Goal: Task Accomplishment & Management: Use online tool/utility

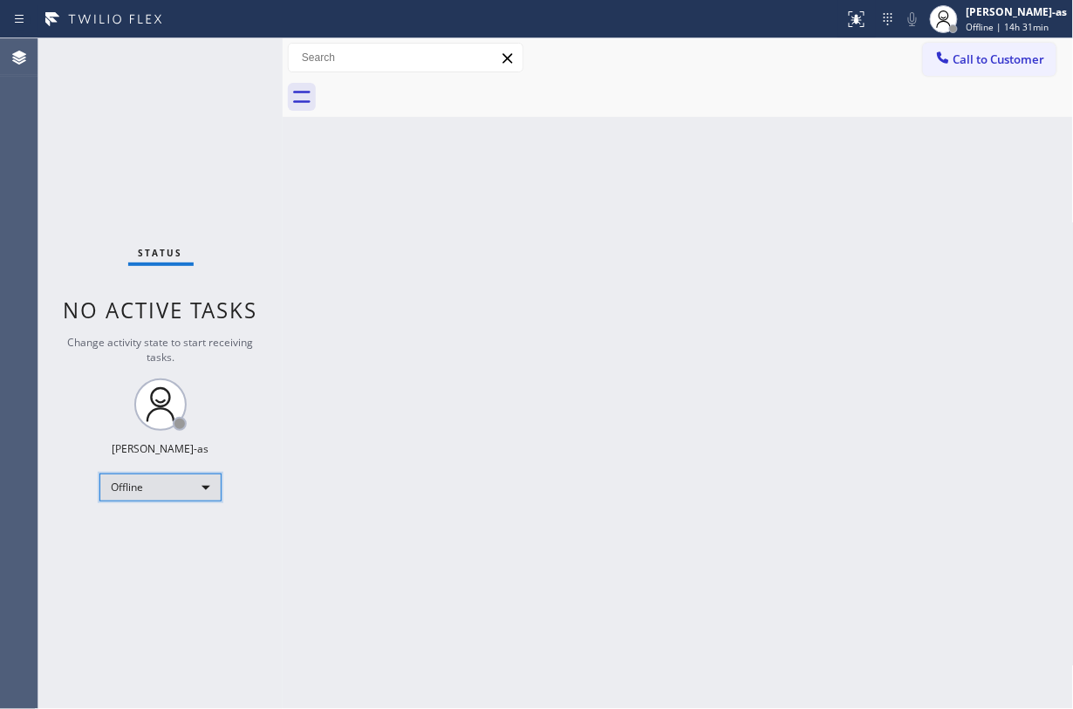
click at [165, 492] on div "Offline" at bounding box center [160, 488] width 122 height 28
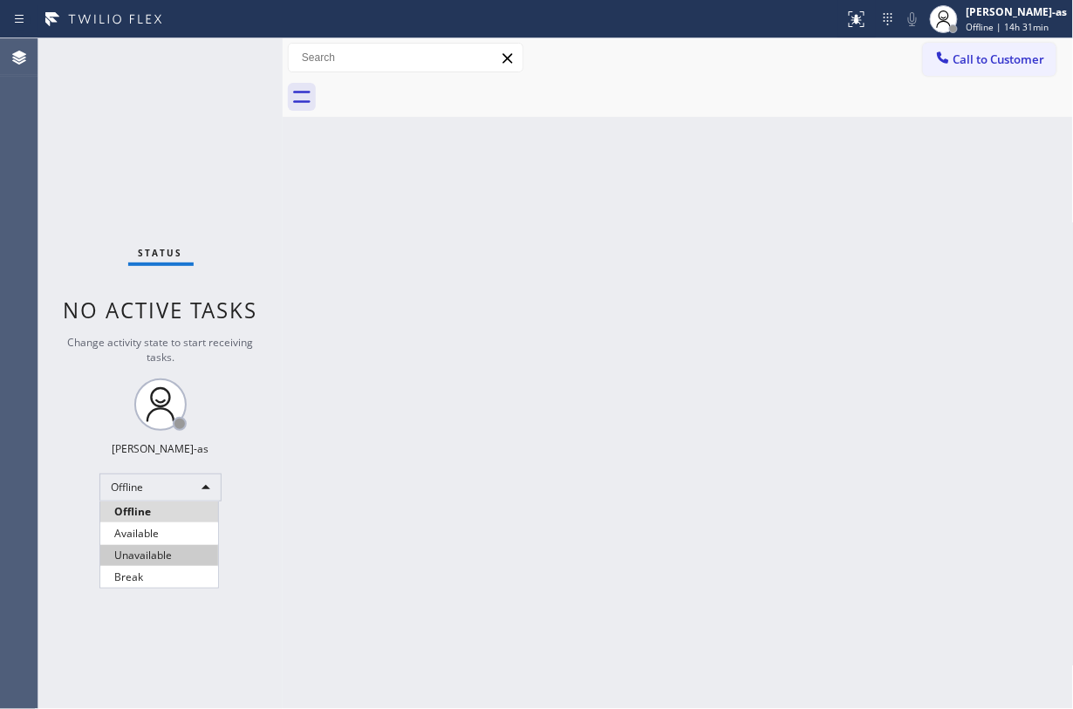
click at [178, 531] on li "Unavailable" at bounding box center [159, 555] width 118 height 21
click at [361, 164] on div "Back to Dashboard Change Sender ID Customers Technicians Select a contact Outbo…" at bounding box center [678, 373] width 791 height 671
click at [650, 497] on div "Back to Dashboard Change Sender ID Customers Technicians Select a contact Outbo…" at bounding box center [678, 373] width 791 height 671
click at [483, 252] on div "Back to Dashboard Change Sender ID Customers Technicians Select a contact Outbo…" at bounding box center [678, 373] width 791 height 671
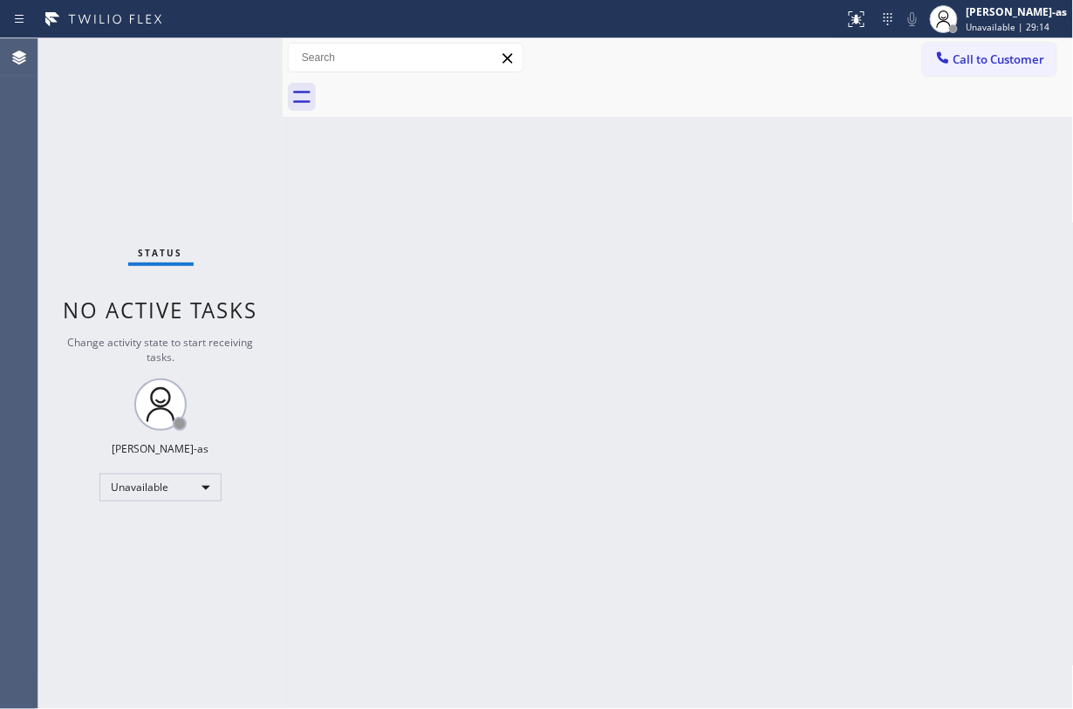
drag, startPoint x: 483, startPoint y: 252, endPoint x: 421, endPoint y: 248, distance: 63.0
click at [421, 248] on div "Back to Dashboard Change Sender ID Customers Technicians Select a contact Outbo…" at bounding box center [678, 373] width 791 height 671
click at [804, 65] on span "Call to Customer" at bounding box center [1000, 59] width 92 height 16
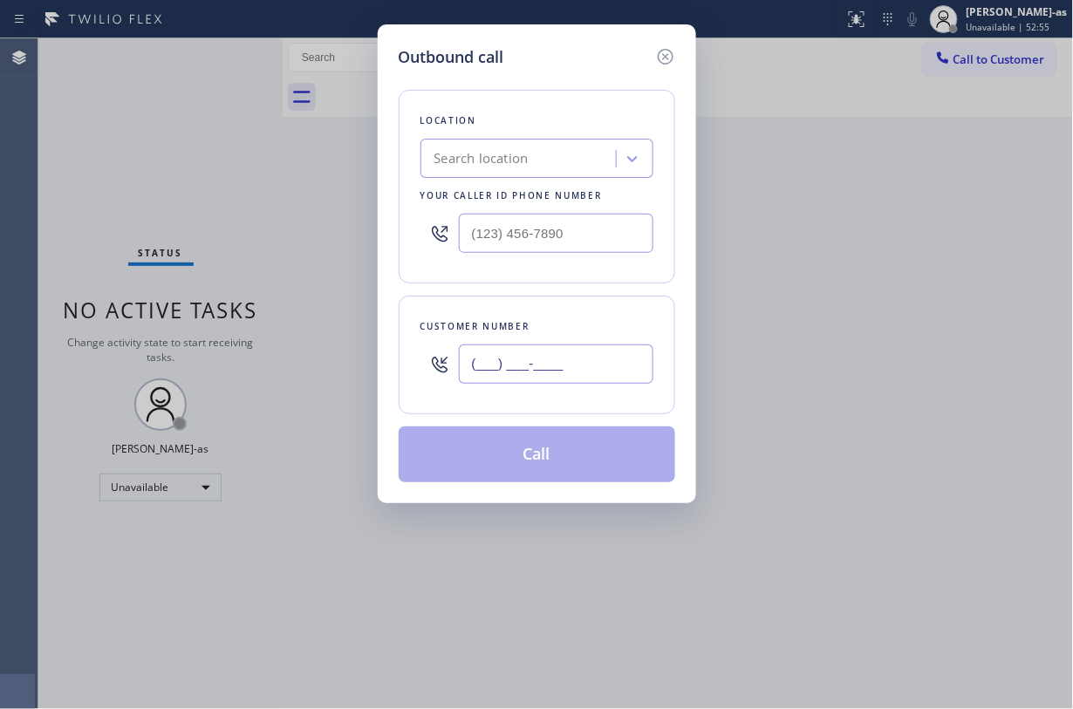
click at [588, 357] on input "(___) ___-____" at bounding box center [556, 364] width 195 height 39
paste input "310) 463-9446"
type input "(310) 463-9446"
click at [501, 154] on div "Search location" at bounding box center [481, 159] width 94 height 20
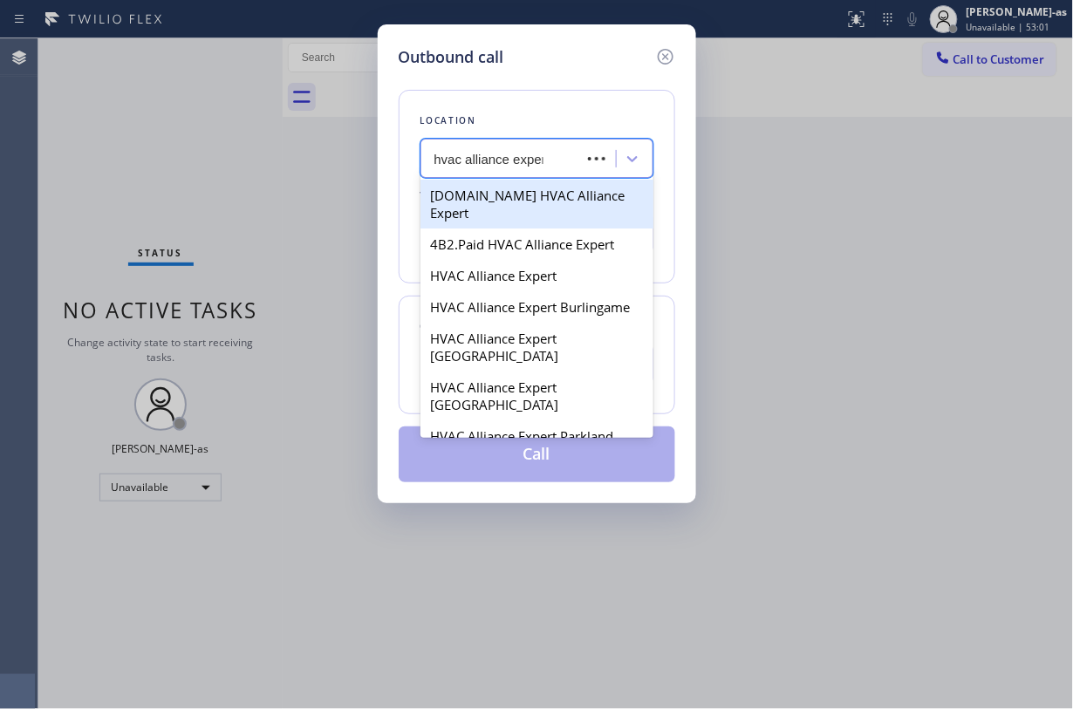
type input "hvac alliance expert"
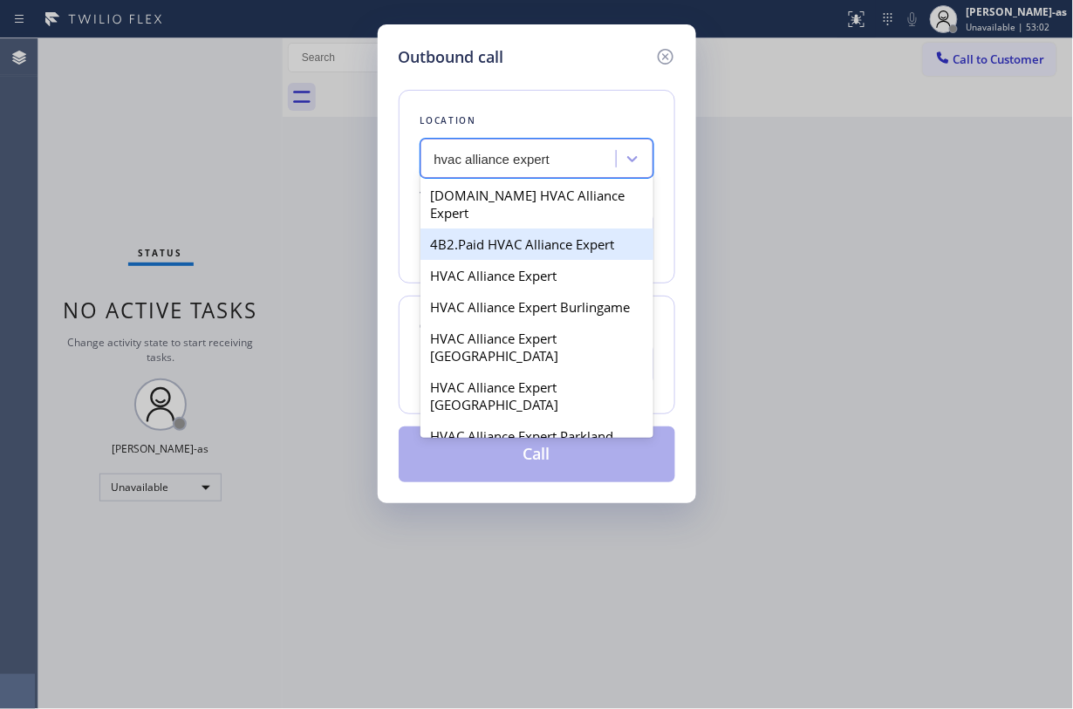
click at [492, 229] on div "4B2.Paid HVAC Alliance Expert" at bounding box center [537, 244] width 233 height 31
type input "(855) 999-4417"
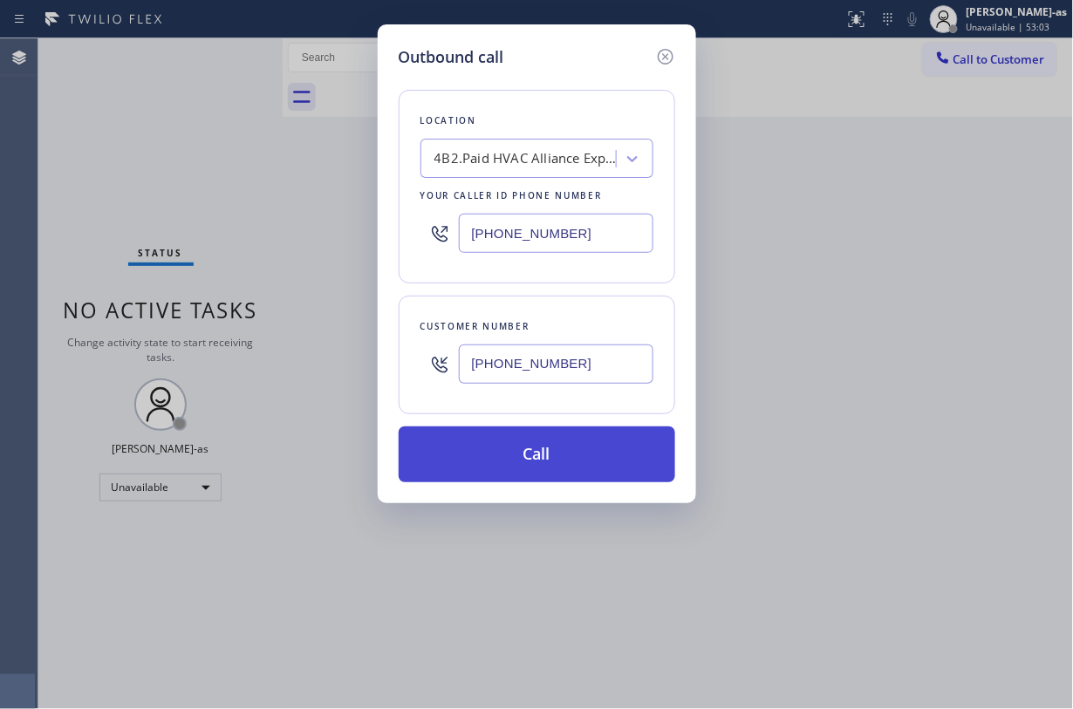
click at [558, 462] on button "Call" at bounding box center [537, 455] width 277 height 56
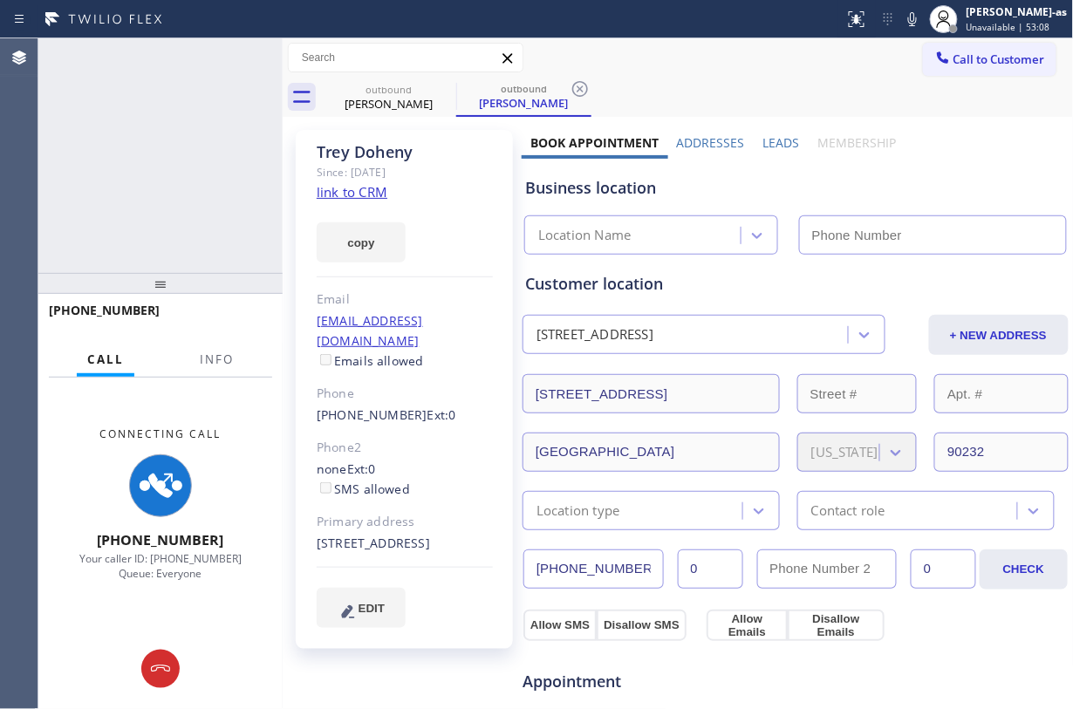
type input "(855) 999-4417"
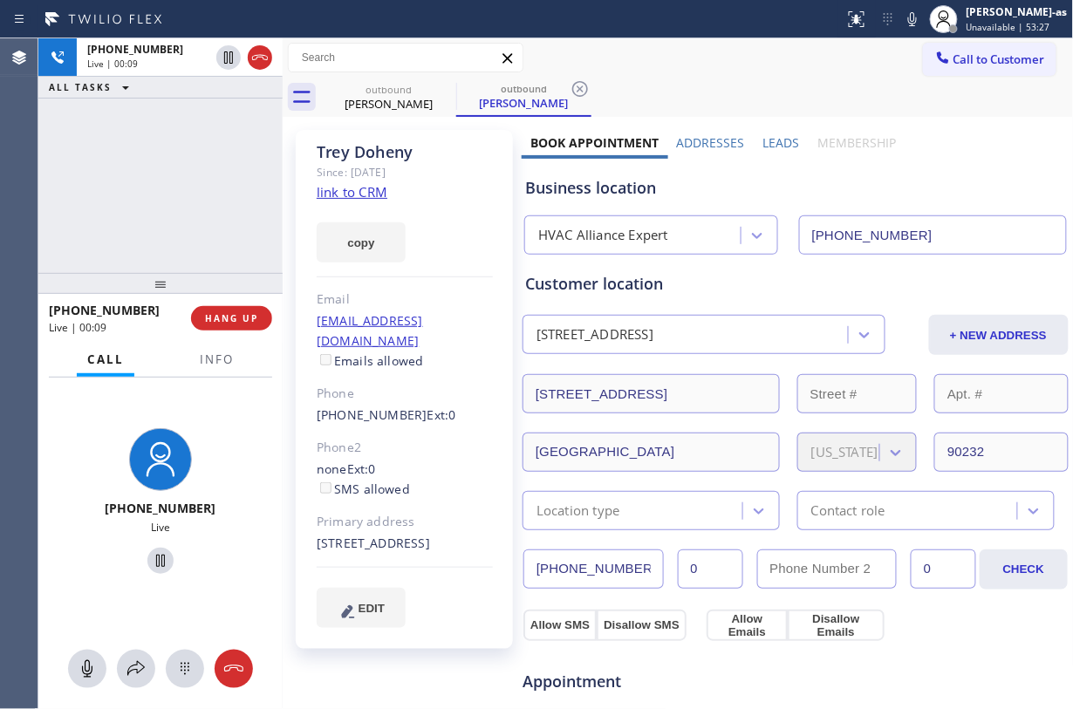
drag, startPoint x: 161, startPoint y: 188, endPoint x: 213, endPoint y: 123, distance: 83.3
click at [164, 185] on div "+13104639446 Live | 00:09 ALL TASKS ALL TASKS ACTIVE TASKS TASKS IN WRAP UP" at bounding box center [160, 155] width 244 height 235
click at [250, 57] on icon at bounding box center [260, 57] width 21 height 21
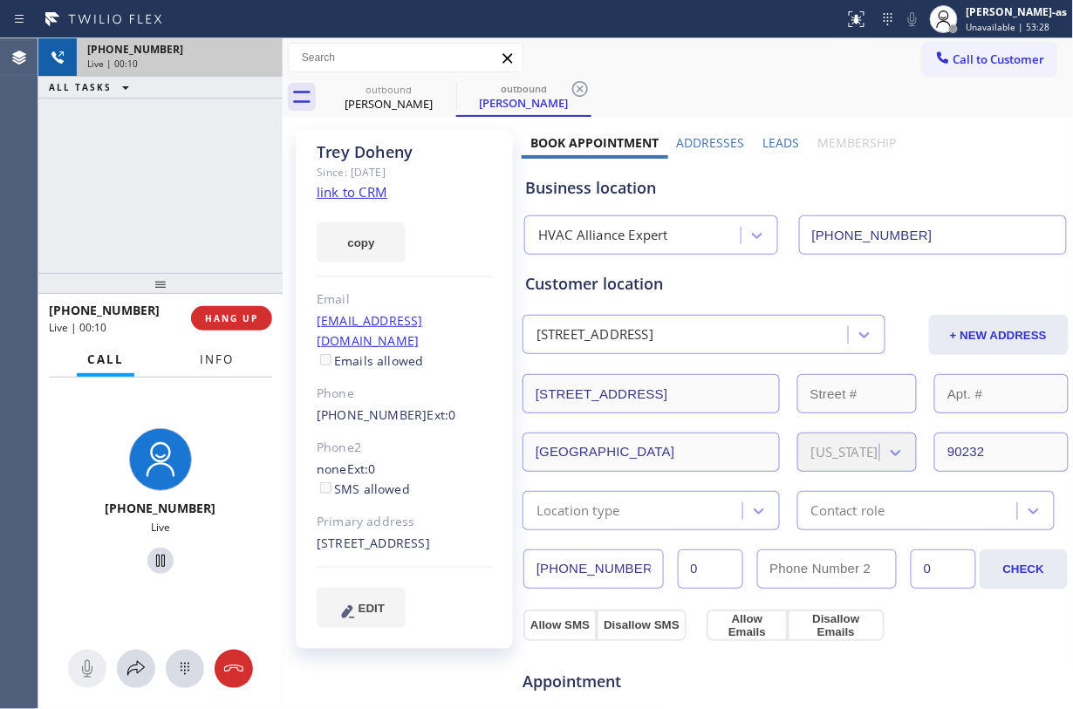
drag, startPoint x: 180, startPoint y: 204, endPoint x: 206, endPoint y: 353, distance: 151.5
click at [181, 217] on div "+13104639446 Live | 00:10 ALL TASKS ALL TASKS ACTIVE TASKS TASKS IN WRAP UP" at bounding box center [160, 155] width 244 height 235
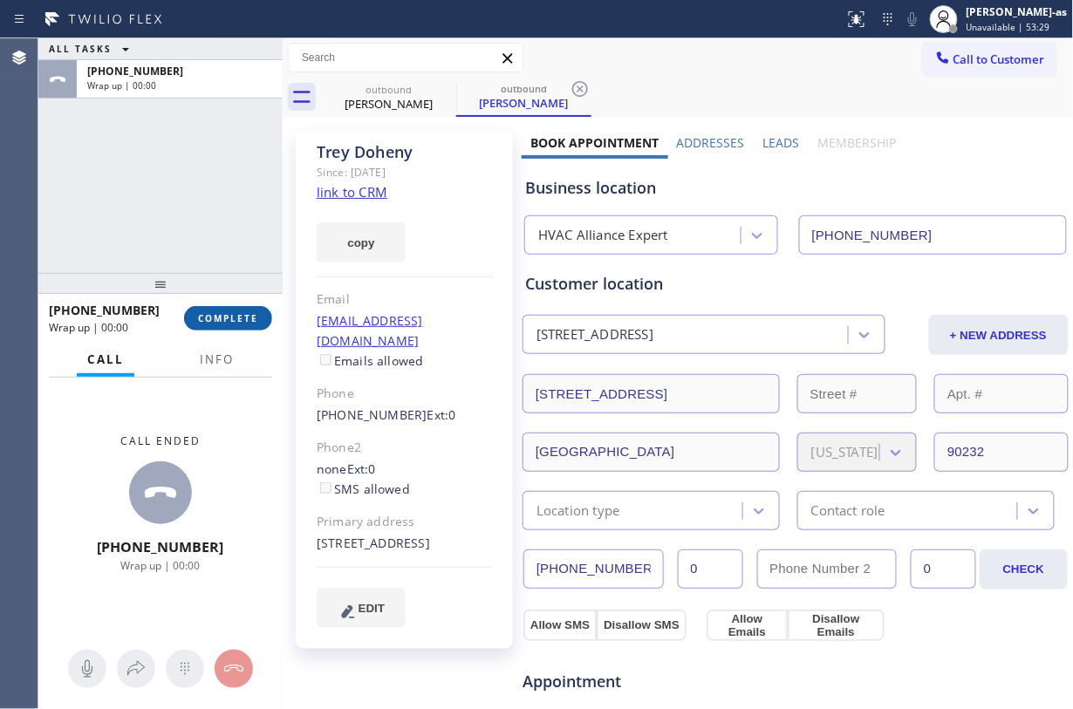
click at [218, 328] on button "COMPLETE" at bounding box center [228, 318] width 88 height 24
click at [214, 277] on div at bounding box center [160, 283] width 244 height 21
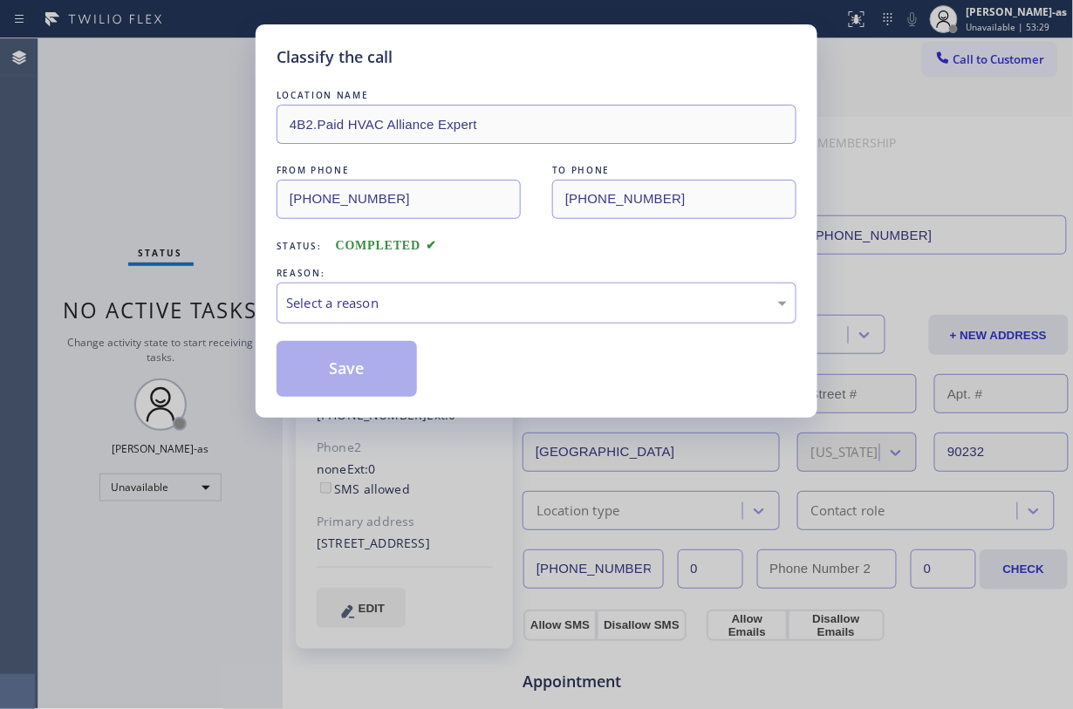
drag, startPoint x: 234, startPoint y: 343, endPoint x: 222, endPoint y: 277, distance: 67.4
click at [229, 325] on div "Classify the call LOCATION NAME 4B2.Paid HVAC Alliance Expert FROM PHONE (855) …" at bounding box center [536, 354] width 1073 height 709
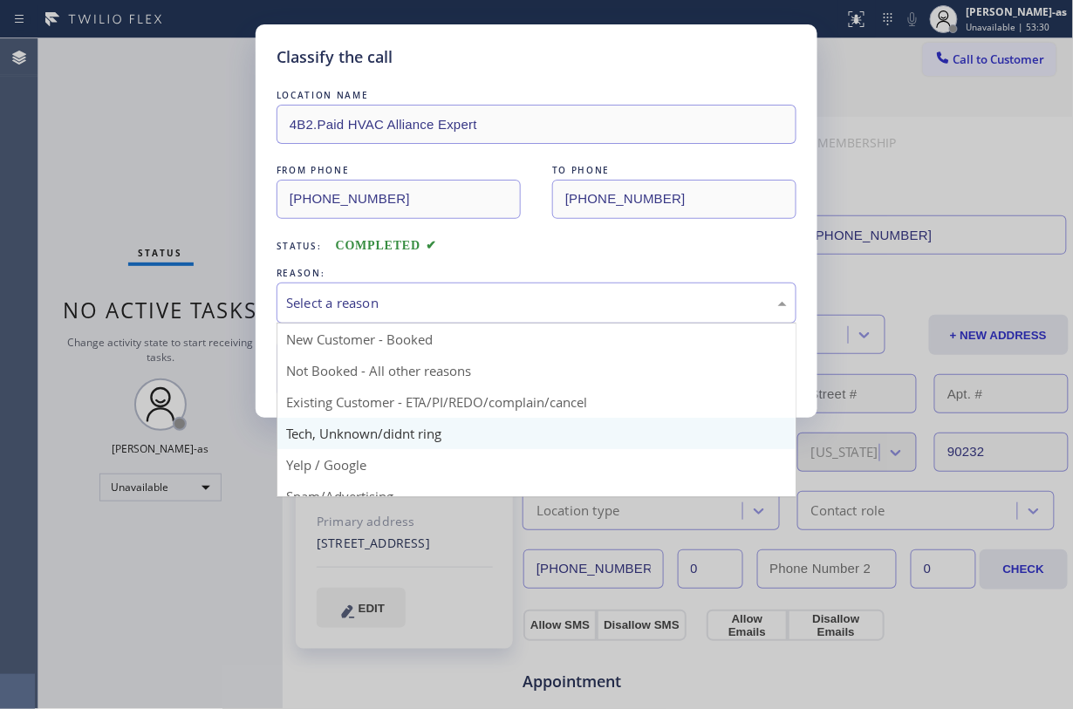
drag, startPoint x: 401, startPoint y: 284, endPoint x: 457, endPoint y: 419, distance: 145.5
click at [401, 287] on div "Select a reason" at bounding box center [537, 303] width 520 height 41
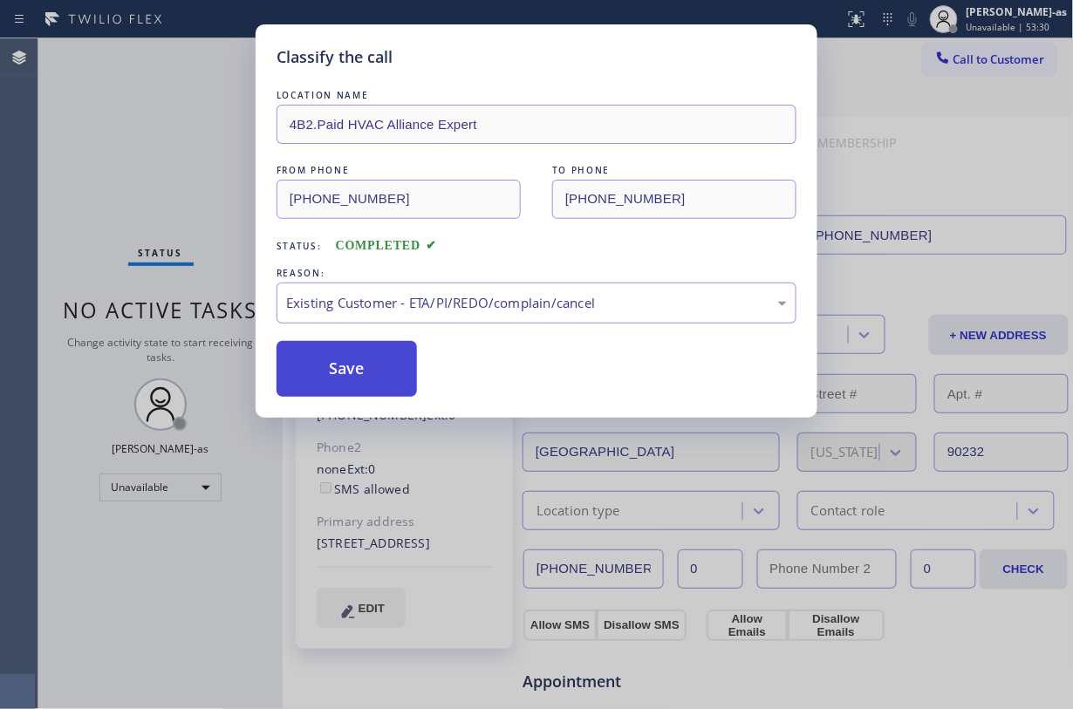
click at [359, 356] on button "Save" at bounding box center [347, 369] width 140 height 56
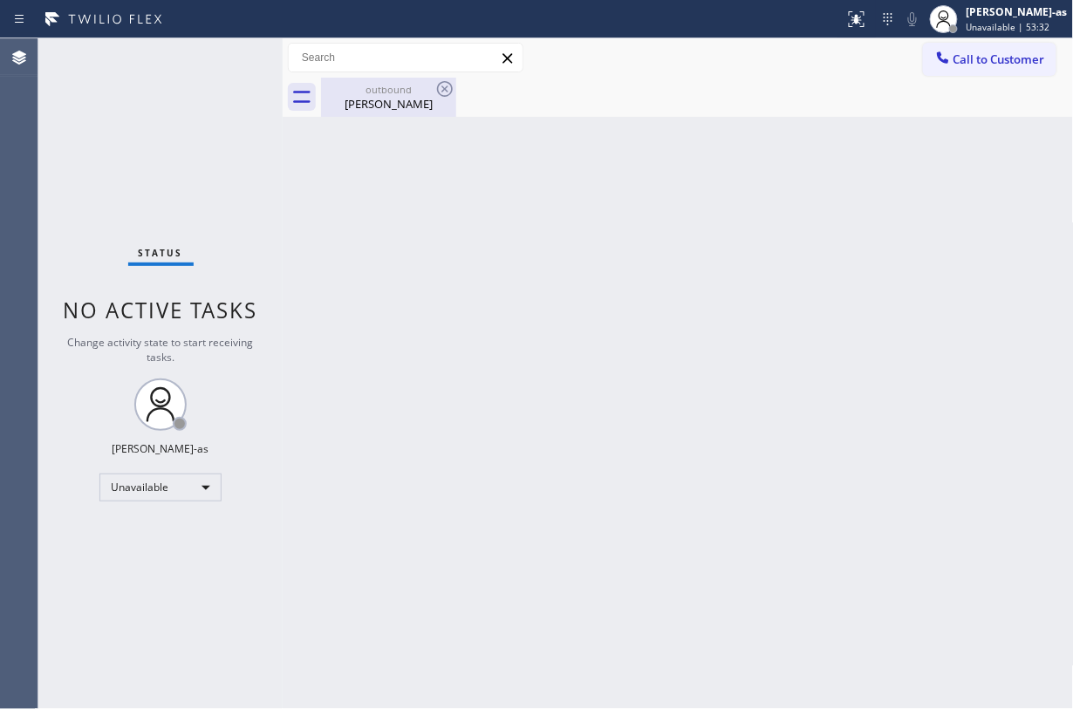
click at [379, 101] on div "Trey Doheny" at bounding box center [389, 104] width 132 height 16
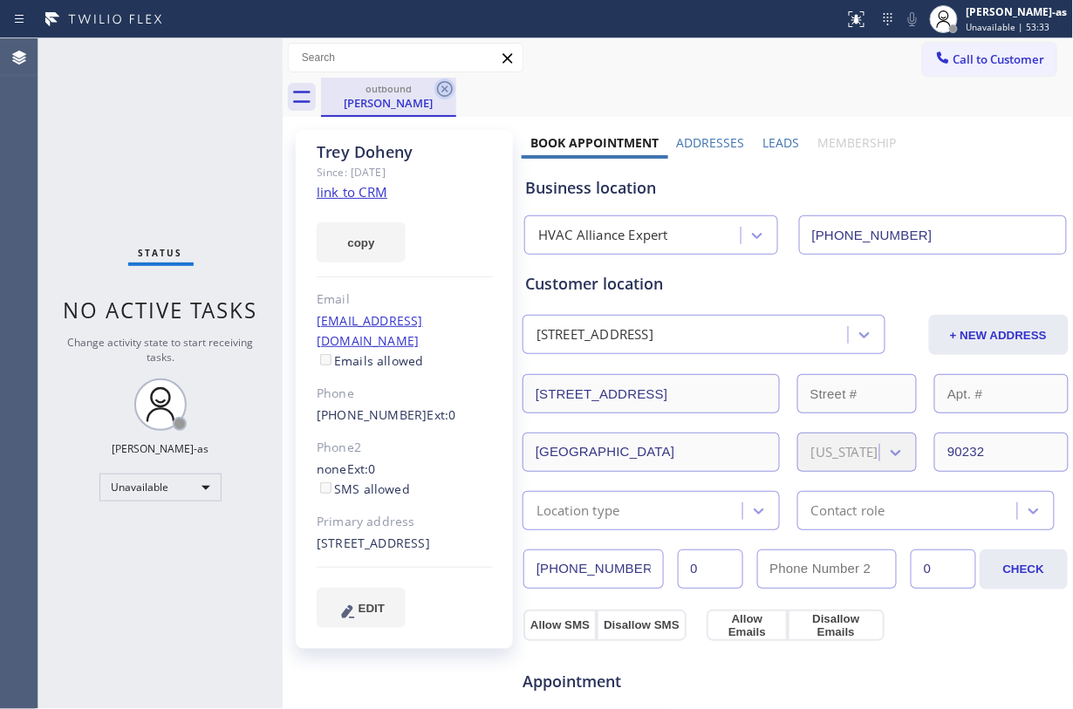
click at [447, 80] on icon at bounding box center [444, 89] width 21 height 21
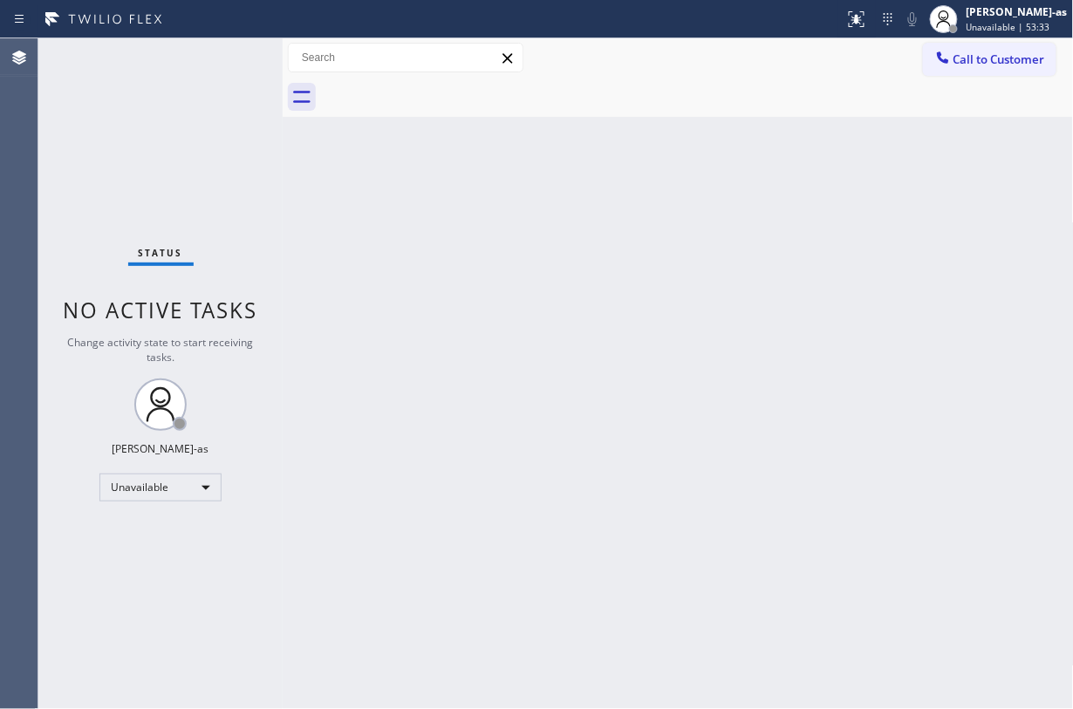
drag, startPoint x: 237, startPoint y: 124, endPoint x: 274, endPoint y: 134, distance: 38.1
click at [243, 124] on div "Status No active tasks Change activity state to start receiving tasks. Jesica J…" at bounding box center [160, 373] width 244 height 671
click at [804, 66] on button "Call to Customer" at bounding box center [989, 59] width 133 height 33
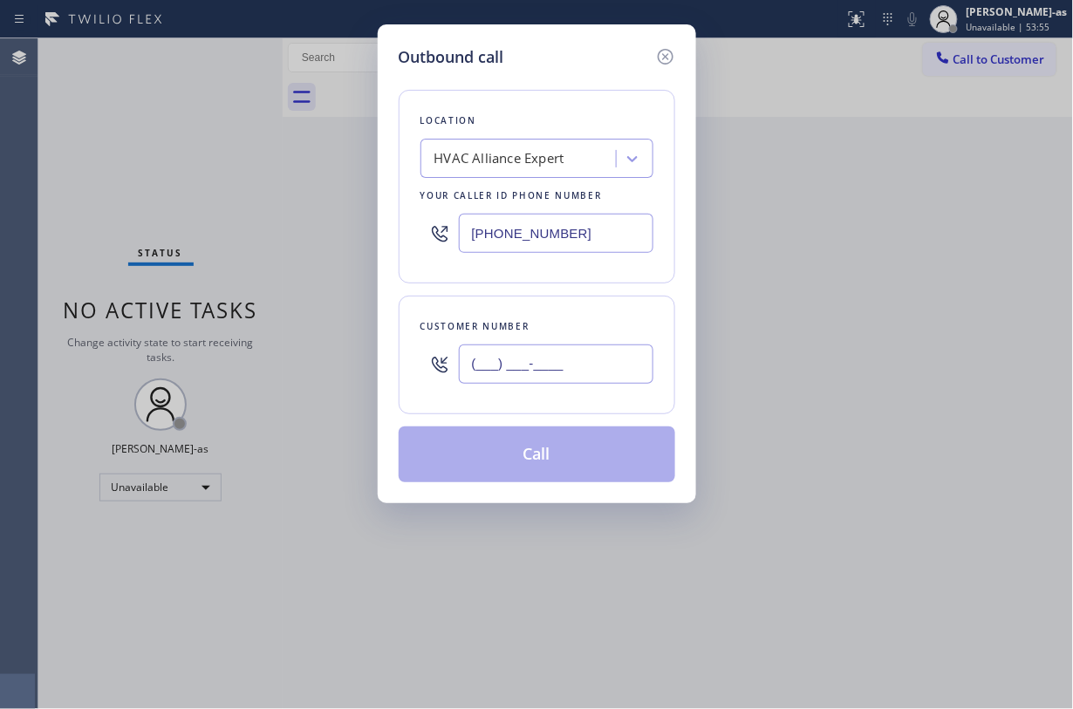
click at [626, 368] on input "(___) ___-____" at bounding box center [556, 364] width 195 height 39
paste input "310) 463-9446"
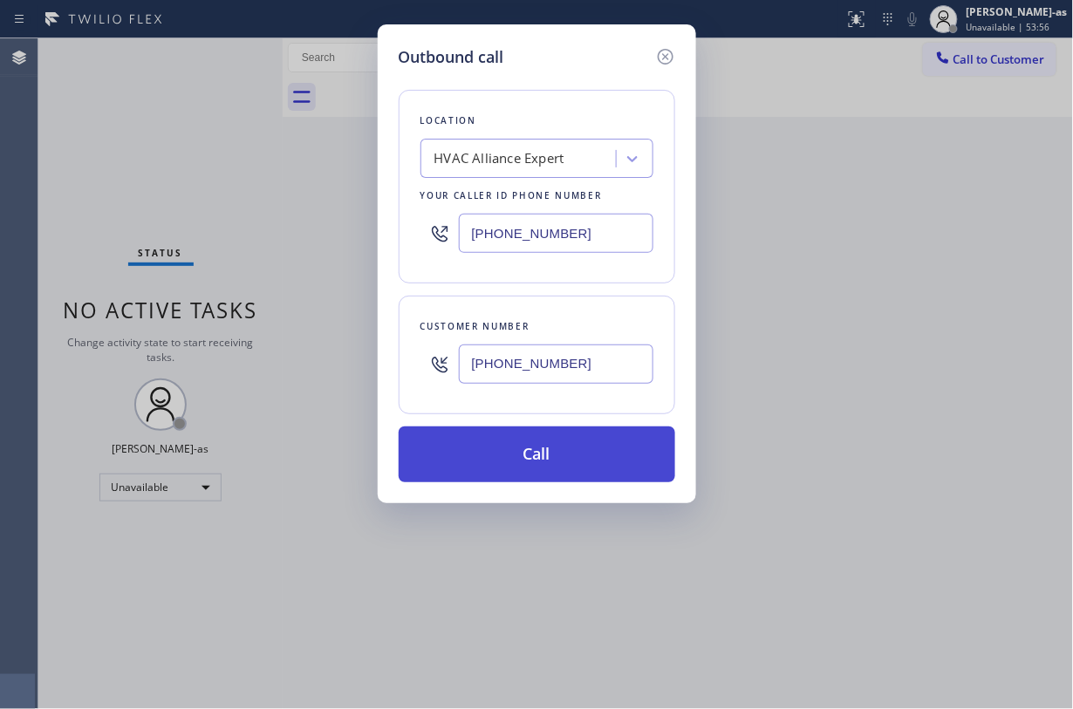
type input "(310) 463-9446"
click at [585, 473] on button "Call" at bounding box center [537, 455] width 277 height 56
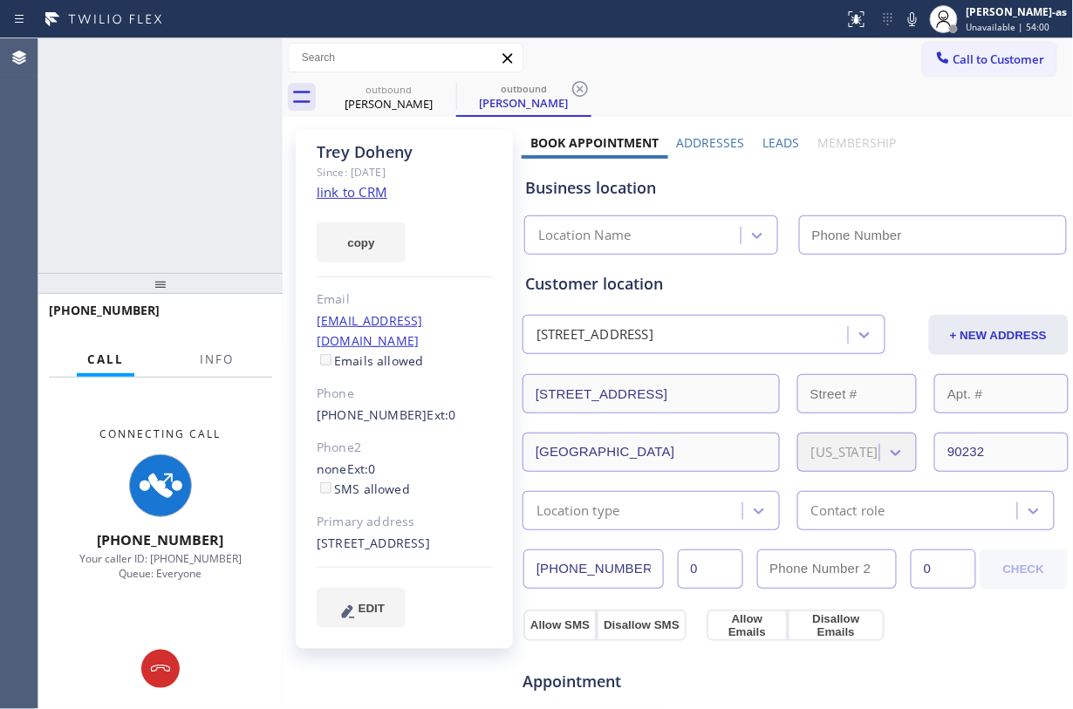
type input "(855) 999-4417"
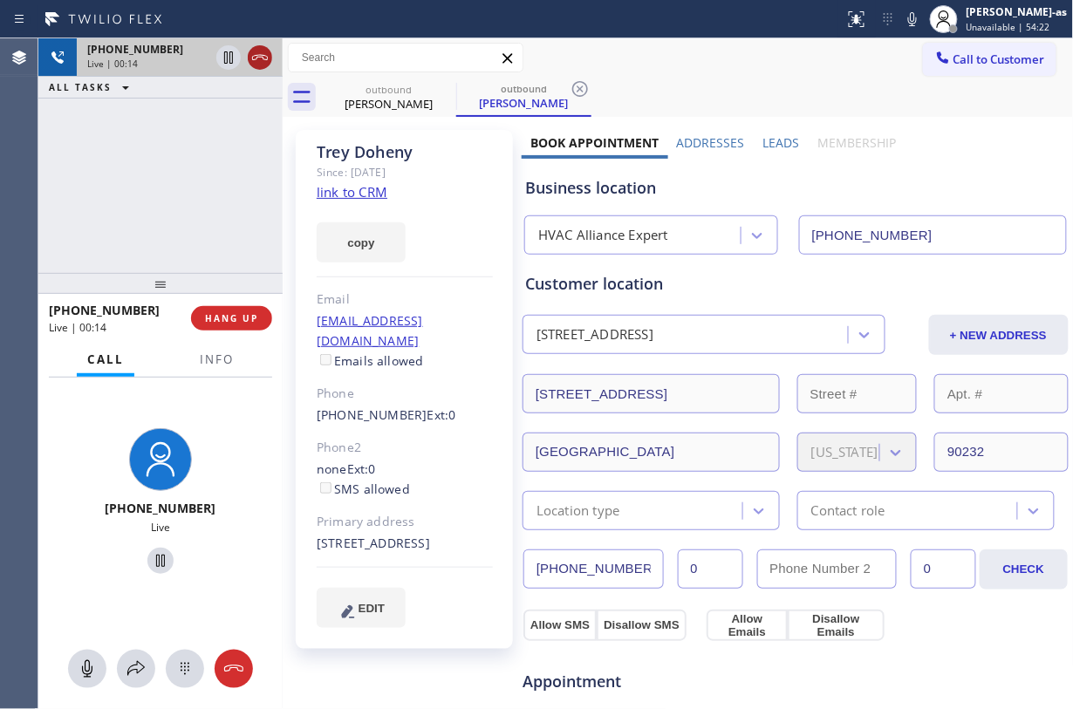
click at [263, 66] on icon at bounding box center [260, 57] width 21 height 21
drag, startPoint x: 203, startPoint y: 190, endPoint x: 228, endPoint y: 304, distance: 116.9
click at [207, 209] on div "+13104639446 Live | 00:15 ALL TASKS ALL TASKS ACTIVE TASKS TASKS IN WRAP UP" at bounding box center [160, 155] width 244 height 235
click at [248, 316] on span "HANG UP" at bounding box center [231, 318] width 53 height 12
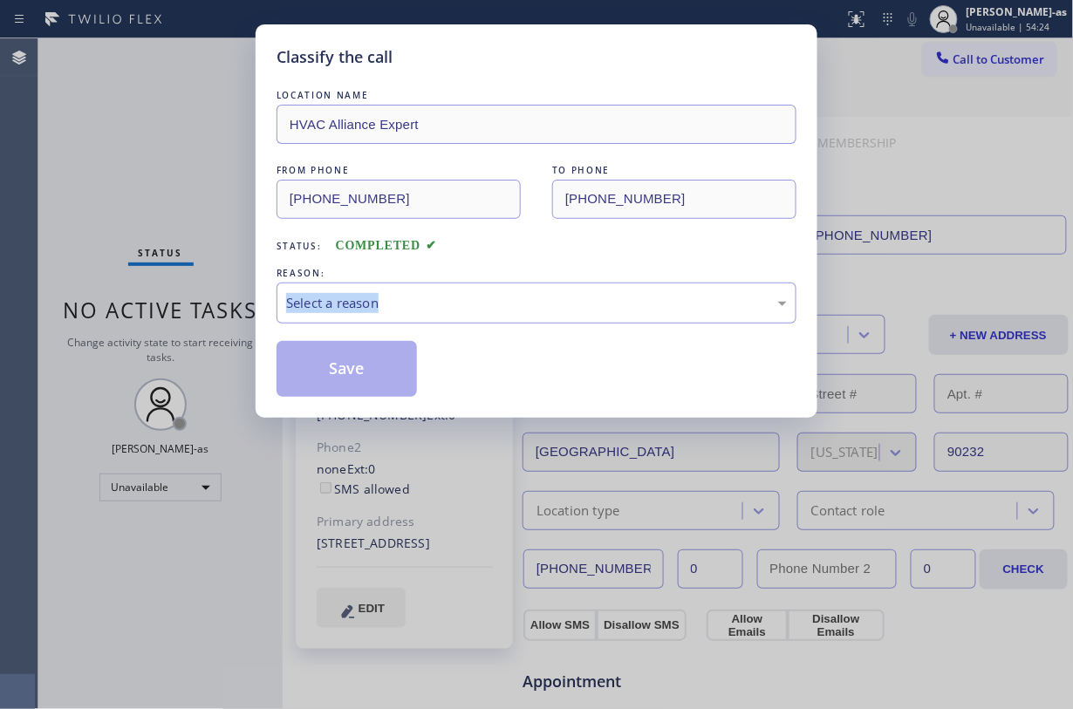
click at [248, 316] on div "Classify the call LOCATION NAME HVAC Alliance Expert FROM PHONE (855) 999-4417 …" at bounding box center [536, 354] width 1073 height 709
click at [471, 238] on div "Status: COMPLETED" at bounding box center [537, 242] width 520 height 28
click at [443, 316] on div "Select a reason" at bounding box center [537, 303] width 520 height 41
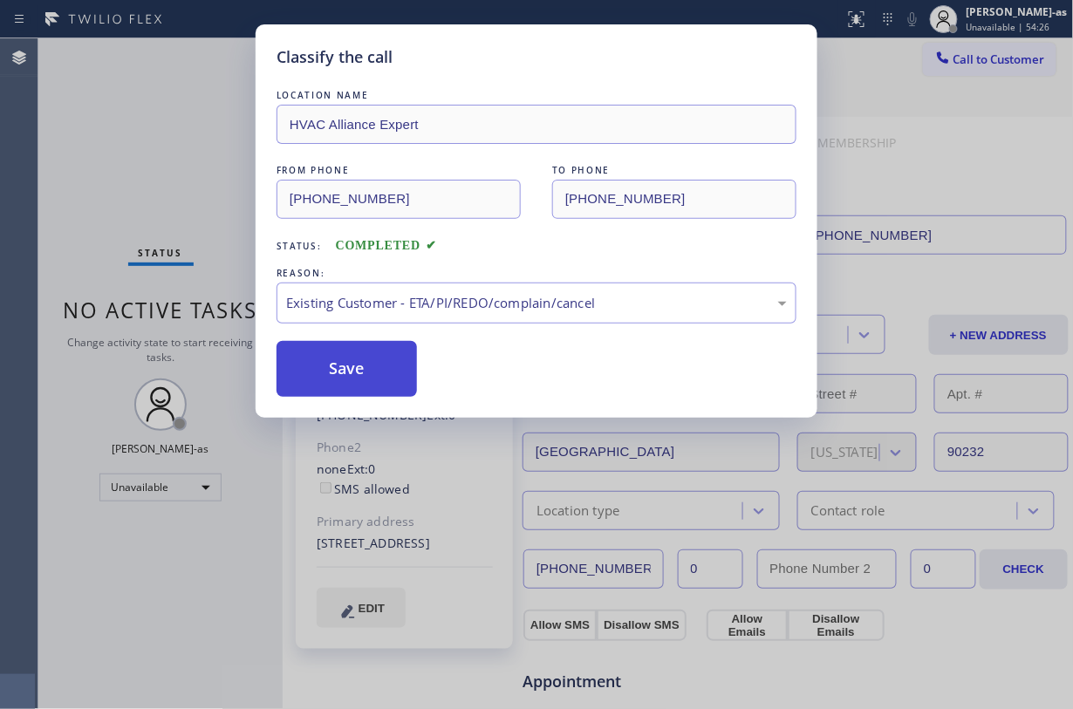
drag, startPoint x: 353, startPoint y: 374, endPoint x: 366, endPoint y: 374, distance: 13.1
click at [353, 374] on button "Save" at bounding box center [347, 369] width 140 height 56
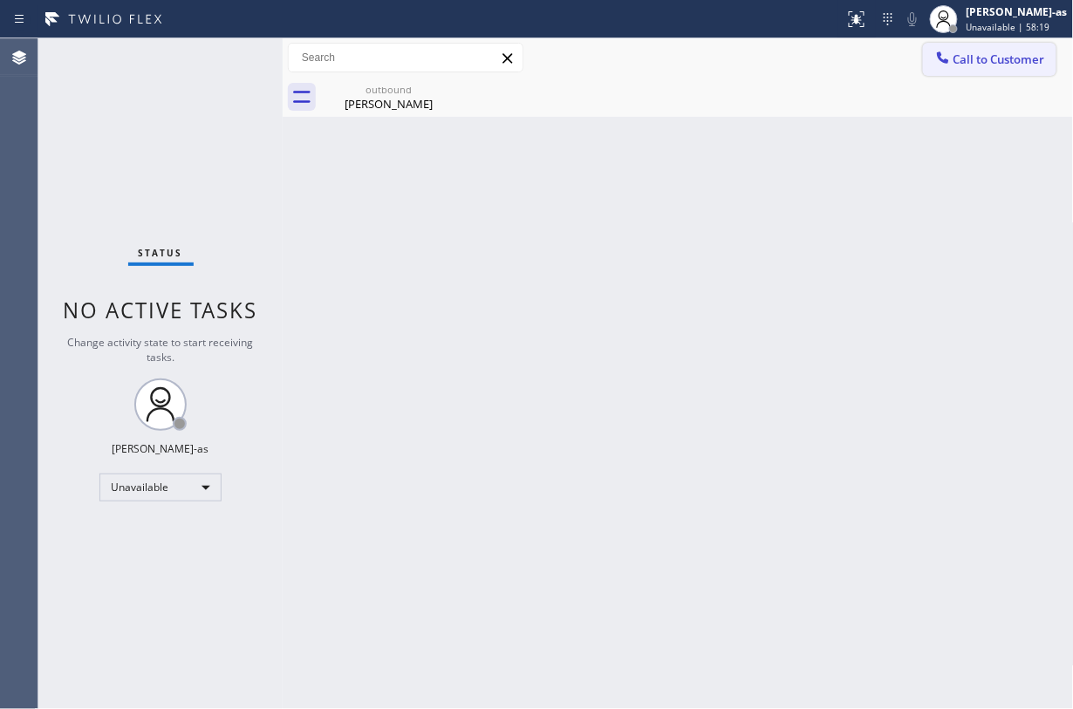
click at [804, 63] on span "Call to Customer" at bounding box center [1000, 59] width 92 height 16
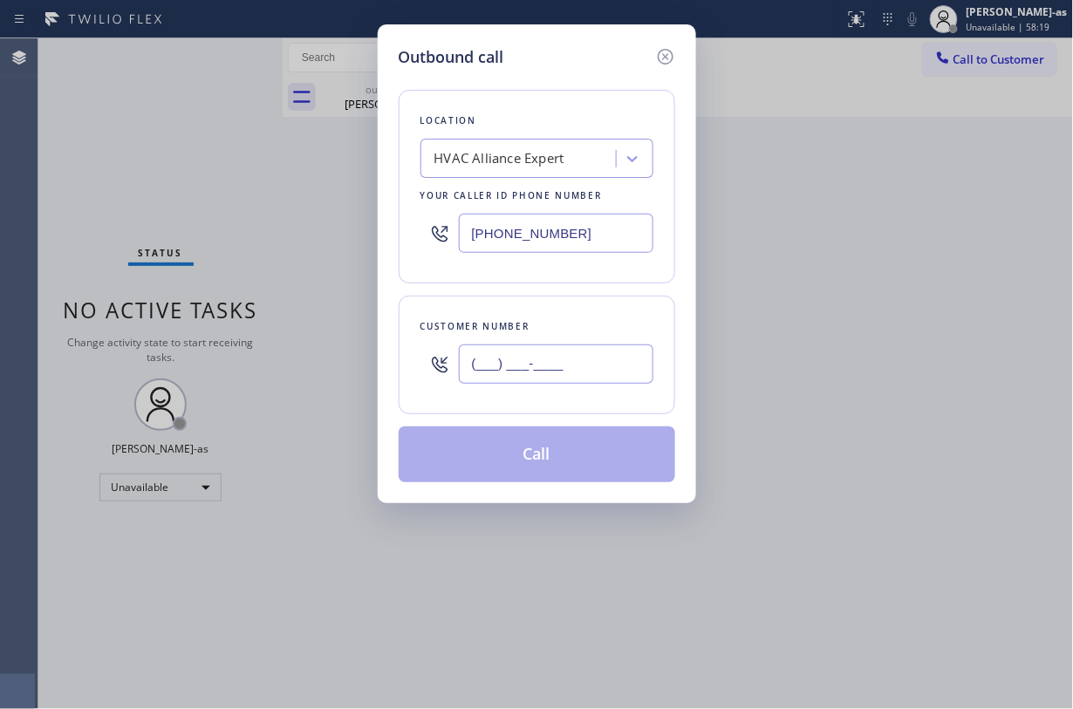
click at [607, 370] on input "(___) ___-____" at bounding box center [556, 364] width 195 height 39
paste input "213) 453-3931"
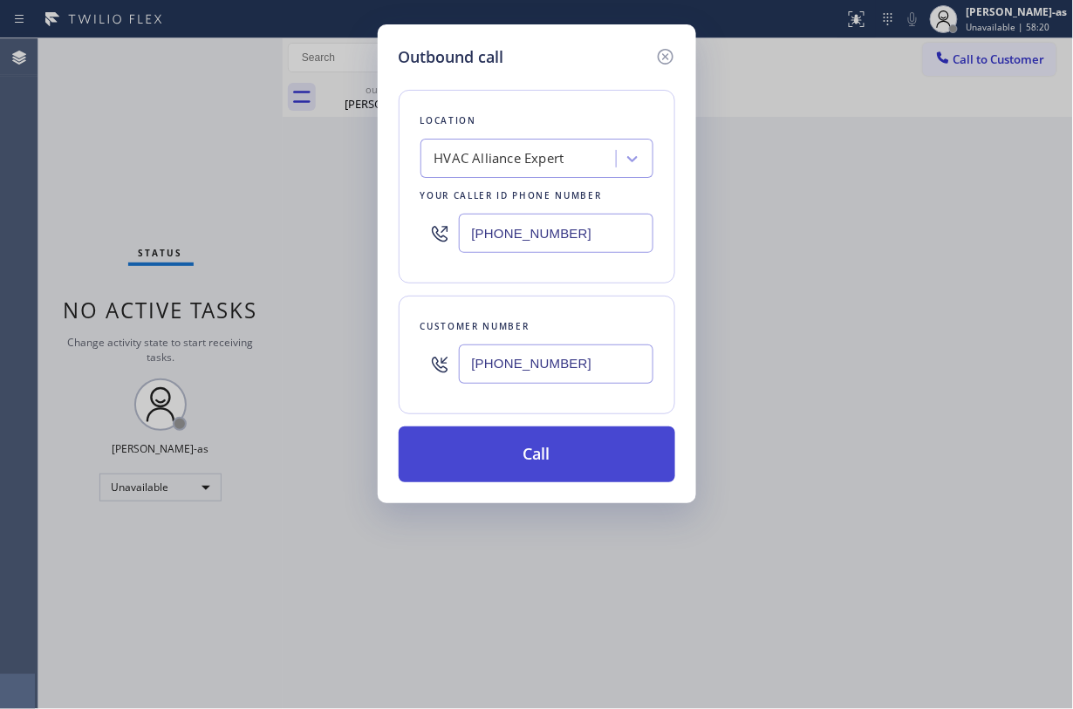
type input "(213) 453-3931"
click at [595, 455] on button "Call" at bounding box center [537, 455] width 277 height 56
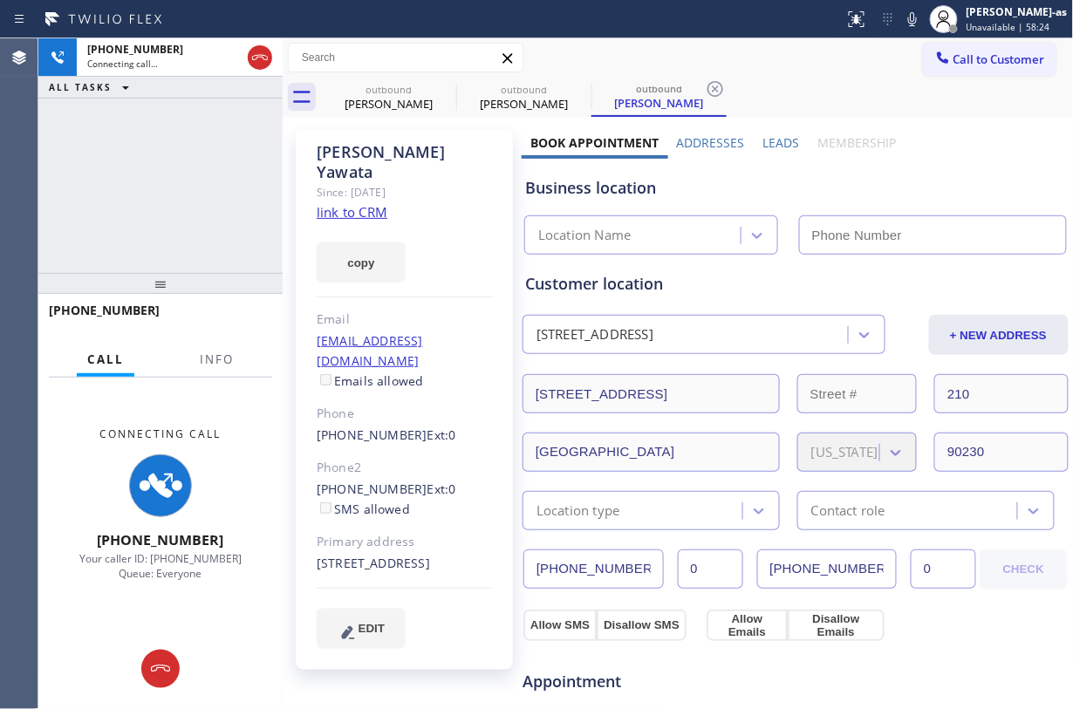
drag, startPoint x: 241, startPoint y: 190, endPoint x: 307, endPoint y: 201, distance: 67.1
click at [241, 189] on div "+12134533931 Connecting call… ALL TASKS ALL TASKS ACTIVE TASKS TASKS IN WRAP UP" at bounding box center [160, 155] width 244 height 235
click at [381, 203] on link "link to CRM" at bounding box center [352, 211] width 71 height 17
type input "(855) 999-4417"
drag, startPoint x: 81, startPoint y: 113, endPoint x: 224, endPoint y: 78, distance: 147.3
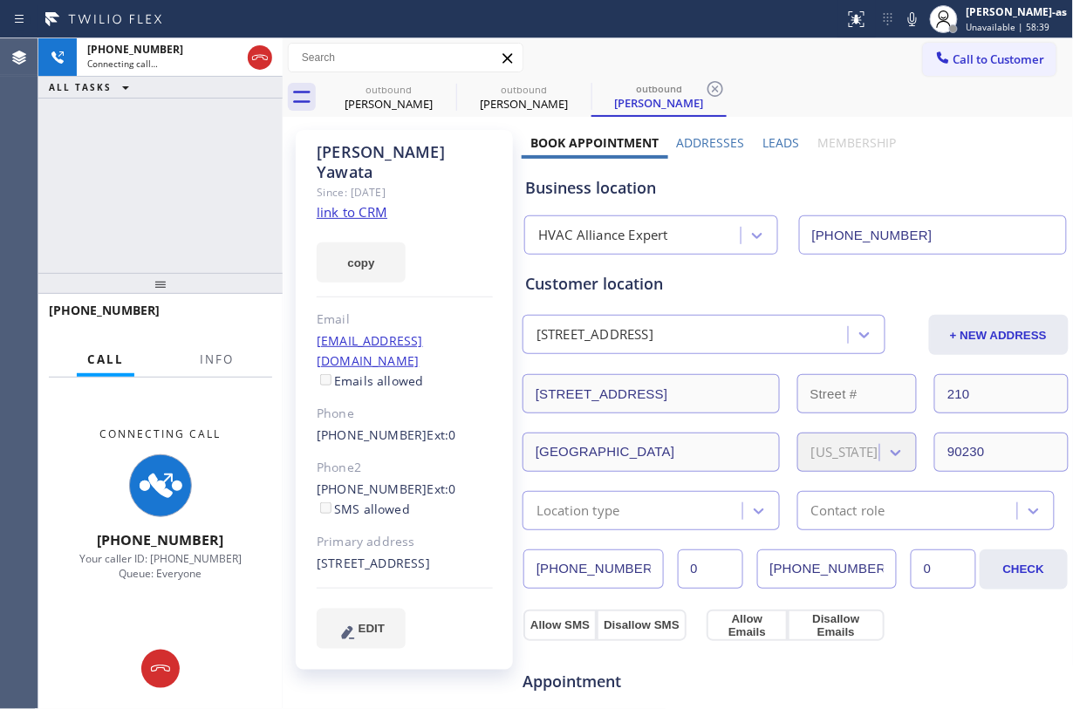
click at [92, 112] on div "+12134533931 Connecting call… ALL TASKS ALL TASKS ACTIVE TASKS TASKS IN WRAP UP" at bounding box center [160, 155] width 244 height 235
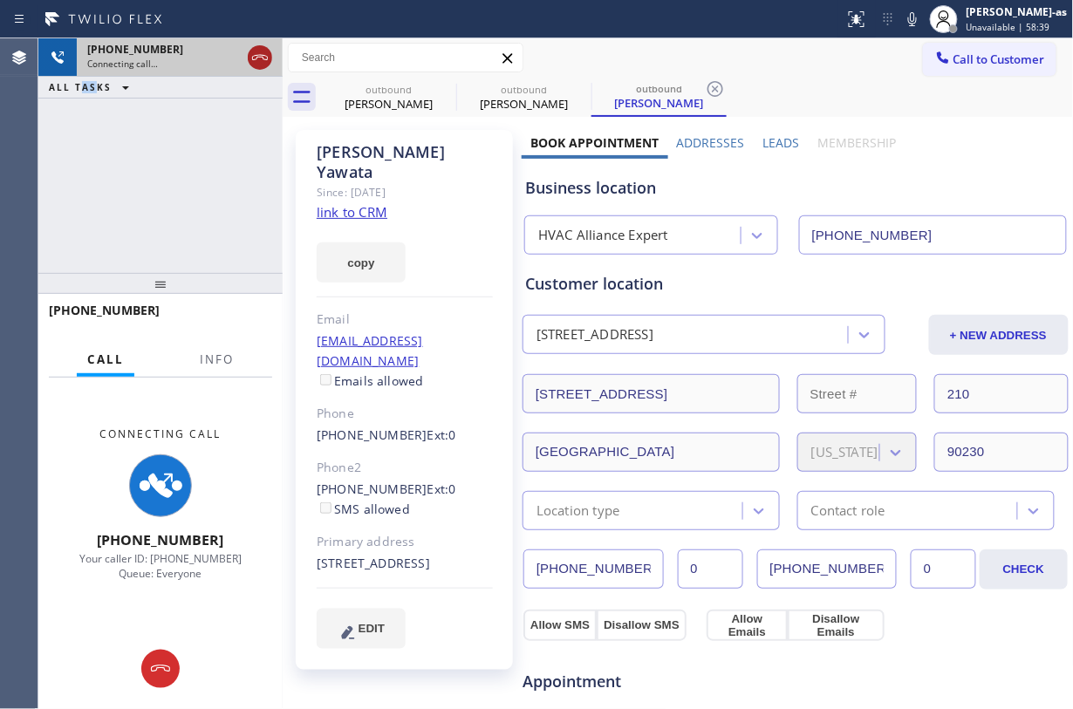
click at [256, 50] on icon at bounding box center [260, 57] width 21 height 21
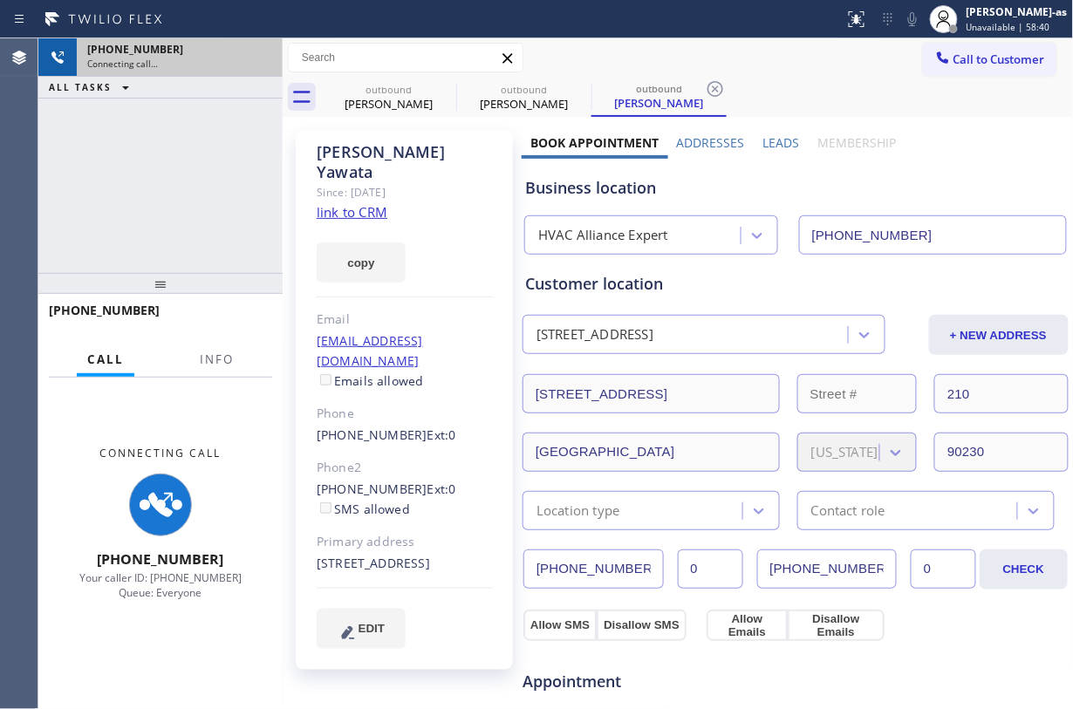
drag, startPoint x: 179, startPoint y: 218, endPoint x: 450, endPoint y: 578, distance: 450.4
click at [180, 218] on div "+12134533931 Connecting call… ALL TASKS ALL TASKS ACTIVE TASKS TASKS IN WRAP UP" at bounding box center [160, 155] width 244 height 235
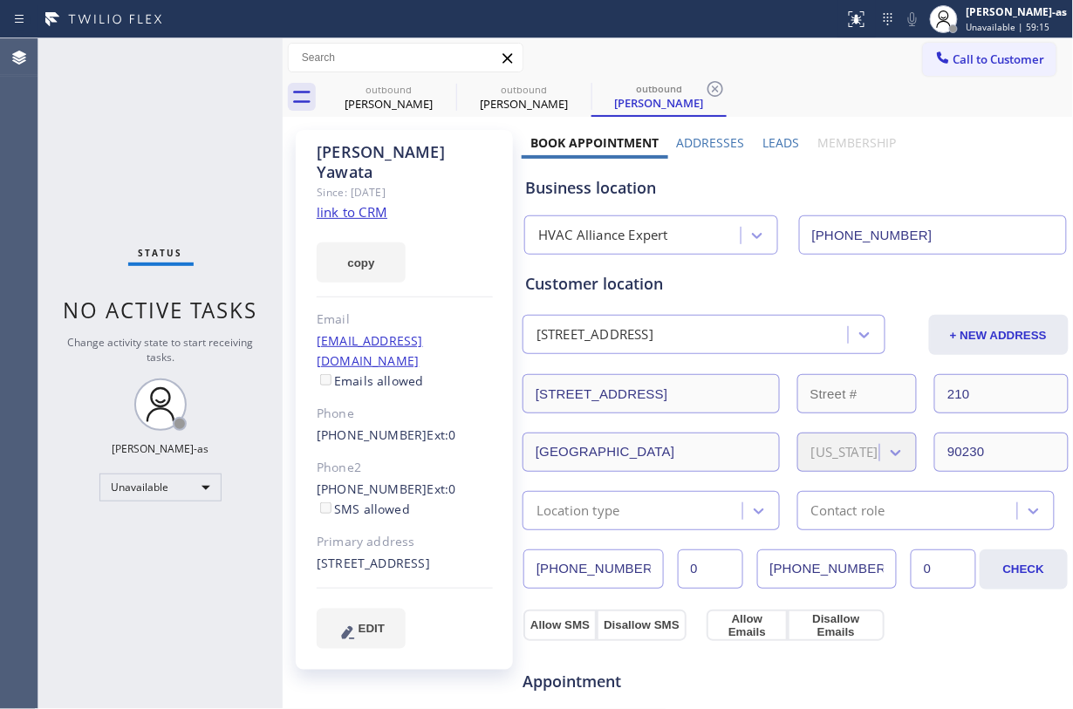
click at [147, 171] on div "Status No active tasks Change activity state to start receiving tasks. Jesica J…" at bounding box center [160, 373] width 244 height 671
click at [804, 64] on span "Call to Customer" at bounding box center [1000, 59] width 92 height 16
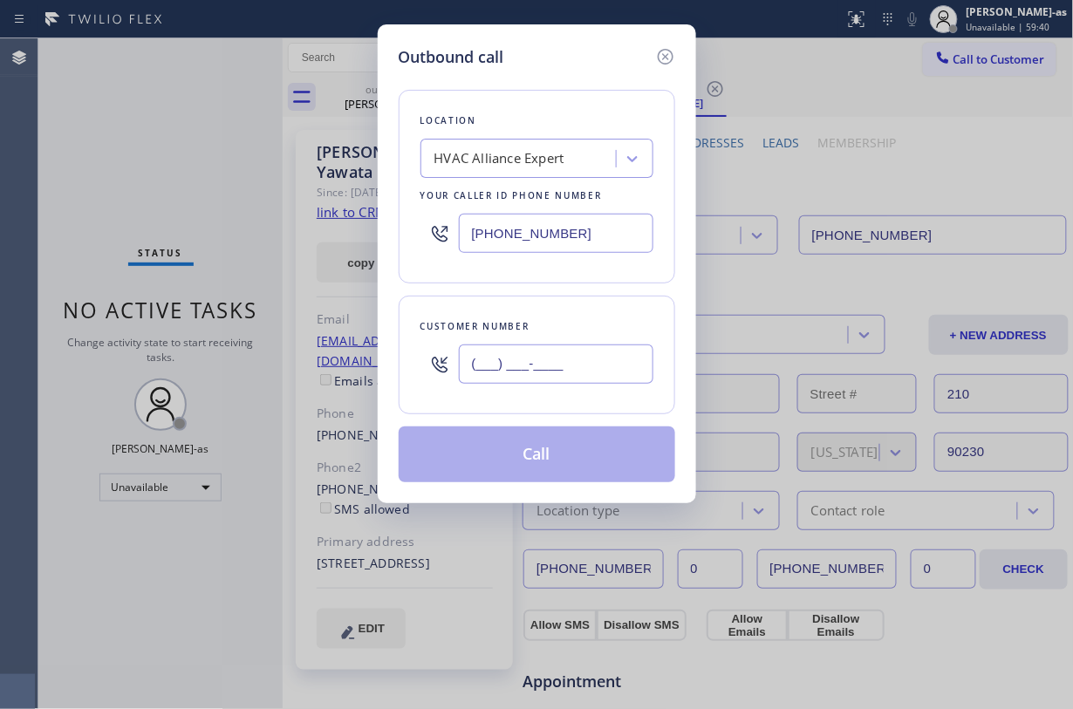
click at [584, 345] on input "(___) ___-____" at bounding box center [556, 364] width 195 height 39
paste input "213) 400-2747"
type input "(213) 400-2747"
click at [558, 441] on button "Call" at bounding box center [537, 455] width 277 height 56
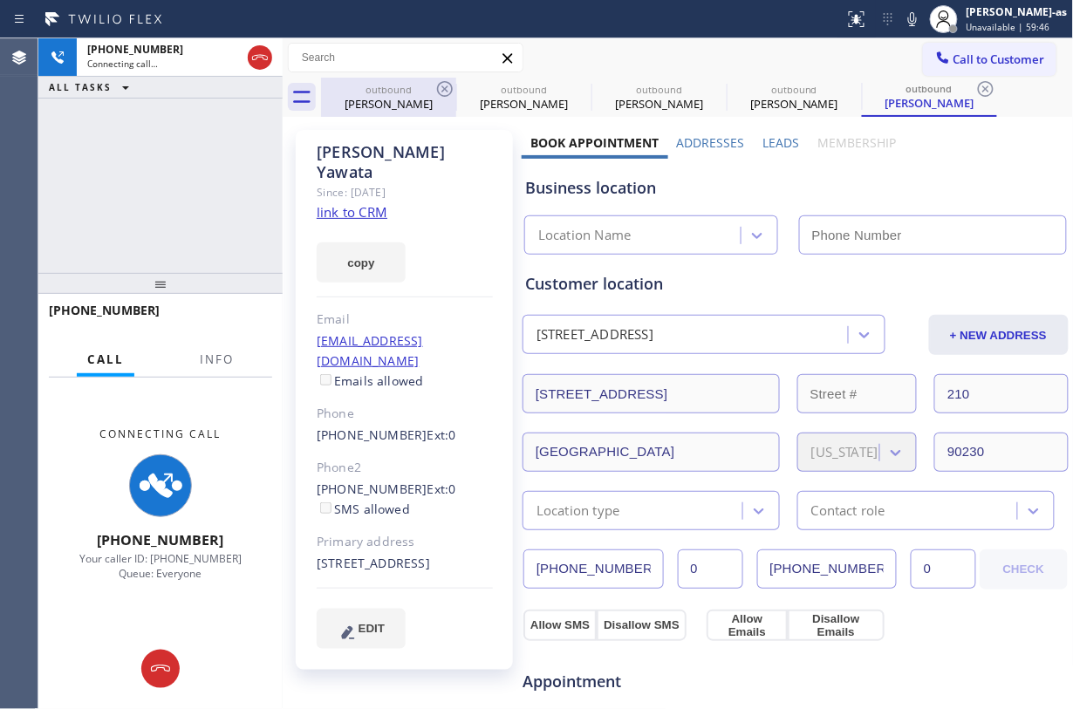
drag, startPoint x: 223, startPoint y: 126, endPoint x: 407, endPoint y: 99, distance: 185.1
click at [235, 126] on div "+12134002747 Connecting call… ALL TASKS ALL TASKS ACTIVE TASKS TASKS IN WRAP UP" at bounding box center [160, 155] width 244 height 235
type input "(855) 999-4417"
drag, startPoint x: 437, startPoint y: 61, endPoint x: 409, endPoint y: 84, distance: 36.0
click at [434, 61] on input "text" at bounding box center [406, 58] width 234 height 28
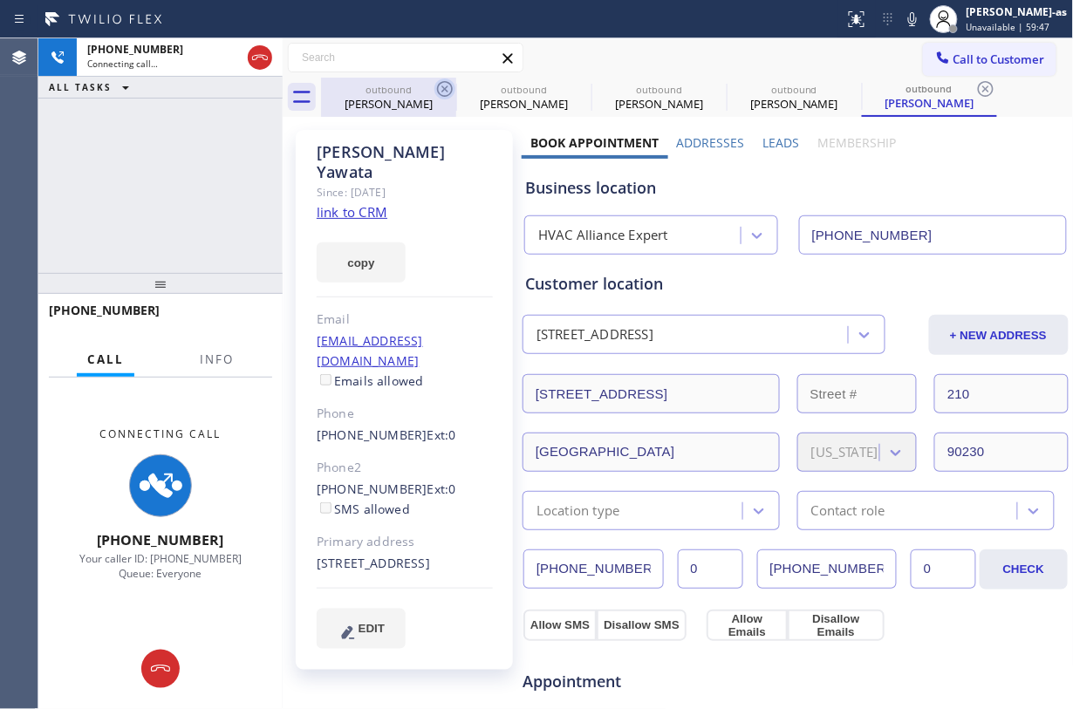
drag, startPoint x: 396, startPoint y: 98, endPoint x: 434, endPoint y: 88, distance: 39.6
click at [400, 92] on div "outbound Trey Doheny" at bounding box center [389, 97] width 132 height 39
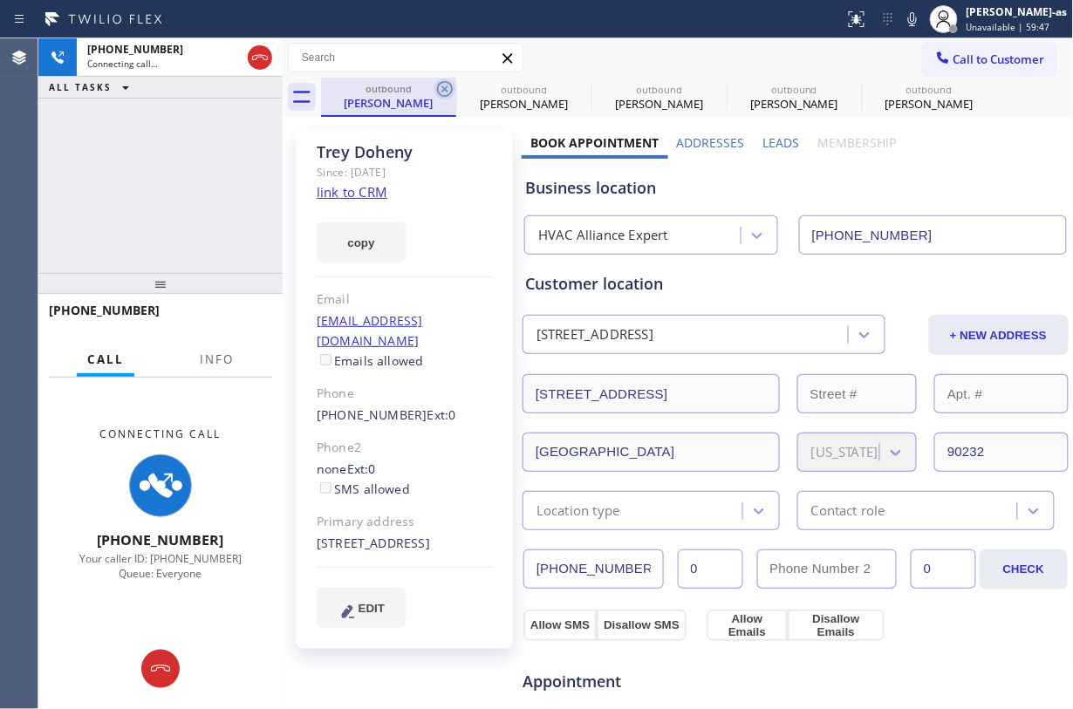
click at [434, 88] on icon at bounding box center [444, 89] width 21 height 21
click at [0, 0] on icon at bounding box center [0, 0] width 0 height 0
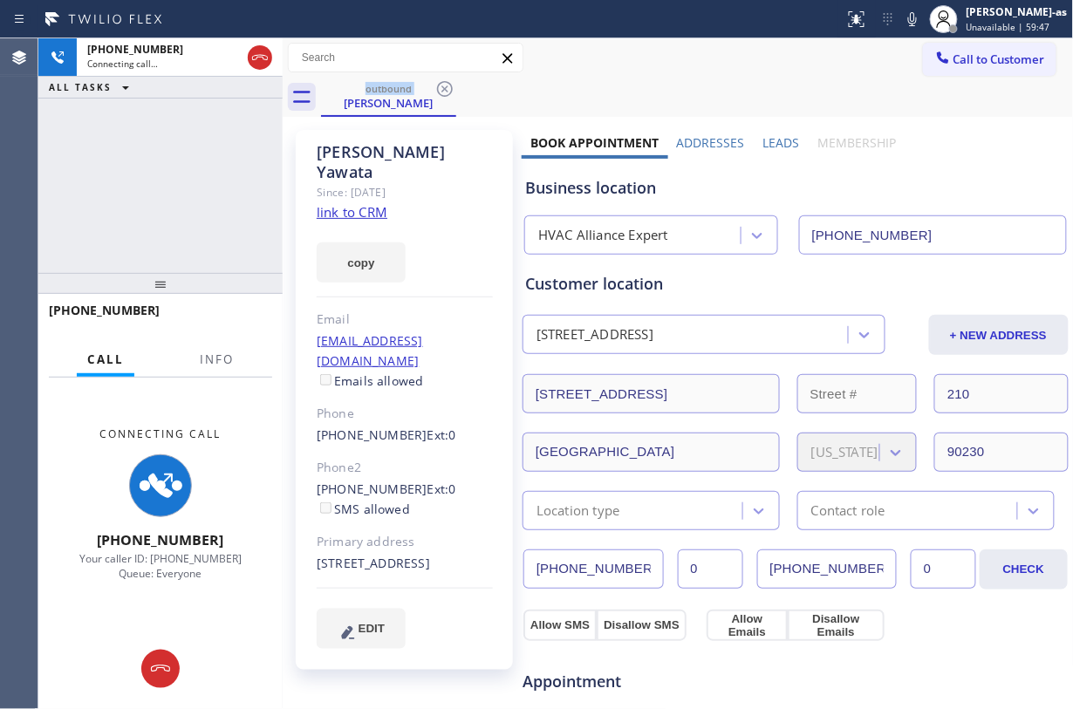
click at [251, 138] on div "+12134002747 Connecting call… ALL TASKS ALL TASKS ACTIVE TASKS TASKS IN WRAP UP" at bounding box center [160, 155] width 244 height 235
click at [210, 211] on div "+12134002747 Connecting call… ALL TASKS ALL TASKS ACTIVE TASKS TASKS IN WRAP UP" at bounding box center [160, 155] width 244 height 235
click at [168, 106] on div "+12134002747 Connecting call… ALL TASKS ALL TASKS ACTIVE TASKS TASKS IN WRAP UP" at bounding box center [160, 155] width 244 height 235
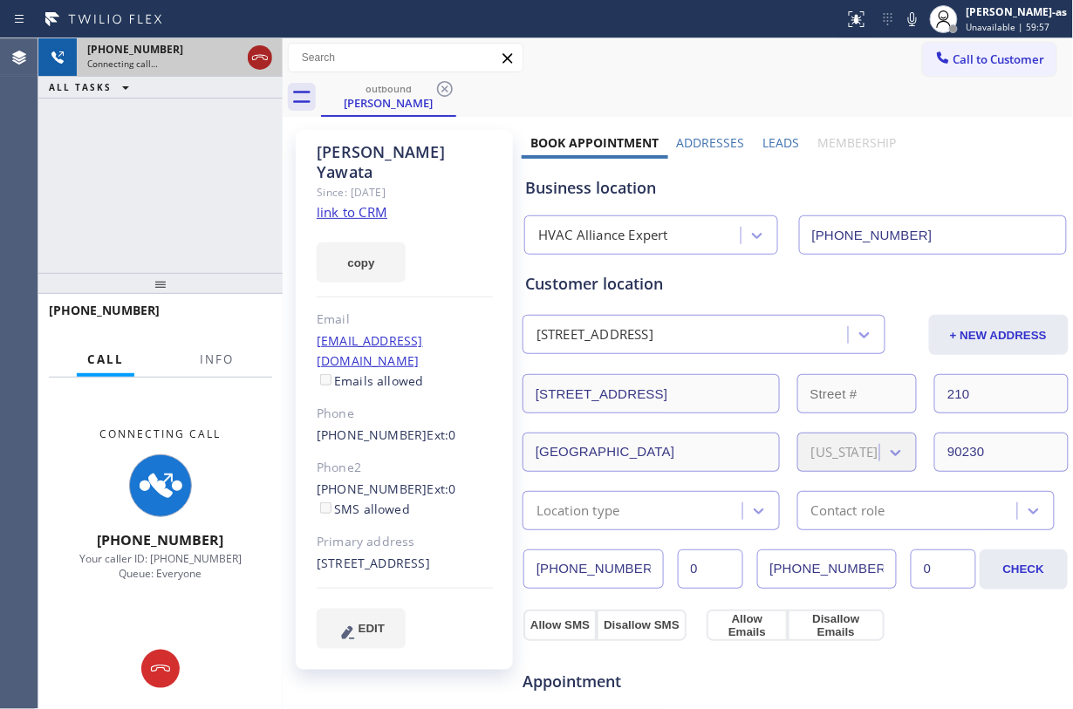
click at [256, 65] on icon at bounding box center [260, 57] width 21 height 21
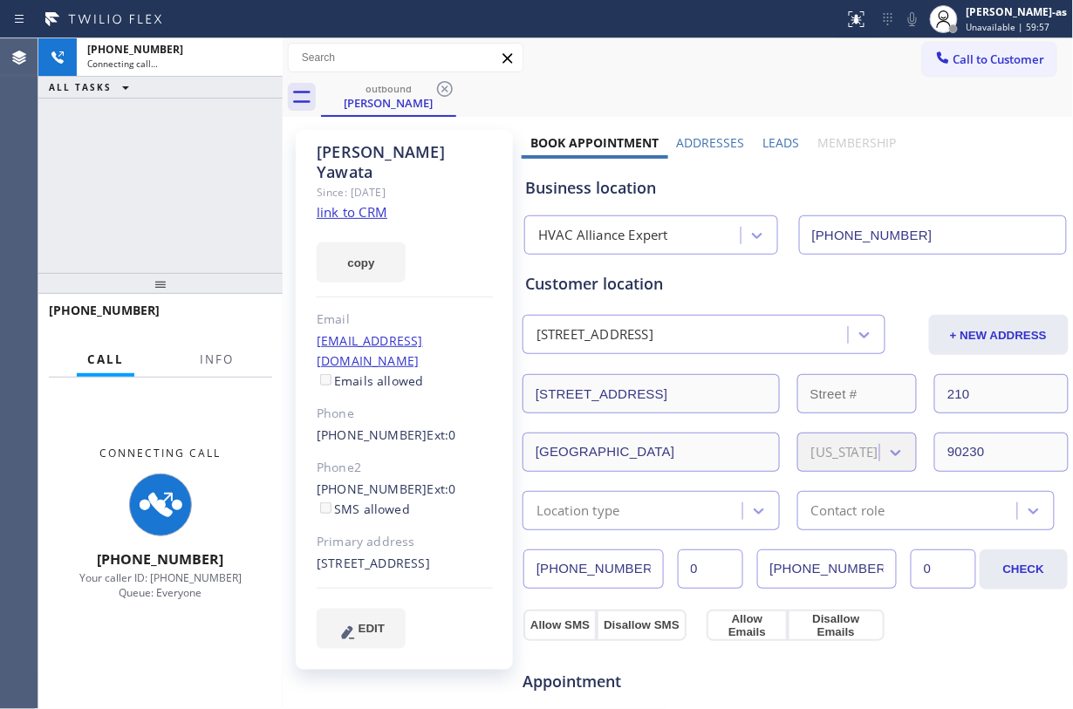
click at [188, 214] on div "+12134002747 Connecting call… ALL TASKS ALL TASKS ACTIVE TASKS TASKS IN WRAP UP" at bounding box center [160, 155] width 244 height 235
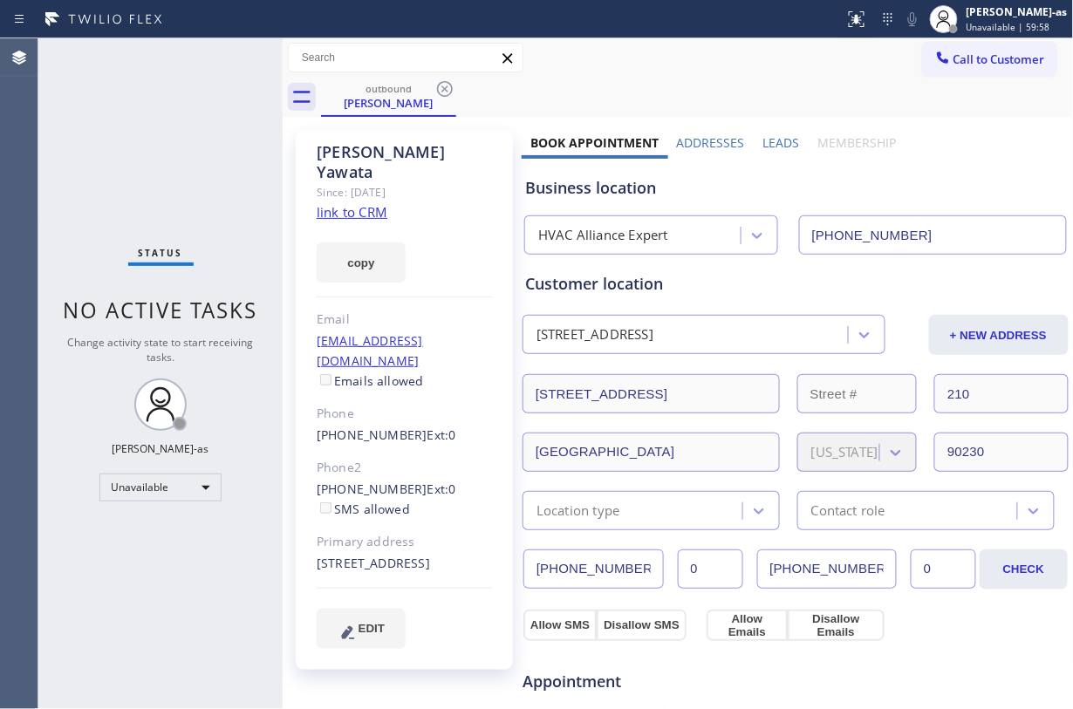
click at [379, 119] on div "Kristin Yawata Since: 20 may 2020 link to CRM copy Email kristinyawata@gmail.co…" at bounding box center [678, 704] width 791 height 1174
click at [426, 91] on div "outbound" at bounding box center [389, 88] width 132 height 13
click at [443, 88] on icon at bounding box center [444, 89] width 21 height 21
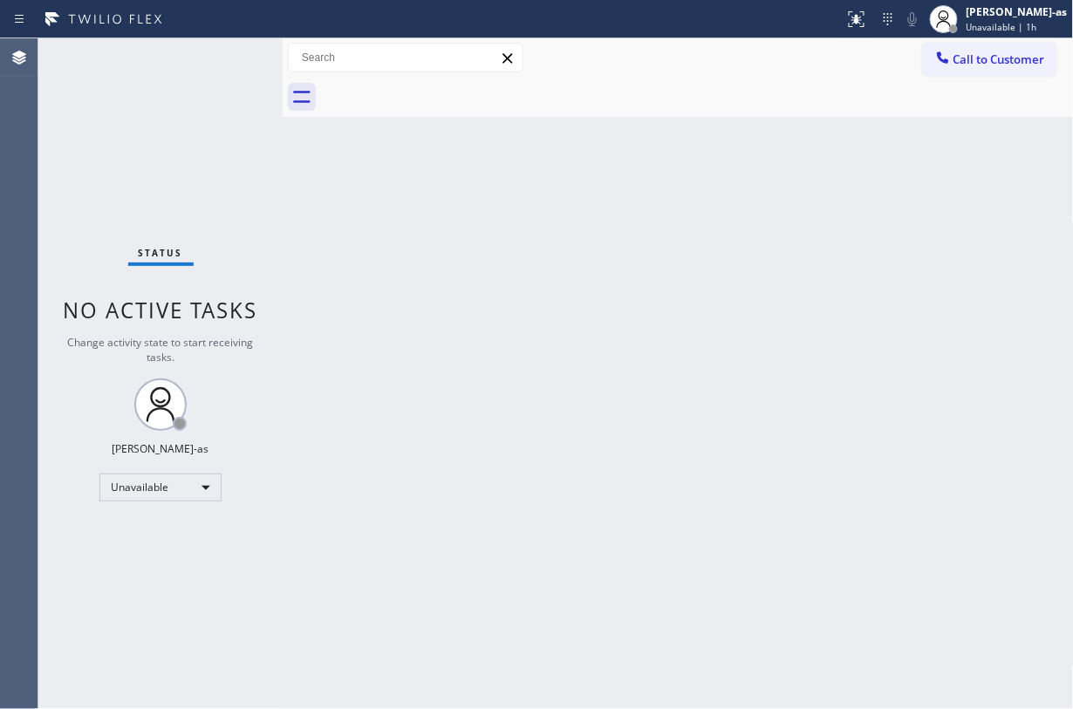
click at [168, 102] on div "Status No active tasks Change activity state to start receiving tasks. Jesica J…" at bounding box center [160, 373] width 244 height 671
drag, startPoint x: 961, startPoint y: 63, endPoint x: 685, endPoint y: 325, distance: 380.8
click at [804, 63] on span "Call to Customer" at bounding box center [1000, 59] width 92 height 16
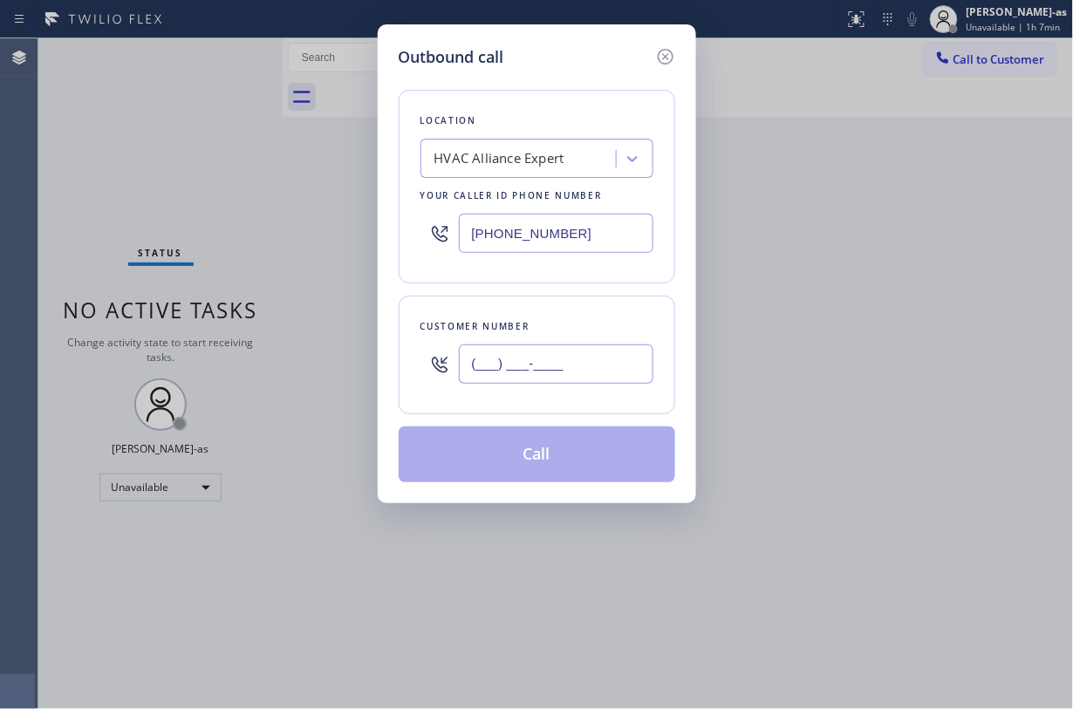
click at [573, 382] on input "(___) ___-____" at bounding box center [556, 364] width 195 height 39
paste input "323) 627-0153"
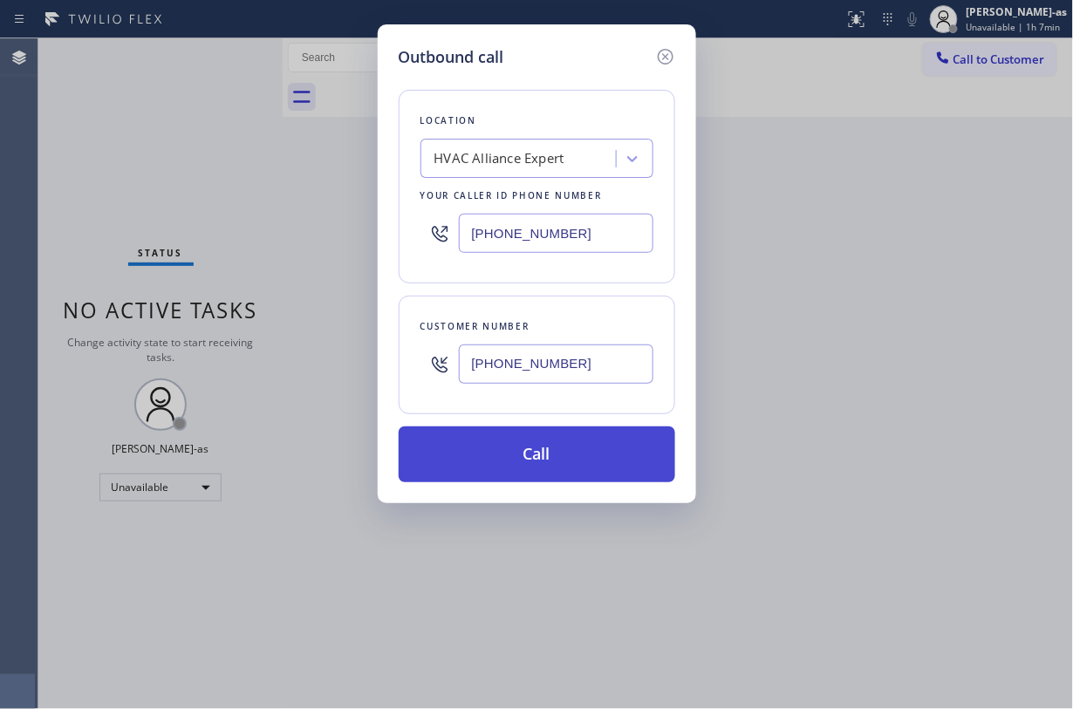
type input "(323) 627-0153"
click at [556, 462] on button "Call" at bounding box center [537, 455] width 277 height 56
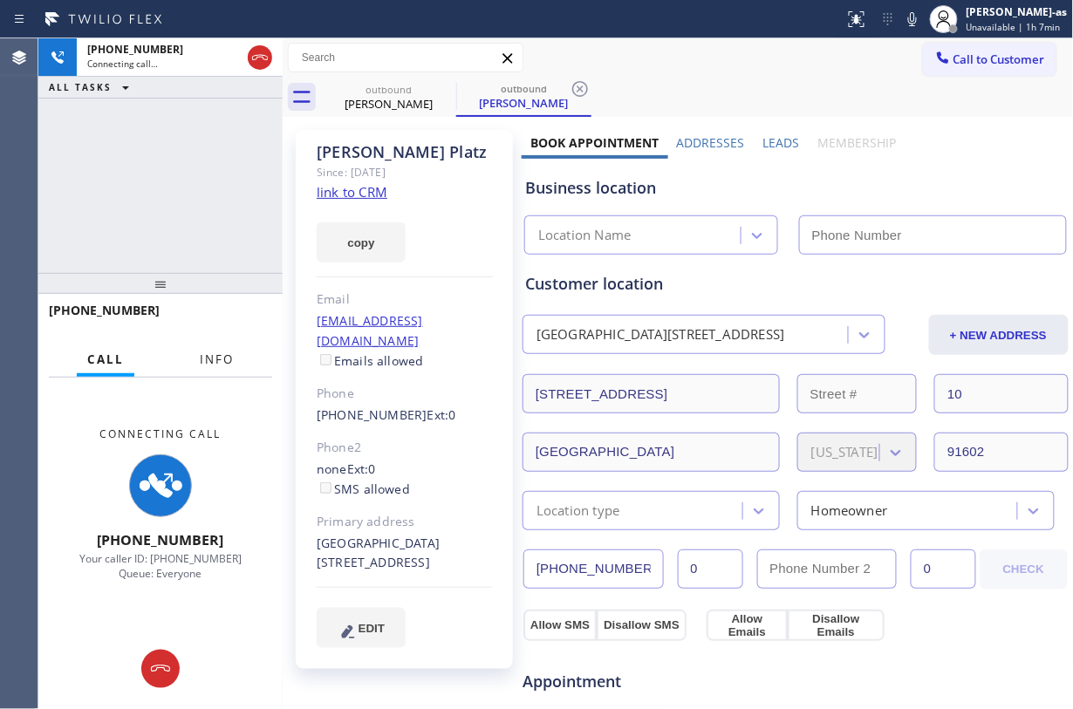
click at [235, 363] on button "Info" at bounding box center [216, 360] width 55 height 34
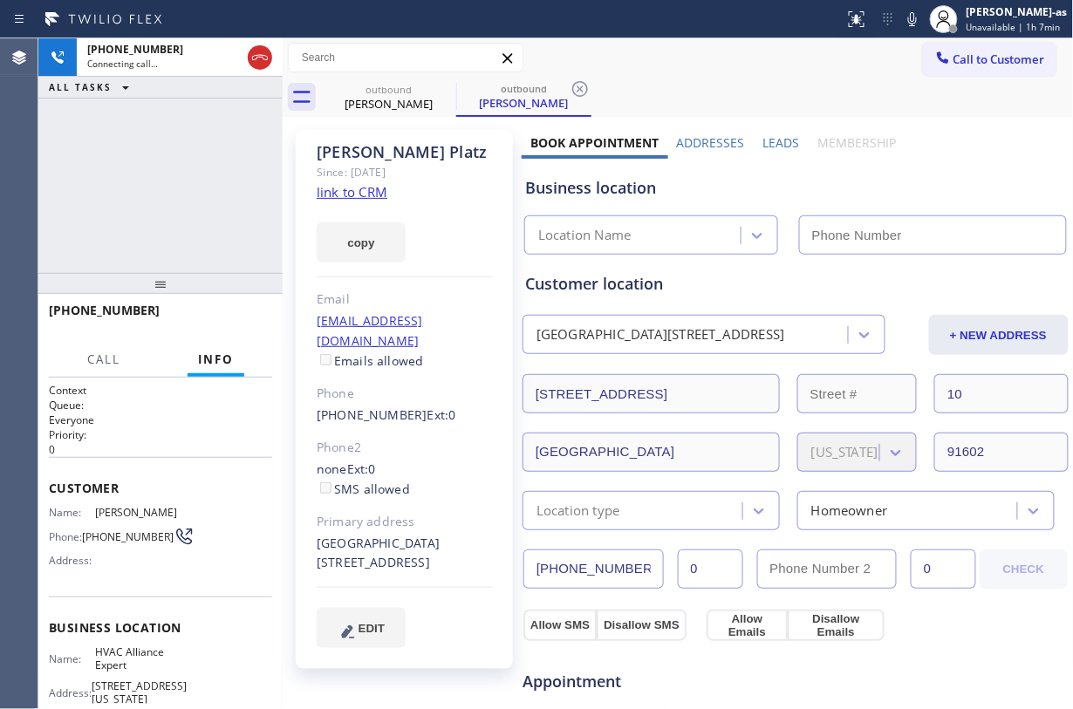
type input "(855) 999-4417"
click at [370, 196] on link "link to CRM" at bounding box center [352, 191] width 71 height 17
drag, startPoint x: 200, startPoint y: 206, endPoint x: 213, endPoint y: 194, distance: 17.9
click at [203, 201] on div "+13236270153 Connecting call… ALL TASKS ALL TASKS ACTIVE TASKS TASKS IN WRAP UP" at bounding box center [160, 155] width 244 height 235
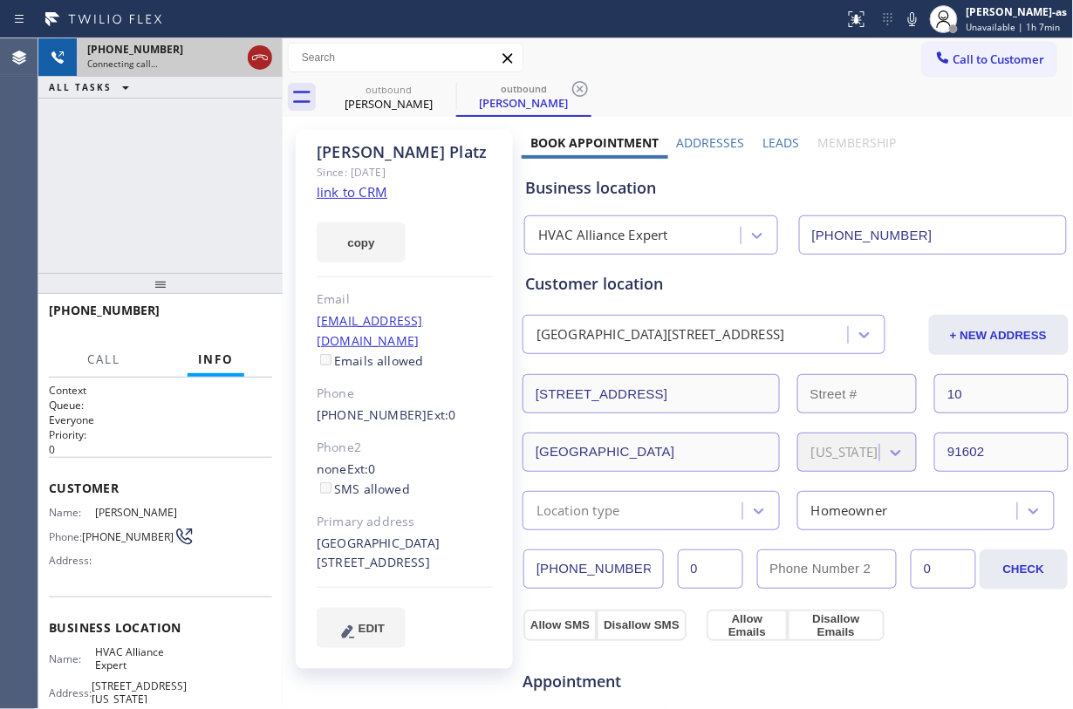
click at [255, 49] on icon at bounding box center [260, 57] width 21 height 21
drag, startPoint x: 384, startPoint y: 325, endPoint x: 353, endPoint y: 364, distance: 49.7
click at [385, 322] on link "ashleyplatz@gmail.com" at bounding box center [370, 330] width 106 height 37
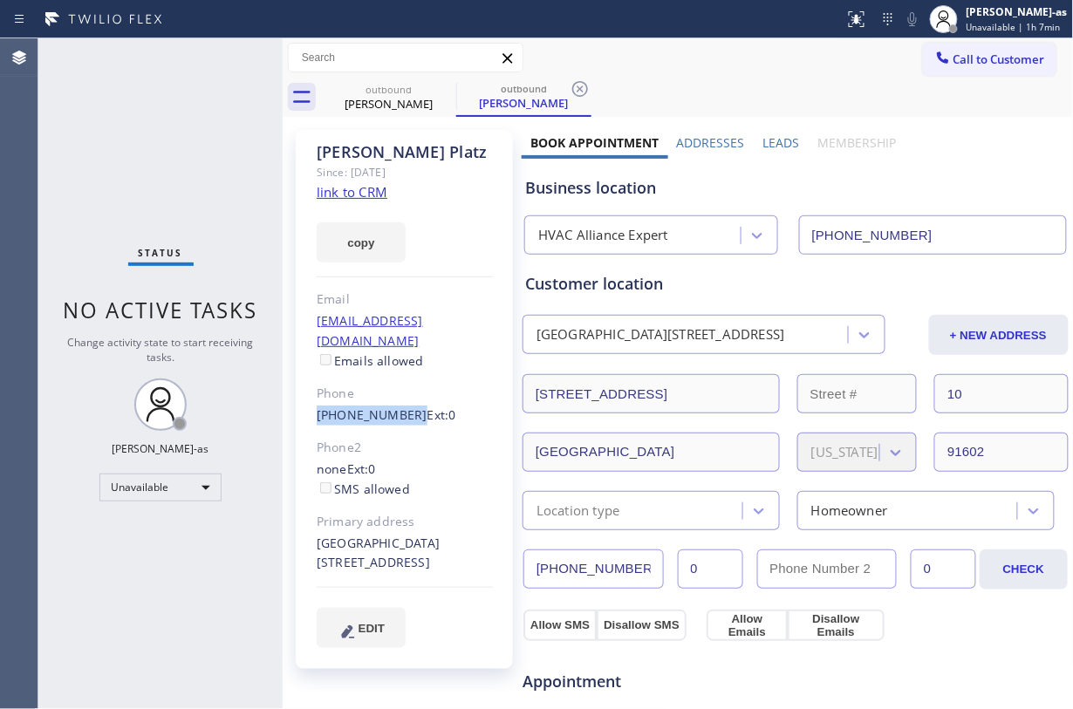
drag, startPoint x: 329, startPoint y: 398, endPoint x: 401, endPoint y: 405, distance: 72.8
click at [401, 405] on div "Ashley Platz Since: 20 may 2020 link to CRM copy Email ashleyplatz@gmail.com Em…" at bounding box center [404, 399] width 217 height 539
click at [804, 50] on button "Call to Customer" at bounding box center [989, 59] width 133 height 33
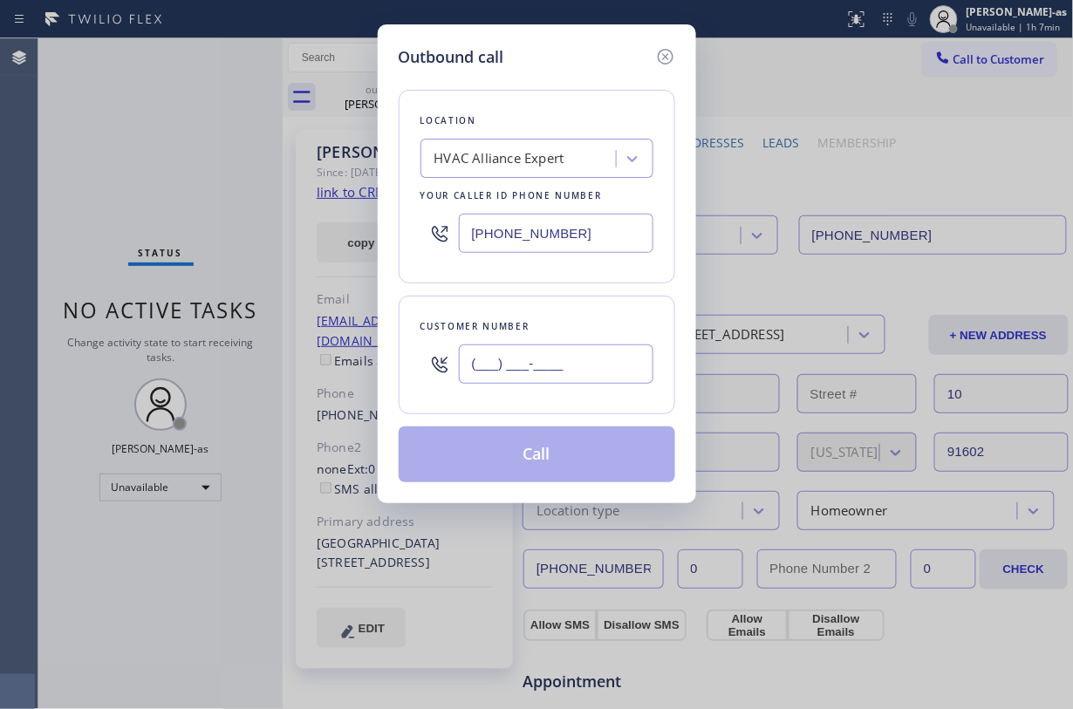
click at [552, 366] on input "(___) ___-____" at bounding box center [556, 364] width 195 height 39
paste input "323) 627-0153"
type input "(323) 627-0153"
click at [555, 465] on button "Call" at bounding box center [537, 455] width 277 height 56
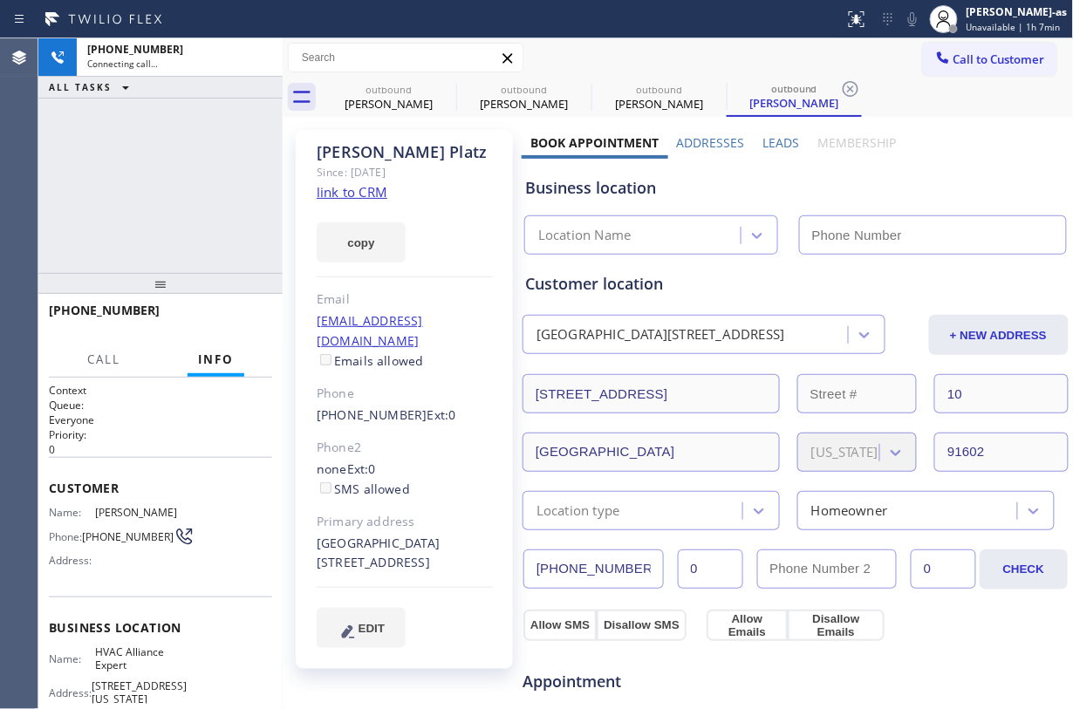
type input "(855) 999-4417"
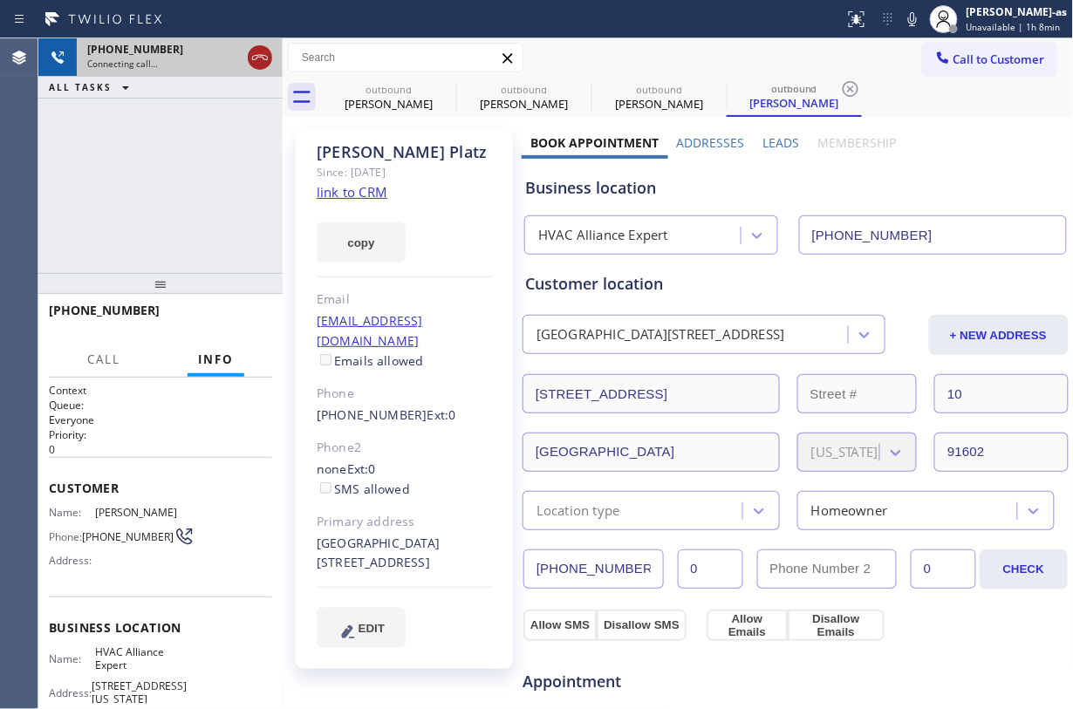
click at [262, 47] on icon at bounding box center [260, 57] width 21 height 21
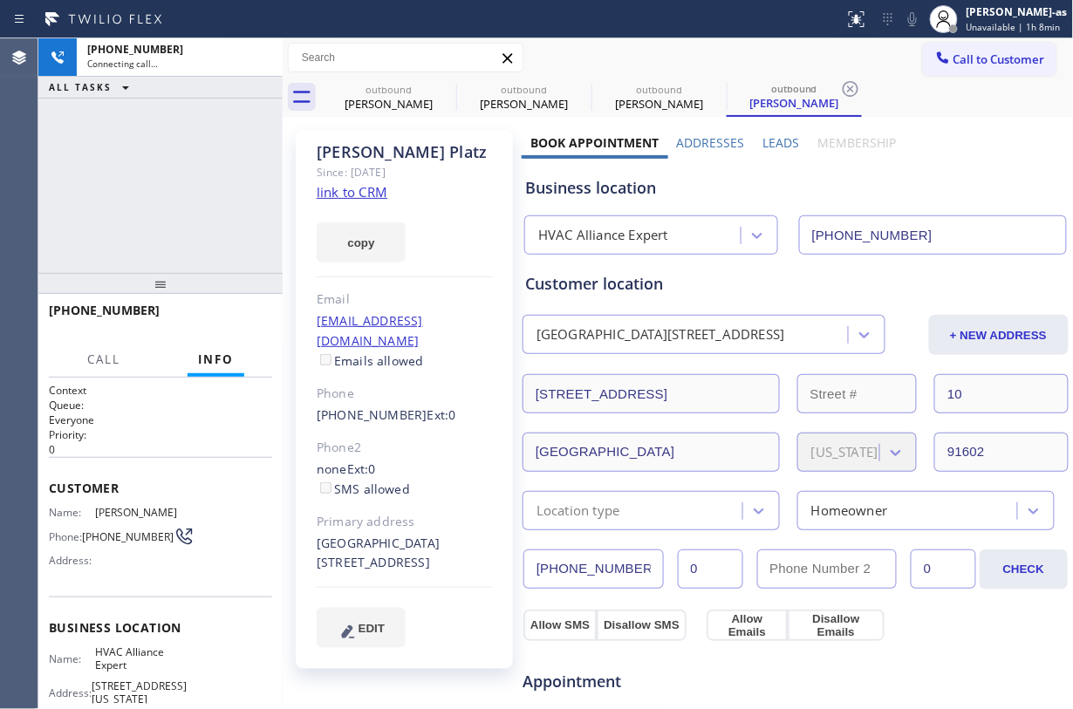
click at [235, 101] on div "+13236270153 Connecting call… ALL TASKS ALL TASKS ACTIVE TASKS TASKS IN WRAP UP" at bounding box center [160, 155] width 244 height 235
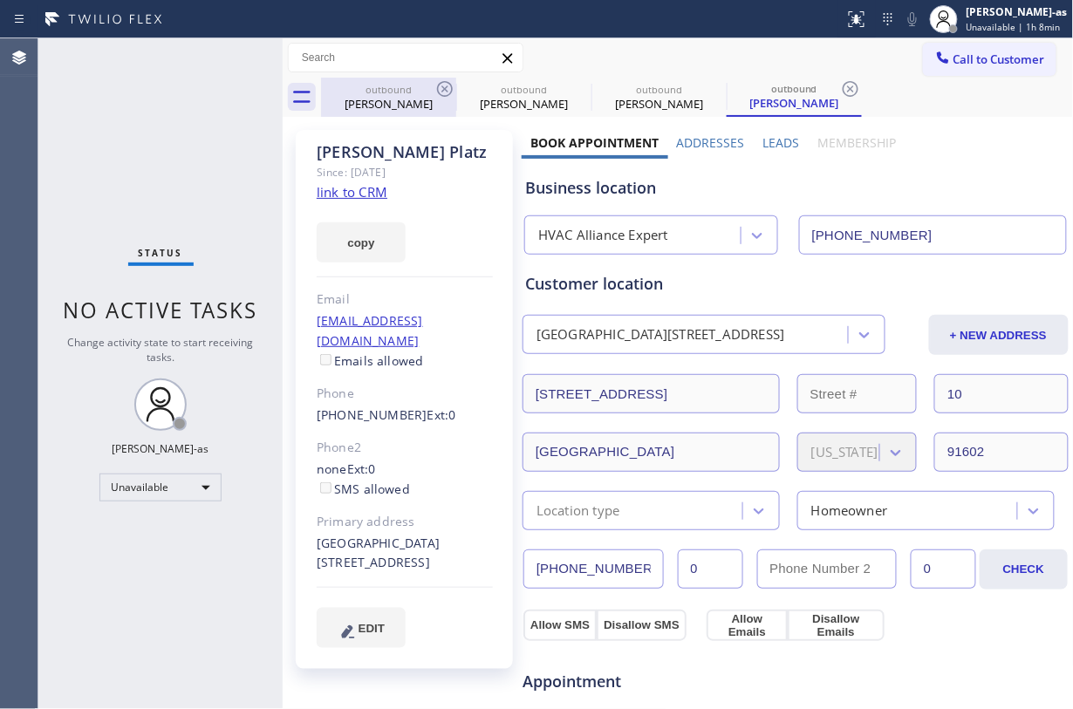
click at [399, 102] on div "Ashley Platz" at bounding box center [389, 104] width 132 height 16
click at [447, 92] on icon at bounding box center [444, 89] width 21 height 21
click at [0, 0] on icon at bounding box center [0, 0] width 0 height 0
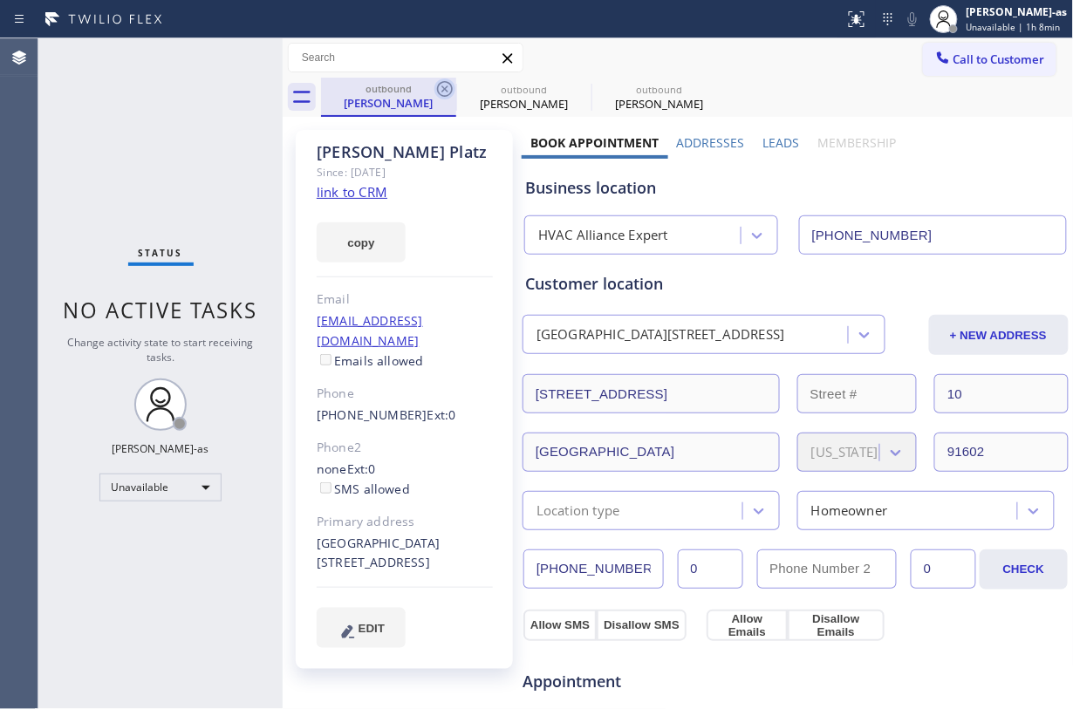
click at [447, 92] on div "outbound Ashley Platz outbound Ashley Platz outbound Ashley Platz" at bounding box center [697, 97] width 753 height 39
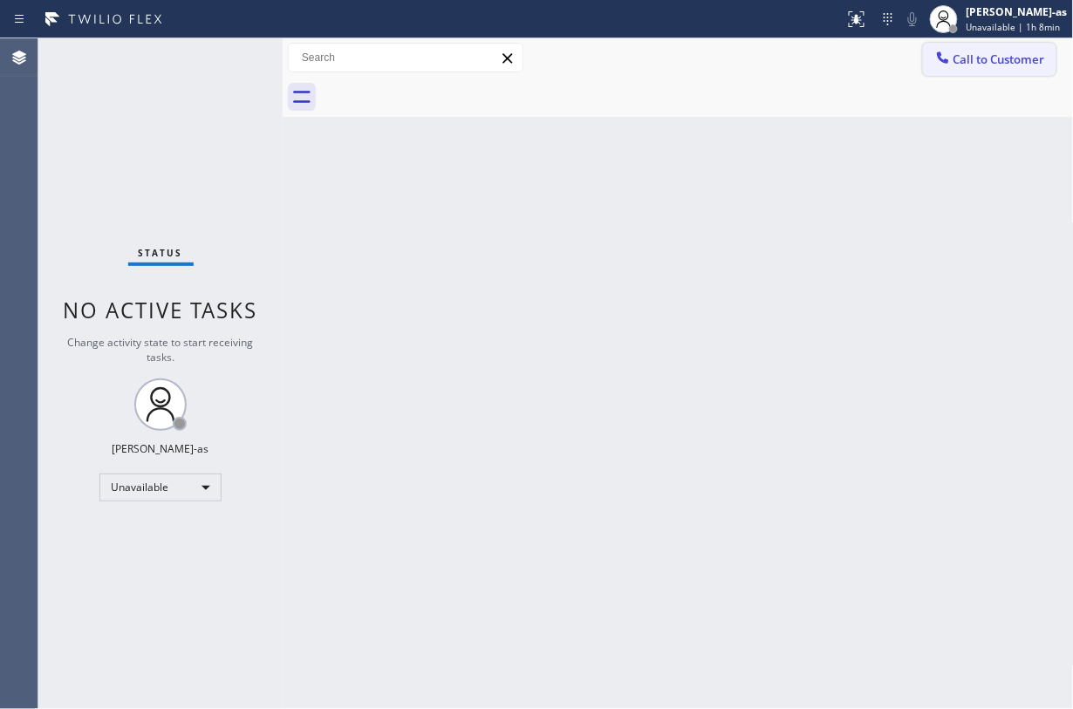
click at [804, 52] on div at bounding box center [943, 59] width 21 height 21
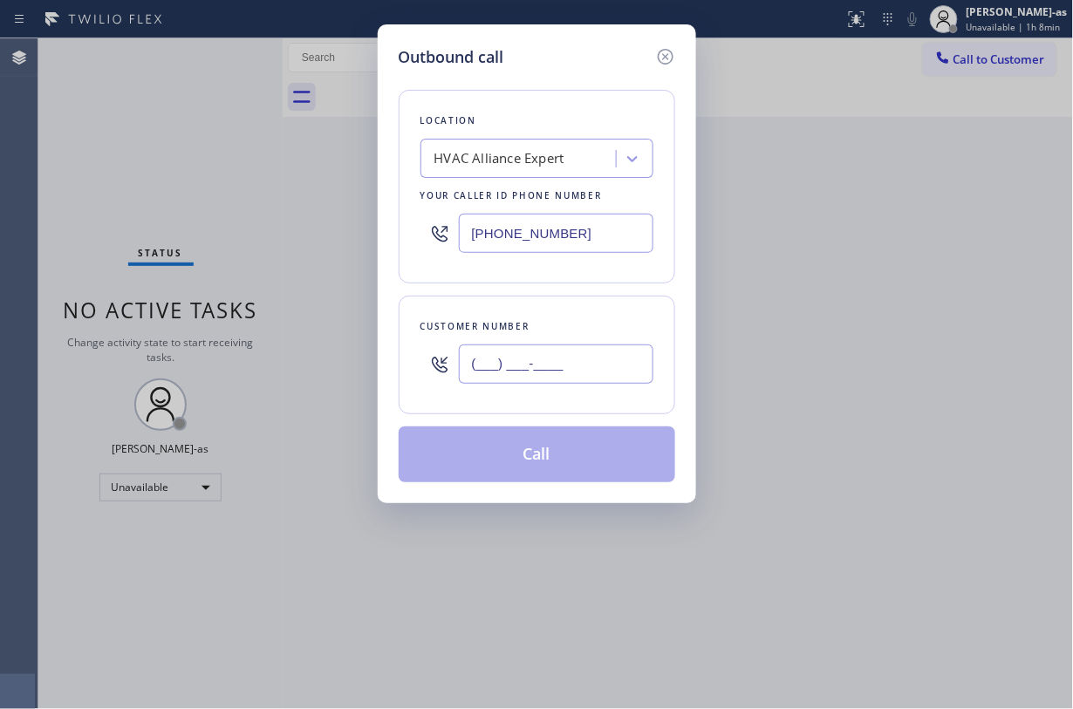
click at [570, 354] on input "(___) ___-____" at bounding box center [556, 364] width 195 height 39
paste input "310) 614-2200"
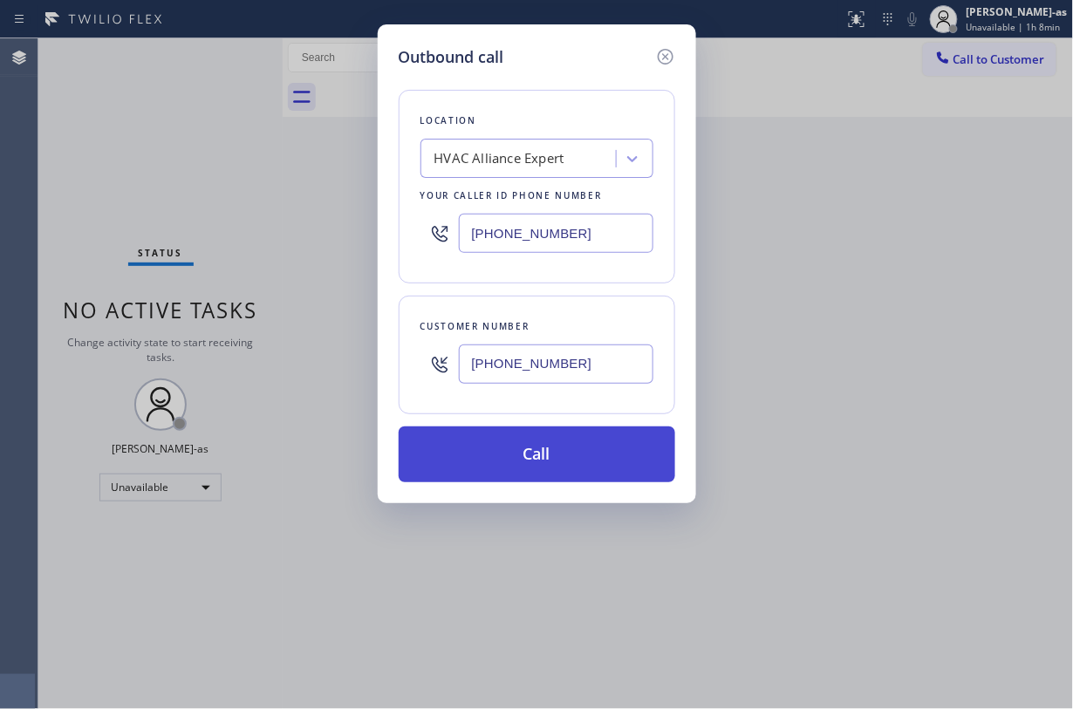
type input "(310) 614-2200"
click at [536, 455] on button "Call" at bounding box center [537, 455] width 277 height 56
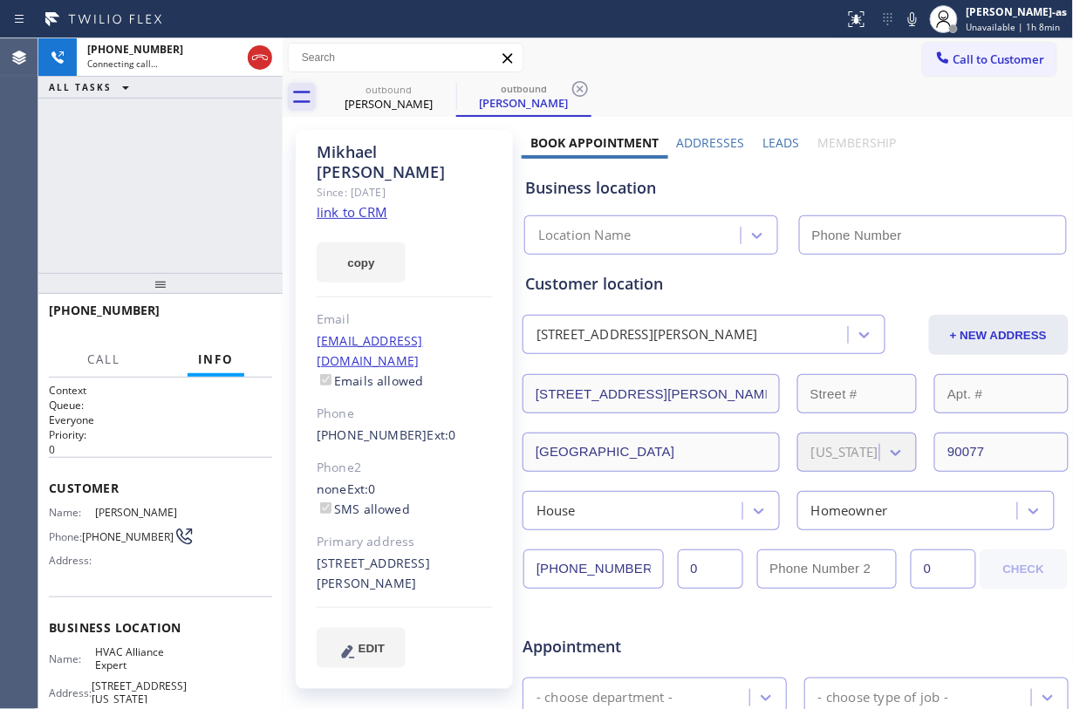
click at [216, 110] on div "+13106142200 Connecting call… ALL TASKS ALL TASKS ACTIVE TASKS TASKS IN WRAP UP" at bounding box center [160, 155] width 244 height 235
type input "(855) 999-4417"
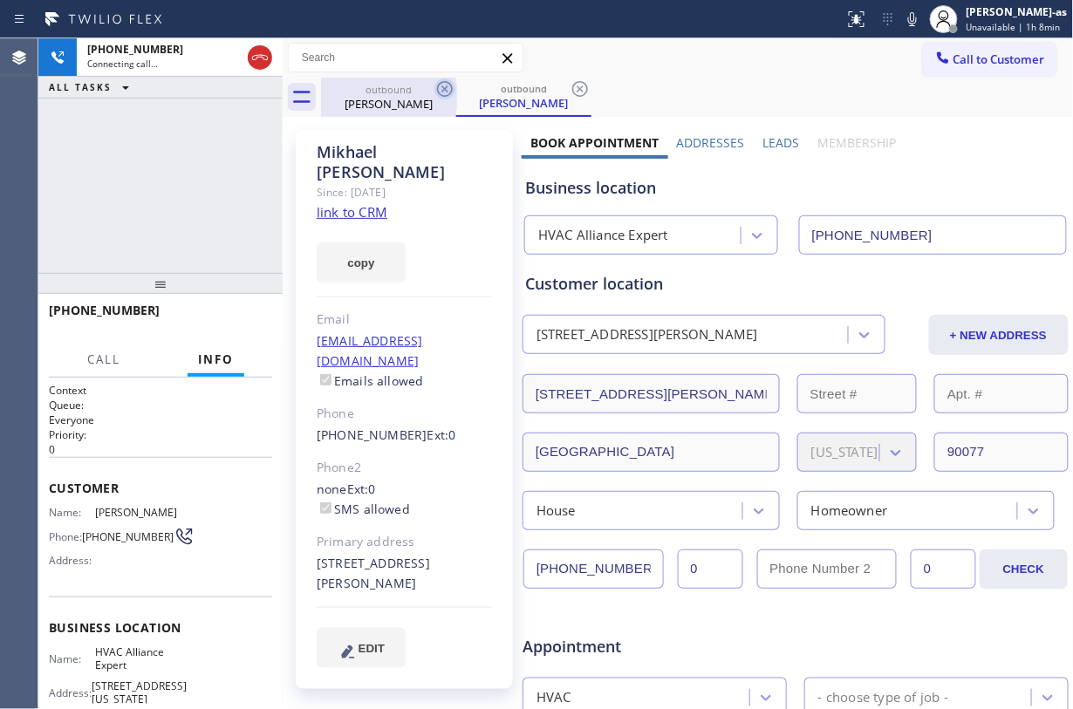
drag, startPoint x: 436, startPoint y: 85, endPoint x: 444, endPoint y: 92, distance: 11.1
click at [436, 84] on icon at bounding box center [444, 89] width 21 height 21
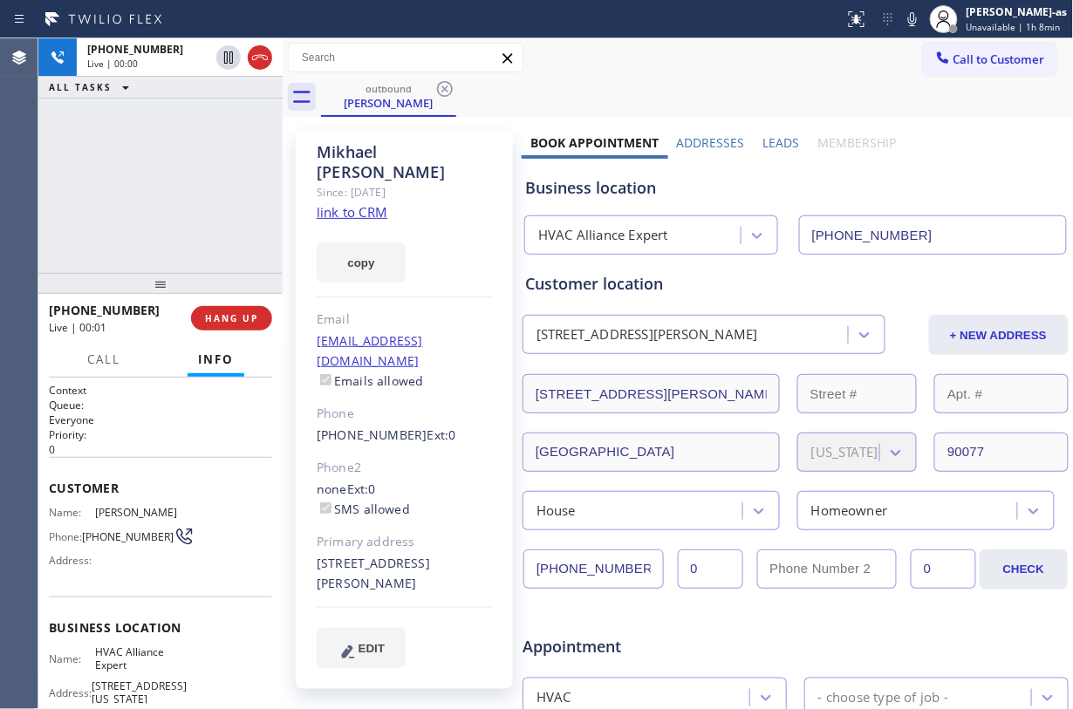
click at [202, 200] on div "+13106142200 Live | 00:00 ALL TASKS ALL TASKS ACTIVE TASKS TASKS IN WRAP UP" at bounding box center [160, 155] width 244 height 235
click at [248, 321] on span "HANG UP" at bounding box center [231, 318] width 53 height 12
drag, startPoint x: 187, startPoint y: 227, endPoint x: 197, endPoint y: 224, distance: 10.8
click at [188, 227] on div "+13106142200 Live | 00:02 ALL TASKS ALL TASKS ACTIVE TASKS TASKS IN WRAP UP" at bounding box center [160, 155] width 244 height 235
click at [231, 319] on span "HANG UP" at bounding box center [231, 318] width 53 height 12
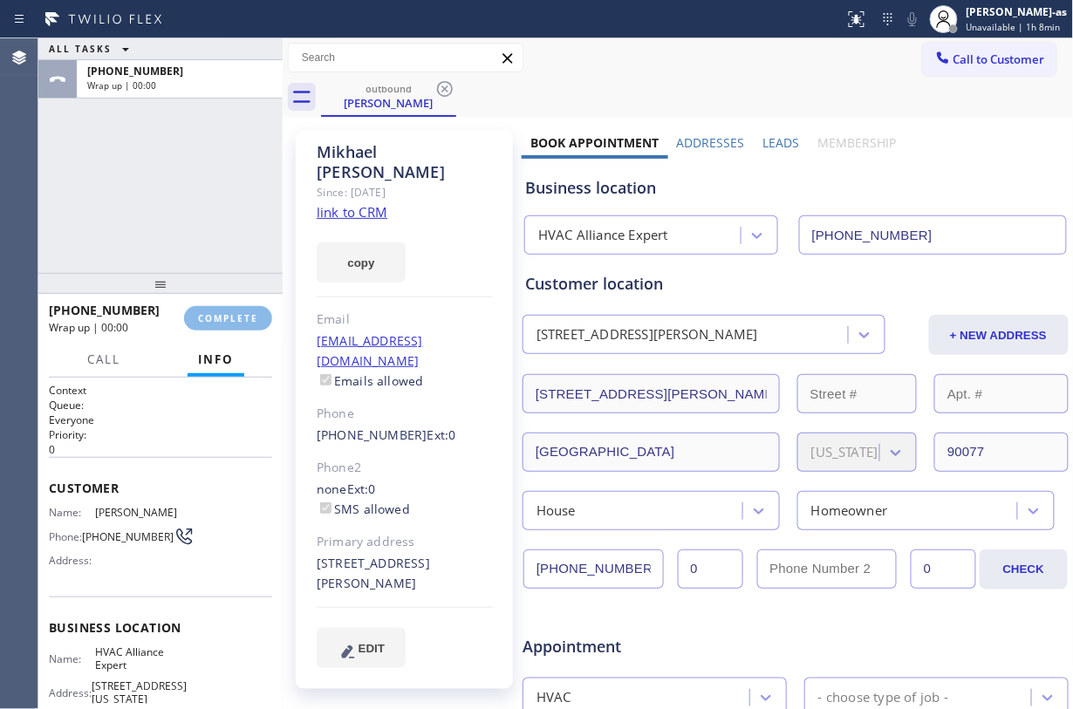
drag, startPoint x: 201, startPoint y: 244, endPoint x: 210, endPoint y: 239, distance: 10.9
click at [204, 242] on div "ALL TASKS ALL TASKS ACTIVE TASKS TASKS IN WRAP UP +13106142200 Wrap up | 00:00" at bounding box center [160, 155] width 244 height 235
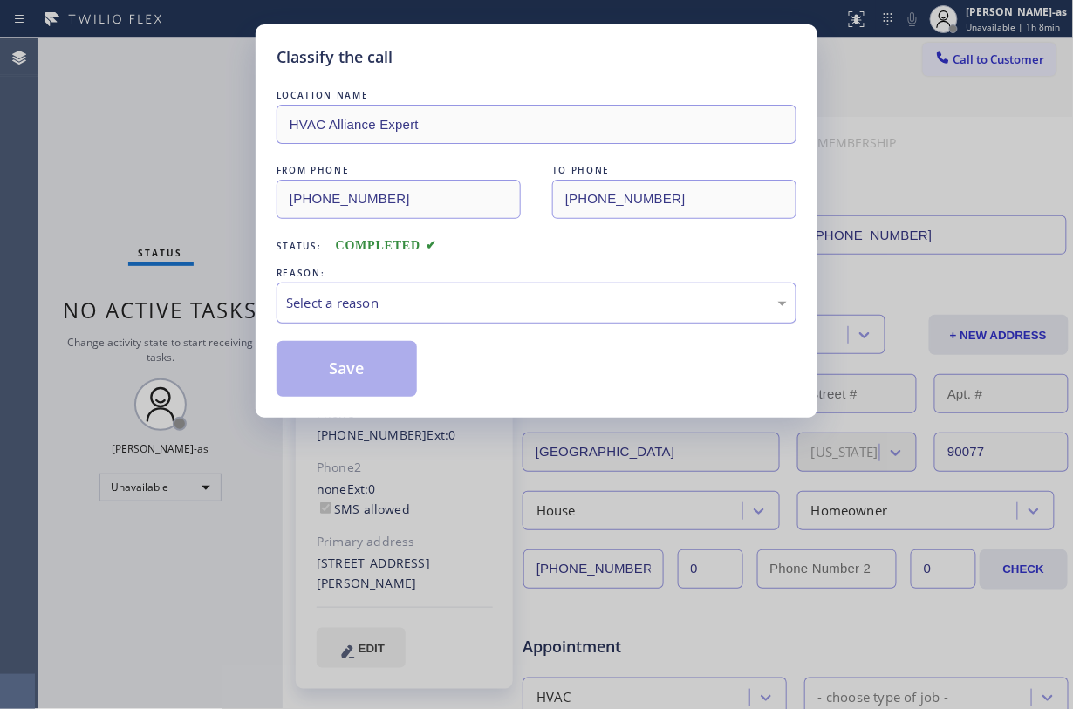
click at [443, 297] on div "Select a reason" at bounding box center [536, 303] width 501 height 20
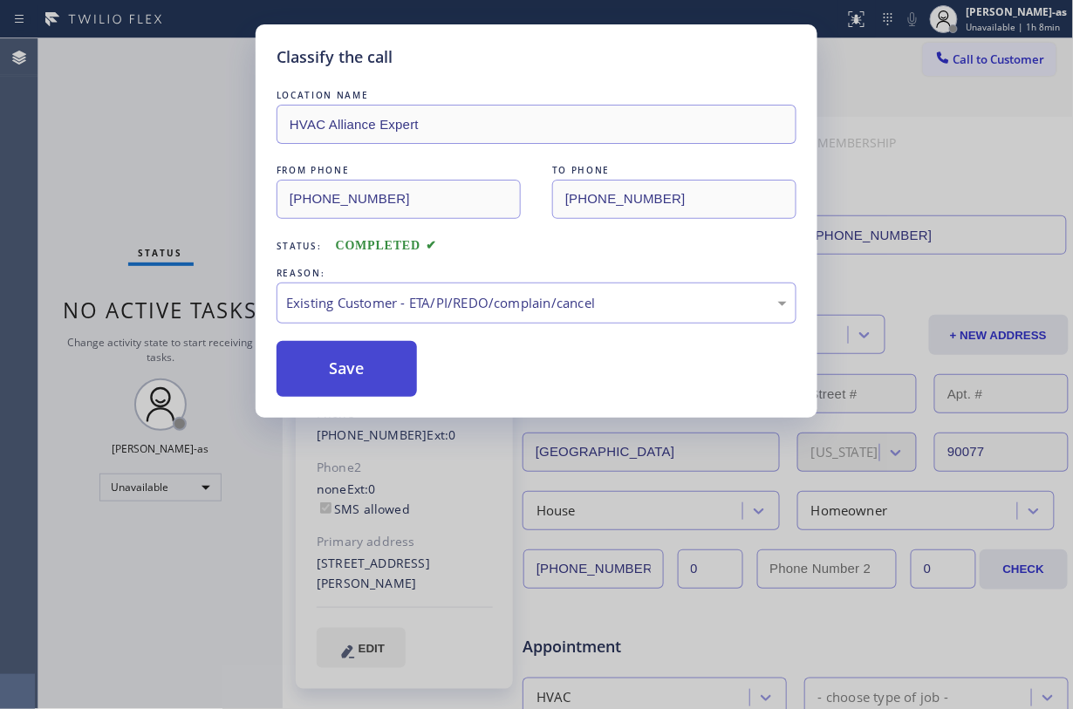
click at [358, 364] on button "Save" at bounding box center [347, 369] width 140 height 56
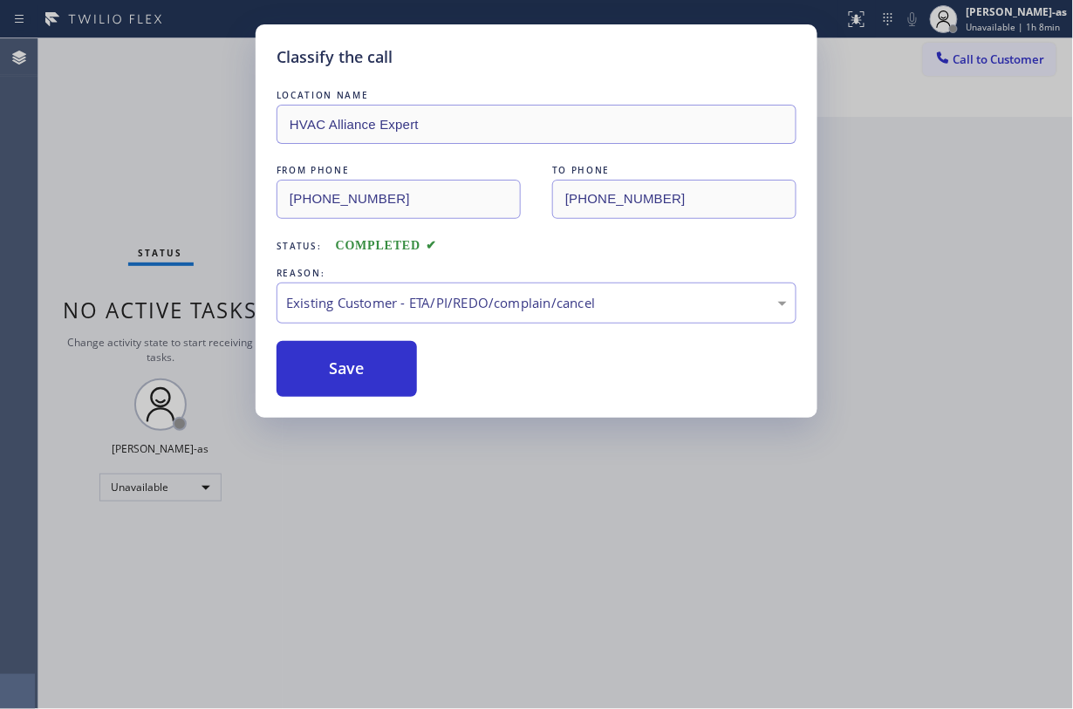
drag, startPoint x: 180, startPoint y: 217, endPoint x: 363, endPoint y: 175, distance: 187.9
click at [182, 214] on div "Classify the call LOCATION NAME HVAC Alliance Expert FROM PHONE (855) 999-4417 …" at bounding box center [536, 354] width 1073 height 709
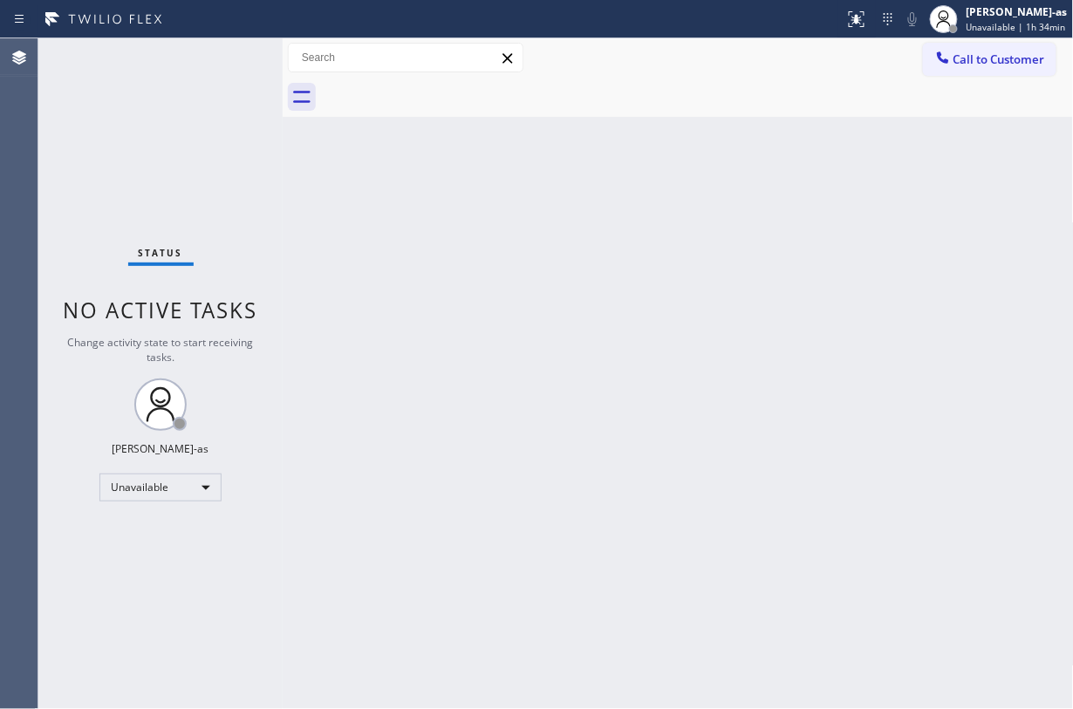
click at [466, 298] on div "Back to Dashboard Change Sender ID Customers Technicians Select a contact Outbo…" at bounding box center [678, 373] width 791 height 671
click at [804, 57] on span "Call to Customer" at bounding box center [1000, 59] width 92 height 16
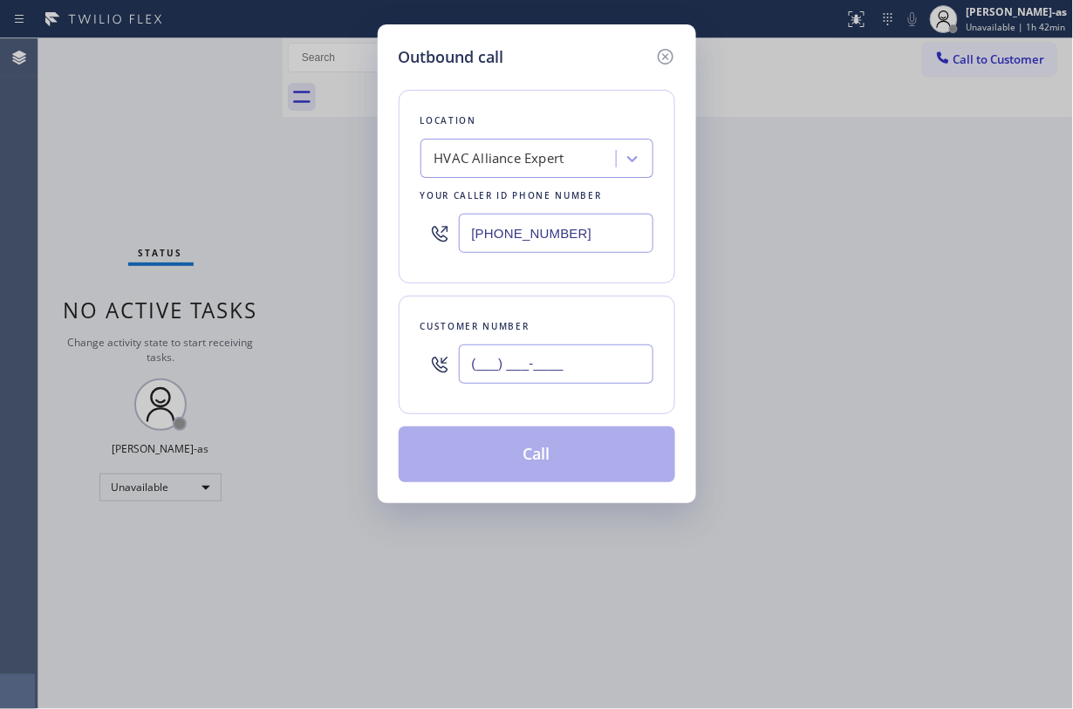
click at [539, 370] on input "(___) ___-____" at bounding box center [556, 364] width 195 height 39
paste input "310) 529-0701"
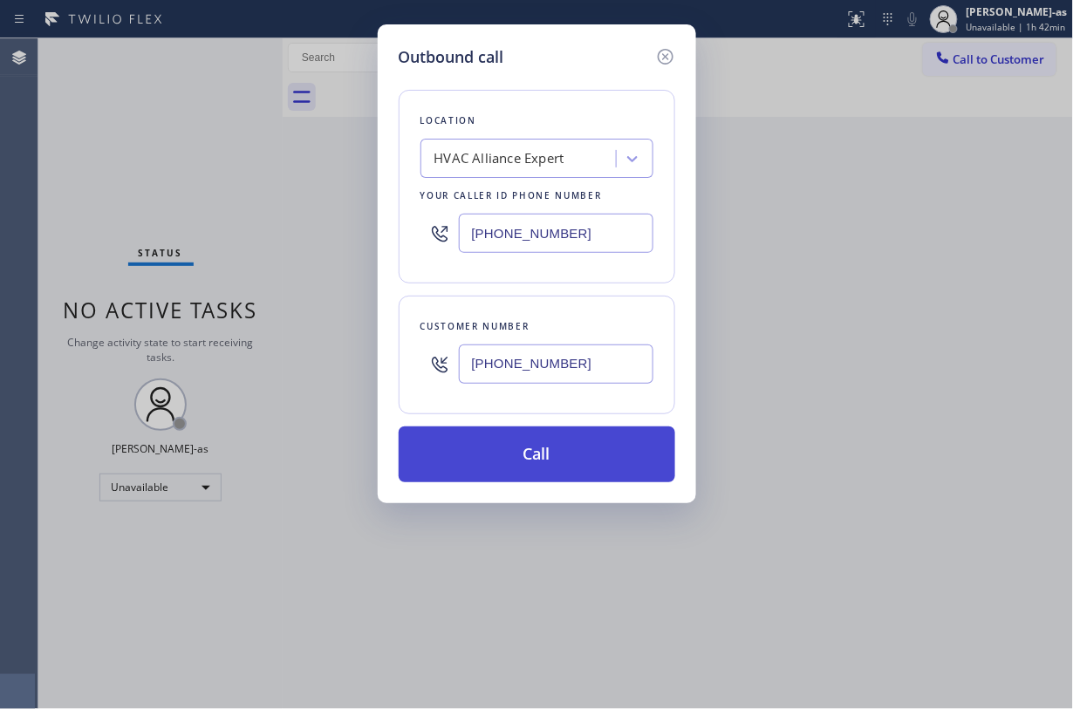
type input "(310) 529-0701"
click at [549, 457] on button "Call" at bounding box center [537, 455] width 277 height 56
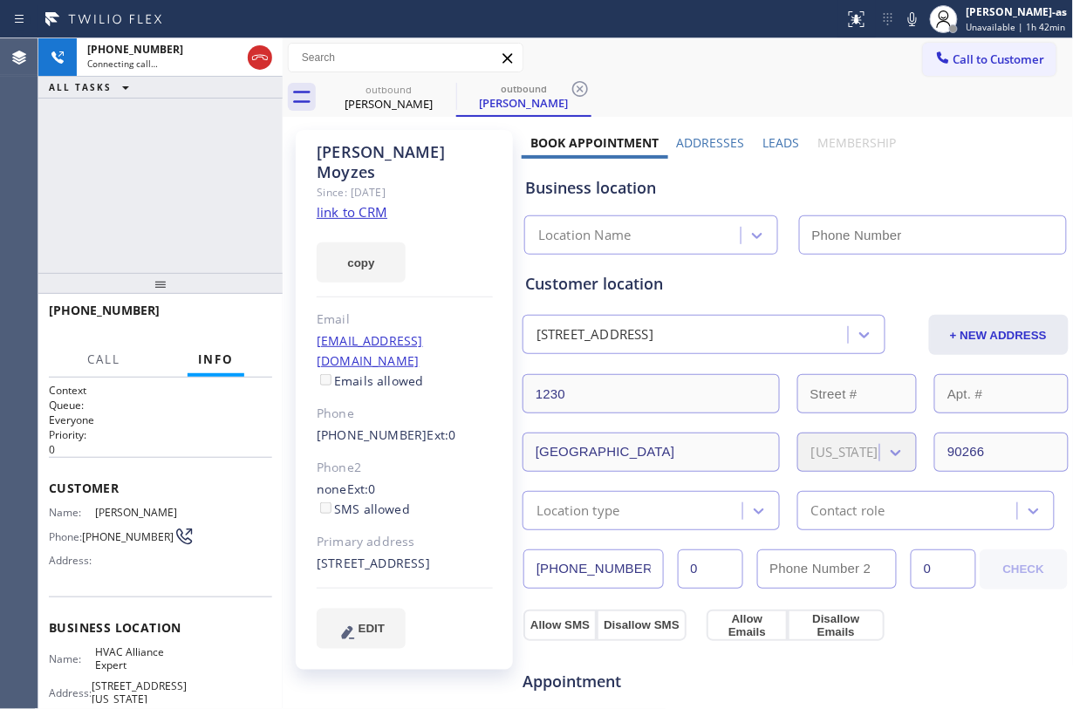
click at [209, 202] on div "+13105290701 Connecting call… ALL TASKS ALL TASKS ACTIVE TASKS TASKS IN WRAP UP" at bounding box center [160, 155] width 244 height 235
type input "(855) 999-4417"
click at [360, 203] on link "link to CRM" at bounding box center [352, 211] width 71 height 17
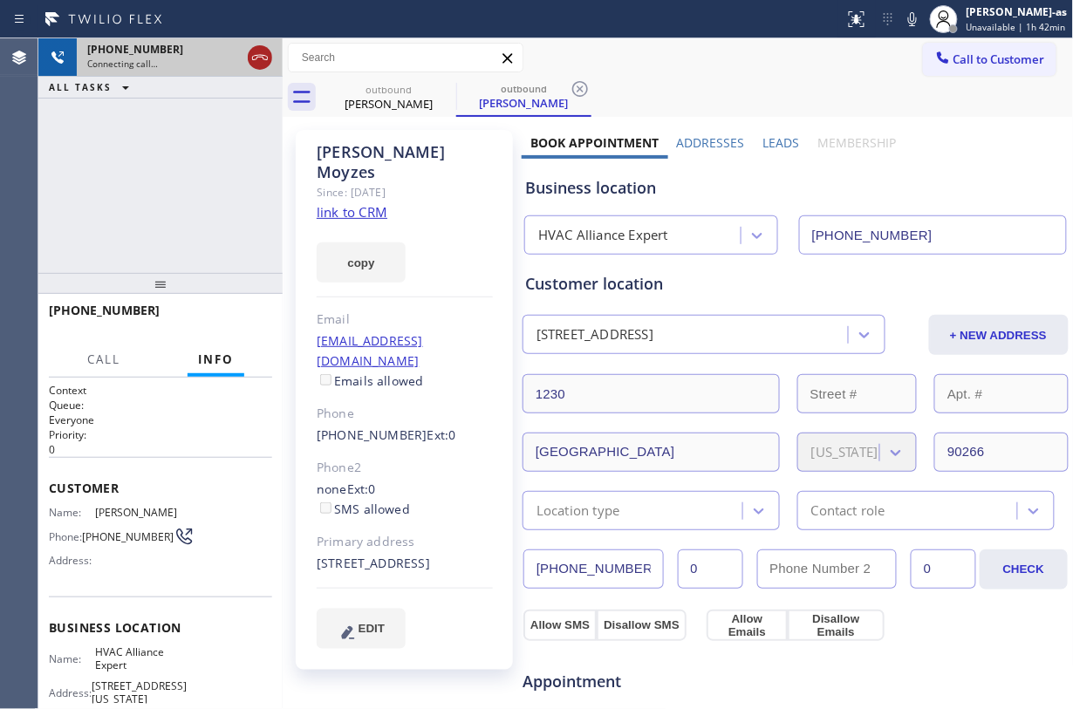
click at [266, 56] on icon at bounding box center [260, 57] width 16 height 5
click at [374, 68] on input "text" at bounding box center [406, 58] width 234 height 28
click at [396, 96] on div "Kelly Moyzes" at bounding box center [389, 104] width 132 height 16
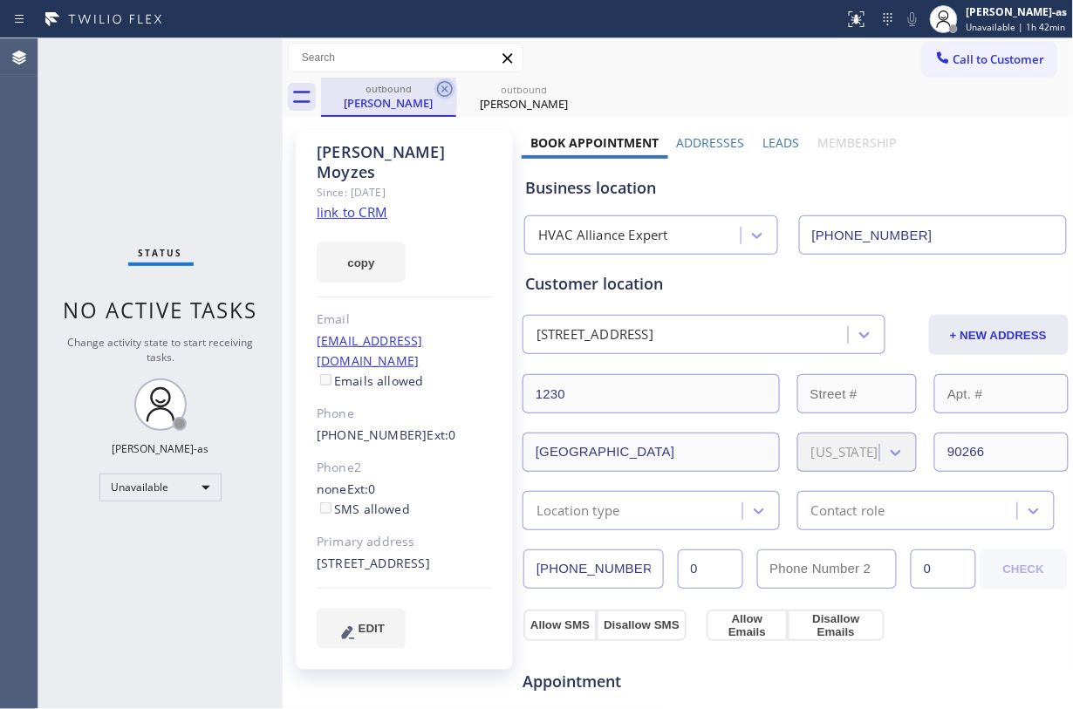
click at [448, 88] on icon at bounding box center [444, 89] width 21 height 21
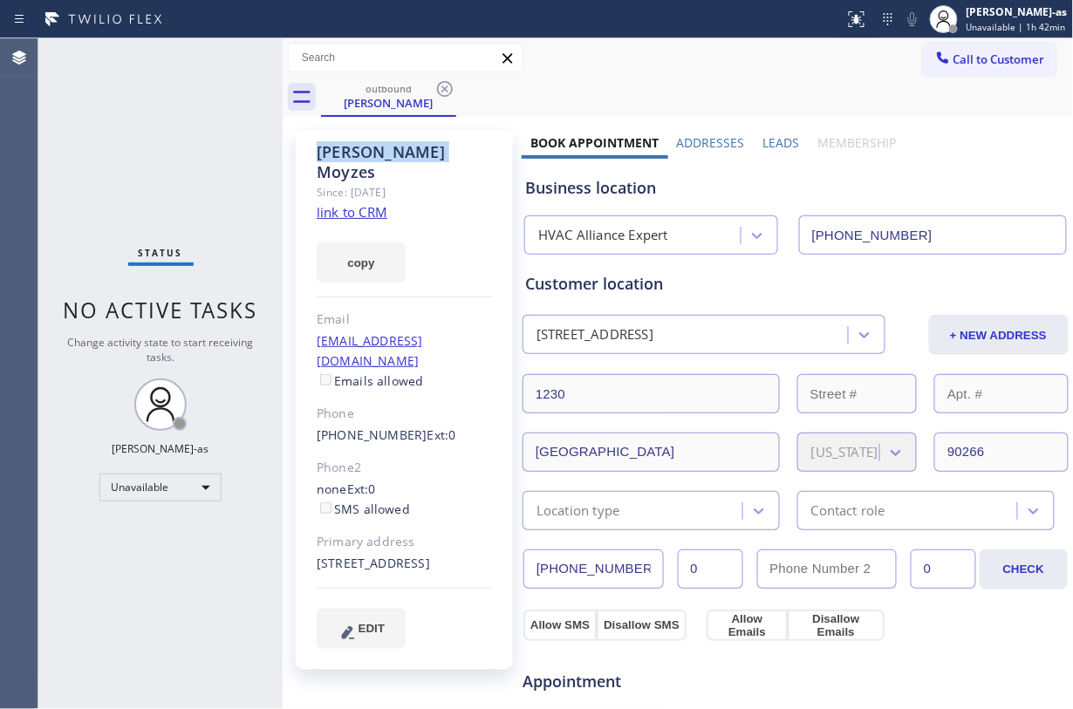
click at [448, 88] on icon at bounding box center [444, 89] width 21 height 21
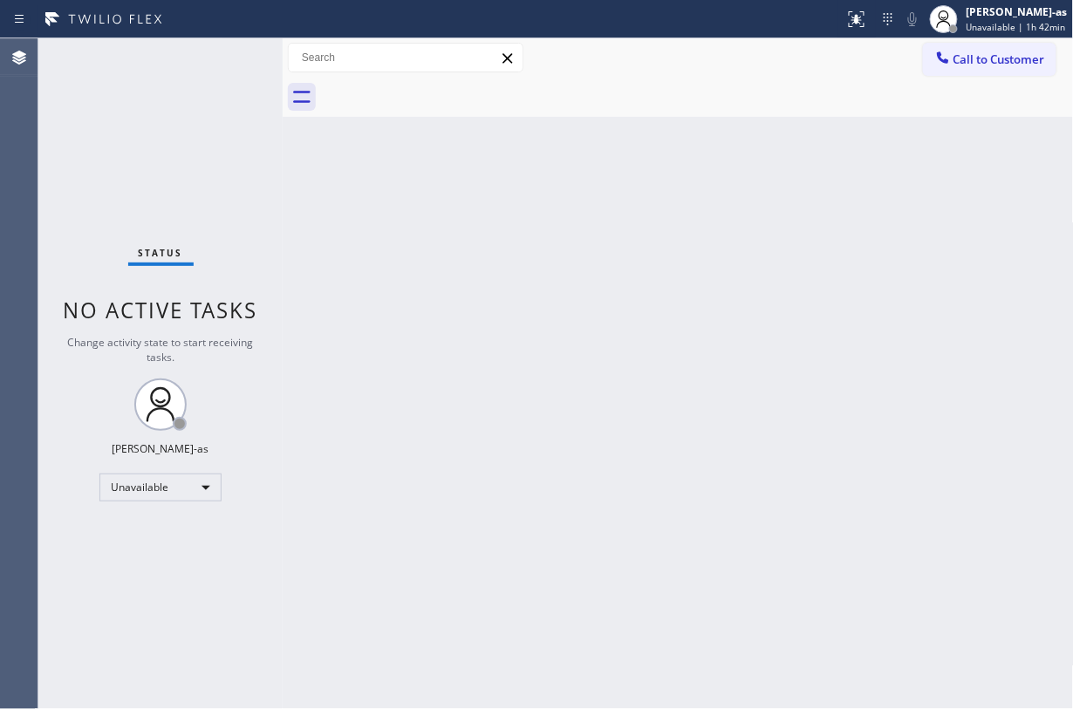
click at [448, 88] on div at bounding box center [697, 97] width 753 height 39
drag, startPoint x: 448, startPoint y: 88, endPoint x: 448, endPoint y: 349, distance: 260.9
click at [448, 88] on div at bounding box center [697, 97] width 753 height 39
click at [441, 358] on div "Back to Dashboard Change Sender ID Customers Technicians Select a contact Outbo…" at bounding box center [678, 373] width 791 height 671
click at [804, 58] on span "Call to Customer" at bounding box center [1000, 59] width 92 height 16
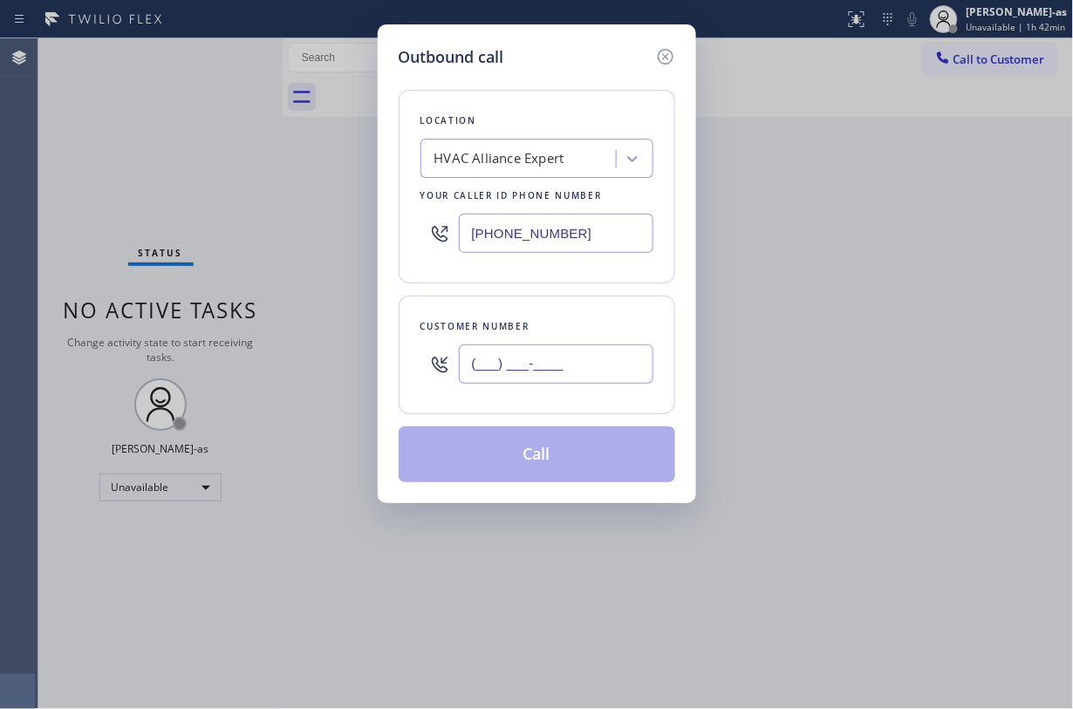
click at [572, 358] on input "(___) ___-____" at bounding box center [556, 364] width 195 height 39
paste input "810) 515-6642"
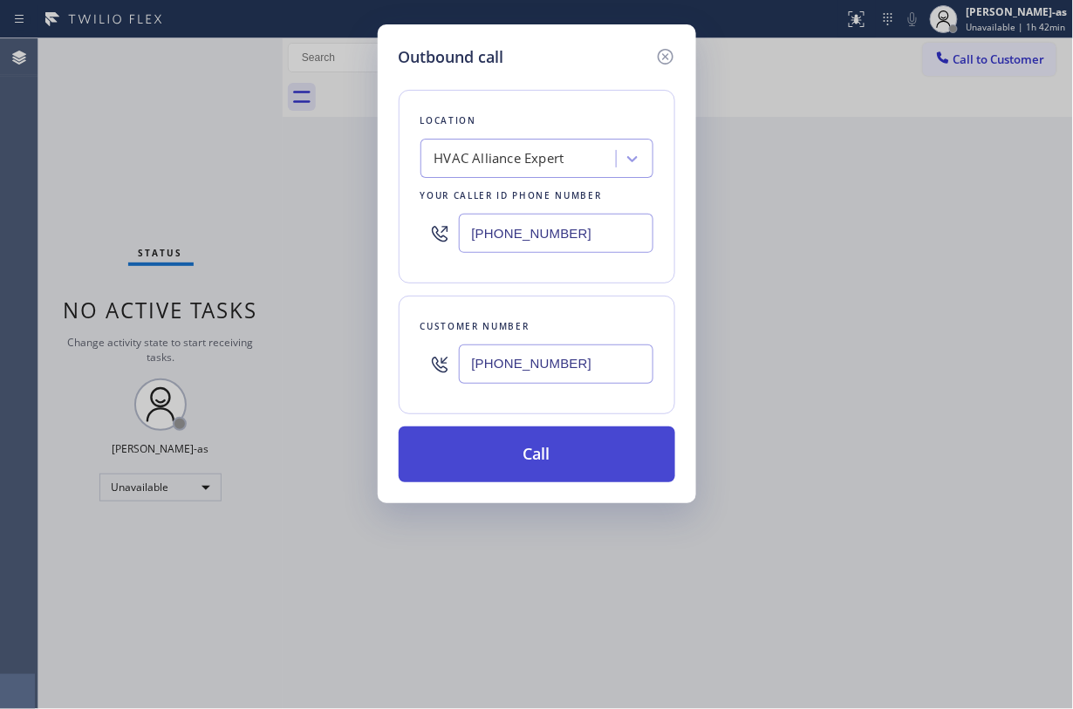
type input "(810) 515-6642"
click at [545, 447] on button "Call" at bounding box center [537, 455] width 277 height 56
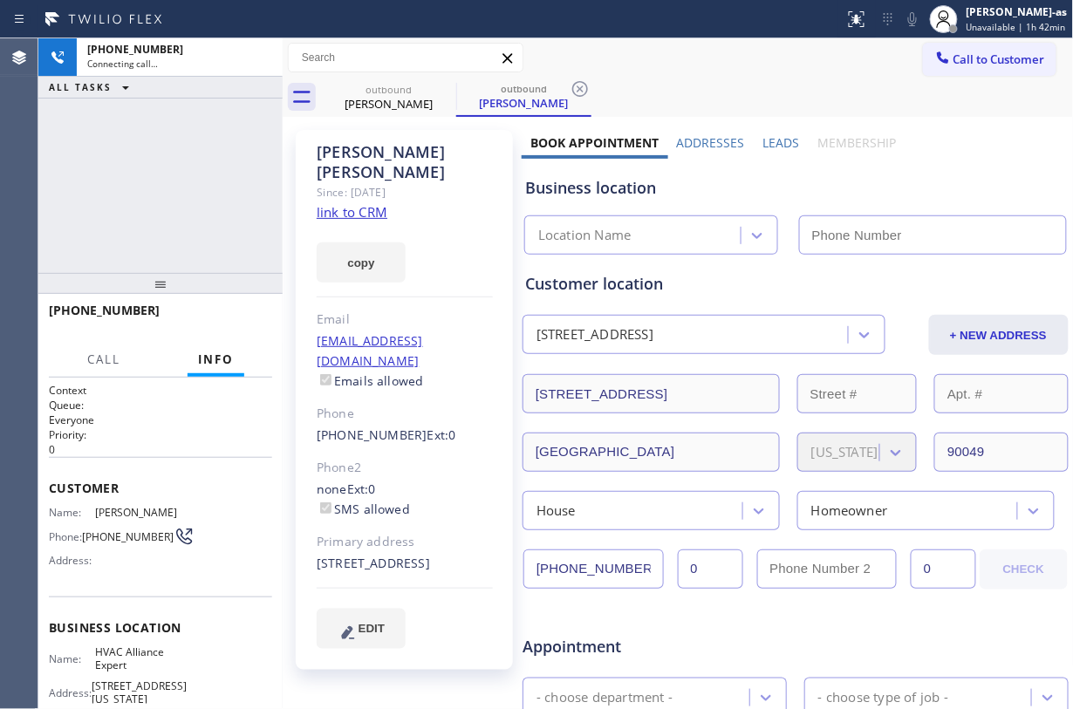
click at [193, 192] on div "+18105156642 Connecting call… ALL TASKS ALL TASKS ACTIVE TASKS TASKS IN WRAP UP" at bounding box center [160, 155] width 244 height 235
click at [326, 203] on link "link to CRM" at bounding box center [352, 211] width 71 height 17
type input "(855) 999-4417"
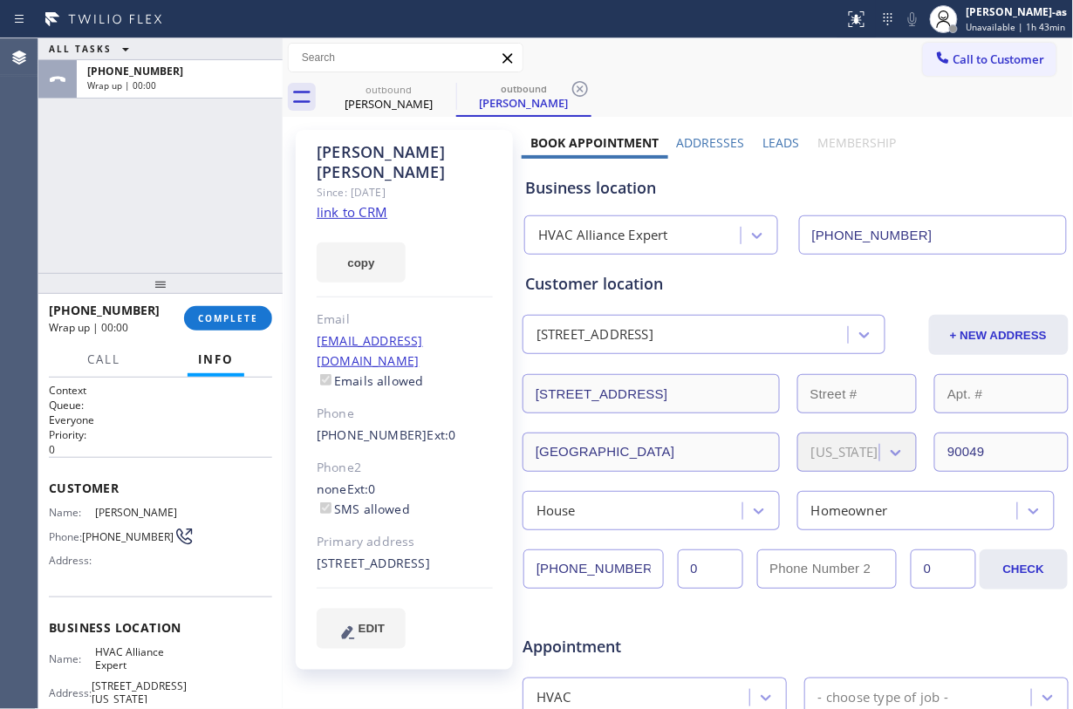
click at [182, 183] on div "ALL TASKS ALL TASKS ACTIVE TASKS TASKS IN WRAP UP +18105156642 Wrap up | 00:00" at bounding box center [160, 155] width 244 height 235
click at [231, 312] on span "COMPLETE" at bounding box center [228, 318] width 60 height 12
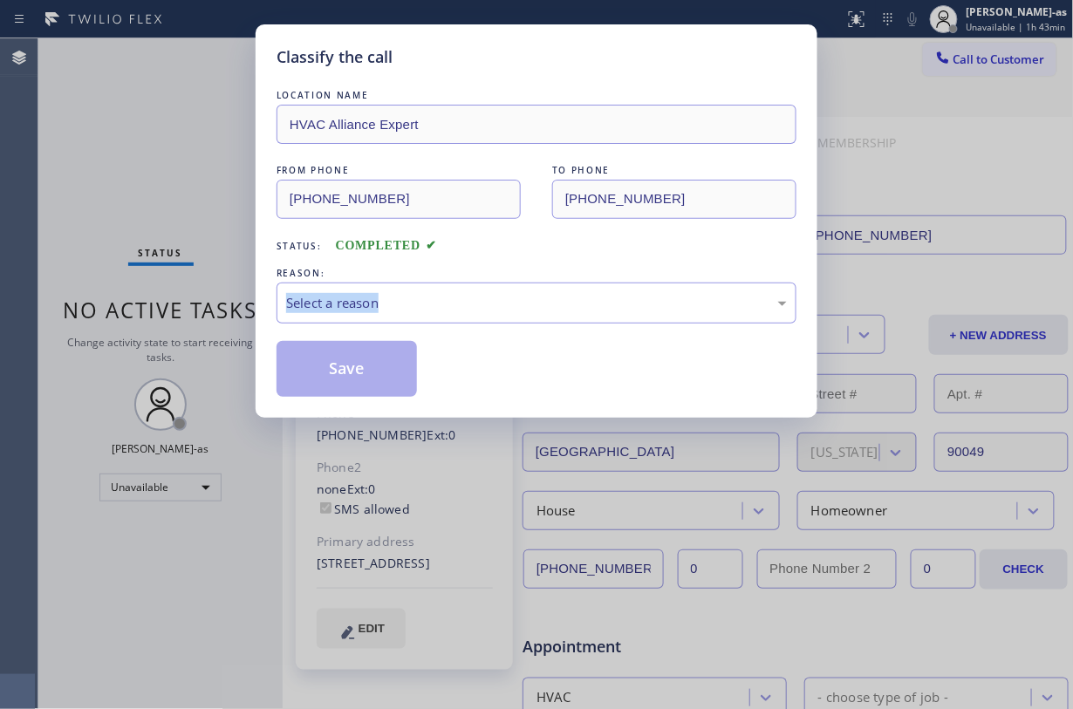
click at [231, 312] on div "Classify the call LOCATION NAME HVAC Alliance Expert FROM PHONE (855) 999-4417 …" at bounding box center [536, 354] width 1073 height 709
click at [524, 270] on div "REASON:" at bounding box center [537, 273] width 520 height 18
click at [489, 301] on div "Select a reason" at bounding box center [536, 303] width 501 height 20
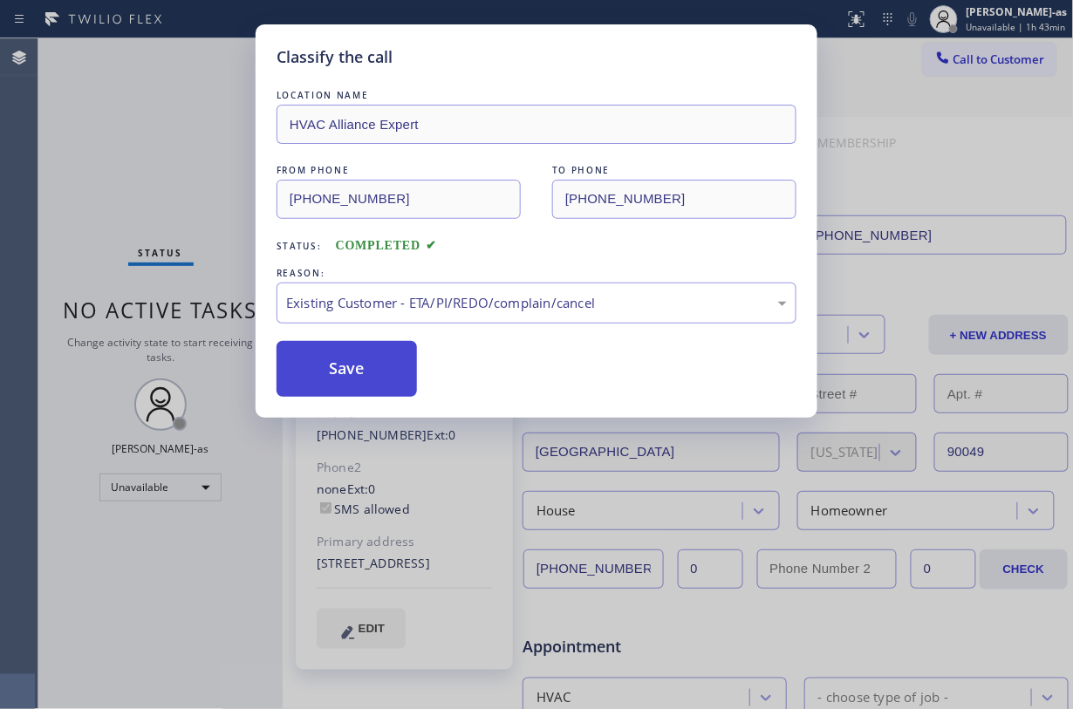
click at [386, 384] on button "Save" at bounding box center [347, 369] width 140 height 56
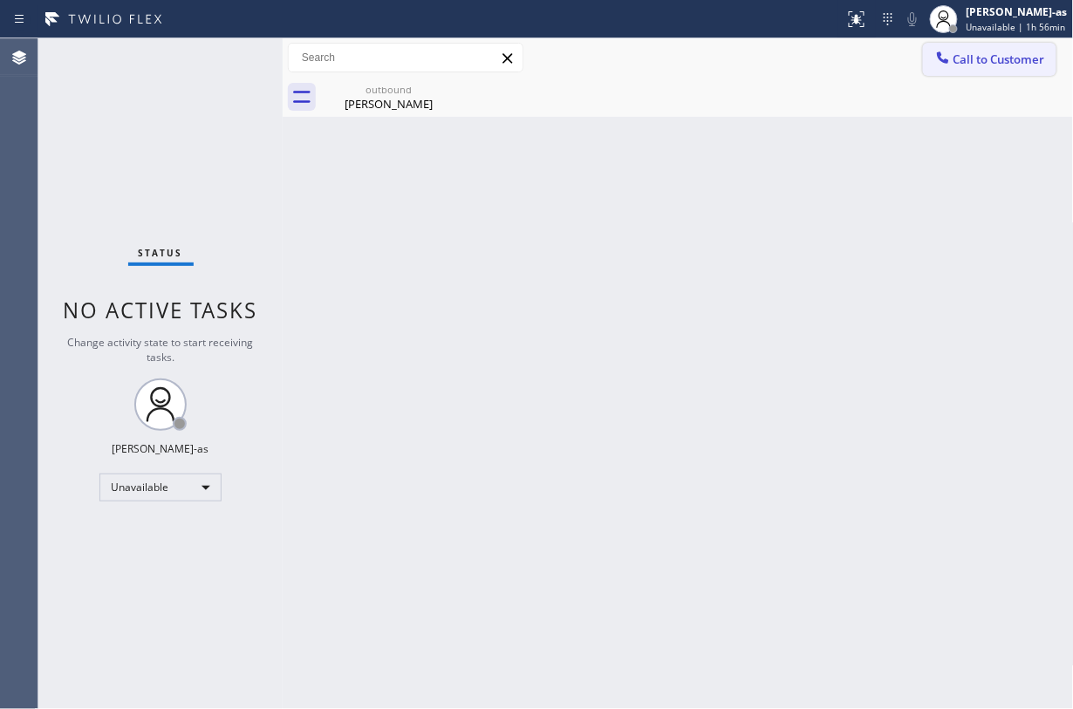
click at [804, 64] on span "Call to Customer" at bounding box center [1000, 59] width 92 height 16
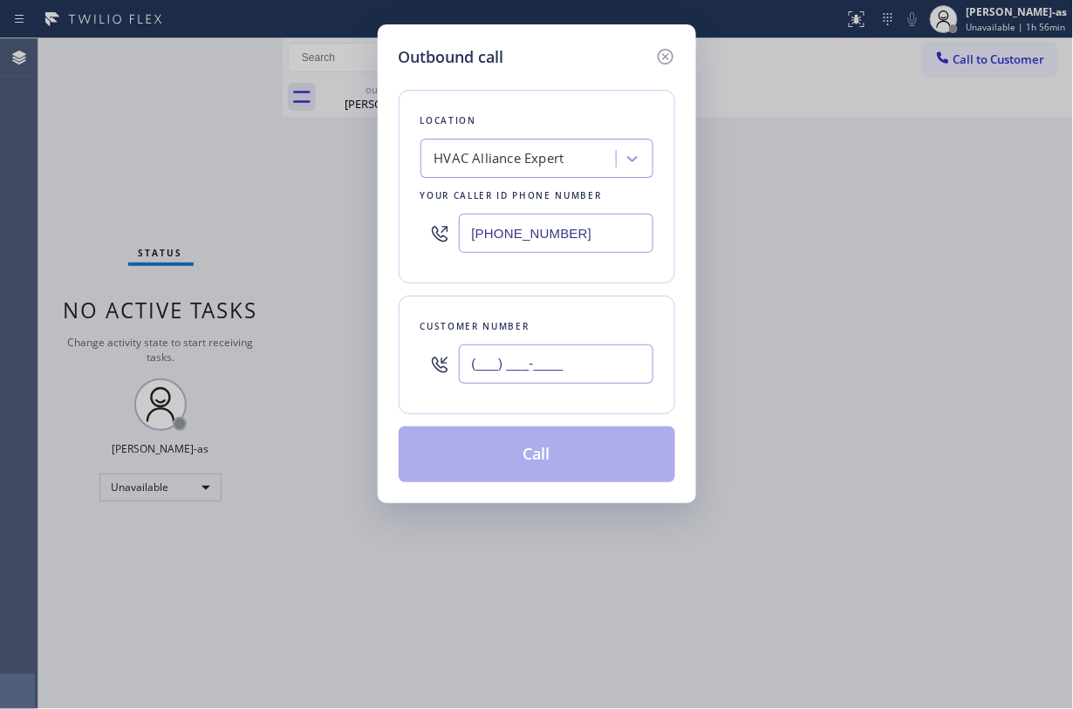
click at [564, 367] on input "(___) ___-____" at bounding box center [556, 364] width 195 height 39
paste input "949) 331-5284"
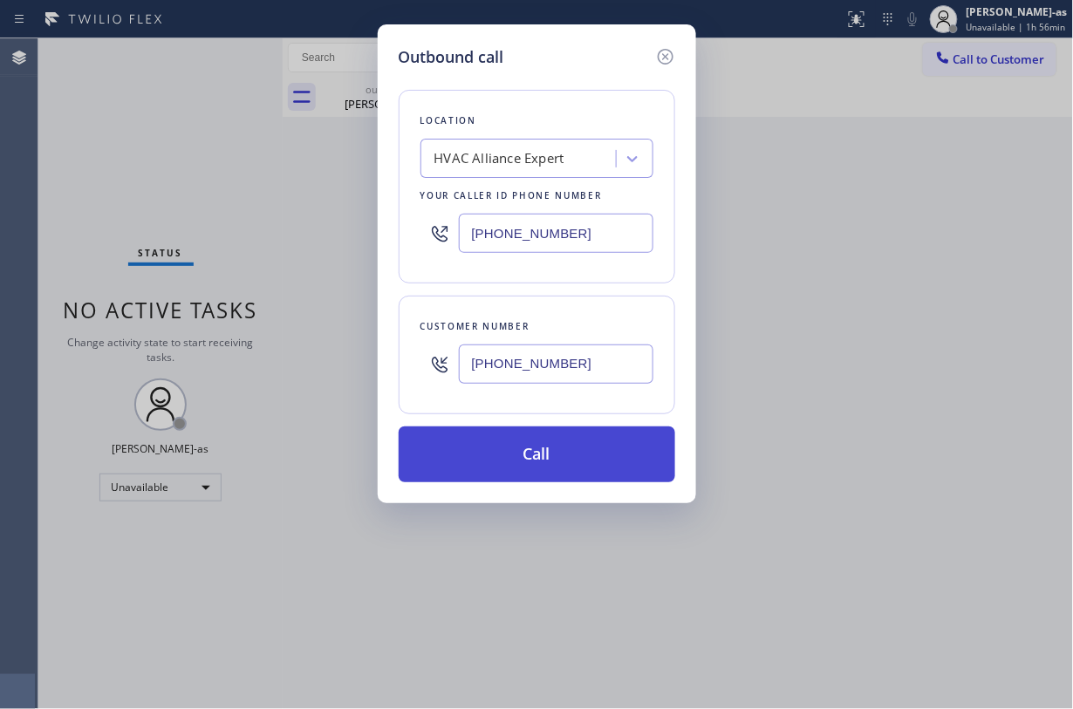
type input "(949) 331-5284"
click at [545, 454] on button "Call" at bounding box center [537, 455] width 277 height 56
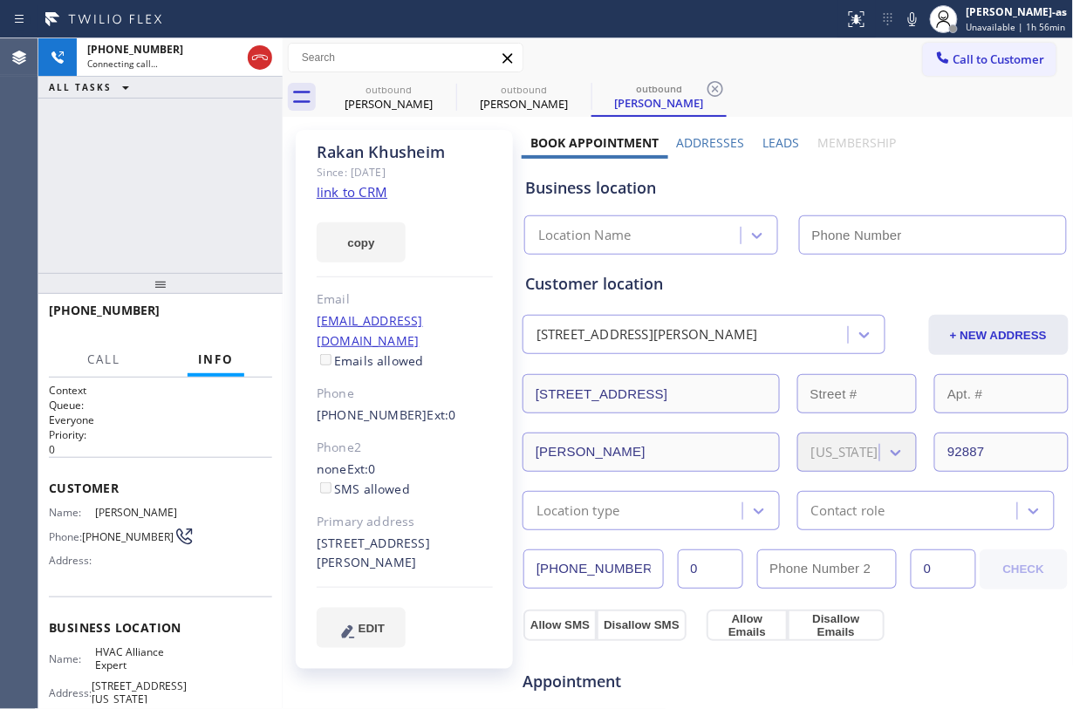
click at [199, 194] on div "+19493315284 Connecting call… ALL TASKS ALL TASKS ACTIVE TASKS TASKS IN WRAP UP" at bounding box center [160, 155] width 244 height 235
type input "(855) 999-4417"
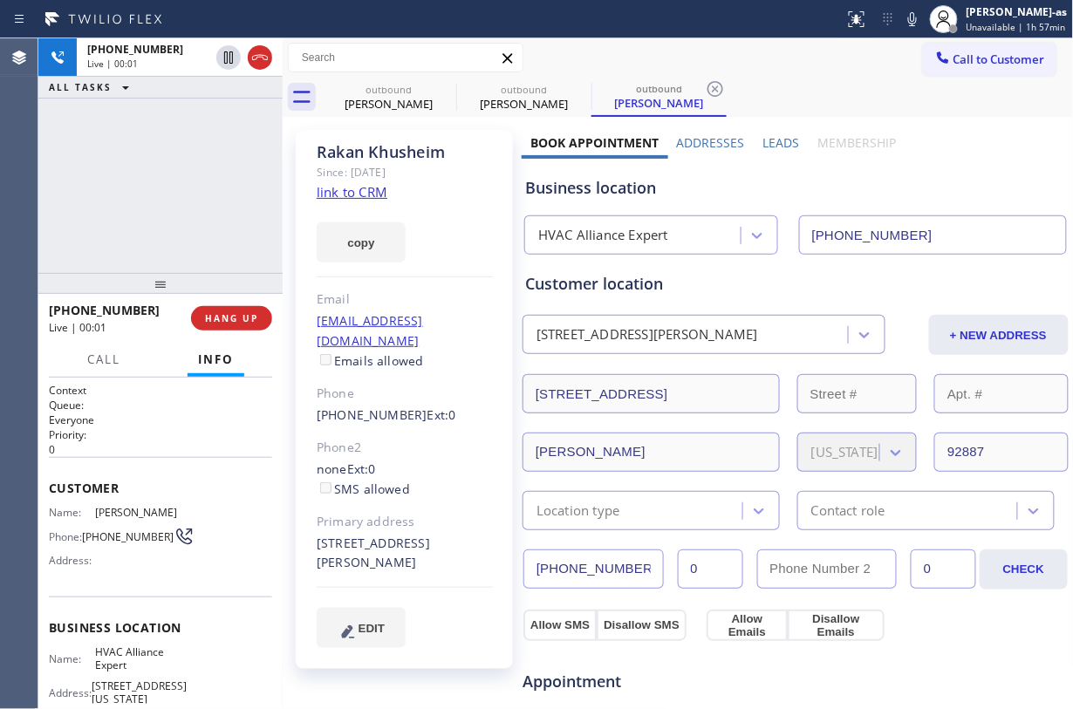
drag, startPoint x: 144, startPoint y: 235, endPoint x: 190, endPoint y: 145, distance: 101.1
click at [147, 234] on div "+19493315284 Live | 00:01 ALL TASKS ALL TASKS ACTIVE TASKS TASKS IN WRAP UP" at bounding box center [160, 155] width 244 height 235
click at [259, 56] on icon at bounding box center [260, 57] width 21 height 21
click at [133, 215] on div "+19493315284 Live | 00:03 ALL TASKS ALL TASKS ACTIVE TASKS TASKS IN WRAP UP" at bounding box center [160, 155] width 244 height 235
click at [255, 315] on span "HANG UP" at bounding box center [231, 318] width 53 height 12
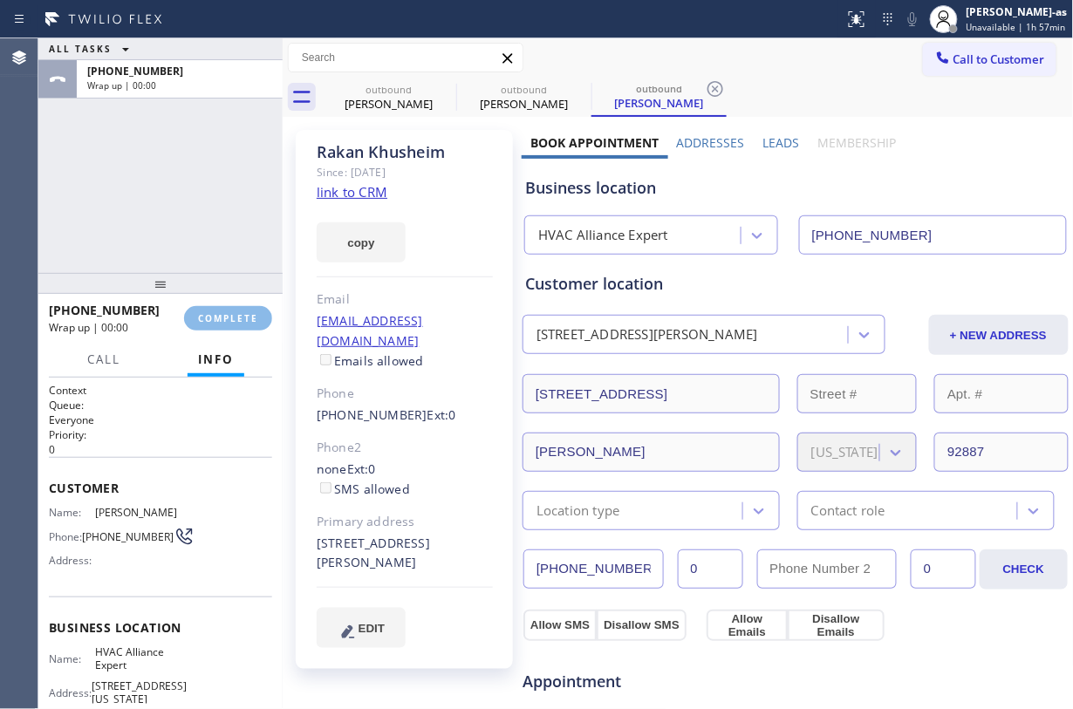
click at [158, 224] on div "ALL TASKS ALL TASKS ACTIVE TASKS TASKS IN WRAP UP +19493315284 Wrap up | 00:00" at bounding box center [160, 155] width 244 height 235
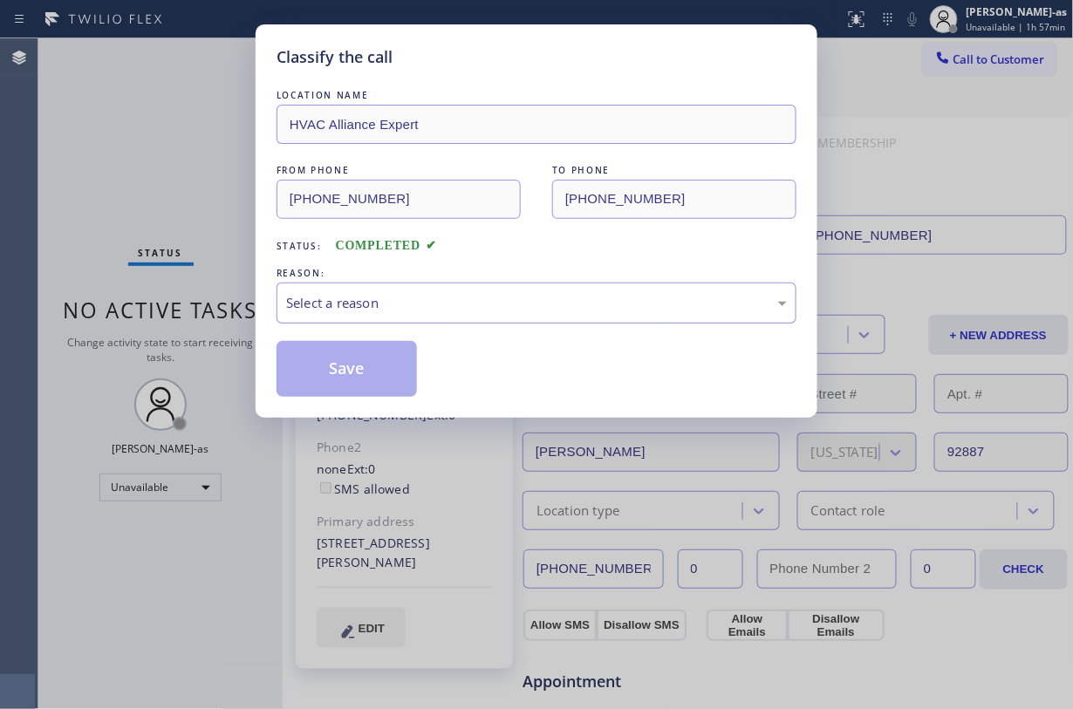
click at [450, 301] on div "Select a reason" at bounding box center [536, 303] width 501 height 20
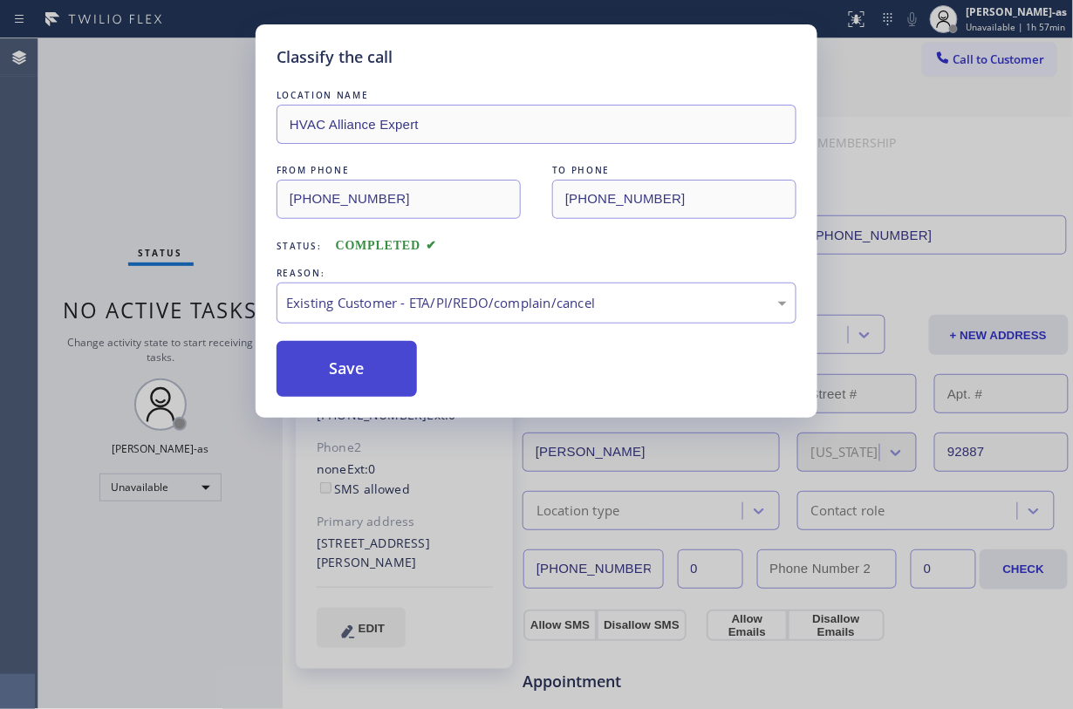
click at [352, 361] on button "Save" at bounding box center [347, 369] width 140 height 56
click at [159, 120] on div "Classify the call LOCATION NAME HVAC Alliance Expert FROM PHONE (855) 999-4417 …" at bounding box center [536, 354] width 1073 height 709
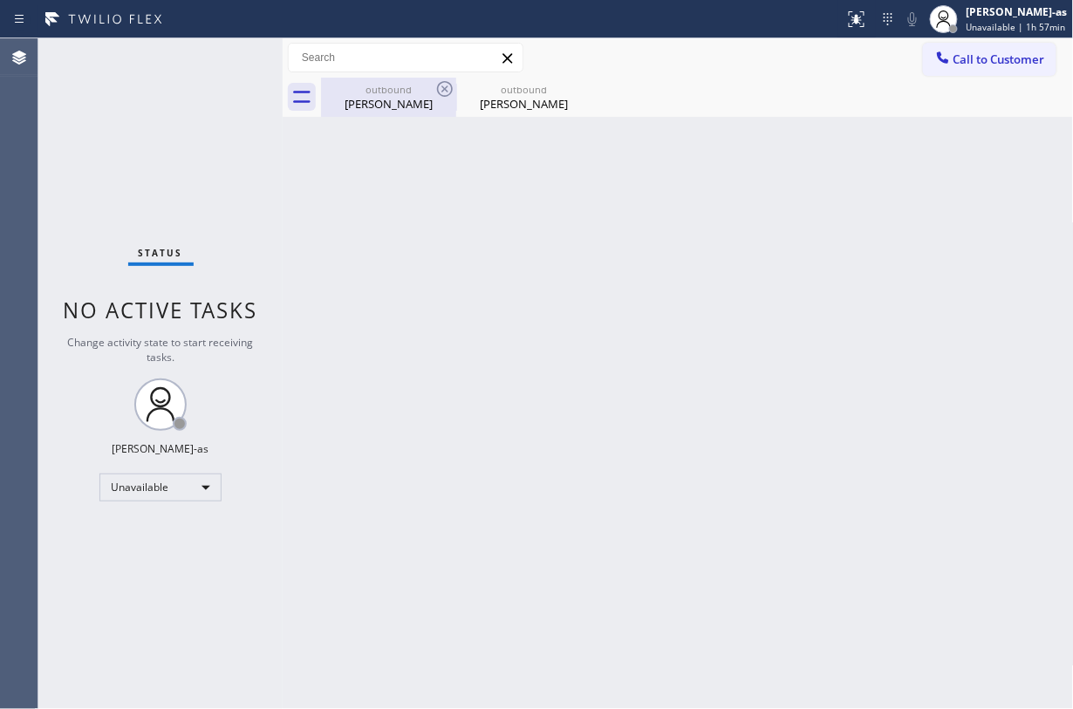
click at [380, 91] on div "outbound" at bounding box center [389, 89] width 132 height 13
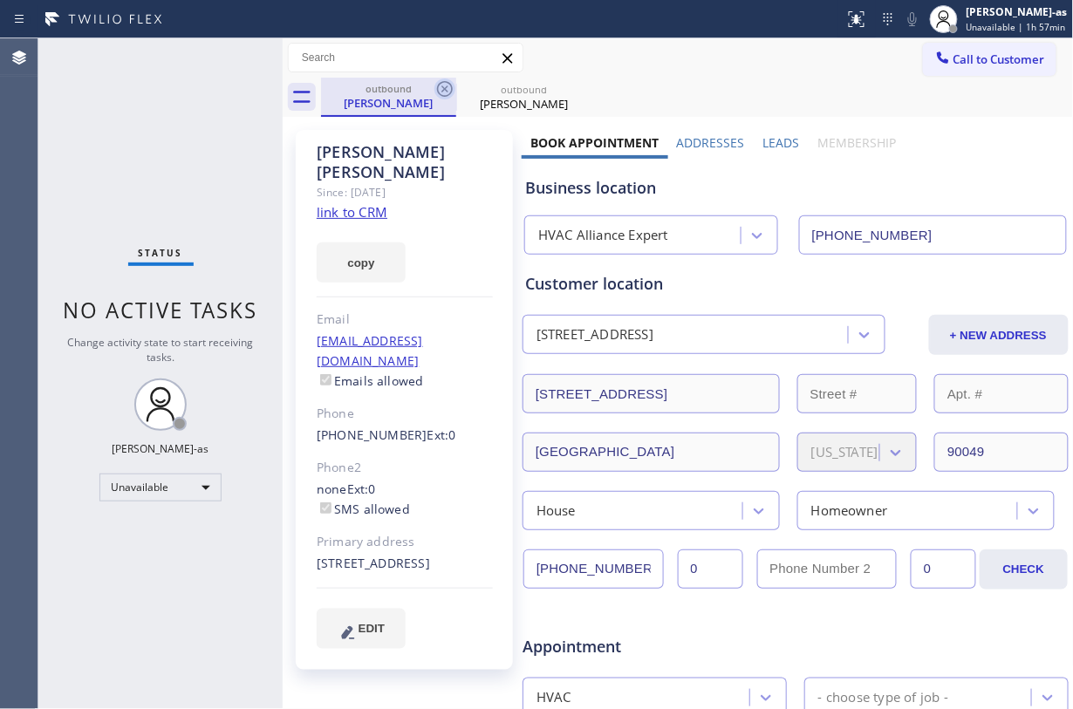
click at [450, 86] on icon at bounding box center [444, 89] width 21 height 21
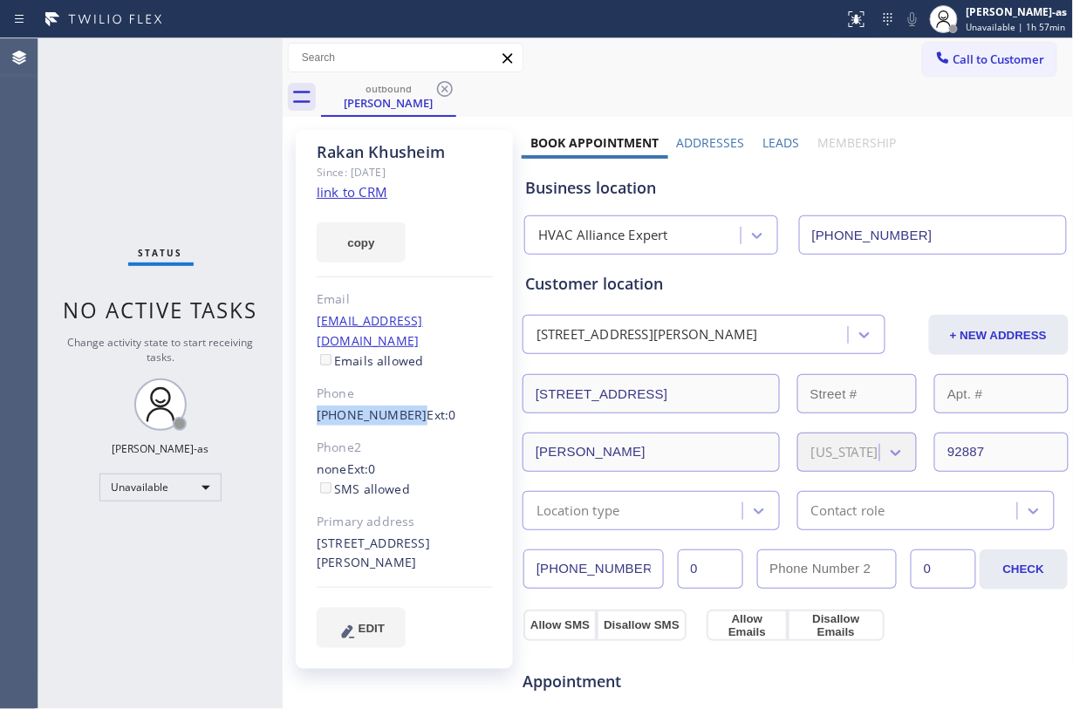
drag, startPoint x: 311, startPoint y: 392, endPoint x: 403, endPoint y: 403, distance: 92.3
click at [403, 403] on div "Rakan Khusheim Since: 20 may 2020 link to CRM copy Email r.khusheim@gmail.com E…" at bounding box center [404, 399] width 217 height 539
copy link "(949) 331-5284"
drag, startPoint x: 947, startPoint y: 58, endPoint x: 514, endPoint y: 410, distance: 558.8
click at [804, 61] on span "Call to Customer" at bounding box center [1000, 59] width 92 height 16
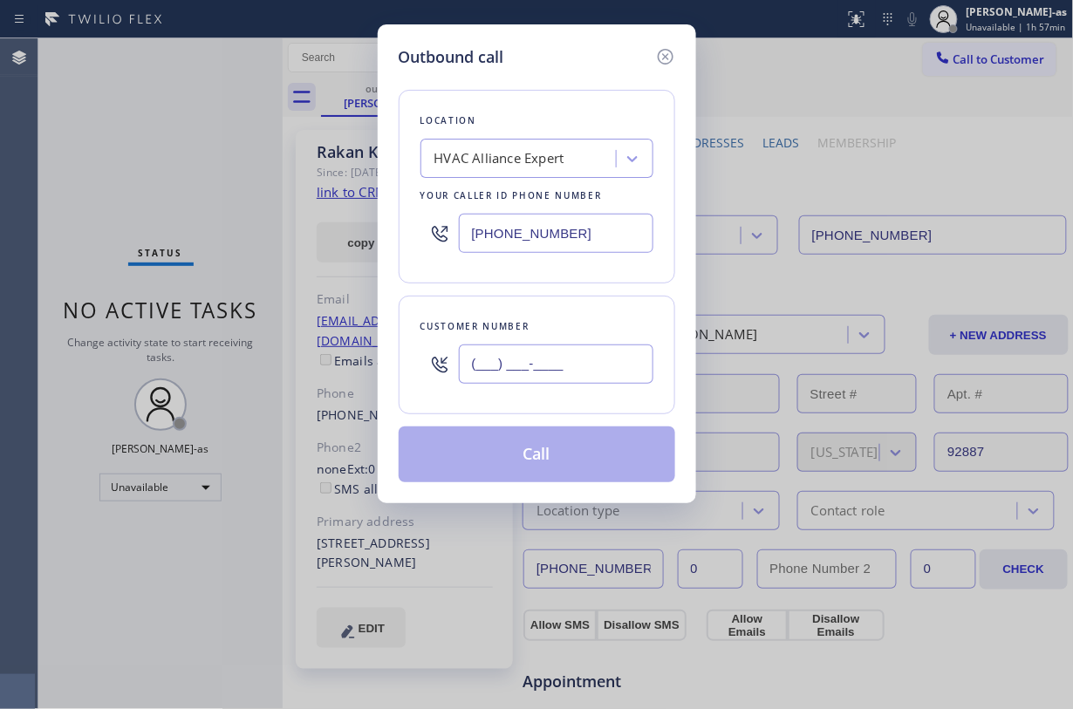
drag, startPoint x: 544, startPoint y: 381, endPoint x: 565, endPoint y: 371, distance: 23.4
click at [565, 371] on input "(___) ___-____" at bounding box center [556, 364] width 195 height 39
click at [565, 370] on input "(___) ___-____" at bounding box center [556, 364] width 195 height 39
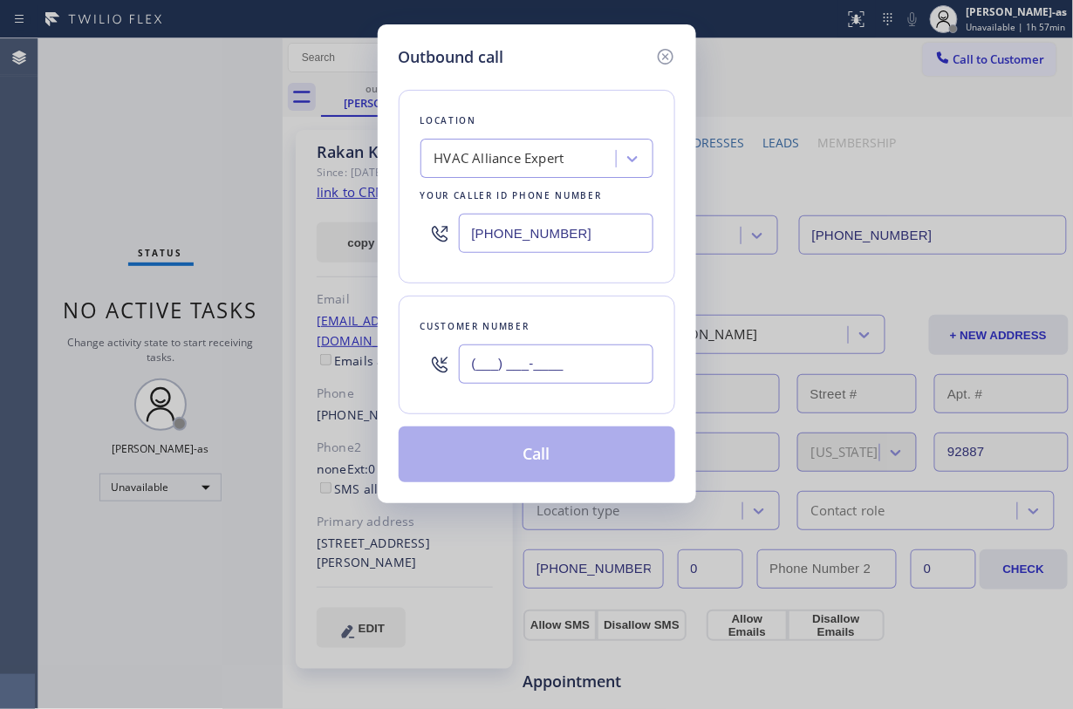
paste input "949) 331-5284"
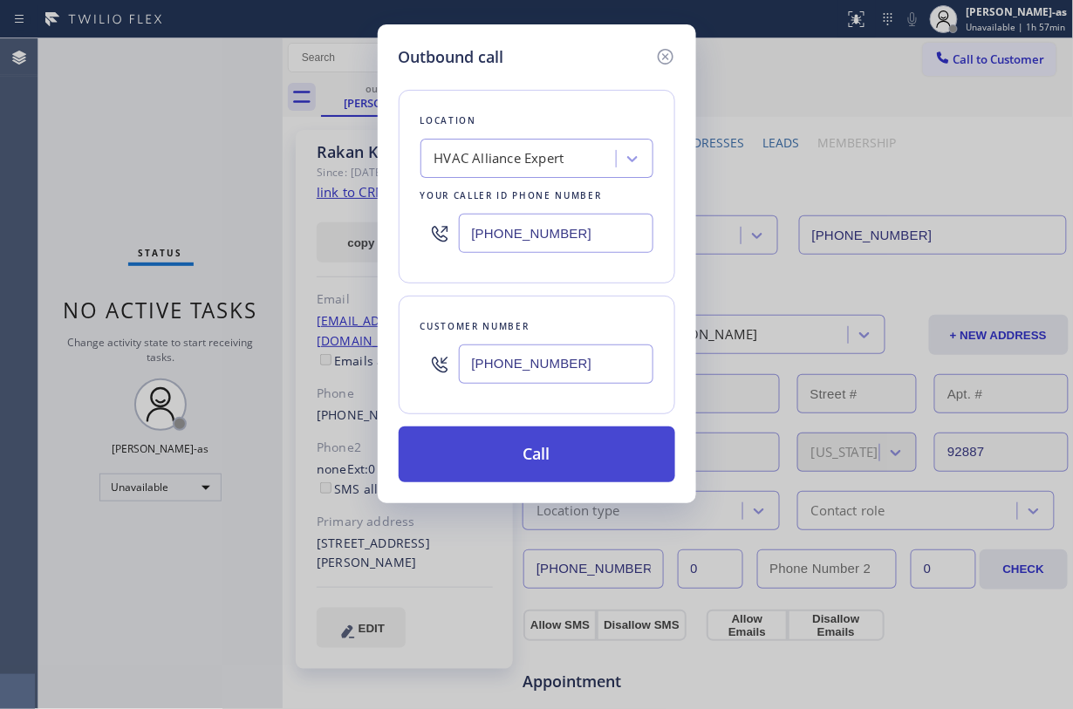
type input "(949) 331-5284"
click at [539, 448] on button "Call" at bounding box center [537, 455] width 277 height 56
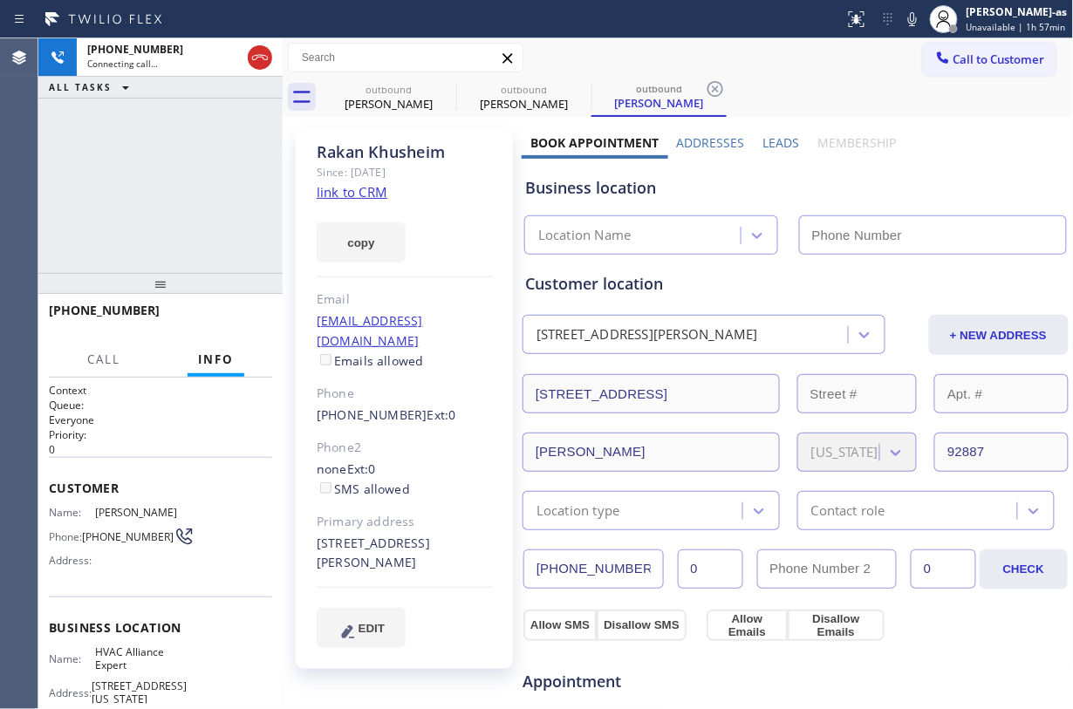
type input "(855) 999-4417"
click at [164, 155] on div "+19493315284 Connecting call… ALL TASKS ALL TASKS ACTIVE TASKS TASKS IN WRAP UP" at bounding box center [160, 155] width 244 height 235
click at [359, 103] on div "Rakan Khusheim" at bounding box center [389, 104] width 132 height 16
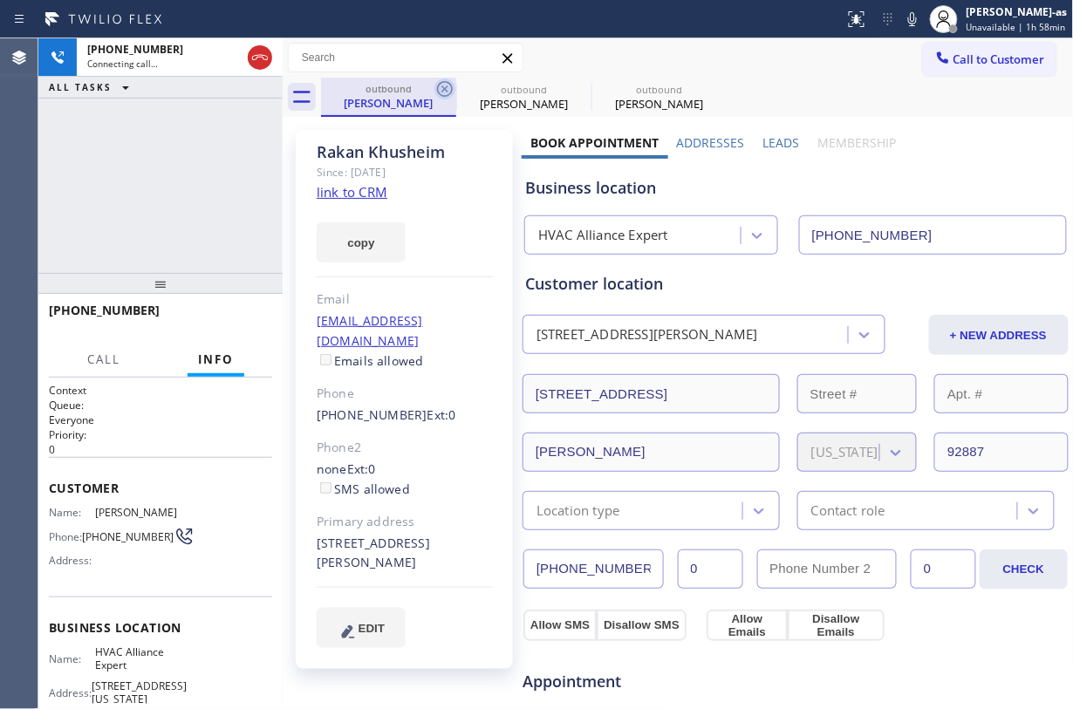
click at [455, 81] on icon at bounding box center [444, 89] width 21 height 21
click at [0, 0] on icon at bounding box center [0, 0] width 0 height 0
click at [234, 151] on div "+19493315284 Connecting call… ALL TASKS ALL TASKS ACTIVE TASKS TASKS IN WRAP UP" at bounding box center [160, 155] width 244 height 235
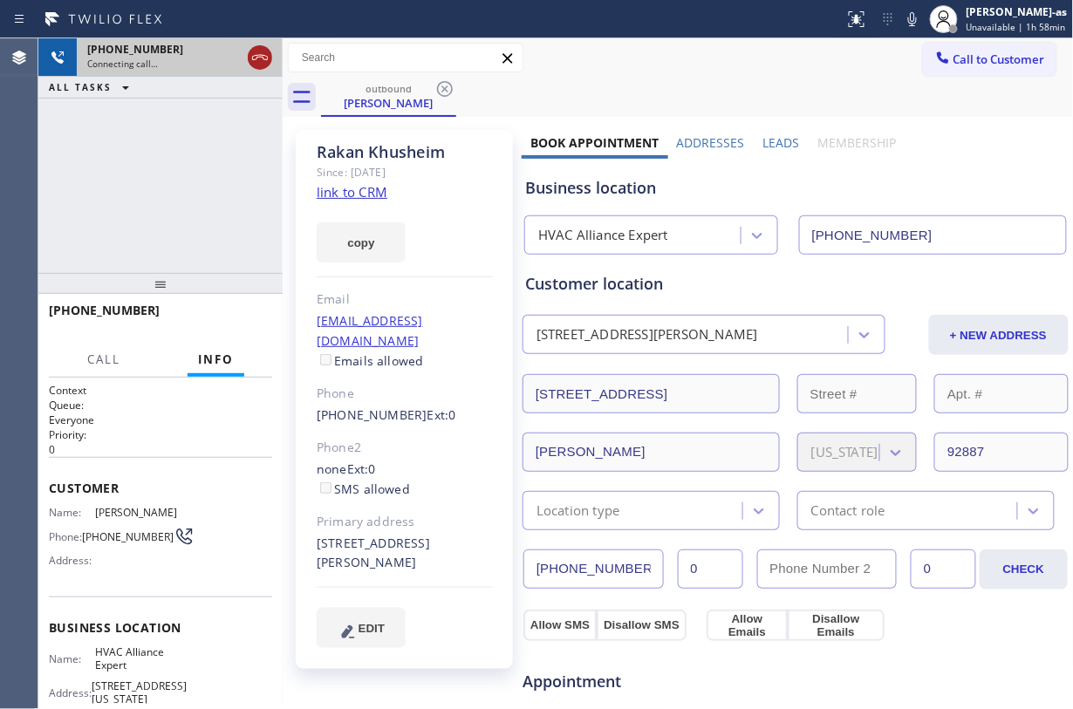
click at [250, 57] on icon at bounding box center [260, 57] width 21 height 21
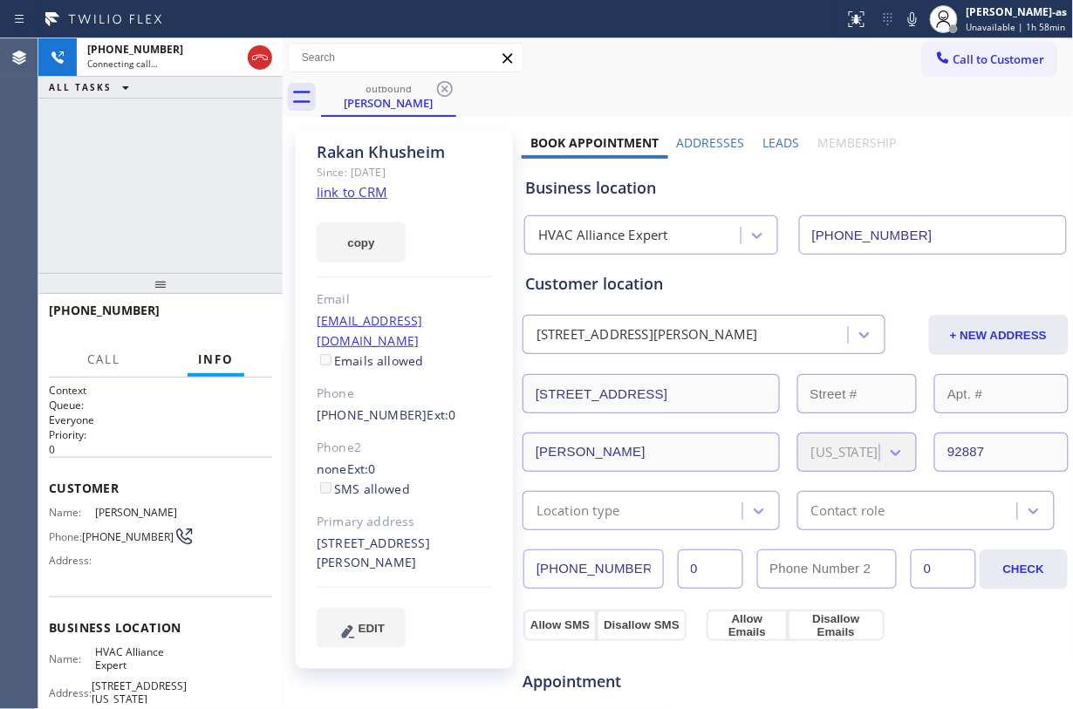
click at [220, 144] on div "+19493315284 Connecting call… ALL TASKS ALL TASKS ACTIVE TASKS TASKS IN WRAP UP" at bounding box center [160, 155] width 244 height 235
click at [393, 82] on div "outbound" at bounding box center [389, 88] width 132 height 13
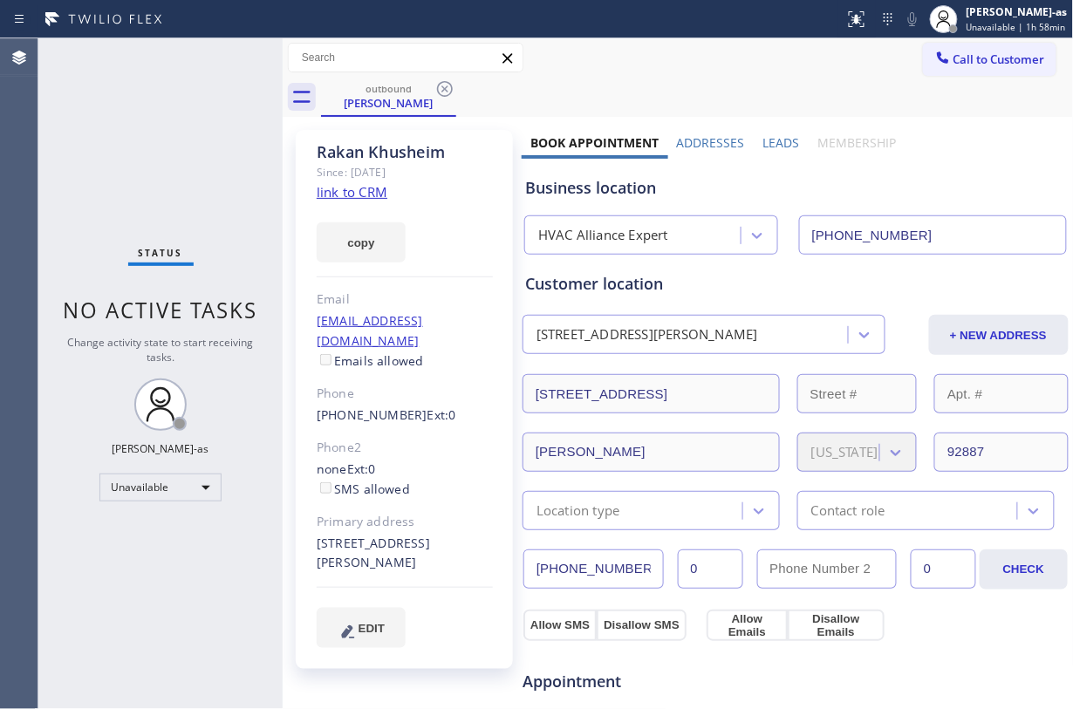
click at [458, 86] on div "outbound Rakan Khusheim" at bounding box center [697, 97] width 753 height 39
drag, startPoint x: 201, startPoint y: 136, endPoint x: 315, endPoint y: 110, distance: 117.3
click at [225, 129] on div "Status No active tasks Change activity state to start receiving tasks. Jesica J…" at bounding box center [160, 373] width 244 height 671
click at [447, 82] on icon at bounding box center [445, 89] width 16 height 16
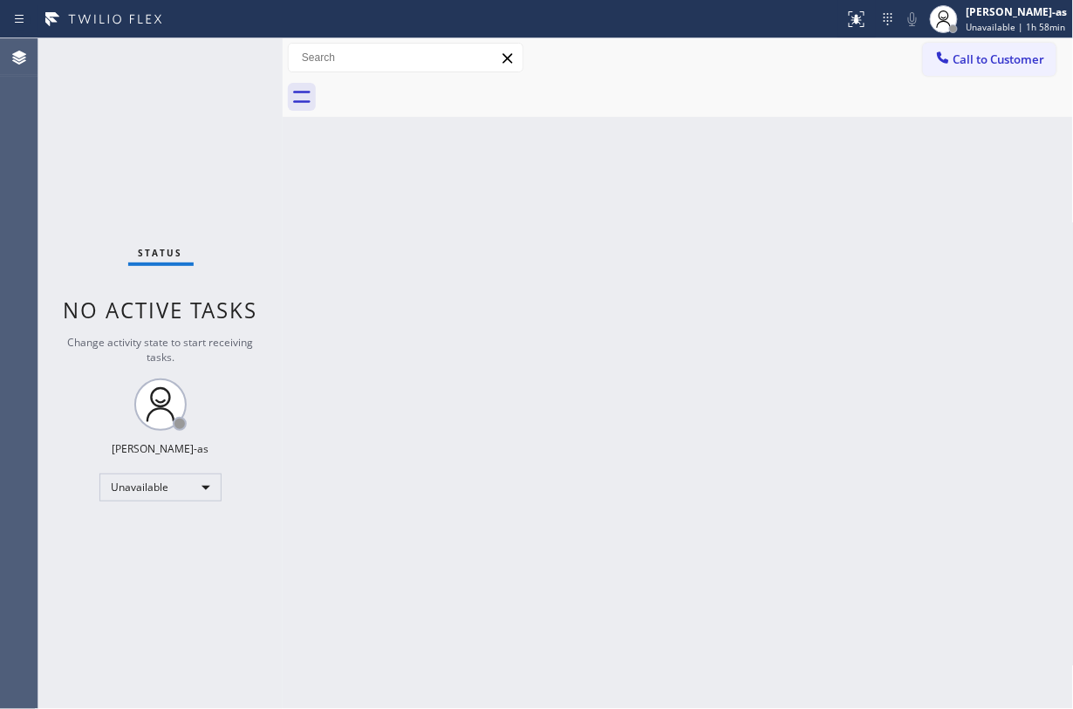
click at [482, 216] on div "Back to Dashboard Change Sender ID Customers Technicians Select a contact Outbo…" at bounding box center [678, 373] width 791 height 671
click at [804, 56] on span "Call to Customer" at bounding box center [1000, 59] width 92 height 16
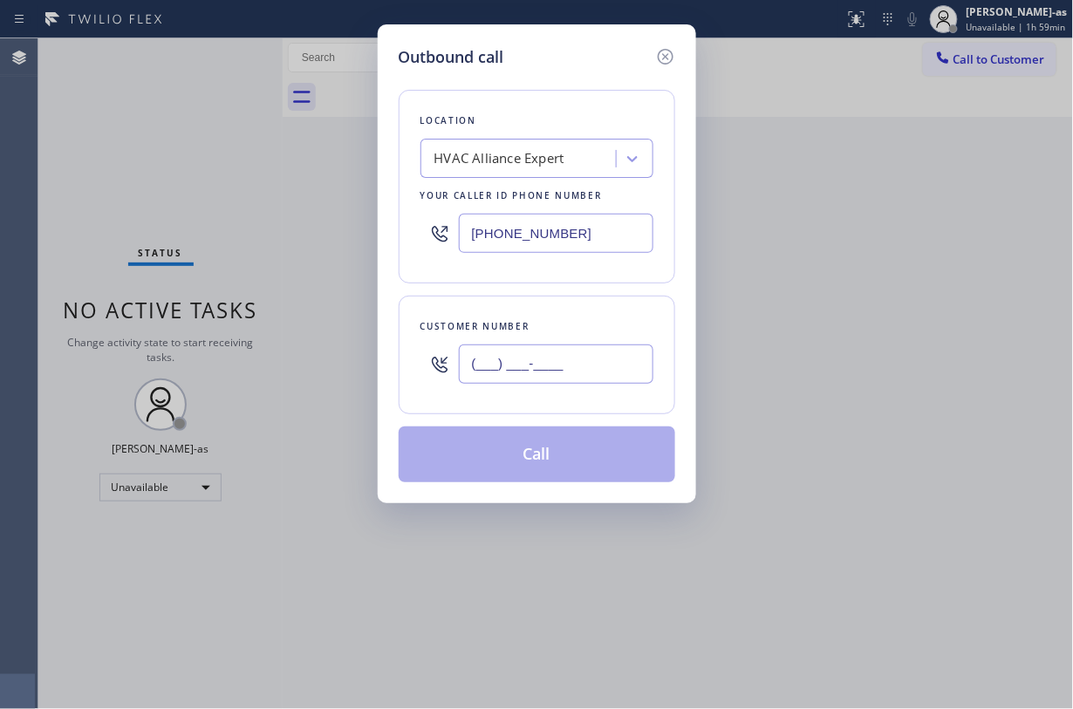
click at [532, 358] on input "(___) ___-____" at bounding box center [556, 364] width 195 height 39
paste input "949) 633-0063"
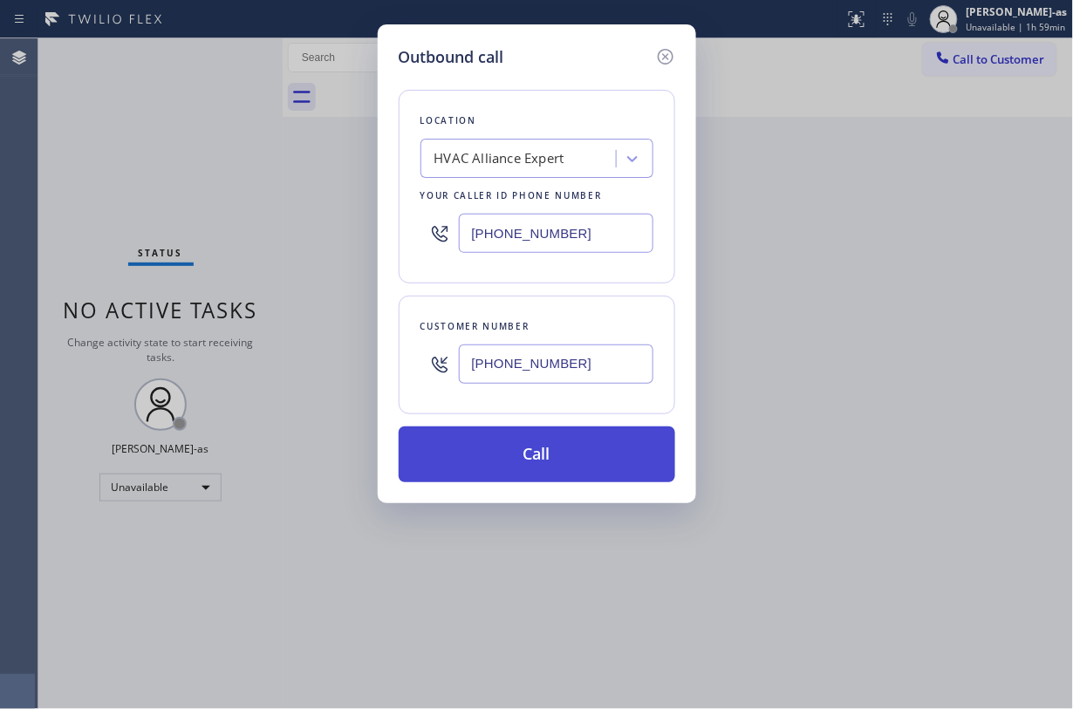
type input "(949) 633-0063"
click at [562, 450] on button "Call" at bounding box center [537, 455] width 277 height 56
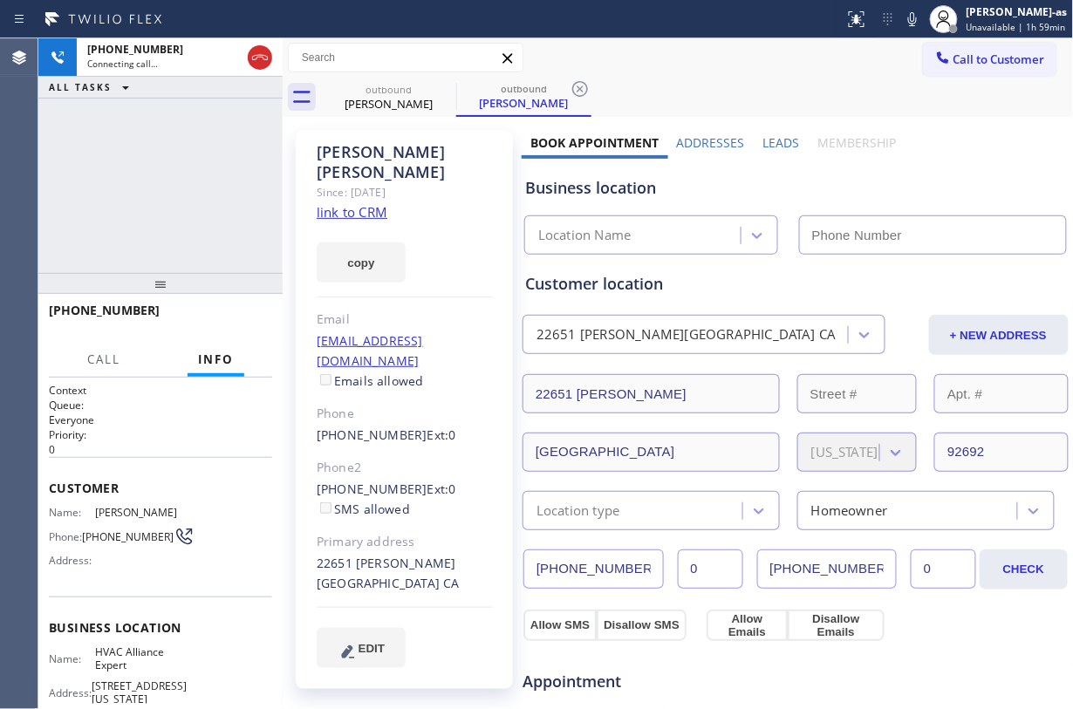
type input "(855) 999-4417"
click at [148, 140] on div "+19496330063 Connecting call… ALL TASKS ALL TASKS ACTIVE TASKS TASKS IN WRAP UP" at bounding box center [160, 155] width 244 height 235
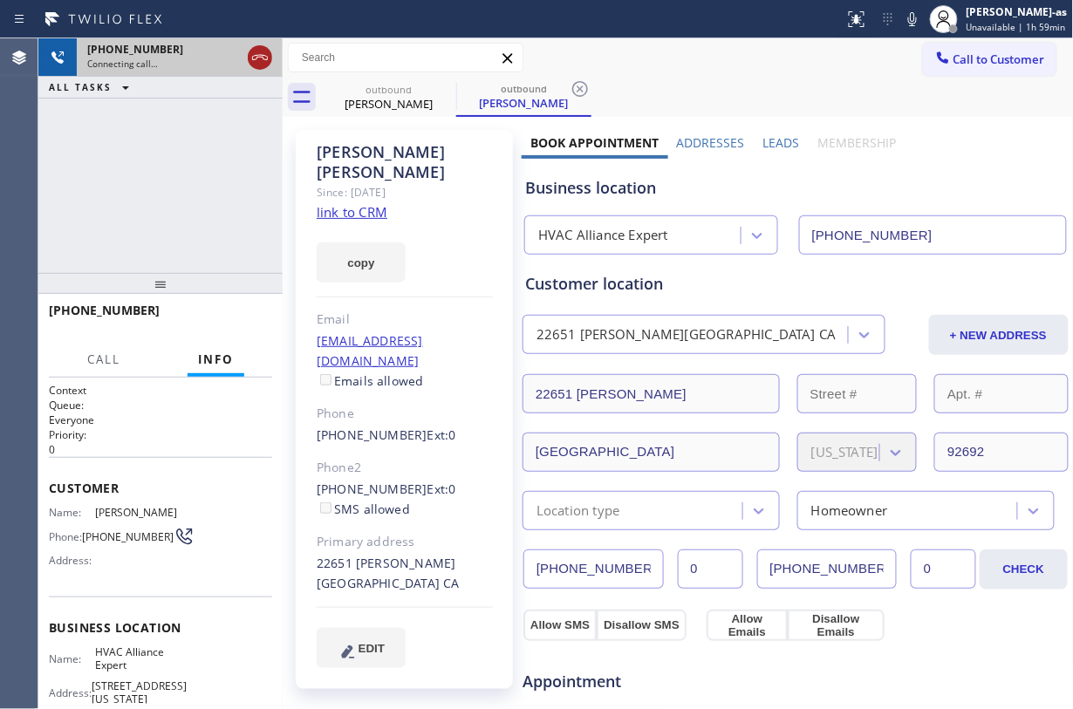
click at [265, 59] on icon at bounding box center [260, 57] width 21 height 21
click at [357, 203] on link "link to CRM" at bounding box center [352, 211] width 71 height 17
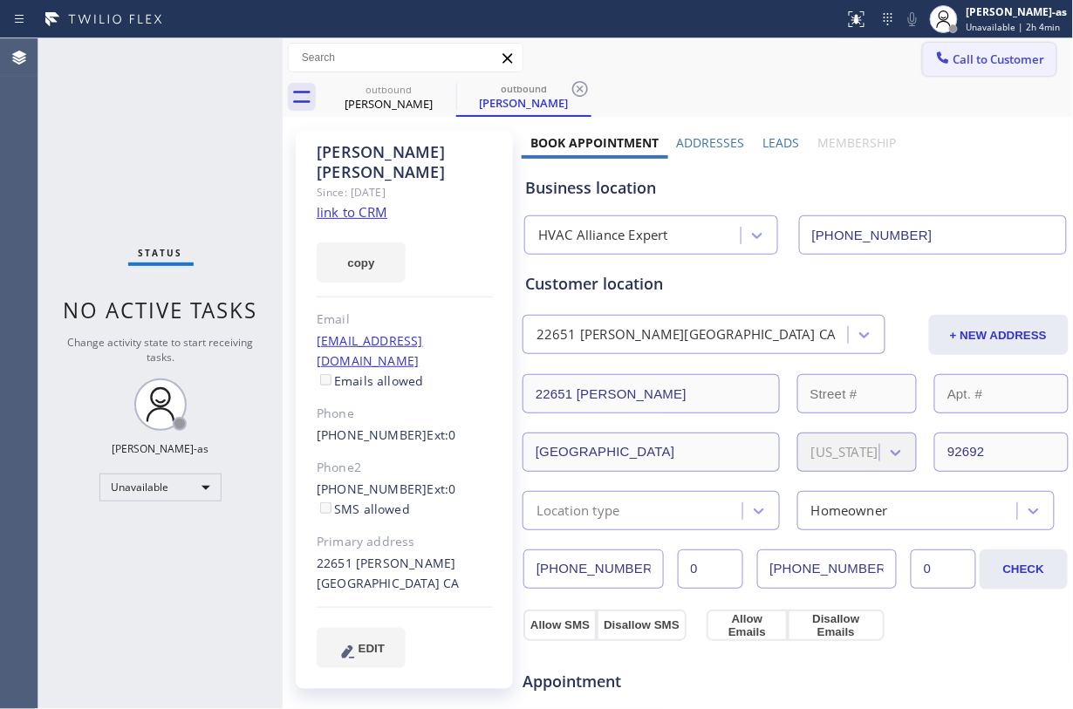
click at [804, 52] on span "Call to Customer" at bounding box center [1000, 59] width 92 height 16
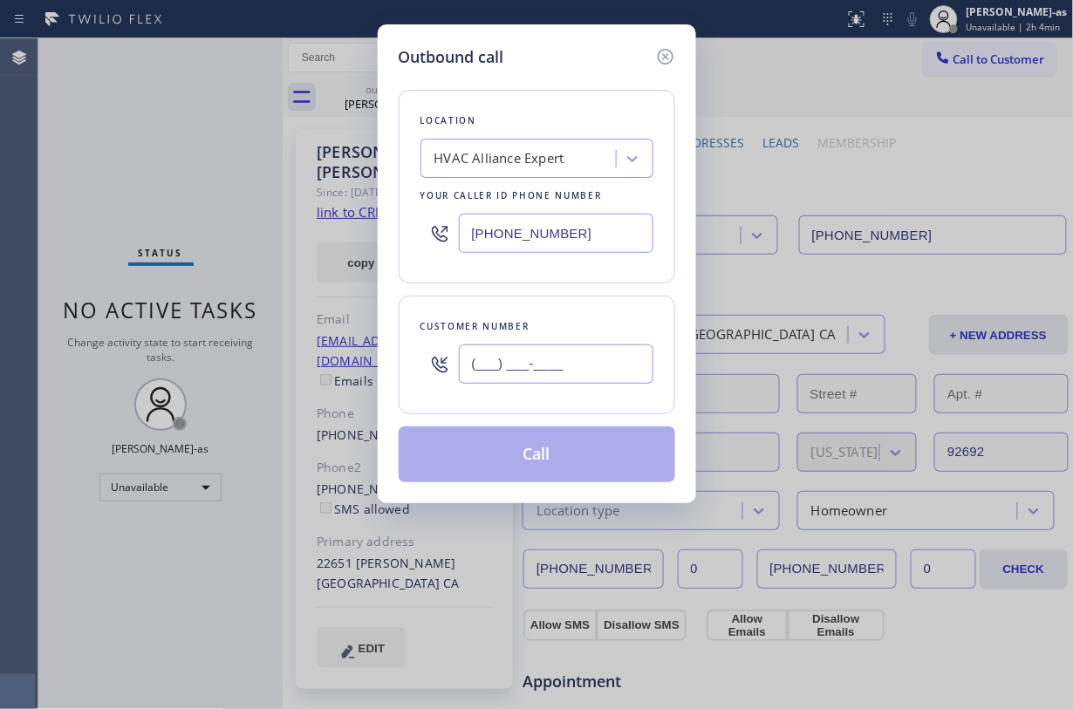
click at [612, 360] on input "(___) ___-____" at bounding box center [556, 364] width 195 height 39
paste input "949) 633-0063"
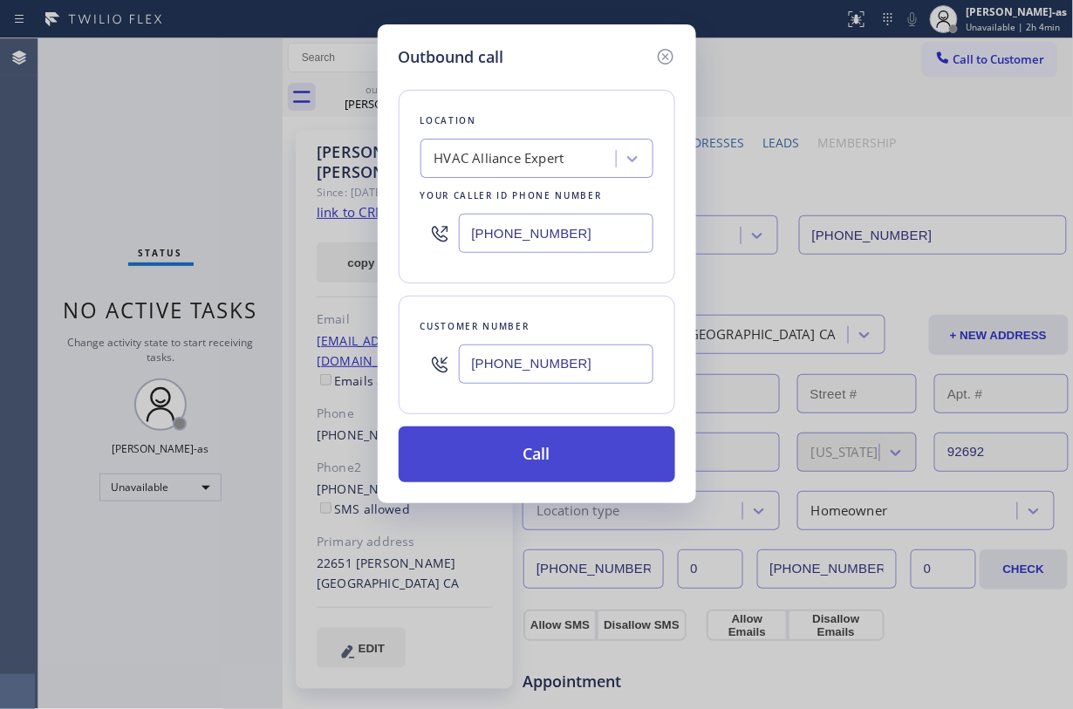
type input "(949) 633-0063"
click at [567, 452] on button "Call" at bounding box center [537, 455] width 277 height 56
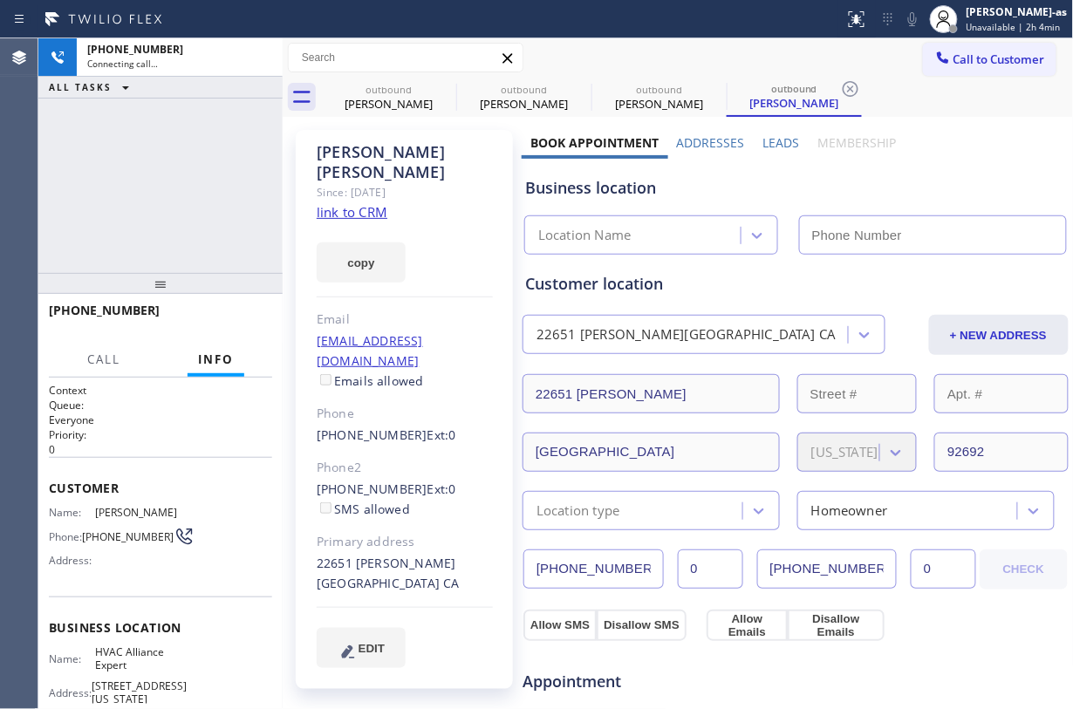
type input "(855) 999-4417"
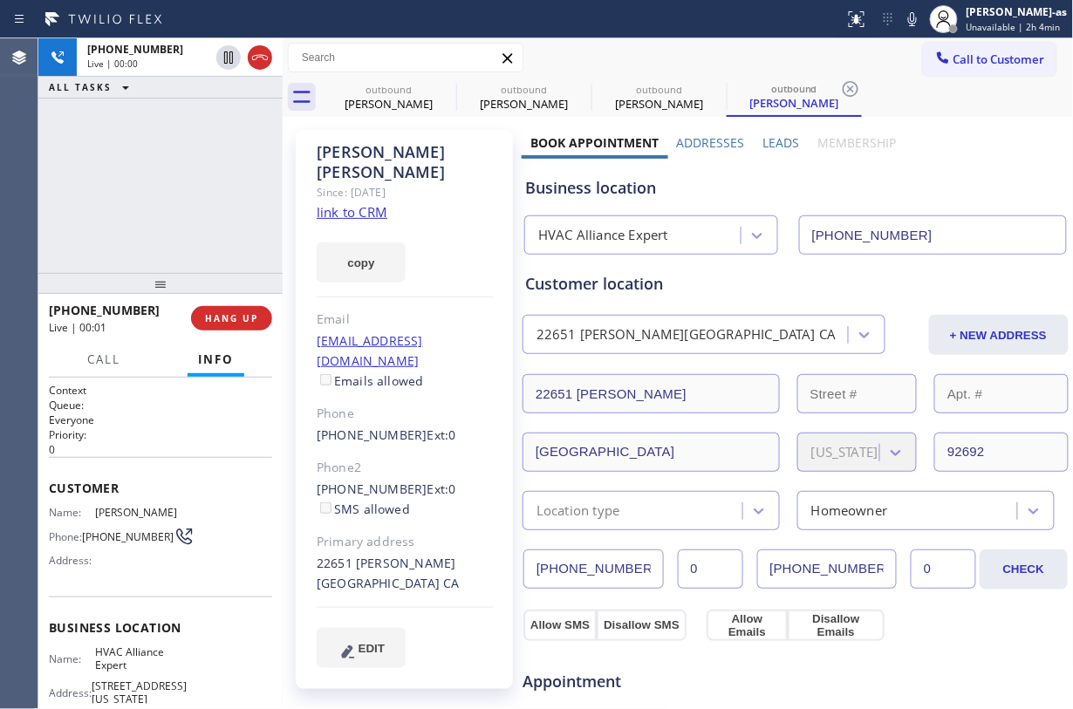
drag, startPoint x: 133, startPoint y: 176, endPoint x: 168, endPoint y: 161, distance: 37.1
click at [143, 161] on div "+19496330063 Live | 00:00 ALL TASKS ALL TASKS ACTIVE TASKS TASKS IN WRAP UP" at bounding box center [160, 155] width 244 height 235
drag, startPoint x: 185, startPoint y: 232, endPoint x: 228, endPoint y: 332, distance: 108.3
click at [186, 232] on div "+19496330063 Live | 00:02 ALL TASKS ALL TASKS ACTIVE TASKS TASKS IN WRAP UP" at bounding box center [160, 155] width 244 height 235
drag, startPoint x: 215, startPoint y: 298, endPoint x: 267, endPoint y: 312, distance: 54.2
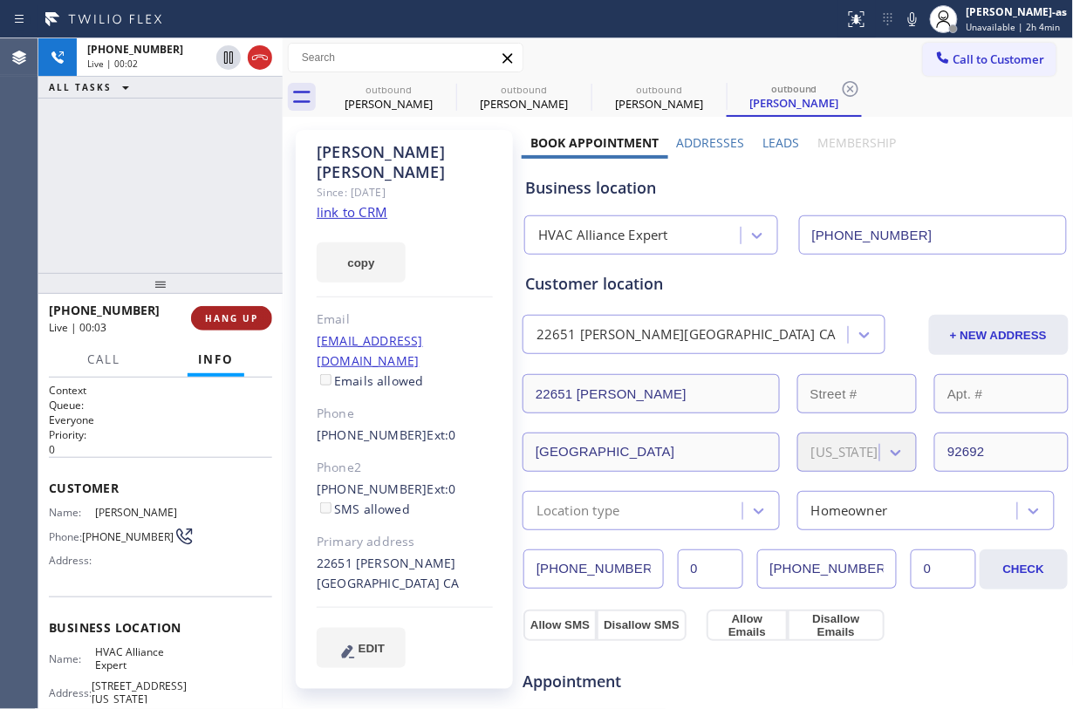
click at [225, 301] on div "+19496330063 Live | 00:03 HANG UP" at bounding box center [160, 318] width 223 height 45
click at [236, 309] on button "HANG UP" at bounding box center [231, 318] width 81 height 24
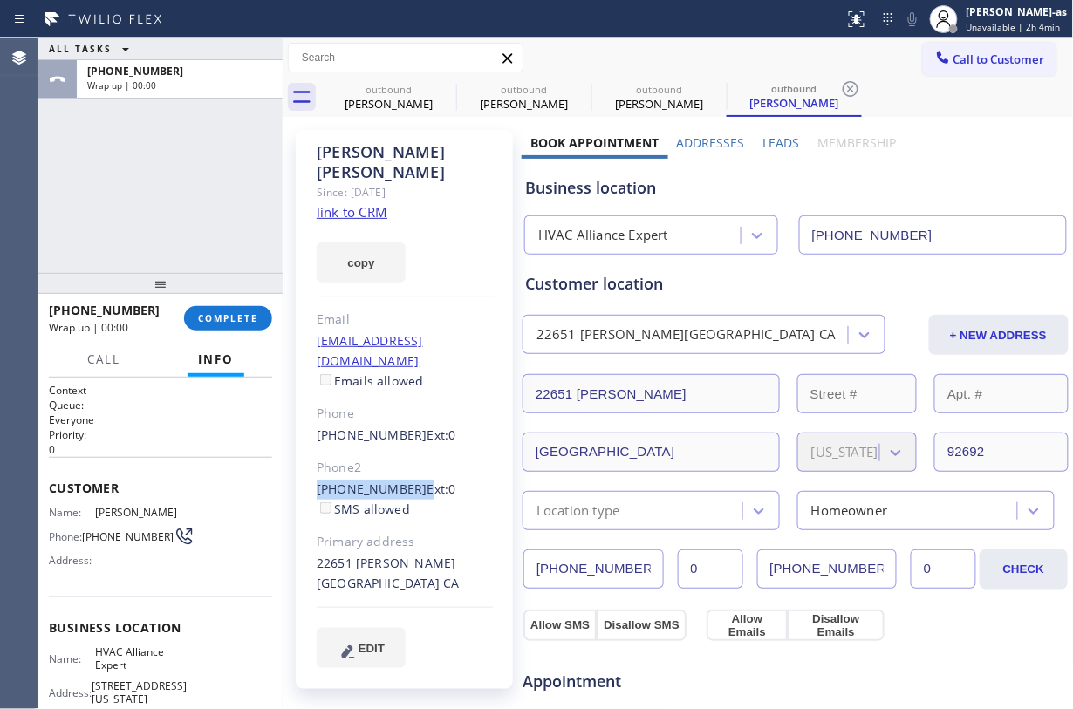
drag, startPoint x: 304, startPoint y: 441, endPoint x: 409, endPoint y: 451, distance: 106.1
click at [409, 451] on div "Donna Nelson Since: 20 may 2020 link to CRM copy Email donnamdanforth@gmail.com…" at bounding box center [404, 409] width 217 height 559
copy div "(949) 472-4616"
click at [179, 213] on div "ALL TASKS ALL TASKS ACTIVE TASKS TASKS IN WRAP UP +19496330063 Wrap up | 00:01" at bounding box center [160, 155] width 244 height 235
drag, startPoint x: 304, startPoint y: 451, endPoint x: 401, endPoint y: 447, distance: 96.9
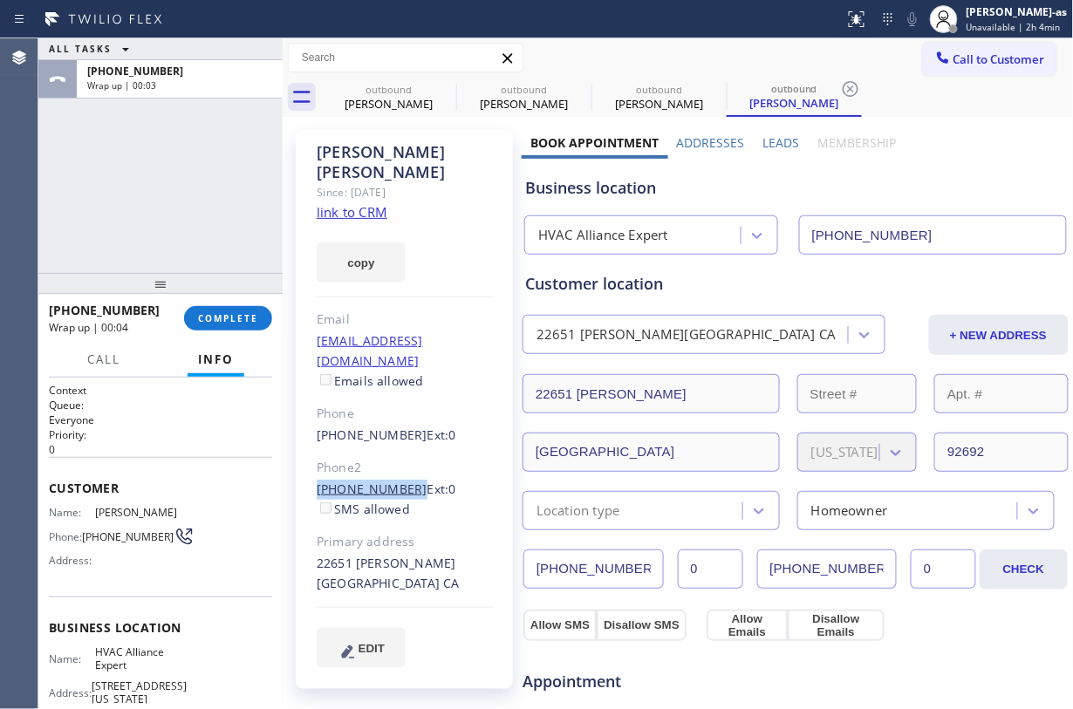
click at [401, 447] on div "Donna Nelson Since: 20 may 2020 link to CRM copy Email donnamdanforth@gmail.com…" at bounding box center [404, 409] width 217 height 559
copy link "(949) 472-4616"
click at [202, 316] on span "COMPLETE" at bounding box center [228, 318] width 60 height 12
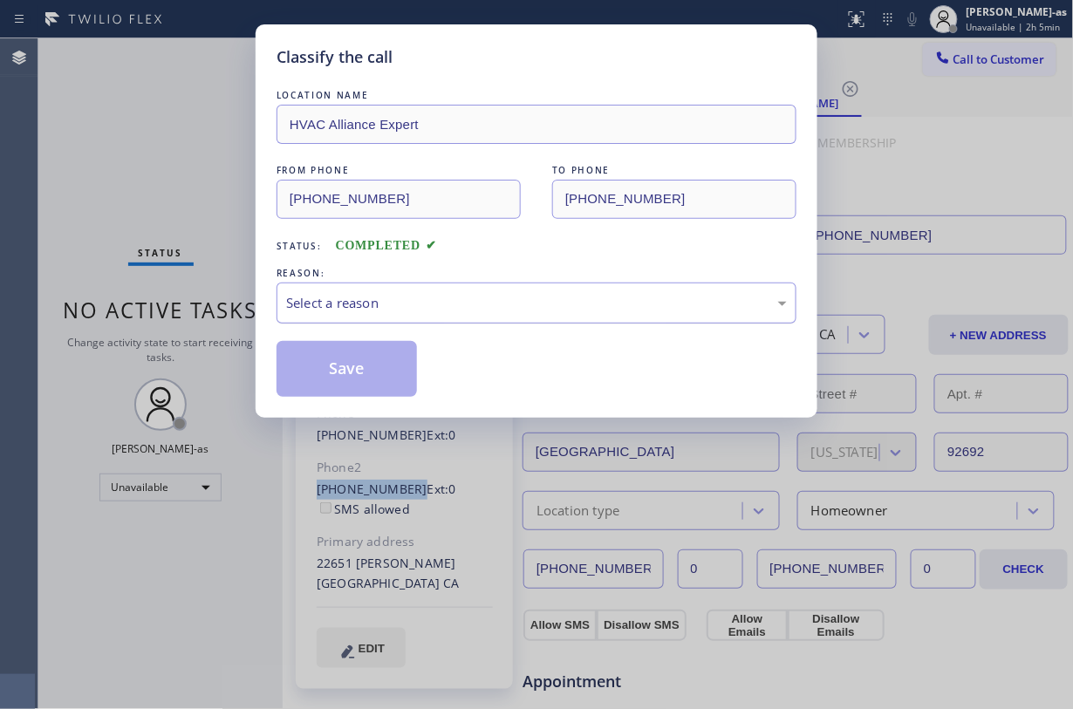
click at [448, 304] on div "Select a reason" at bounding box center [536, 303] width 501 height 20
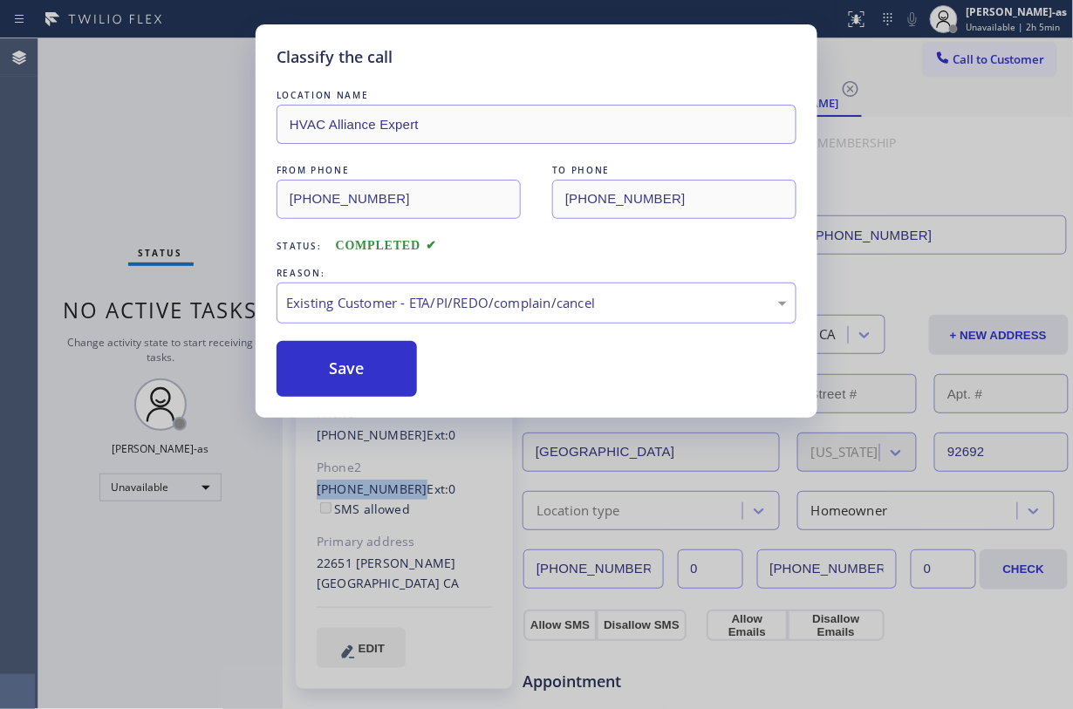
drag, startPoint x: 318, startPoint y: 364, endPoint x: 916, endPoint y: 183, distance: 624.3
click at [329, 359] on button "Save" at bounding box center [347, 369] width 140 height 56
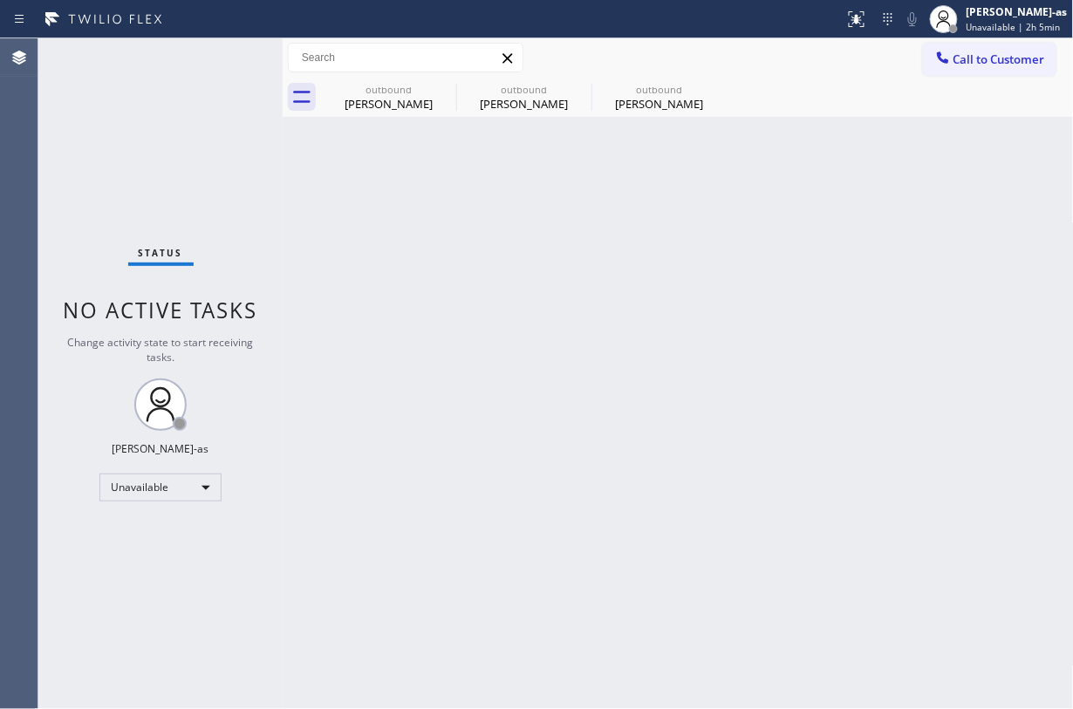
click at [804, 58] on span "Call to Customer" at bounding box center [1000, 59] width 92 height 16
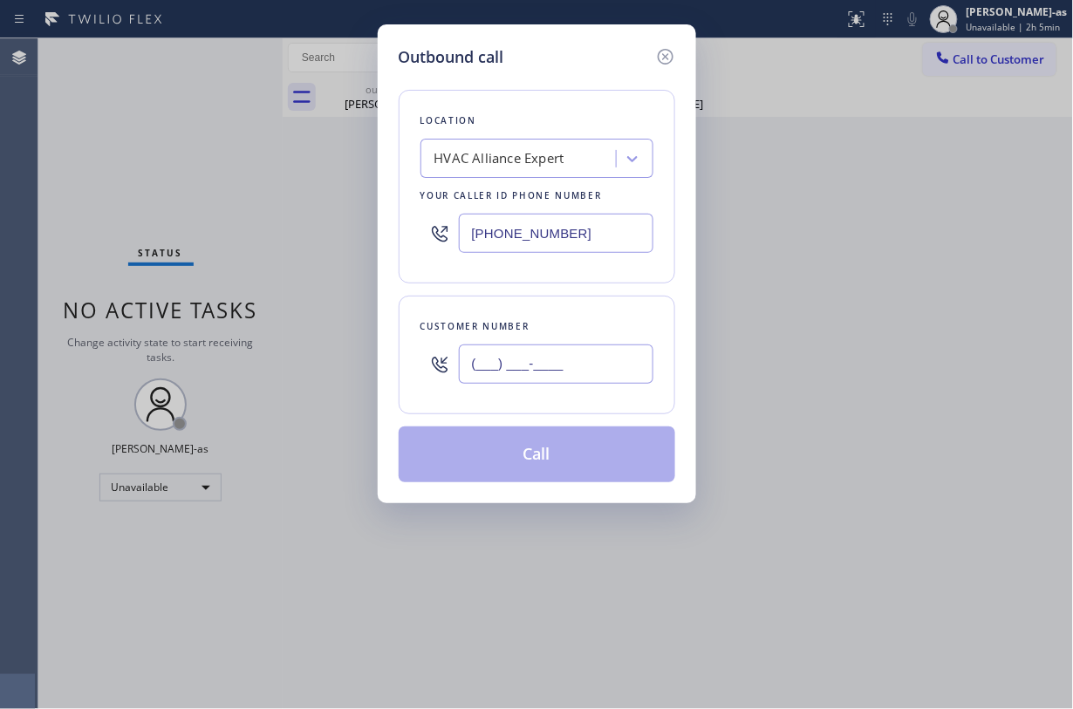
click at [597, 378] on input "(___) ___-____" at bounding box center [556, 364] width 195 height 39
paste input "949) 472-4616"
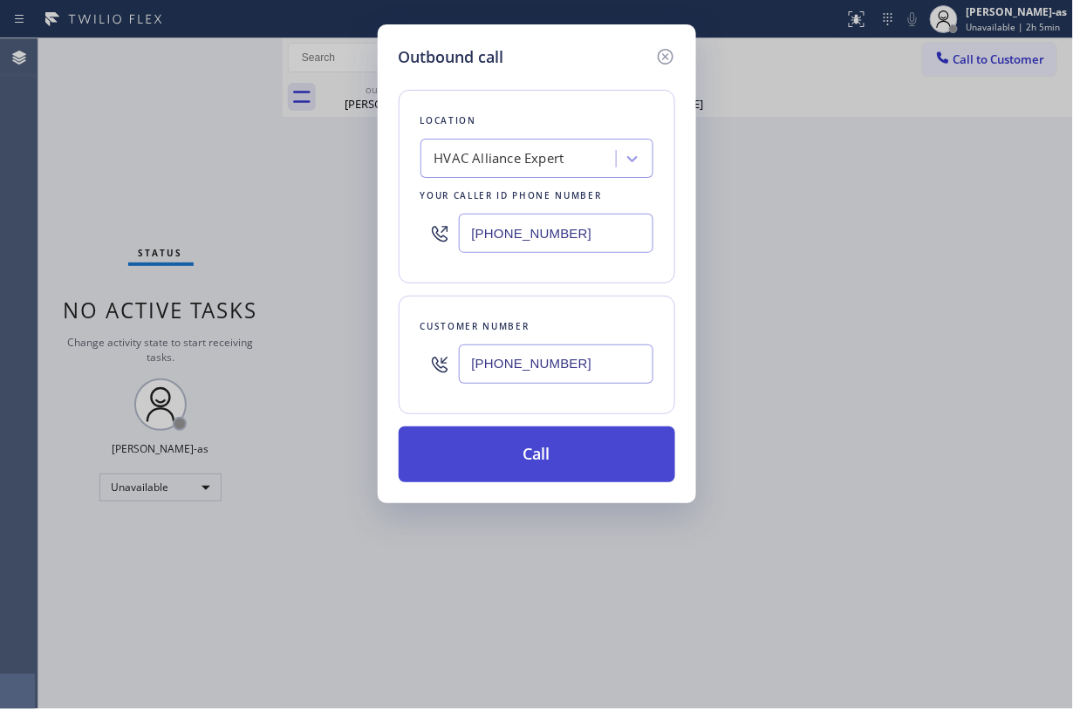
type input "(949) 472-4616"
click at [556, 462] on button "Call" at bounding box center [537, 455] width 277 height 56
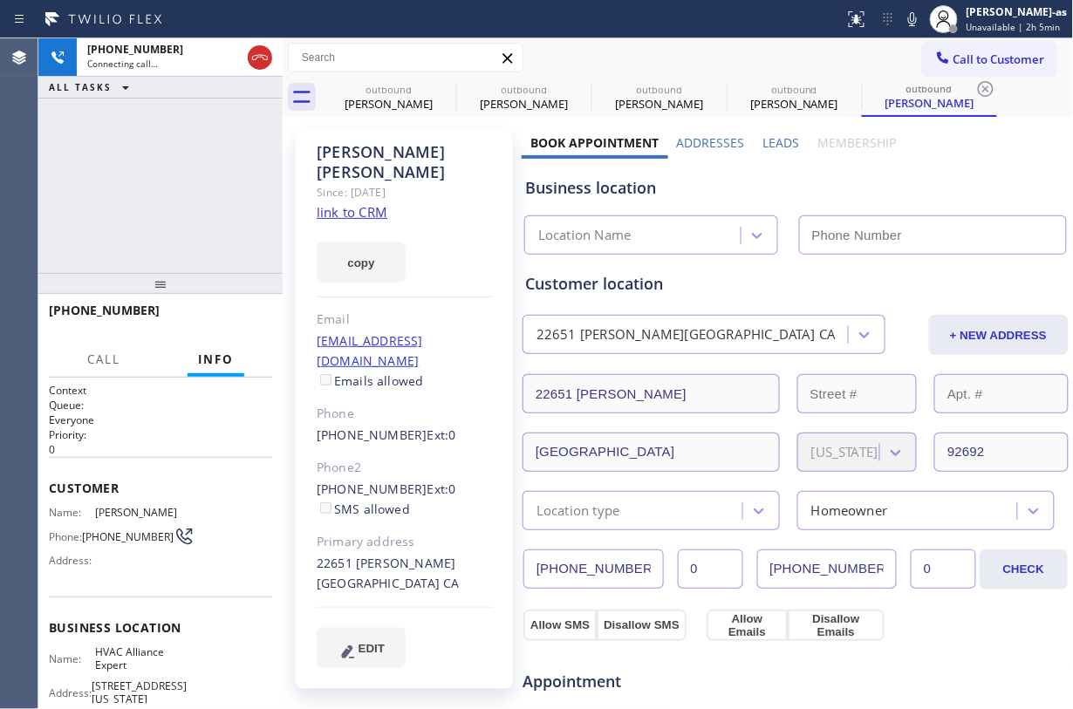
type input "(855) 999-4417"
click at [185, 222] on div "+19494724616 Live | 00:00 ALL TASKS ALL TASKS ACTIVE TASKS TASKS IN WRAP UP" at bounding box center [160, 155] width 244 height 235
click at [193, 195] on div "+19494724616 Live | 01:06 ALL TASKS ALL TASKS ACTIVE TASKS TASKS IN WRAP UP" at bounding box center [160, 155] width 244 height 235
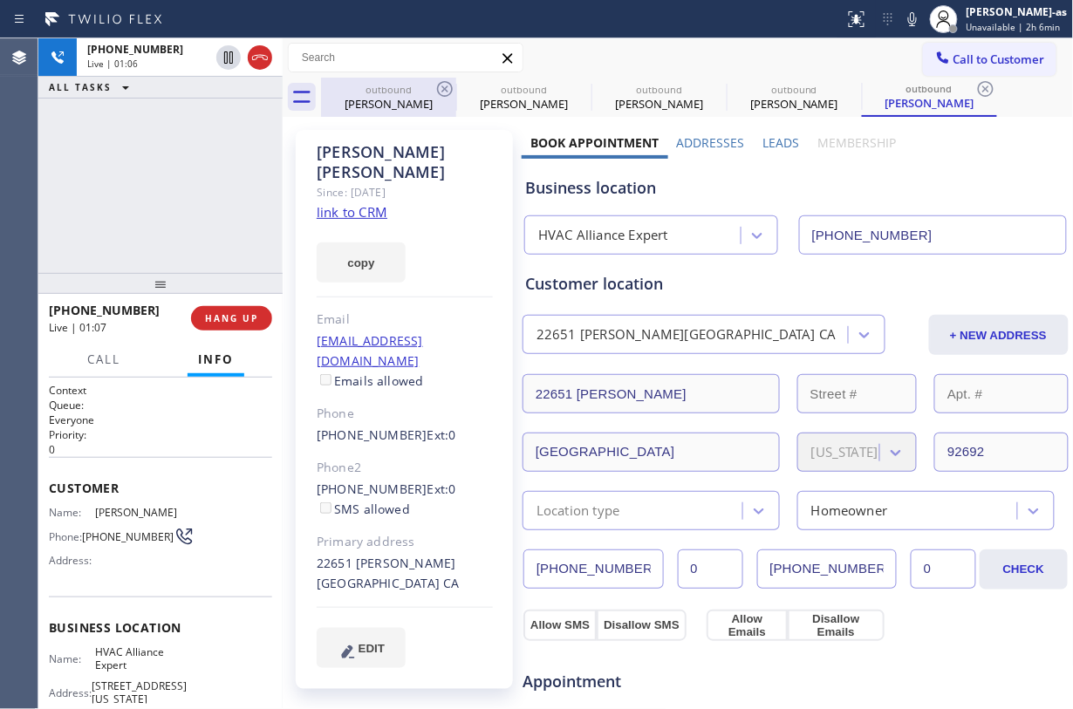
click at [359, 86] on div "outbound" at bounding box center [389, 89] width 132 height 13
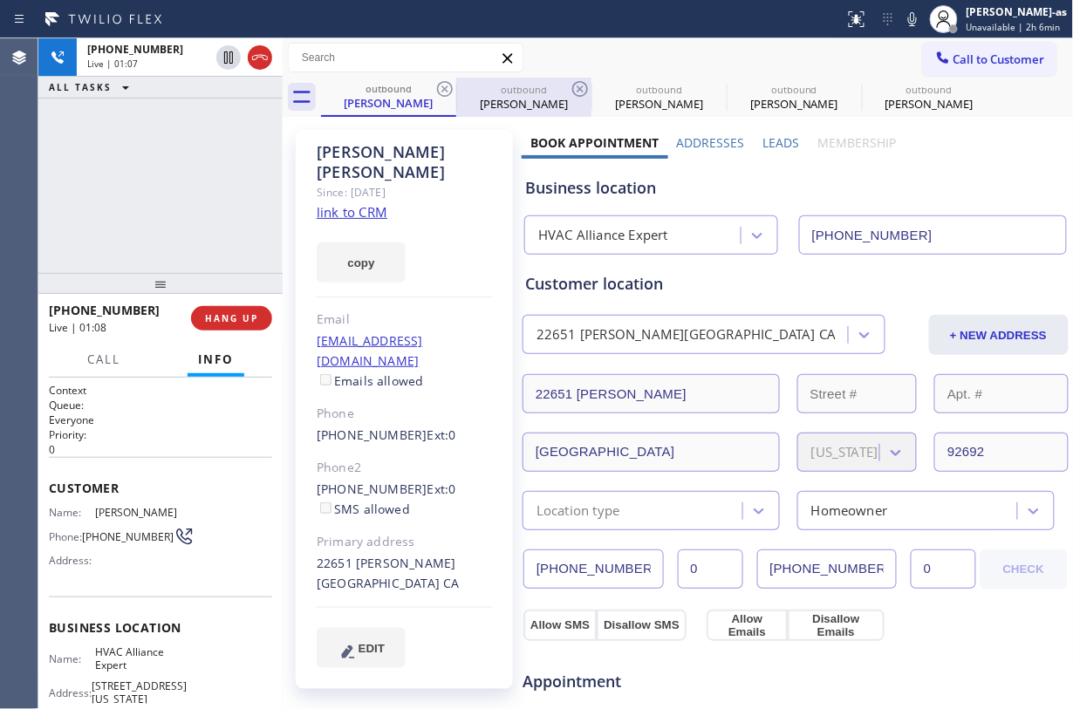
click at [459, 92] on div "outbound" at bounding box center [524, 89] width 132 height 13
click at [459, 92] on div "outbound" at bounding box center [524, 88] width 132 height 13
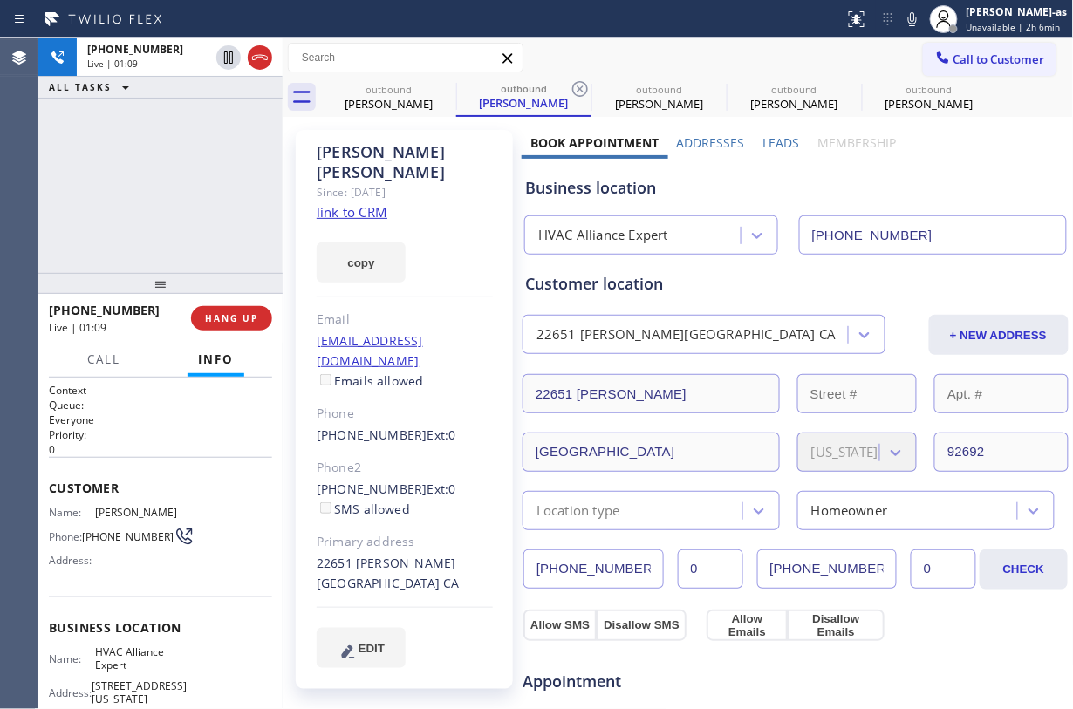
click at [127, 234] on div "+19494724616 Live | 01:09 ALL TASKS ALL TASKS ACTIVE TASKS TASKS IN WRAP UP" at bounding box center [160, 155] width 244 height 235
click at [249, 314] on span "HANG UP" at bounding box center [231, 318] width 53 height 12
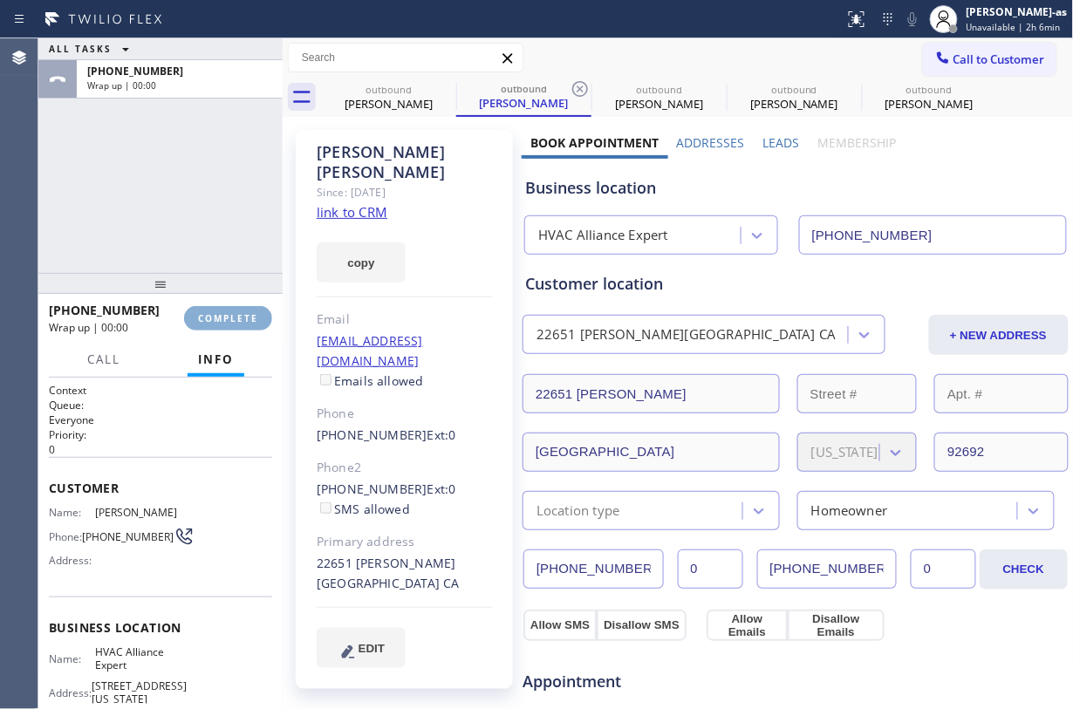
click at [249, 314] on span "COMPLETE" at bounding box center [228, 318] width 60 height 12
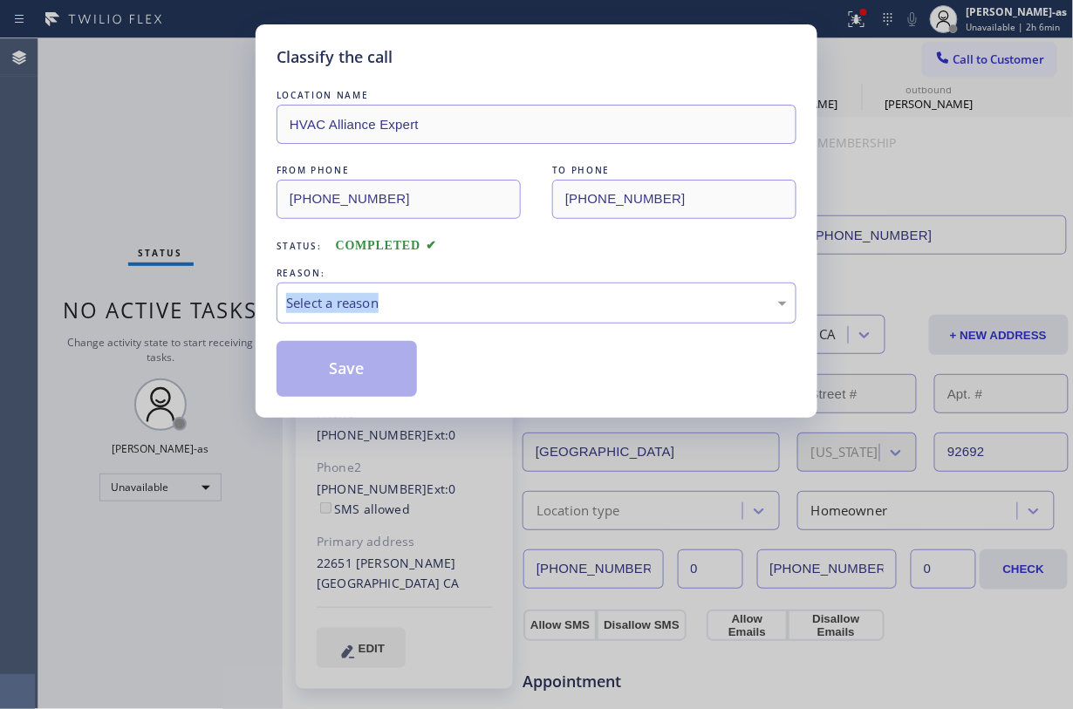
click at [249, 314] on div "Classify the call LOCATION NAME HVAC Alliance Expert FROM PHONE (855) 999-4417 …" at bounding box center [536, 354] width 1073 height 709
drag, startPoint x: 210, startPoint y: 194, endPoint x: 405, endPoint y: 316, distance: 229.7
click at [213, 194] on div "Classify the call LOCATION NAME HVAC Alliance Expert FROM PHONE (855) 999-4417 …" at bounding box center [536, 354] width 1073 height 709
click at [424, 302] on div "Select a reason" at bounding box center [536, 303] width 501 height 20
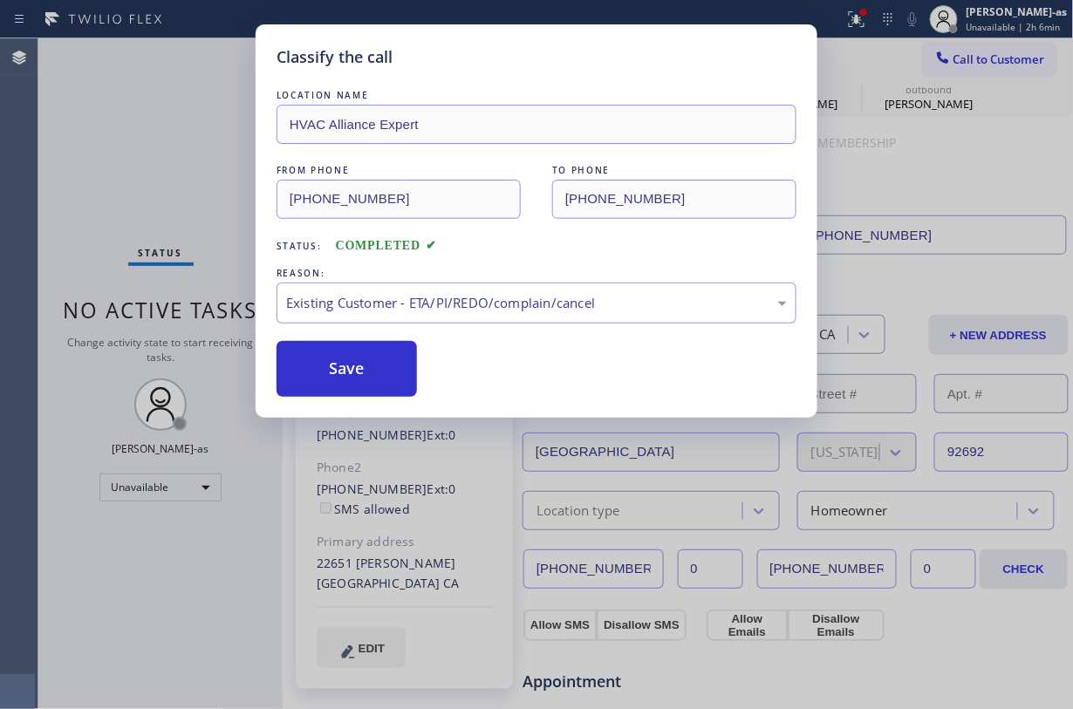
click at [387, 361] on button "Save" at bounding box center [347, 369] width 140 height 56
click at [154, 137] on div "Classify the call LOCATION NAME HVAC Alliance Expert FROM PHONE (855) 999-4417 …" at bounding box center [536, 354] width 1073 height 709
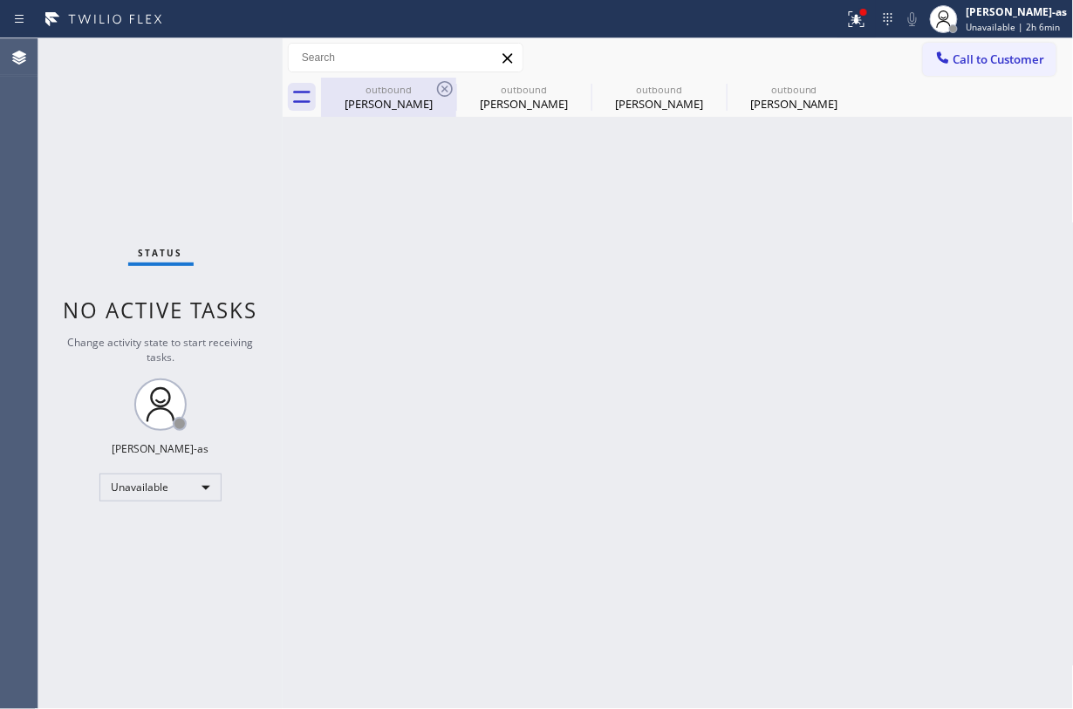
click at [405, 92] on div "outbound" at bounding box center [389, 89] width 132 height 13
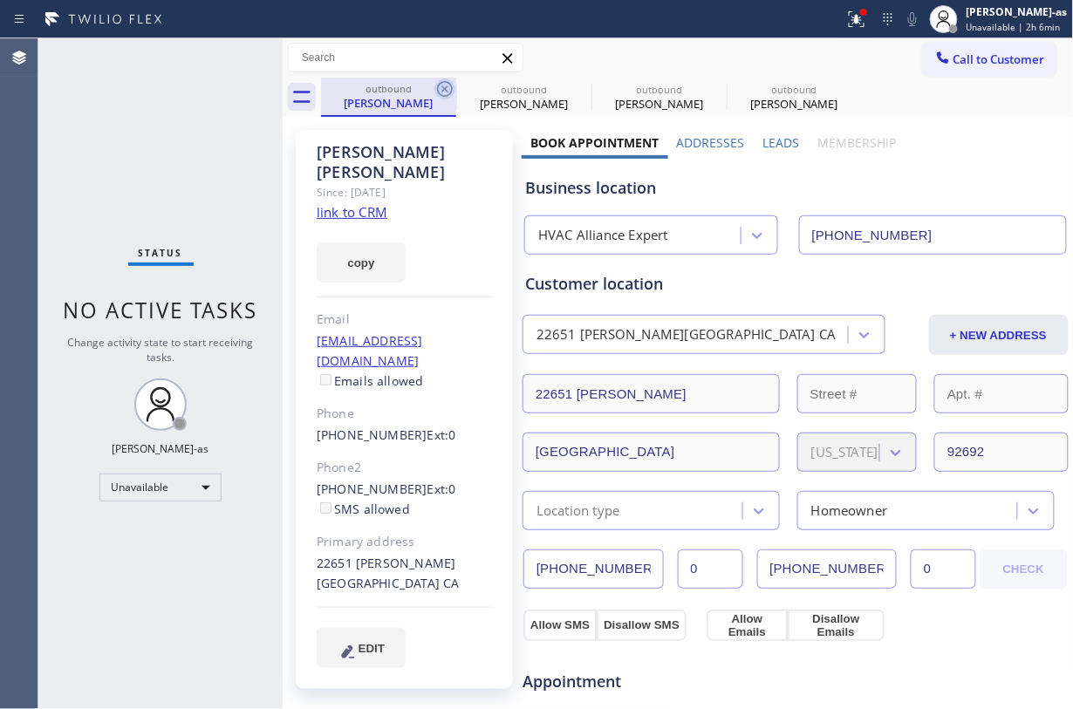
click at [450, 89] on icon at bounding box center [444, 89] width 21 height 21
click at [570, 89] on icon at bounding box center [580, 89] width 21 height 21
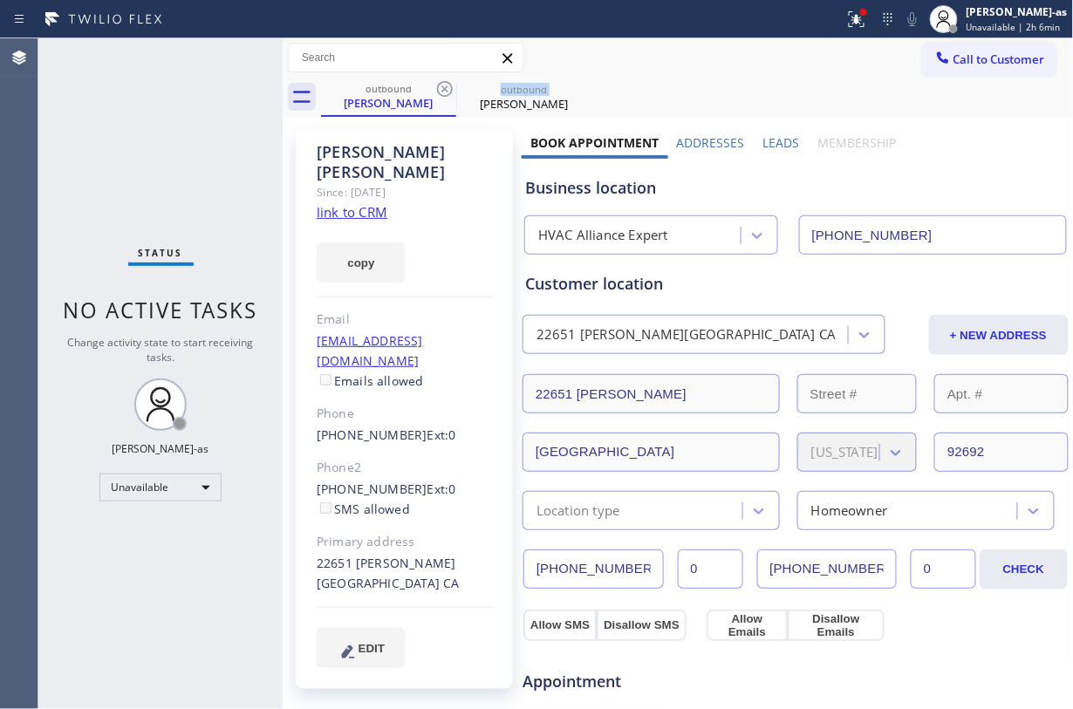
click at [450, 89] on icon at bounding box center [444, 89] width 21 height 21
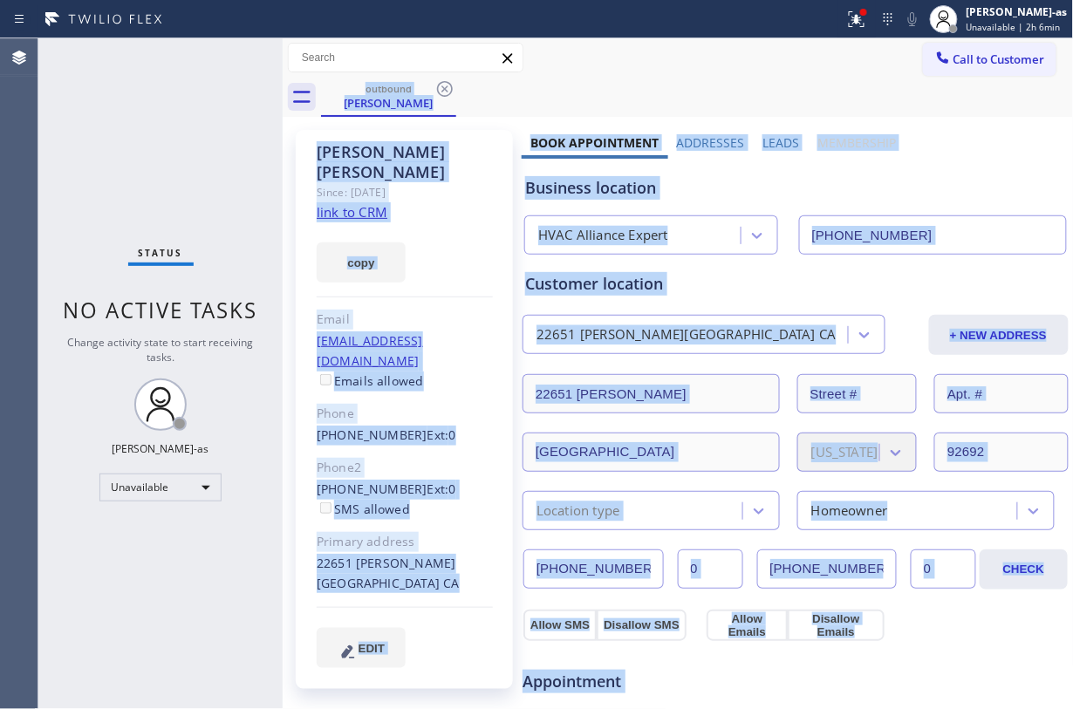
click at [450, 89] on div "outbound Donna Nelson" at bounding box center [697, 97] width 753 height 39
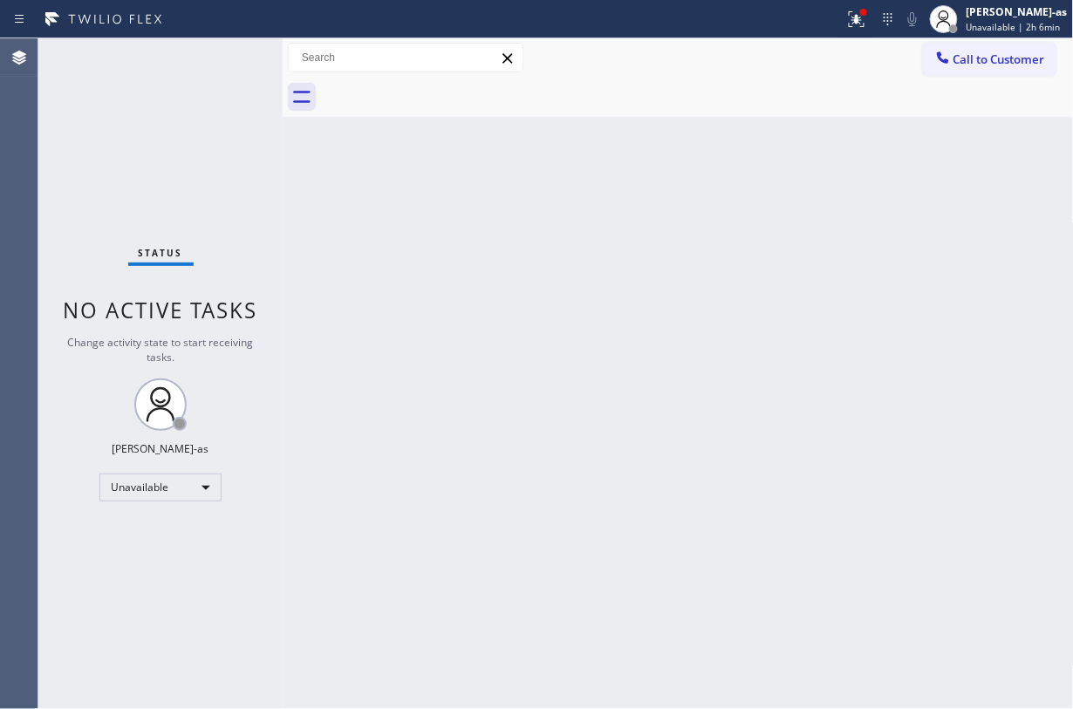
click at [450, 89] on div at bounding box center [697, 97] width 753 height 39
click at [429, 440] on div "Back to Dashboard Change Sender ID Customers Technicians Select a contact Outbo…" at bounding box center [678, 373] width 791 height 671
click at [804, 59] on div at bounding box center [943, 59] width 21 height 21
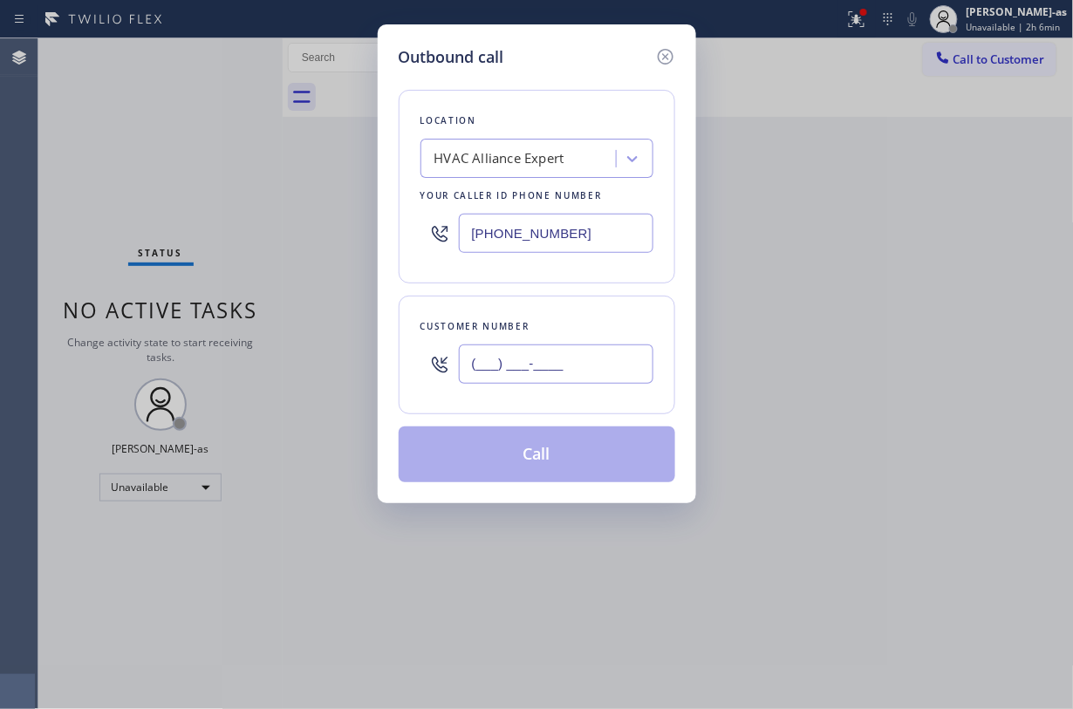
click at [588, 363] on input "(___) ___-____" at bounding box center [556, 364] width 195 height 39
paste input "661) 644-0085"
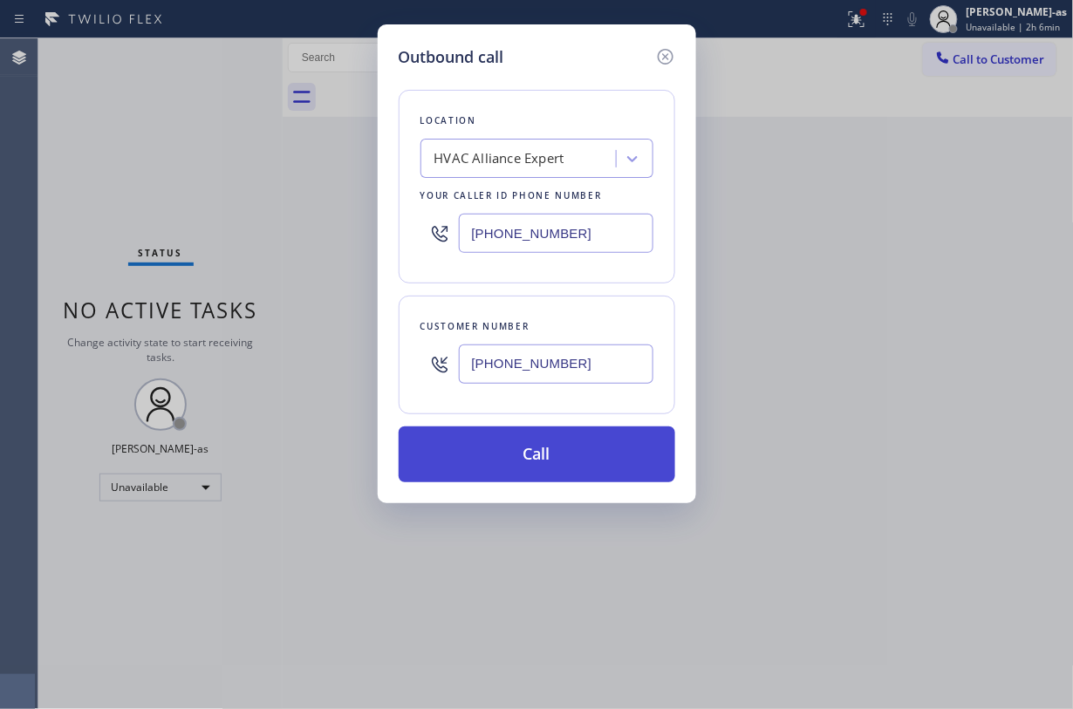
type input "(661) 644-0085"
drag, startPoint x: 525, startPoint y: 455, endPoint x: 548, endPoint y: 459, distance: 23.0
click at [525, 458] on button "Call" at bounding box center [537, 455] width 277 height 56
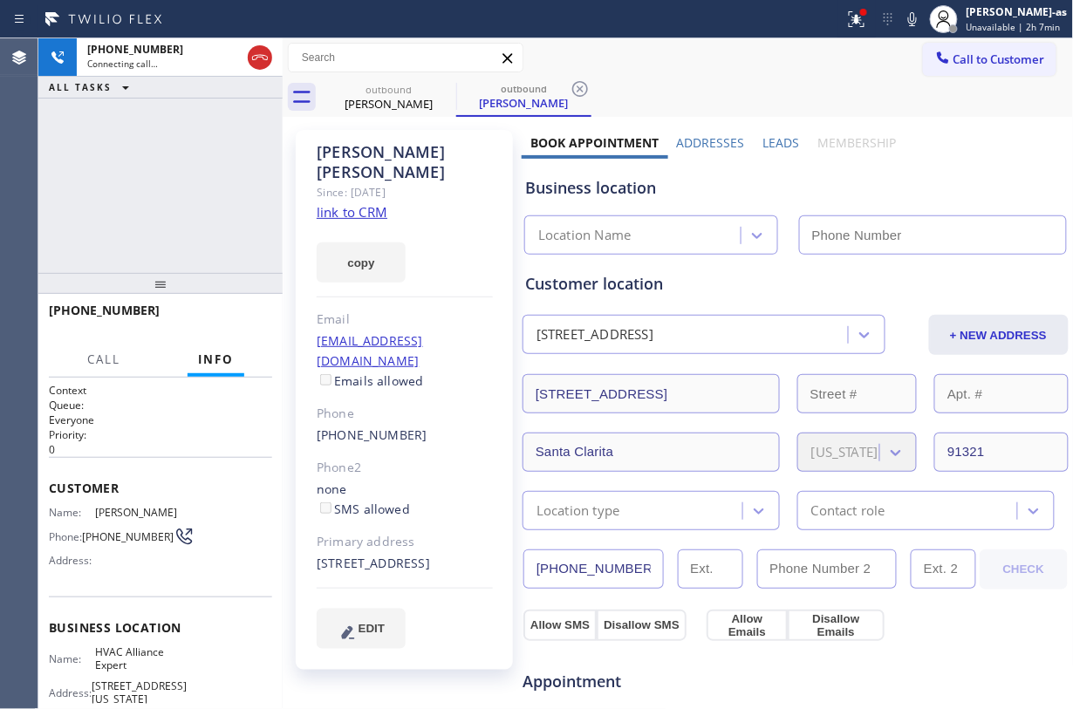
click at [358, 203] on link "link to CRM" at bounding box center [352, 211] width 71 height 17
type input "(855) 999-4417"
drag, startPoint x: 109, startPoint y: 164, endPoint x: 245, endPoint y: 103, distance: 149.2
click at [123, 155] on div "+16616440085 Connecting call… ALL TASKS ALL TASKS ACTIVE TASKS TASKS IN WRAP UP" at bounding box center [160, 155] width 244 height 235
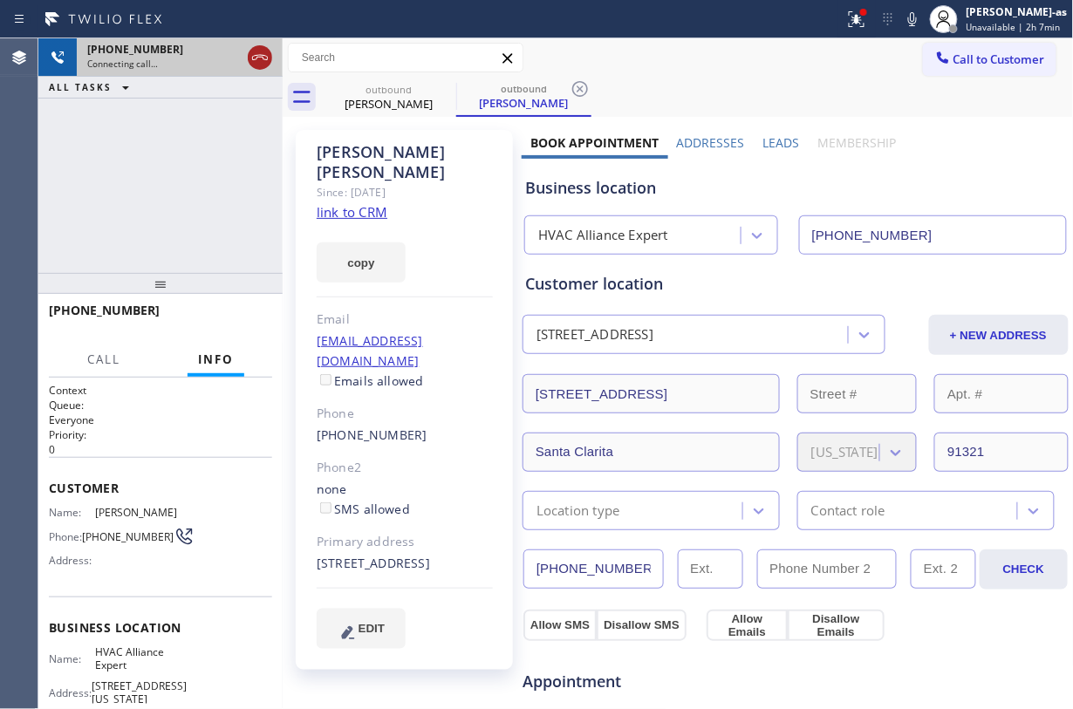
click at [253, 58] on icon at bounding box center [260, 57] width 21 height 21
click at [421, 78] on div "outbound Lisa Campos" at bounding box center [389, 97] width 132 height 39
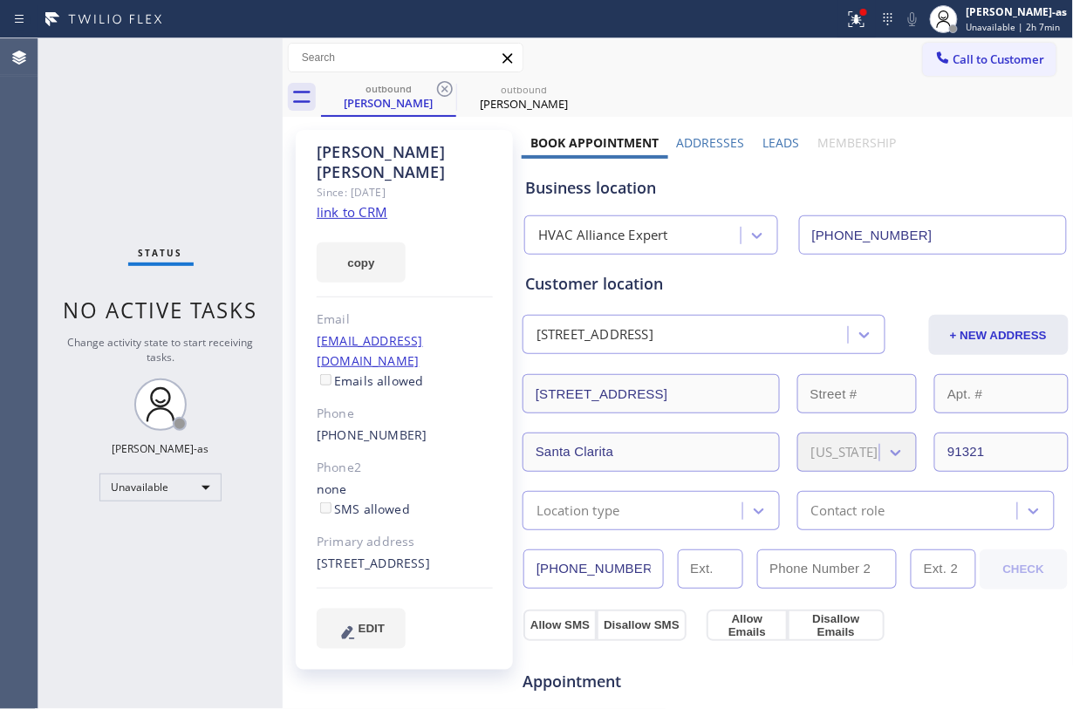
click at [436, 426] on div "(661) 644-0085" at bounding box center [405, 436] width 176 height 20
click at [441, 426] on div "(661) 644-0085" at bounding box center [405, 436] width 176 height 20
copy div "(661) 644-0085"
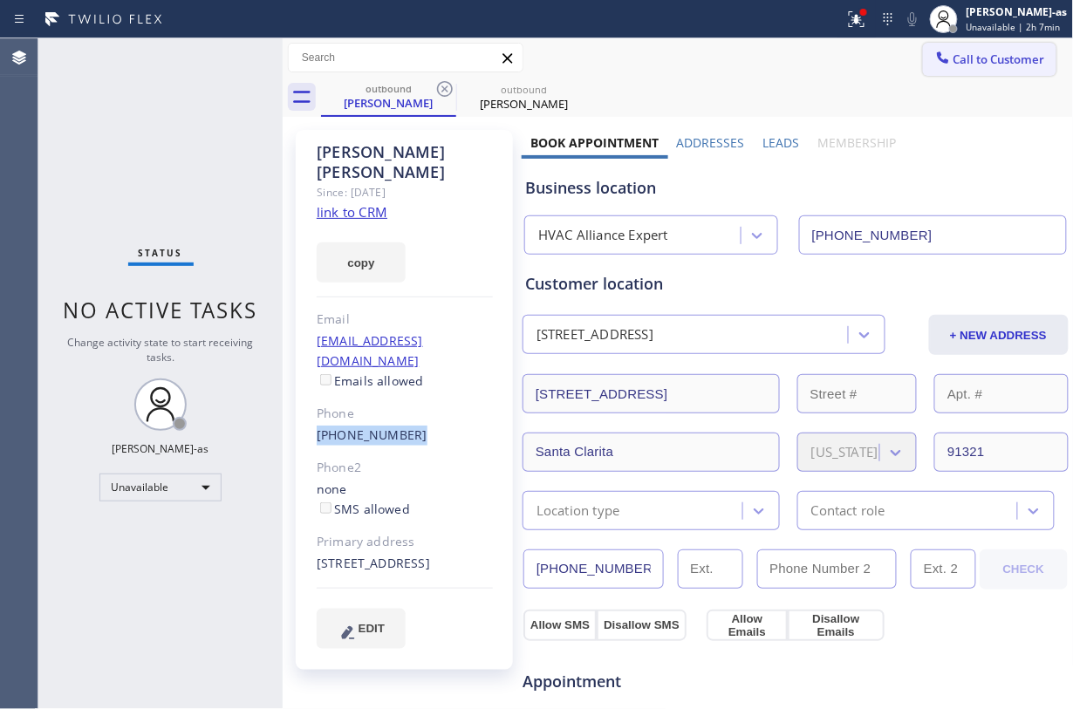
click at [804, 54] on span "Call to Customer" at bounding box center [1000, 59] width 92 height 16
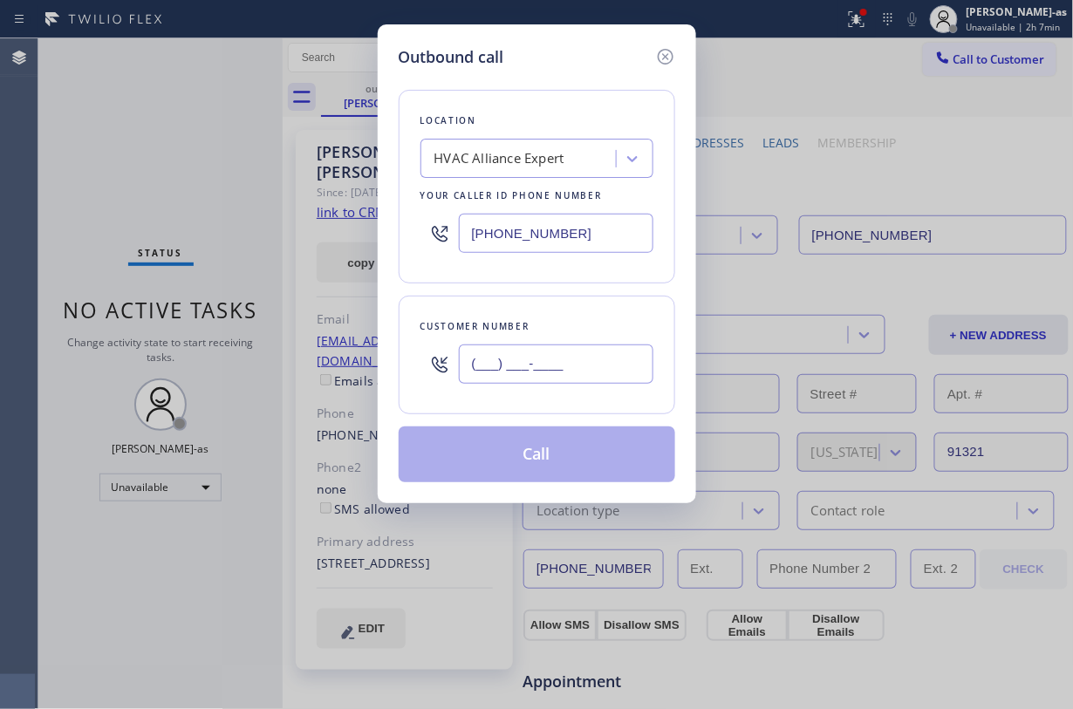
click at [535, 364] on input "(___) ___-____" at bounding box center [556, 364] width 195 height 39
paste input "661) 644-0085"
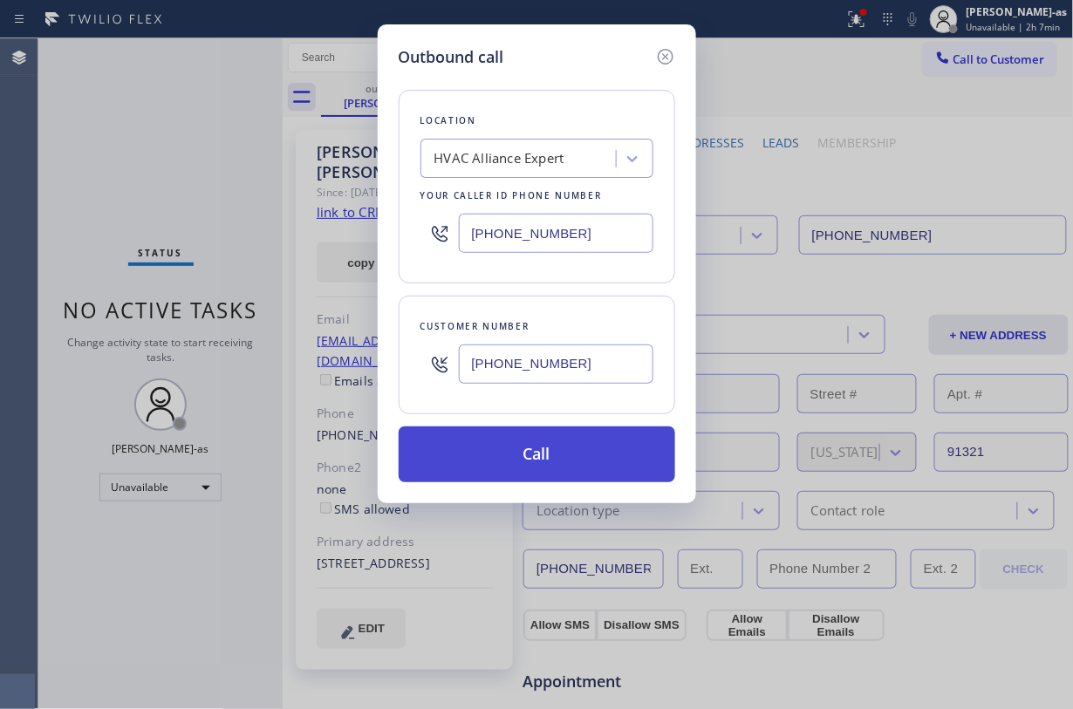
type input "(661) 644-0085"
click at [548, 443] on button "Call" at bounding box center [537, 455] width 277 height 56
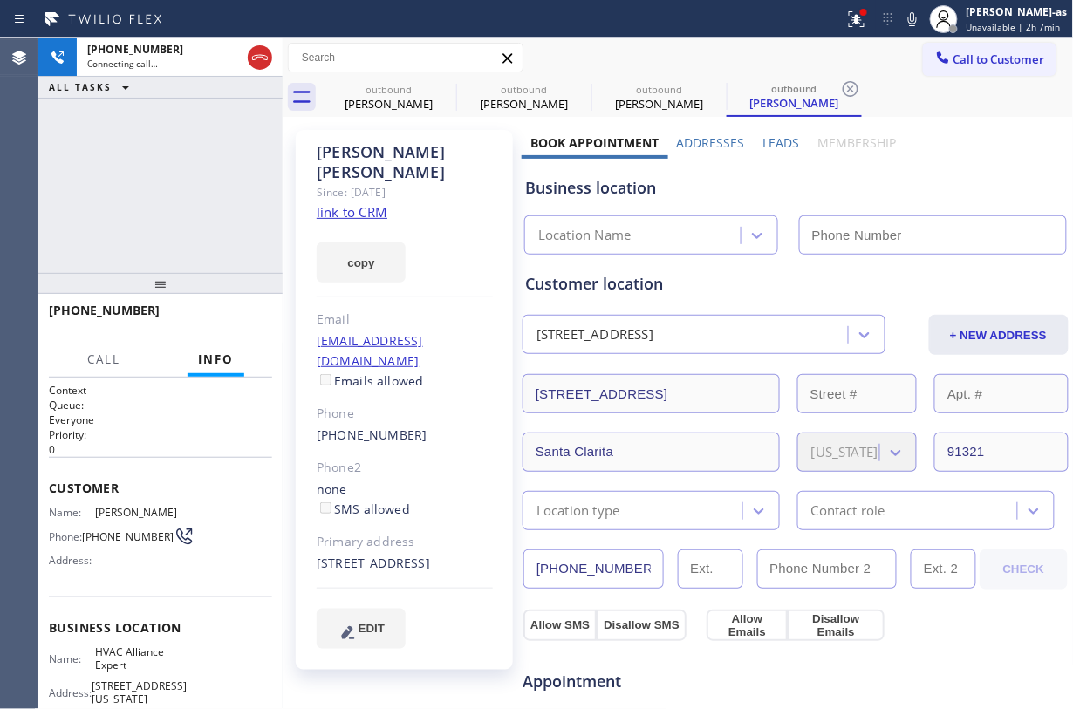
type input "(855) 999-4417"
drag, startPoint x: 377, startPoint y: 92, endPoint x: 437, endPoint y: 88, distance: 60.3
click at [377, 92] on div "outbound" at bounding box center [389, 89] width 132 height 13
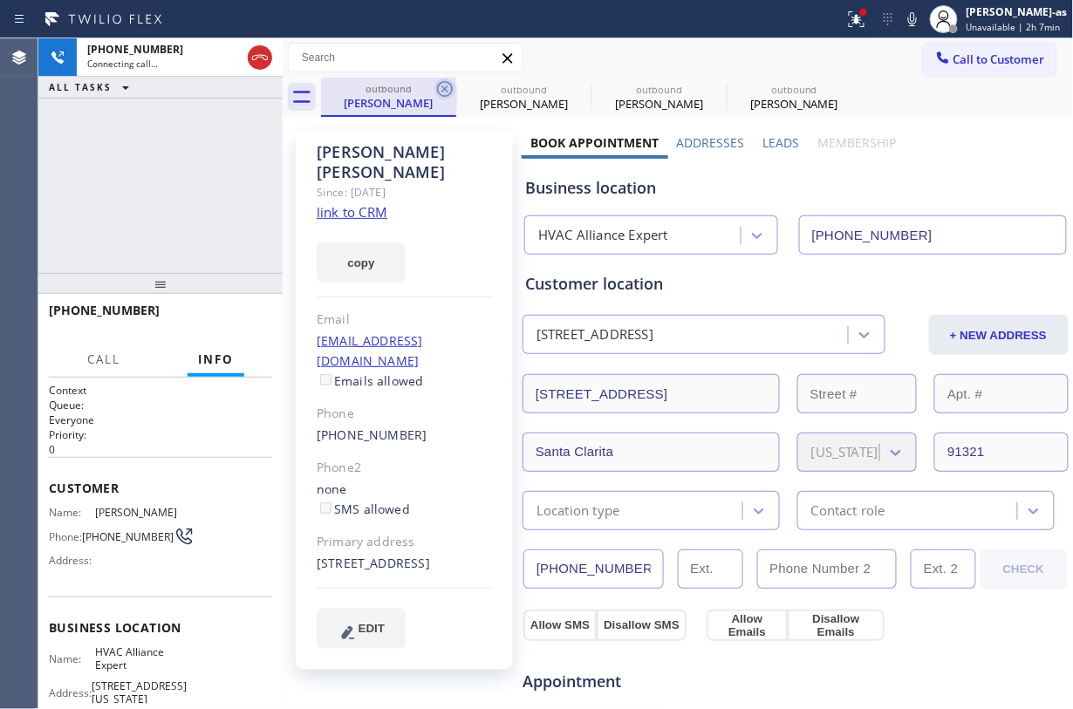
click at [437, 88] on icon at bounding box center [445, 89] width 16 height 16
click at [0, 0] on icon at bounding box center [0, 0] width 0 height 0
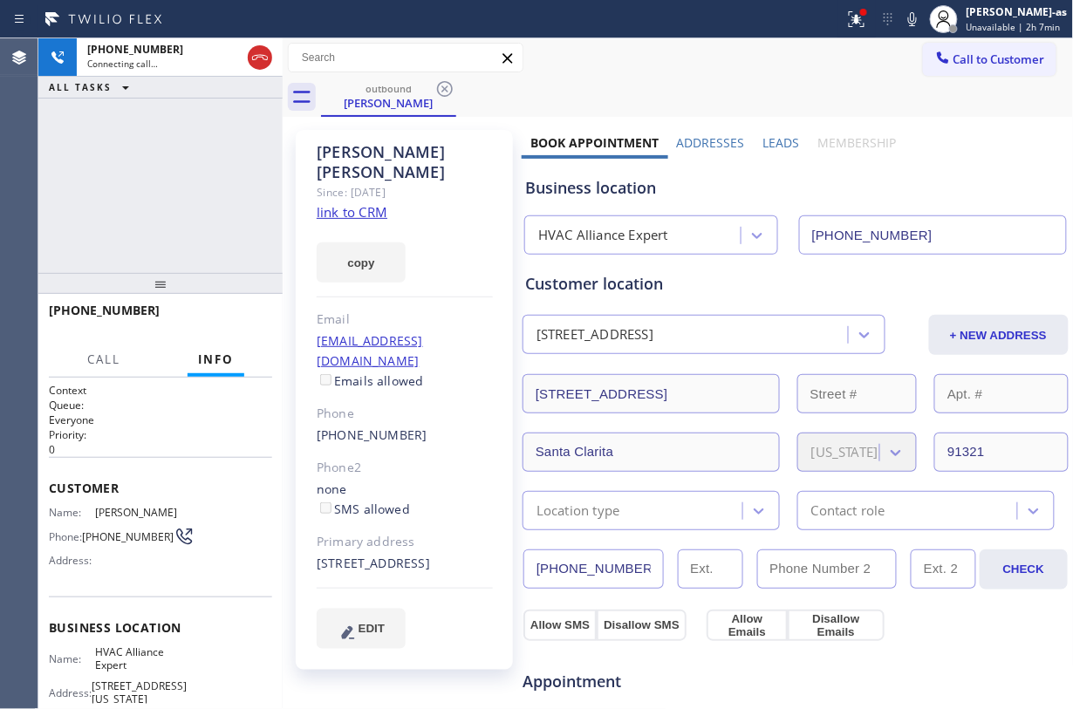
click at [195, 157] on div "+16616440085 Connecting call… ALL TASKS ALL TASKS ACTIVE TASKS TASKS IN WRAP UP" at bounding box center [160, 155] width 244 height 235
drag, startPoint x: 130, startPoint y: 239, endPoint x: 242, endPoint y: 140, distance: 149.5
click at [161, 215] on div "+16616440085 Connecting call… ALL TASKS ALL TASKS ACTIVE TASKS TASKS IN WRAP UP" at bounding box center [160, 155] width 244 height 235
drag, startPoint x: 258, startPoint y: 60, endPoint x: 319, endPoint y: 65, distance: 61.2
click at [267, 56] on icon at bounding box center [260, 57] width 21 height 21
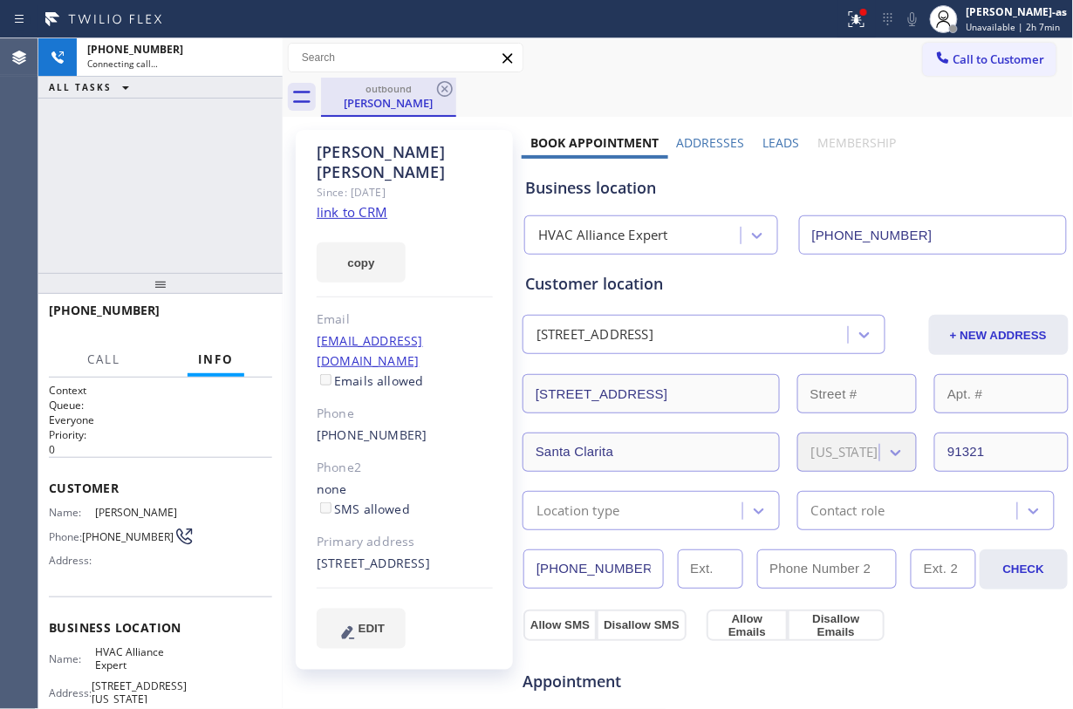
drag, startPoint x: 371, startPoint y: 88, endPoint x: 407, endPoint y: 92, distance: 36.0
click at [394, 92] on div "outbound" at bounding box center [389, 88] width 132 height 13
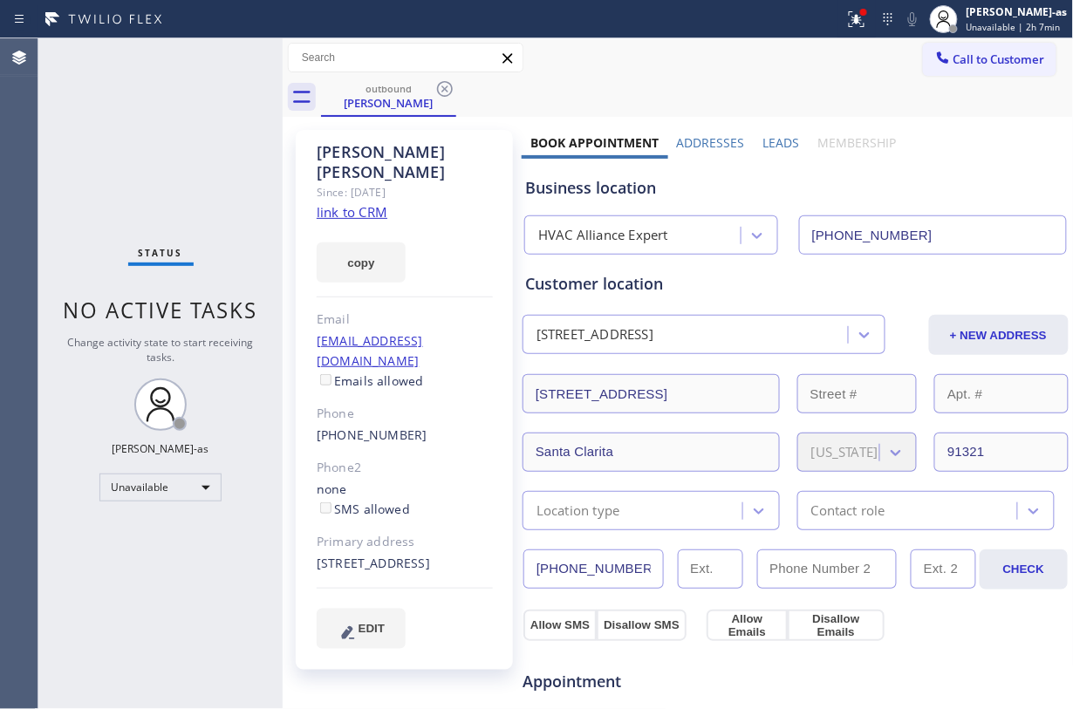
click at [436, 426] on div "(661) 644-0085" at bounding box center [405, 436] width 176 height 20
copy div "(661) 644-0085"
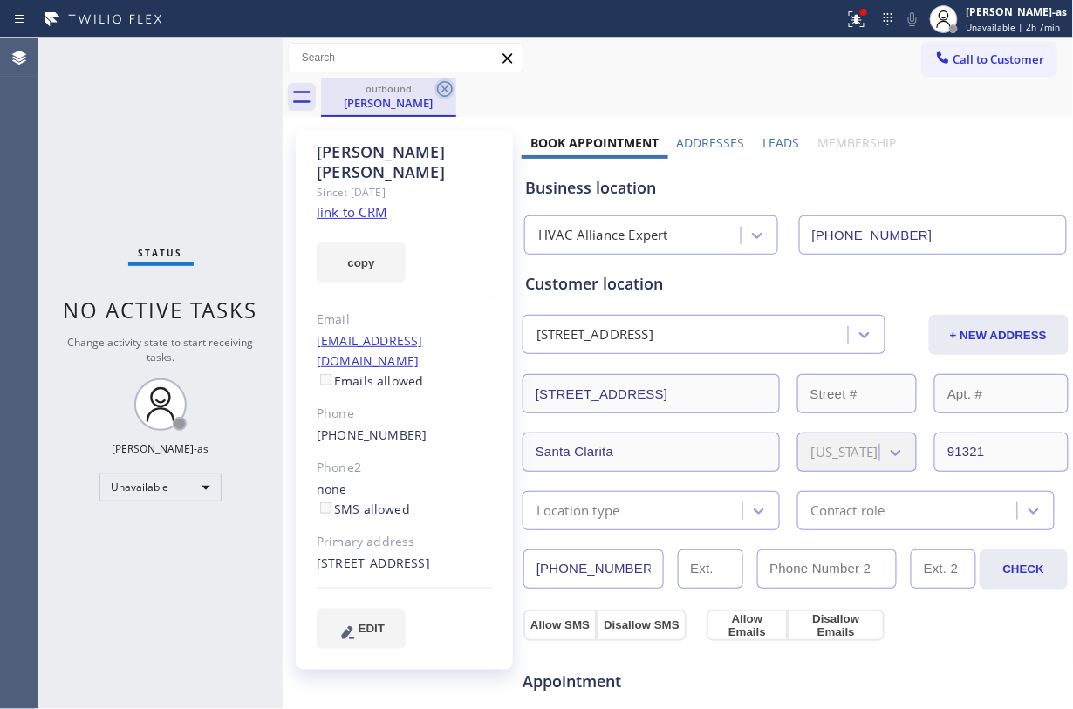
click at [448, 87] on icon at bounding box center [444, 89] width 21 height 21
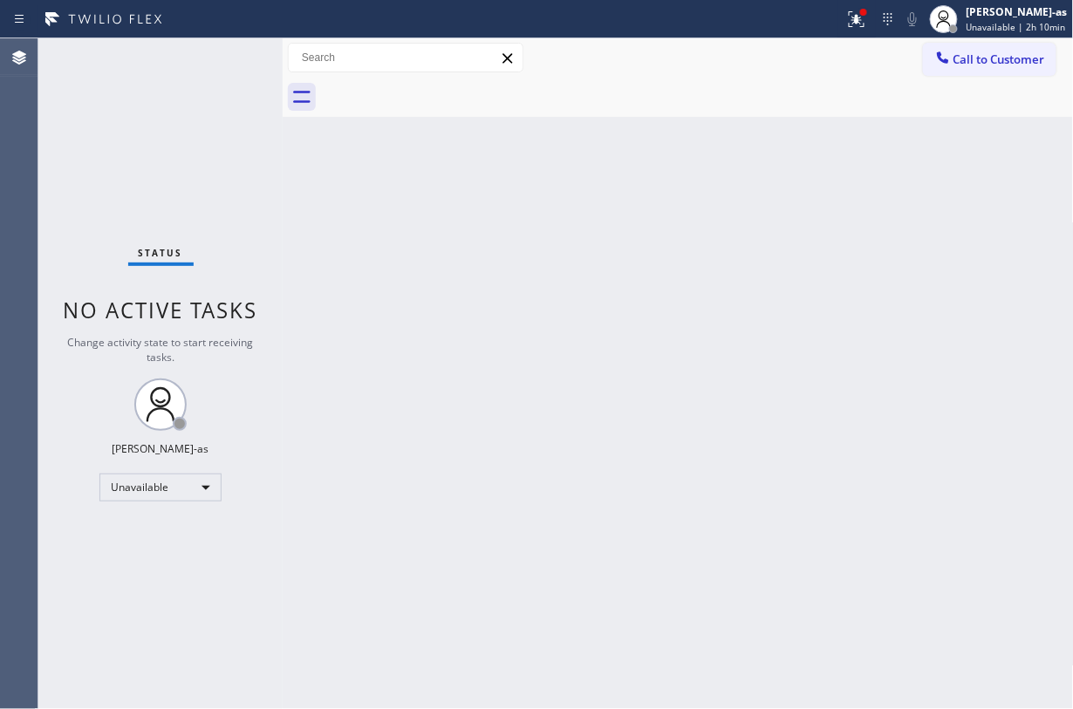
click at [441, 229] on div "Back to Dashboard Change Sender ID Customers Technicians Select a contact Outbo…" at bounding box center [678, 373] width 791 height 671
drag, startPoint x: 374, startPoint y: 99, endPoint x: 698, endPoint y: 120, distance: 324.4
click at [374, 99] on div at bounding box center [697, 97] width 753 height 39
click at [804, 54] on span "Call to Customer" at bounding box center [1000, 59] width 92 height 16
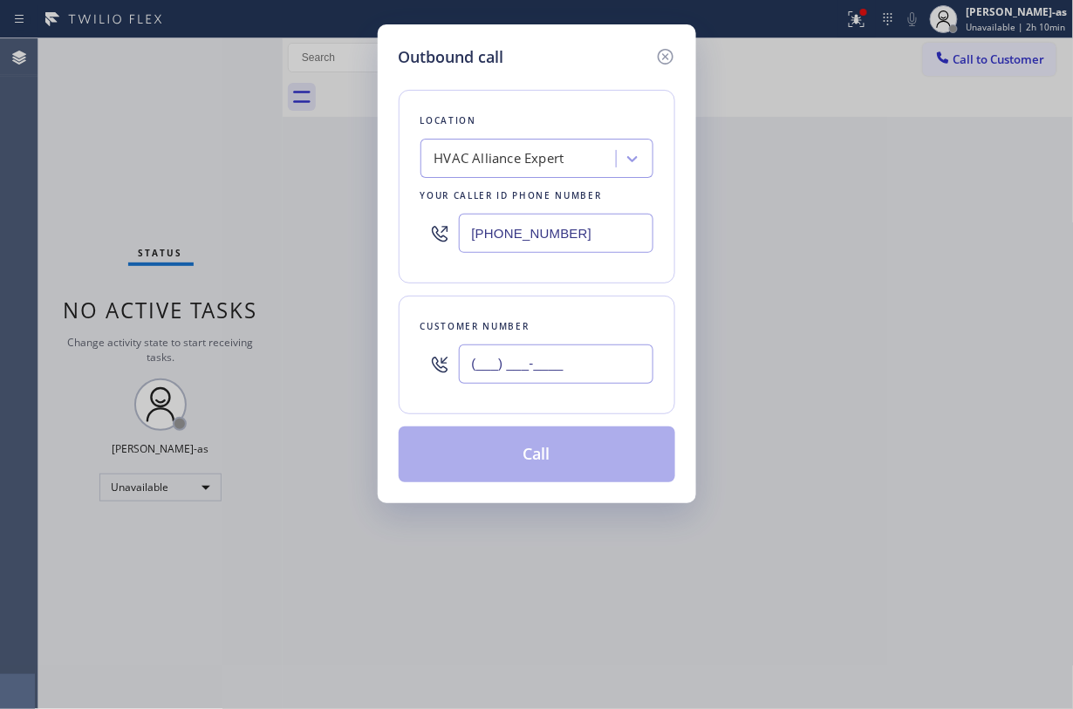
click at [558, 366] on input "(___) ___-____" at bounding box center [556, 364] width 195 height 39
paste input "213) 995-7018"
drag, startPoint x: 555, startPoint y: 364, endPoint x: 552, endPoint y: 415, distance: 51.5
click at [553, 413] on div "Customer number (213) 995-7018" at bounding box center [537, 355] width 277 height 119
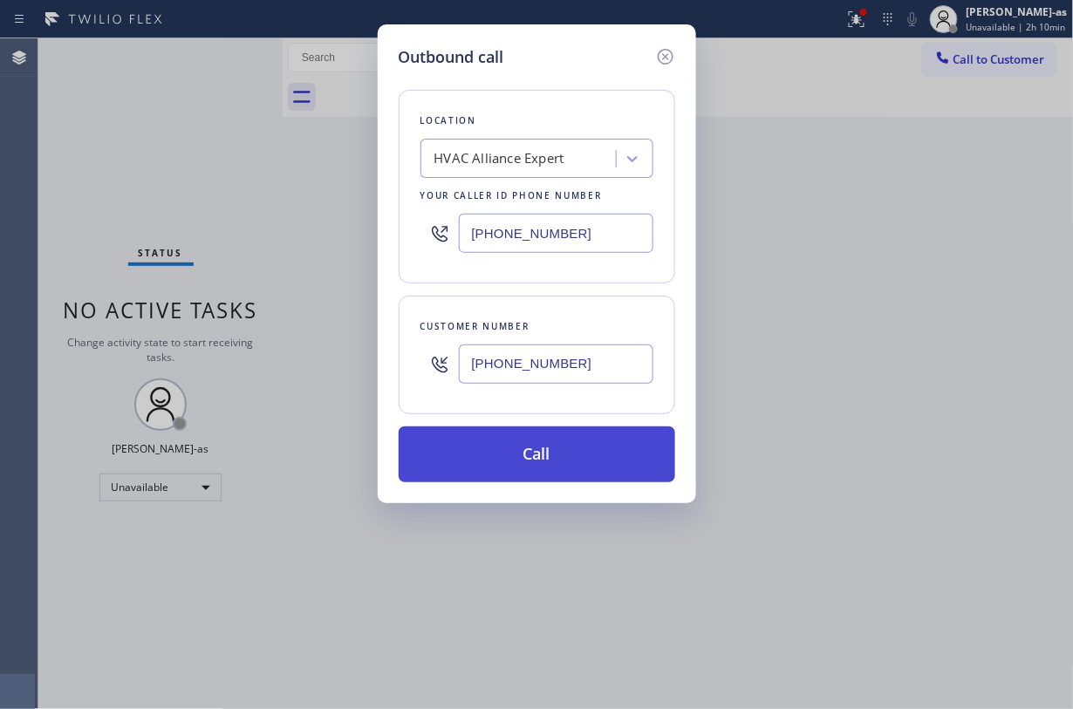
type input "(213) 995-7018"
click at [557, 448] on button "Call" at bounding box center [537, 455] width 277 height 56
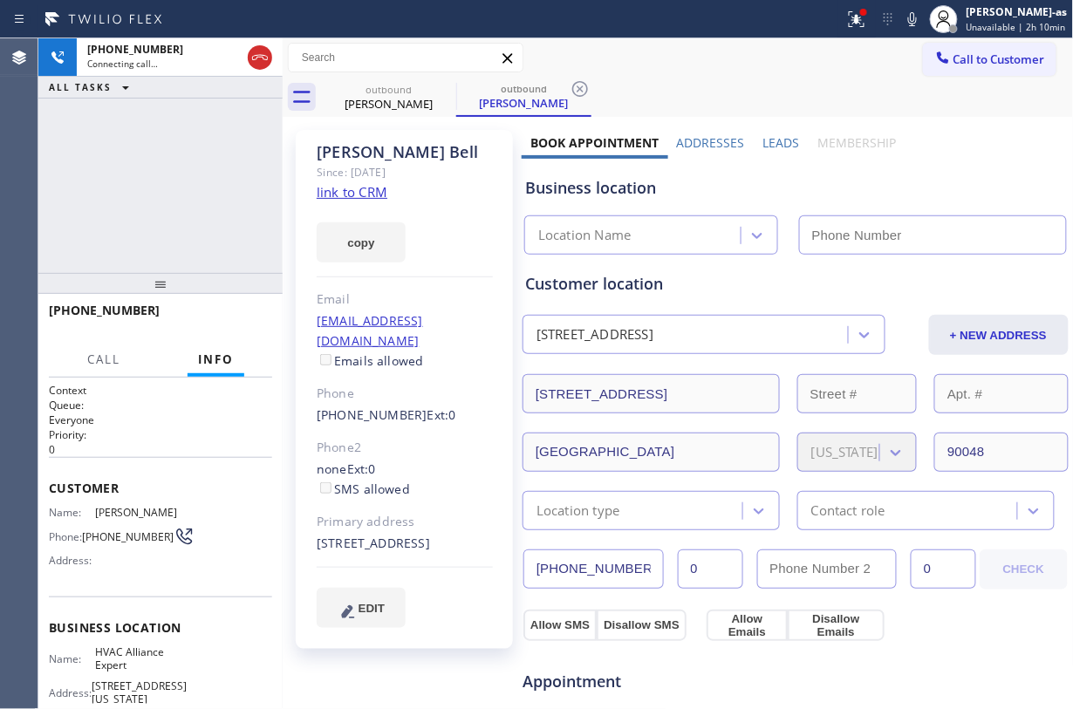
click at [354, 197] on link "link to CRM" at bounding box center [352, 191] width 71 height 17
type input "(855) 999-4417"
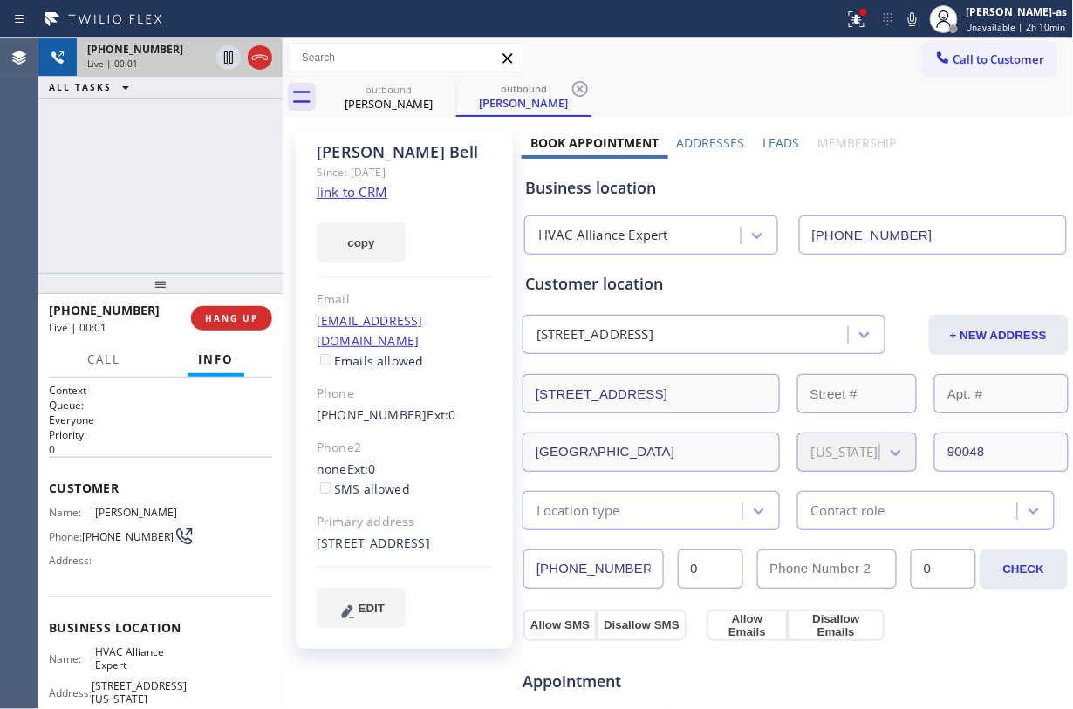
click at [256, 53] on icon at bounding box center [260, 57] width 21 height 21
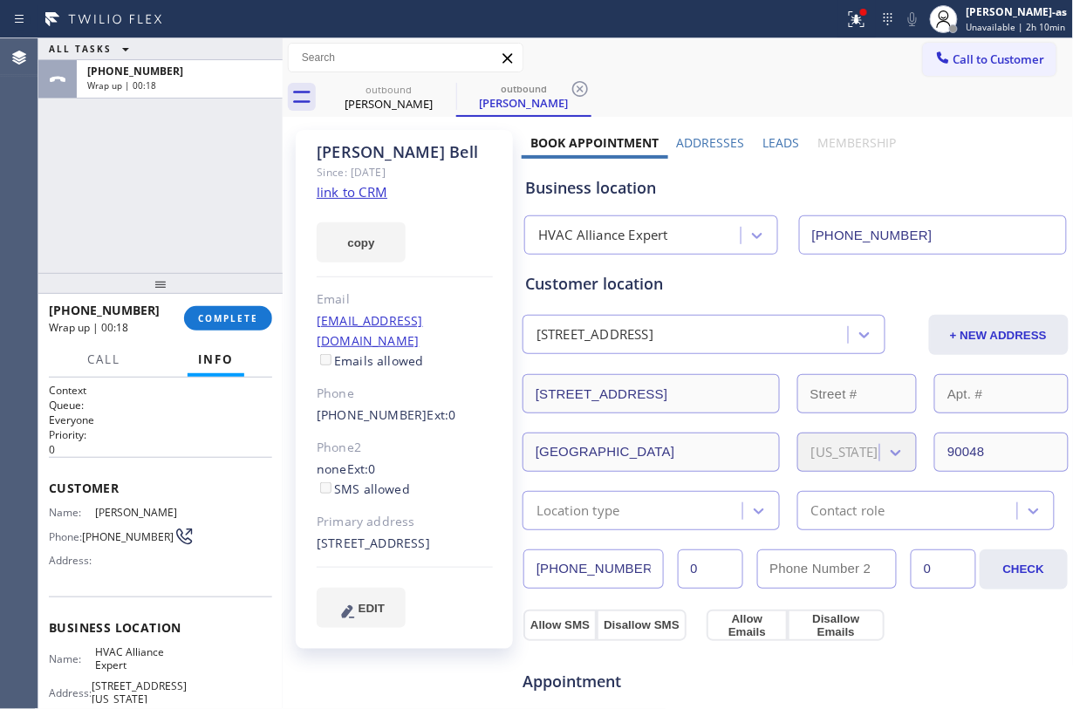
click at [223, 302] on div "+12139957018 Wrap up | 00:18 COMPLETE" at bounding box center [160, 318] width 223 height 45
click at [244, 315] on span "COMPLETE" at bounding box center [228, 318] width 60 height 12
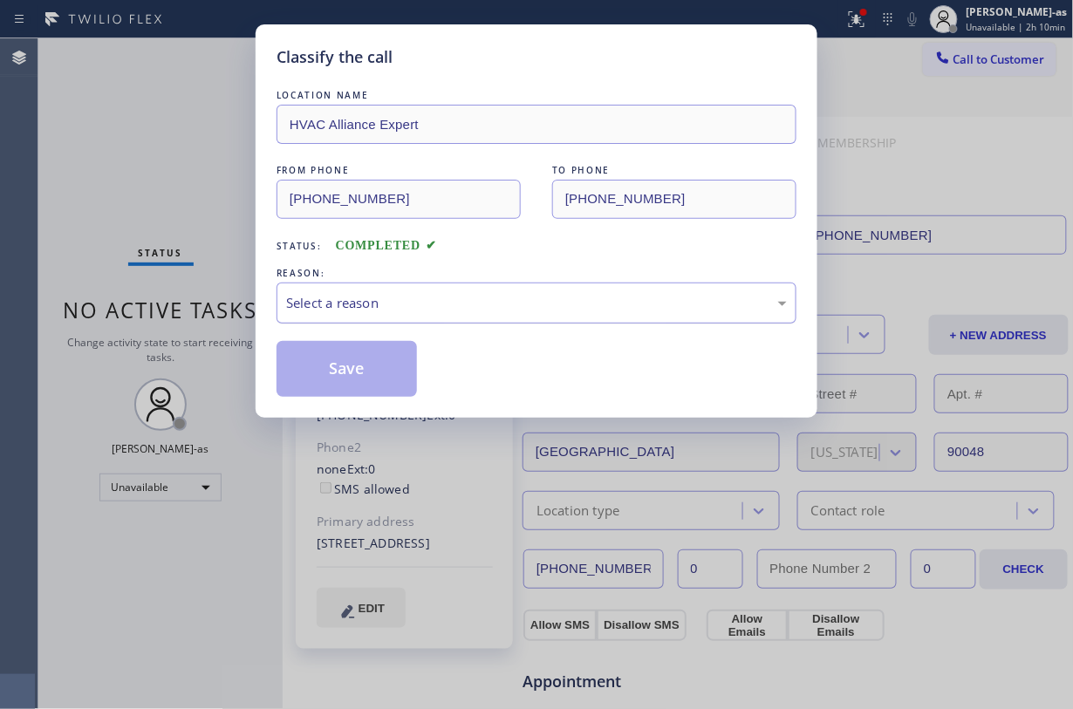
drag, startPoint x: 412, startPoint y: 298, endPoint x: 434, endPoint y: 297, distance: 22.8
click at [417, 298] on div "Select a reason" at bounding box center [536, 303] width 501 height 20
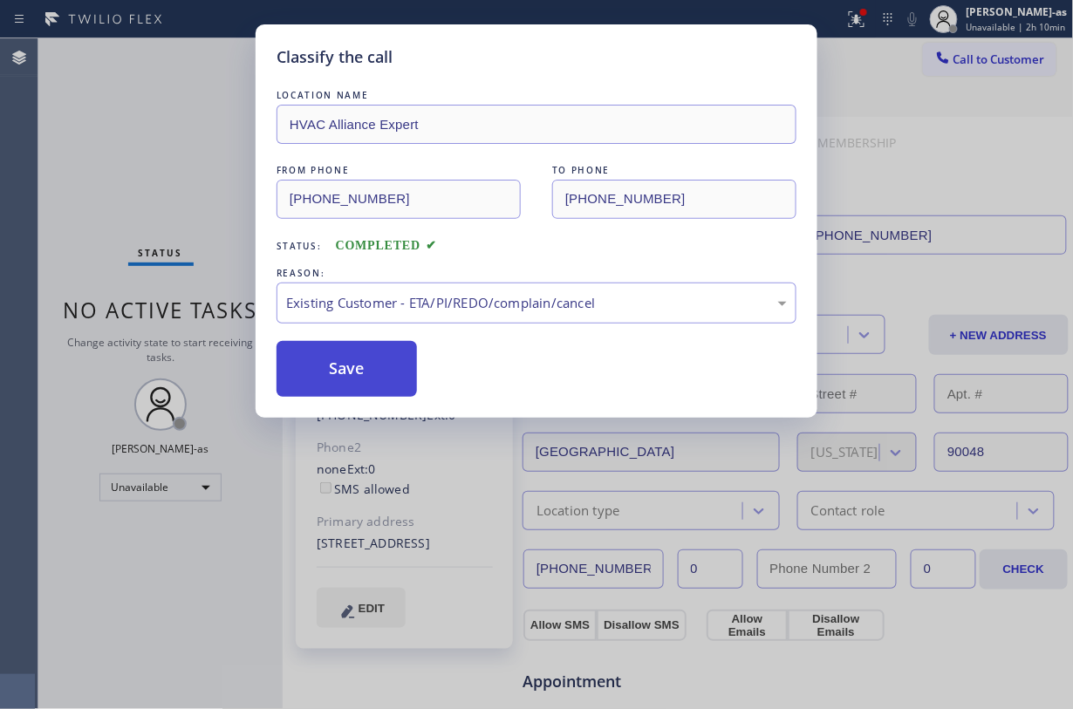
click at [344, 389] on button "Save" at bounding box center [347, 369] width 140 height 56
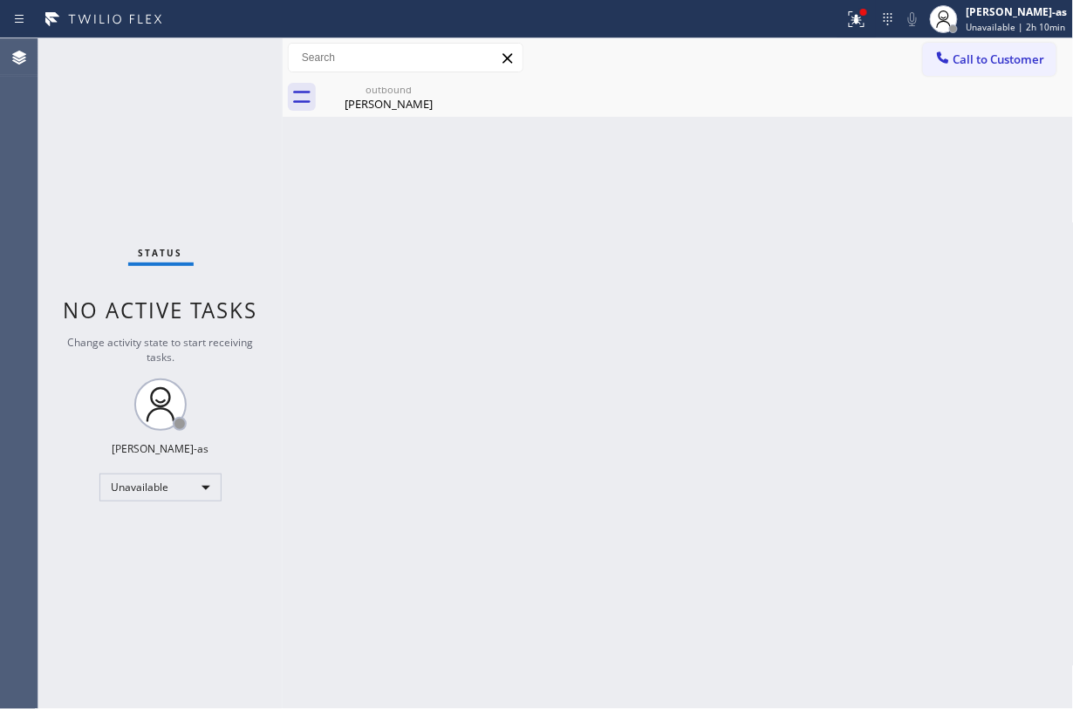
click at [804, 61] on span "Call to Customer" at bounding box center [1000, 59] width 92 height 16
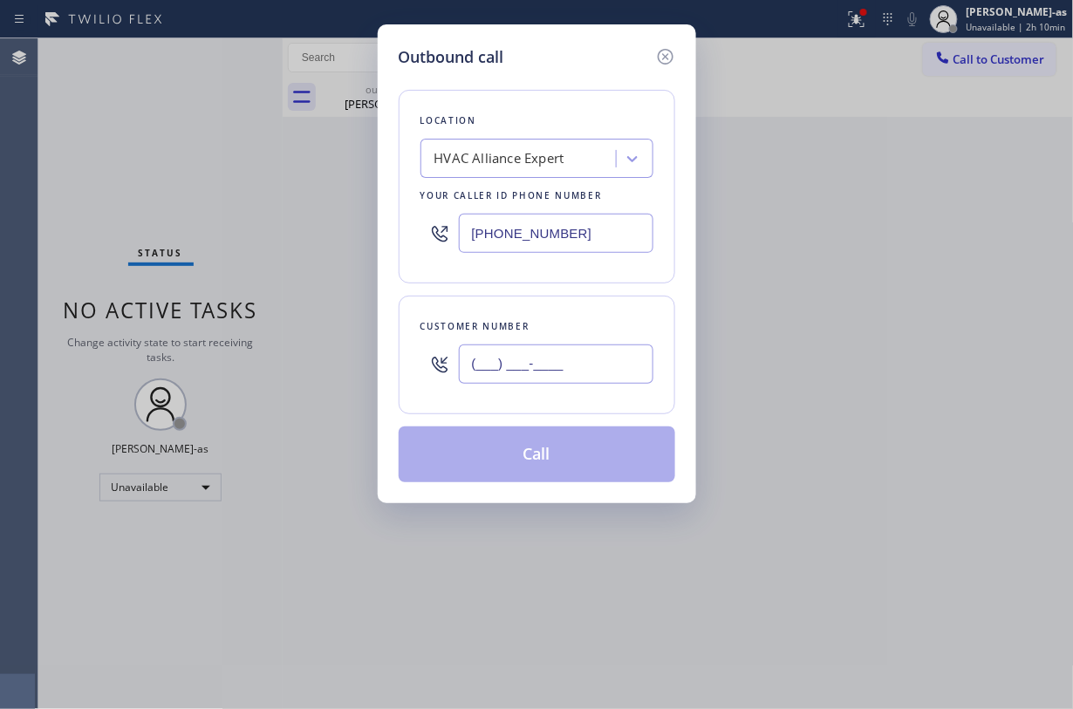
click at [569, 352] on input "(___) ___-____" at bounding box center [556, 364] width 195 height 39
paste input "213) 884-8083"
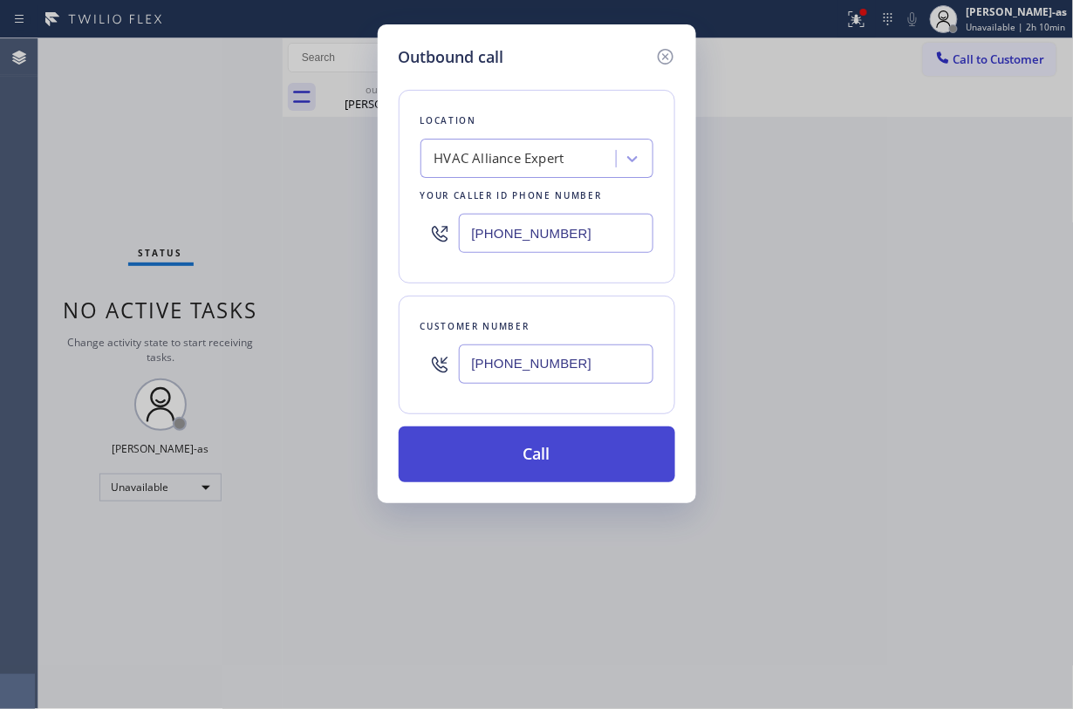
type input "(213) 884-8083"
click at [542, 431] on button "Call" at bounding box center [537, 455] width 277 height 56
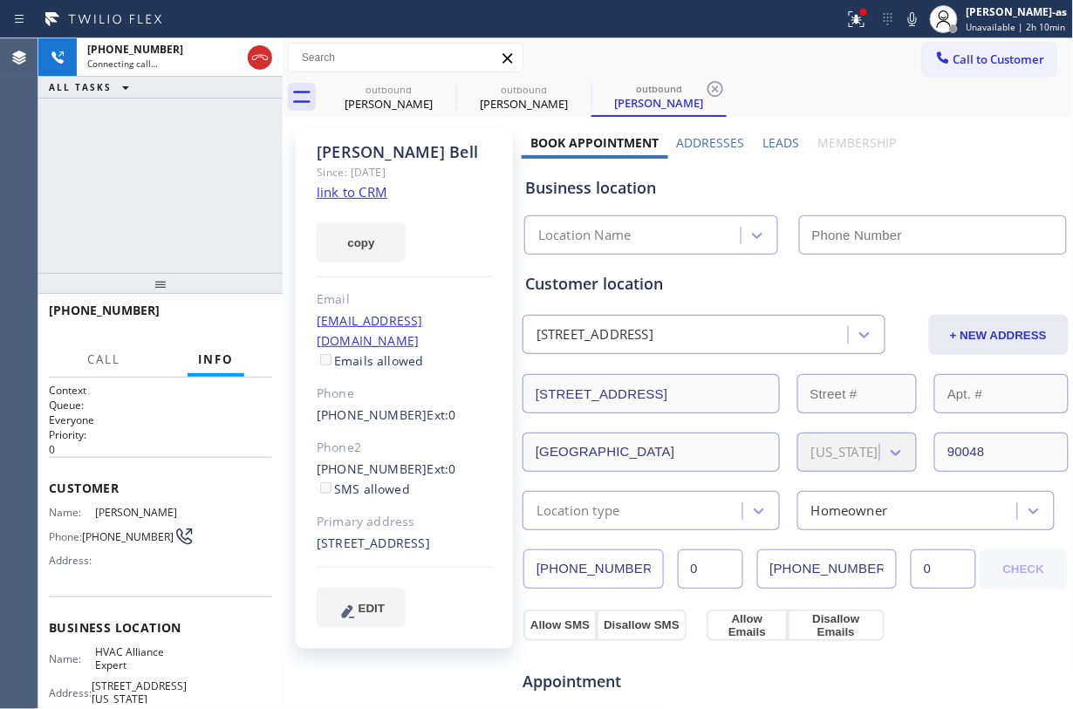
click at [340, 195] on link "link to CRM" at bounding box center [352, 191] width 71 height 17
type input "(855) 999-4417"
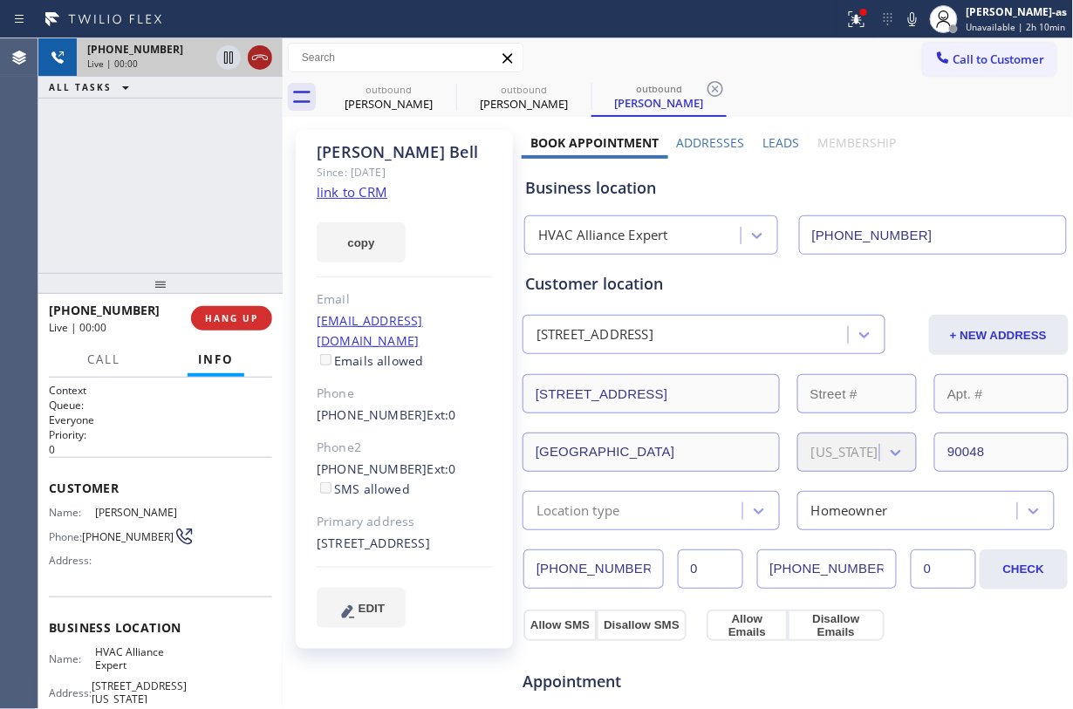
click at [260, 51] on icon at bounding box center [260, 57] width 21 height 21
click at [209, 332] on div "+12138848083 Live | 00:01 HANG UP" at bounding box center [160, 318] width 223 height 45
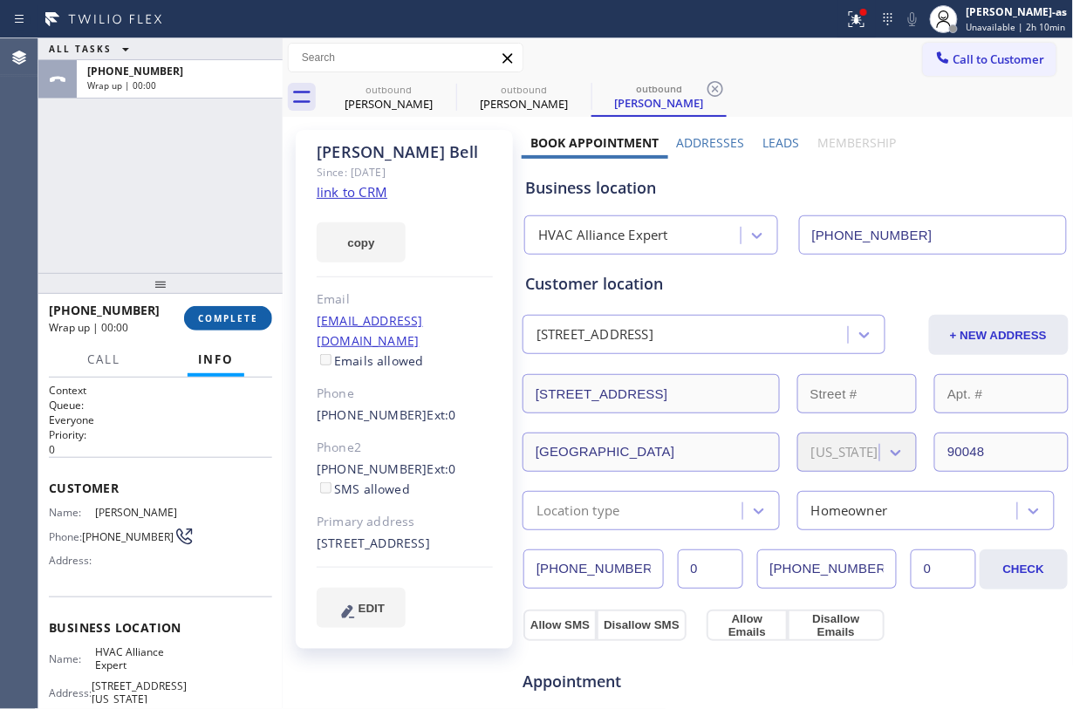
click at [225, 318] on span "COMPLETE" at bounding box center [228, 318] width 60 height 12
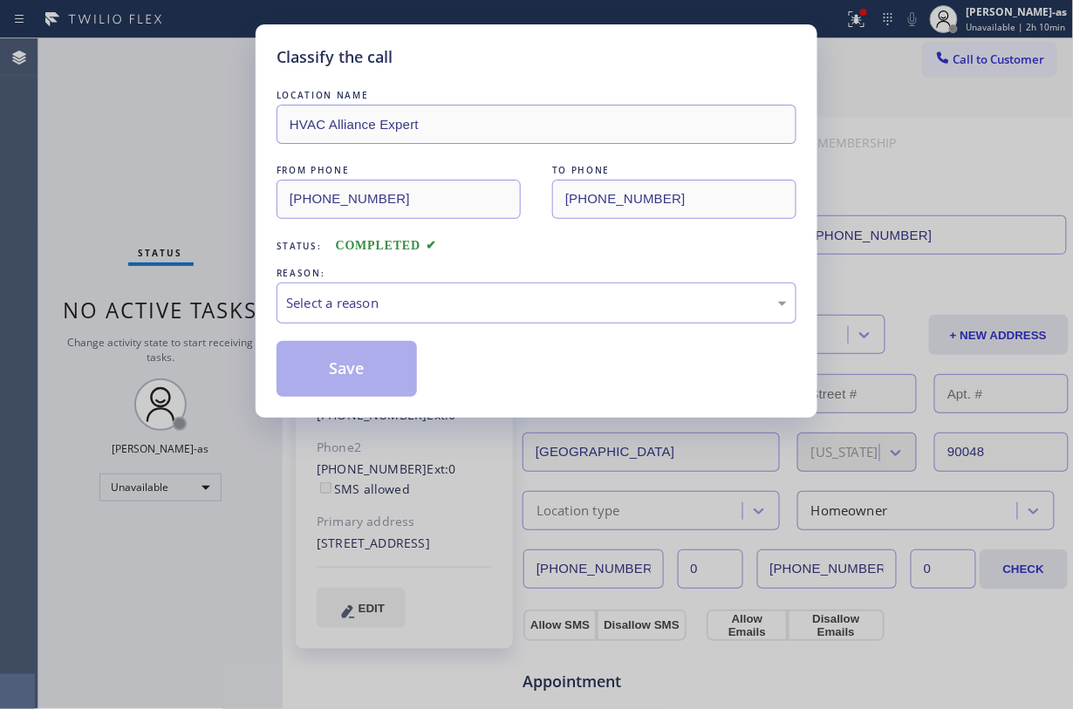
click at [225, 318] on div "Classify the call LOCATION NAME HVAC Alliance Expert FROM PHONE (855) 999-4417 …" at bounding box center [536, 354] width 1073 height 709
click at [475, 315] on div "Select a reason" at bounding box center [537, 303] width 520 height 41
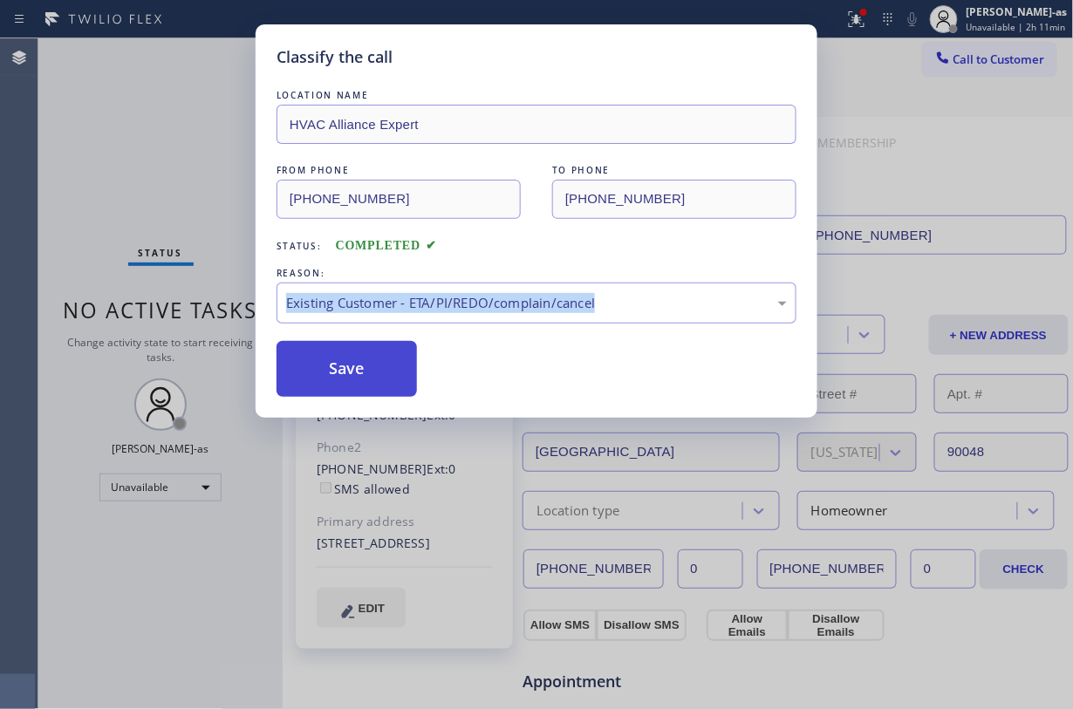
click at [314, 391] on button "Save" at bounding box center [347, 369] width 140 height 56
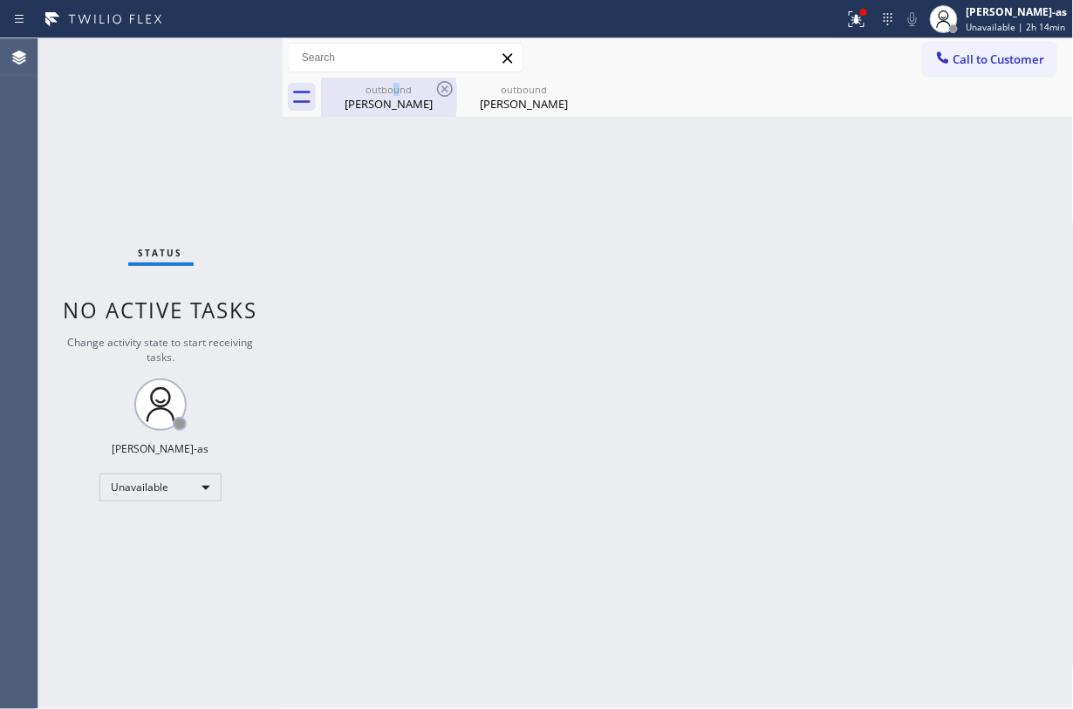
click at [395, 87] on div "outbound" at bounding box center [389, 89] width 132 height 13
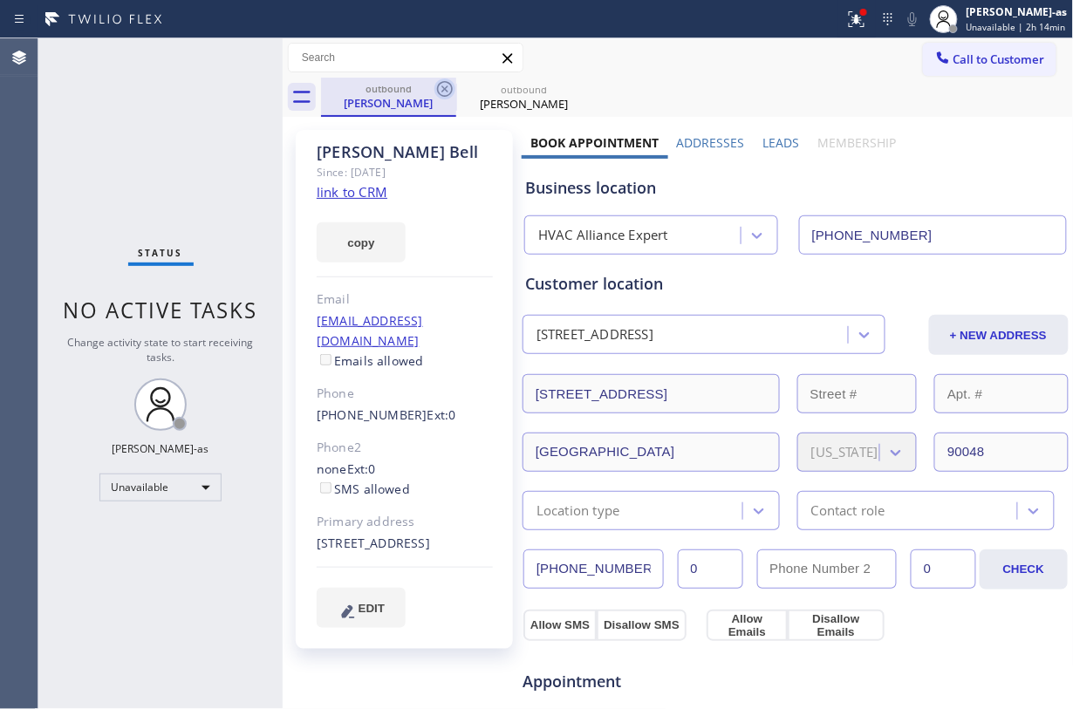
click at [437, 92] on icon at bounding box center [444, 89] width 21 height 21
click at [0, 0] on icon at bounding box center [0, 0] width 0 height 0
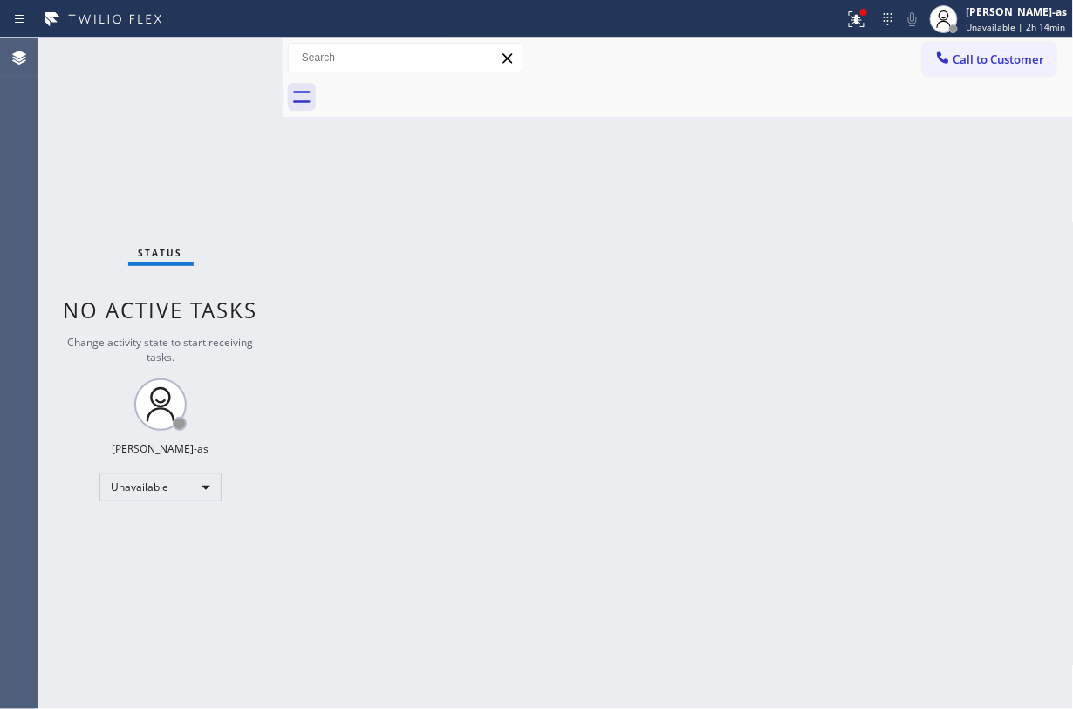
click at [437, 92] on div at bounding box center [697, 97] width 753 height 39
click at [804, 61] on span "Call to Customer" at bounding box center [1000, 59] width 92 height 16
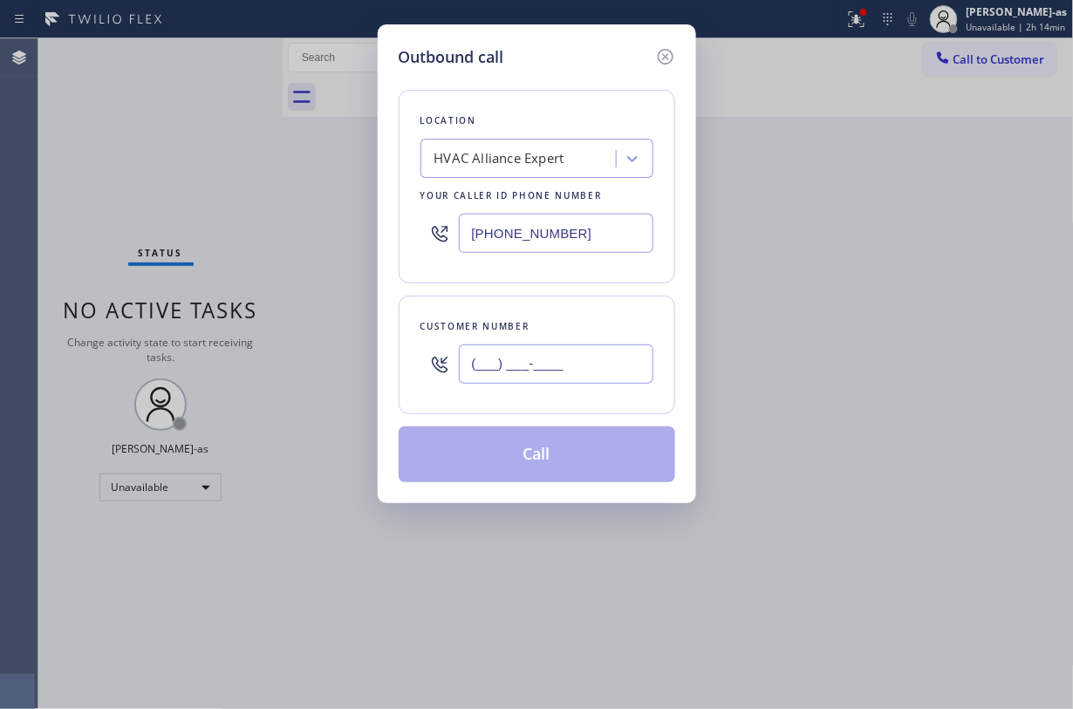
drag, startPoint x: 567, startPoint y: 366, endPoint x: 569, endPoint y: 352, distance: 14.1
click at [569, 359] on input "(___) ___-____" at bounding box center [556, 364] width 195 height 39
paste input "310) 415-2680"
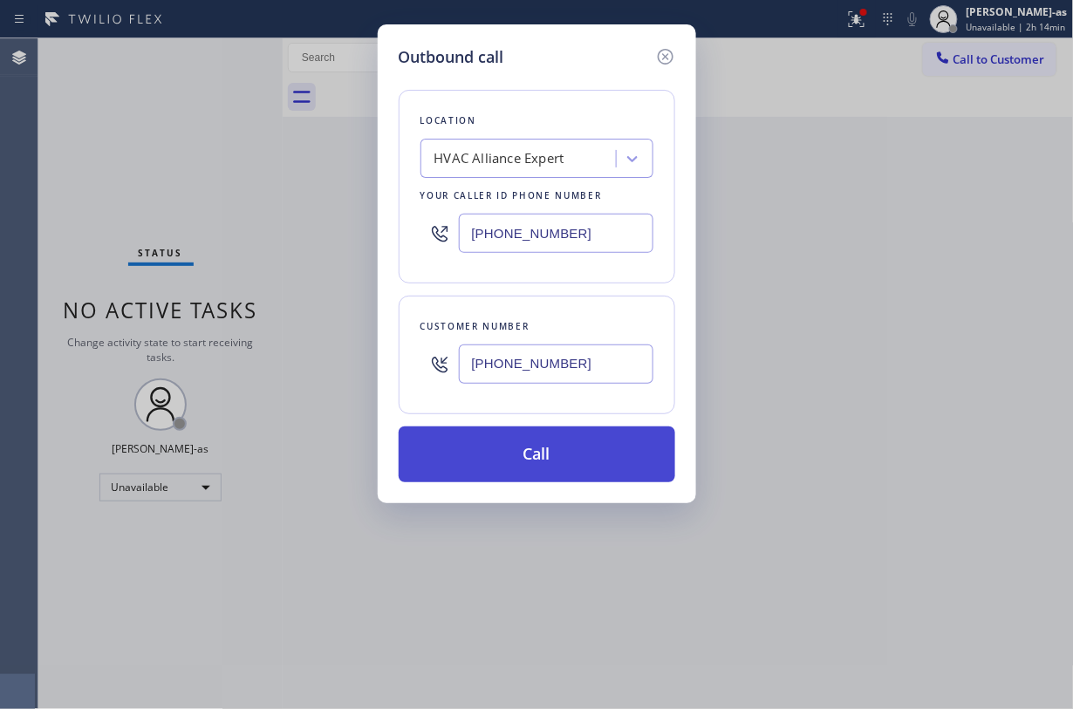
type input "(310) 415-2680"
click at [551, 465] on button "Call" at bounding box center [537, 455] width 277 height 56
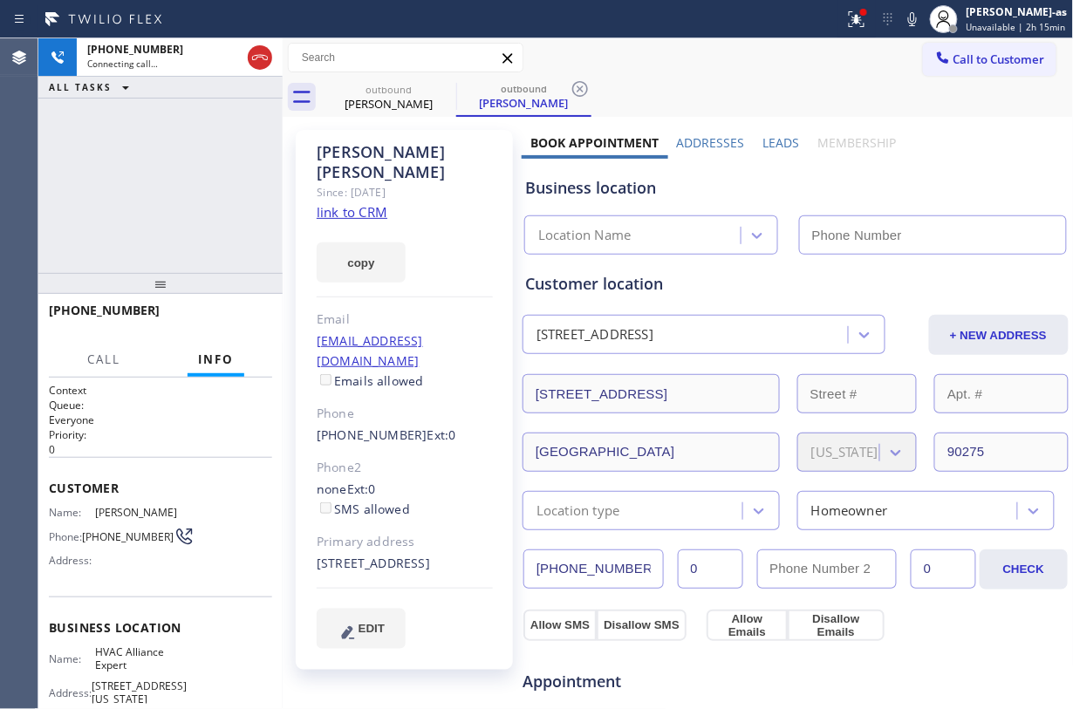
type input "(855) 999-4417"
drag, startPoint x: 258, startPoint y: 150, endPoint x: 242, endPoint y: 245, distance: 96.5
click at [258, 151] on div "+13104152680 Live | 00:00 ALL TASKS ALL TASKS ACTIVE TASKS TASKS IN WRAP UP" at bounding box center [160, 155] width 244 height 235
click at [208, 309] on button "HANG UP" at bounding box center [231, 318] width 81 height 24
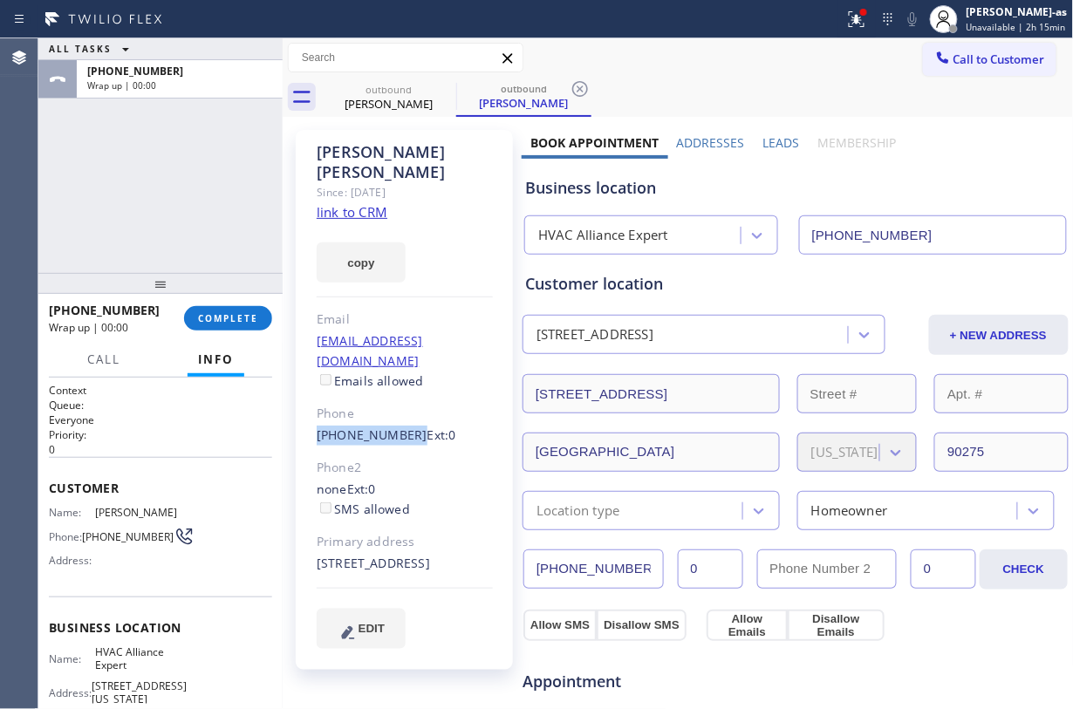
drag, startPoint x: 307, startPoint y: 398, endPoint x: 402, endPoint y: 399, distance: 95.1
click at [402, 399] on div "Elaine Chustz Since: 20 may 2020 link to CRM copy Email joechu@earthlink.net Em…" at bounding box center [404, 400] width 217 height 540
copy link "(310) 415-2680"
click at [248, 318] on span "COMPLETE" at bounding box center [228, 318] width 60 height 12
click at [185, 206] on div "ALL TASKS ALL TASKS ACTIVE TASKS TASKS IN WRAP UP +13104152680 Wrap up | 00:01" at bounding box center [160, 155] width 244 height 235
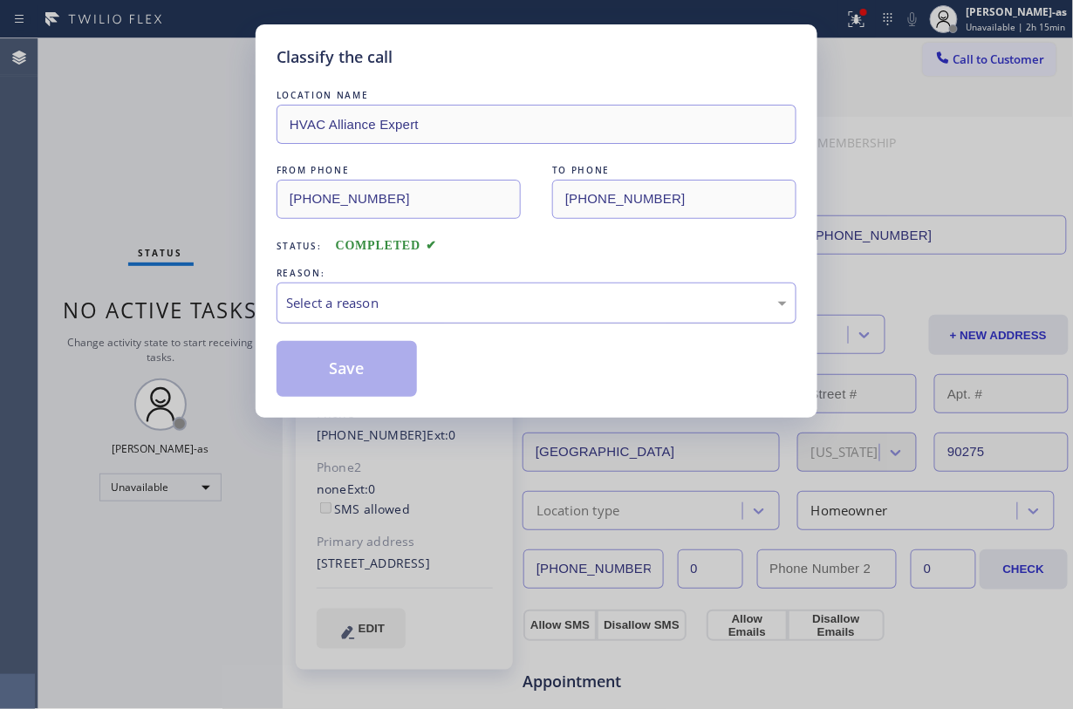
click at [485, 291] on div "Select a reason" at bounding box center [537, 303] width 520 height 41
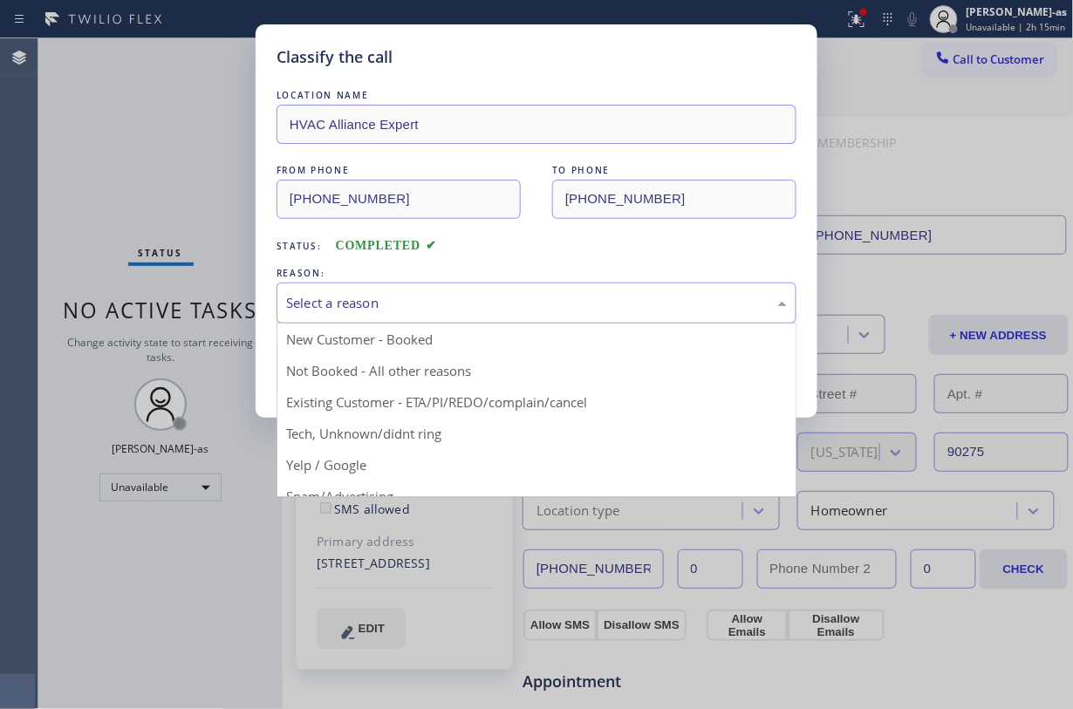
drag, startPoint x: 538, startPoint y: 402, endPoint x: 394, endPoint y: 372, distance: 147.2
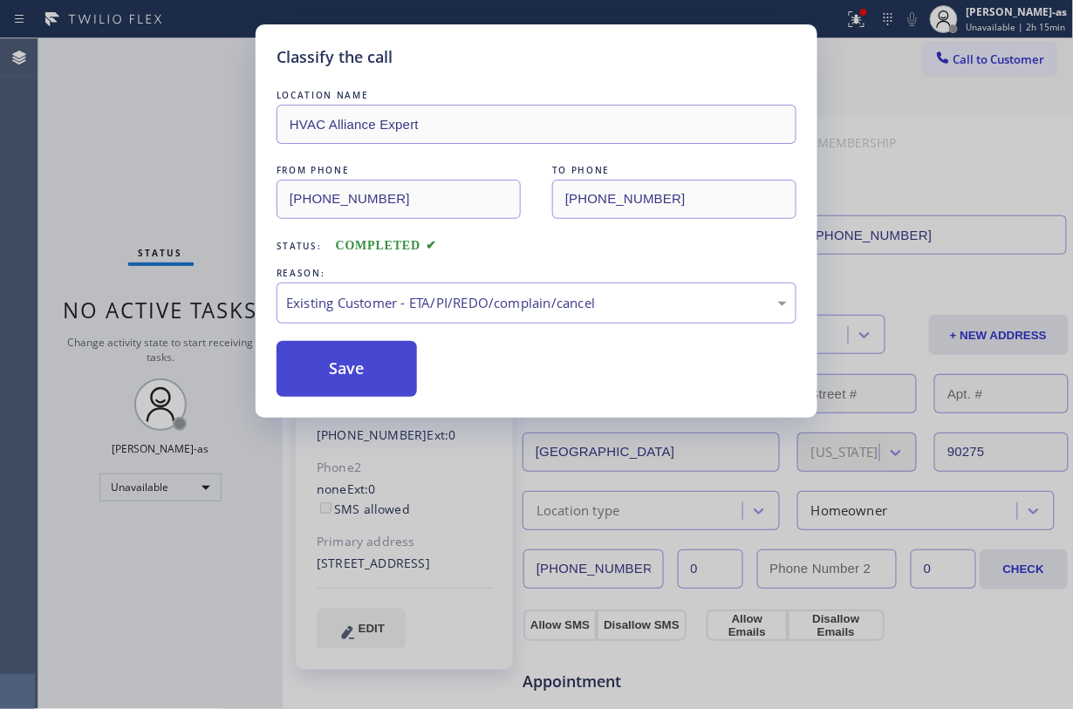
drag, startPoint x: 384, startPoint y: 363, endPoint x: 629, endPoint y: 281, distance: 258.5
click at [384, 361] on button "Save" at bounding box center [347, 369] width 140 height 56
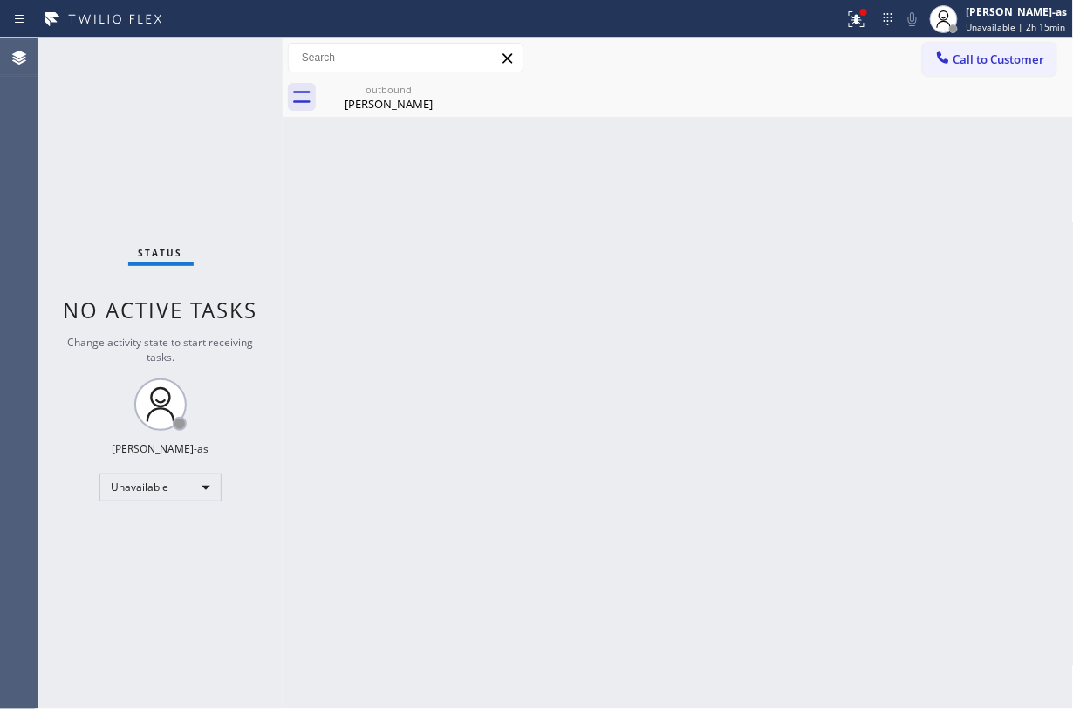
click at [804, 64] on span "Call to Customer" at bounding box center [1000, 59] width 92 height 16
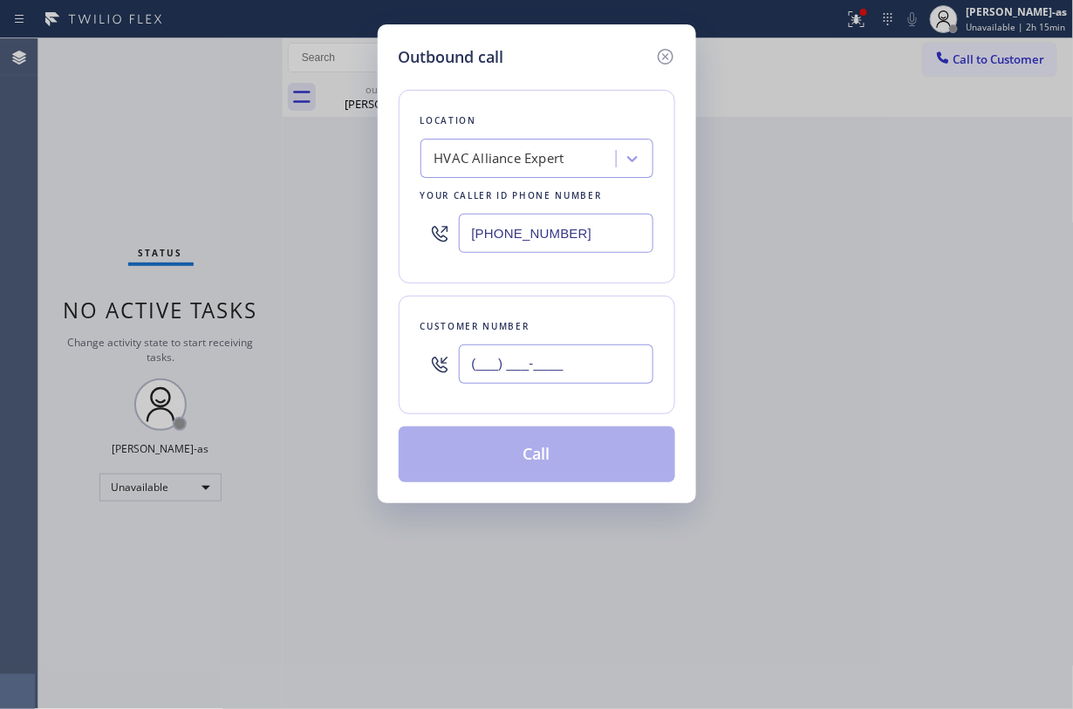
click at [590, 358] on input "(___) ___-____" at bounding box center [556, 364] width 195 height 39
paste input "310) 415-2680"
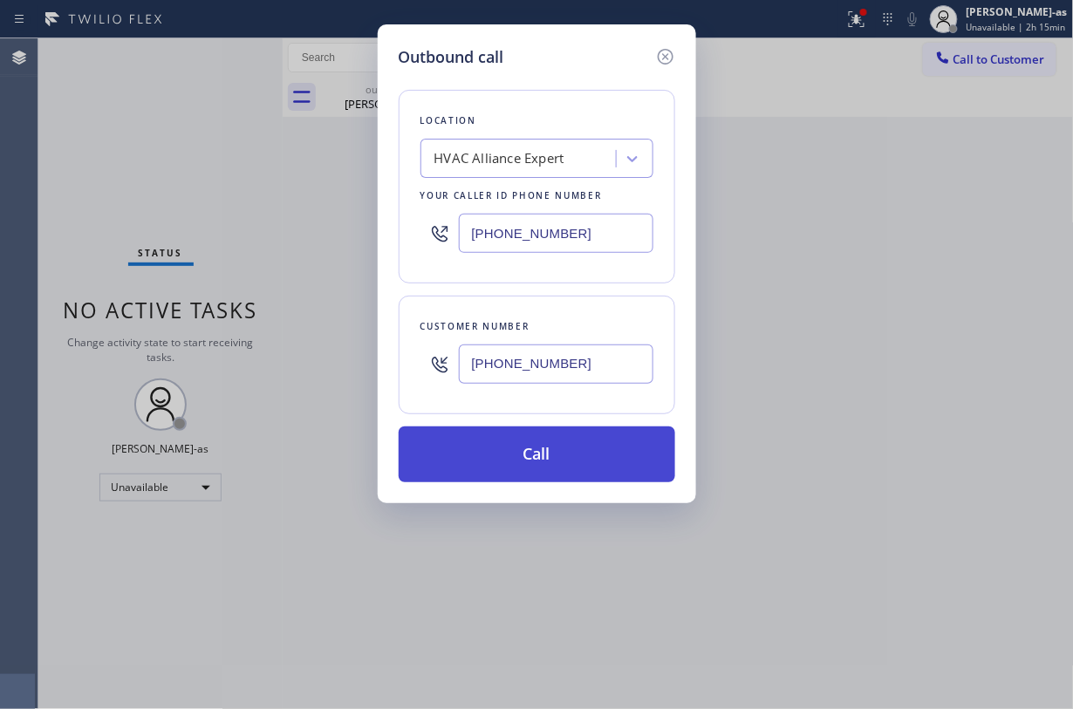
type input "(310) 415-2680"
click at [555, 448] on button "Call" at bounding box center [537, 455] width 277 height 56
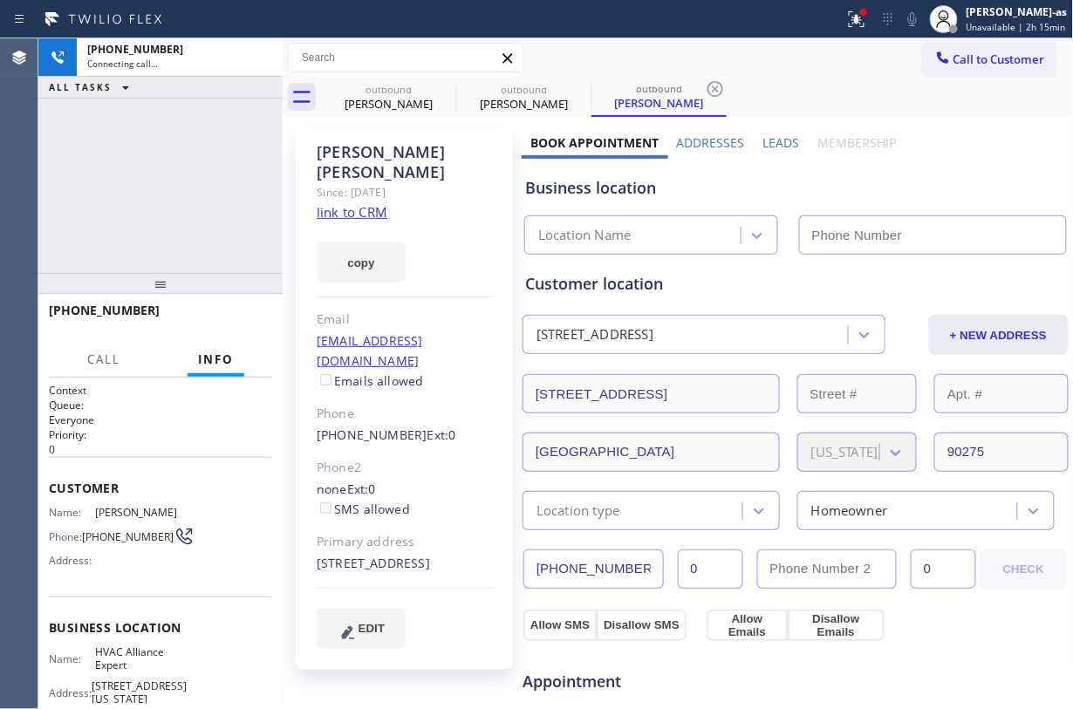
type input "(855) 999-4417"
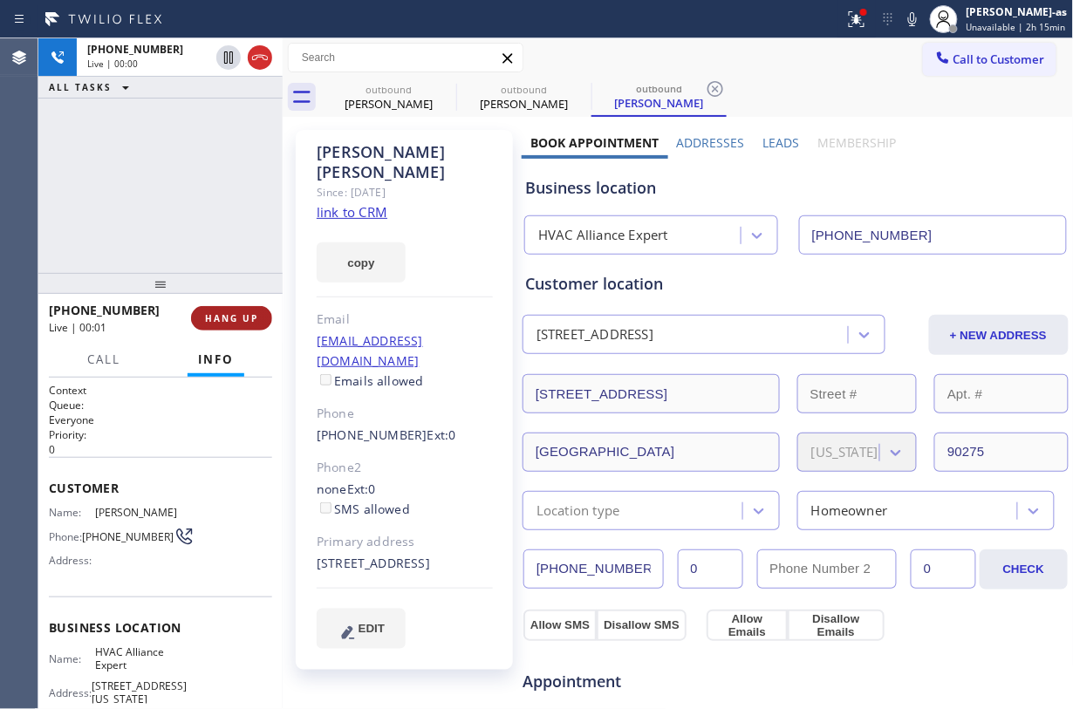
click at [228, 312] on span "HANG UP" at bounding box center [231, 318] width 53 height 12
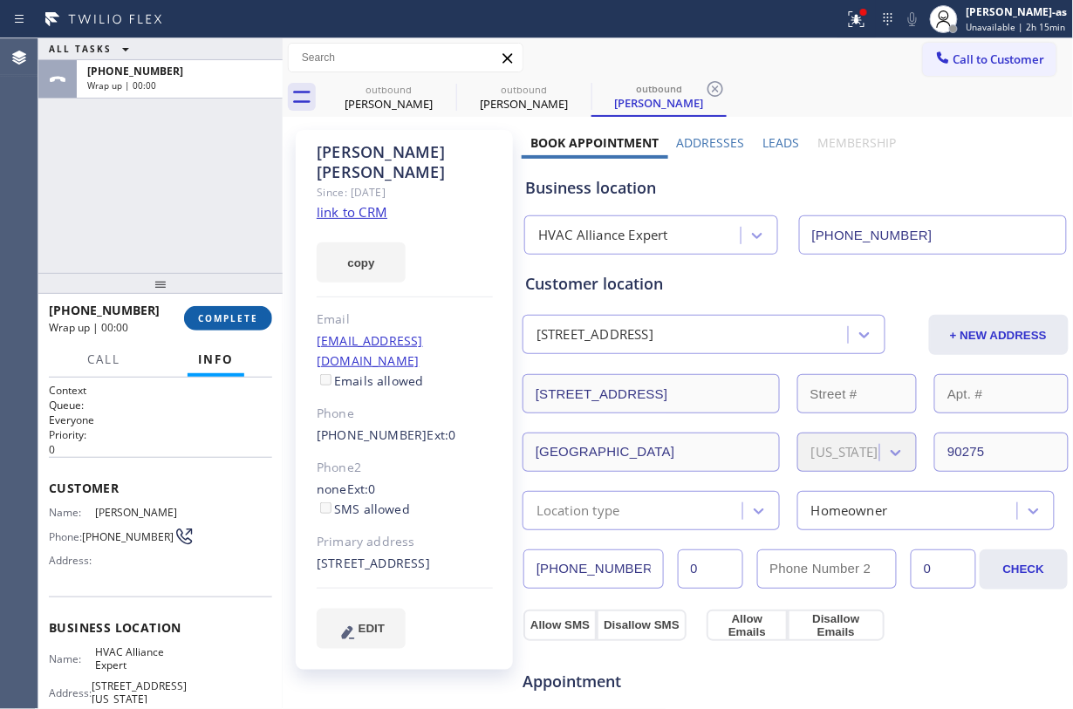
click at [228, 312] on span "COMPLETE" at bounding box center [228, 318] width 60 height 12
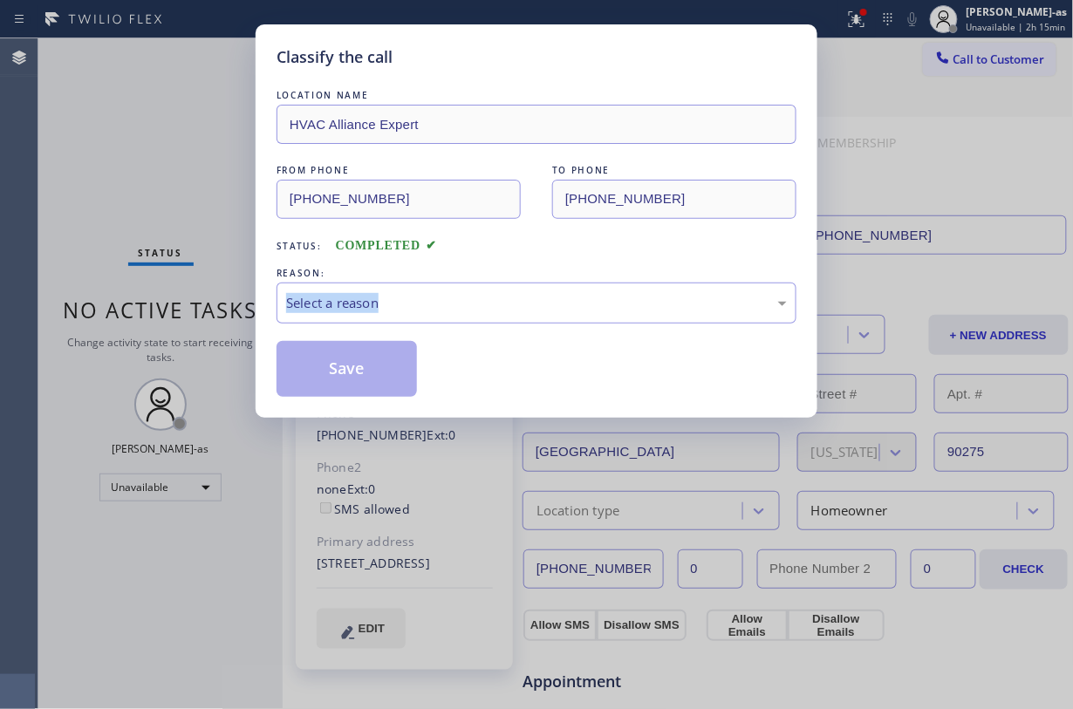
click at [228, 311] on div "Classify the call LOCATION NAME HVAC Alliance Expert FROM PHONE (855) 999-4417 …" at bounding box center [536, 354] width 1073 height 709
click at [441, 300] on div "Select a reason" at bounding box center [536, 303] width 501 height 20
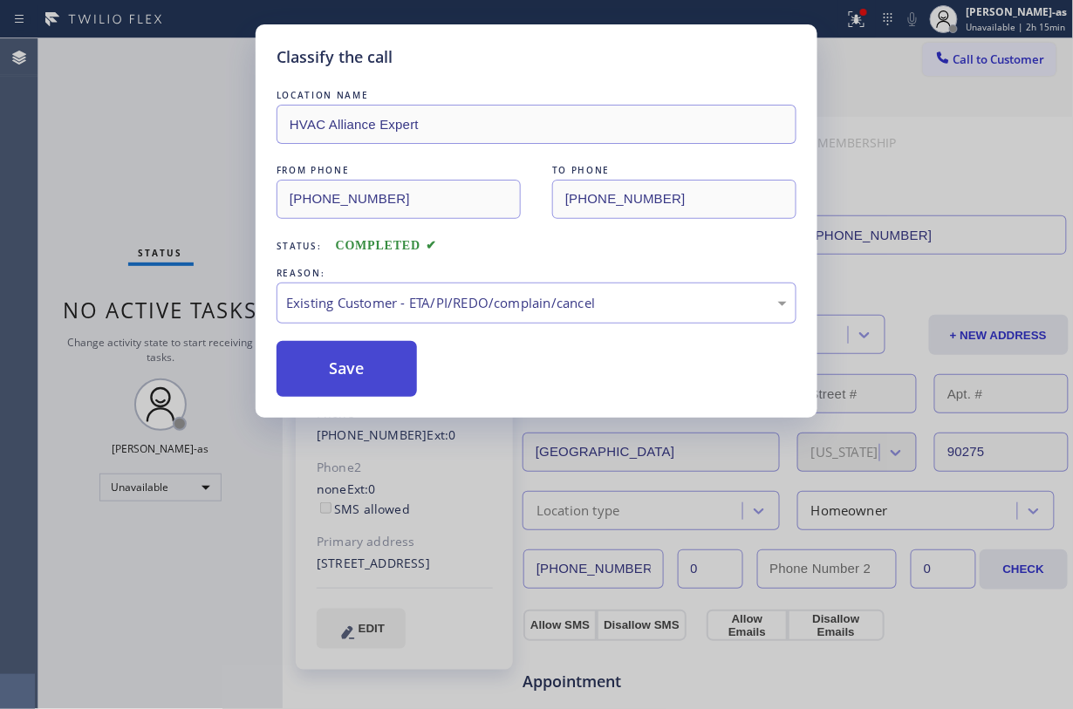
click at [370, 386] on button "Save" at bounding box center [347, 369] width 140 height 56
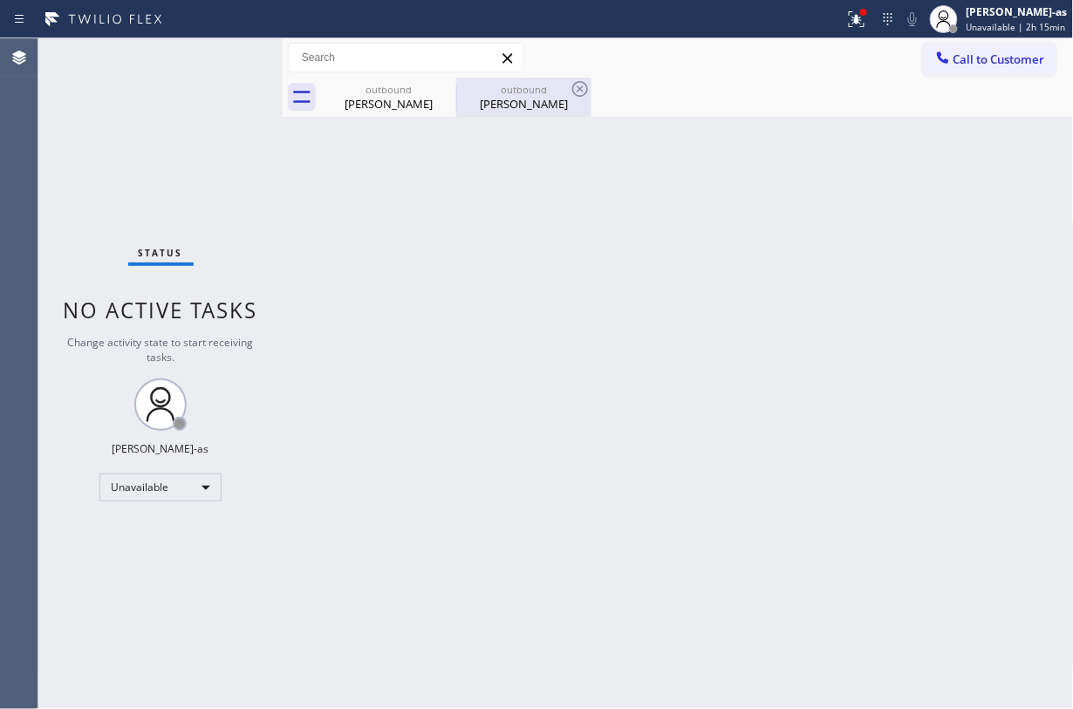
click at [360, 101] on div "Elaine Chustz" at bounding box center [389, 104] width 132 height 16
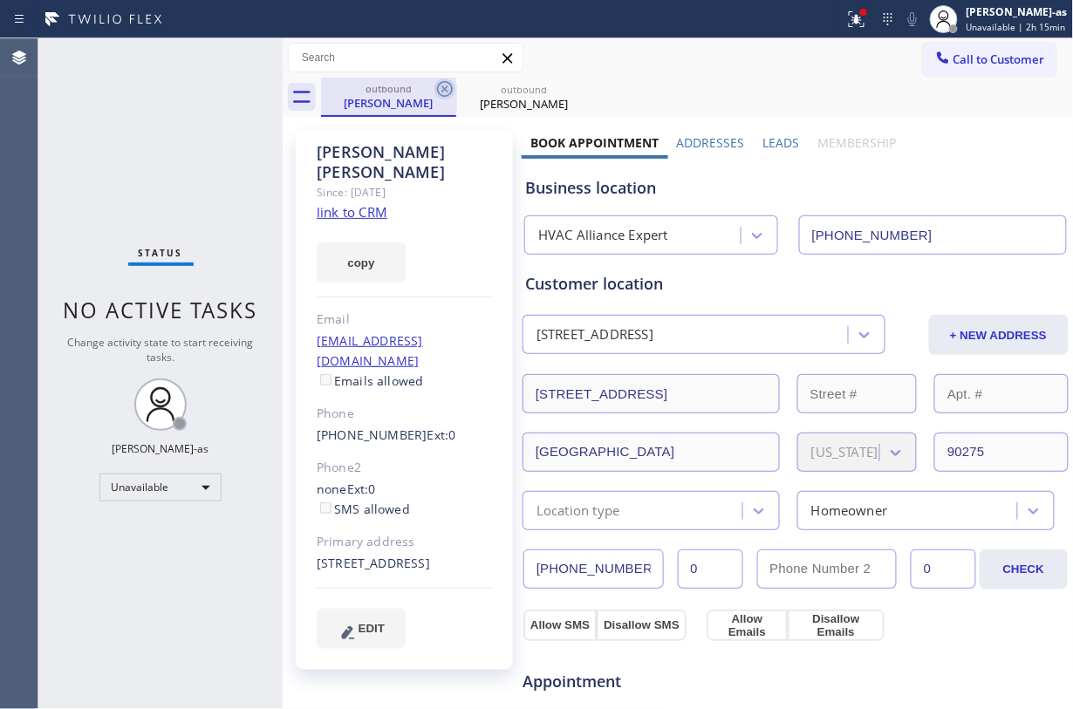
click at [437, 92] on icon at bounding box center [444, 89] width 21 height 21
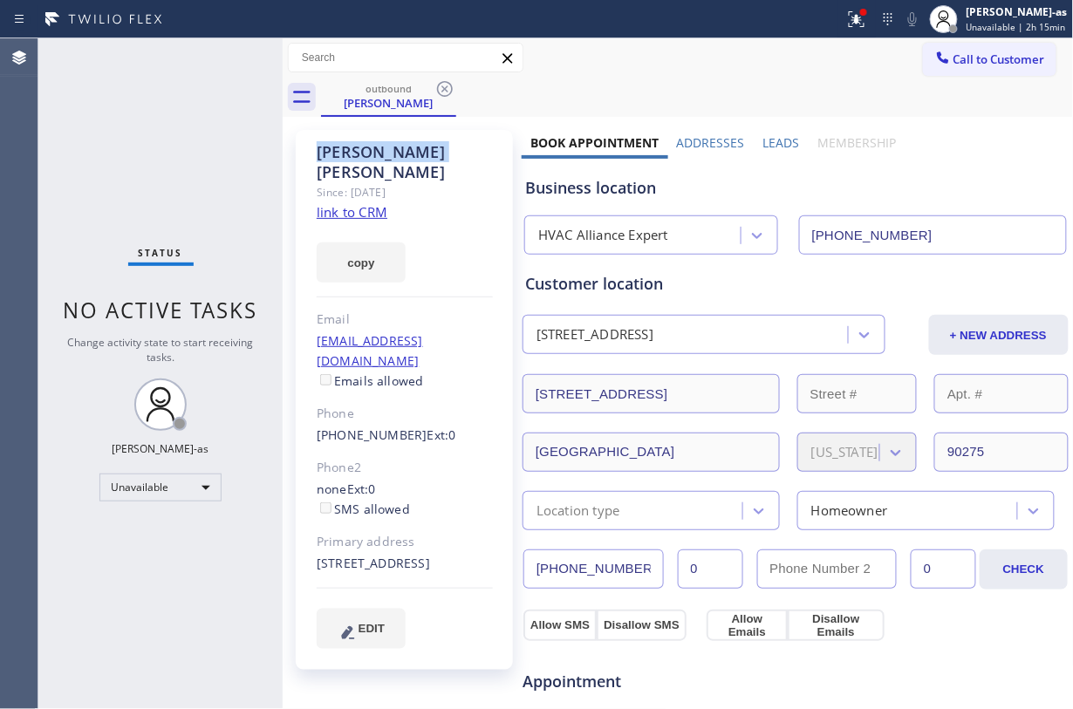
click at [437, 92] on icon at bounding box center [444, 89] width 21 height 21
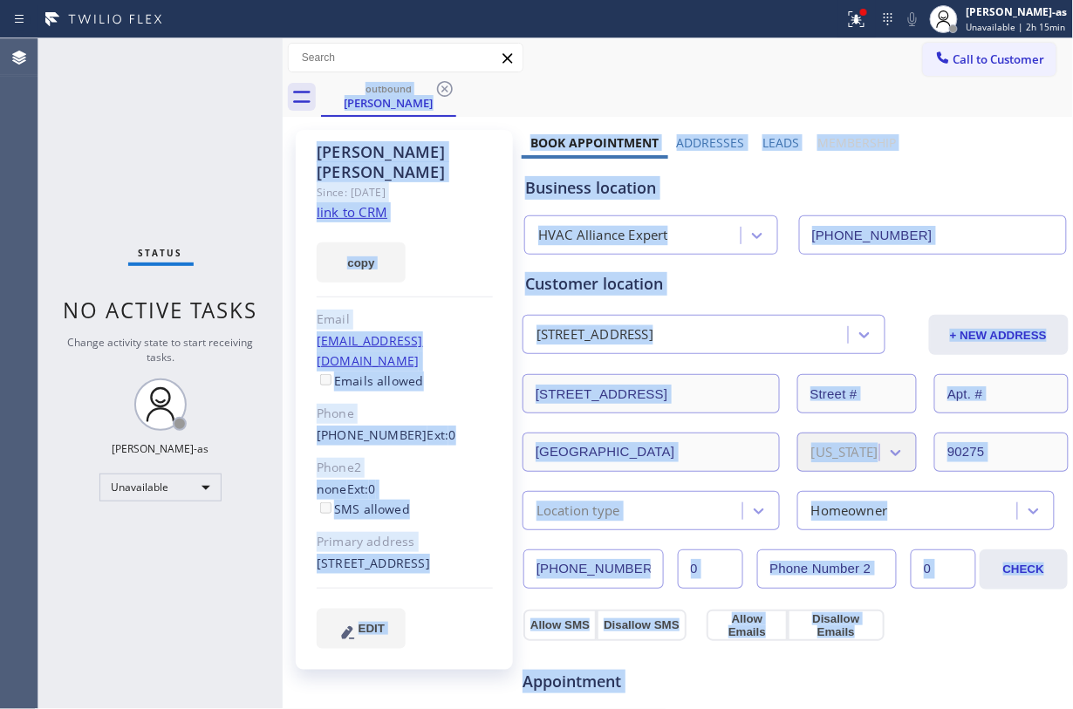
click at [437, 92] on div "outbound Elaine Chustz" at bounding box center [697, 97] width 753 height 39
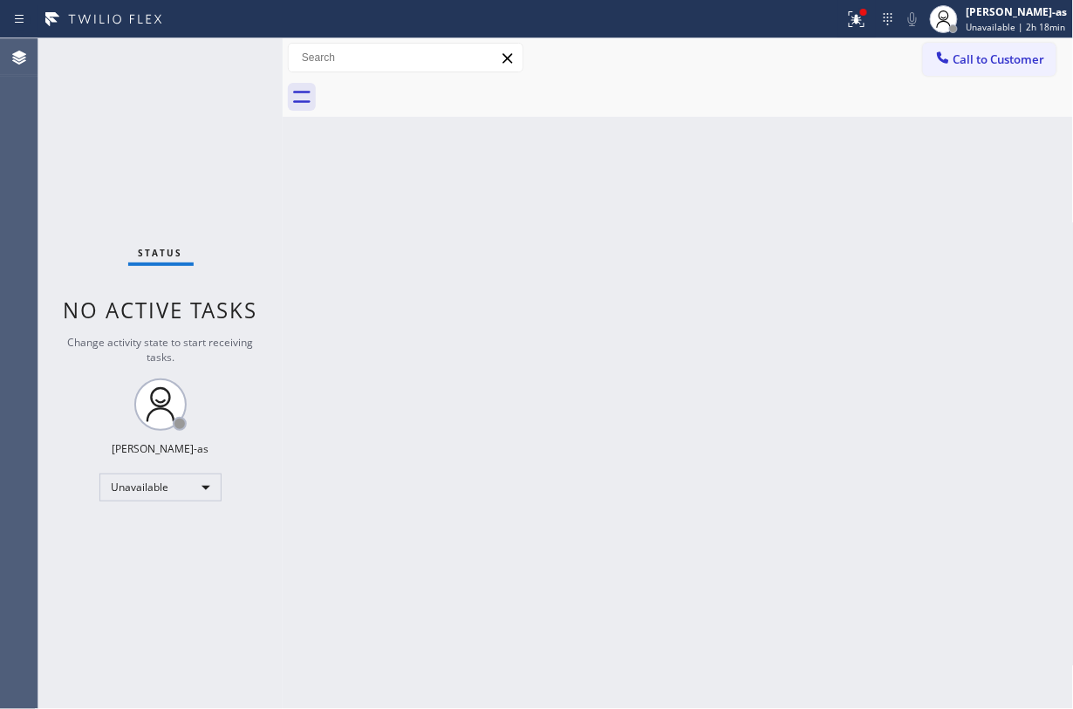
click at [419, 251] on div "Back to Dashboard Change Sender ID Customers Technicians Select a contact Outbo…" at bounding box center [678, 373] width 791 height 671
click at [804, 47] on button "Call to Customer" at bounding box center [989, 59] width 133 height 33
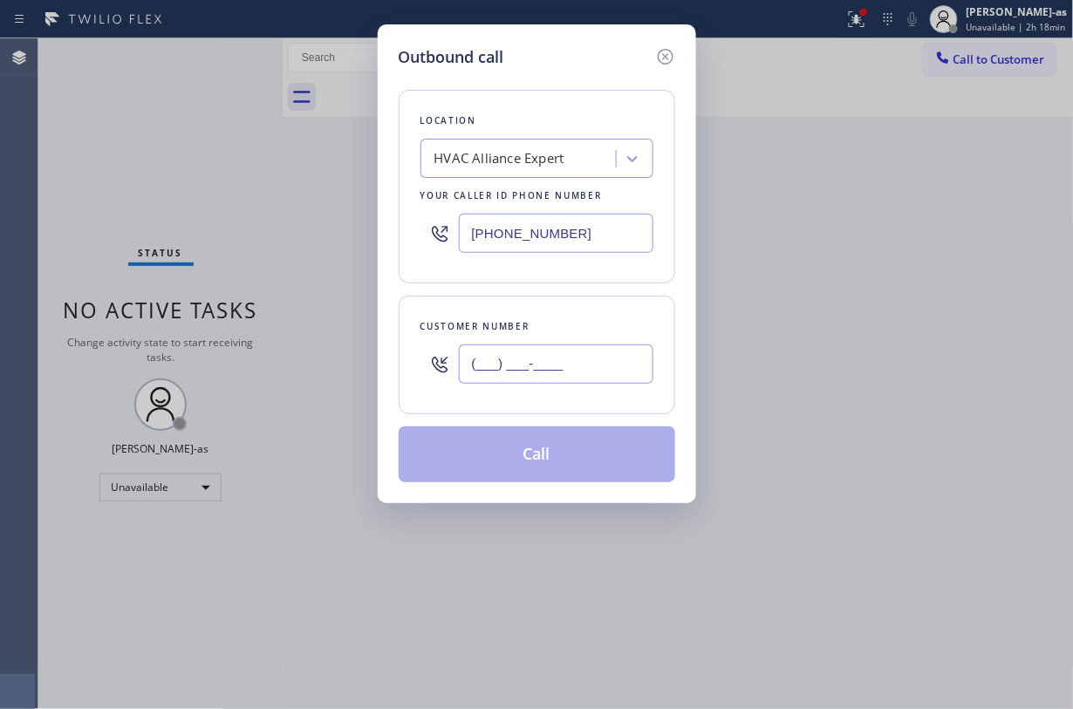
click at [597, 352] on input "(___) ___-____" at bounding box center [556, 364] width 195 height 39
paste input "626) 372-1866"
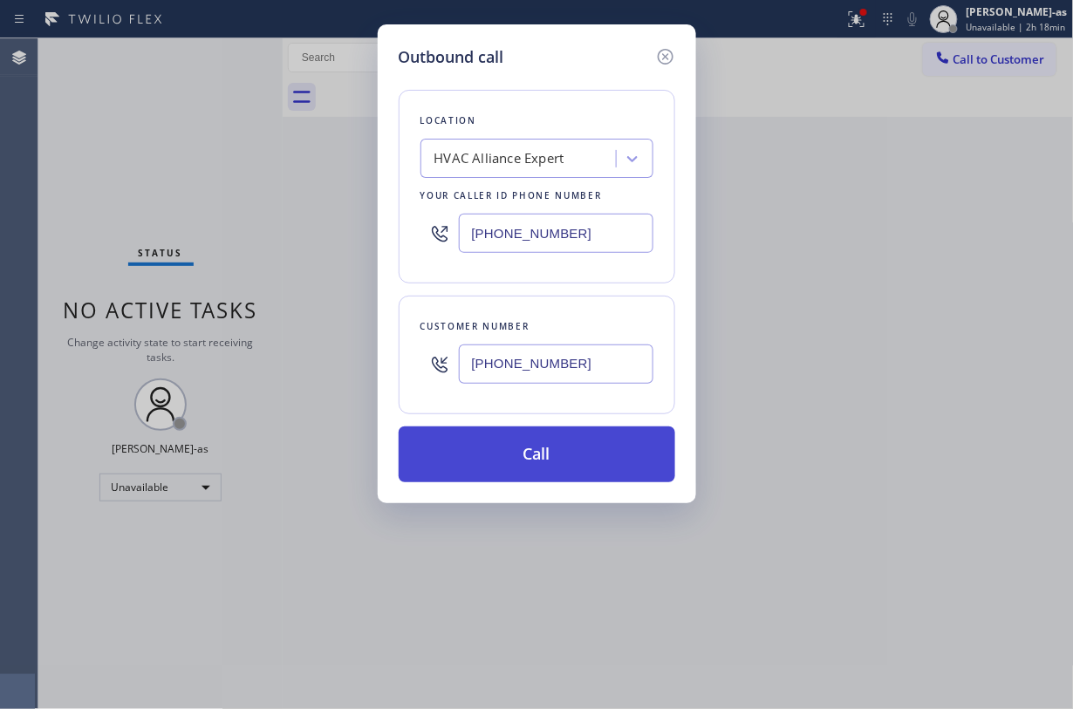
type input "(626) 372-1866"
click at [559, 462] on button "Call" at bounding box center [537, 455] width 277 height 56
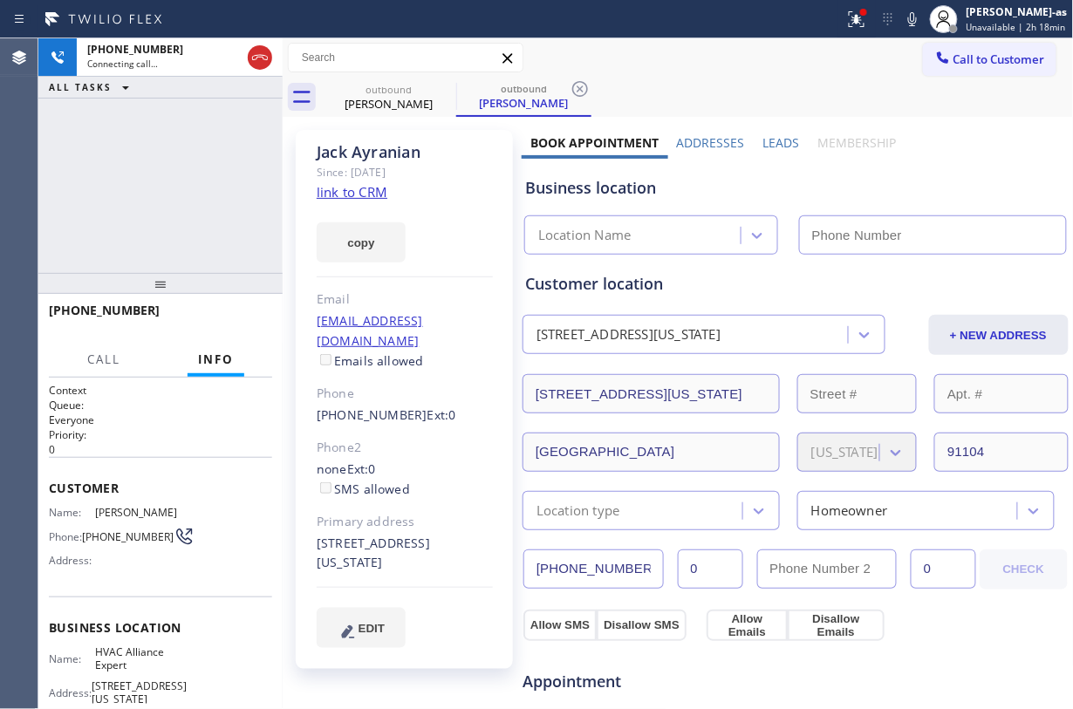
type input "(855) 999-4417"
click at [164, 172] on div "+16263721866 Connecting call… ALL TASKS ALL TASKS ACTIVE TASKS TASKS IN WRAP UP" at bounding box center [160, 155] width 244 height 235
click at [382, 105] on div "Jack Ayranian" at bounding box center [389, 104] width 132 height 16
click at [445, 89] on icon at bounding box center [445, 89] width 16 height 16
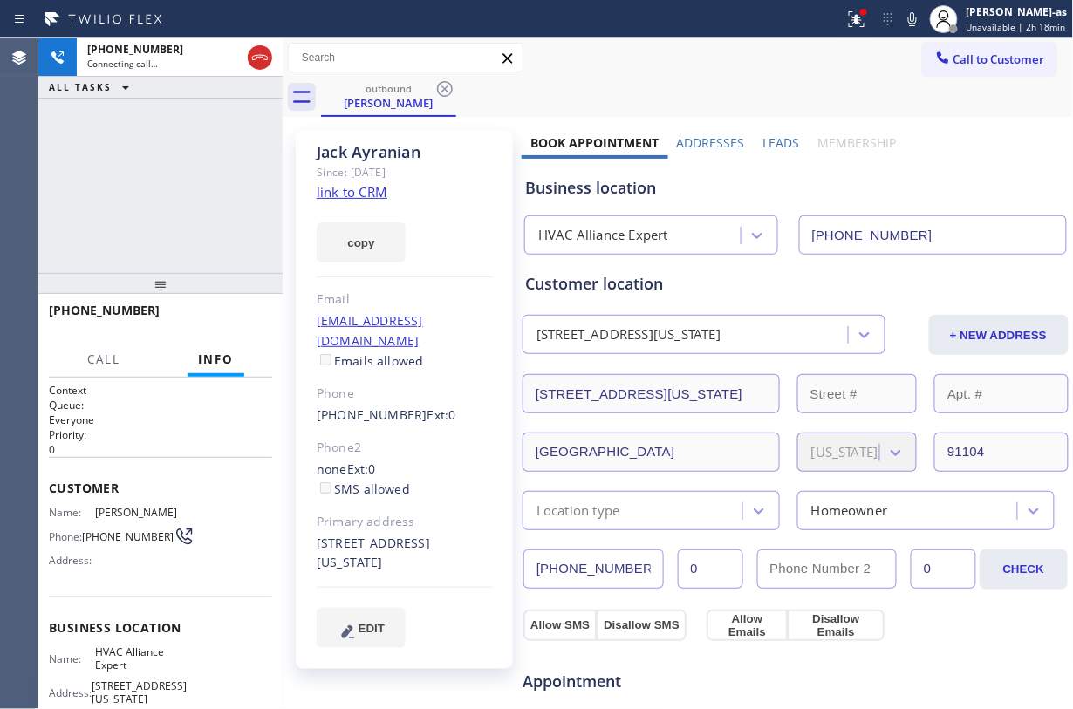
drag, startPoint x: 162, startPoint y: 231, endPoint x: 323, endPoint y: 210, distance: 161.9
click at [168, 231] on div "+16263721866 Connecting call… ALL TASKS ALL TASKS ACTIVE TASKS TASKS IN WRAP UP" at bounding box center [160, 155] width 244 height 235
click at [335, 194] on link "link to CRM" at bounding box center [352, 191] width 71 height 17
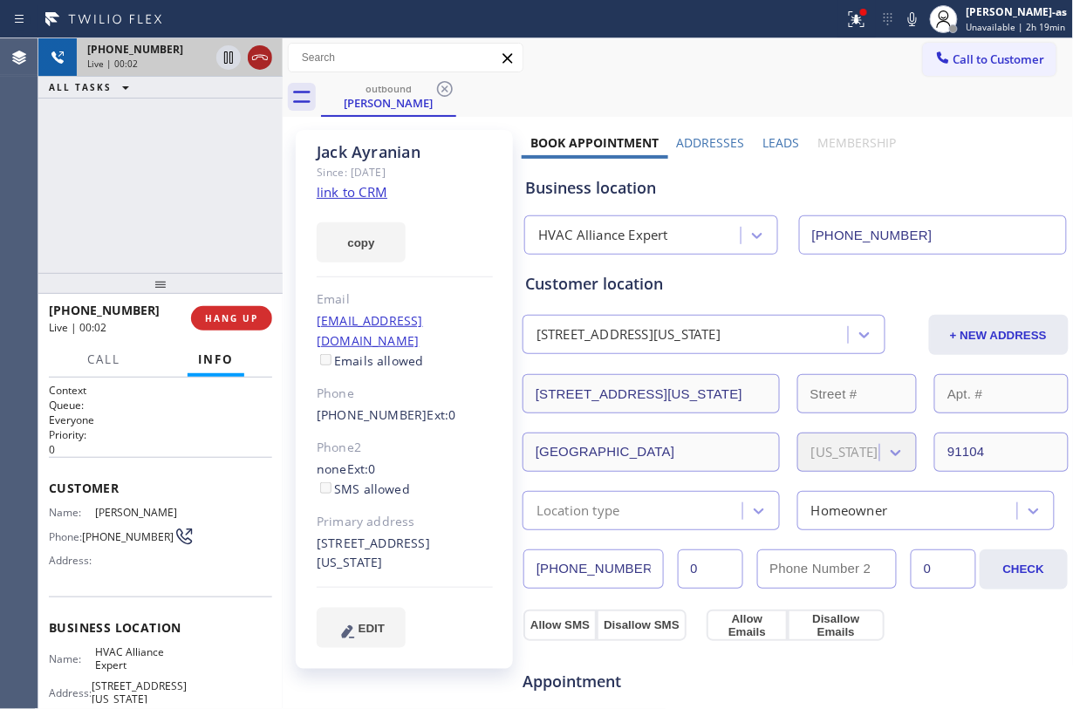
click at [266, 47] on icon at bounding box center [260, 57] width 21 height 21
drag, startPoint x: 244, startPoint y: 152, endPoint x: 243, endPoint y: 164, distance: 12.3
click at [243, 161] on div "+16263721866 Live | 00:03 ALL TASKS ALL TASKS ACTIVE TASKS TASKS IN WRAP UP" at bounding box center [160, 155] width 244 height 235
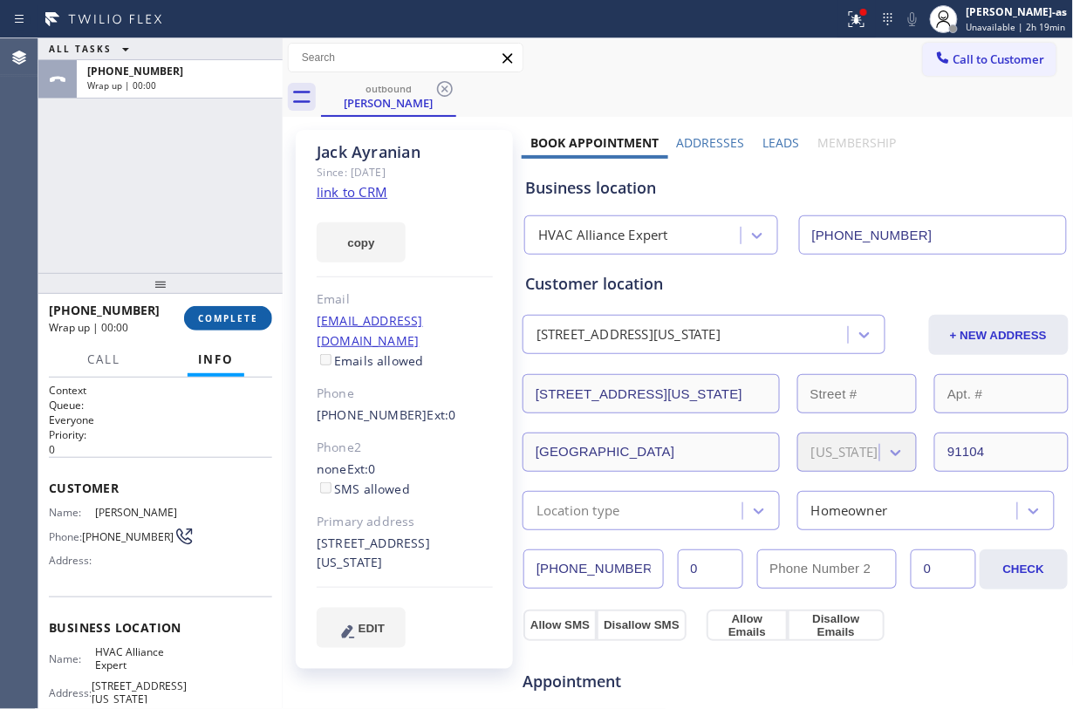
click at [237, 312] on span "COMPLETE" at bounding box center [228, 318] width 60 height 12
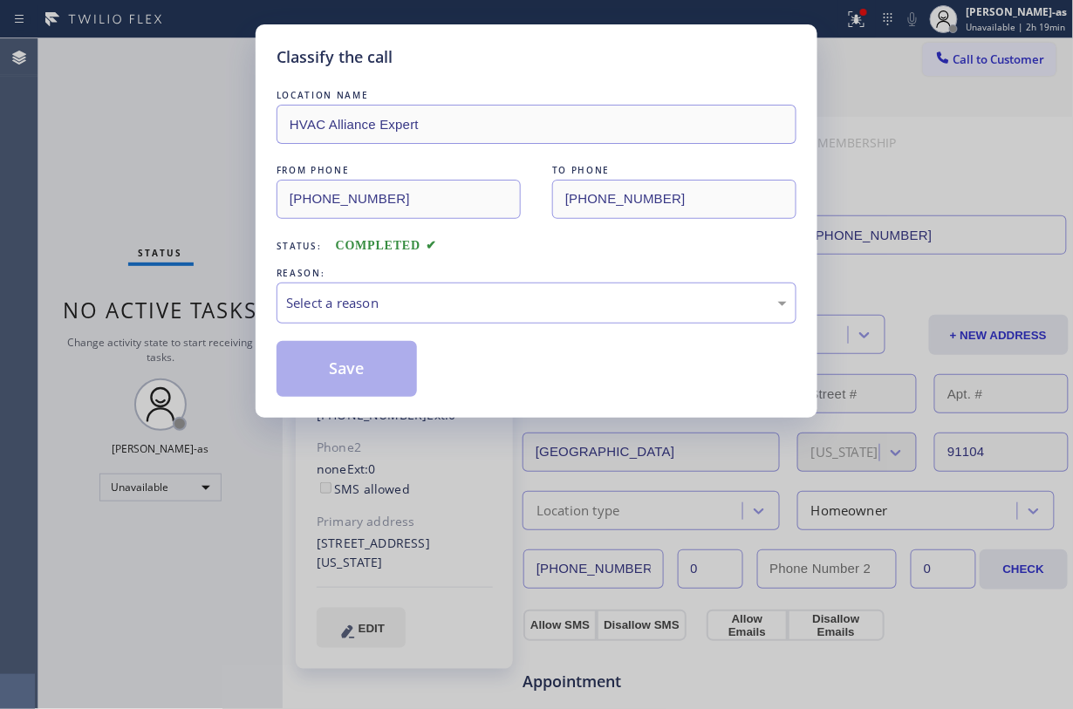
click at [182, 213] on div "Classify the call LOCATION NAME HVAC Alliance Expert FROM PHONE (855) 999-4417 …" at bounding box center [536, 354] width 1073 height 709
click at [518, 311] on div "Select a reason" at bounding box center [536, 303] width 501 height 20
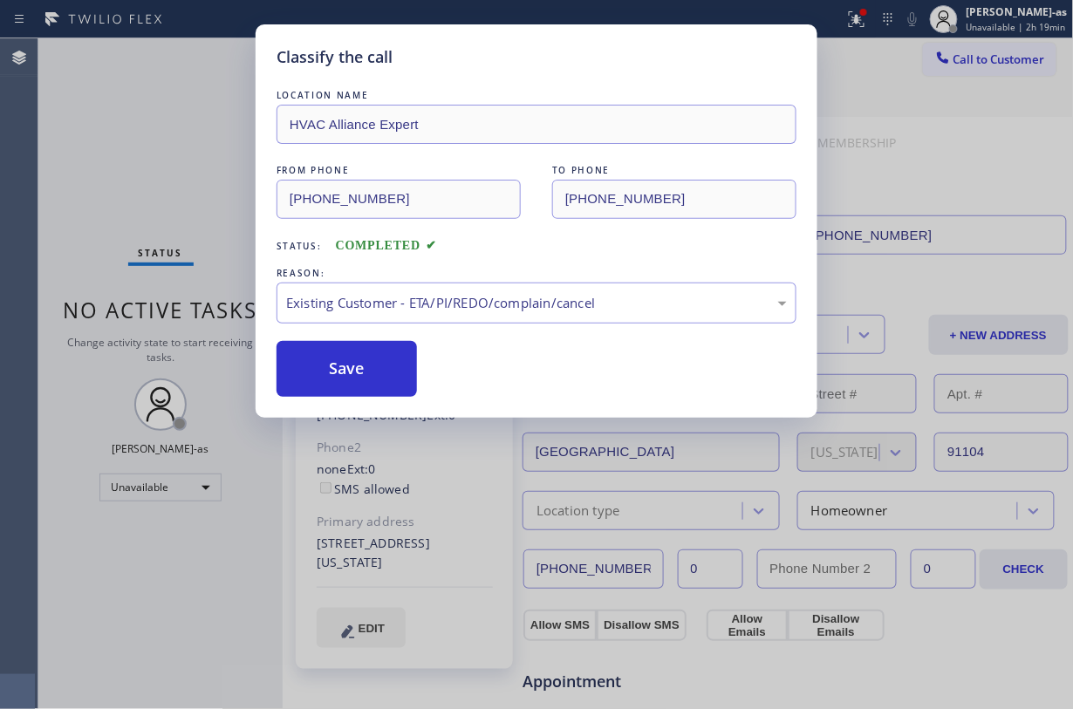
drag, startPoint x: 350, startPoint y: 385, endPoint x: 388, endPoint y: 256, distance: 134.7
click at [356, 373] on button "Save" at bounding box center [347, 369] width 140 height 56
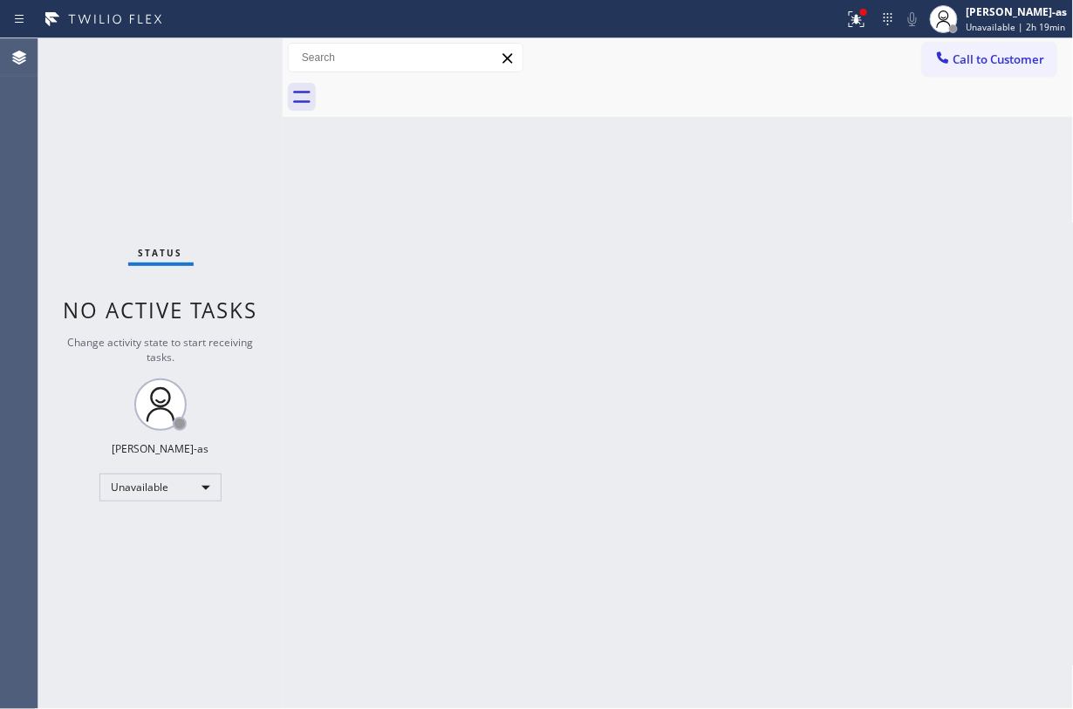
click at [804, 52] on span "Call to Customer" at bounding box center [1000, 59] width 92 height 16
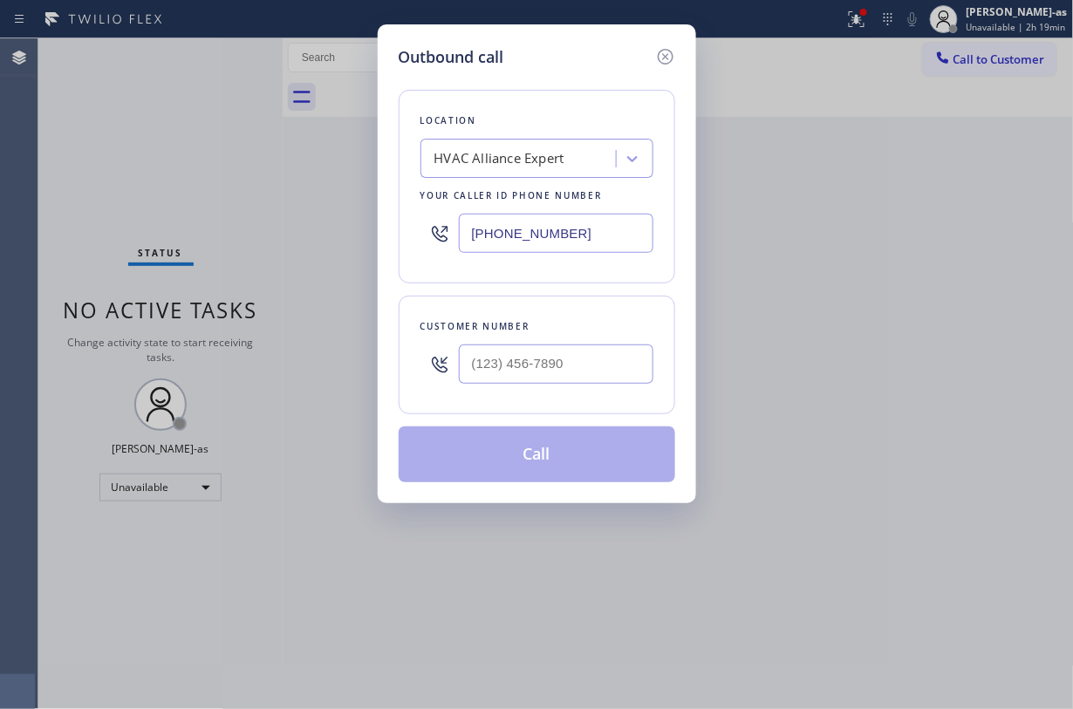
click at [570, 391] on div at bounding box center [556, 364] width 195 height 57
click at [570, 366] on input "(___) ___-____" at bounding box center [556, 364] width 195 height 39
paste input "408) 568-5139"
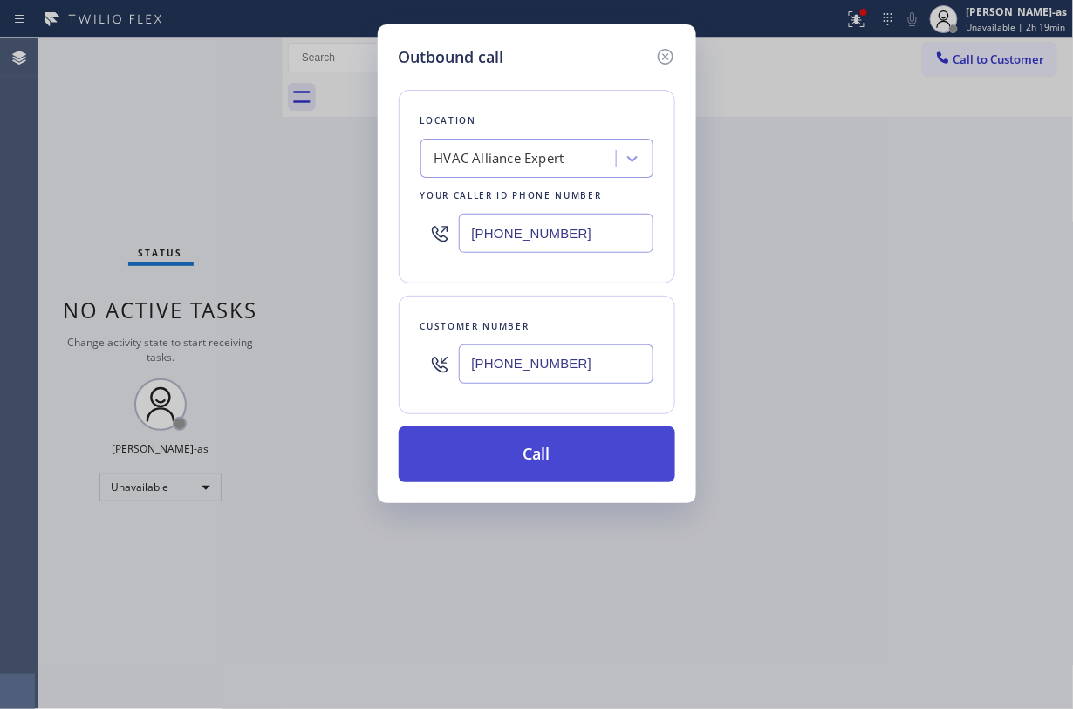
type input "(408) 568-5139"
click at [579, 478] on button "Call" at bounding box center [537, 455] width 277 height 56
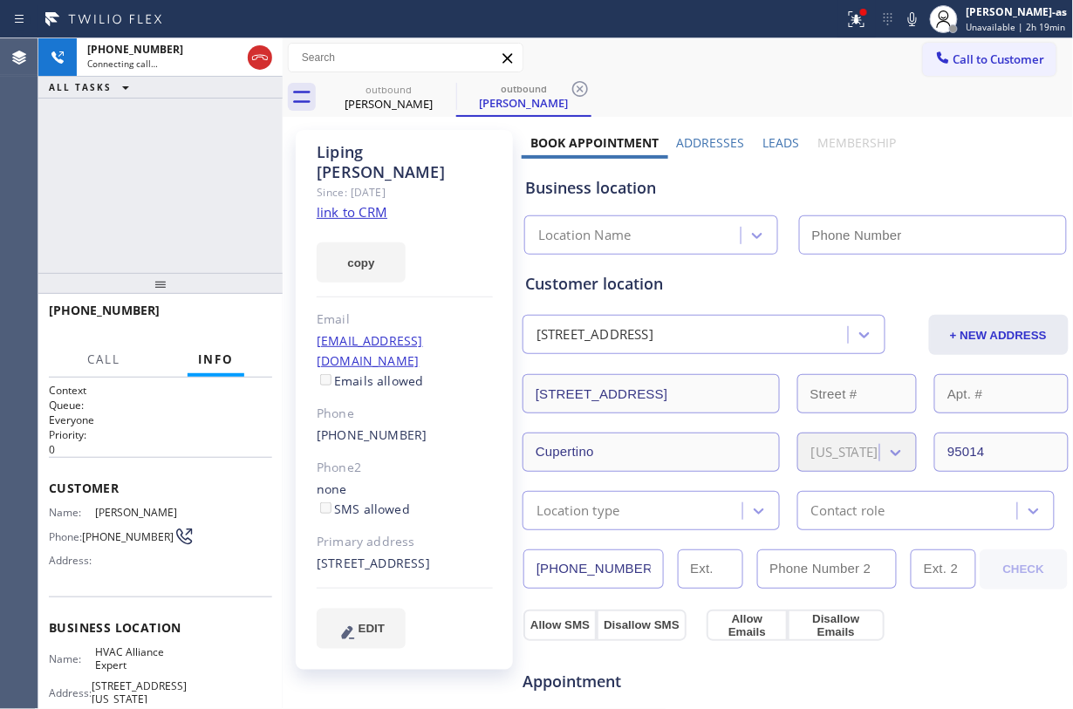
type input "(855) 999-4417"
click at [147, 174] on div "+14085685139 Connecting call… ALL TASKS ALL TASKS ACTIVE TASKS TASKS IN WRAP UP" at bounding box center [160, 155] width 244 height 235
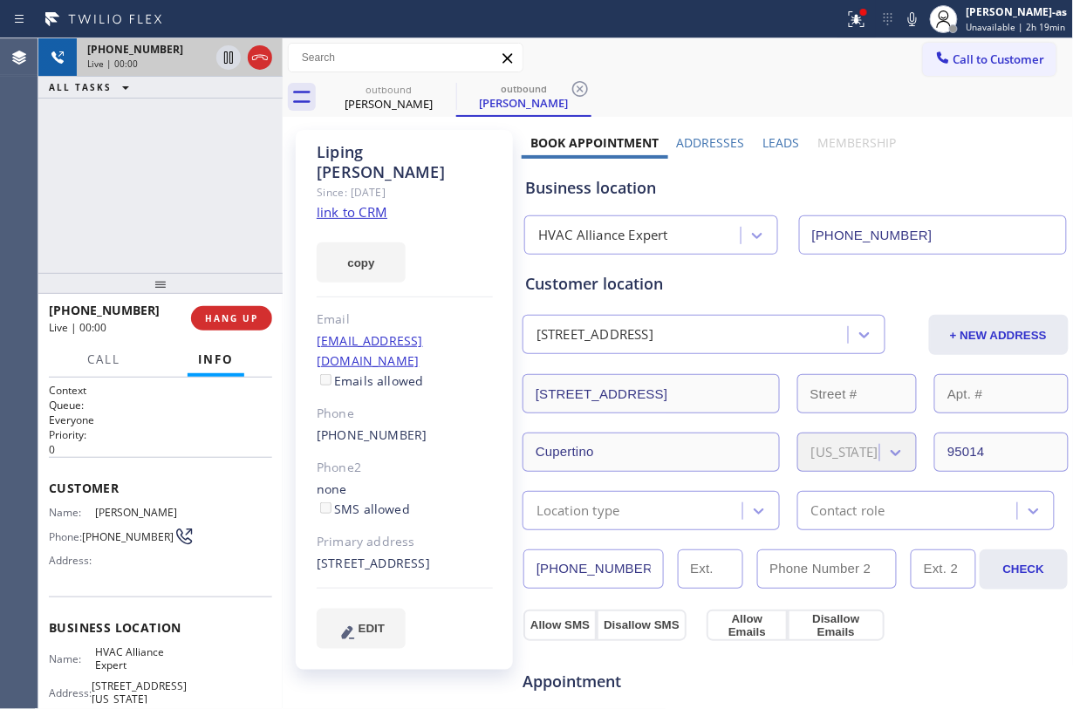
click at [243, 52] on div at bounding box center [244, 57] width 63 height 38
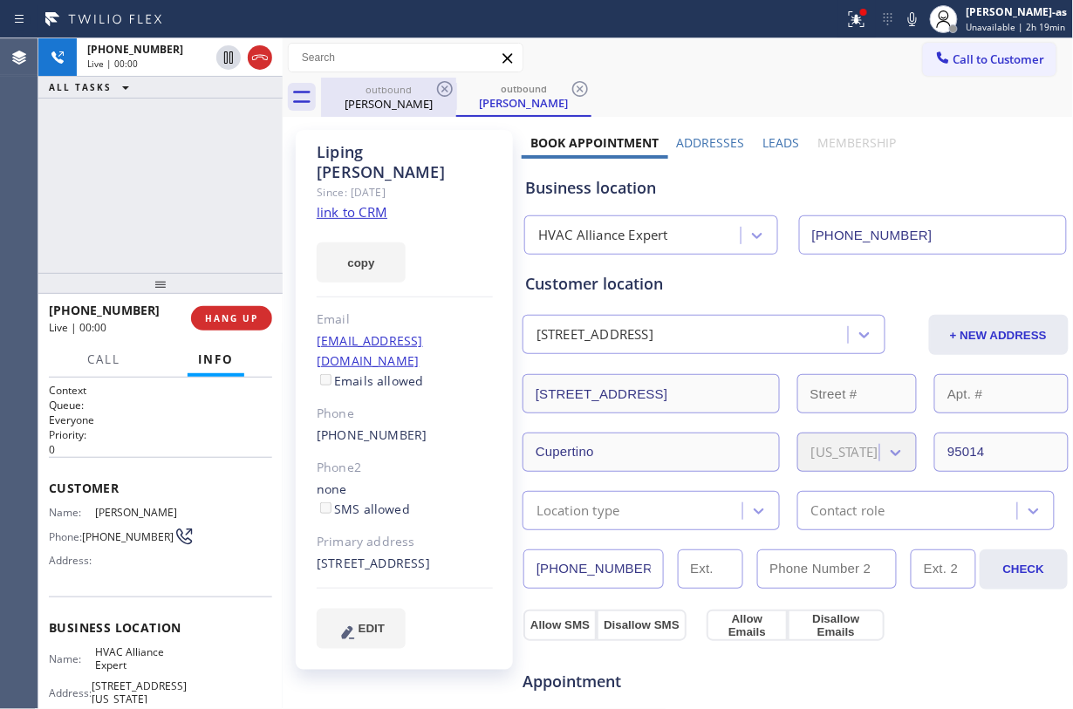
click at [402, 96] on div "Liping Zhao" at bounding box center [389, 104] width 132 height 16
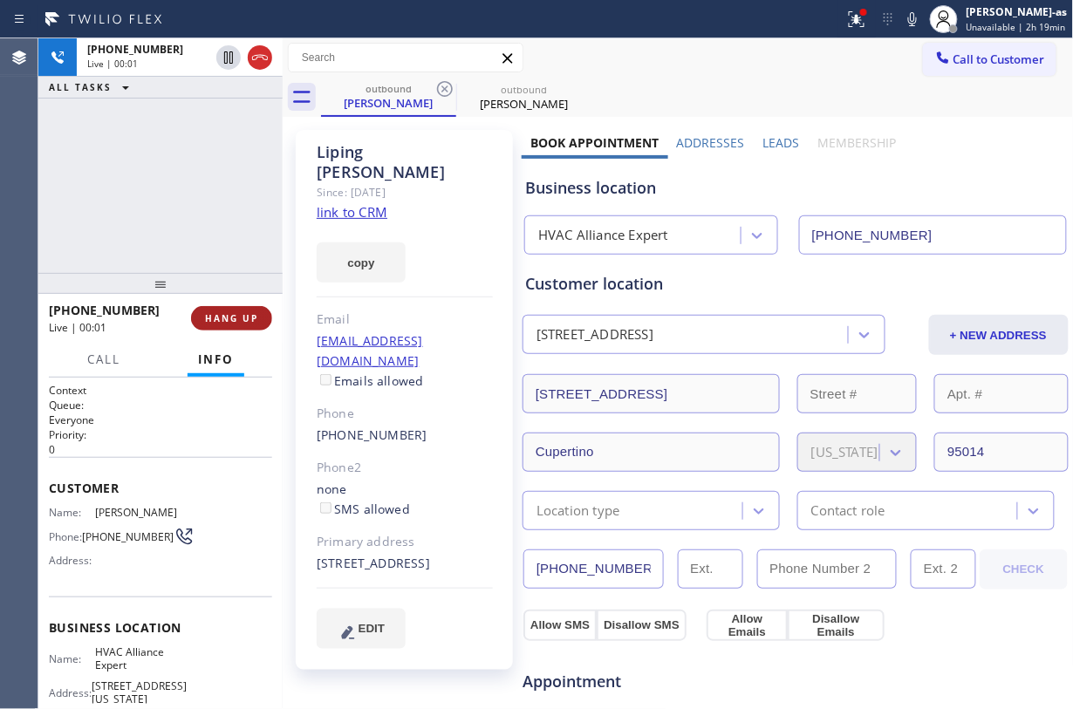
click at [238, 311] on button "HANG UP" at bounding box center [231, 318] width 81 height 24
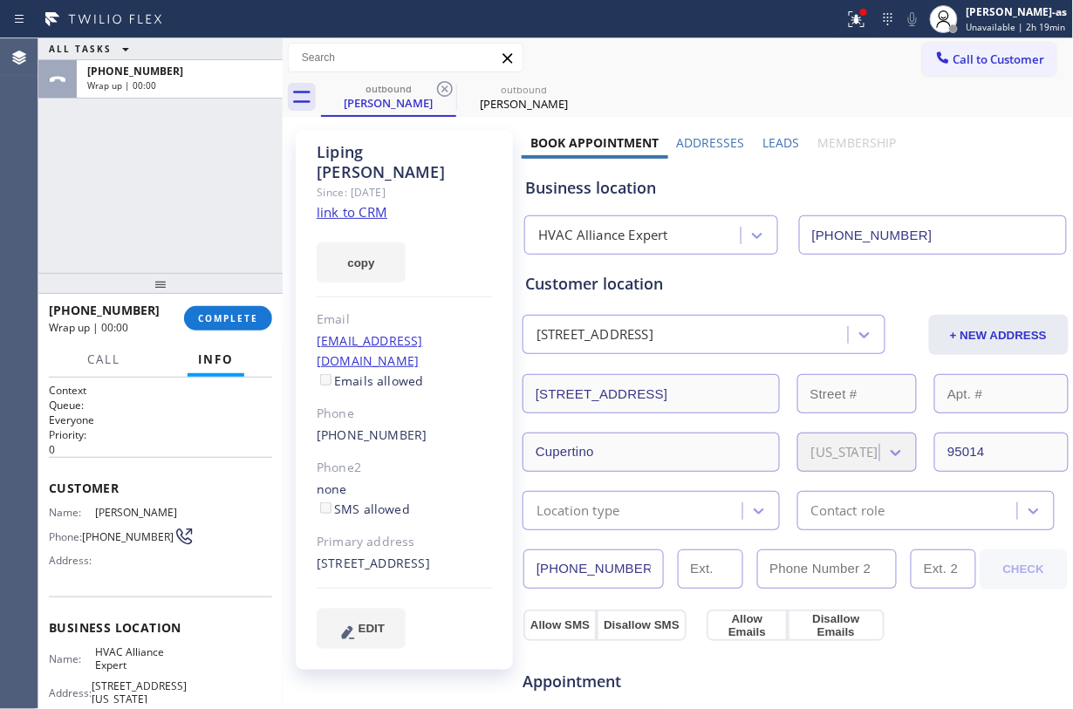
click at [426, 426] on div "(408) 568-5139" at bounding box center [405, 436] width 176 height 20
copy div "(408) 568-5139"
click at [186, 309] on button "COMPLETE" at bounding box center [228, 318] width 88 height 24
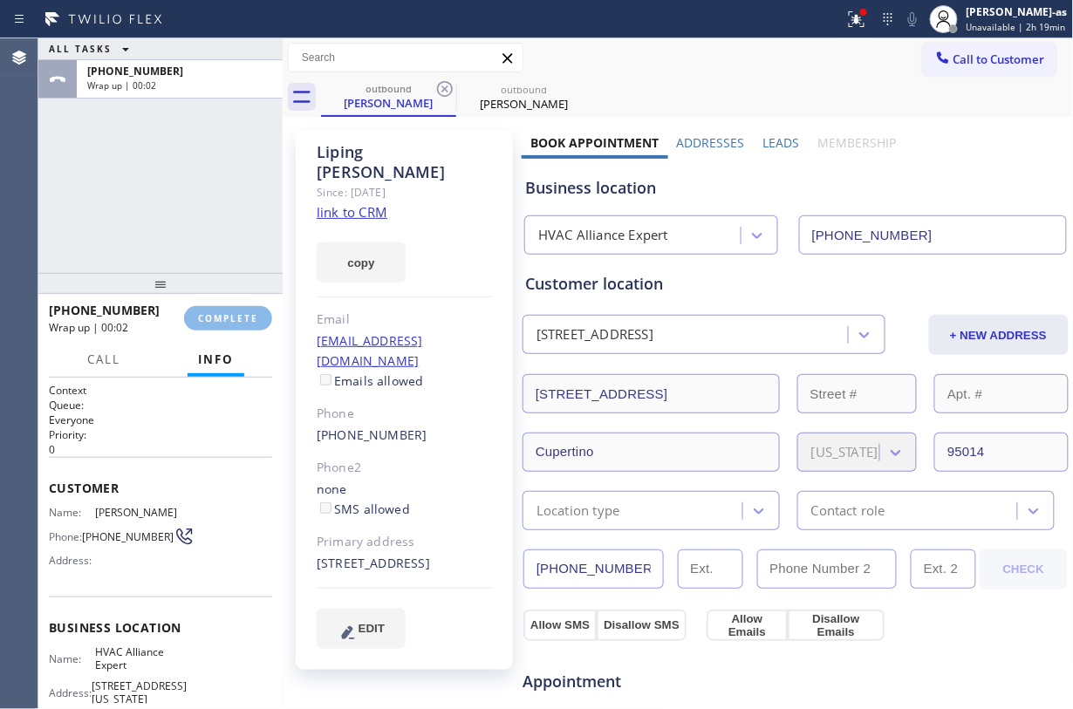
click at [210, 258] on div "ALL TASKS ALL TASKS ACTIVE TASKS TASKS IN WRAP UP +14085685139 Wrap up | 00:02" at bounding box center [160, 155] width 244 height 235
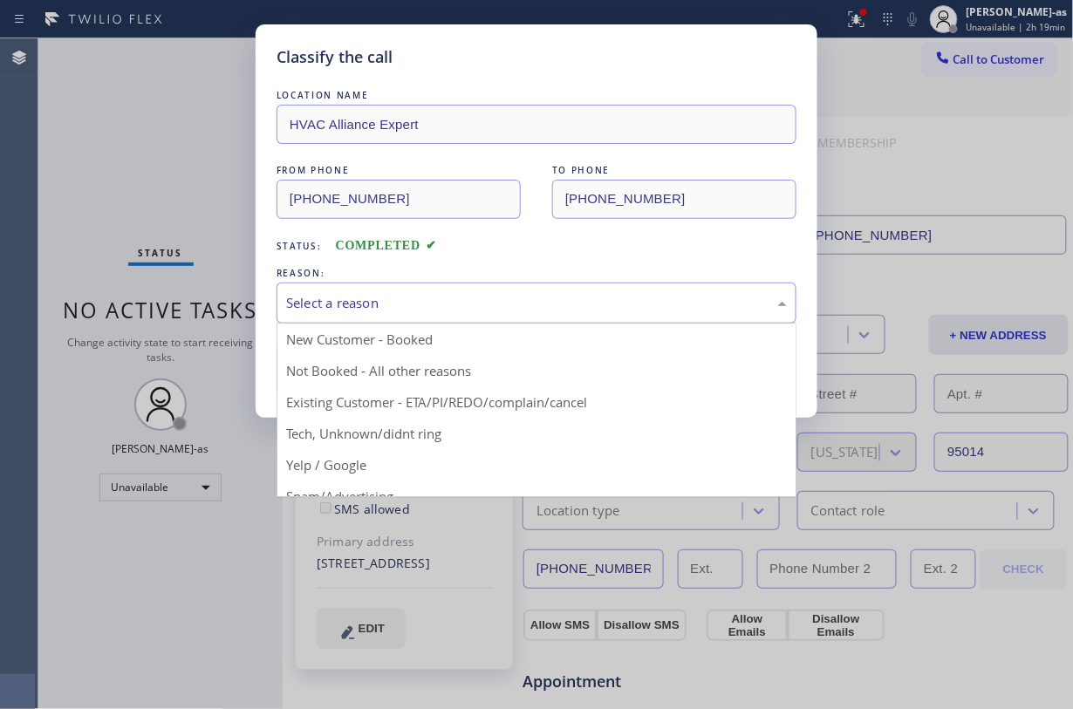
click at [518, 300] on div "Select a reason" at bounding box center [536, 303] width 501 height 20
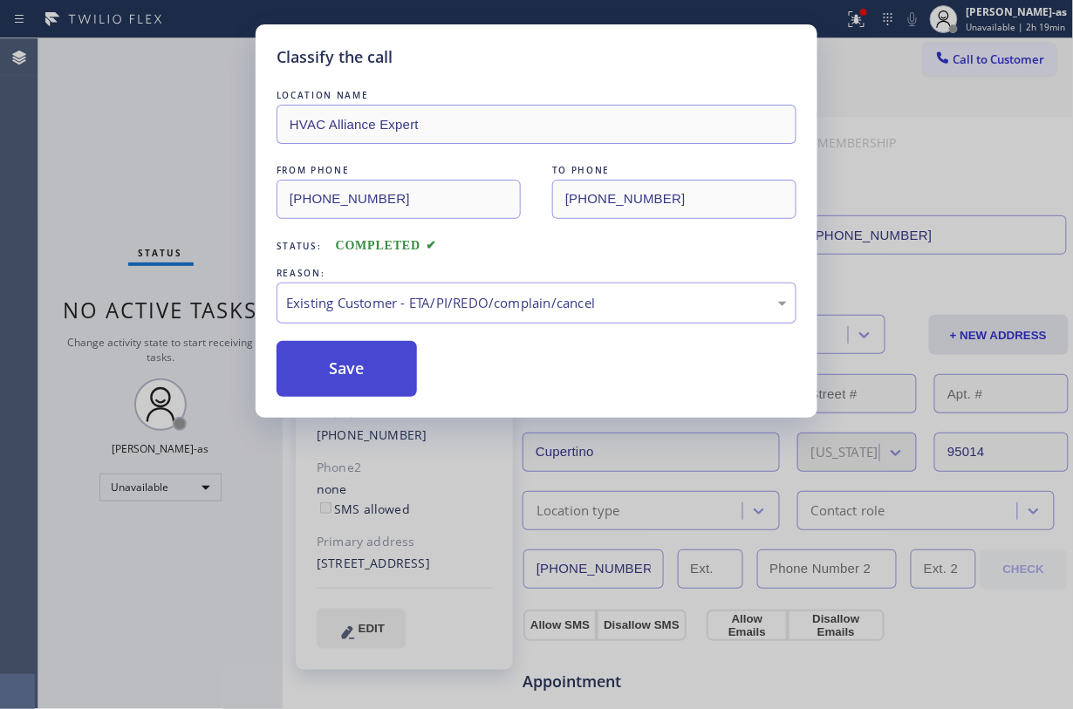
click at [311, 385] on button "Save" at bounding box center [347, 369] width 140 height 56
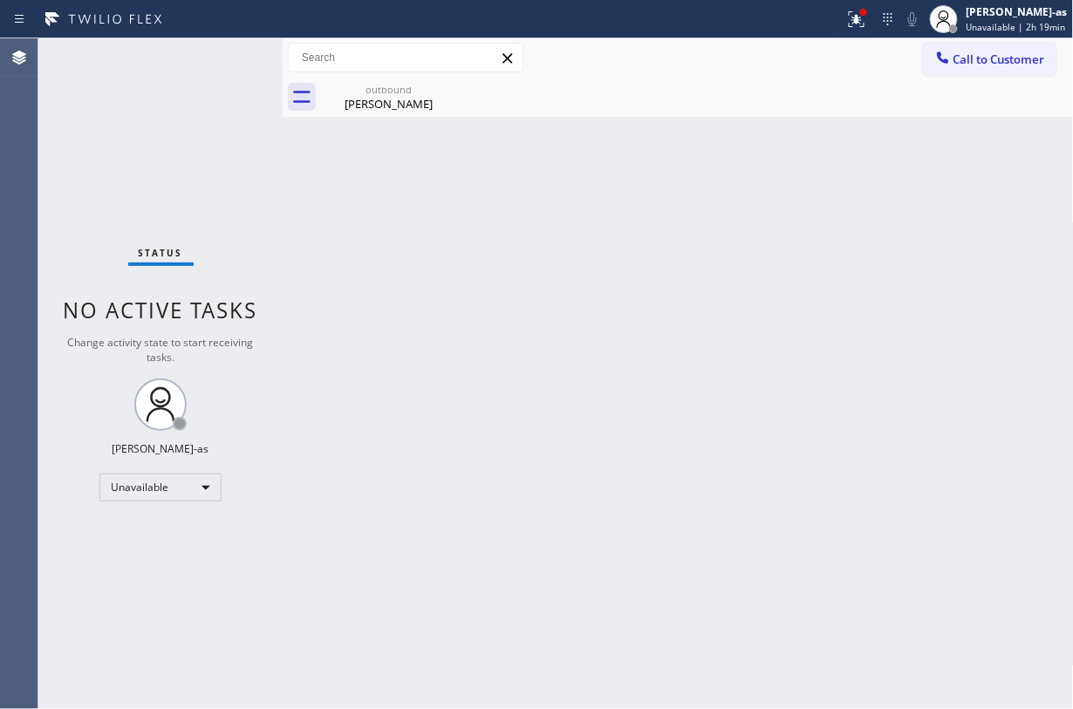
click at [804, 54] on span "Call to Customer" at bounding box center [1000, 59] width 92 height 16
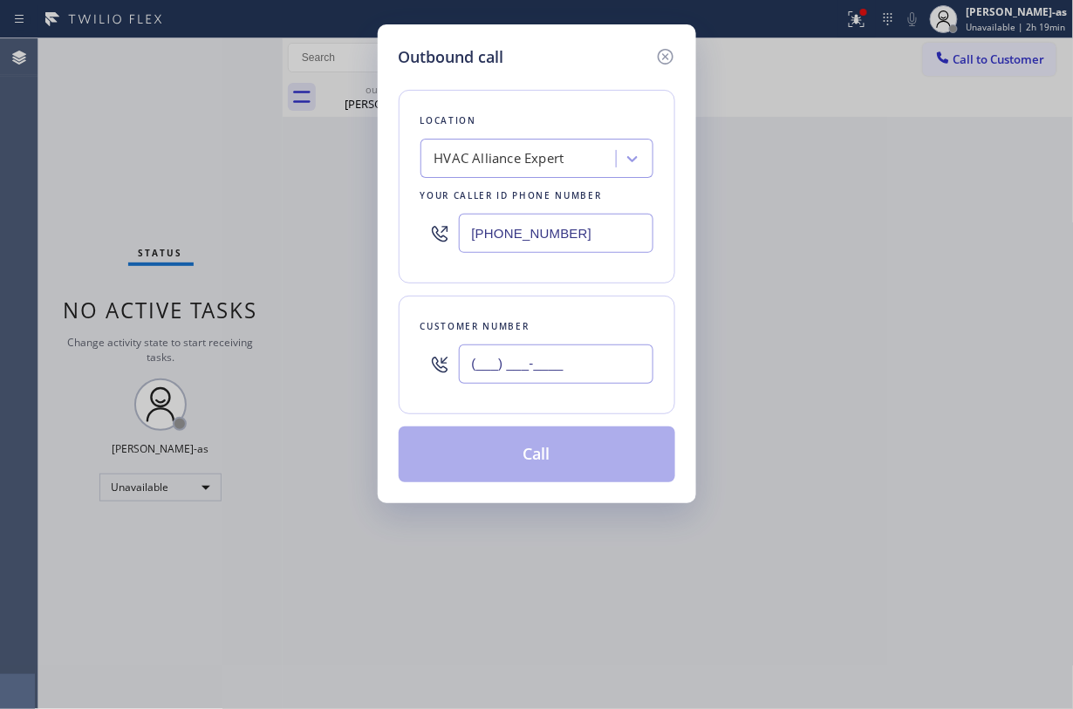
click at [559, 358] on input "(___) ___-____" at bounding box center [556, 364] width 195 height 39
paste input "408) 568-5139"
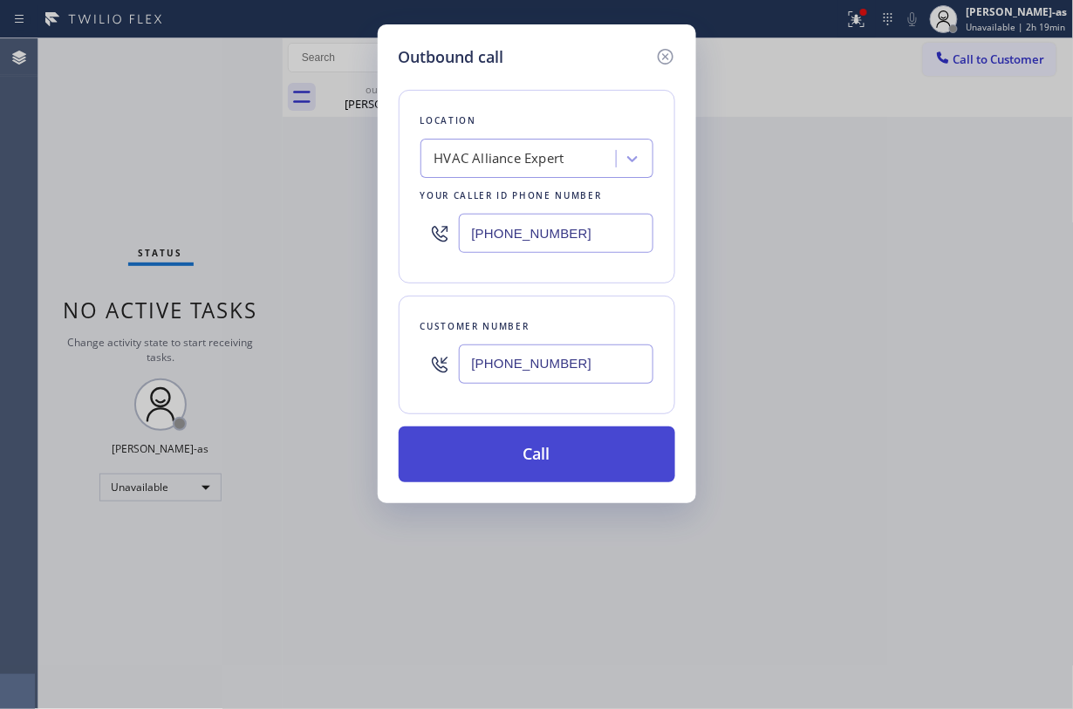
click at [571, 448] on button "Call" at bounding box center [537, 455] width 277 height 56
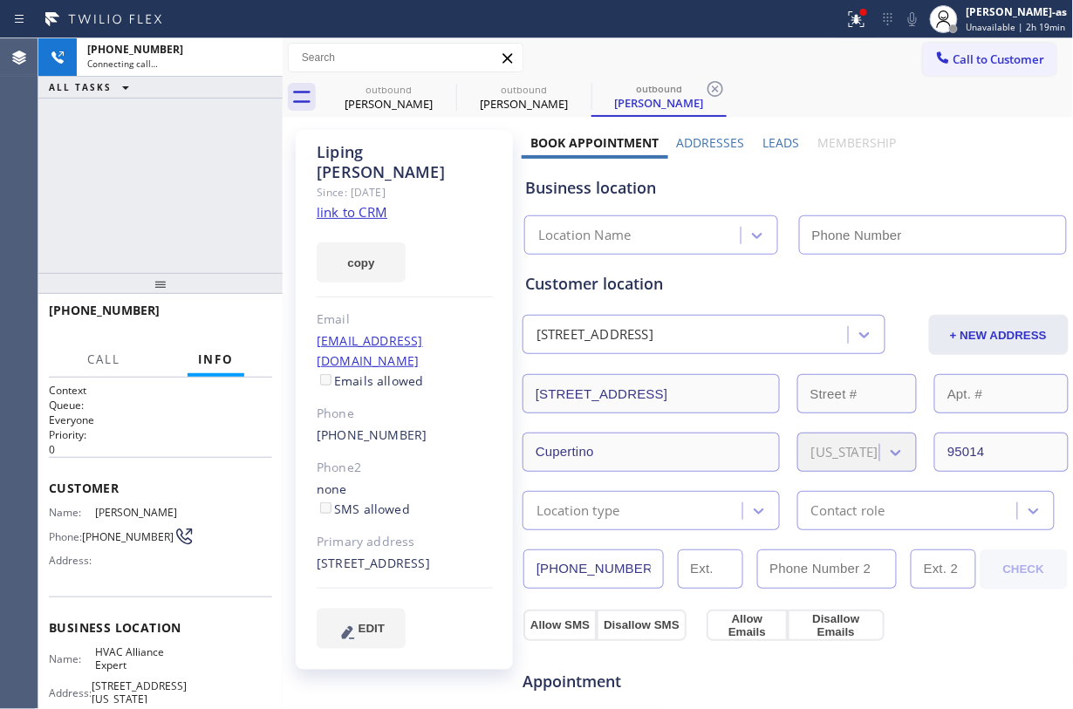
click at [154, 185] on div "+14085685139 Connecting call… ALL TASKS ALL TASKS ACTIVE TASKS TASKS IN WRAP UP" at bounding box center [160, 155] width 244 height 235
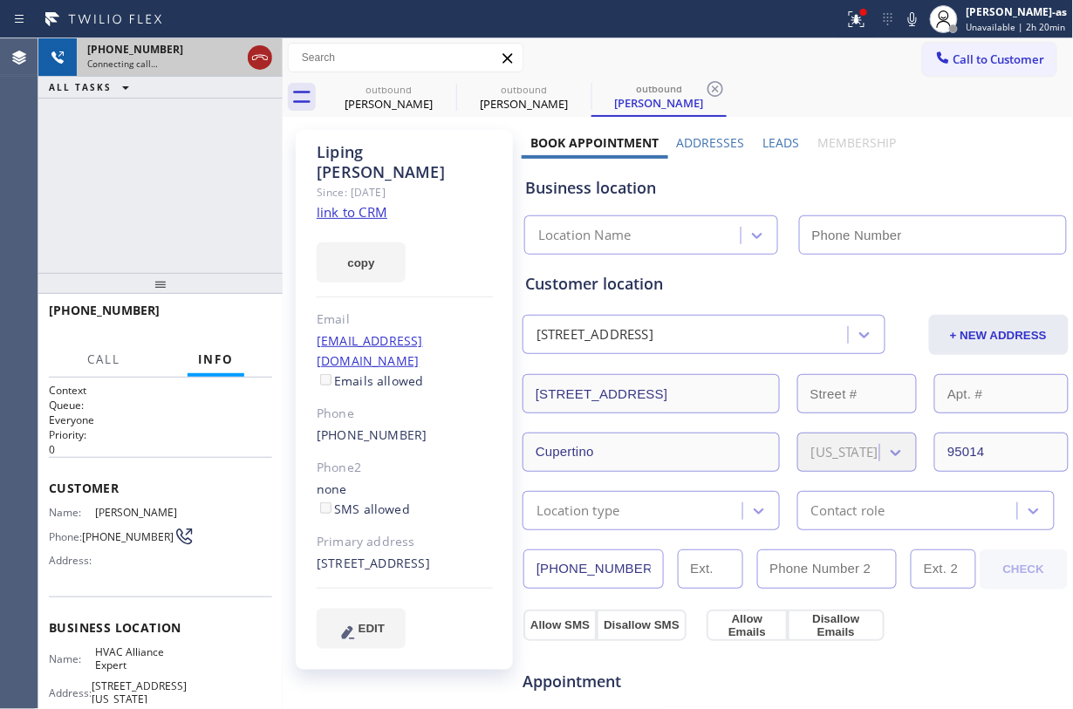
click at [252, 51] on icon at bounding box center [260, 57] width 21 height 21
click at [395, 98] on div "Liping Zhao" at bounding box center [389, 104] width 132 height 16
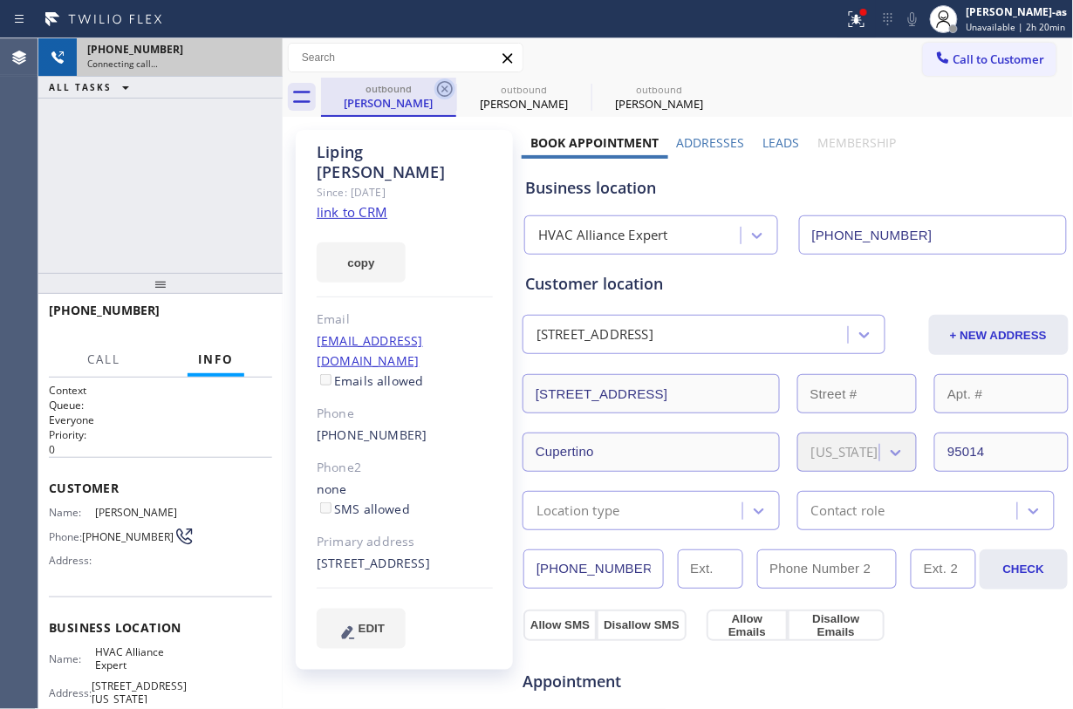
click at [441, 86] on icon at bounding box center [445, 89] width 16 height 16
click at [0, 0] on icon at bounding box center [0, 0] width 0 height 0
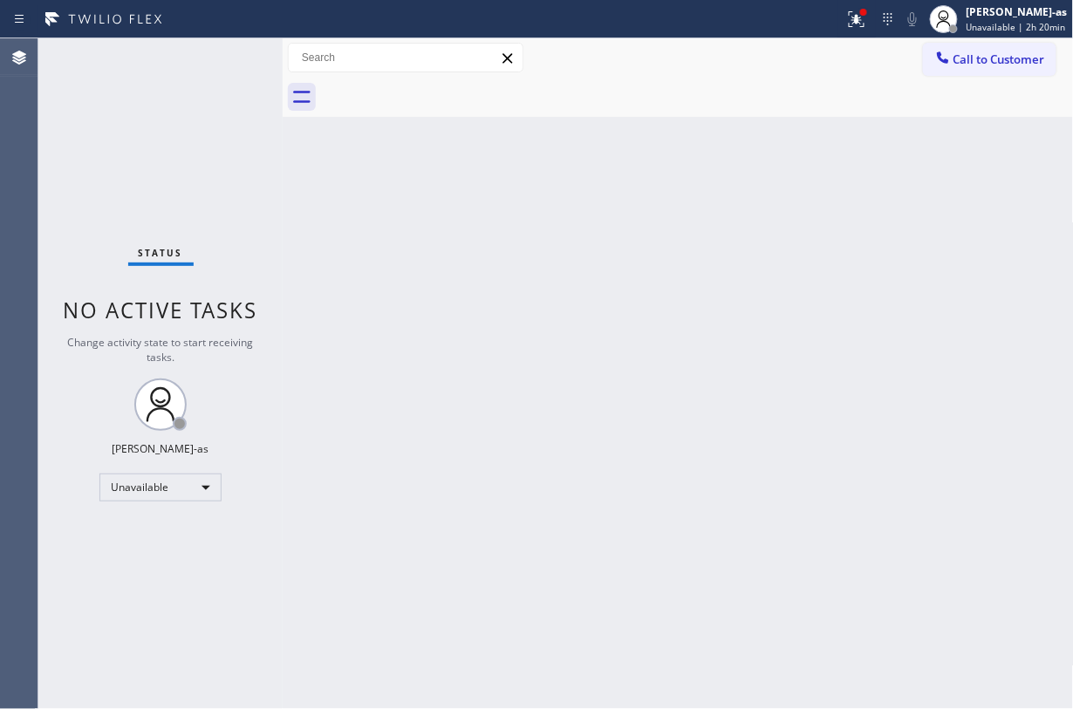
click at [441, 86] on div at bounding box center [697, 97] width 753 height 39
click at [804, 43] on button "Call to Customer" at bounding box center [989, 59] width 133 height 33
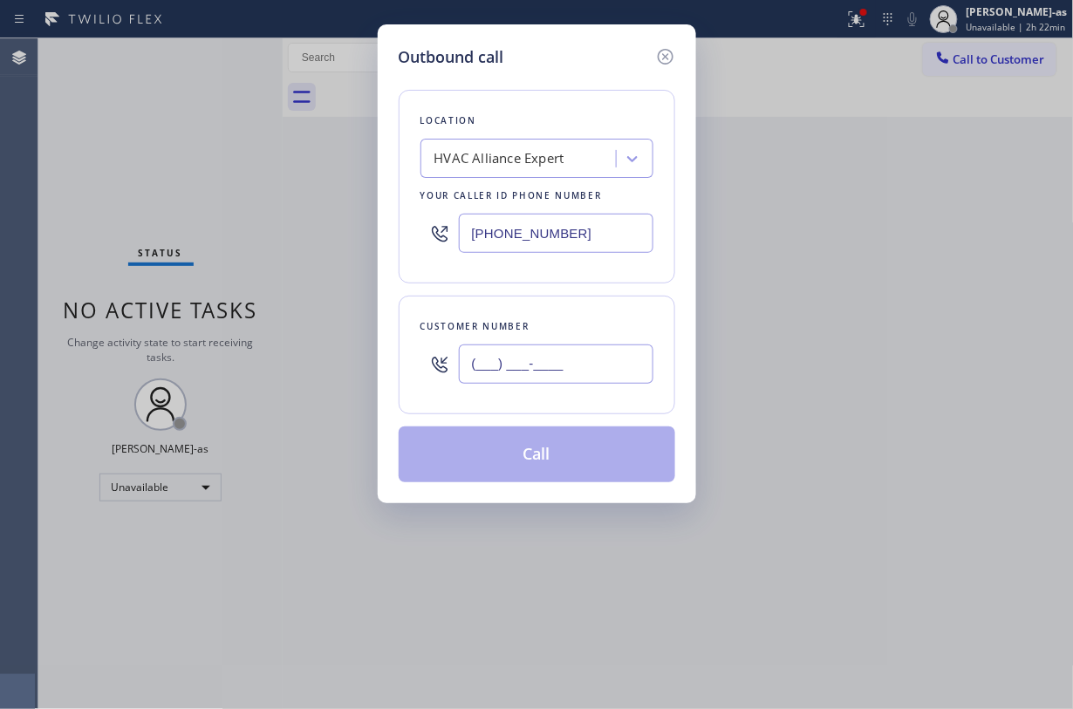
click at [534, 349] on input "(___) ___-____" at bounding box center [556, 364] width 195 height 39
paste input "818) 613-7144"
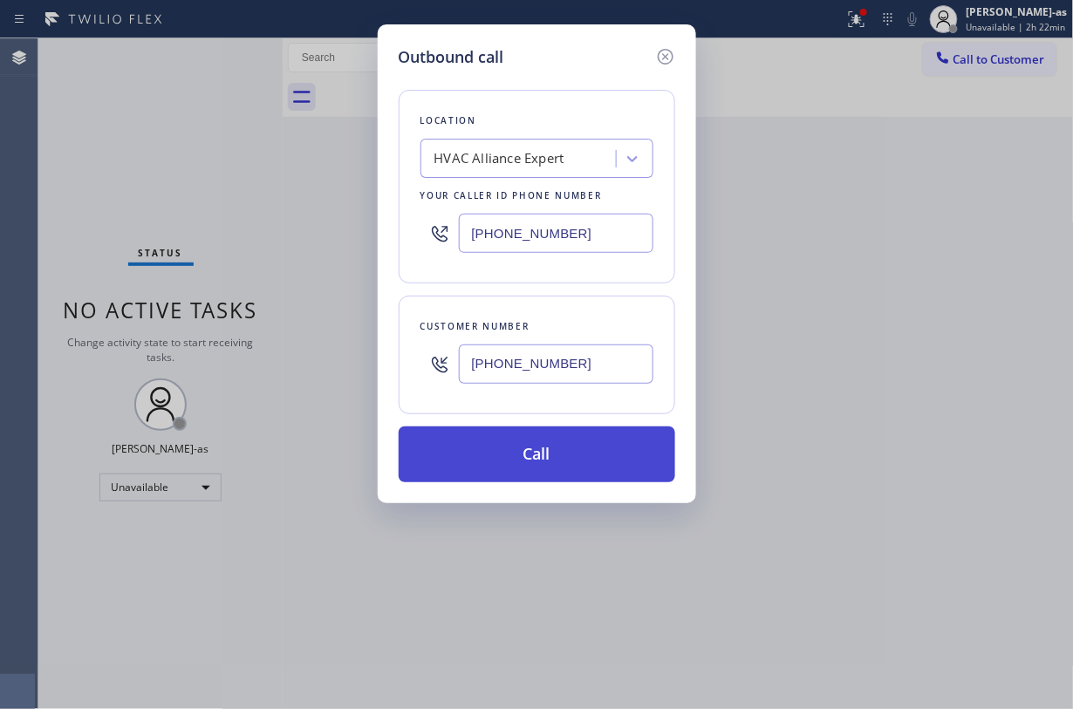
type input "(818) 613-7144"
click at [559, 447] on button "Call" at bounding box center [537, 455] width 277 height 56
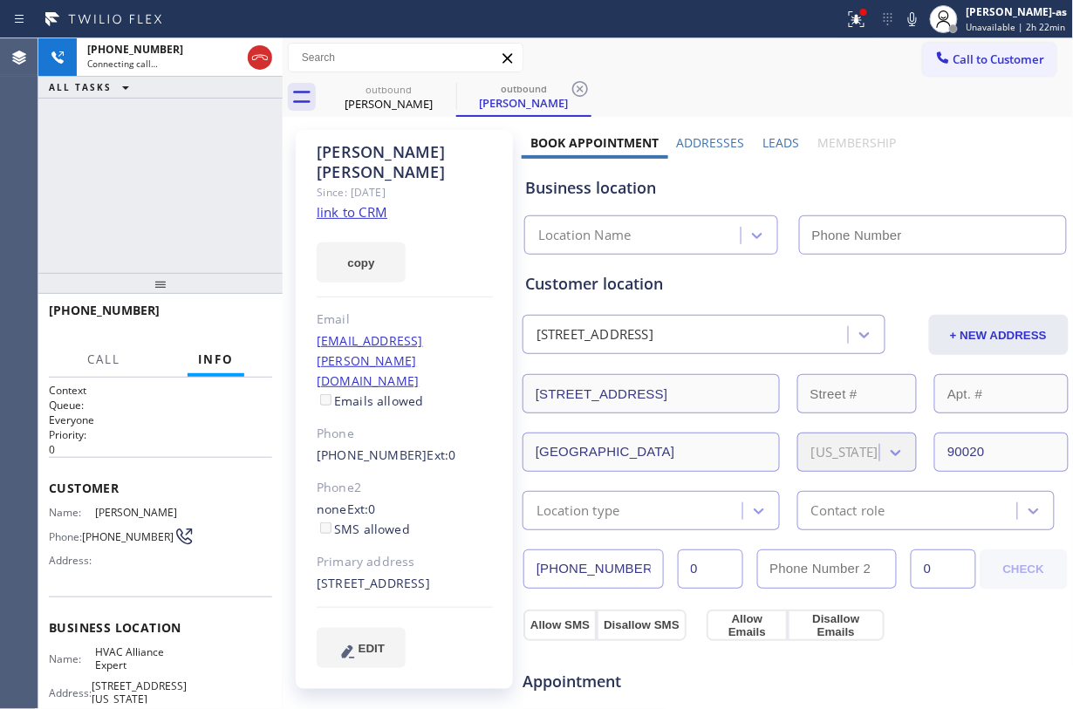
type input "(855) 999-4417"
drag, startPoint x: 255, startPoint y: 44, endPoint x: 339, endPoint y: 64, distance: 87.0
click at [255, 43] on div at bounding box center [259, 57] width 31 height 38
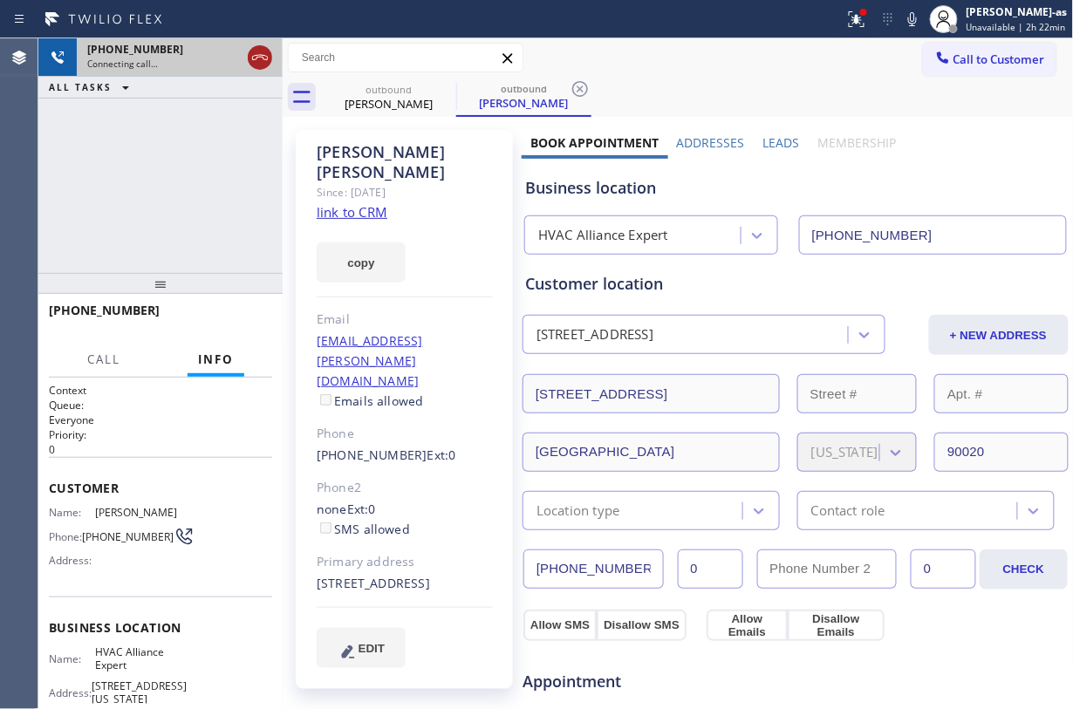
click at [267, 49] on icon at bounding box center [260, 57] width 21 height 21
click at [394, 84] on div "outbound" at bounding box center [389, 89] width 132 height 13
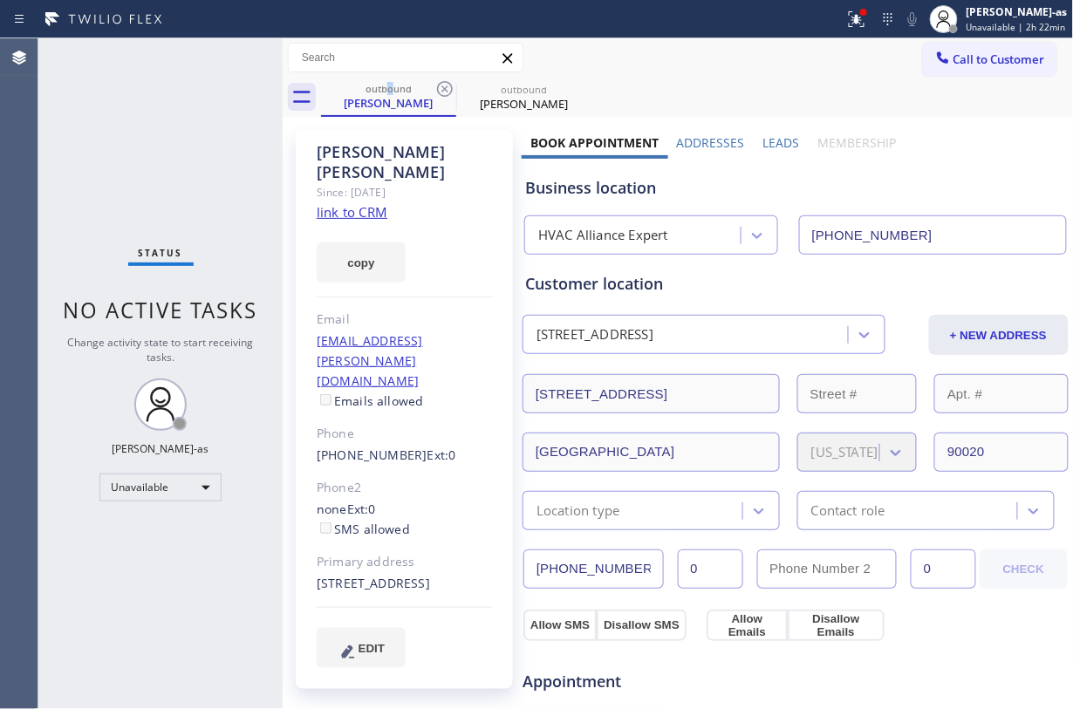
drag, startPoint x: 302, startPoint y: 394, endPoint x: 405, endPoint y: 389, distance: 103.1
click at [394, 398] on div "Abigail Mcdonald Since: 20 may 2020 link to CRM copy Email abby.mcdonald@gmail.…" at bounding box center [404, 409] width 217 height 559
click at [356, 203] on link "link to CRM" at bounding box center [352, 211] width 71 height 17
click at [804, 49] on button "Call to Customer" at bounding box center [989, 59] width 133 height 33
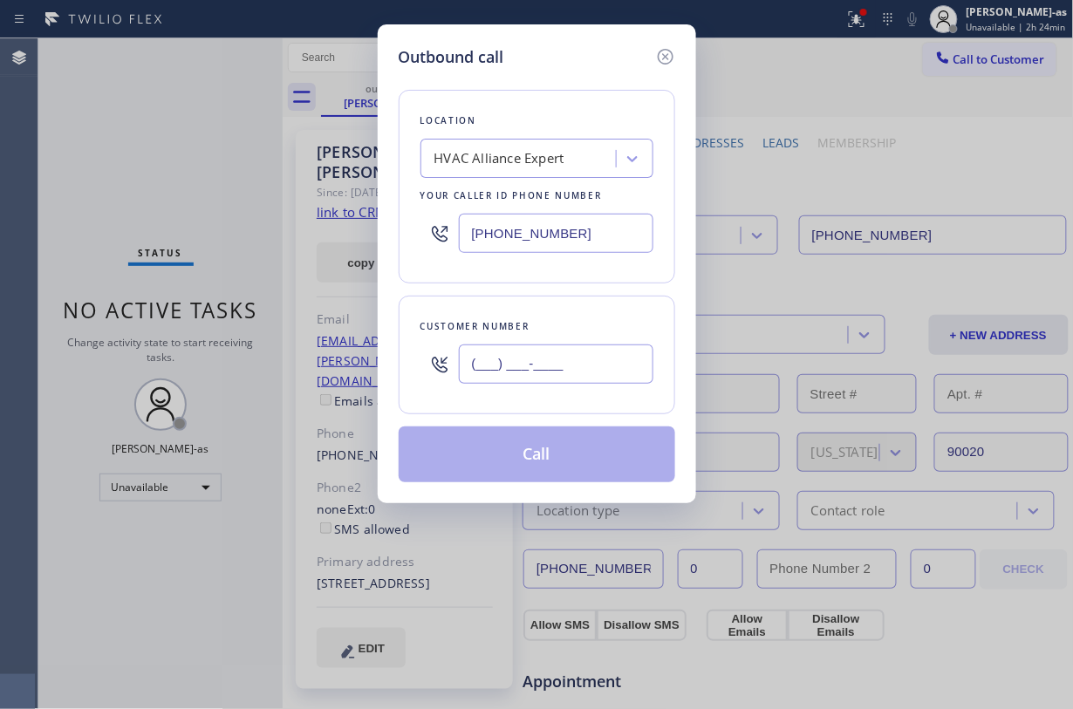
click at [549, 370] on input "(___) ___-____" at bounding box center [556, 364] width 195 height 39
paste input "626) 533-1974"
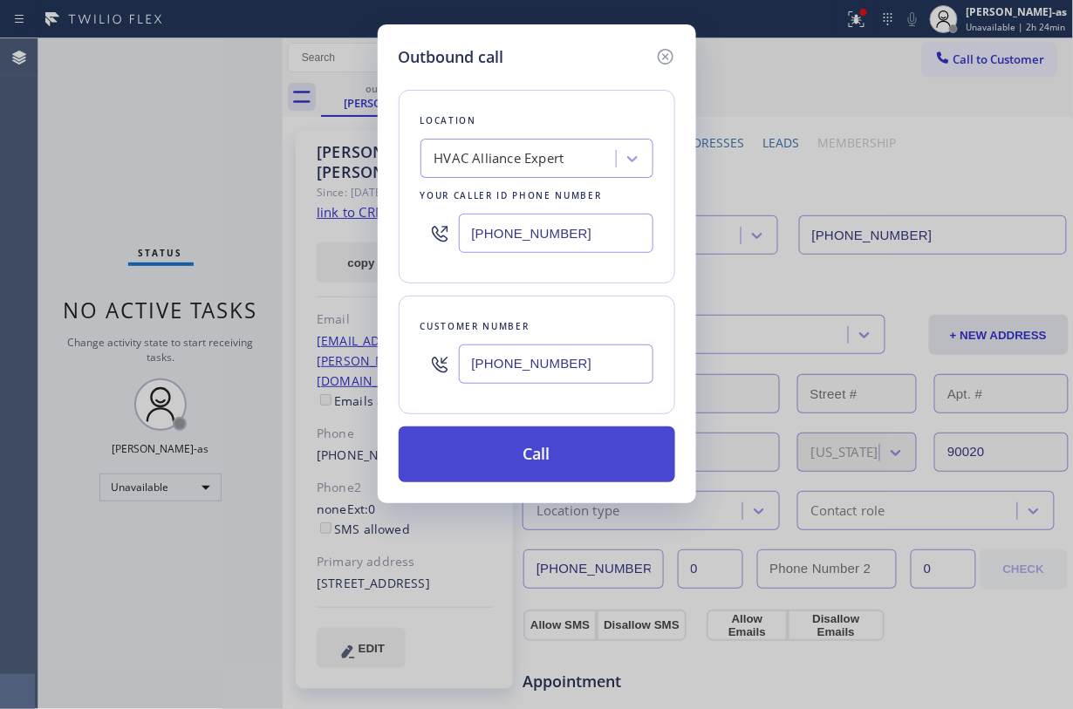
type input "(626) 533-1974"
click at [516, 457] on button "Call" at bounding box center [537, 455] width 277 height 56
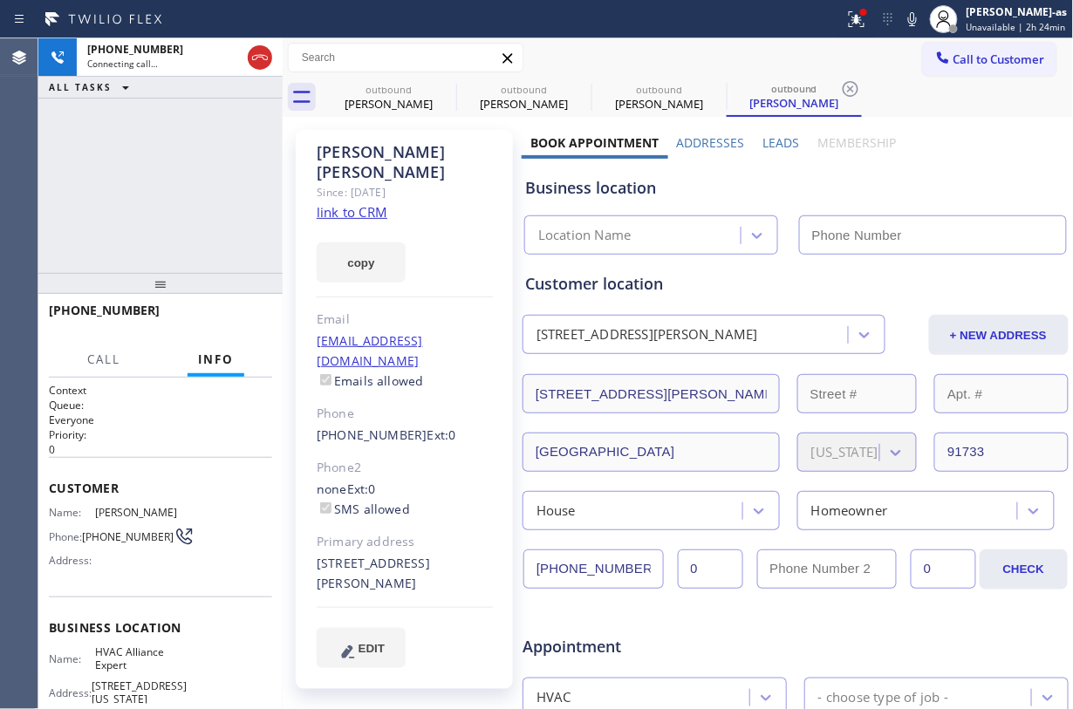
click at [200, 179] on div "+16265331974 Connecting call… ALL TASKS ALL TASKS ACTIVE TASKS TASKS IN WRAP UP" at bounding box center [160, 155] width 244 height 235
type input "(855) 999-4417"
click at [406, 113] on div "outbound Abigail Mcdonald" at bounding box center [389, 97] width 132 height 39
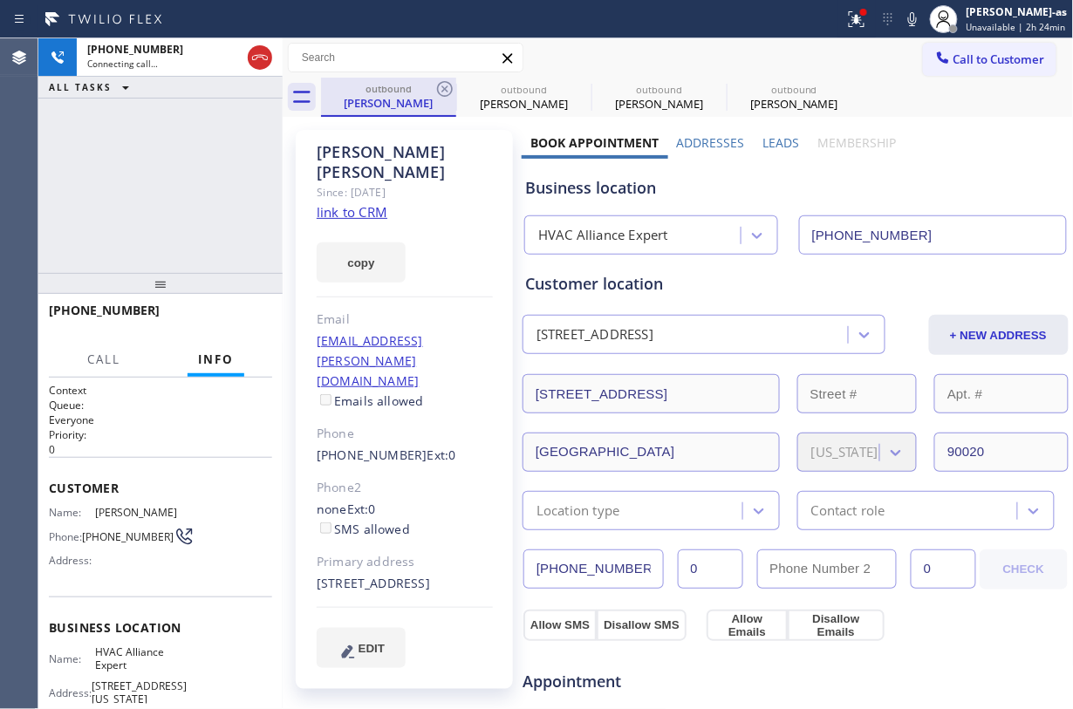
click at [431, 91] on div "outbound" at bounding box center [389, 88] width 132 height 13
click at [451, 79] on icon at bounding box center [444, 89] width 21 height 21
click at [452, 78] on div "outbound Abigail Mcdonald" at bounding box center [389, 97] width 132 height 38
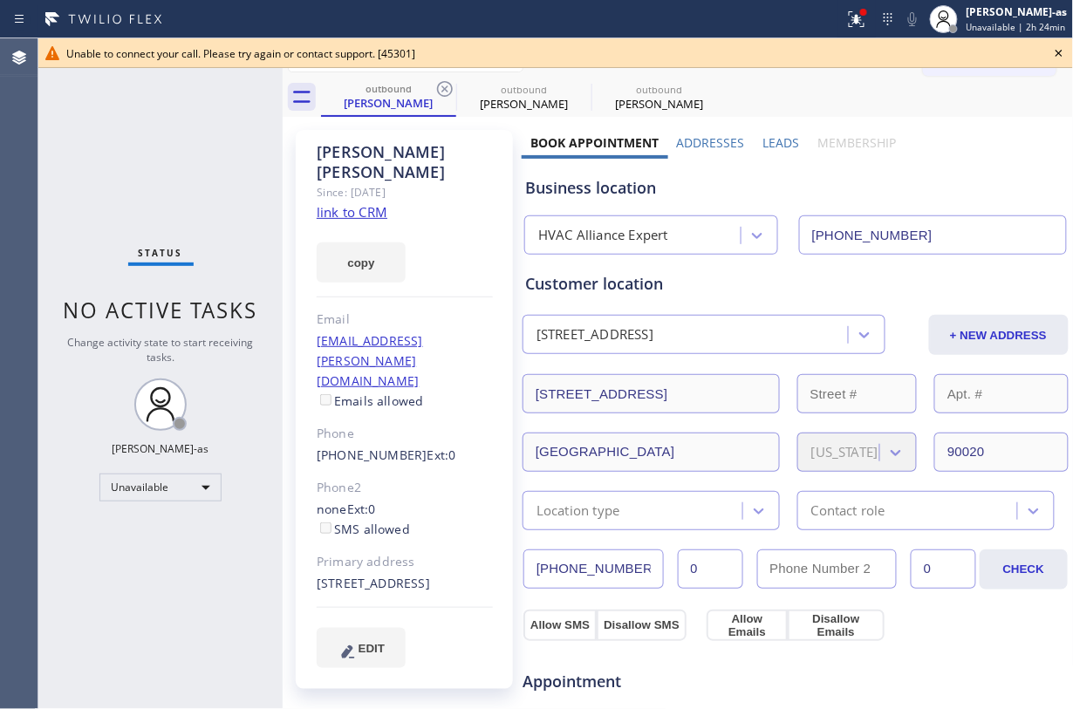
click at [193, 189] on div "Status No active tasks Change activity state to start receiving tasks. Jesica J…" at bounding box center [160, 373] width 244 height 671
drag, startPoint x: 396, startPoint y: 109, endPoint x: 412, endPoint y: 105, distance: 16.3
click at [407, 106] on div "Abigail Mcdonald" at bounding box center [389, 103] width 132 height 16
click at [444, 80] on icon at bounding box center [444, 89] width 21 height 21
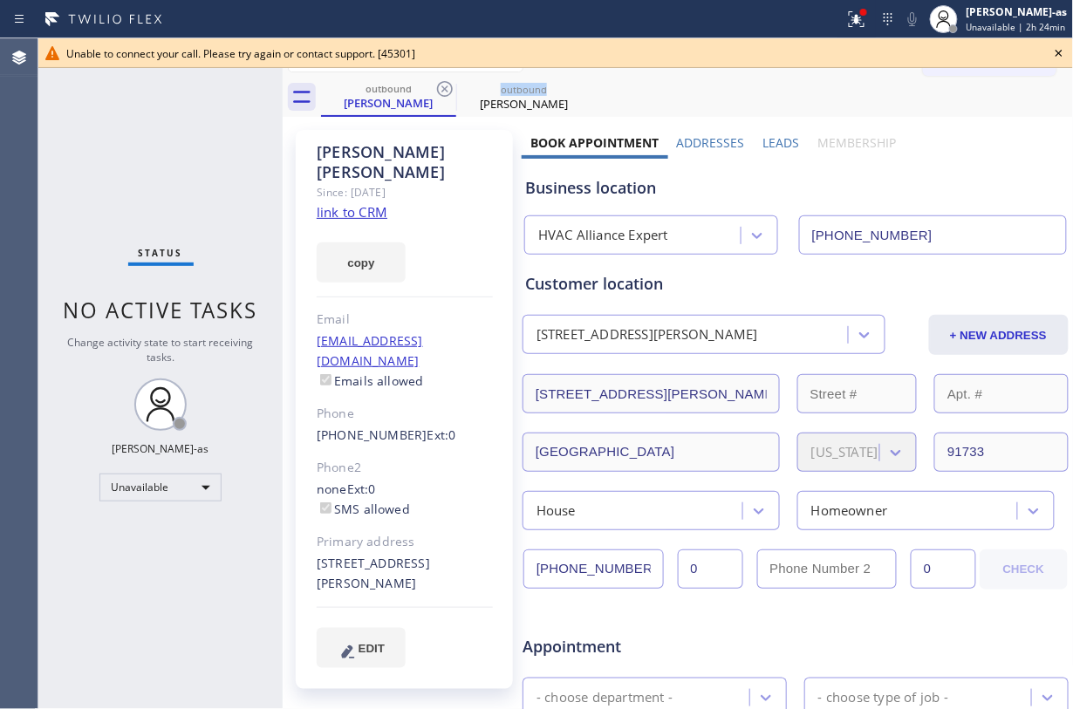
click at [444, 80] on icon at bounding box center [444, 89] width 21 height 21
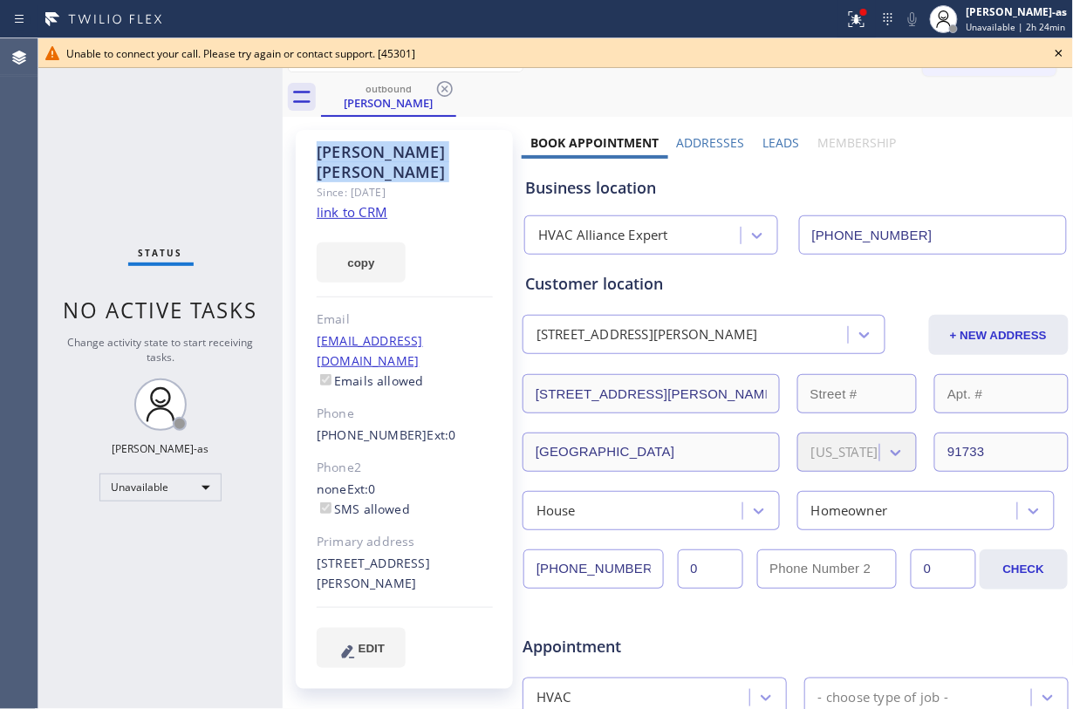
click at [444, 80] on icon at bounding box center [444, 89] width 21 height 21
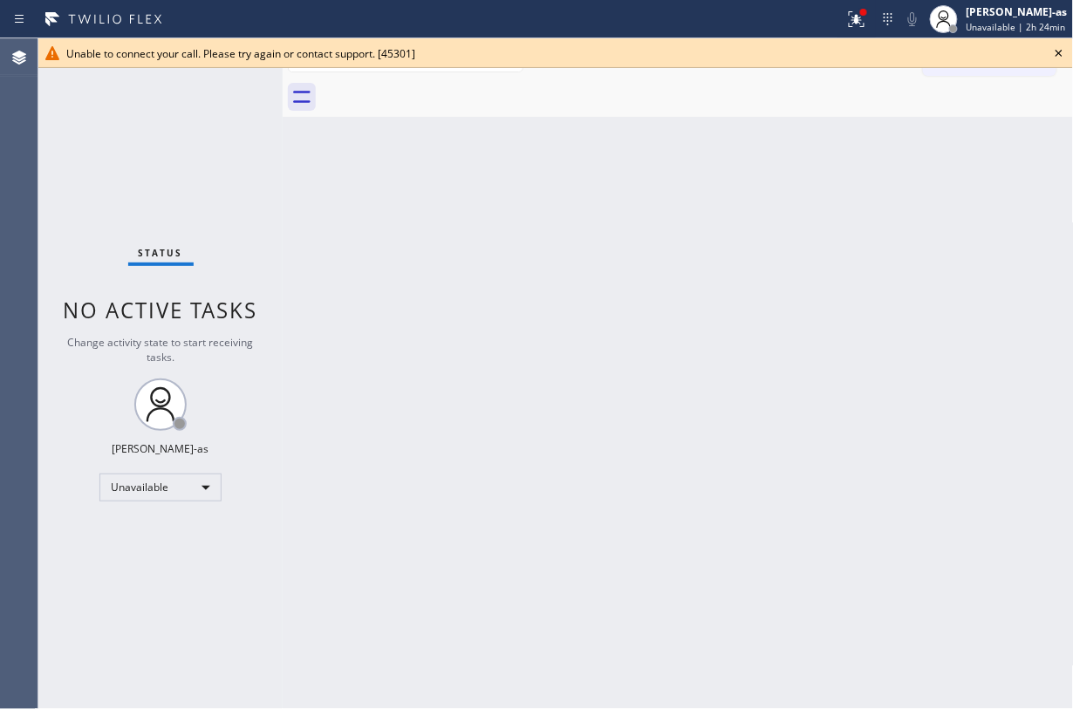
click at [119, 134] on div "Status No active tasks Change activity state to start receiving tasks. Jesica J…" at bounding box center [160, 373] width 244 height 671
drag, startPoint x: 108, startPoint y: 169, endPoint x: 134, endPoint y: 169, distance: 26.2
click at [112, 169] on div "Status No active tasks Change activity state to start receiving tasks. Jesica J…" at bounding box center [160, 373] width 244 height 671
click at [804, 49] on icon at bounding box center [1059, 53] width 21 height 21
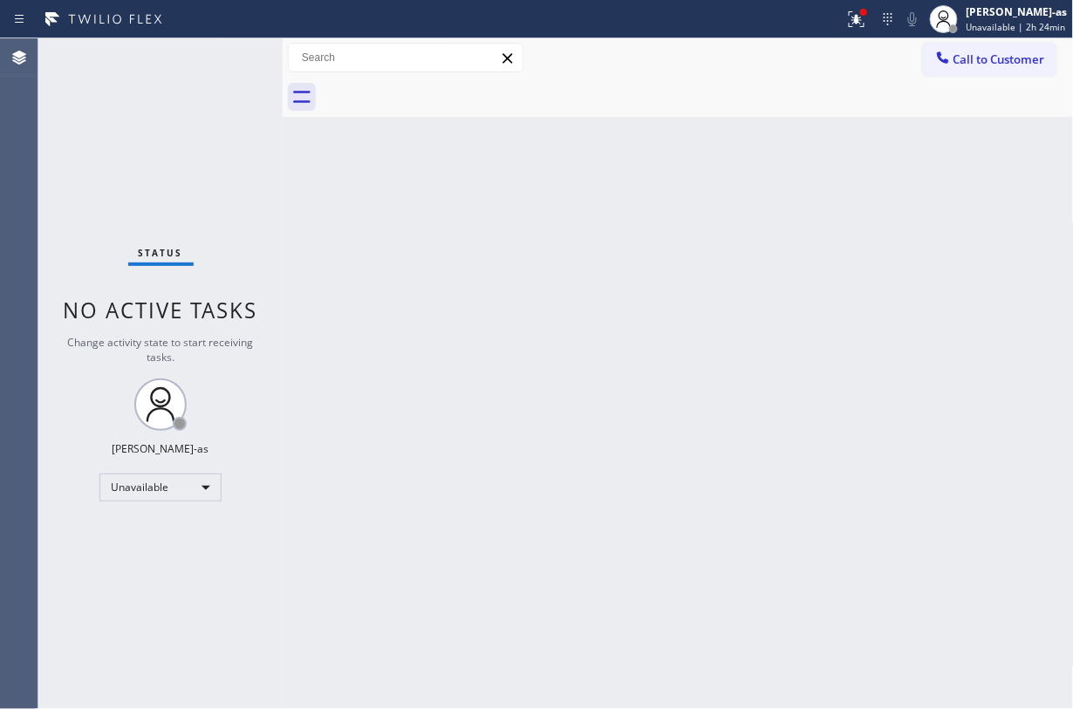
click at [560, 258] on div "Back to Dashboard Change Sender ID Customers Technicians Select a contact Outbo…" at bounding box center [678, 373] width 791 height 671
click at [804, 59] on span "Call to Customer" at bounding box center [1000, 59] width 92 height 16
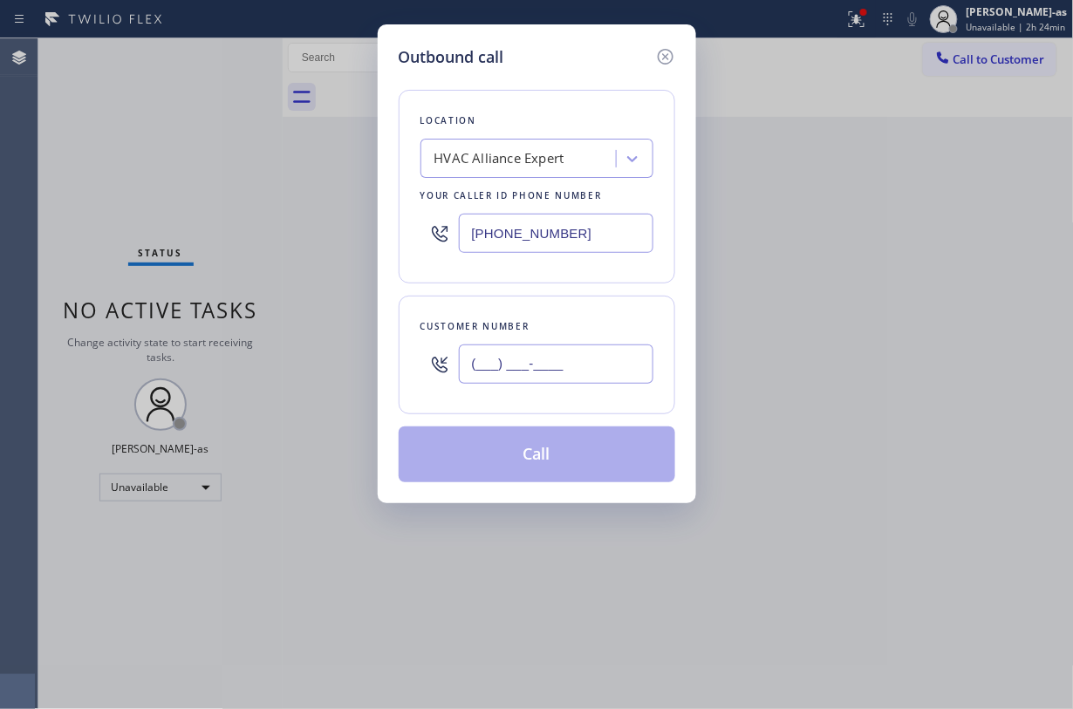
click at [581, 371] on input "(___) ___-____" at bounding box center [556, 364] width 195 height 39
drag, startPoint x: 581, startPoint y: 371, endPoint x: 548, endPoint y: 436, distance: 73.4
click at [549, 426] on div "Location HVAC Alliance Expert Your caller id phone number (855) 999-4417 Custom…" at bounding box center [537, 276] width 277 height 414
paste input "3234"
drag, startPoint x: 549, startPoint y: 382, endPoint x: 566, endPoint y: 358, distance: 30.0
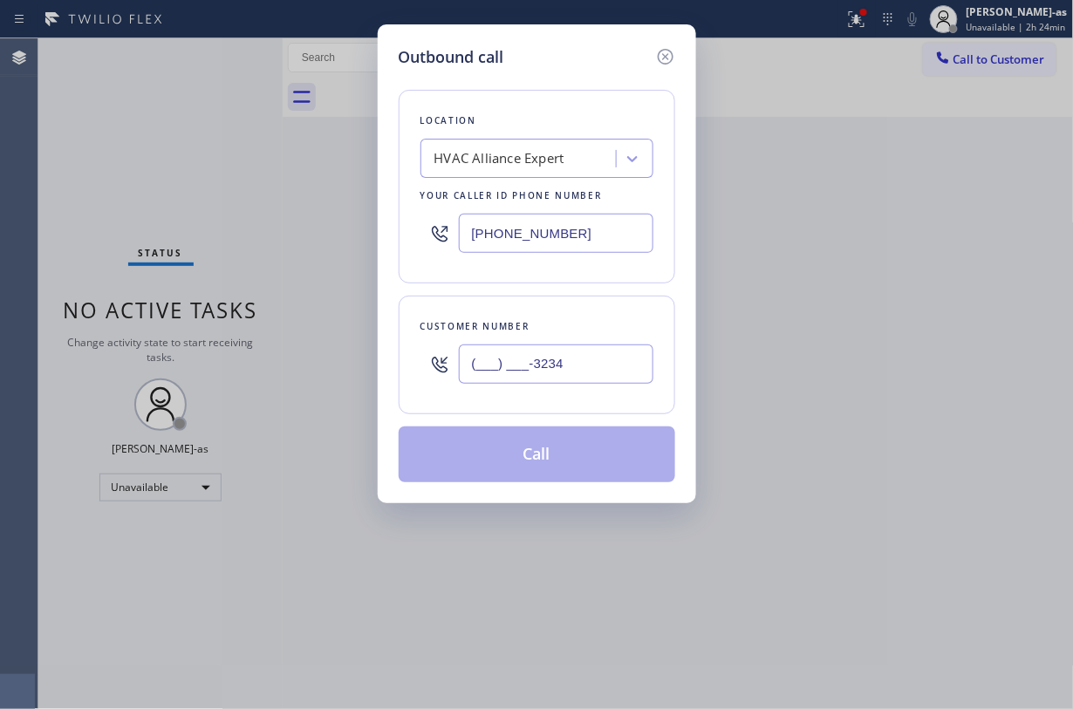
click at [553, 372] on input "(___) ___-3234" at bounding box center [556, 364] width 195 height 39
click at [566, 358] on input "(___) ___-3234" at bounding box center [556, 364] width 195 height 39
paste input "323) 437-7853"
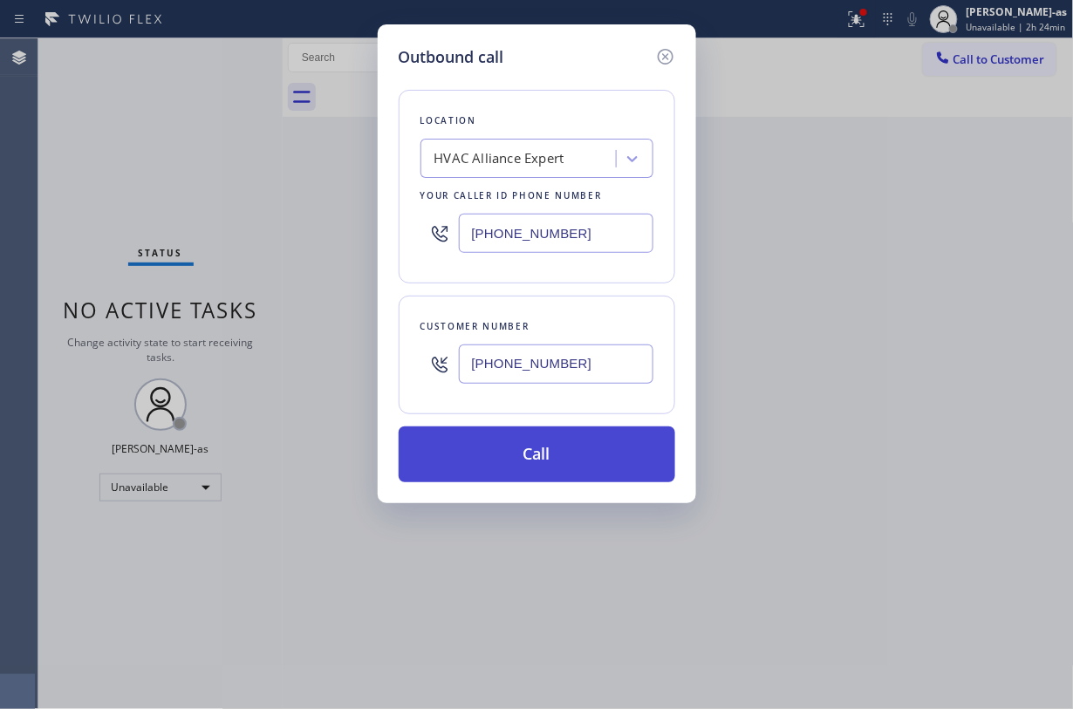
type input "(323) 437-7853"
click at [597, 464] on button "Call" at bounding box center [537, 455] width 277 height 56
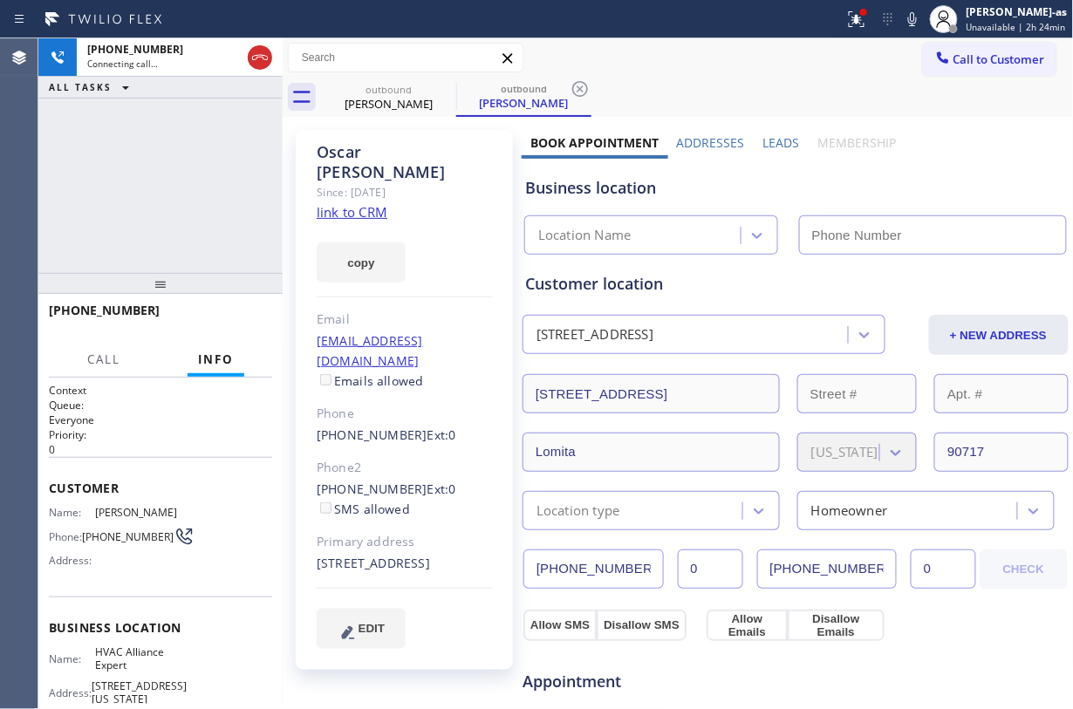
type input "(855) 999-4417"
click at [229, 122] on div "+13234377853 Connecting call… ALL TASKS ALL TASKS ACTIVE TASKS TASKS IN WRAP UP" at bounding box center [160, 155] width 244 height 235
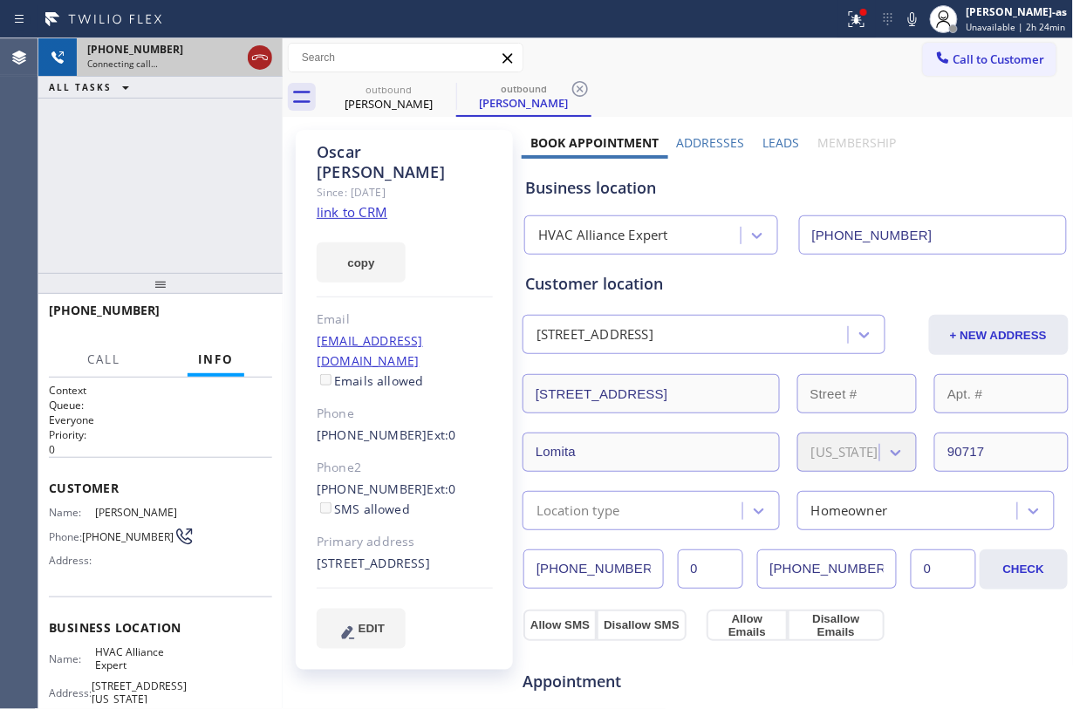
drag, startPoint x: 258, startPoint y: 54, endPoint x: 329, endPoint y: 249, distance: 207.0
click at [256, 54] on icon at bounding box center [260, 57] width 21 height 21
click at [367, 203] on link "link to CRM" at bounding box center [352, 211] width 71 height 17
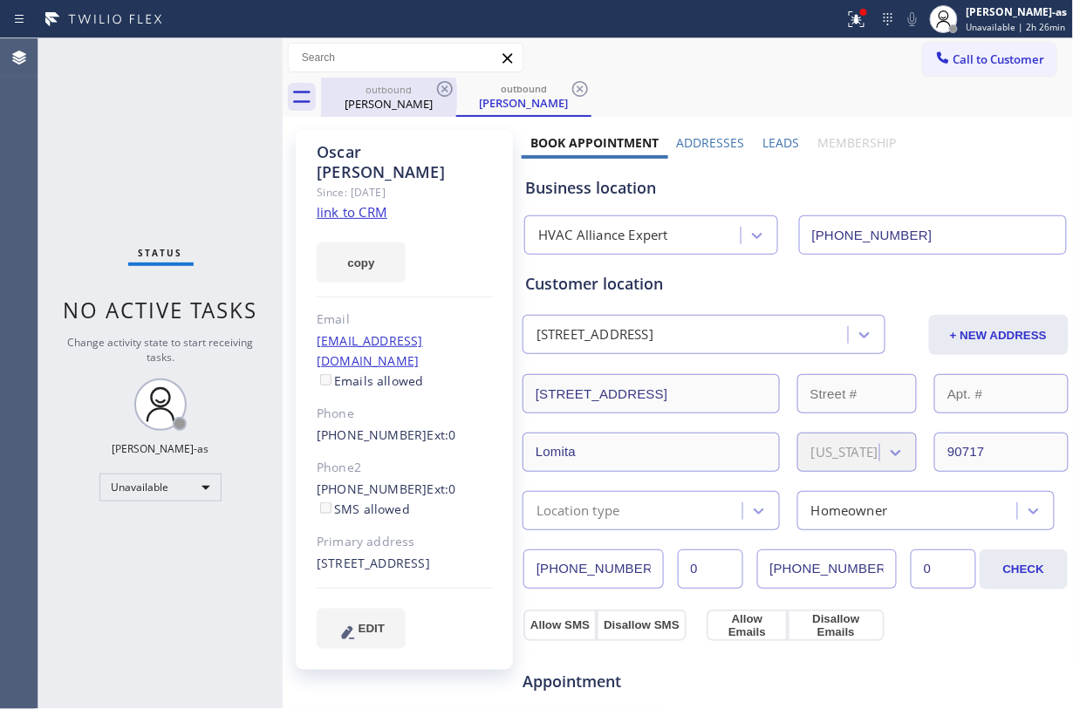
click at [409, 103] on div "Oscar Brandi" at bounding box center [389, 104] width 132 height 16
click at [454, 84] on icon at bounding box center [444, 89] width 21 height 21
click at [448, 99] on icon at bounding box center [444, 89] width 21 height 21
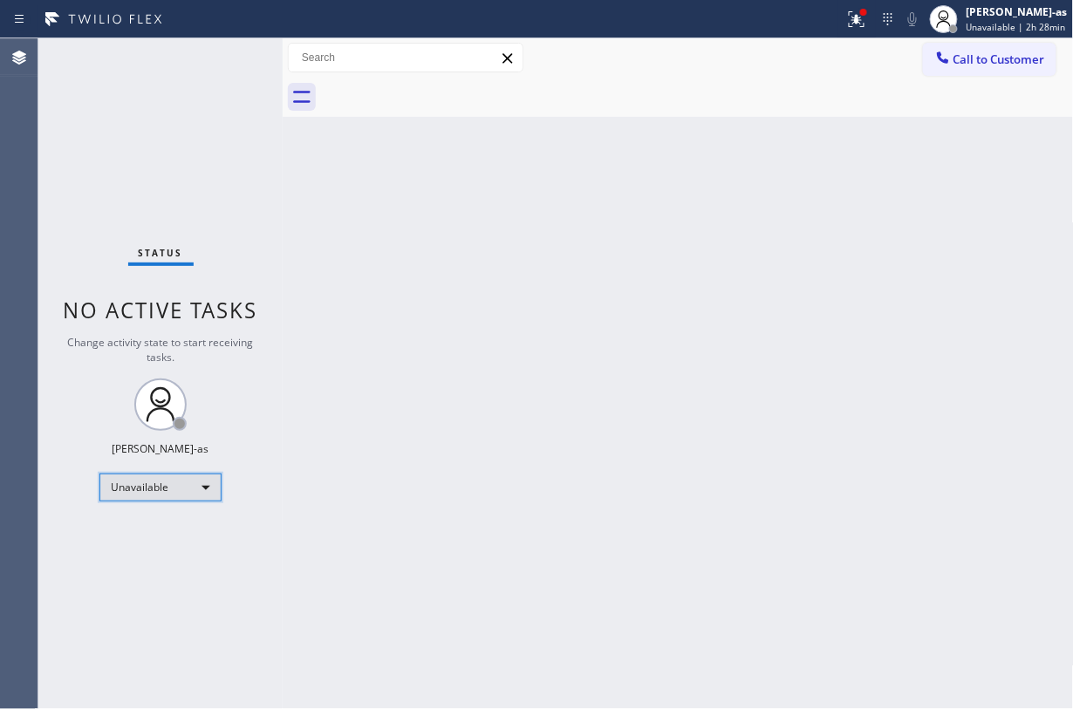
click at [161, 492] on div "Unavailable" at bounding box center [160, 488] width 122 height 28
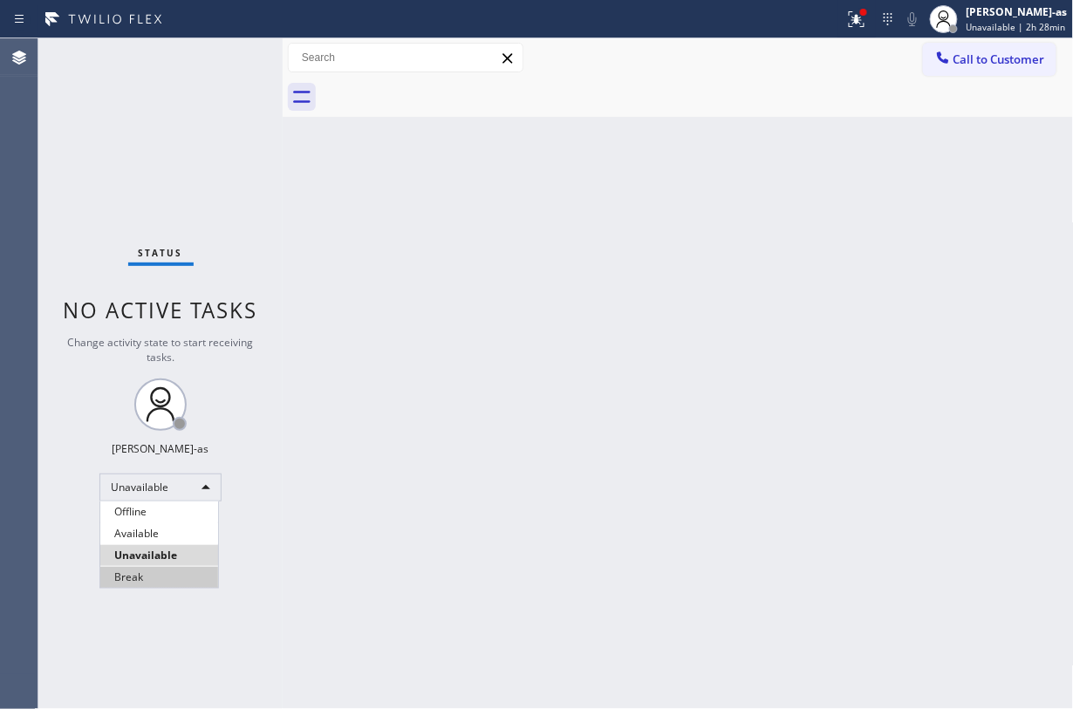
click at [178, 531] on li "Break" at bounding box center [159, 577] width 118 height 21
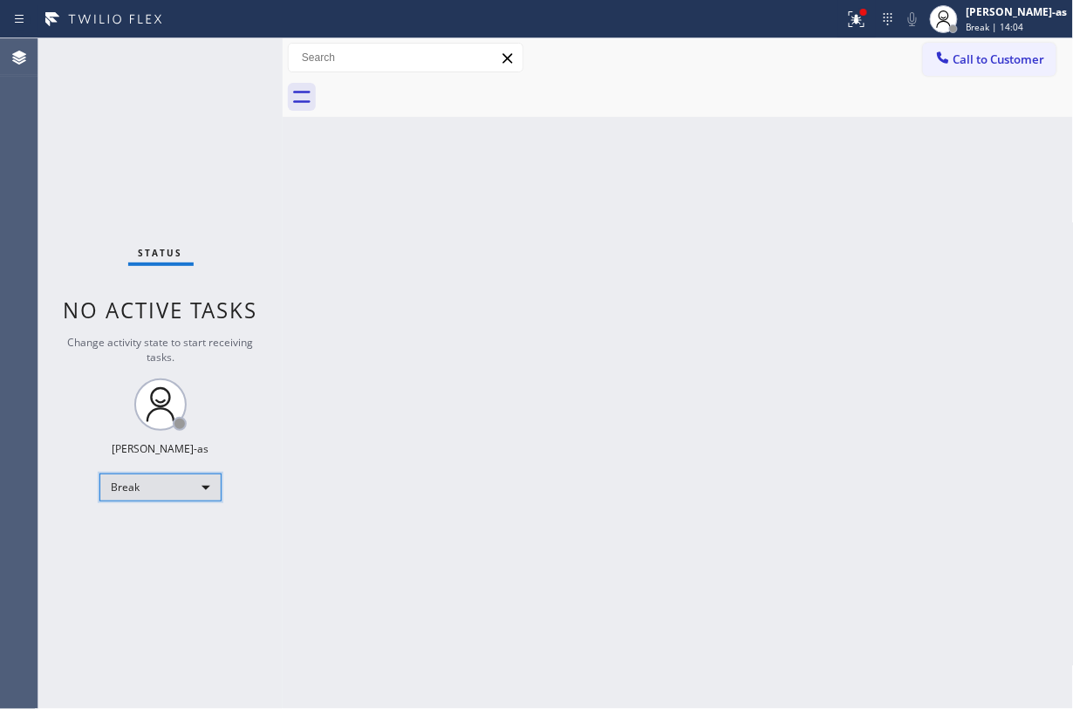
click at [164, 476] on div "Break" at bounding box center [160, 488] width 122 height 28
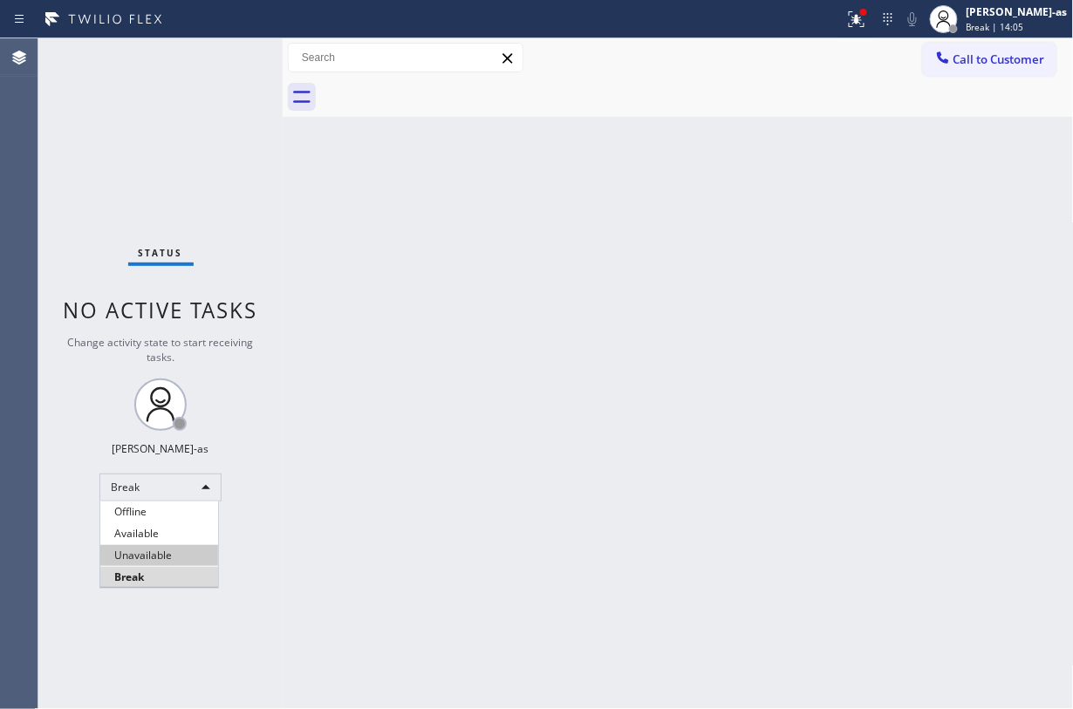
click at [186, 531] on li "Unavailable" at bounding box center [159, 555] width 118 height 21
drag, startPoint x: 679, startPoint y: 443, endPoint x: 773, endPoint y: 677, distance: 252.1
click at [679, 443] on div "Back to Dashboard Change Sender ID Customers Technicians Select a contact Outbo…" at bounding box center [678, 373] width 791 height 671
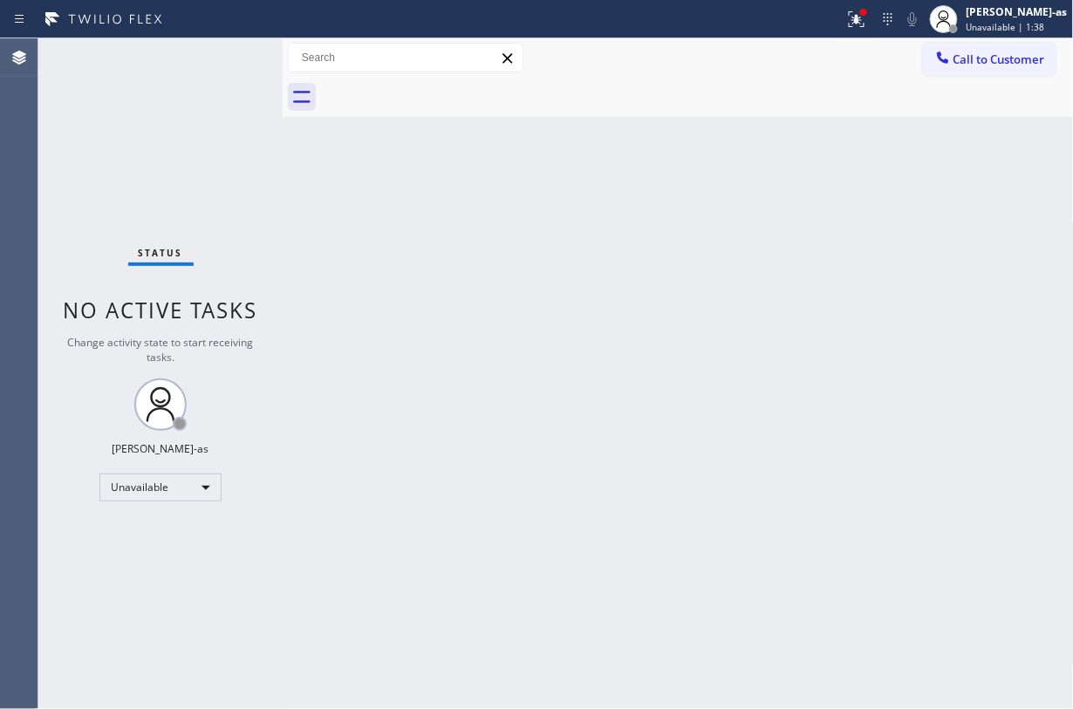
drag, startPoint x: 217, startPoint y: 192, endPoint x: 215, endPoint y: 182, distance: 9.9
click at [217, 189] on div "Status No active tasks Change activity state to start receiving tasks. Jesica J…" at bounding box center [160, 373] width 244 height 671
click at [804, 53] on span "Call to Customer" at bounding box center [1000, 59] width 92 height 16
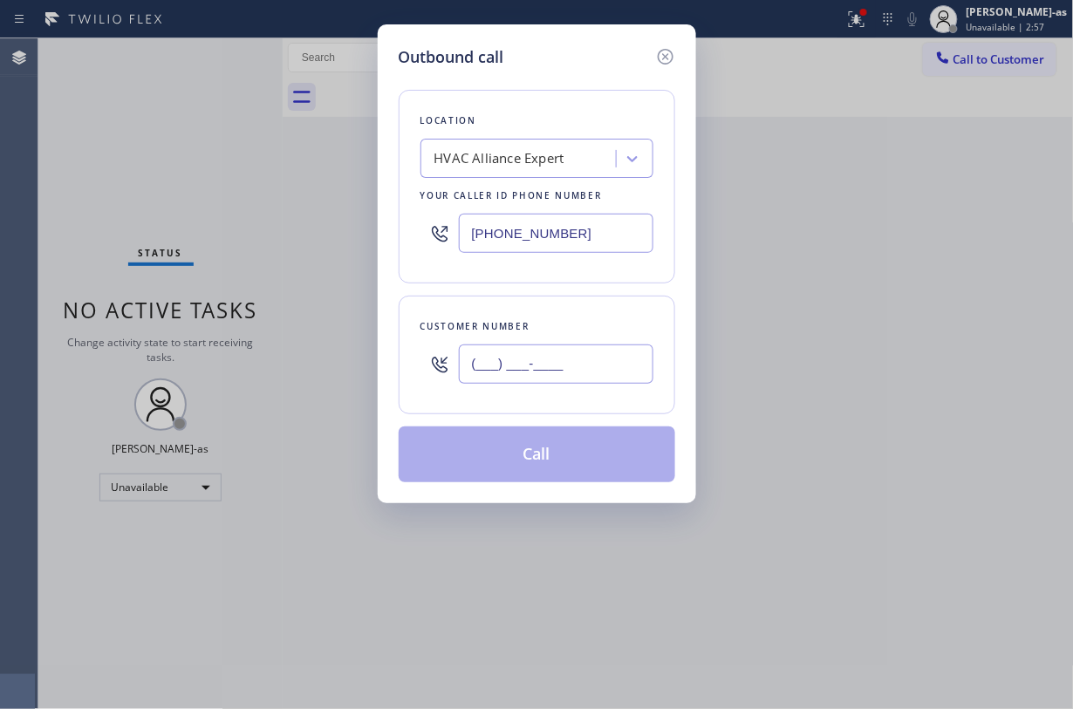
click at [583, 349] on input "(___) ___-____" at bounding box center [556, 364] width 195 height 39
paste input "951) 205-0688"
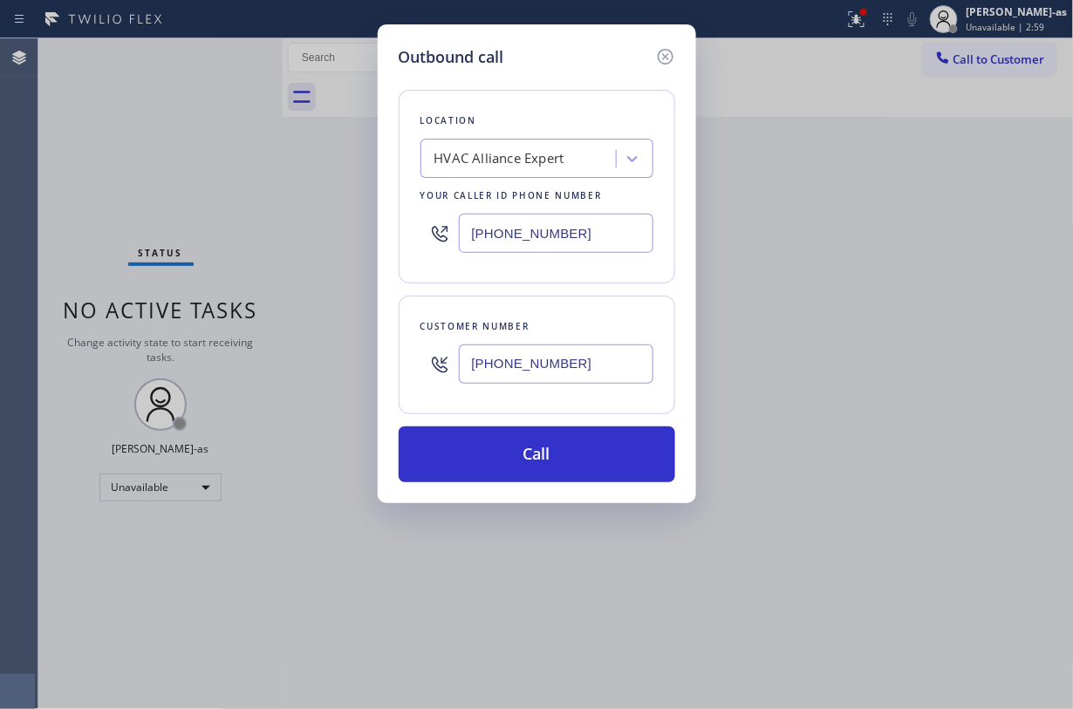
type input "(951) 205-0688"
drag, startPoint x: 204, startPoint y: 68, endPoint x: 393, endPoint y: 164, distance: 211.5
click at [203, 70] on div "Outbound call Location HVAC Alliance Expert Your caller id phone number (855) 9…" at bounding box center [536, 354] width 1073 height 709
click at [569, 161] on div "HVAC Alliance Expert" at bounding box center [521, 159] width 190 height 31
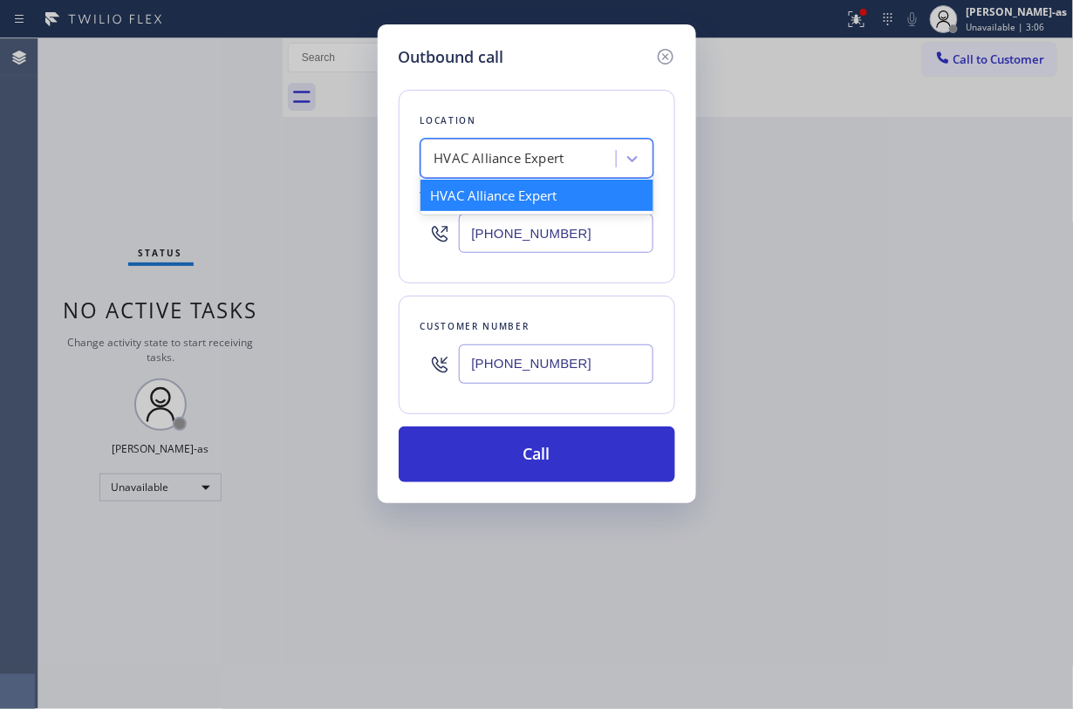
paste input "M R General Electric Appliances Repair"
type input "M R General Electric Appliances Repair"
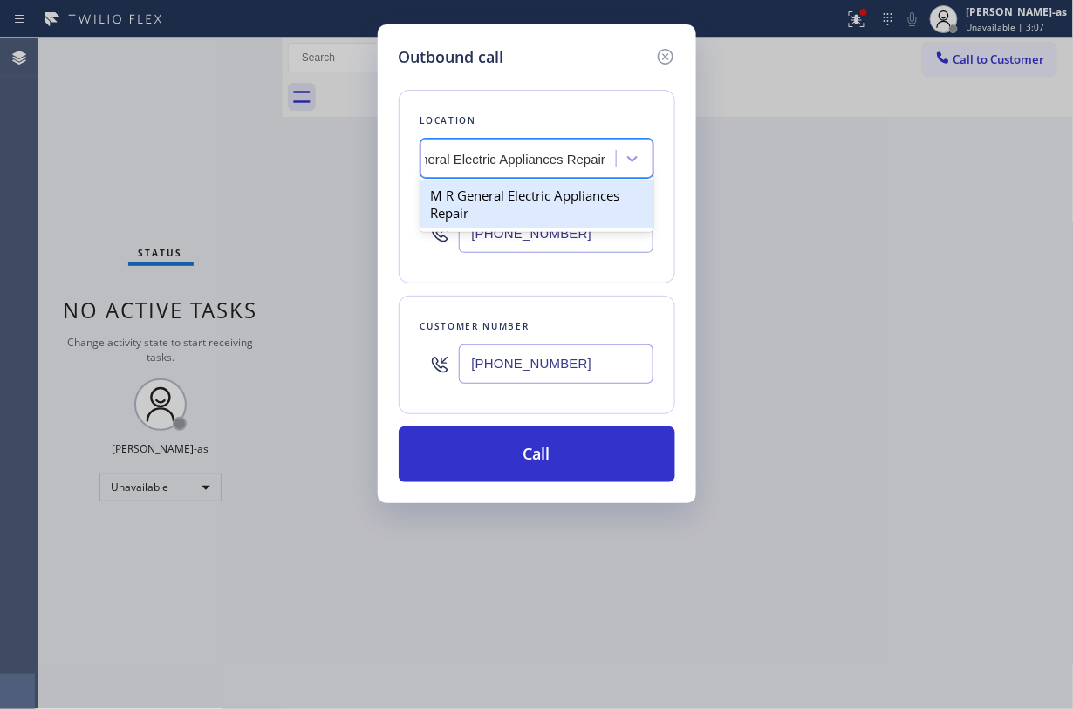
click at [482, 181] on div "M R General Electric Appliances Repair" at bounding box center [537, 204] width 233 height 49
type input "(714) 942-1171"
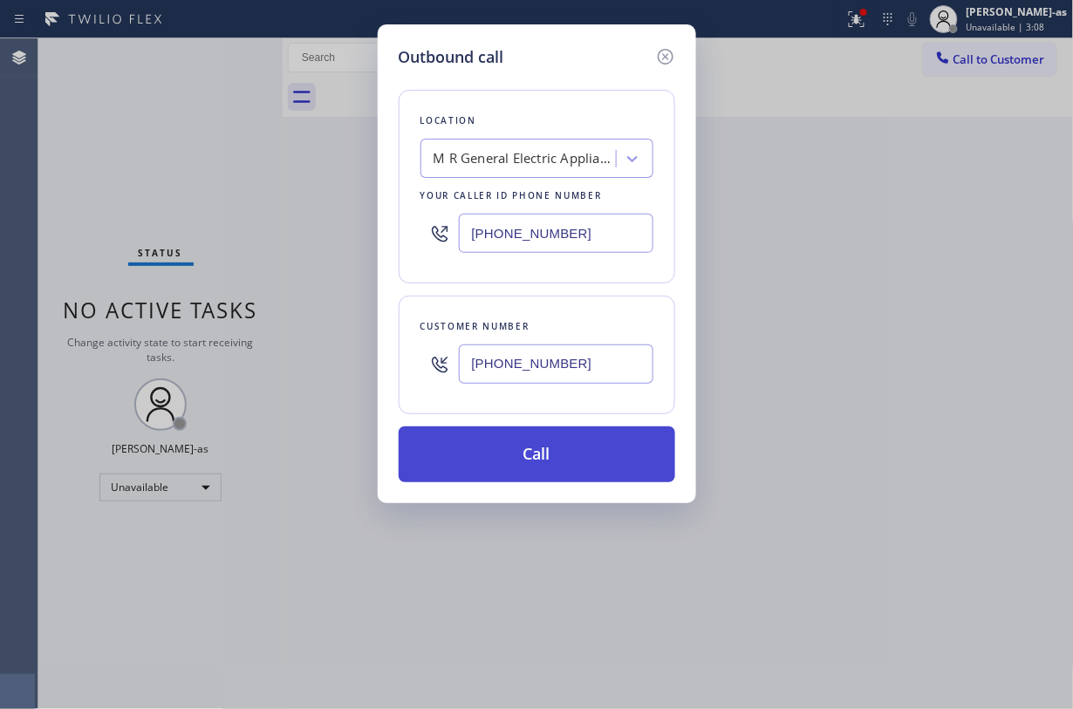
click at [592, 457] on button "Call" at bounding box center [537, 455] width 277 height 56
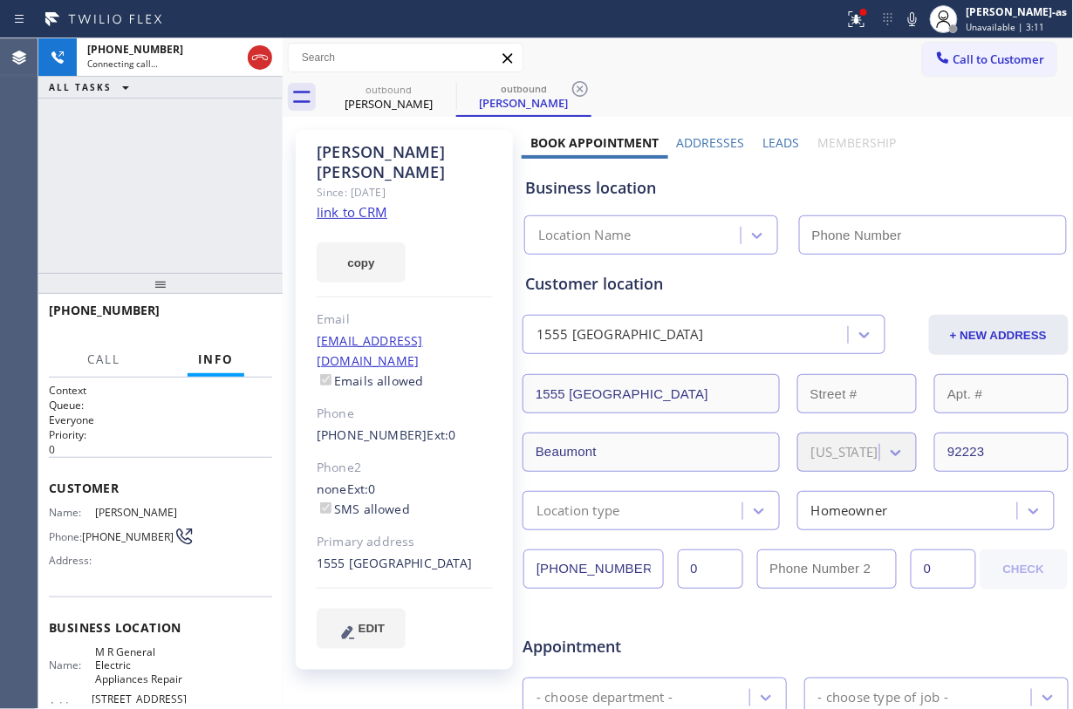
click at [364, 203] on link "link to CRM" at bounding box center [352, 211] width 71 height 17
type input "(714) 942-1171"
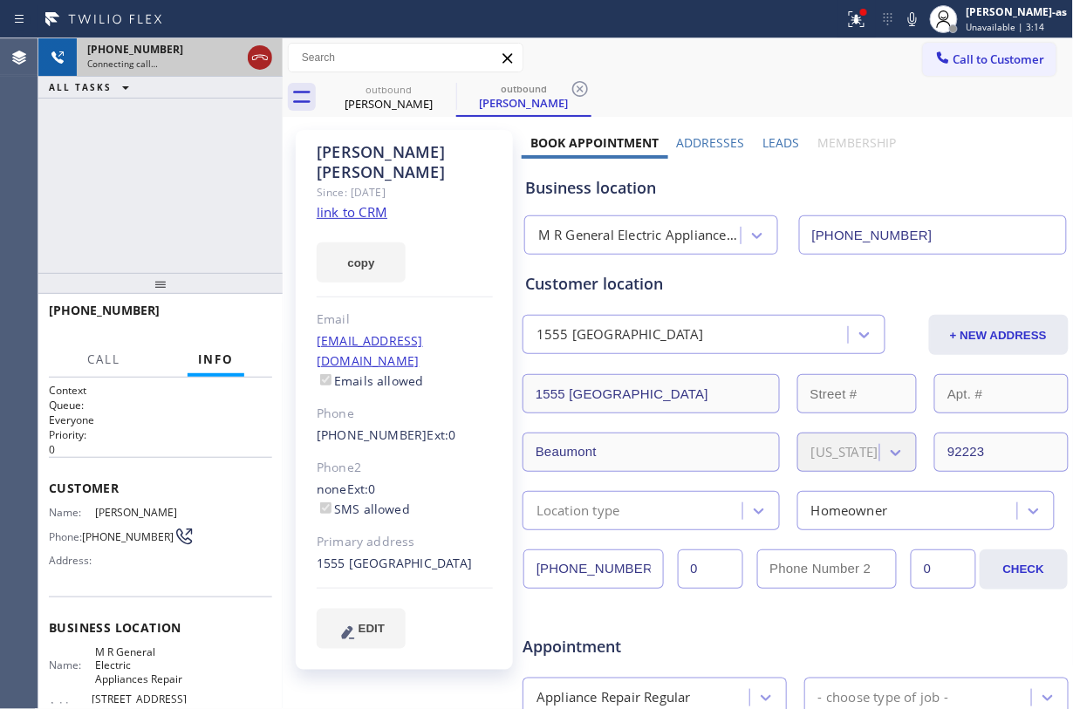
click at [252, 50] on icon at bounding box center [260, 57] width 21 height 21
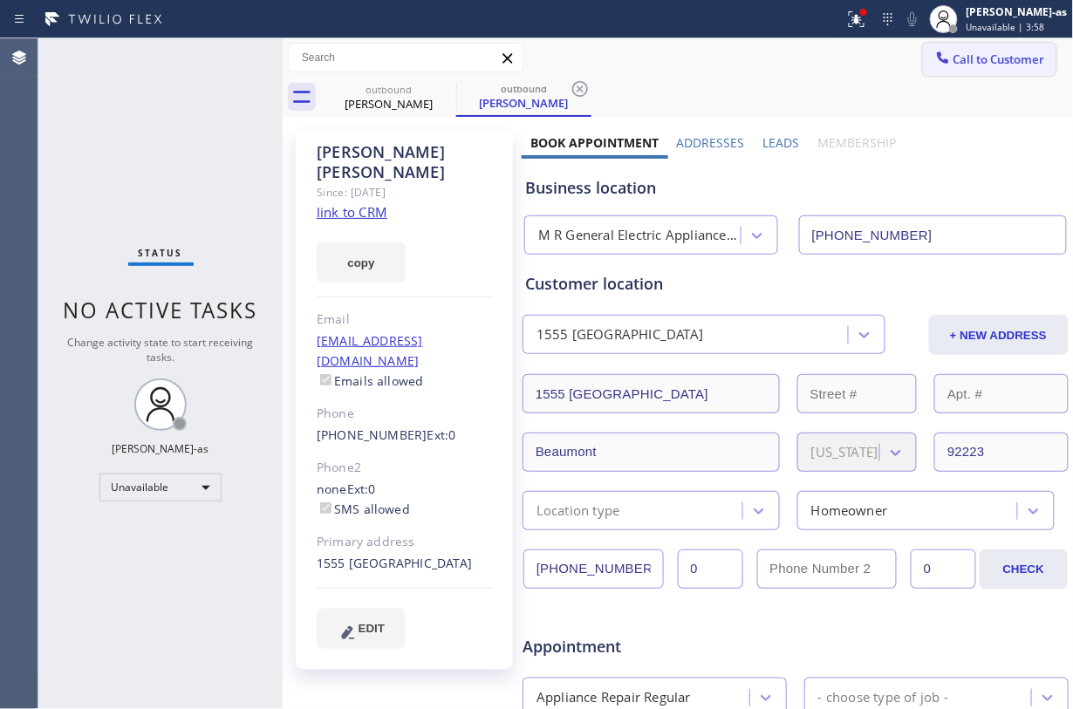
click at [804, 60] on span "Call to Customer" at bounding box center [1000, 59] width 92 height 16
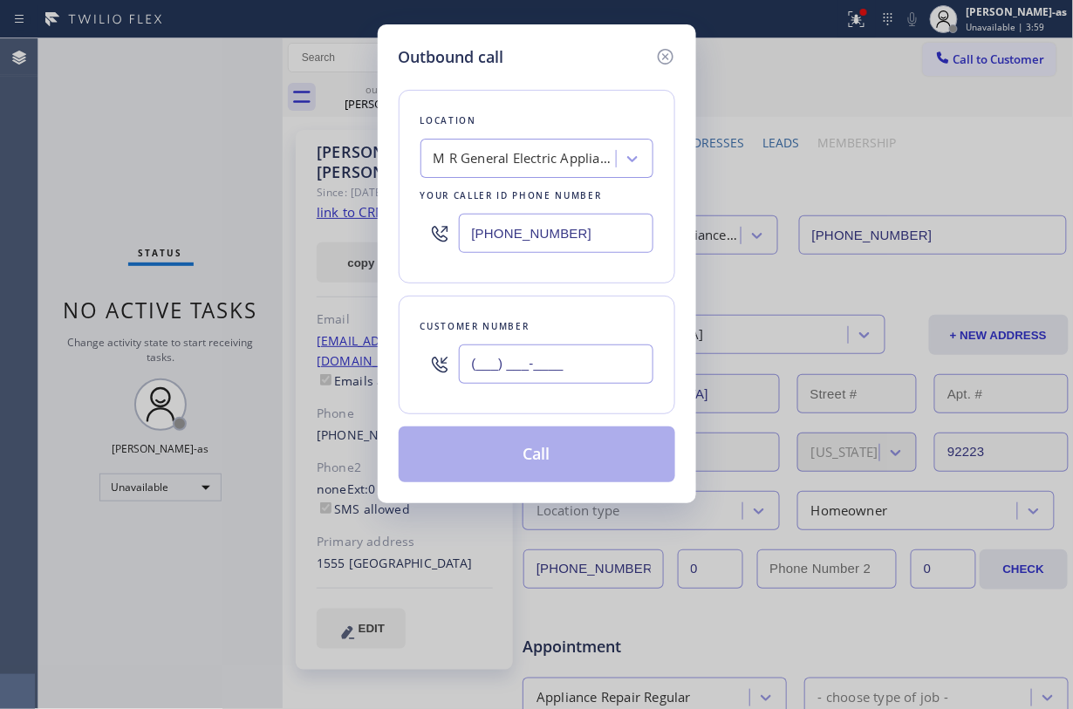
click at [537, 377] on input "(___) ___-____" at bounding box center [556, 364] width 195 height 39
paste input "951) 205-0688"
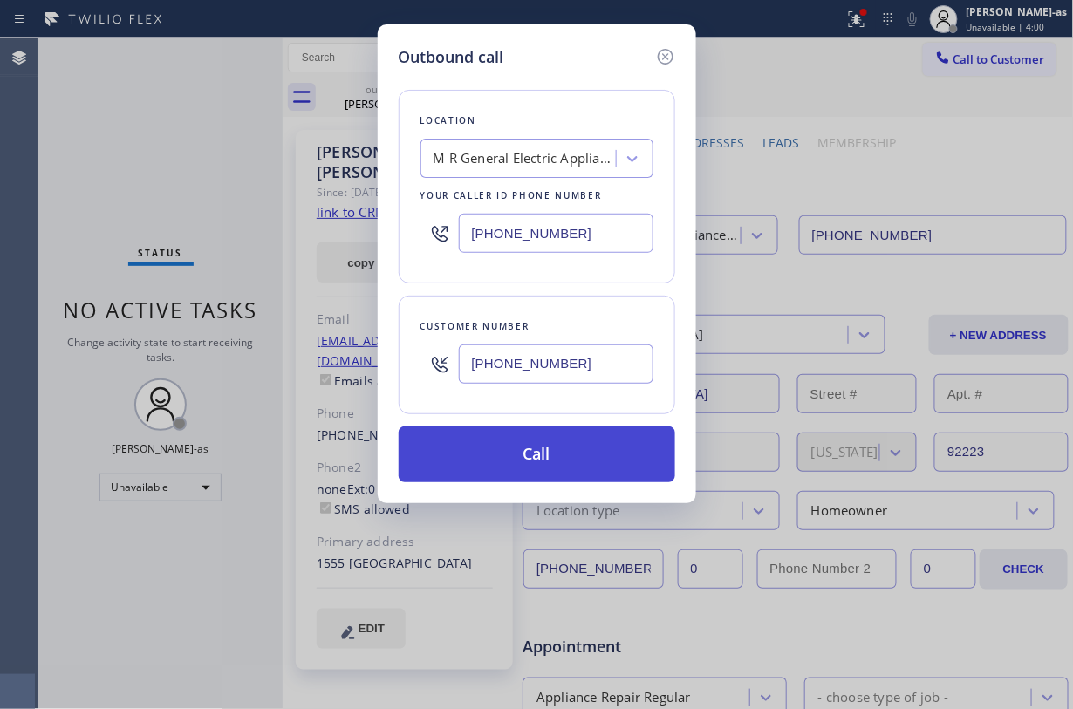
type input "(951) 205-0688"
click at [584, 457] on button "Call" at bounding box center [537, 455] width 277 height 56
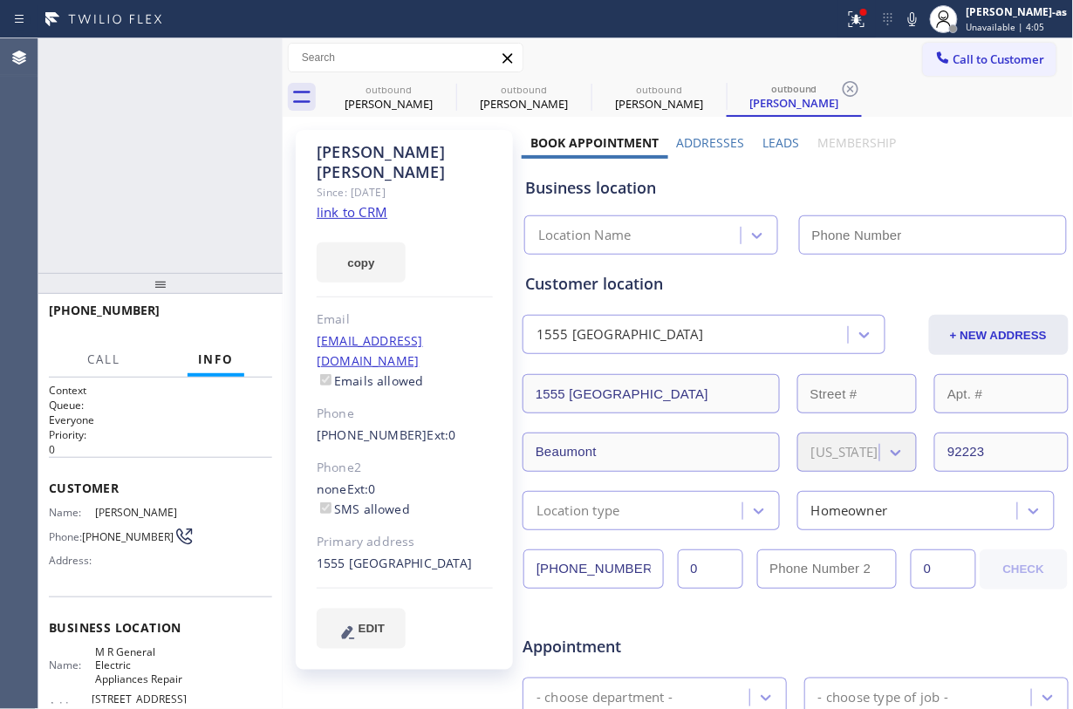
type input "(714) 942-1171"
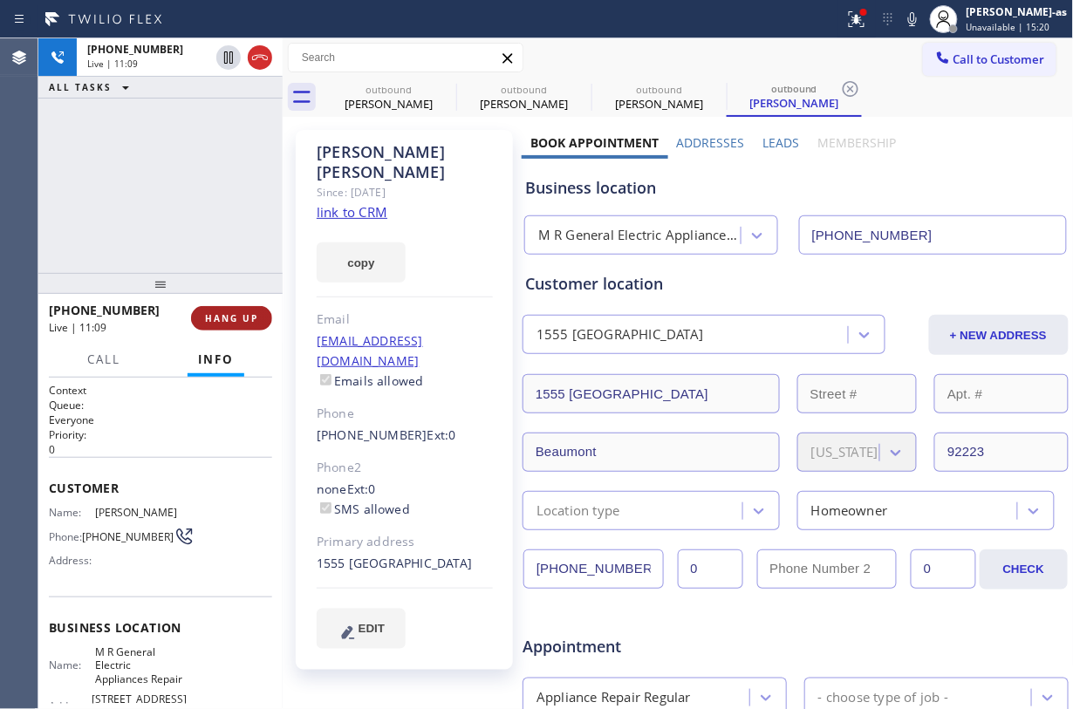
click at [236, 311] on button "HANG UP" at bounding box center [231, 318] width 81 height 24
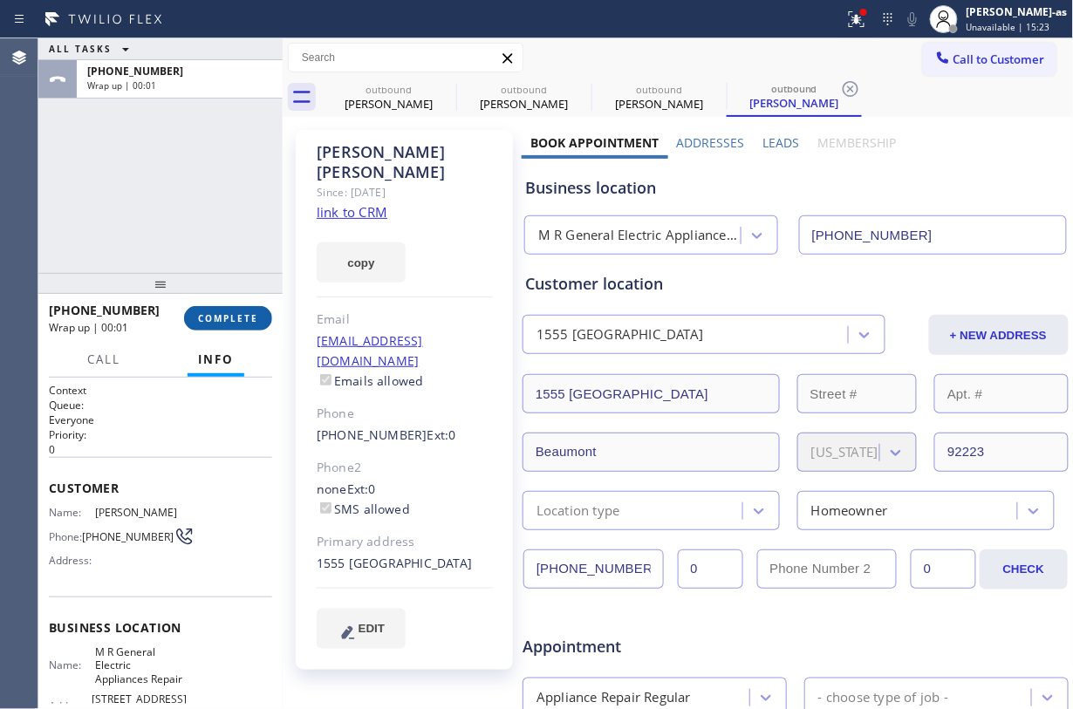
click at [236, 309] on button "COMPLETE" at bounding box center [228, 318] width 88 height 24
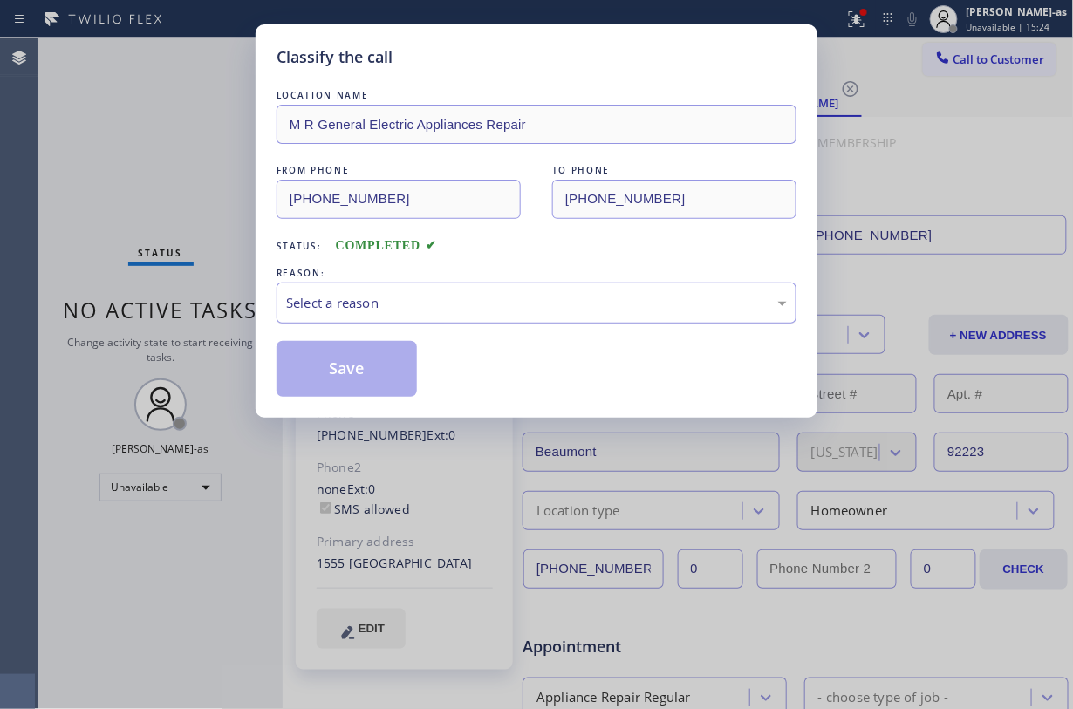
click at [427, 295] on div "Select a reason" at bounding box center [536, 303] width 501 height 20
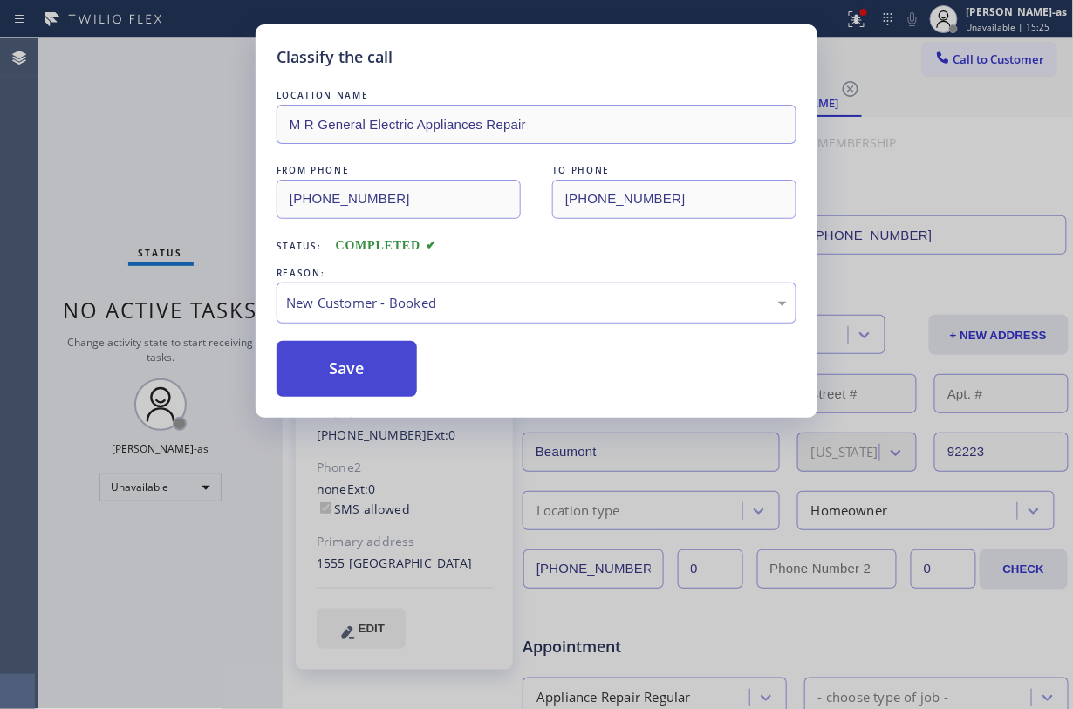
click at [351, 358] on button "Save" at bounding box center [347, 369] width 140 height 56
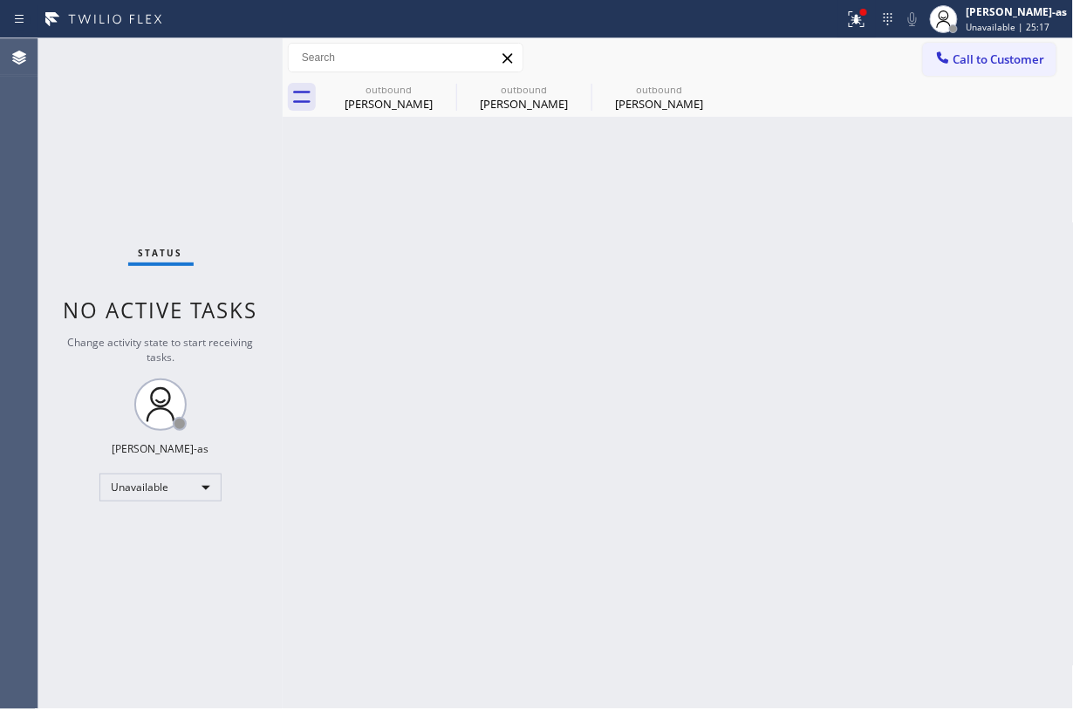
click at [232, 210] on div "Status No active tasks Change activity state to start receiving tasks. Jesica J…" at bounding box center [160, 373] width 244 height 671
click at [391, 96] on div "Kenneth Payne" at bounding box center [389, 104] width 132 height 16
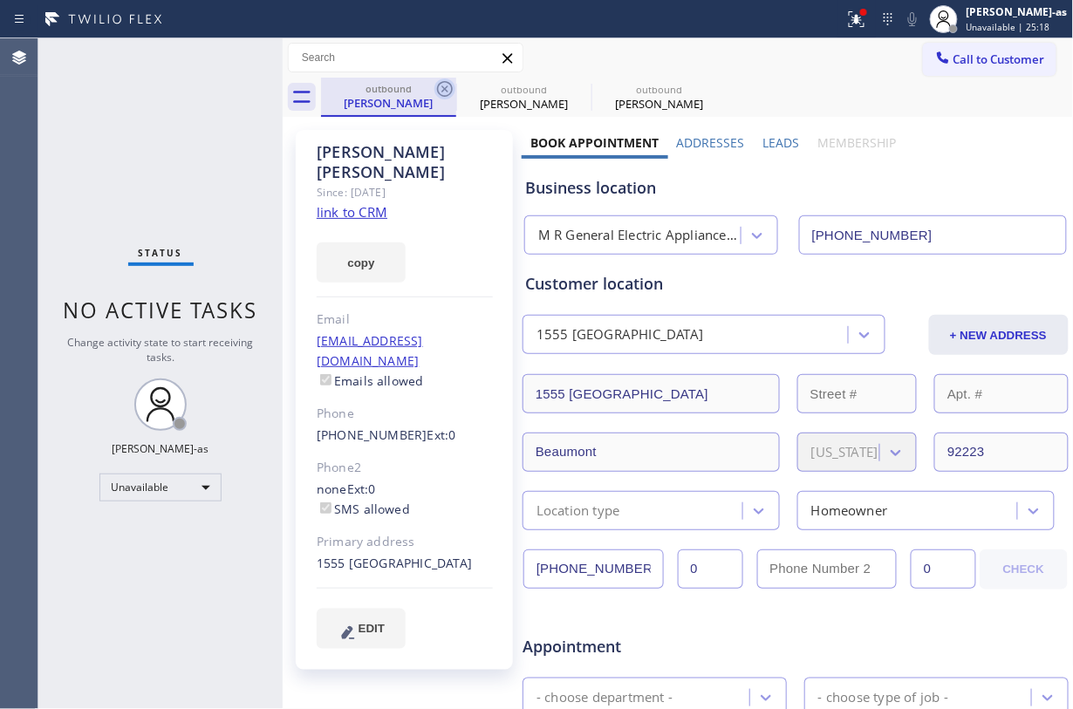
click at [441, 91] on icon at bounding box center [444, 89] width 21 height 21
click at [570, 91] on icon at bounding box center [580, 89] width 21 height 21
click at [0, 0] on icon at bounding box center [0, 0] width 0 height 0
click at [441, 91] on div "outbound Kenneth Payne outbound Kenneth Payne outbound Kenneth Payne" at bounding box center [697, 97] width 753 height 39
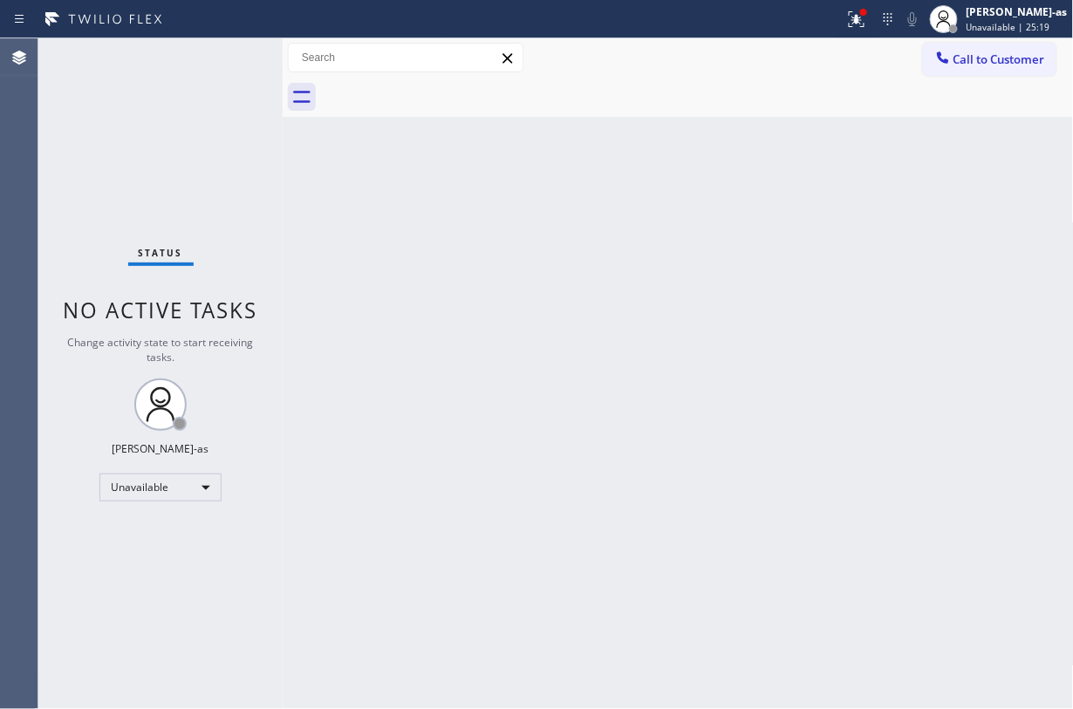
click at [441, 91] on div at bounding box center [697, 97] width 753 height 39
click at [407, 225] on div "Back to Dashboard Change Sender ID Customers Technicians Select a contact Outbo…" at bounding box center [678, 373] width 791 height 671
click at [174, 57] on div "Status No active tasks Change activity state to start receiving tasks. Jesica J…" at bounding box center [160, 373] width 244 height 671
click at [804, 65] on span "Call to Customer" at bounding box center [1000, 59] width 92 height 16
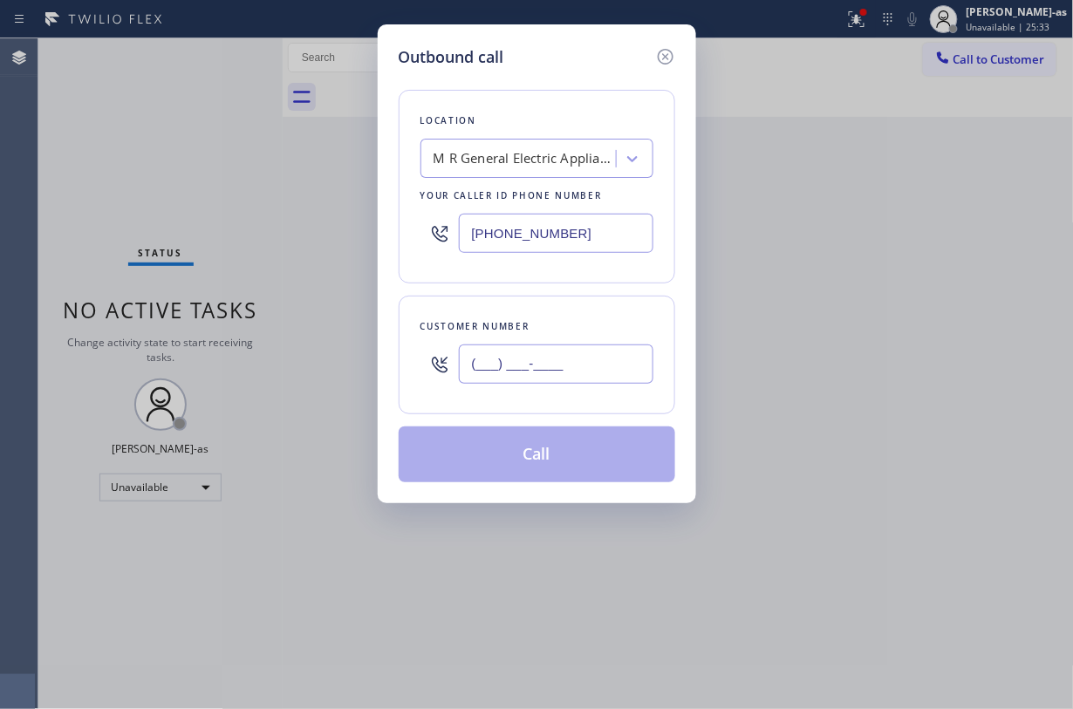
click at [570, 371] on input "(___) ___-____" at bounding box center [556, 364] width 195 height 39
paste input "323) 840-6665"
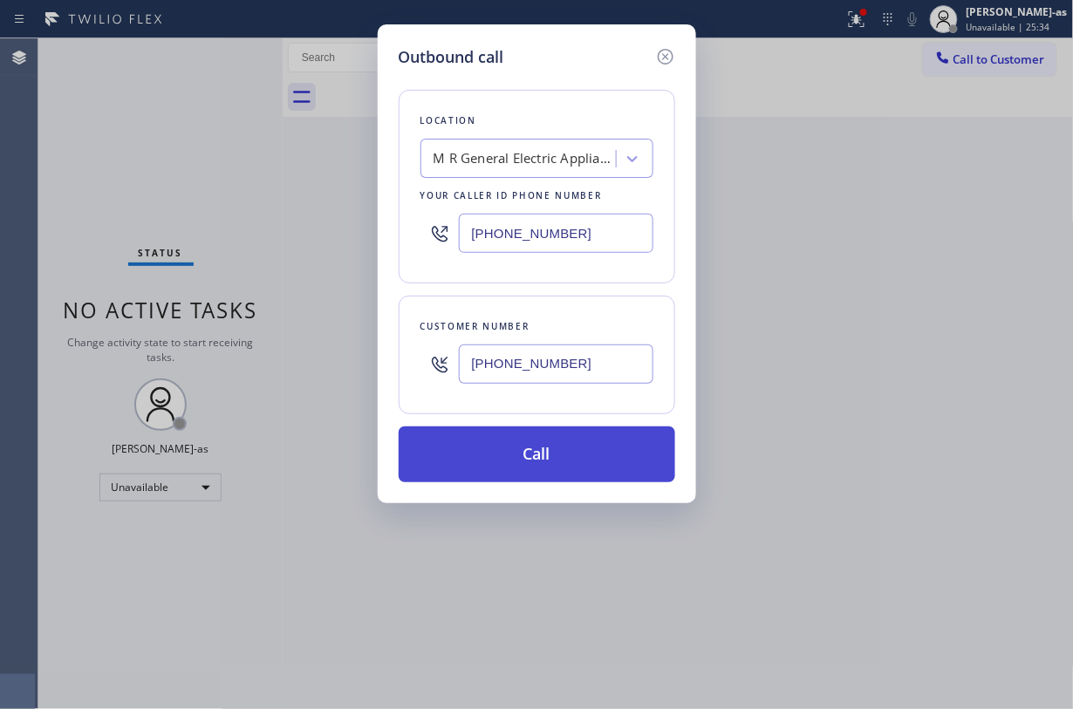
type input "(323) 840-6665"
click at [454, 457] on button "Call" at bounding box center [537, 455] width 277 height 56
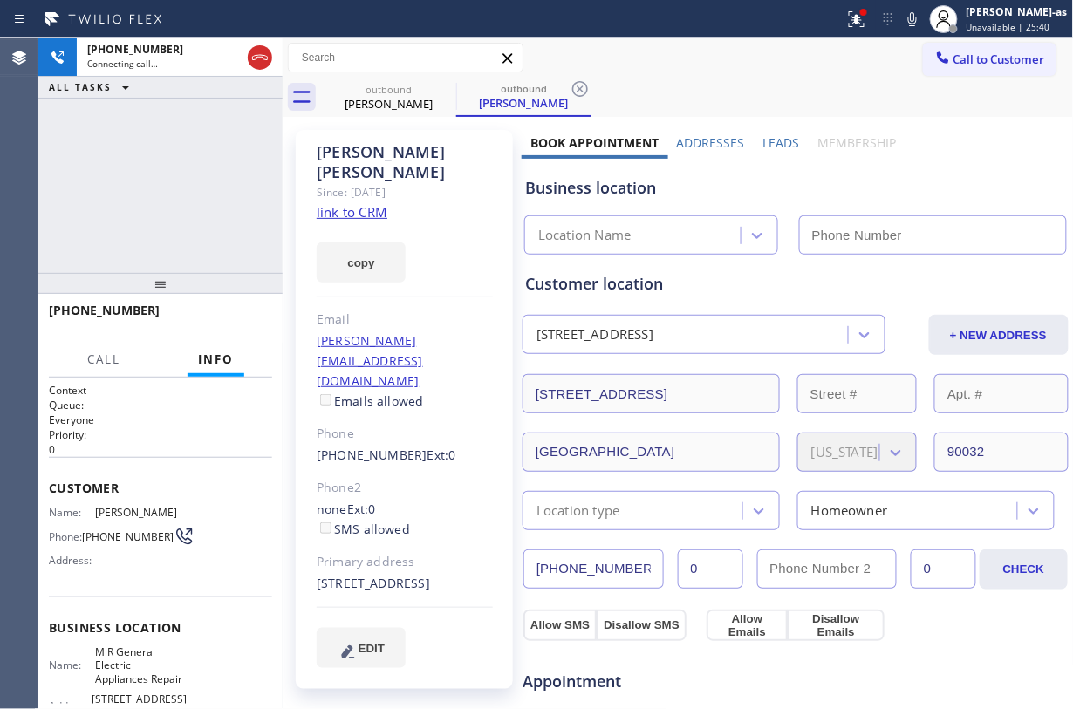
type input "(714) 942-1171"
click at [147, 171] on div "+13238406665 Connecting call… ALL TASKS ALL TASKS ACTIVE TASKS TASKS IN WRAP UP" at bounding box center [160, 155] width 244 height 235
click at [194, 190] on div "+13238406665 Connecting call… ALL TASKS ALL TASKS ACTIVE TASKS TASKS IN WRAP UP" at bounding box center [160, 155] width 244 height 235
click at [359, 203] on link "link to CRM" at bounding box center [352, 211] width 71 height 17
drag, startPoint x: 140, startPoint y: 263, endPoint x: 243, endPoint y: 158, distance: 146.8
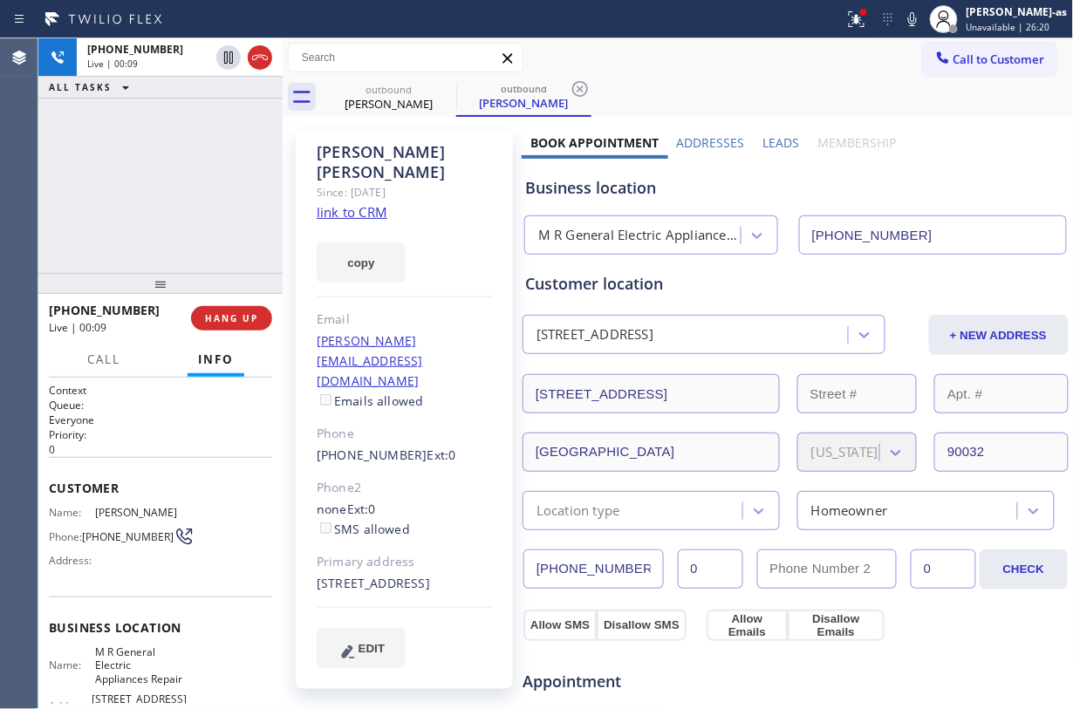
click at [143, 262] on div "+13238406665 Live | 00:09 ALL TASKS ALL TASKS ACTIVE TASKS TASKS IN WRAP UP" at bounding box center [160, 155] width 244 height 235
click at [248, 65] on div at bounding box center [260, 57] width 24 height 21
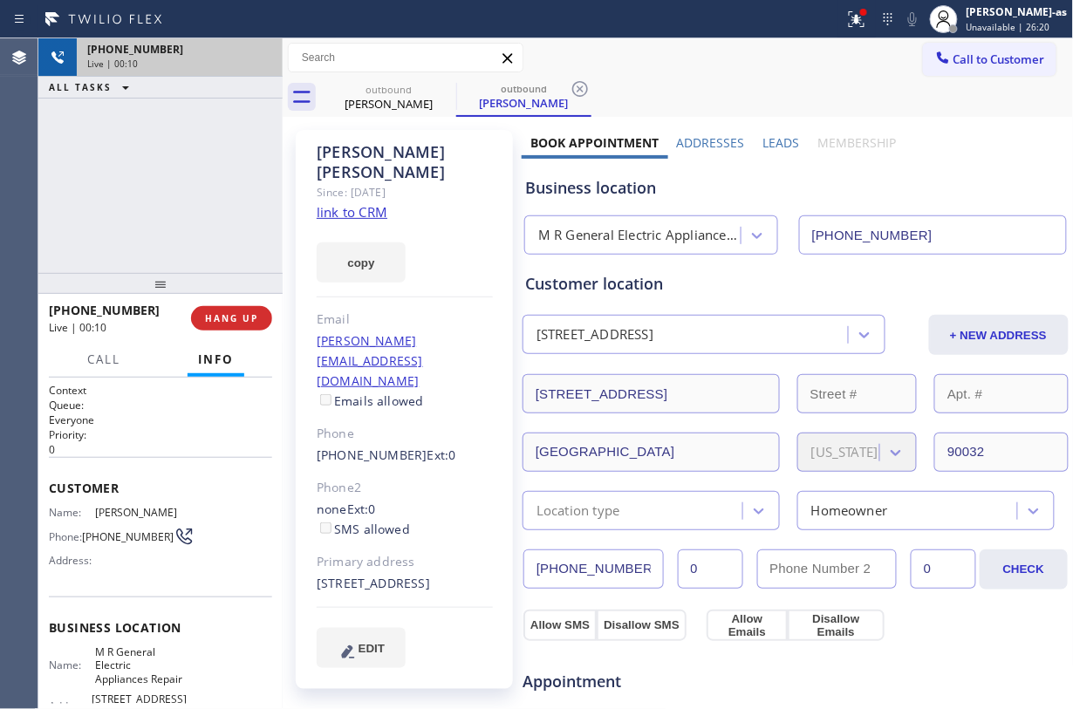
click at [229, 193] on div "+13238406665 Live | 00:10 ALL TASKS ALL TASKS ACTIVE TASKS TASKS IN WRAP UP" at bounding box center [160, 155] width 244 height 235
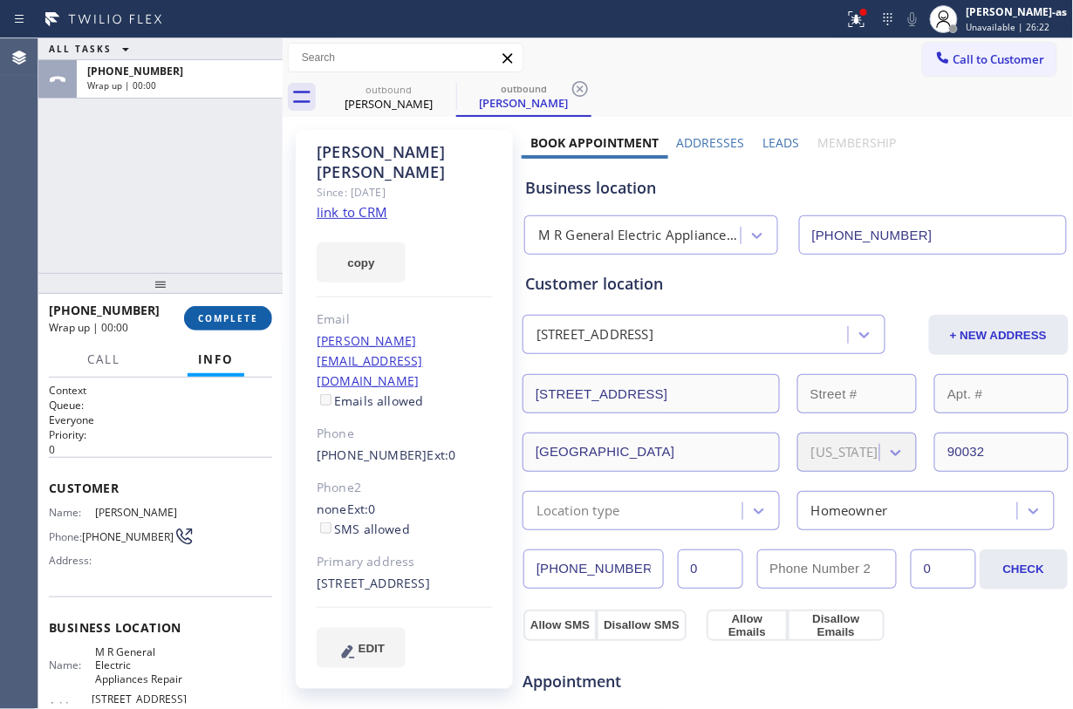
click at [245, 318] on span "COMPLETE" at bounding box center [228, 318] width 60 height 12
click at [210, 238] on div "ALL TASKS ALL TASKS ACTIVE TASKS TASKS IN WRAP UP +13238406665 Wrap up | 00:00" at bounding box center [160, 155] width 244 height 235
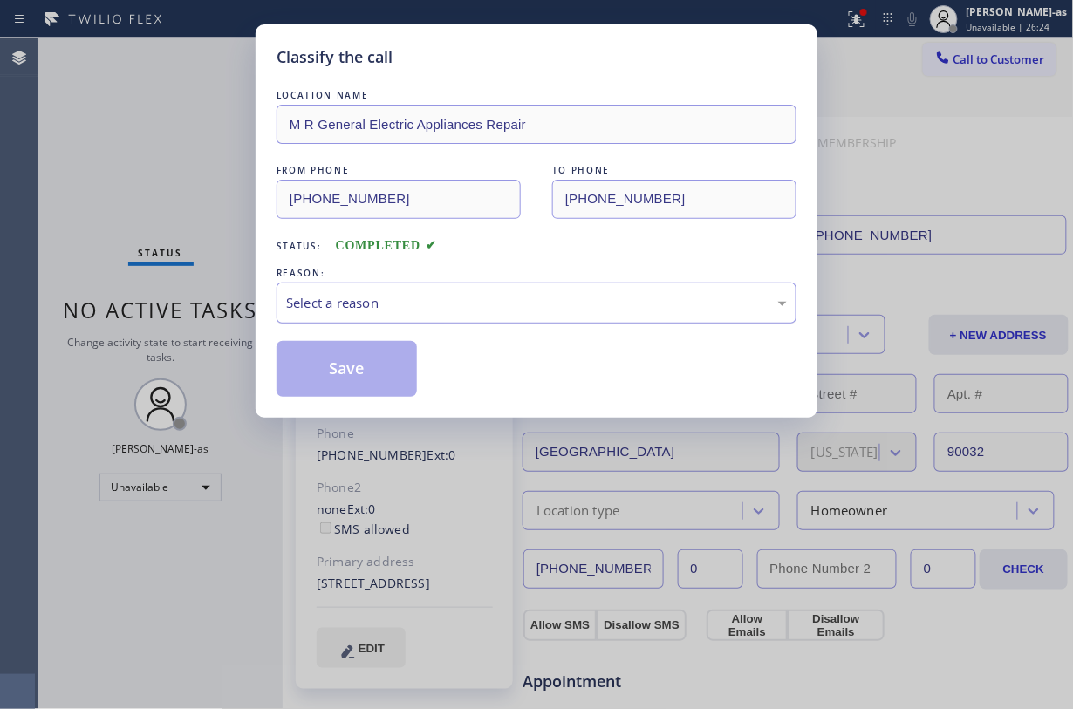
drag, startPoint x: 423, startPoint y: 307, endPoint x: 457, endPoint y: 321, distance: 36.8
click at [429, 307] on div "Select a reason" at bounding box center [536, 303] width 501 height 20
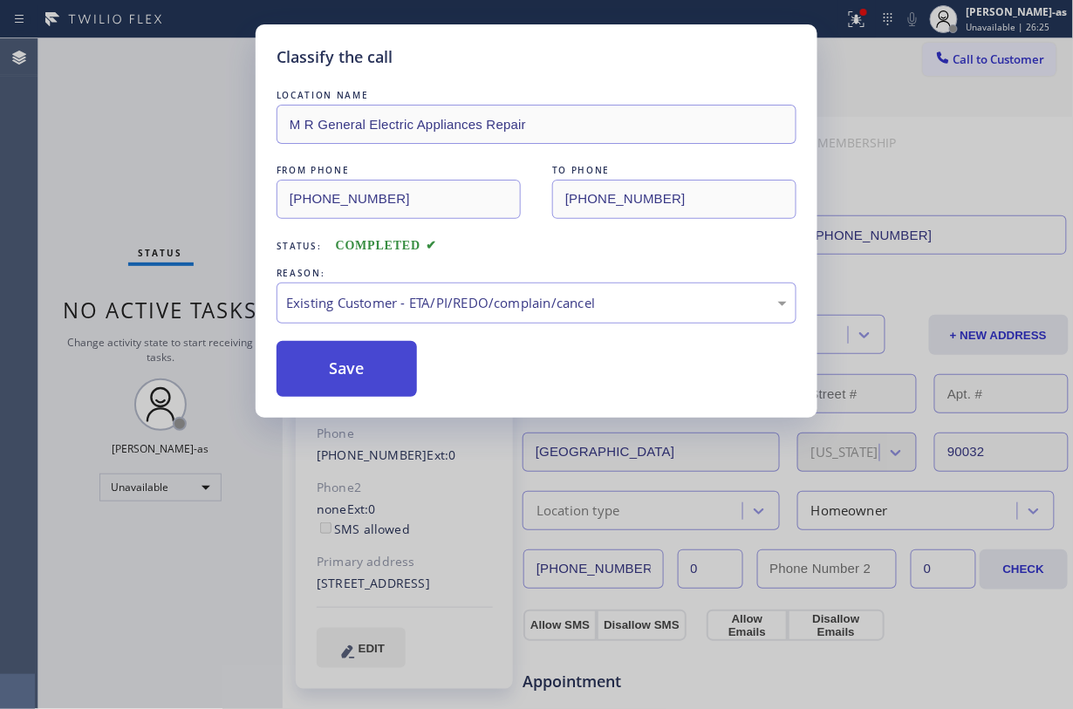
click at [354, 372] on button "Save" at bounding box center [347, 369] width 140 height 56
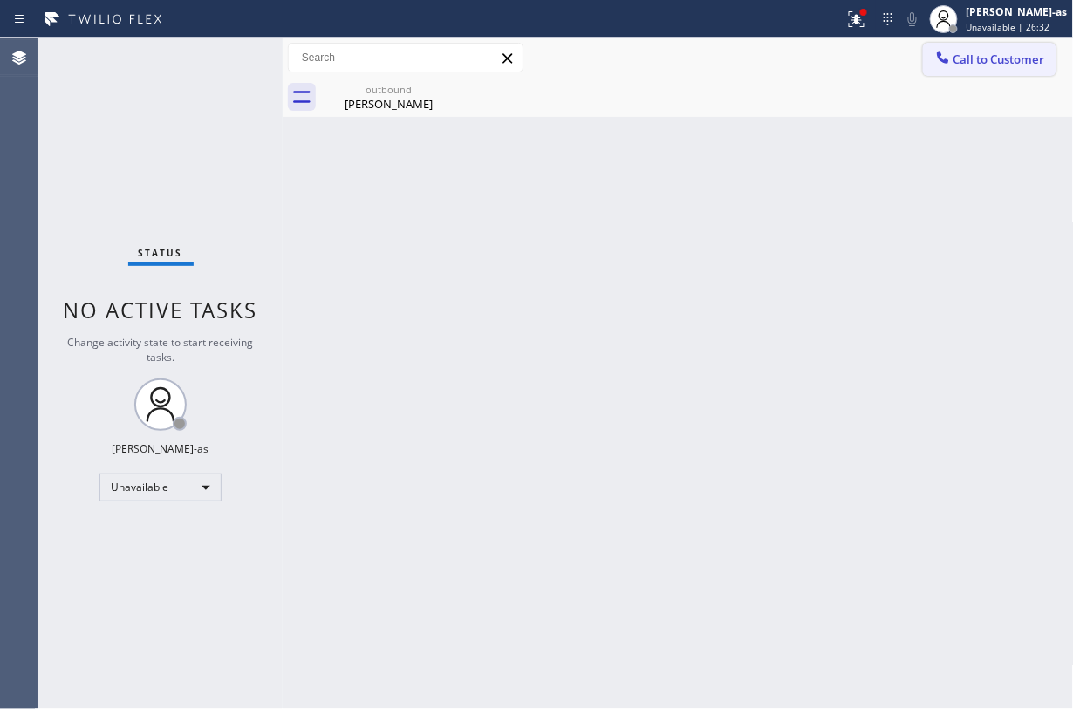
click at [804, 64] on span "Call to Customer" at bounding box center [1000, 59] width 92 height 16
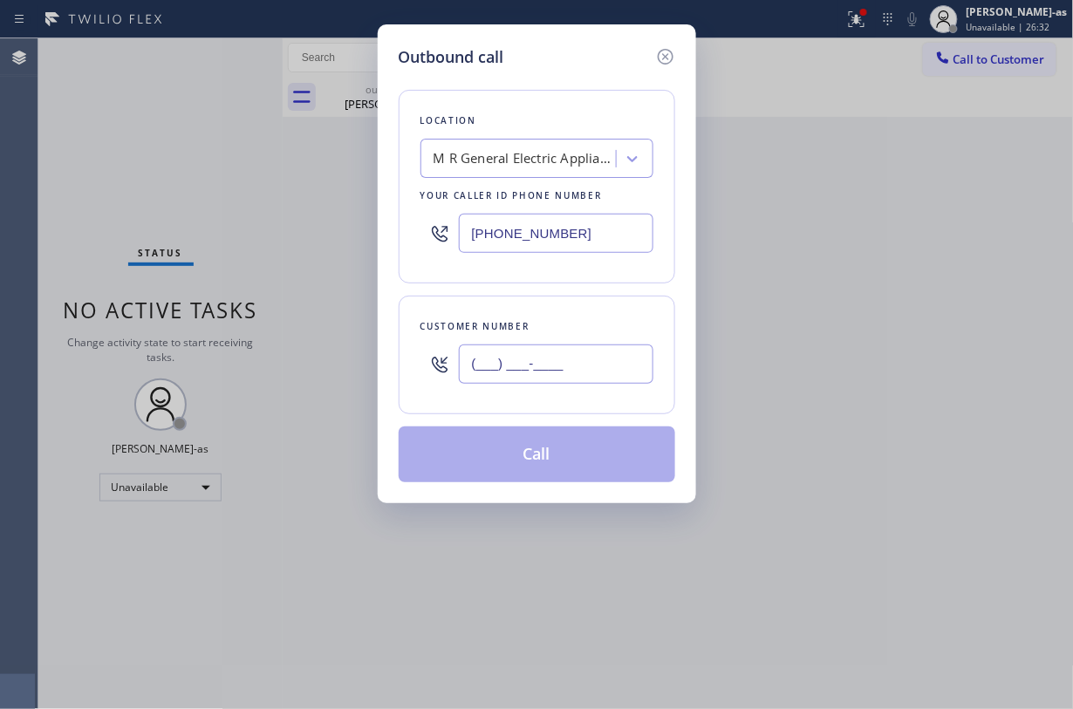
click at [587, 352] on input "(___) ___-____" at bounding box center [556, 364] width 195 height 39
paste input "310) 528-2457"
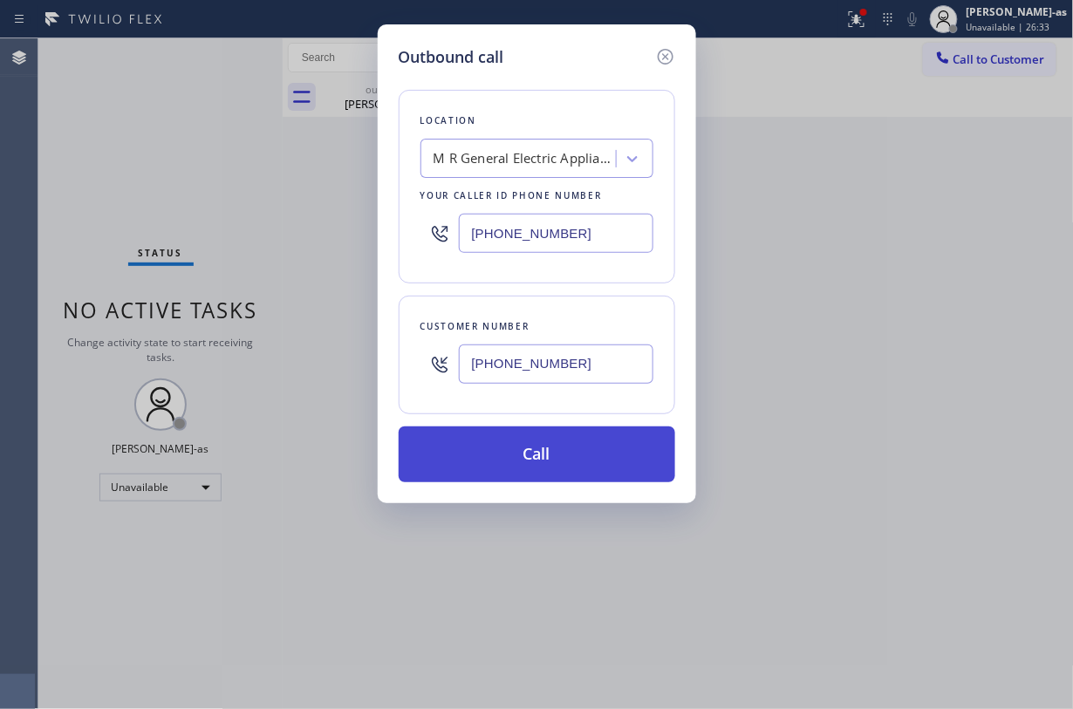
type input "(310) 528-2457"
click at [577, 462] on button "Call" at bounding box center [537, 455] width 277 height 56
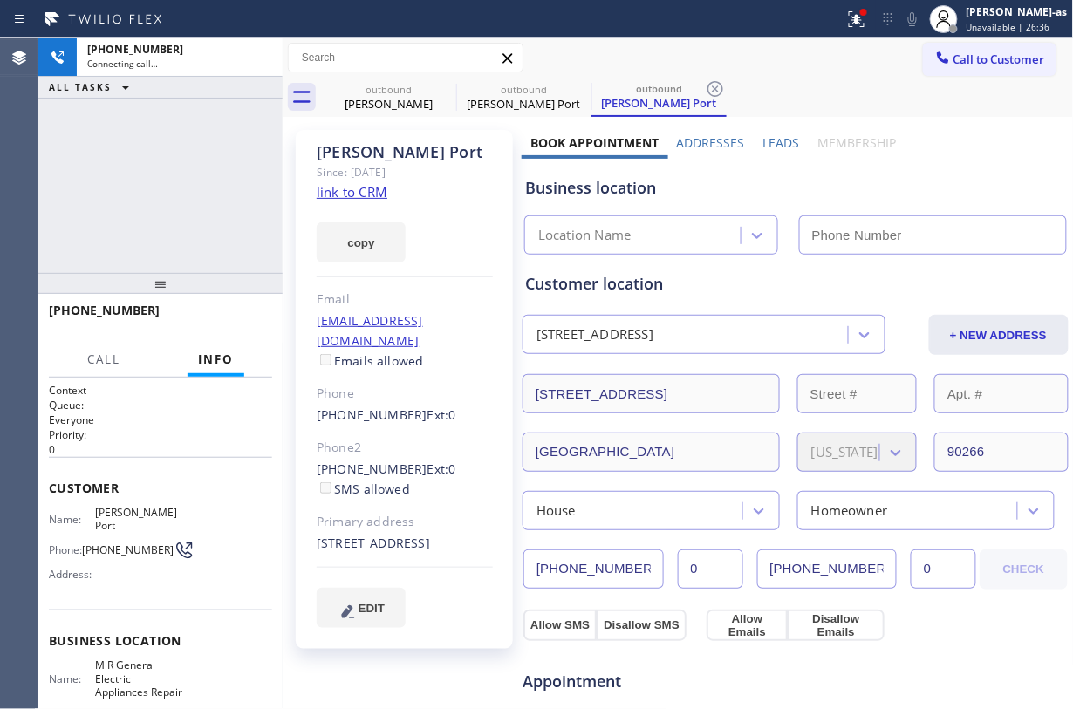
drag, startPoint x: 202, startPoint y: 165, endPoint x: 353, endPoint y: 194, distance: 153.7
click at [203, 166] on div "+13105282457 Connecting call… ALL TASKS ALL TASKS ACTIVE TASKS TASKS IN WRAP UP" at bounding box center [160, 155] width 244 height 235
click at [353, 194] on link "link to CRM" at bounding box center [352, 191] width 71 height 17
type input "(714) 942-1171"
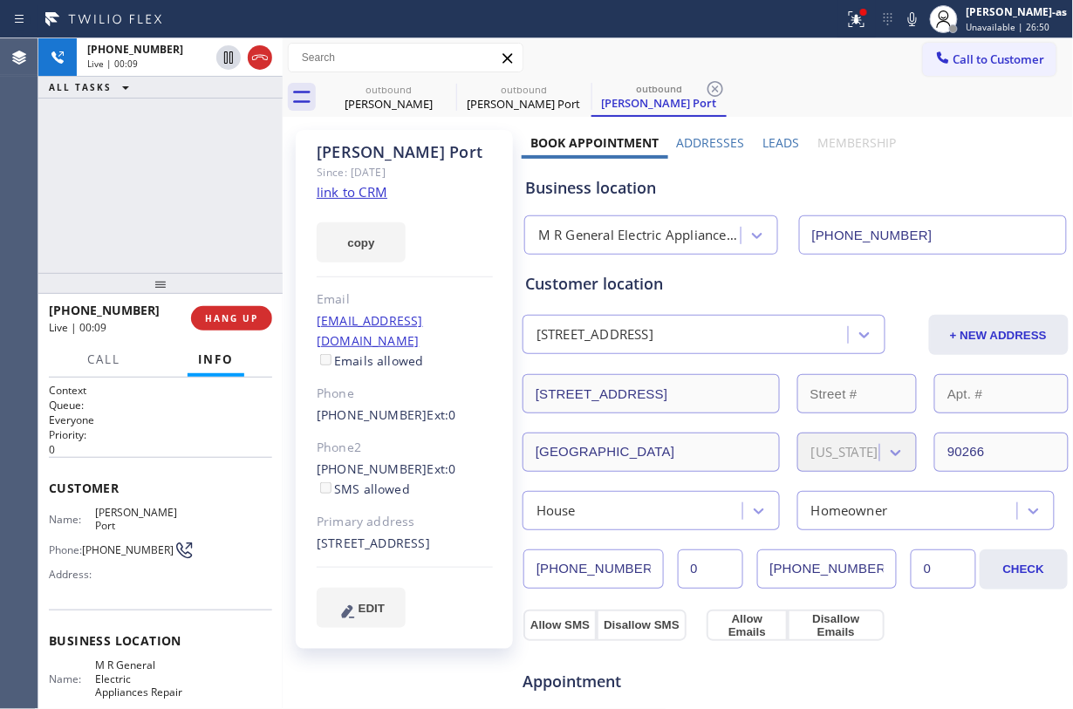
drag, startPoint x: 172, startPoint y: 189, endPoint x: 249, endPoint y: 169, distance: 79.4
click at [175, 189] on div "+13105282457 Live | 00:09 ALL TASKS ALL TASKS ACTIVE TASKS TASKS IN WRAP UP" at bounding box center [160, 155] width 244 height 235
click at [260, 49] on icon at bounding box center [260, 57] width 21 height 21
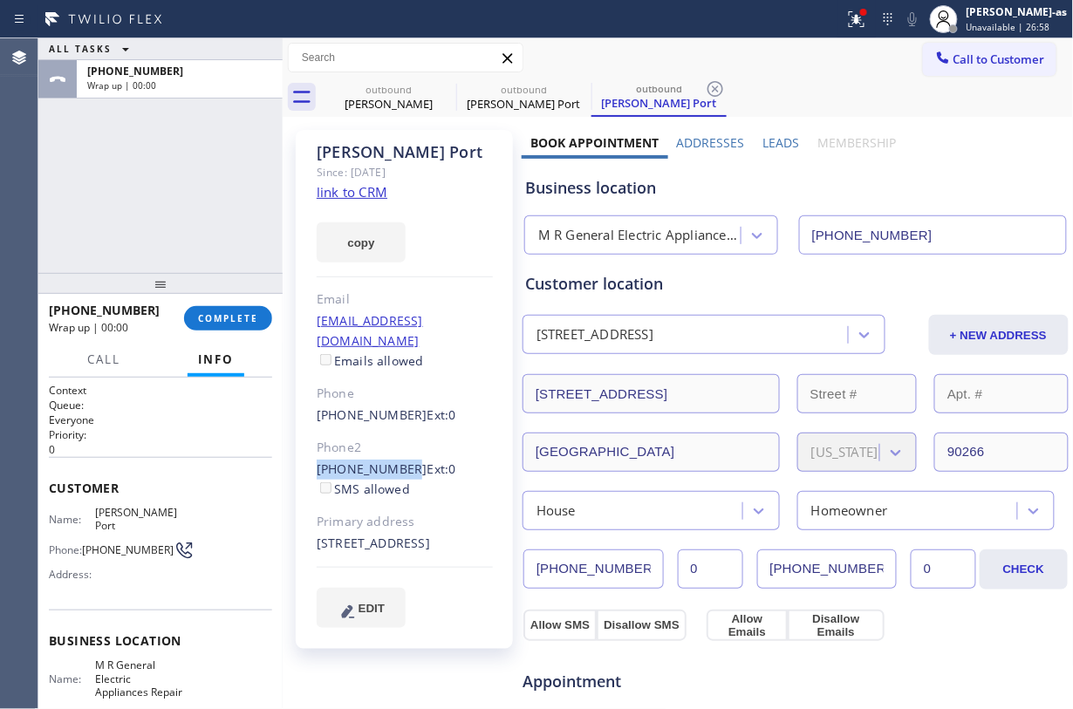
drag, startPoint x: 300, startPoint y: 448, endPoint x: 402, endPoint y: 447, distance: 102.1
click at [402, 447] on div "Lisa Port Since: 20 may 2020 link to CRM copy Email lisamontonen@me.com Emails …" at bounding box center [404, 389] width 217 height 519
drag, startPoint x: 344, startPoint y: 403, endPoint x: 401, endPoint y: 398, distance: 57.8
click at [401, 398] on div "Lisa Port Since: 20 may 2020 link to CRM copy Email lisamontonen@me.com Emails …" at bounding box center [404, 389] width 217 height 519
copy link "(310) 528-2457"
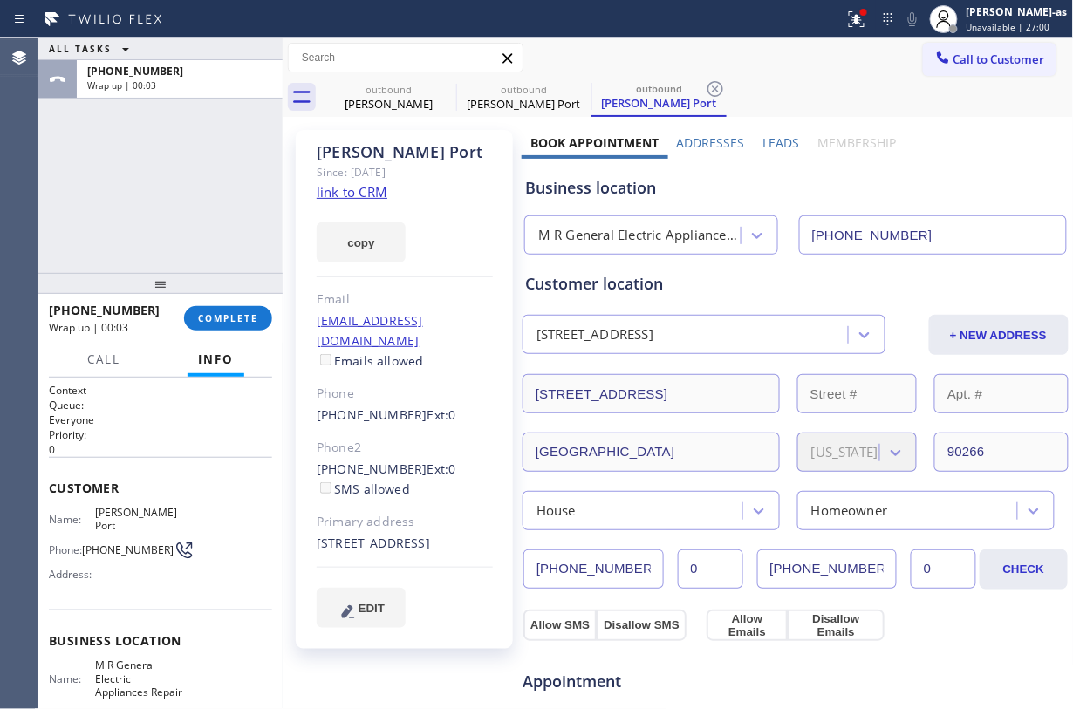
click at [215, 304] on div "+13105282457 Wrap up | 00:03 COMPLETE" at bounding box center [160, 318] width 223 height 45
click at [245, 322] on span "COMPLETE" at bounding box center [228, 318] width 60 height 12
click at [190, 218] on div "ALL TASKS ALL TASKS ACTIVE TASKS TASKS IN WRAP UP +13105282457 Wrap up | 00:03" at bounding box center [160, 155] width 244 height 235
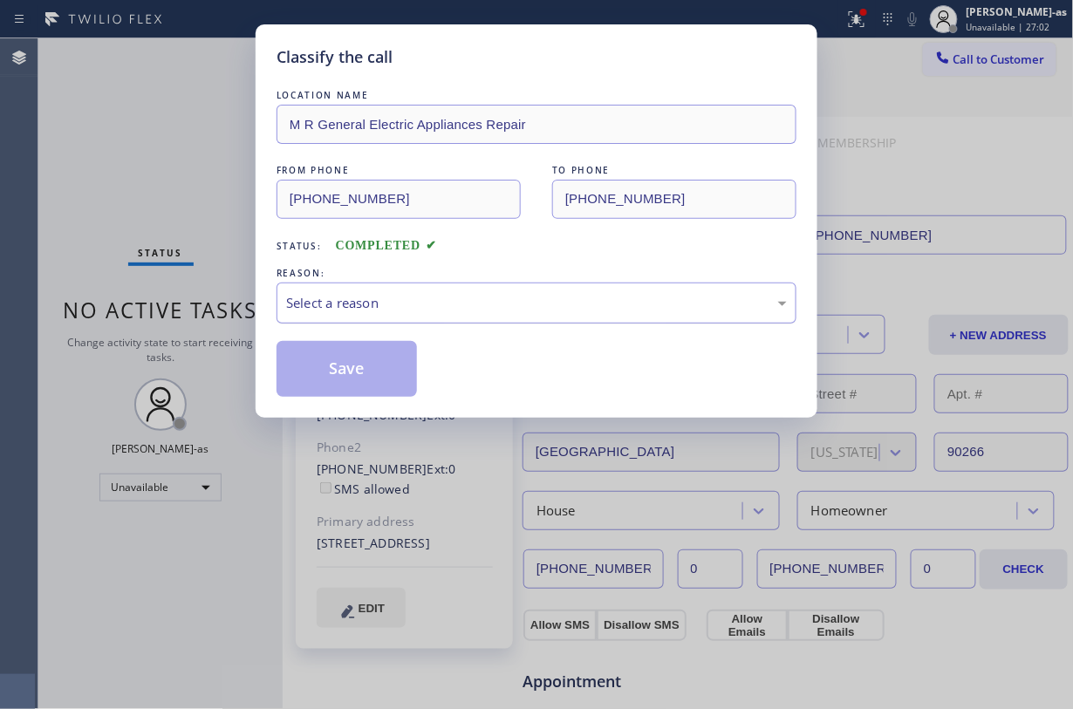
click at [424, 304] on div "Select a reason" at bounding box center [536, 303] width 501 height 20
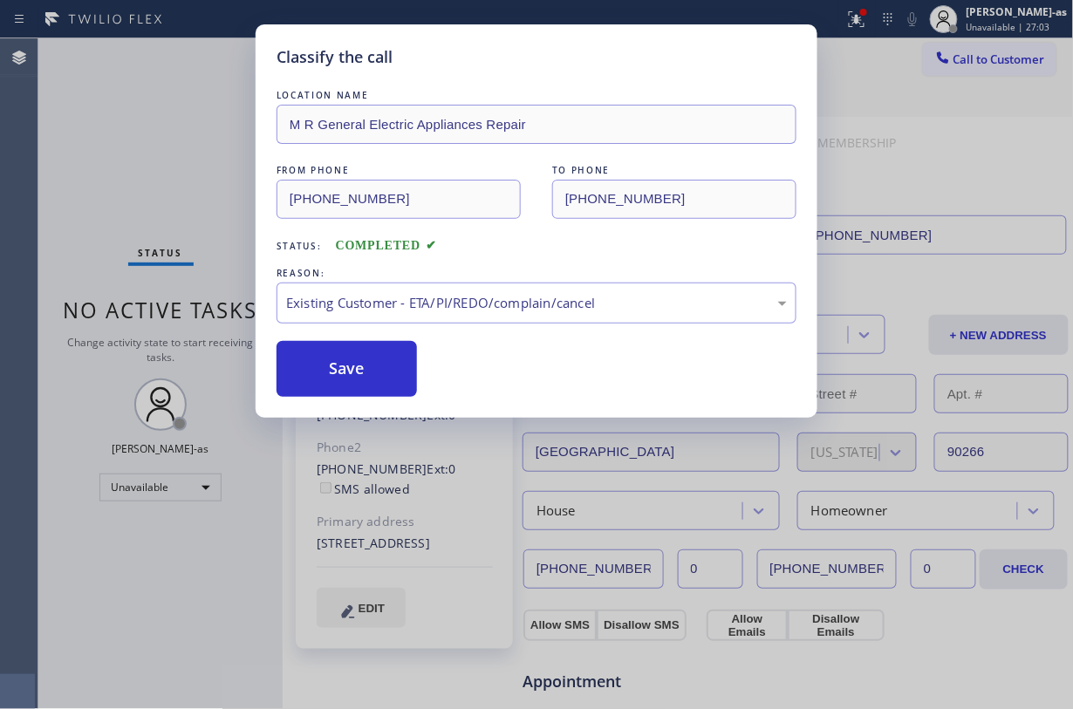
click at [350, 375] on button "Save" at bounding box center [347, 369] width 140 height 56
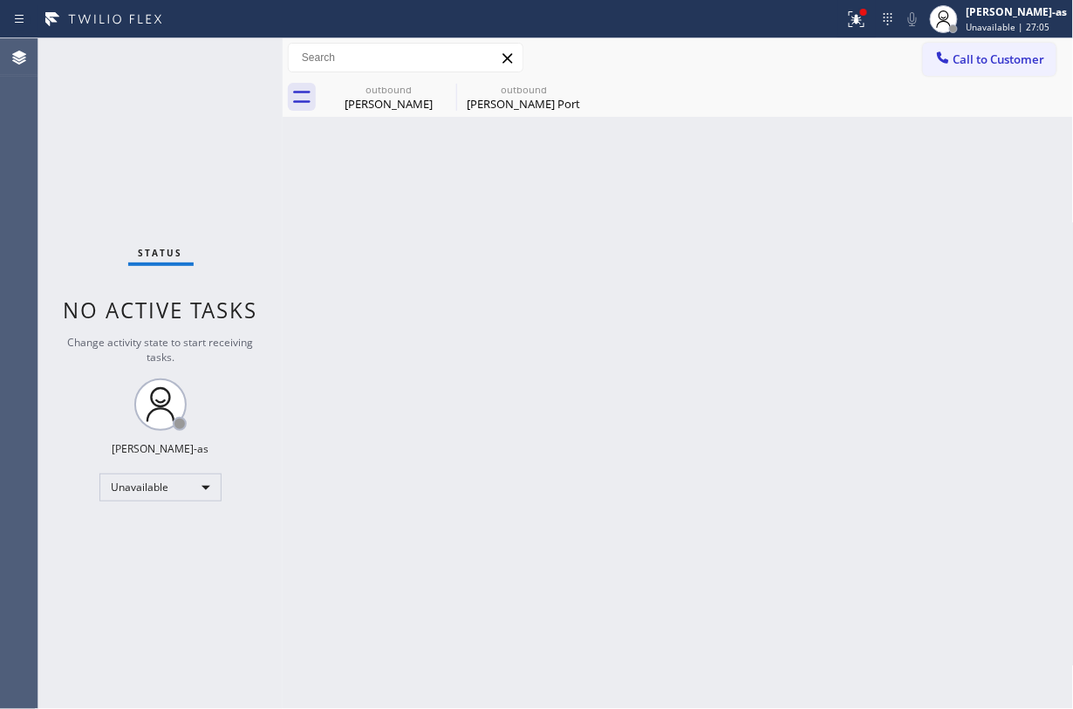
click at [804, 60] on span "Call to Customer" at bounding box center [1000, 59] width 92 height 16
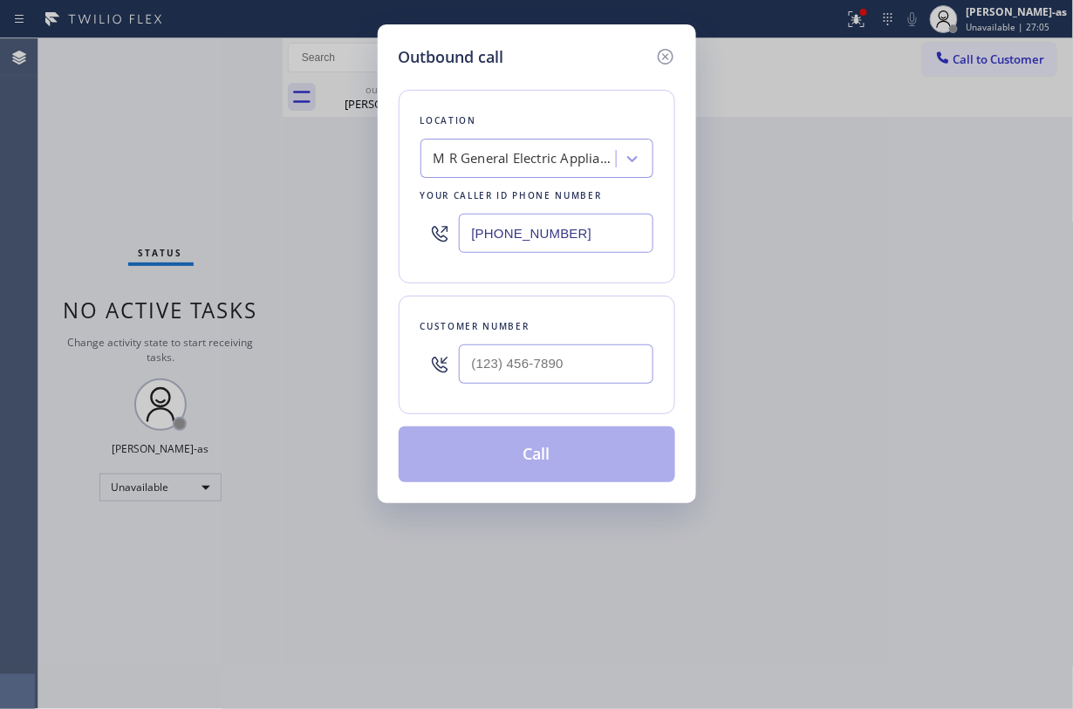
click at [601, 340] on div at bounding box center [556, 364] width 195 height 57
click at [601, 343] on div at bounding box center [556, 364] width 195 height 57
click at [616, 366] on input "(___) ___-____" at bounding box center [556, 364] width 195 height 39
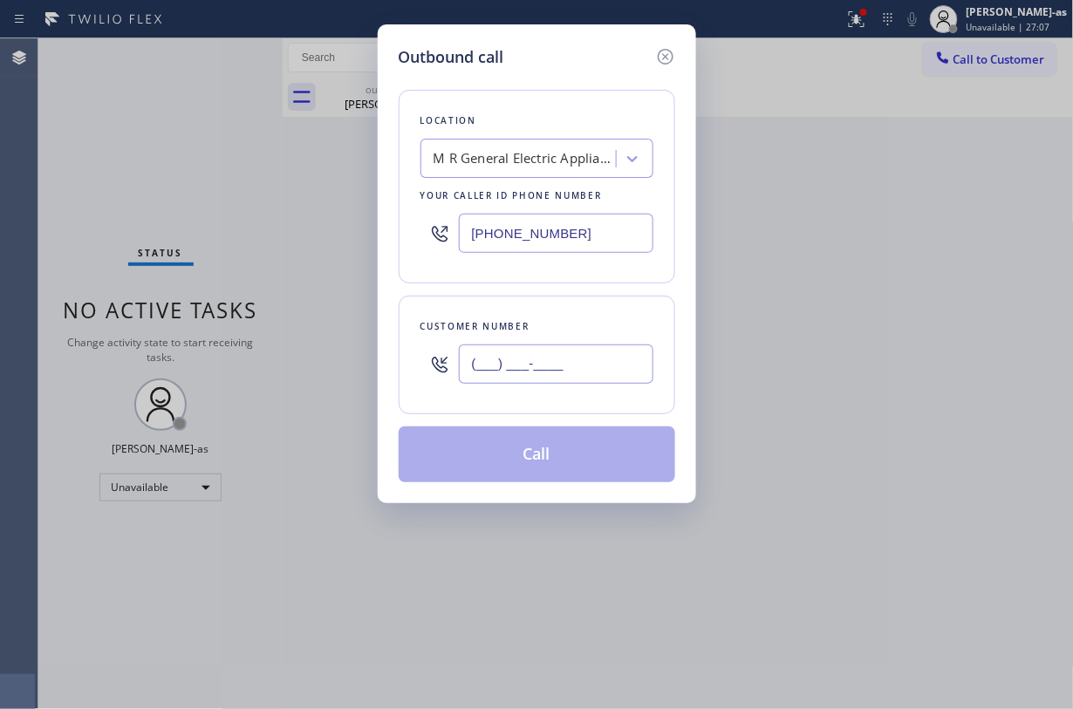
paste input "310) 528-2457"
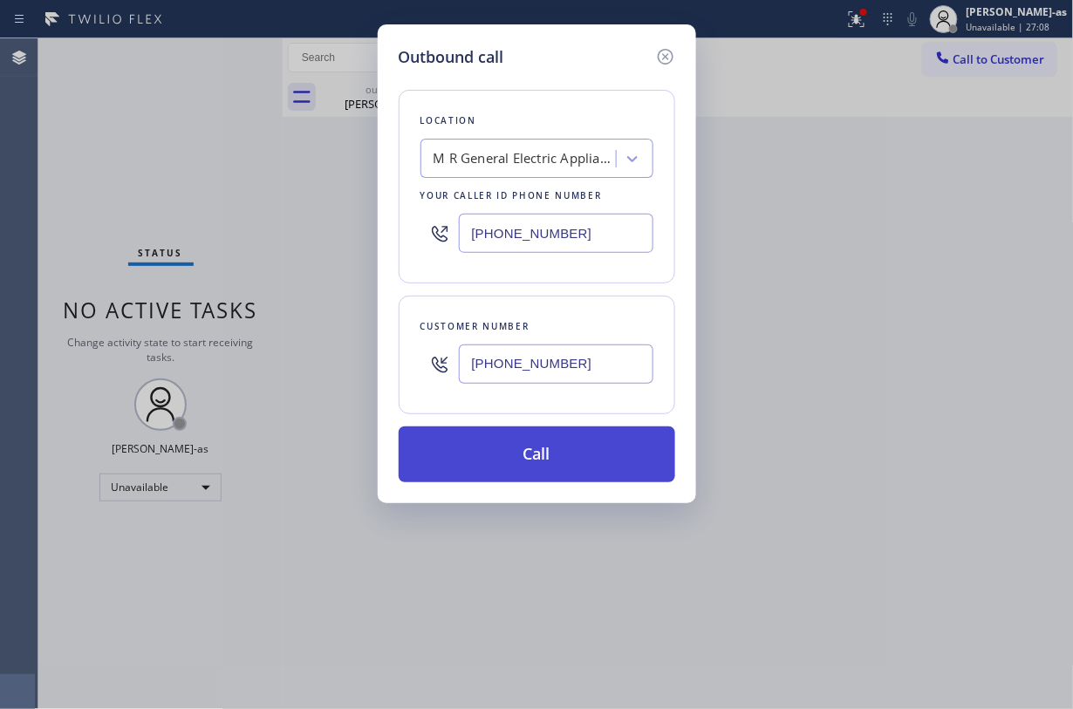
type input "(310) 528-2457"
click at [583, 445] on button "Call" at bounding box center [537, 455] width 277 height 56
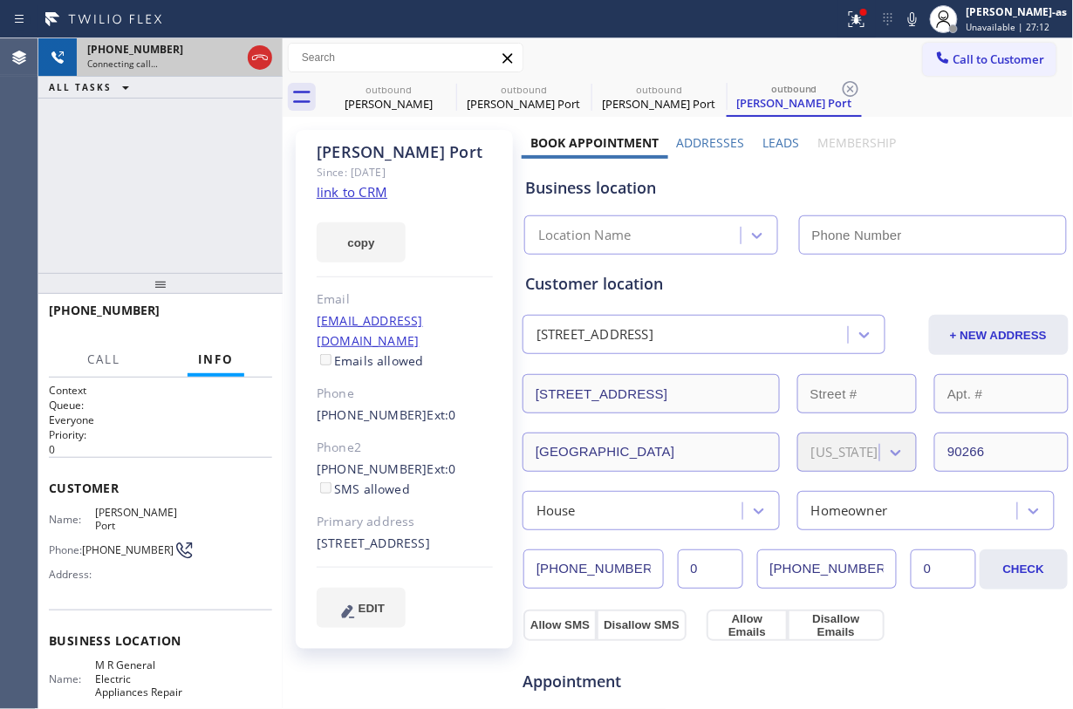
click at [272, 56] on div at bounding box center [259, 57] width 31 height 38
type input "(714) 942-1171"
click at [259, 57] on icon at bounding box center [260, 57] width 16 height 5
drag, startPoint x: 343, startPoint y: 86, endPoint x: 440, endPoint y: 92, distance: 97.1
click at [368, 91] on div "outbound" at bounding box center [389, 89] width 132 height 13
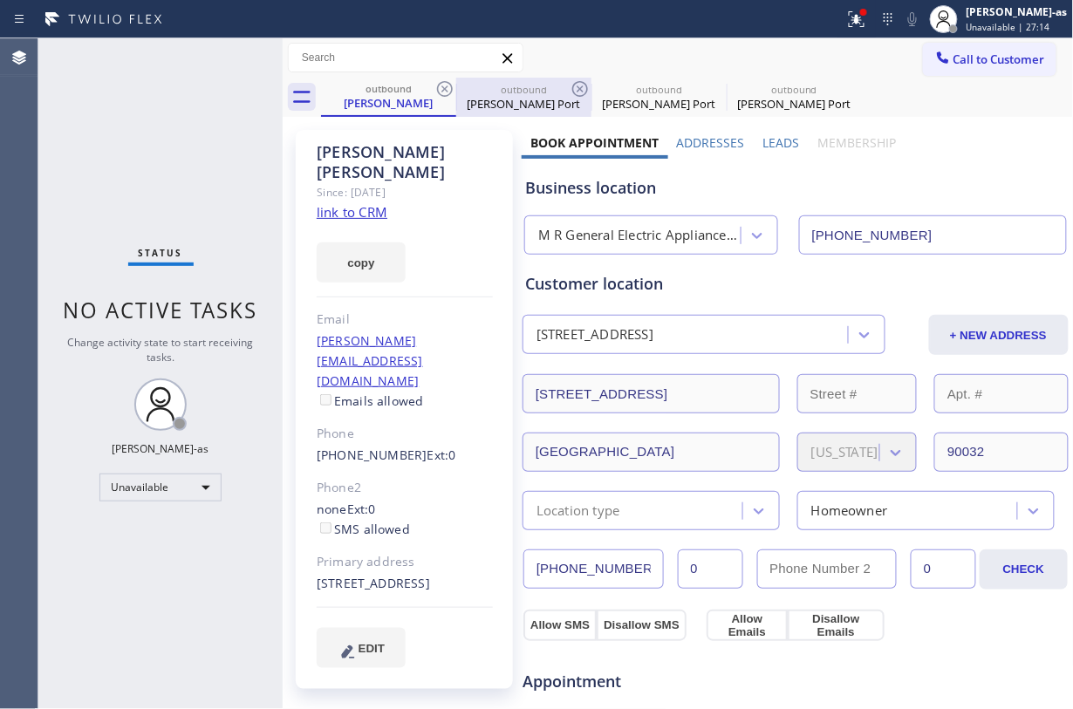
click at [461, 85] on div "outbound" at bounding box center [524, 89] width 132 height 13
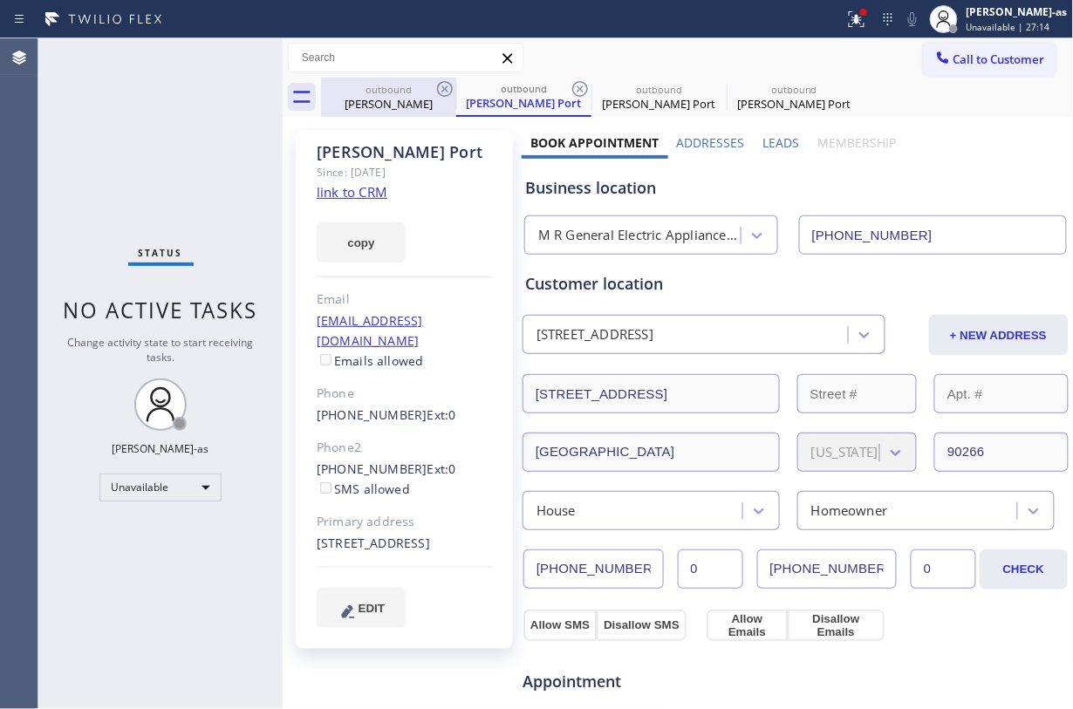
click at [437, 87] on icon at bounding box center [445, 89] width 16 height 16
click at [456, 87] on div "outbound Lisa Port" at bounding box center [523, 97] width 135 height 39
click at [572, 87] on icon at bounding box center [580, 89] width 16 height 16
click at [0, 0] on icon at bounding box center [0, 0] width 0 height 0
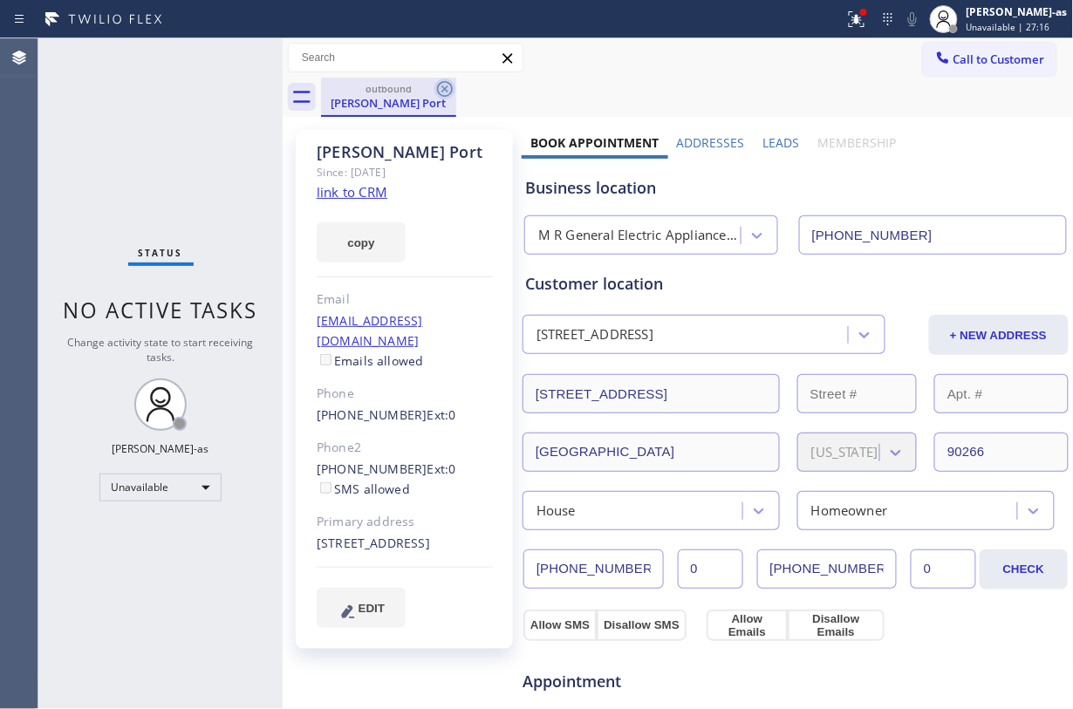
click at [440, 88] on icon at bounding box center [444, 89] width 21 height 21
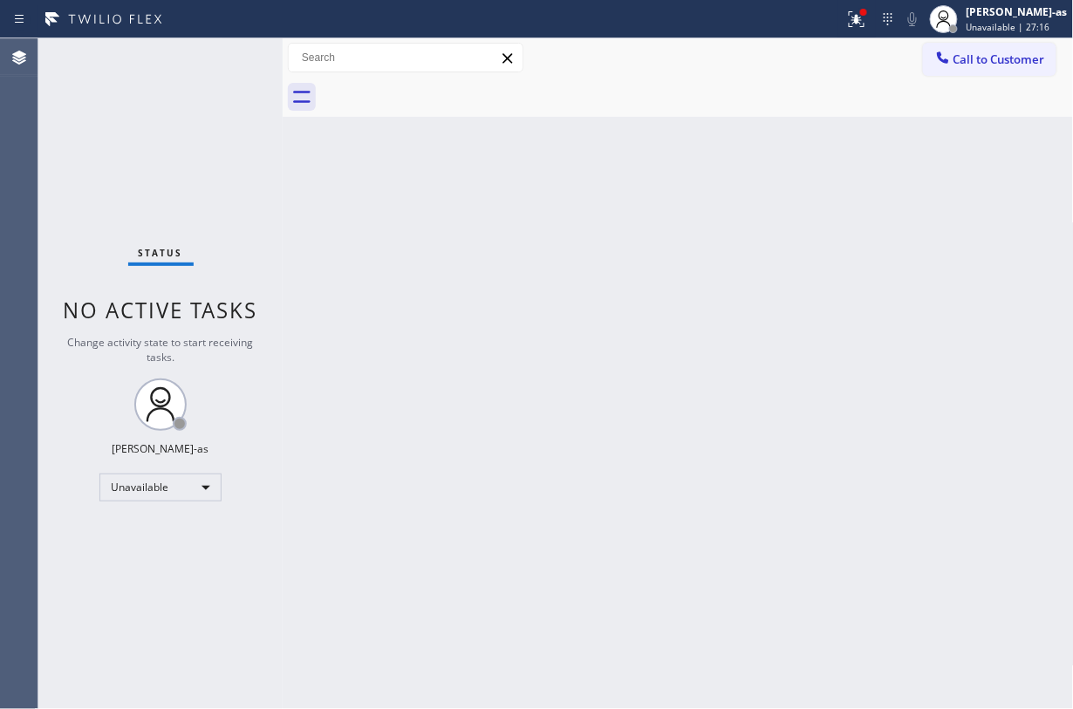
click at [44, 250] on div "Status No active tasks Change activity state to start receiving tasks. Jesica J…" at bounding box center [160, 373] width 244 height 671
click at [804, 51] on span "Call to Customer" at bounding box center [1000, 59] width 92 height 16
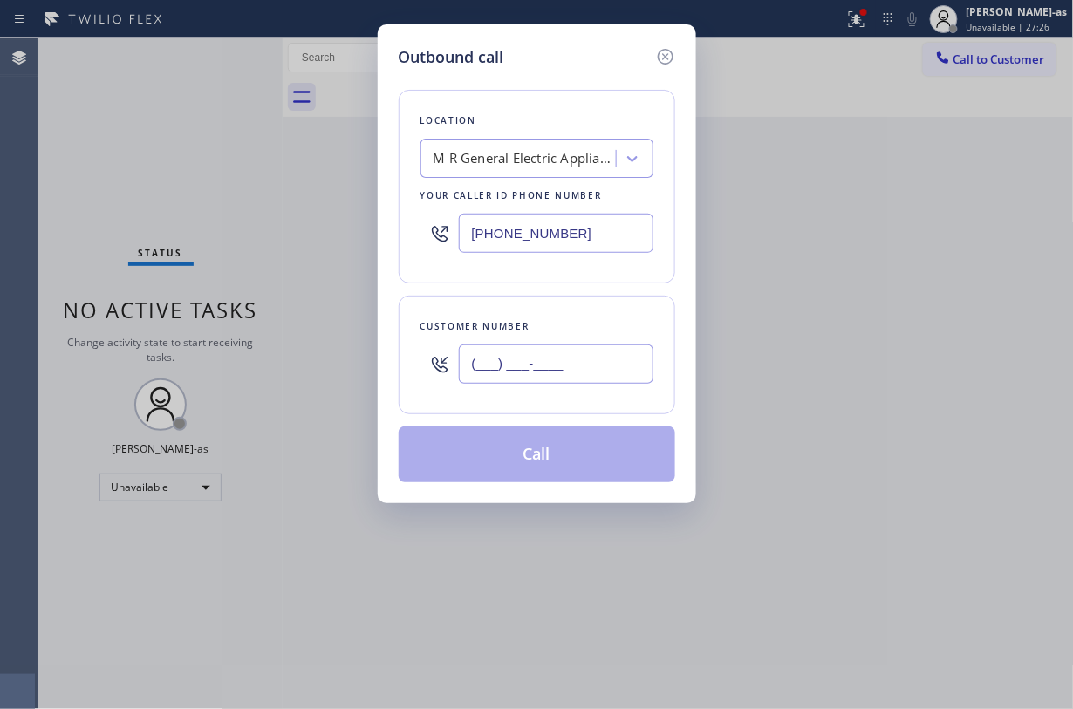
click at [570, 360] on input "(___) ___-____" at bounding box center [556, 364] width 195 height 39
paste input "310) 600-2580"
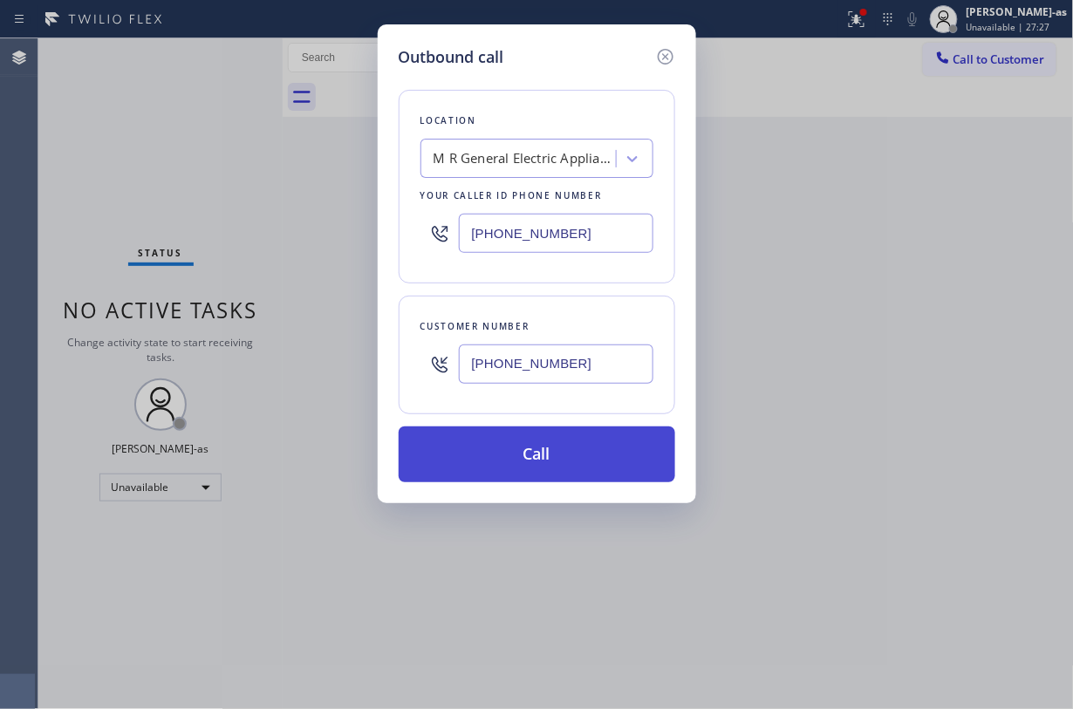
type input "(310) 600-2580"
click at [536, 469] on button "Call" at bounding box center [537, 455] width 277 height 56
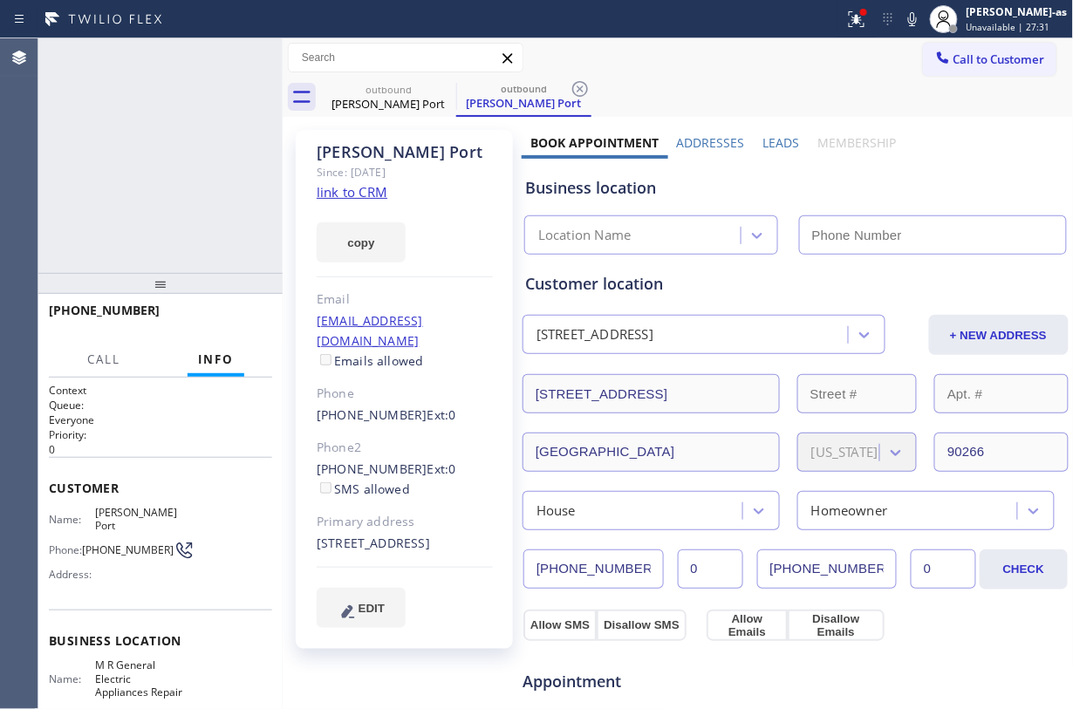
type input "(714) 942-1171"
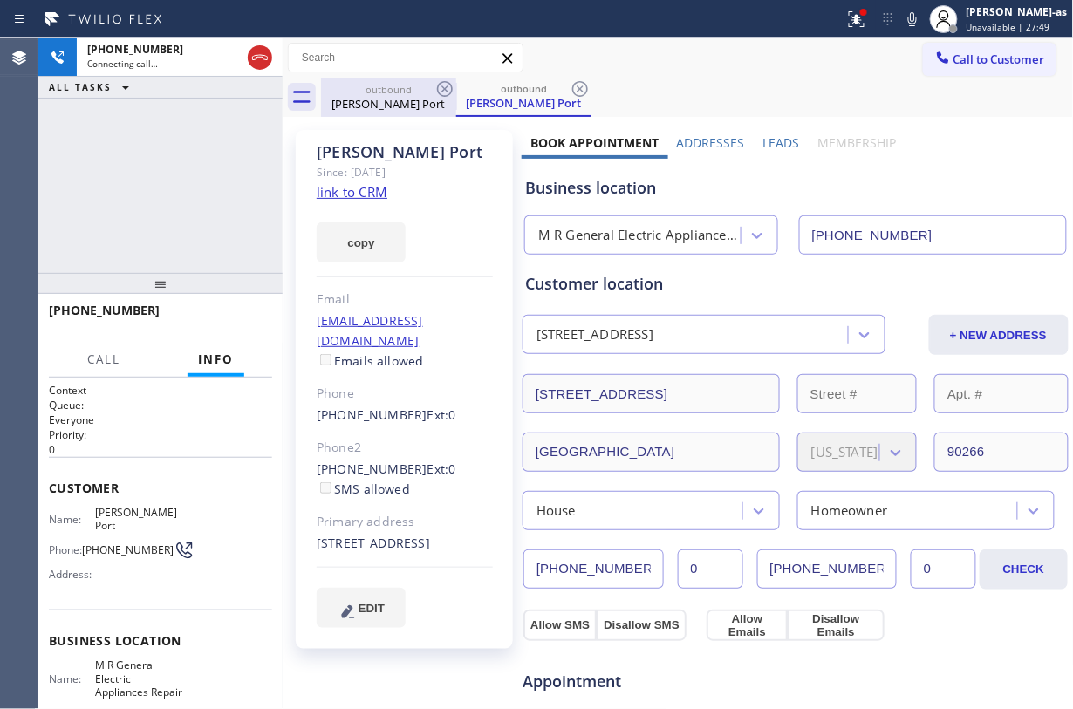
click at [252, 51] on icon at bounding box center [260, 57] width 21 height 21
click at [420, 103] on div "Lisa Port" at bounding box center [389, 104] width 132 height 16
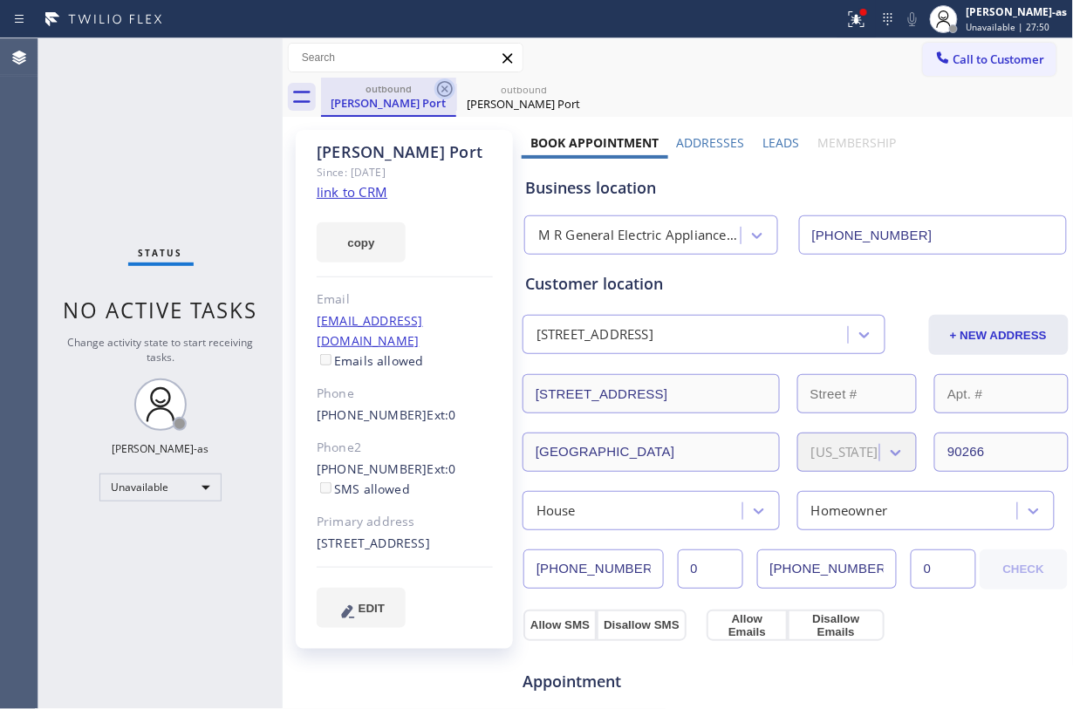
click at [443, 92] on icon at bounding box center [444, 89] width 21 height 21
click at [0, 0] on icon at bounding box center [0, 0] width 0 height 0
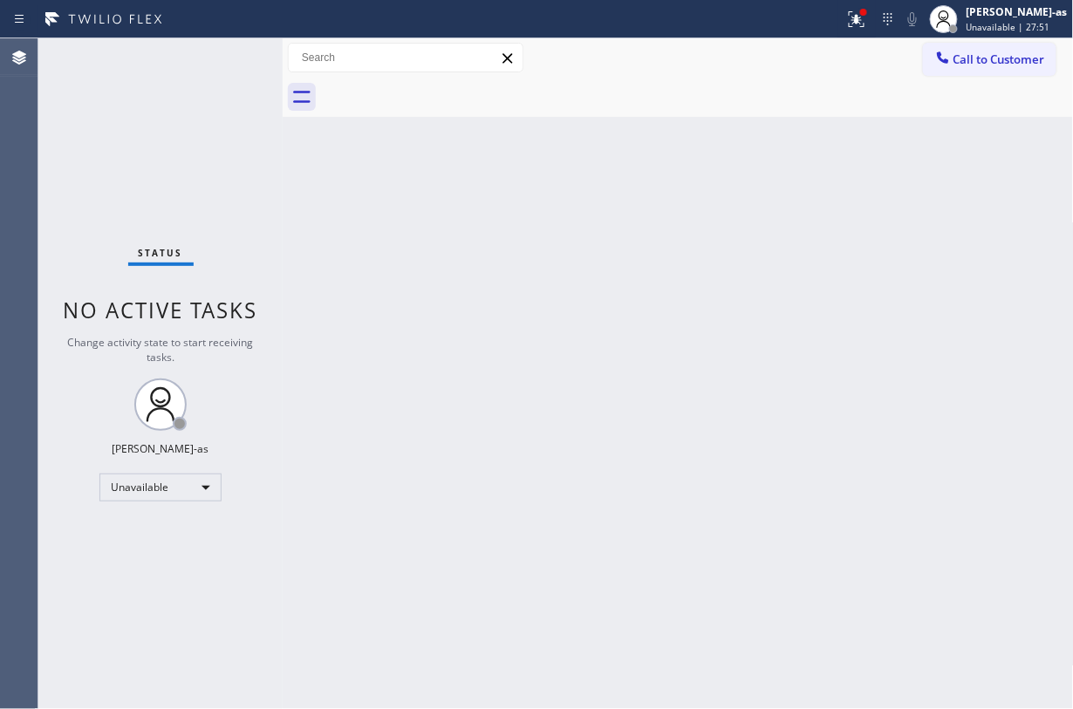
click at [443, 92] on div at bounding box center [697, 97] width 753 height 39
click at [489, 262] on div "Back to Dashboard Change Sender ID Customers Technicians Select a contact Outbo…" at bounding box center [678, 373] width 791 height 671
click at [804, 56] on span "Call to Customer" at bounding box center [1000, 59] width 92 height 16
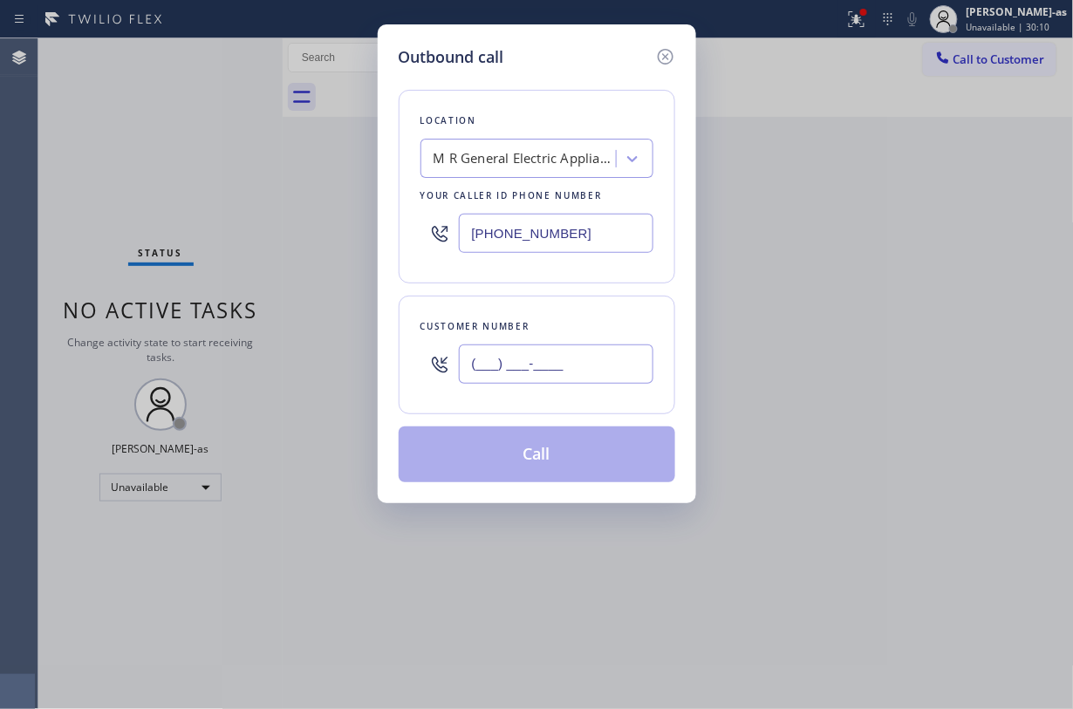
click at [573, 381] on input "(___) ___-____" at bounding box center [556, 364] width 195 height 39
paste input "209) 681-6227"
type input "(209) 681-6227"
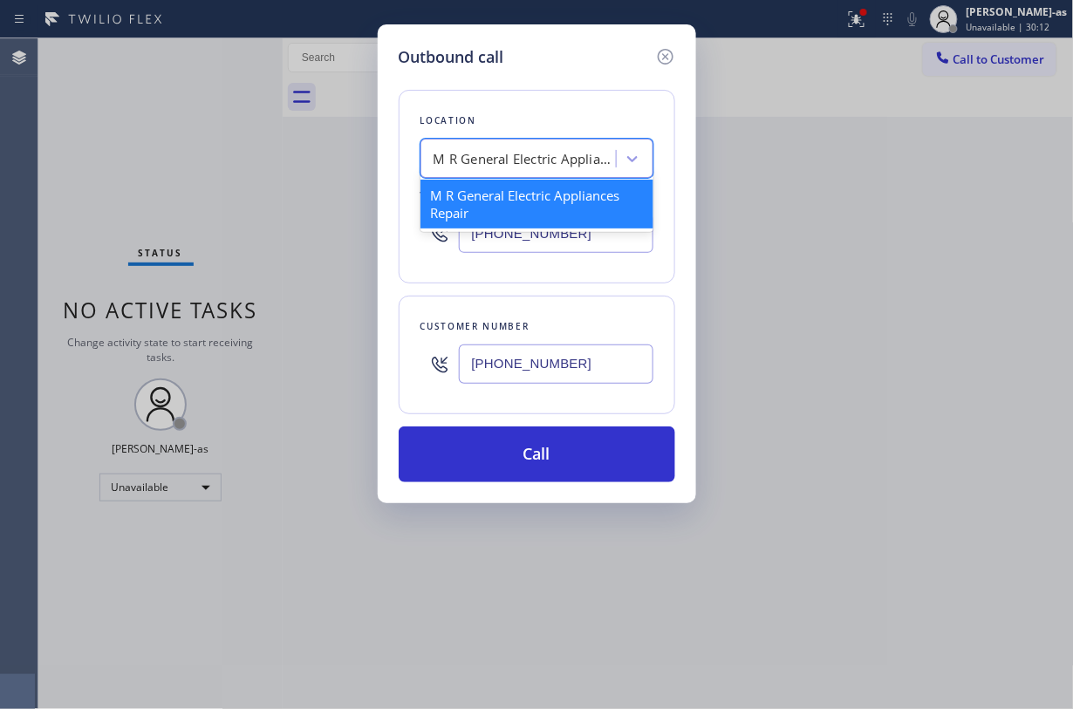
click at [525, 152] on div "M R General Electric Appliances Repair" at bounding box center [525, 159] width 183 height 20
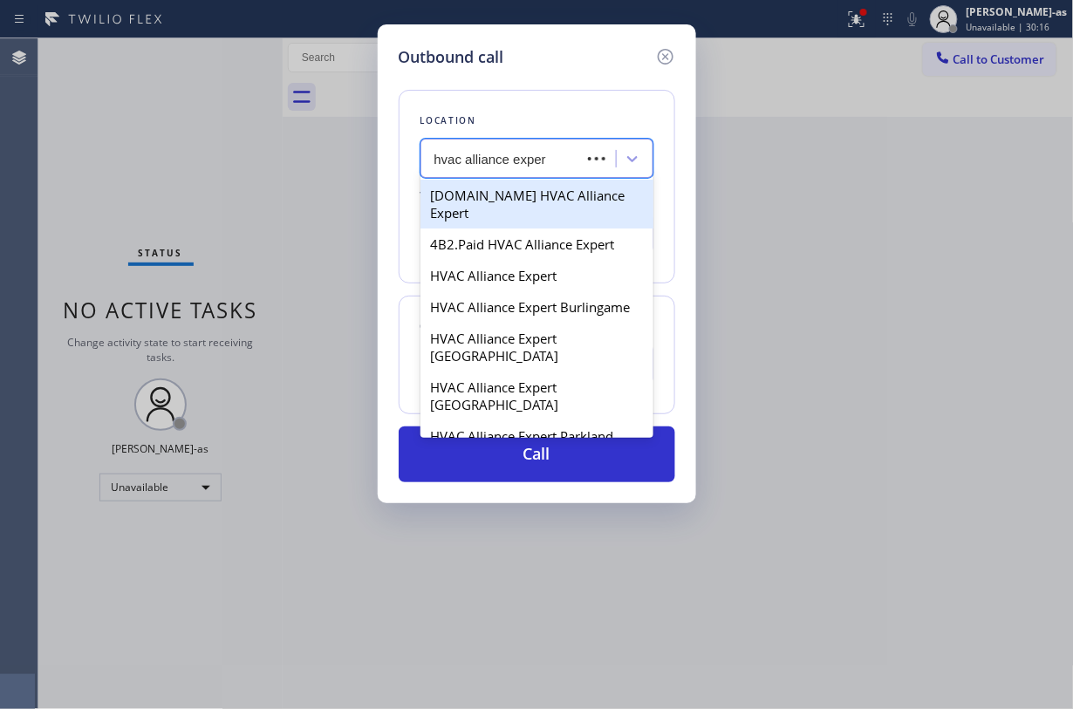
type input "hvac alliance expert"
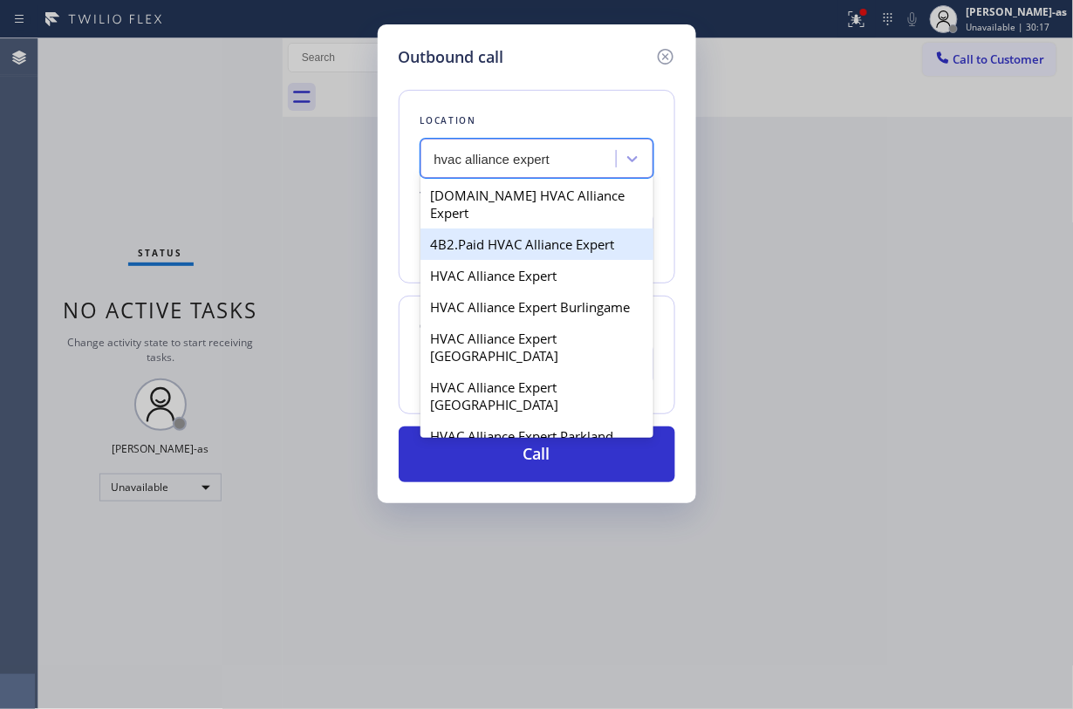
click at [501, 237] on div "4B2.Paid HVAC Alliance Expert" at bounding box center [537, 244] width 233 height 31
type input "(855) 999-4417"
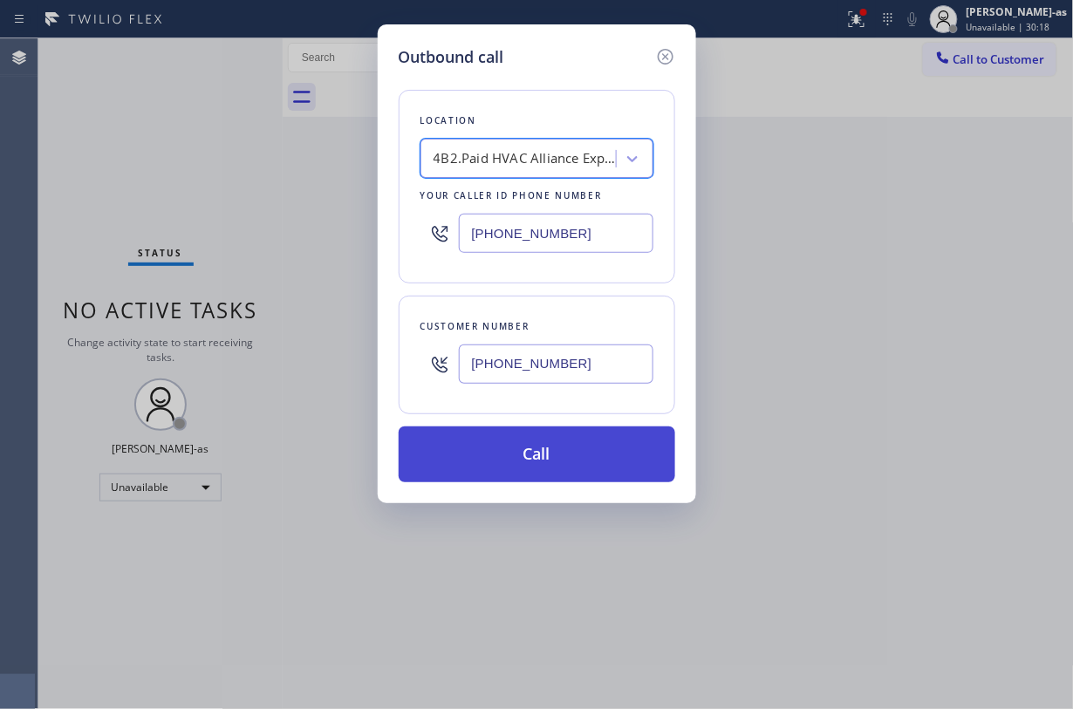
click at [546, 464] on button "Call" at bounding box center [537, 455] width 277 height 56
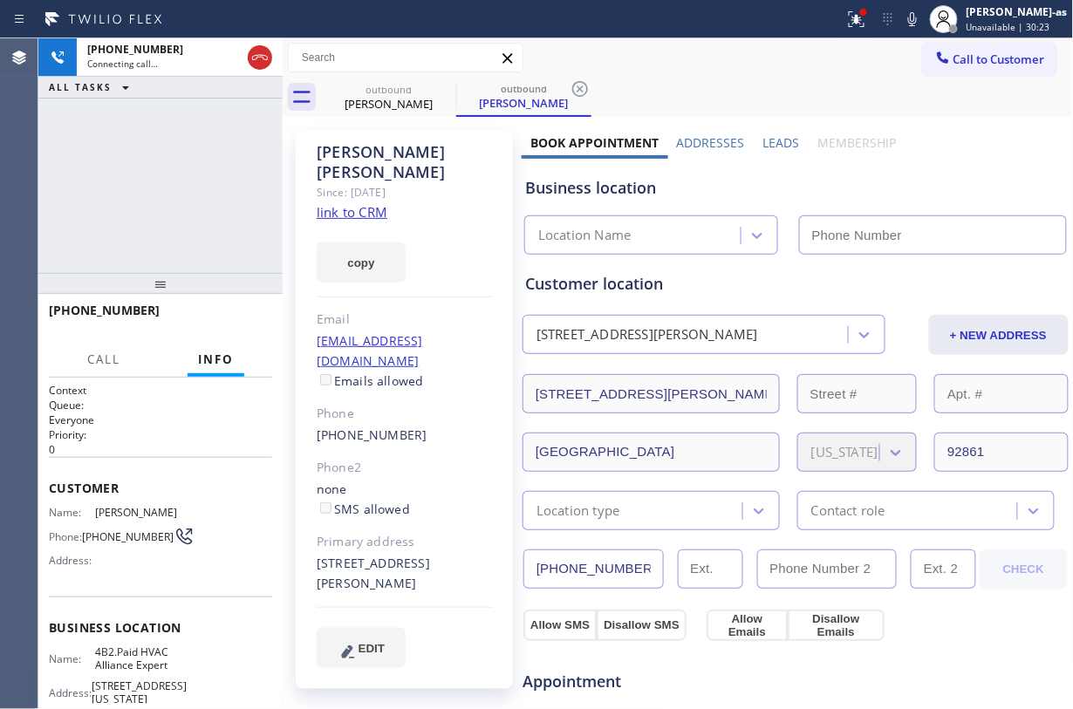
type input "(855) 999-4417"
click at [162, 145] on div "+12096816227 Connecting call… ALL TASKS ALL TASKS ACTIVE TASKS TASKS IN WRAP UP" at bounding box center [160, 155] width 244 height 235
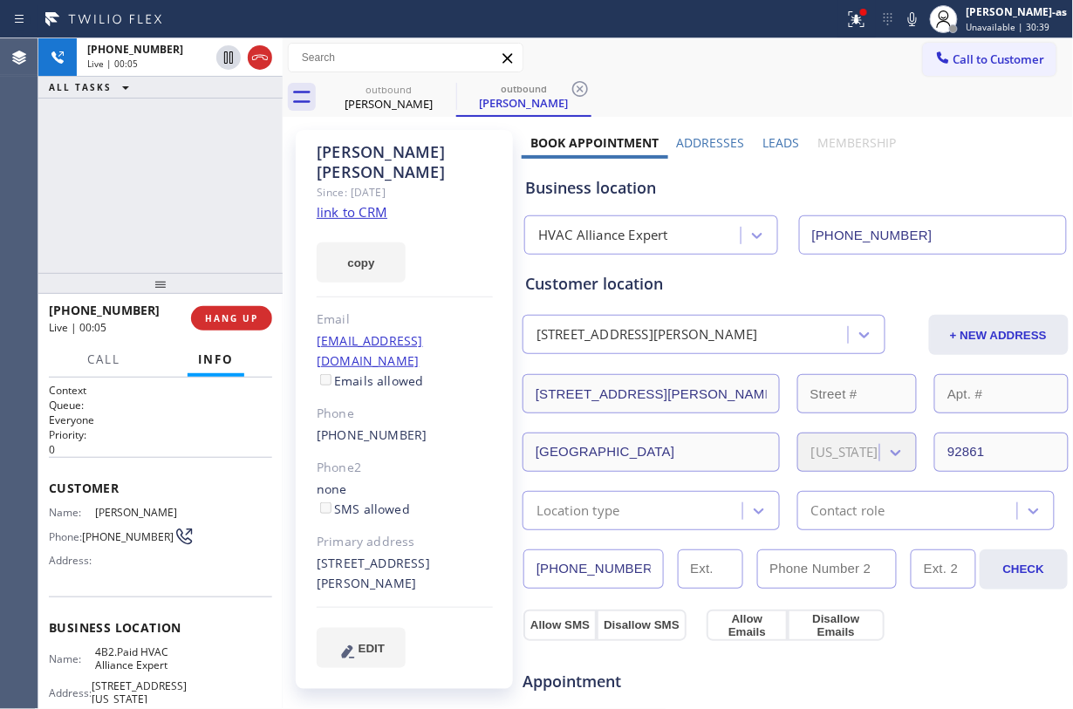
drag, startPoint x: 148, startPoint y: 223, endPoint x: 154, endPoint y: 239, distance: 16.6
click at [152, 234] on div "+12096816227 Live | 00:05 ALL TASKS ALL TASKS ACTIVE TASKS TASKS IN WRAP UP" at bounding box center [160, 155] width 244 height 235
click at [221, 309] on button "HANG UP" at bounding box center [231, 318] width 81 height 24
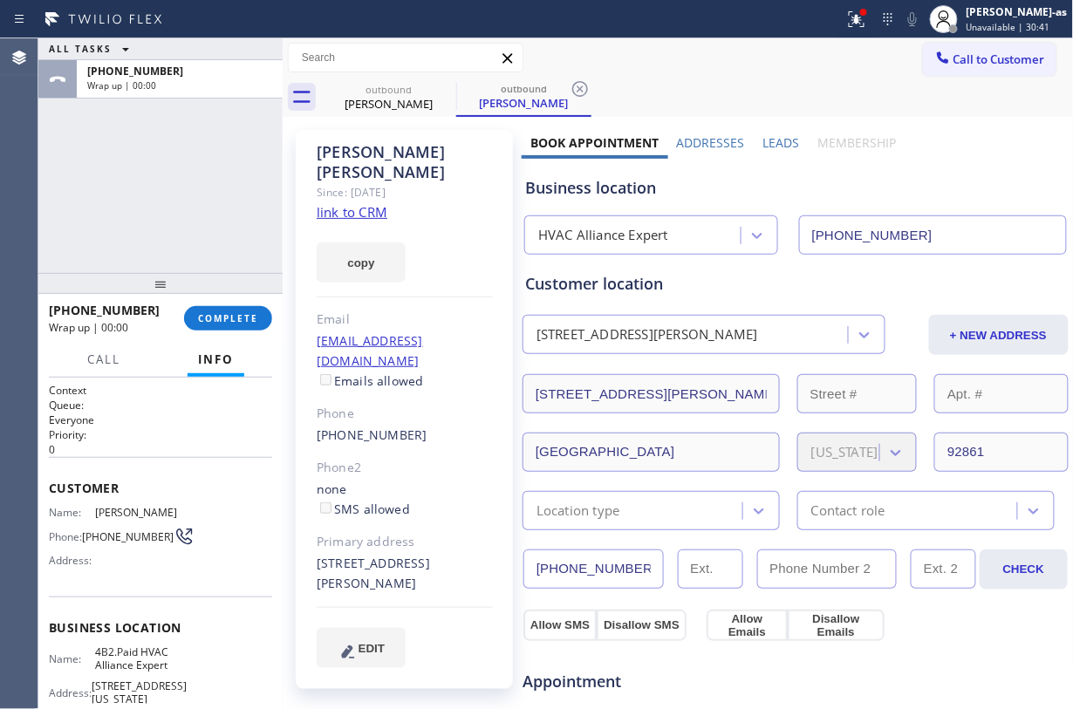
click at [408, 404] on div "Phone" at bounding box center [405, 414] width 176 height 20
click at [436, 426] on div "(209) 681-6227" at bounding box center [405, 436] width 176 height 20
copy div "(209) 681-6227"
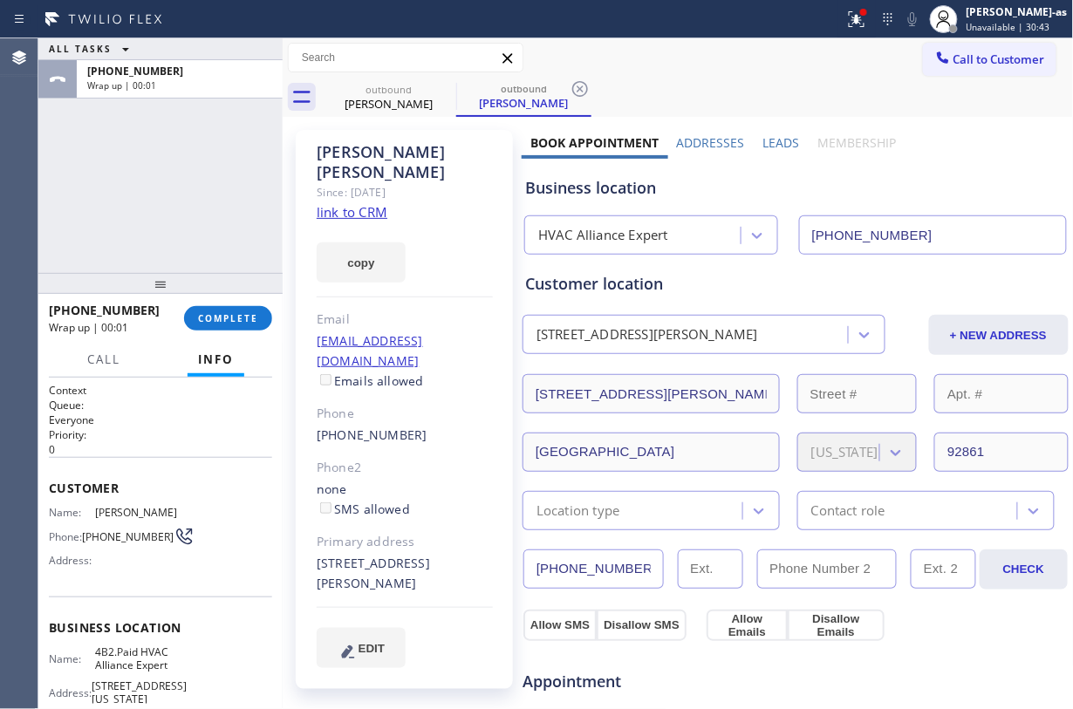
click at [230, 332] on div "+12096816227 Wrap up | 00:01 COMPLETE" at bounding box center [160, 318] width 223 height 45
click at [230, 323] on span "COMPLETE" at bounding box center [228, 318] width 60 height 12
click at [221, 281] on div at bounding box center [160, 283] width 244 height 21
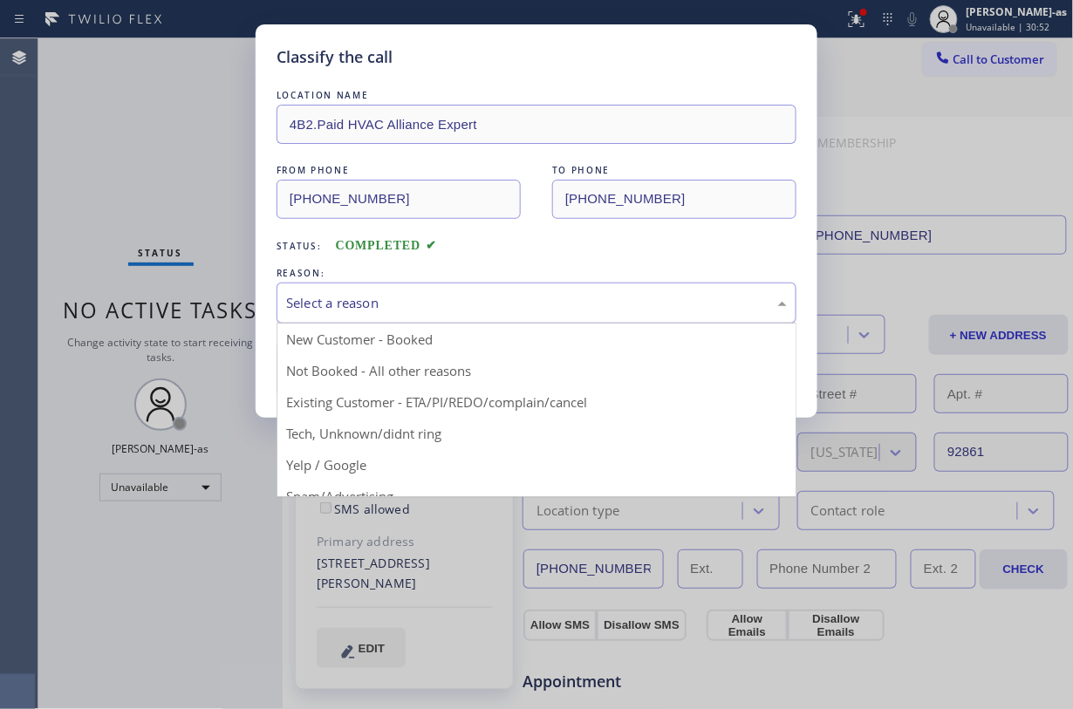
click at [412, 298] on div "Select a reason" at bounding box center [536, 303] width 501 height 20
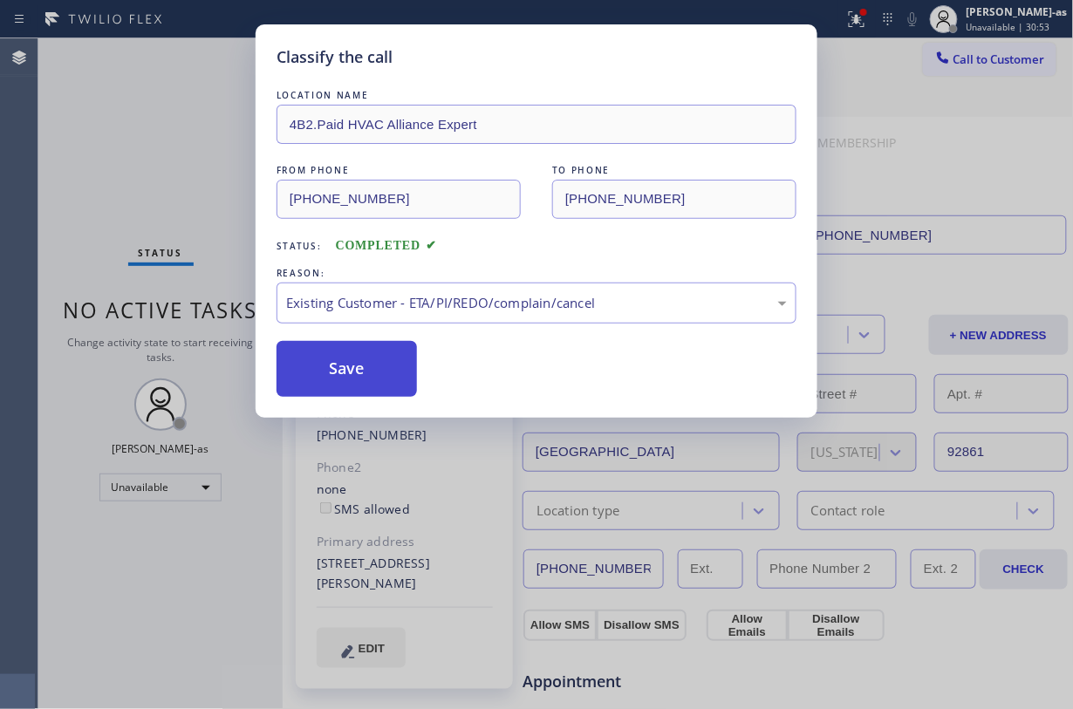
click at [368, 370] on button "Save" at bounding box center [347, 369] width 140 height 56
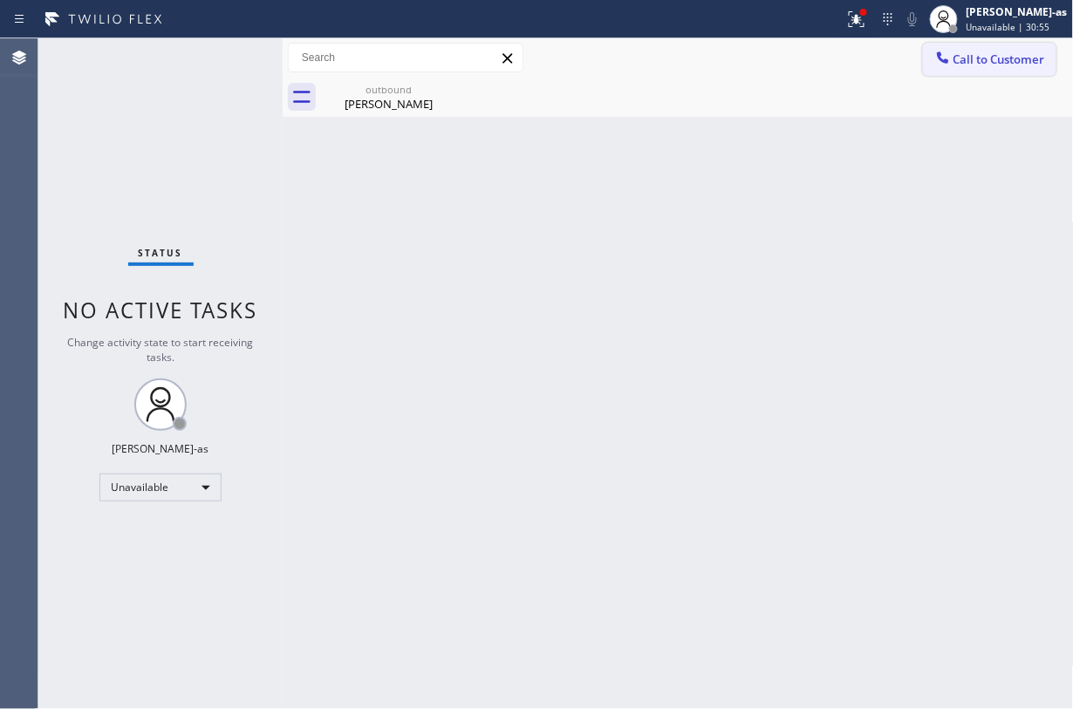
click at [804, 59] on span "Call to Customer" at bounding box center [1000, 59] width 92 height 16
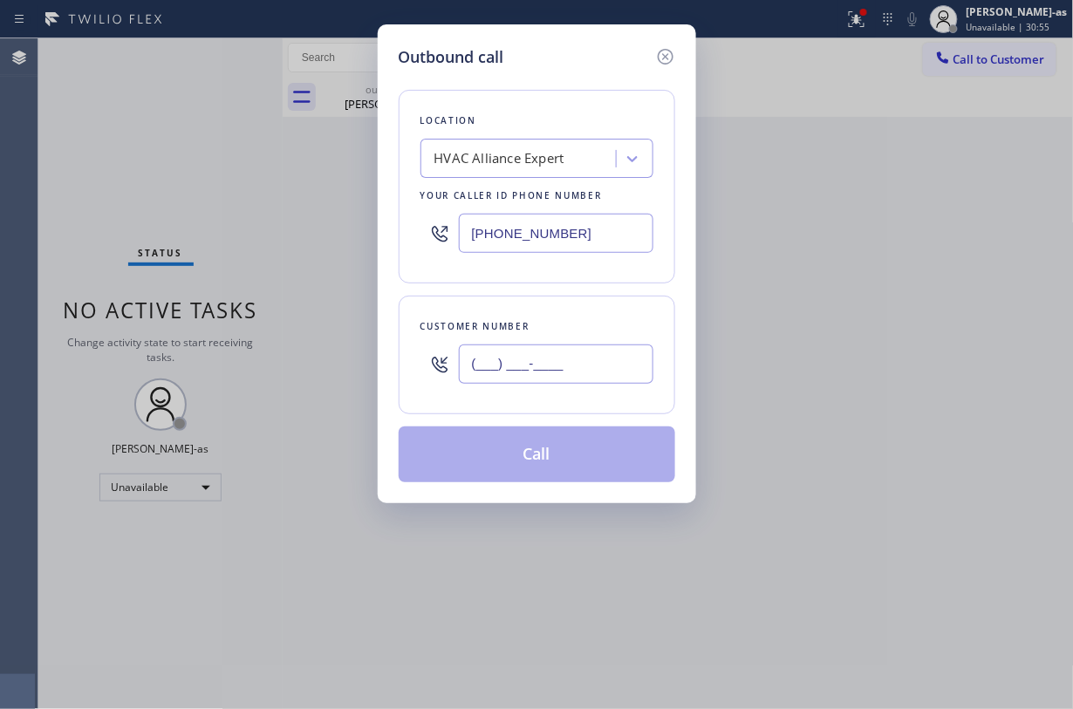
click at [601, 357] on input "(___) ___-____" at bounding box center [556, 364] width 195 height 39
paste input "209) 681-6227"
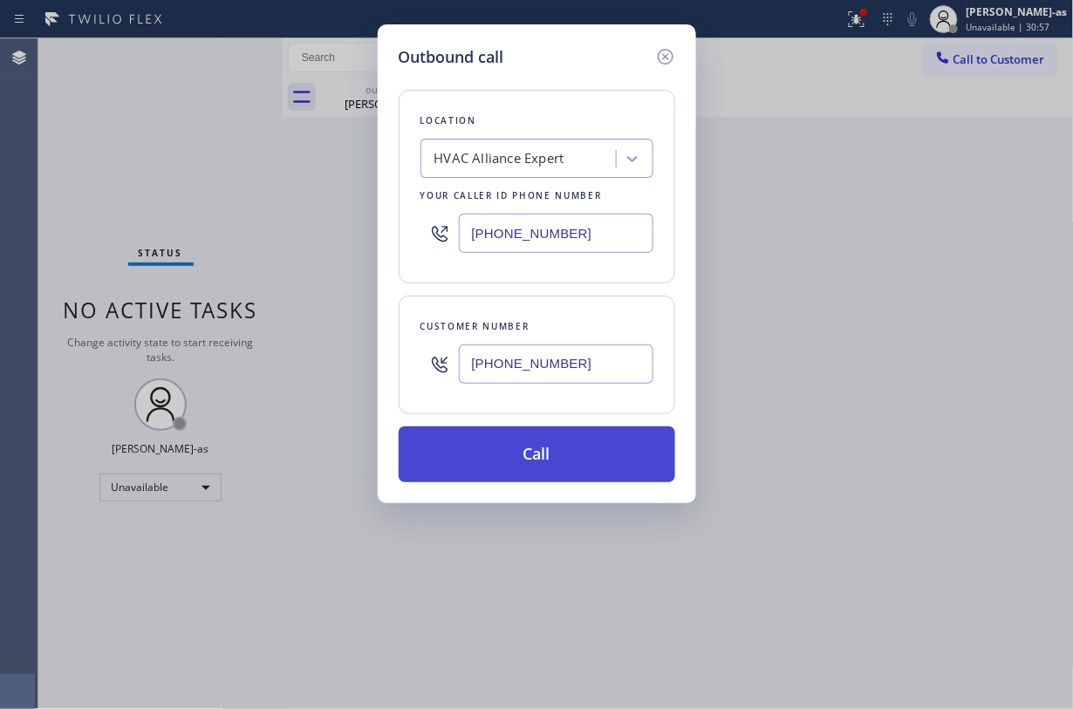
type input "(209) 681-6227"
click at [542, 465] on button "Call" at bounding box center [537, 455] width 277 height 56
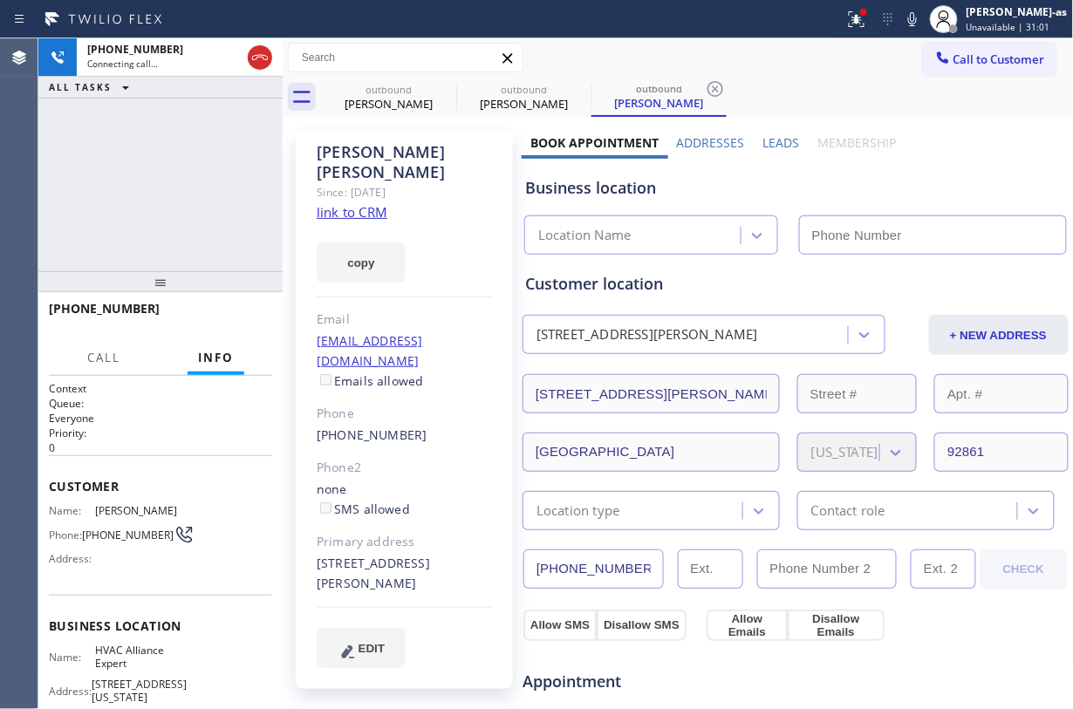
type input "(855) 999-4417"
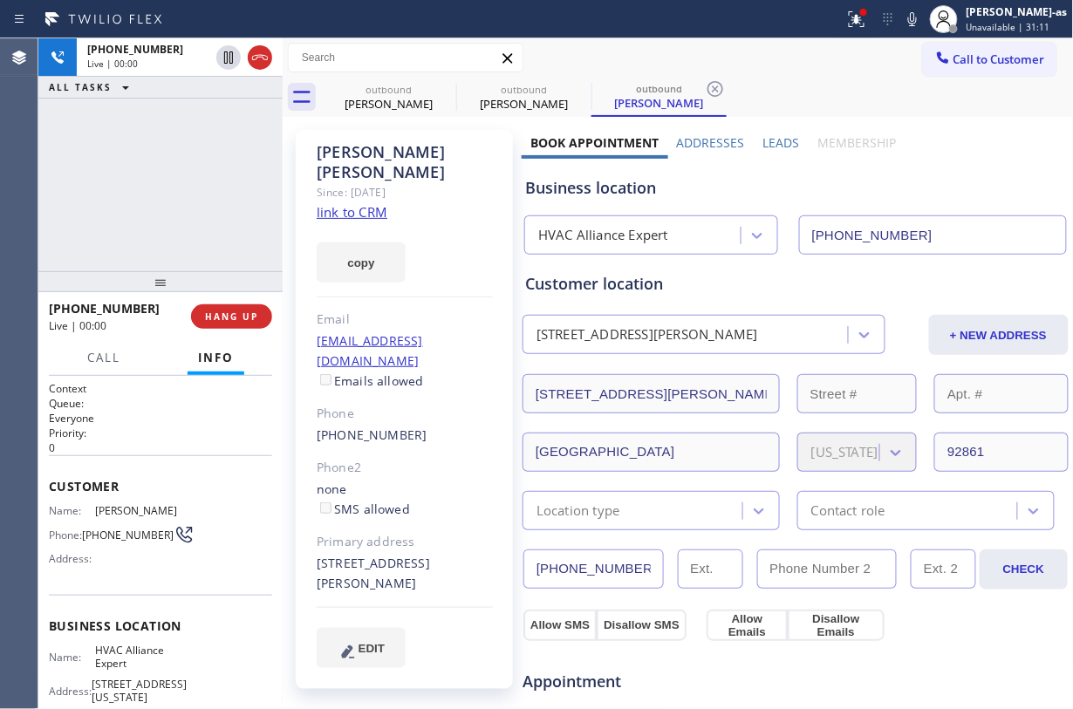
click at [189, 222] on div "+12096816227 Live | 00:00 ALL TASKS ALL TASKS ACTIVE TASKS TASKS IN WRAP UP" at bounding box center [160, 154] width 244 height 233
click at [363, 203] on link "link to CRM" at bounding box center [352, 211] width 71 height 17
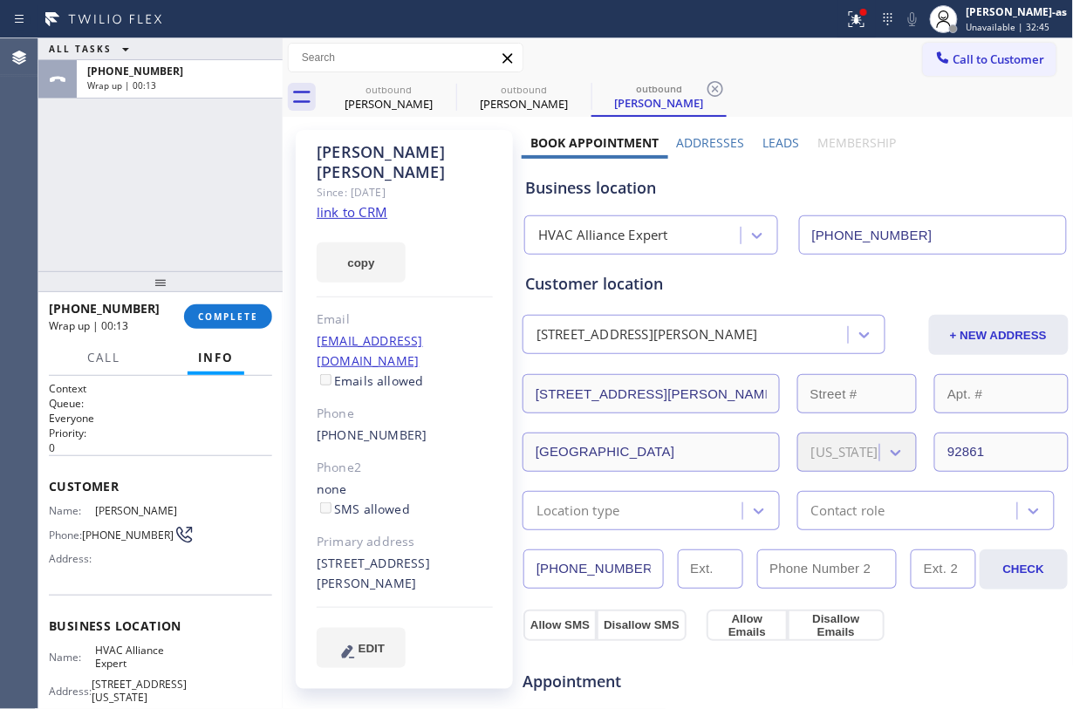
click at [154, 194] on div "ALL TASKS ALL TASKS ACTIVE TASKS TASKS IN WRAP UP +12096816227 Wrap up | 00:13" at bounding box center [160, 154] width 244 height 233
click at [242, 316] on span "COMPLETE" at bounding box center [228, 317] width 60 height 12
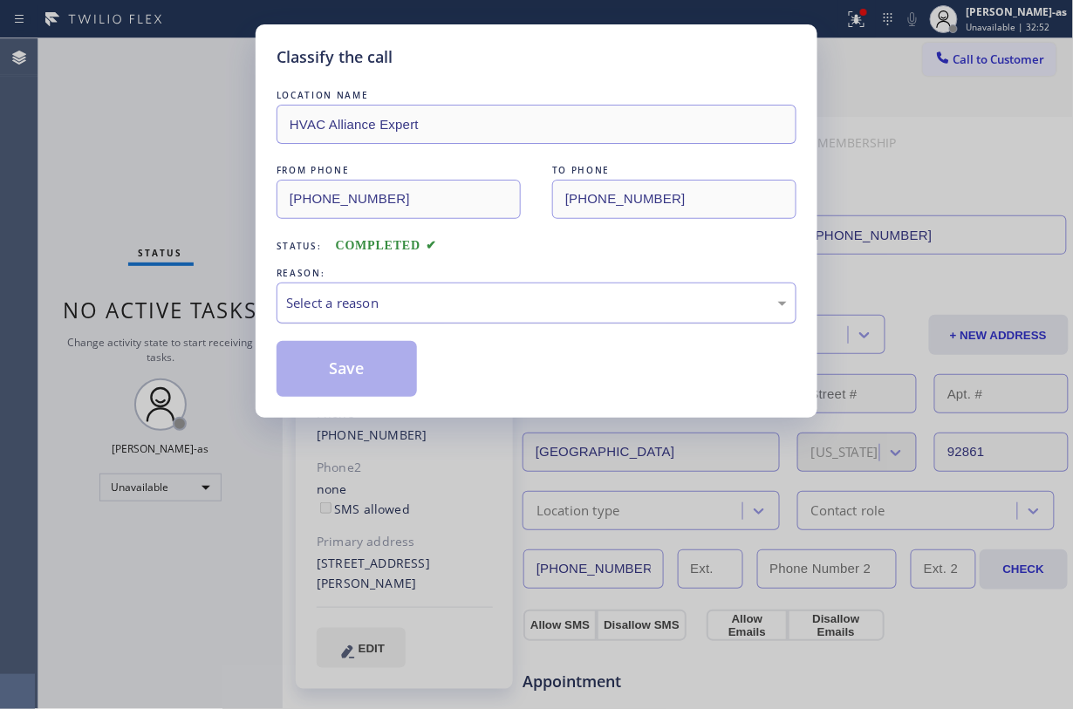
click at [391, 304] on div "Select a reason" at bounding box center [536, 303] width 501 height 20
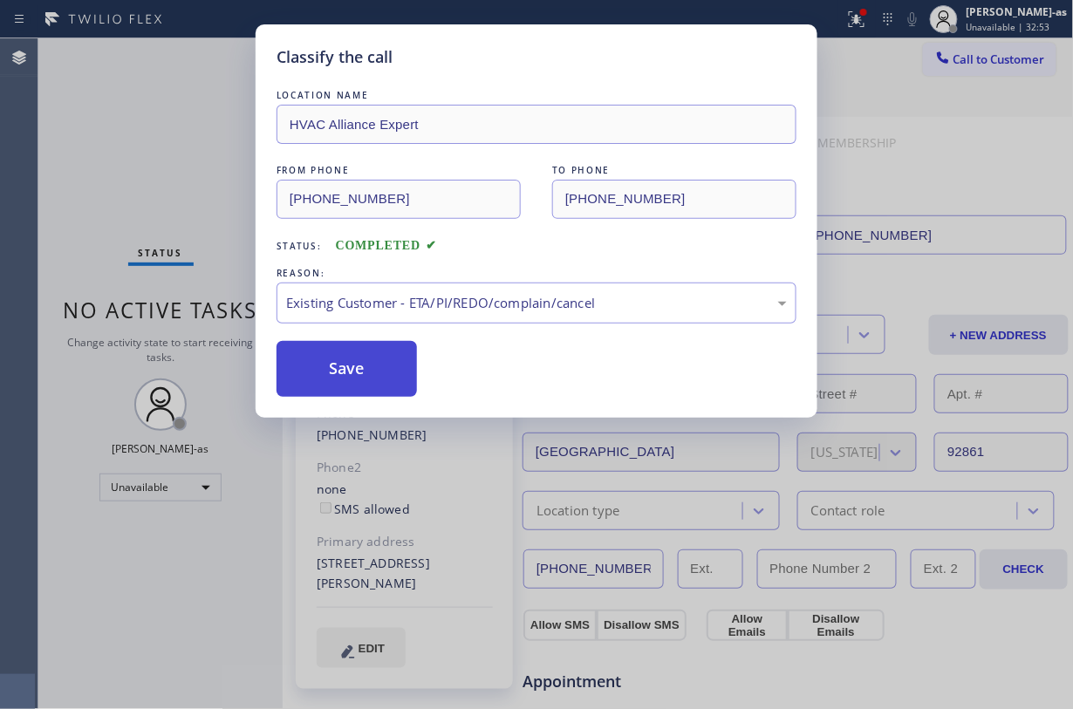
click at [329, 377] on button "Save" at bounding box center [347, 369] width 140 height 56
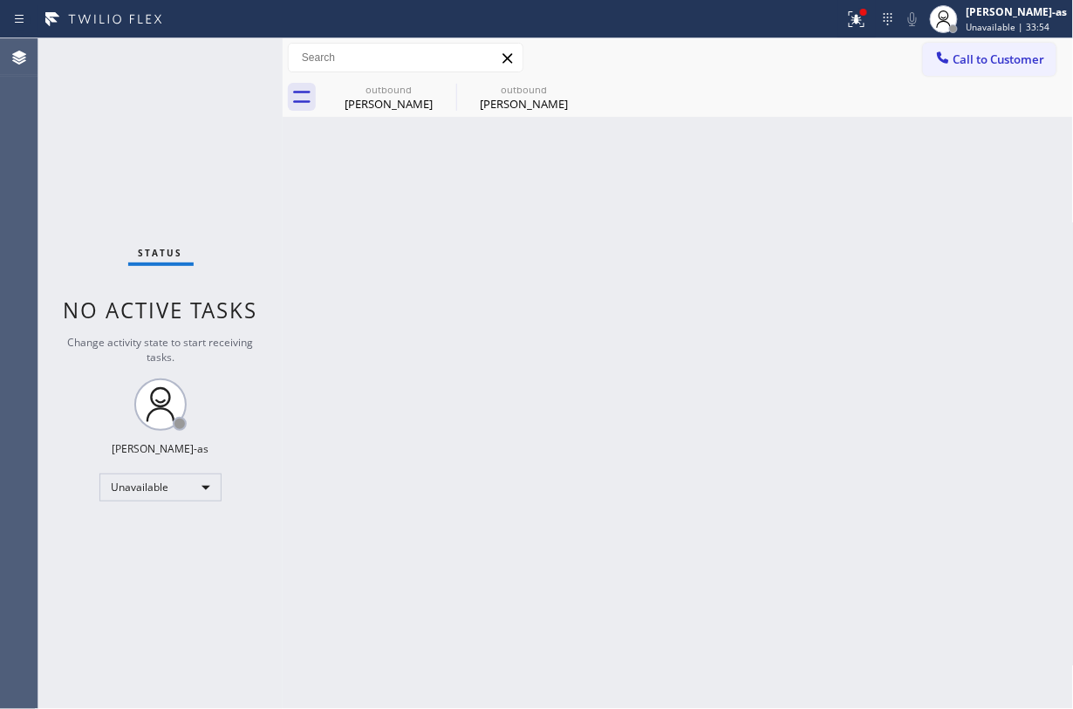
click at [238, 189] on div "Status No active tasks Change activity state to start receiving tasks. Jesica J…" at bounding box center [160, 373] width 244 height 671
click at [804, 64] on span "Call to Customer" at bounding box center [1000, 59] width 92 height 16
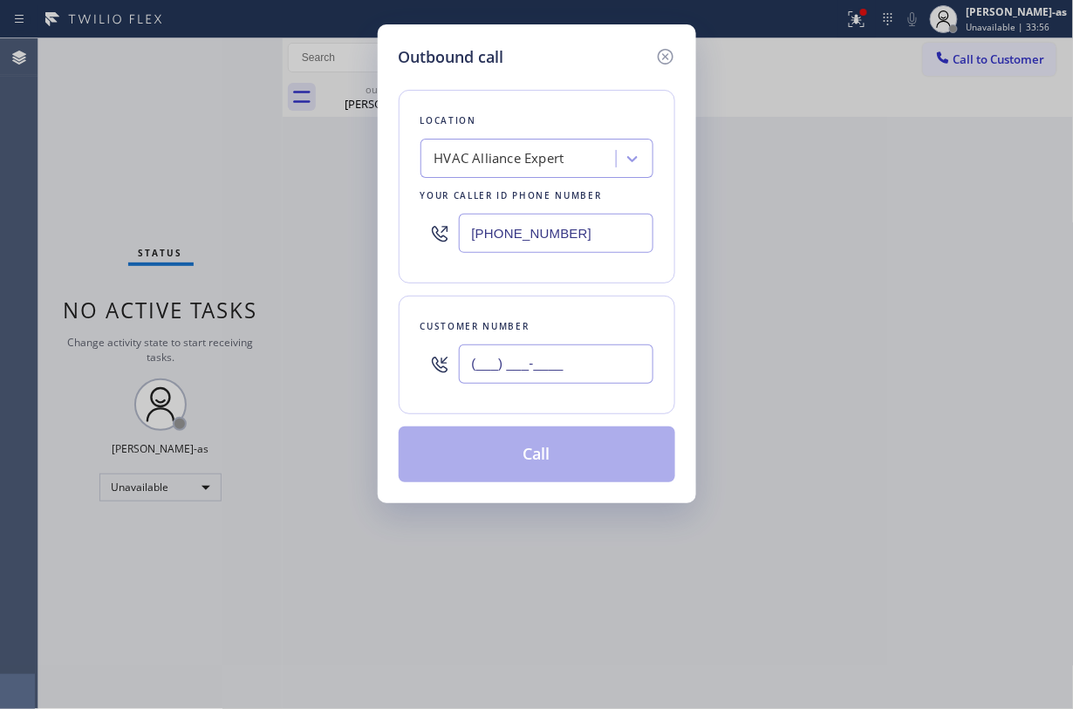
click at [558, 365] on input "(___) ___-____" at bounding box center [556, 364] width 195 height 39
paste input "818) 390-3412"
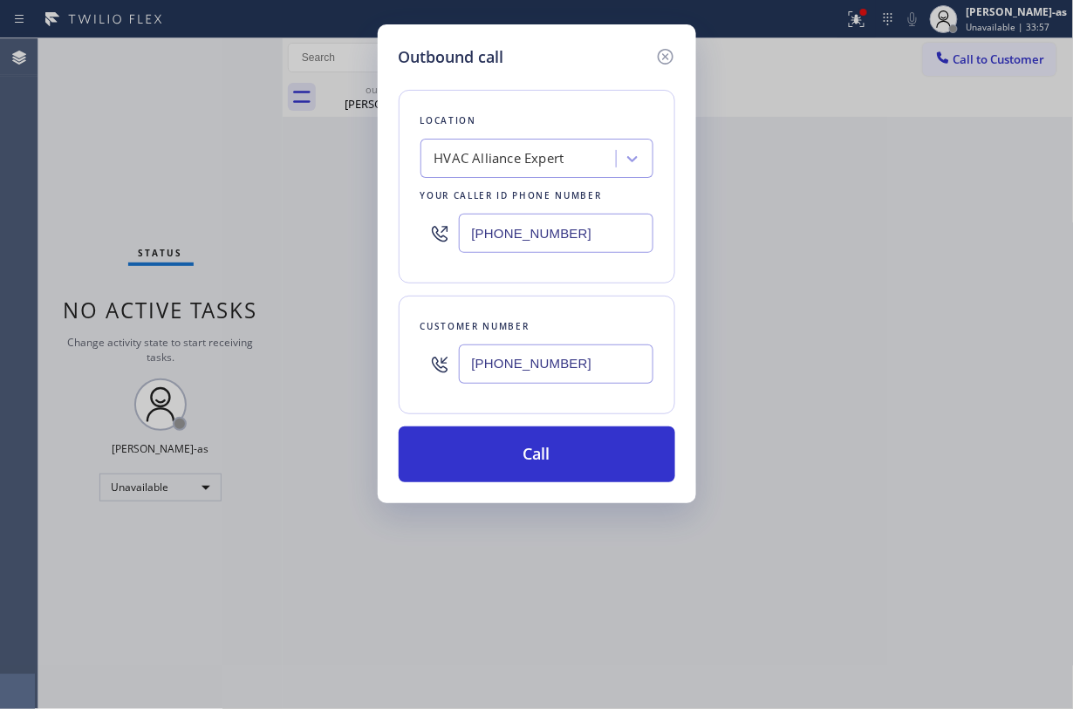
type input "(818) 390-3412"
click at [202, 138] on div "Outbound call Location HVAC Alliance Expert Your caller id phone number (855) 9…" at bounding box center [536, 354] width 1073 height 709
click at [599, 246] on input "(855) 999-4417" at bounding box center [556, 233] width 195 height 39
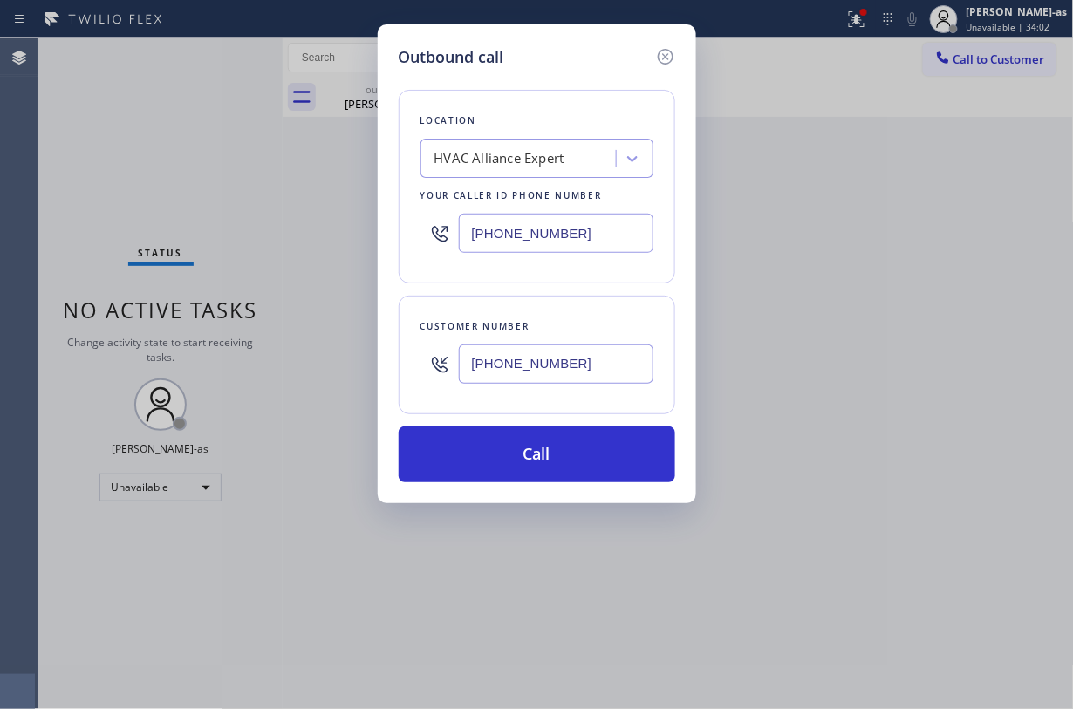
paste input "661) 426-2156"
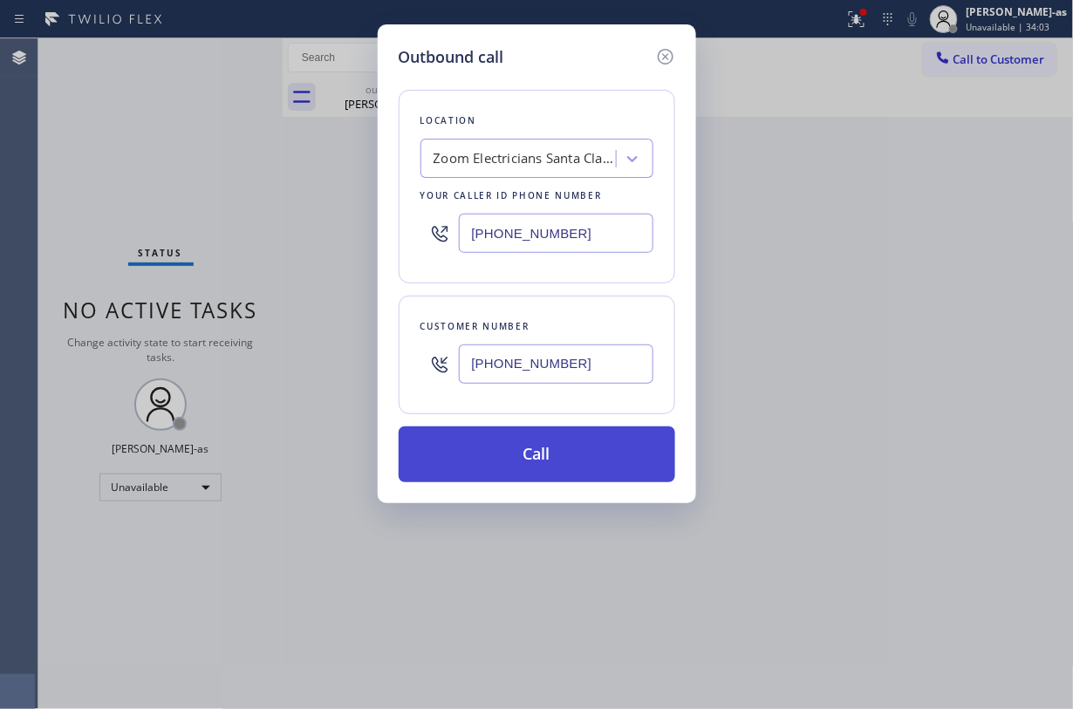
type input "(661) 426-2156"
click at [566, 443] on button "Call" at bounding box center [537, 455] width 277 height 56
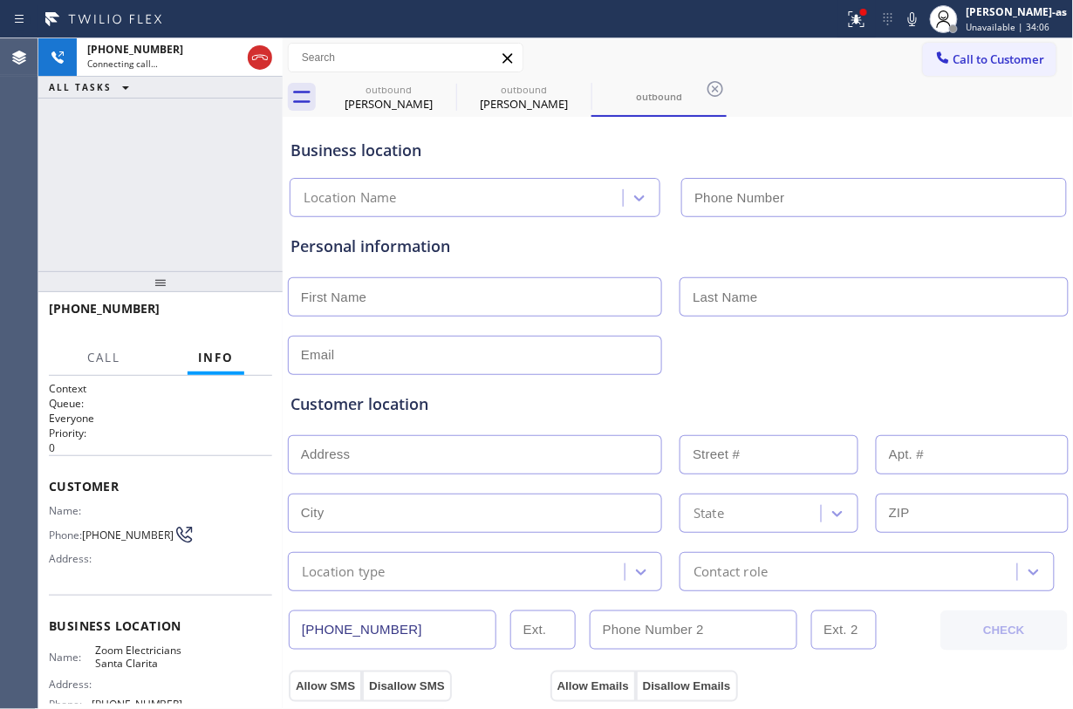
type input "(661) 426-2156"
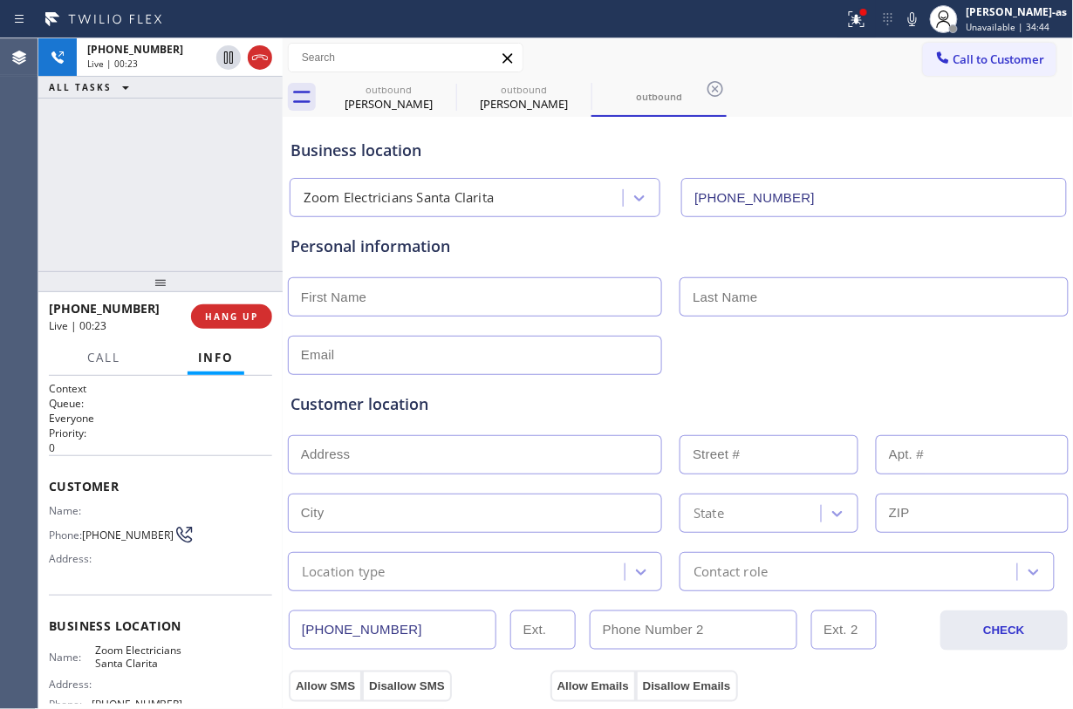
click at [172, 168] on div "+18183903412 Live | 00:23 ALL TASKS ALL TASKS ACTIVE TASKS TASKS IN WRAP UP" at bounding box center [160, 154] width 244 height 233
click at [187, 168] on div "+18183903412 Live | 01:01 ALL TASKS ALL TASKS ACTIVE TASKS TASKS IN WRAP UP" at bounding box center [160, 154] width 244 height 233
click at [187, 168] on div "+18183903412 Live | 01:03 ALL TASKS ALL TASKS ACTIVE TASKS TASKS IN WRAP UP" at bounding box center [160, 154] width 244 height 233
click at [187, 168] on div "+18183903412 Live | 01:04 ALL TASKS ALL TASKS ACTIVE TASKS TASKS IN WRAP UP" at bounding box center [160, 154] width 244 height 233
click at [187, 168] on div "+18183903412 Live | 01:05 ALL TASKS ALL TASKS ACTIVE TASKS TASKS IN WRAP UP" at bounding box center [160, 154] width 244 height 233
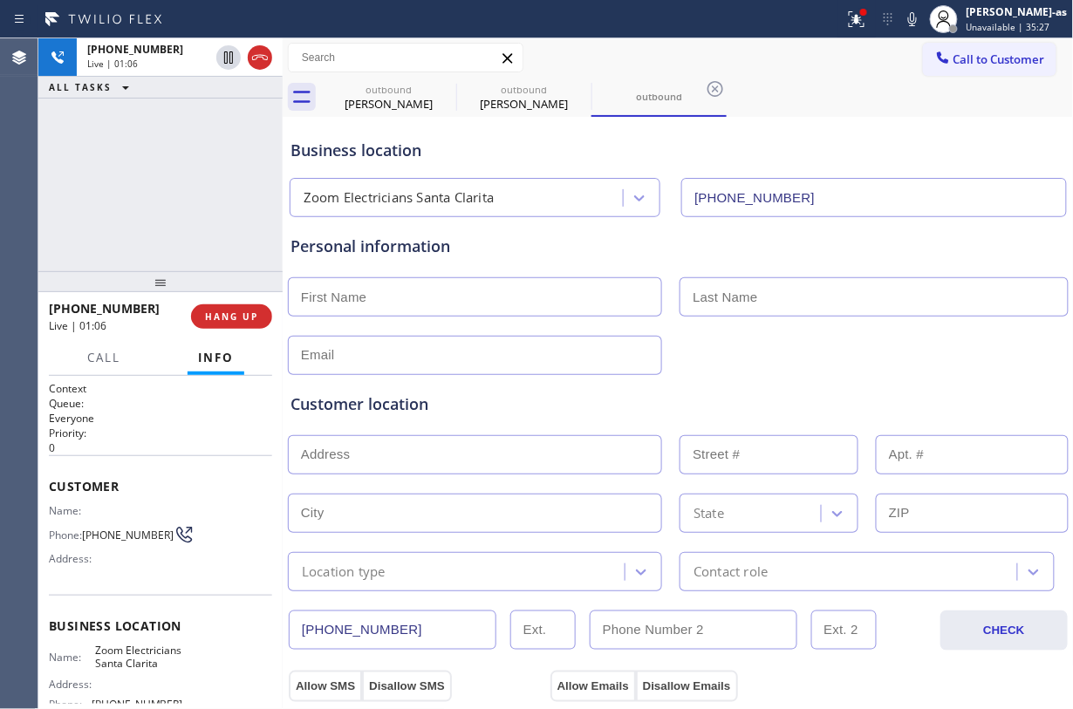
click at [196, 224] on div "+18183903412 Live | 01:06 ALL TASKS ALL TASKS ACTIVE TASKS TASKS IN WRAP UP" at bounding box center [160, 154] width 244 height 233
click at [202, 214] on div "+18183903412 Live | 01:07 ALL TASKS ALL TASKS ACTIVE TASKS TASKS IN WRAP UP" at bounding box center [160, 154] width 244 height 233
click at [508, 294] on input "text" at bounding box center [475, 296] width 374 height 39
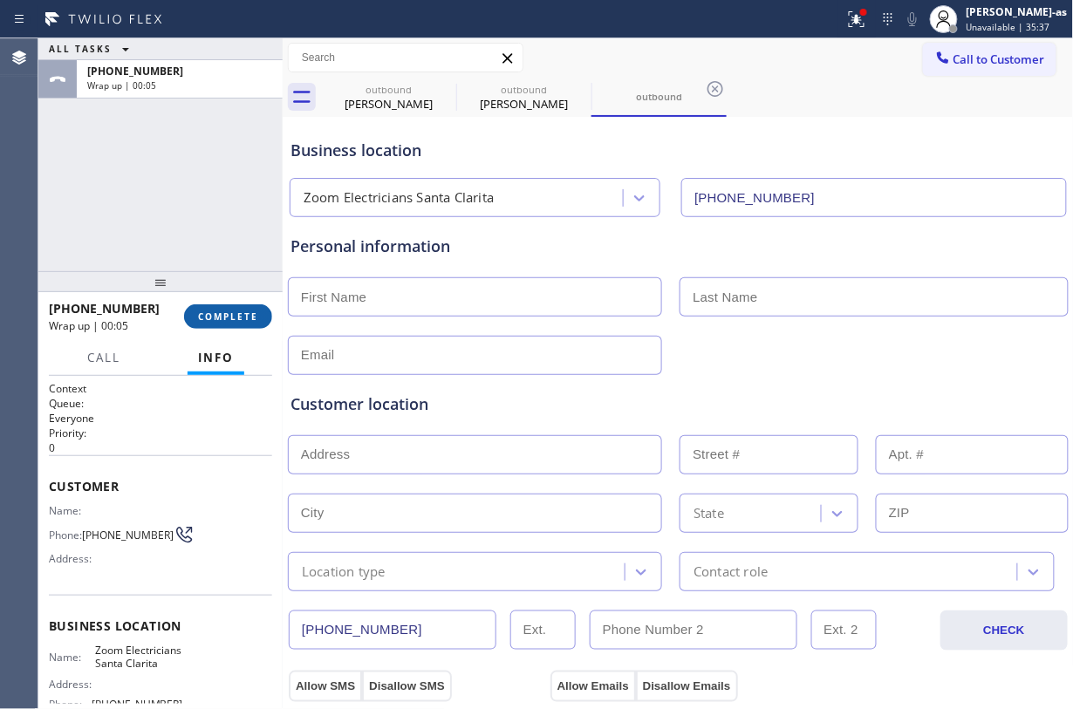
click at [154, 257] on div "ALL TASKS ALL TASKS ACTIVE TASKS TASKS IN WRAP UP +18183903412 Wrap up | 00:05" at bounding box center [160, 154] width 244 height 233
click at [220, 315] on span "COMPLETE" at bounding box center [228, 317] width 60 height 12
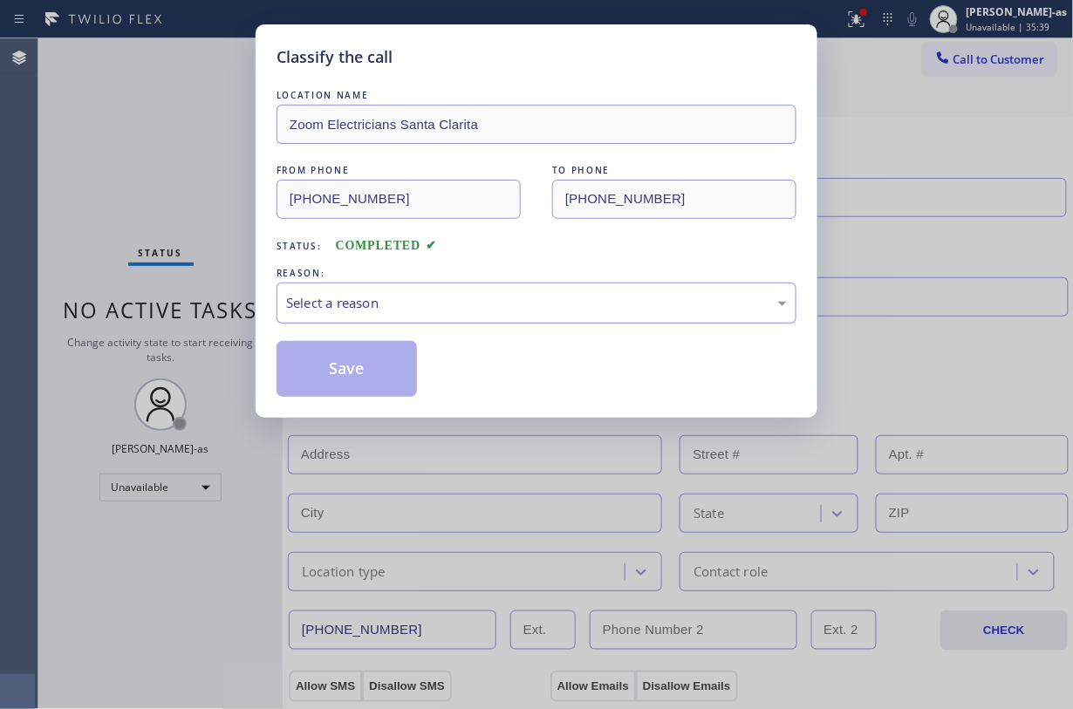
click at [400, 287] on div "Select a reason" at bounding box center [537, 303] width 520 height 41
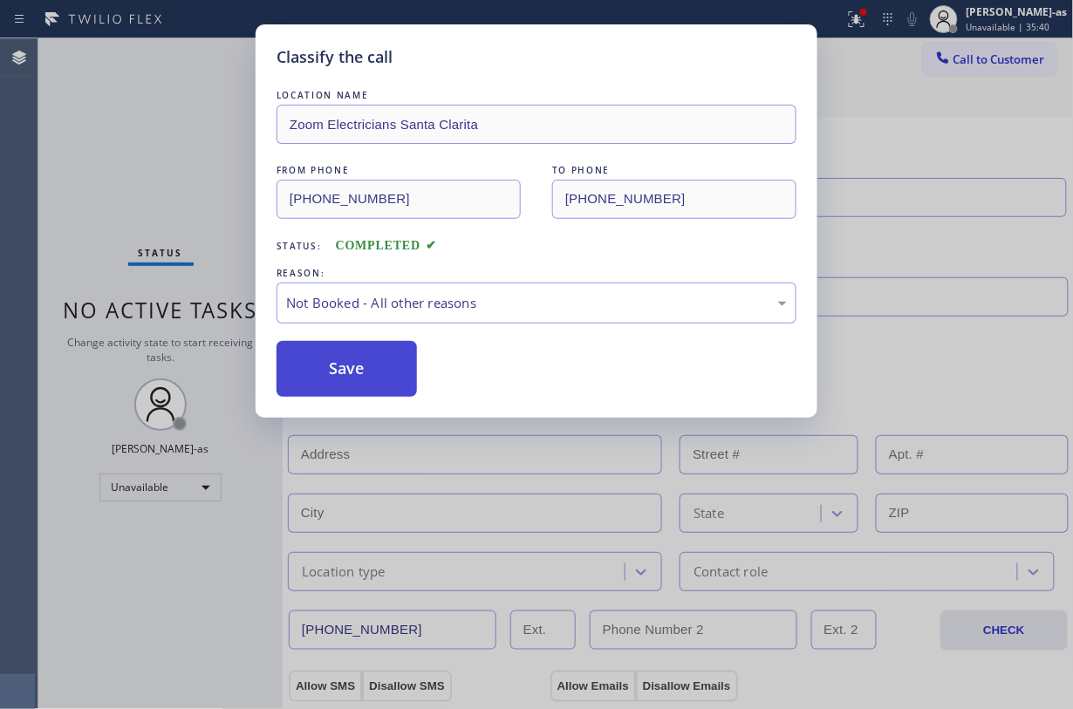
click at [335, 360] on button "Save" at bounding box center [347, 369] width 140 height 56
type input "(855) 999-4417"
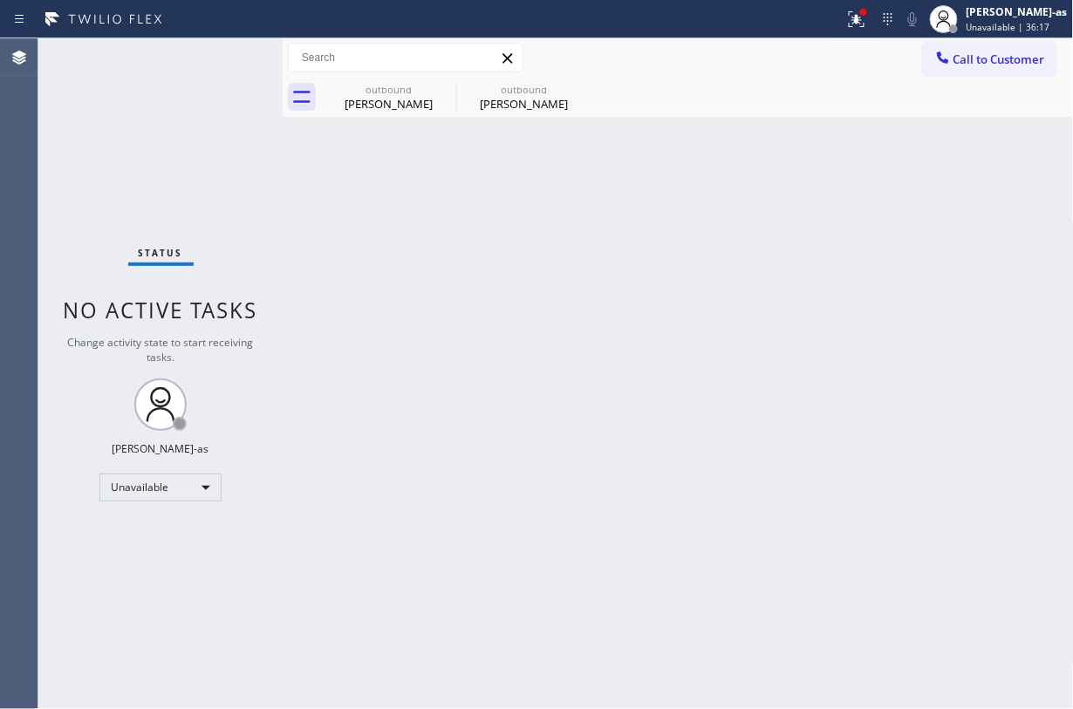
click at [194, 116] on div "Status No active tasks Change activity state to start receiving tasks. Jesica J…" at bounding box center [160, 373] width 244 height 671
click at [407, 98] on div "Rodrigo Cifuentes" at bounding box center [389, 104] width 132 height 16
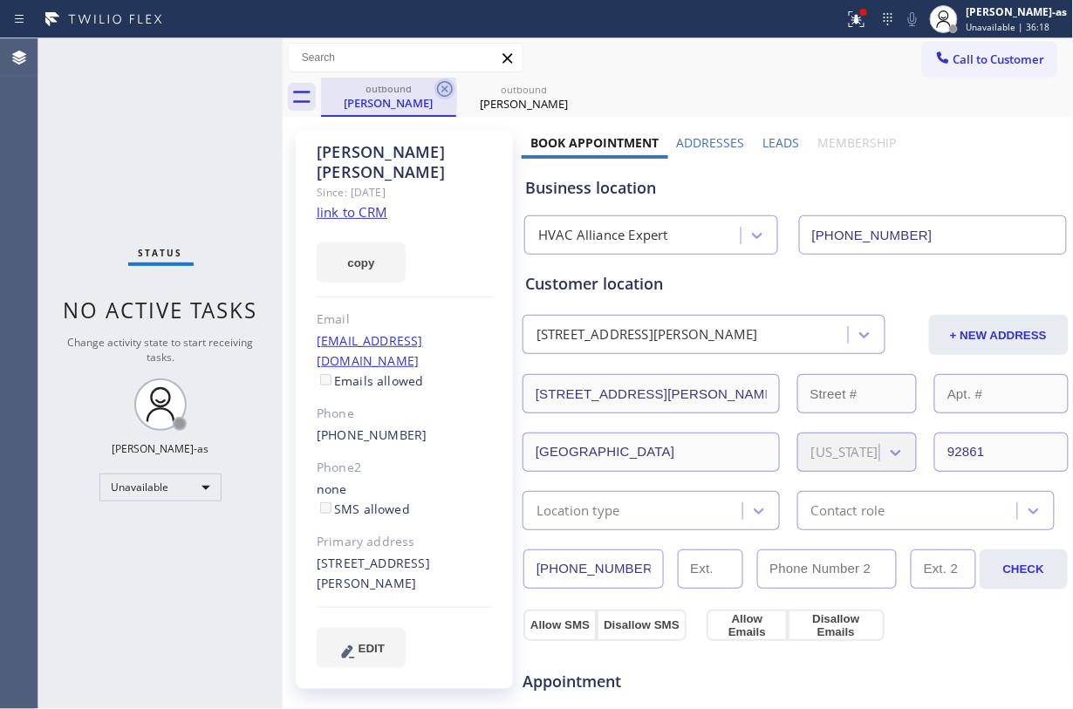
click at [441, 86] on icon at bounding box center [444, 89] width 21 height 21
click at [443, 88] on icon at bounding box center [444, 89] width 21 height 21
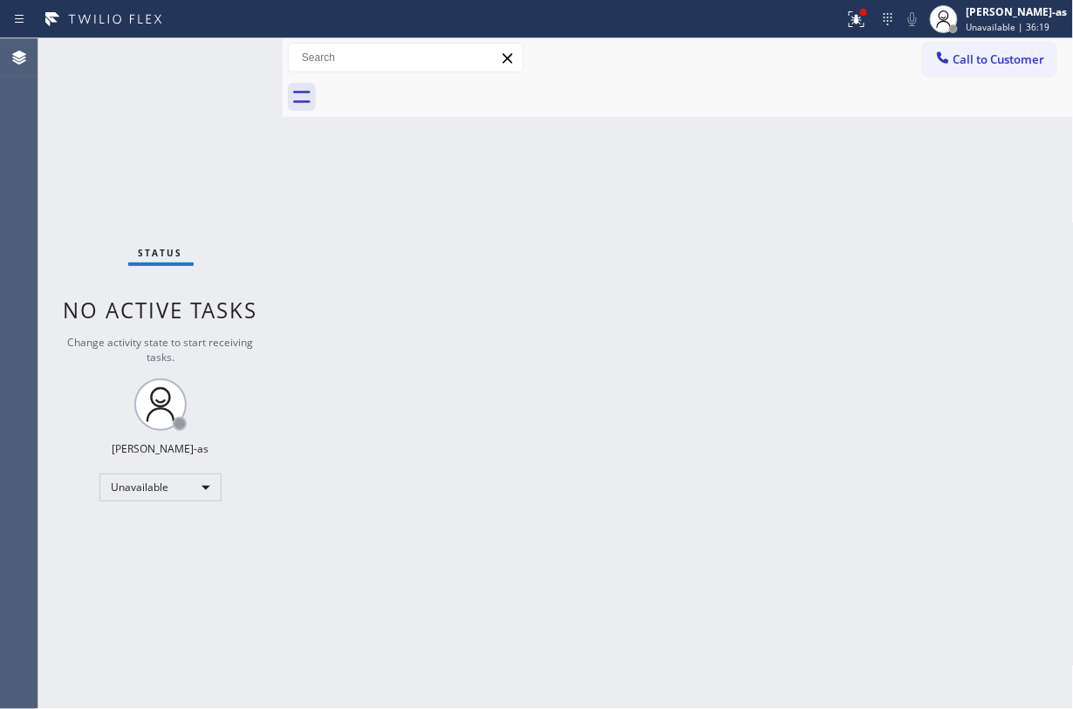
click at [421, 277] on div "Back to Dashboard Change Sender ID Customers Technicians Select a contact Outbo…" at bounding box center [678, 373] width 791 height 671
drag, startPoint x: 584, startPoint y: 270, endPoint x: 668, endPoint y: 223, distance: 96.4
click at [621, 252] on div "Back to Dashboard Change Sender ID Customers Technicians Select a contact Outbo…" at bounding box center [678, 373] width 791 height 671
click at [804, 51] on span "Call to Customer" at bounding box center [1000, 59] width 92 height 16
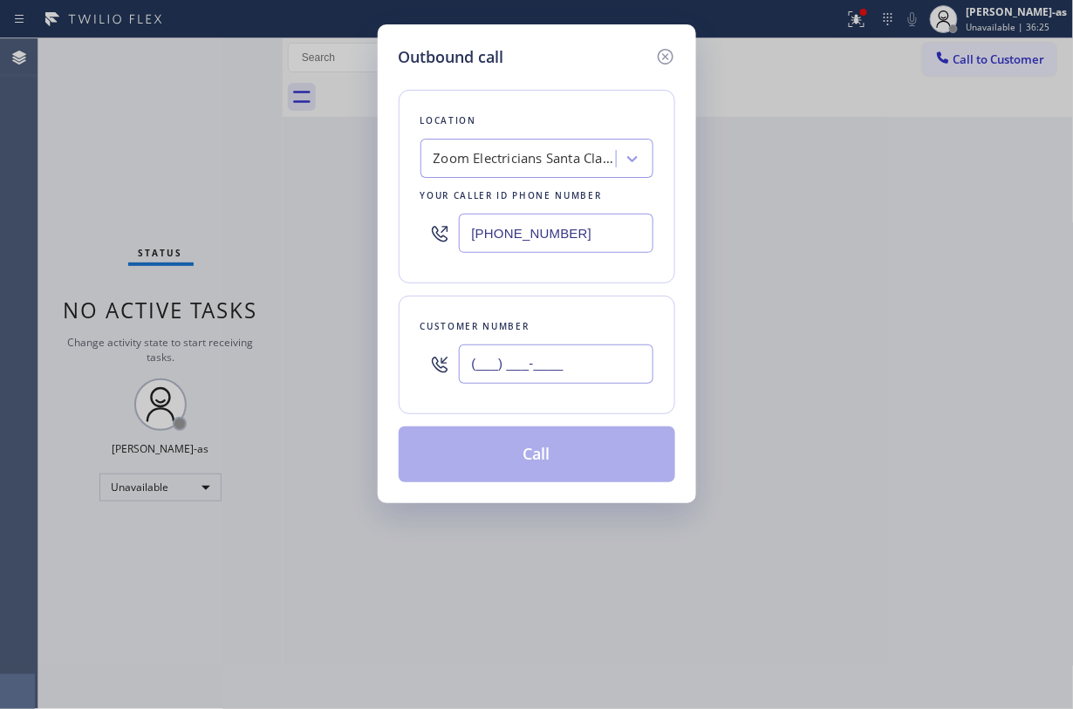
click at [597, 353] on input "(___) ___-____" at bounding box center [556, 364] width 195 height 39
paste input "818) 390-3412"
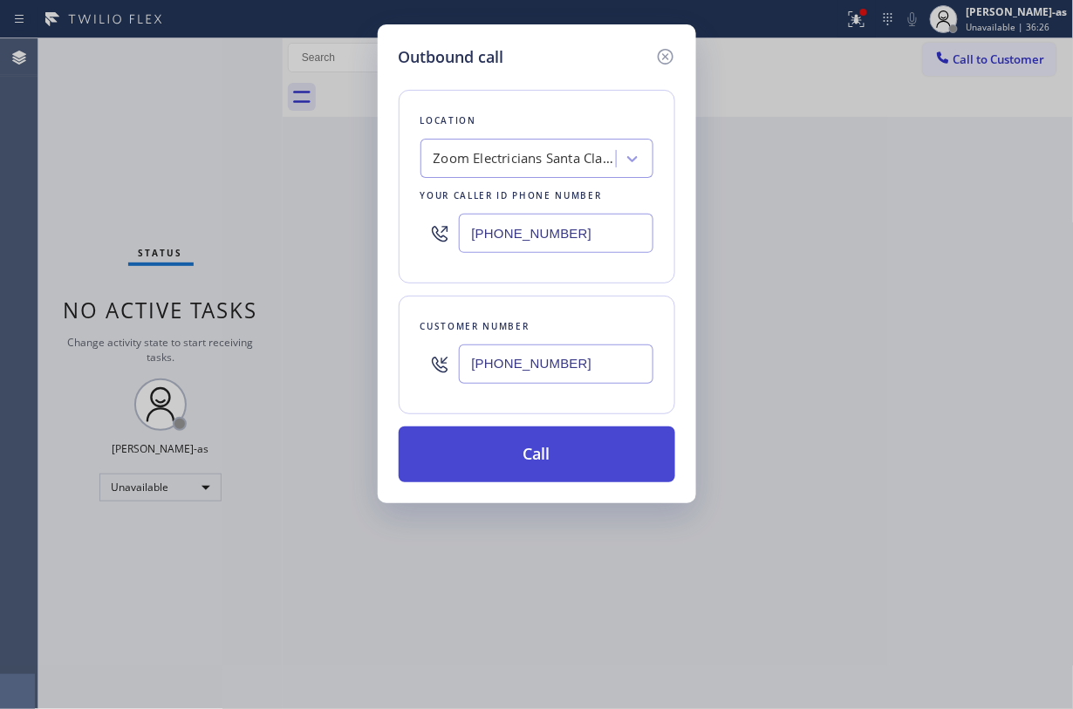
type input "(818) 390-3412"
click at [572, 450] on button "Call" at bounding box center [537, 455] width 277 height 56
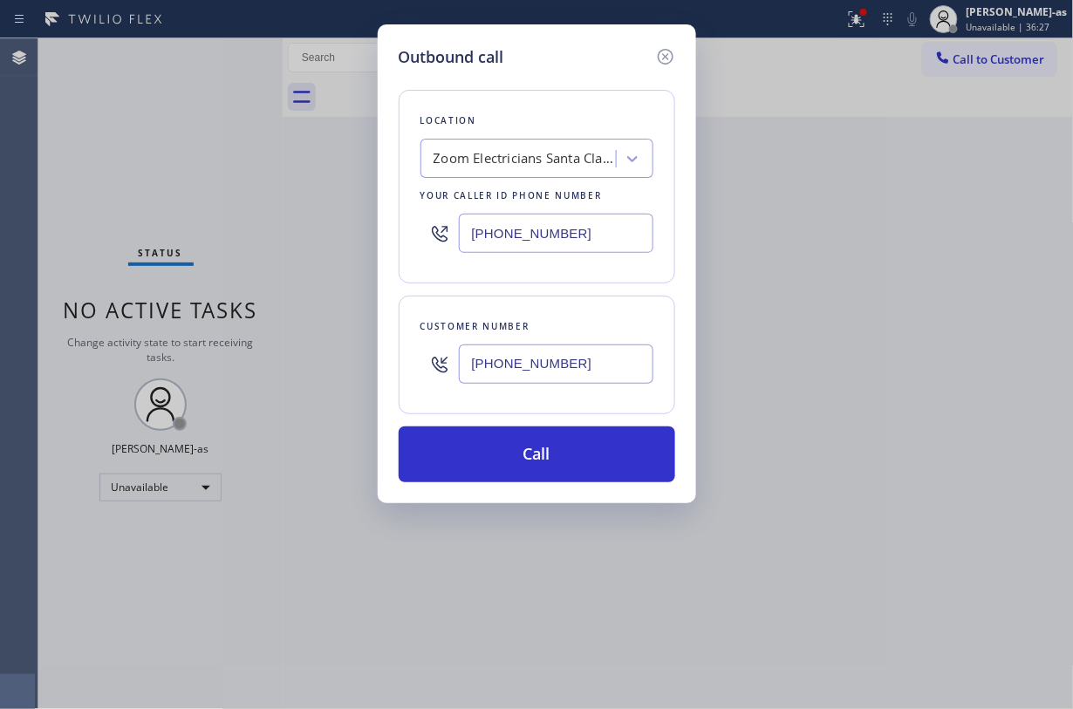
click at [222, 248] on div "Outbound call Location Zoom Electricians Santa Clarita Your caller id phone num…" at bounding box center [536, 354] width 1073 height 709
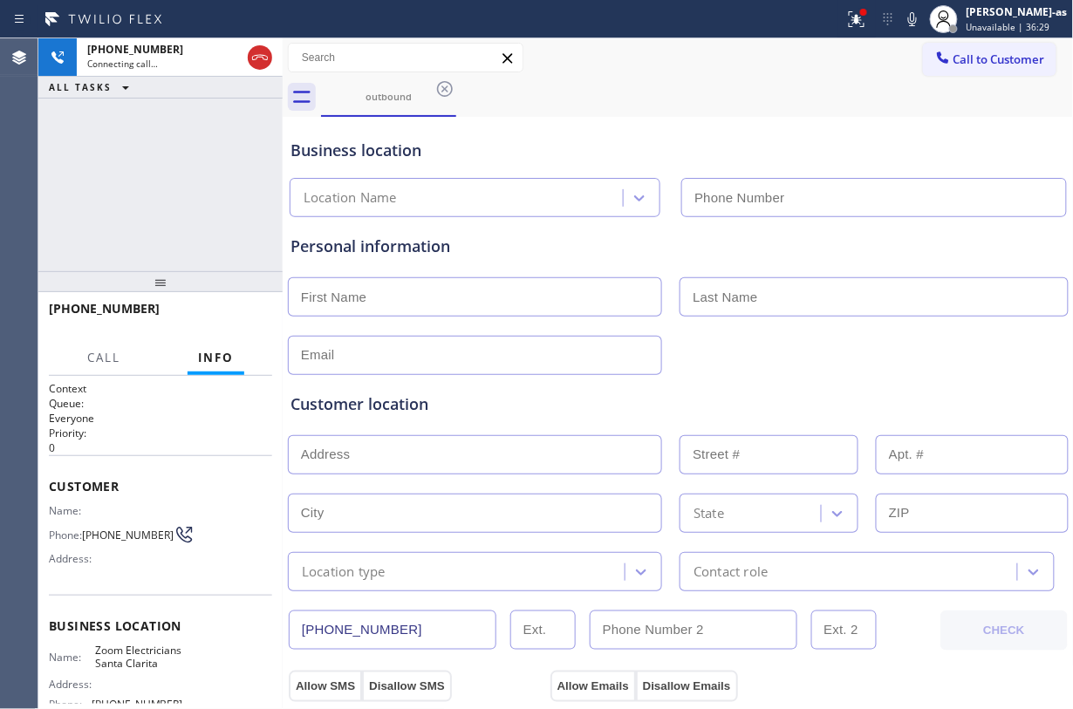
type input "(661) 426-2156"
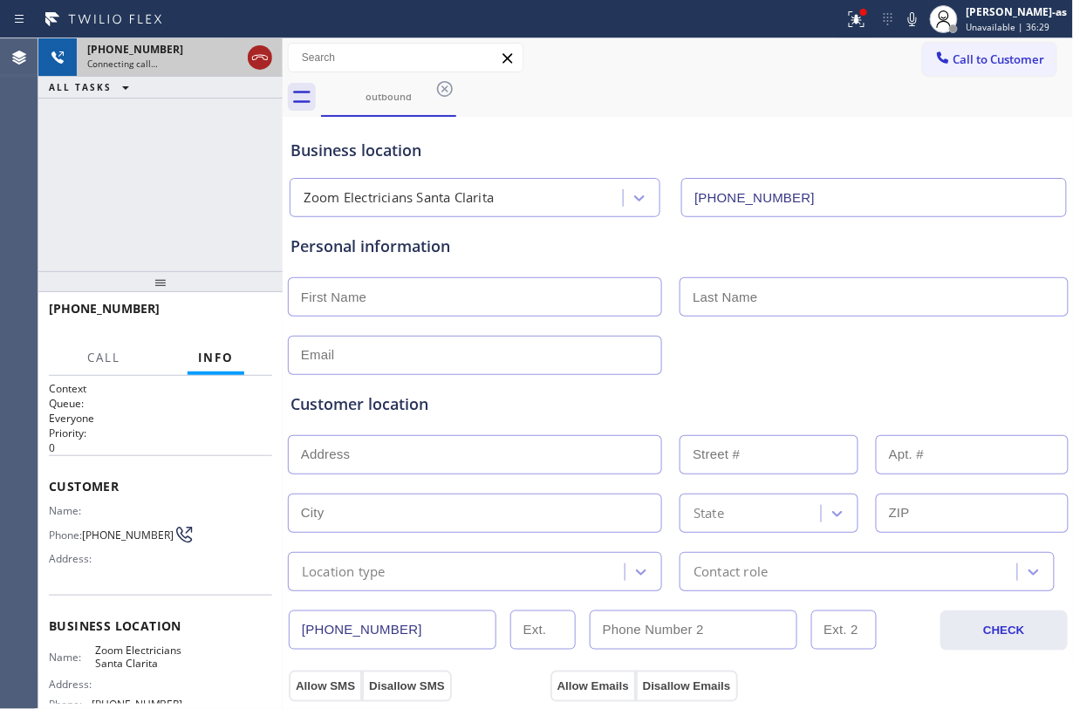
click at [260, 53] on icon at bounding box center [260, 57] width 21 height 21
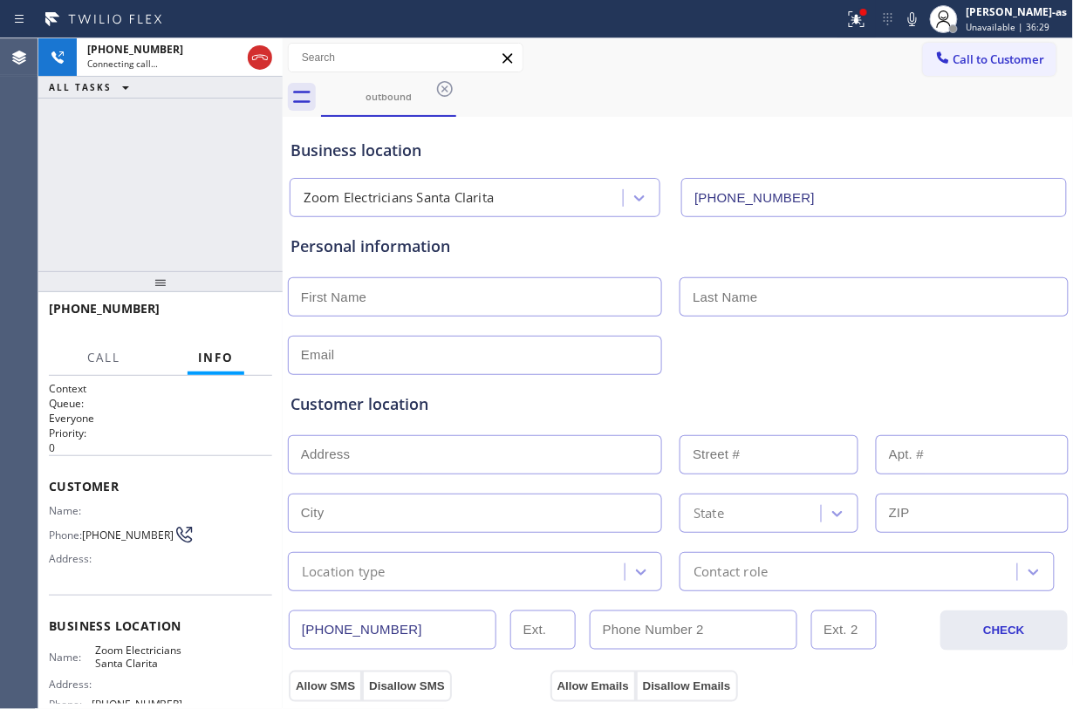
click at [178, 201] on div "+18183903412 Connecting call… ALL TASKS ALL TASKS ACTIVE TASKS TASKS IN WRAP UP" at bounding box center [160, 154] width 244 height 233
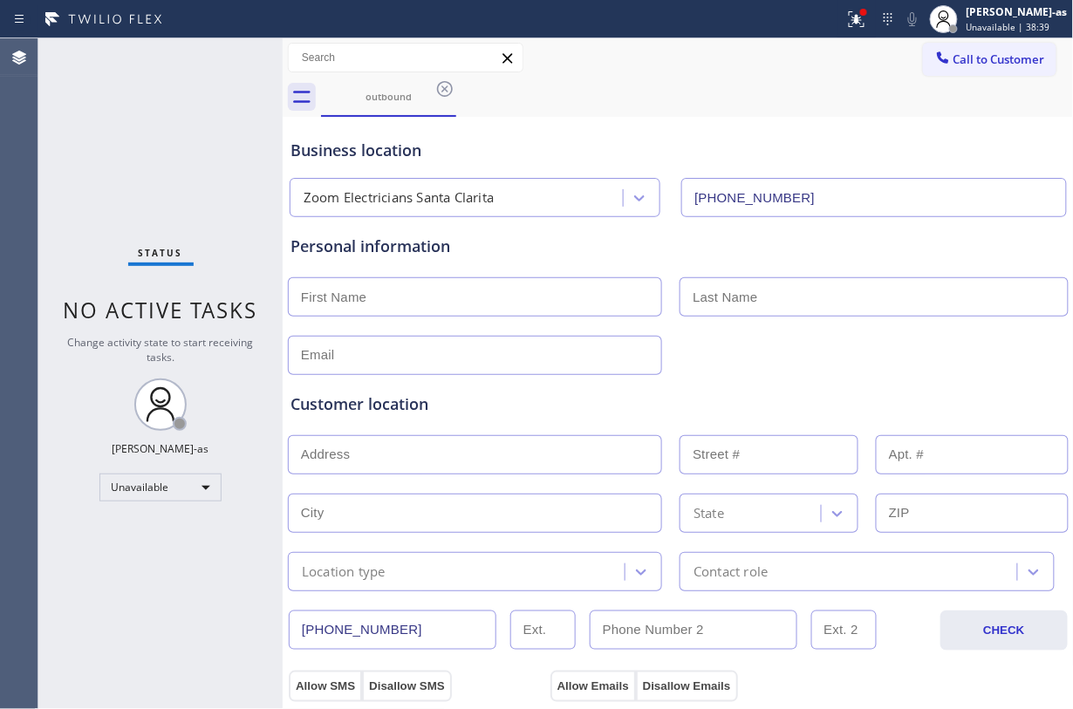
click at [201, 105] on div "Status No active tasks Change activity state to start receiving tasks. Jesica J…" at bounding box center [160, 373] width 244 height 671
click at [202, 95] on div "Status No active tasks Change activity state to start receiving tasks. Jesica J…" at bounding box center [160, 373] width 244 height 671
click at [388, 98] on div "outbound" at bounding box center [389, 96] width 132 height 13
click at [441, 95] on icon at bounding box center [445, 89] width 16 height 16
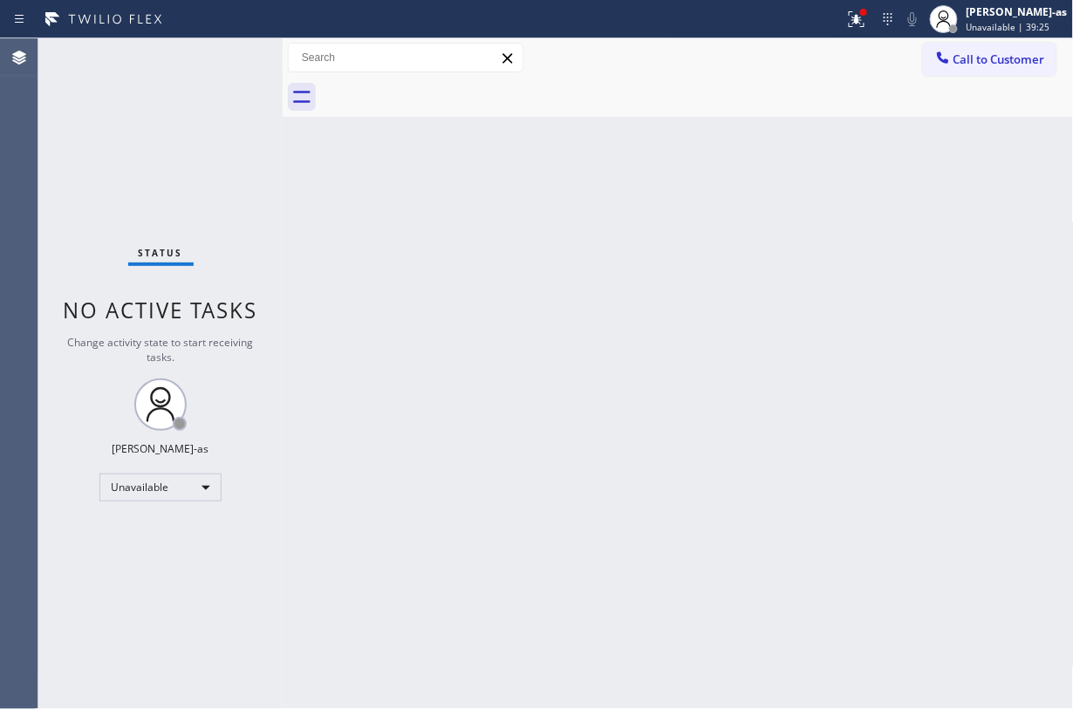
click at [565, 190] on div "Back to Dashboard Change Sender ID Customers Technicians Select a contact Outbo…" at bounding box center [678, 373] width 791 height 671
click at [134, 192] on div "Status No active tasks Change activity state to start receiving tasks. Jesica J…" at bounding box center [160, 373] width 244 height 671
click at [443, 133] on div "Back to Dashboard Change Sender ID Customers Technicians Select a contact Outbo…" at bounding box center [678, 373] width 791 height 671
click at [804, 58] on span "Call to Customer" at bounding box center [1000, 59] width 92 height 16
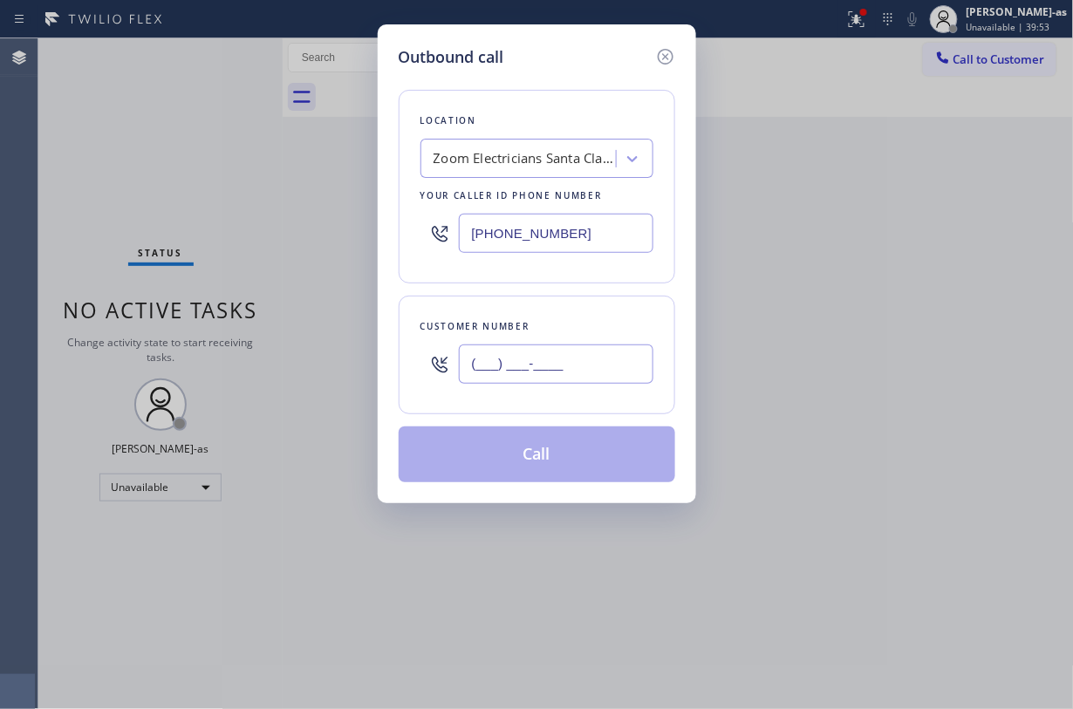
click at [608, 357] on input "(___) ___-____" at bounding box center [556, 364] width 195 height 39
paste input "210) 219-6450"
type input "(210) 219-6450"
click at [507, 154] on div "Zoom Electricians Santa Clarita" at bounding box center [525, 159] width 183 height 20
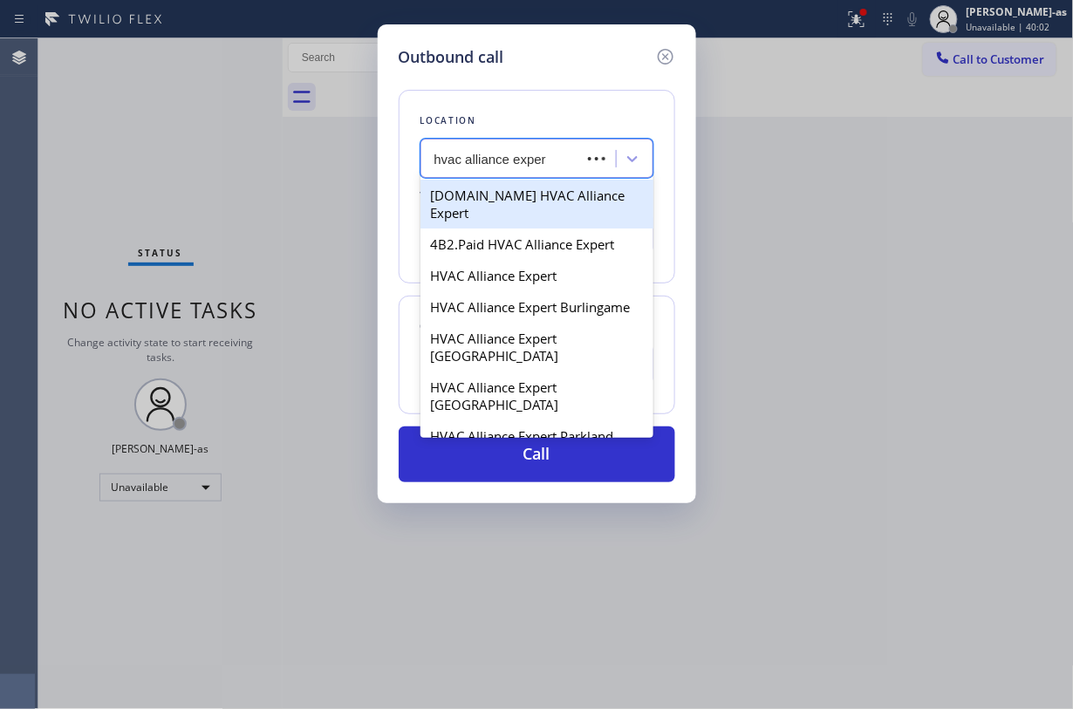
type input "hvac alliance expert"
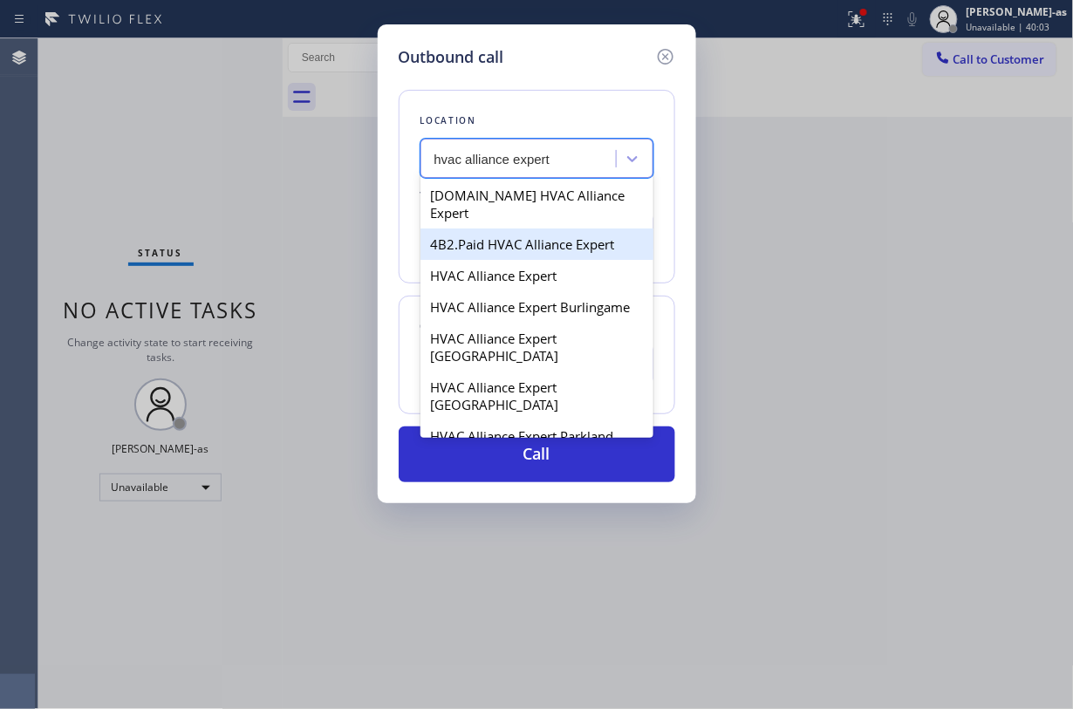
click at [468, 229] on div "4B2.Paid HVAC Alliance Expert" at bounding box center [537, 244] width 233 height 31
type input "(855) 999-4417"
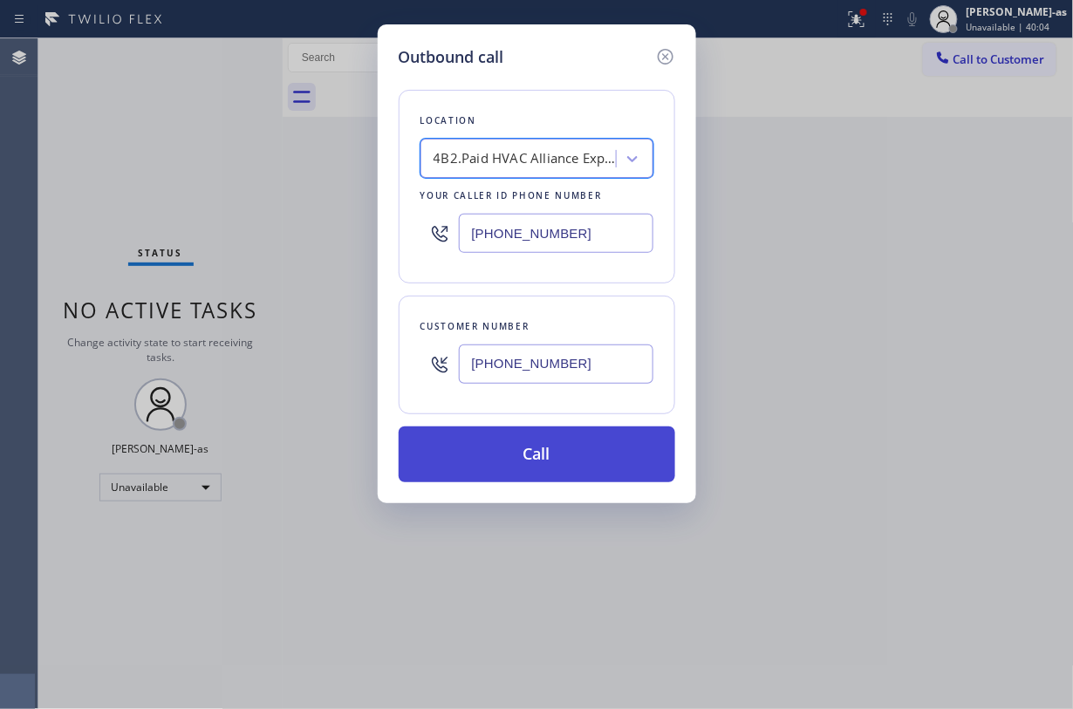
click at [544, 455] on button "Call" at bounding box center [537, 455] width 277 height 56
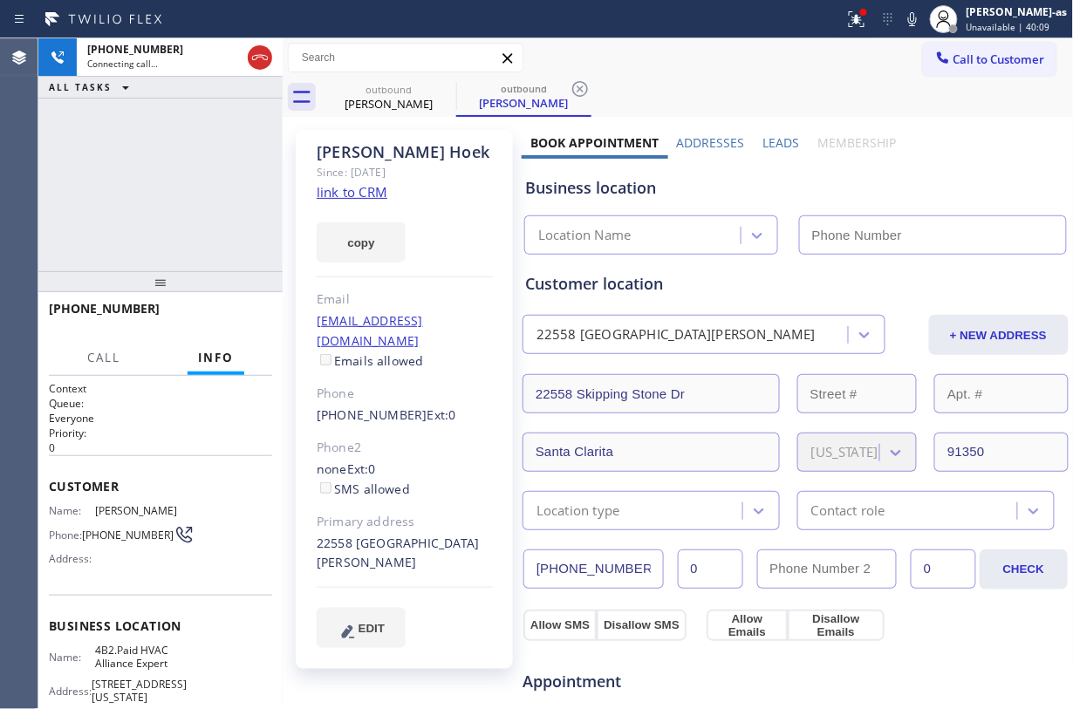
type input "(855) 999-4417"
drag, startPoint x: 57, startPoint y: 204, endPoint x: 164, endPoint y: 347, distance: 178.9
click at [71, 216] on div "+12102196450 Live | 00:00 ALL TASKS ALL TASKS ACTIVE TASKS TASKS IN WRAP UP" at bounding box center [160, 154] width 244 height 233
click at [225, 302] on div "+12102196450 Live | 00:00 HANG UP" at bounding box center [160, 316] width 223 height 45
drag, startPoint x: 195, startPoint y: 215, endPoint x: 187, endPoint y: 217, distance: 9.1
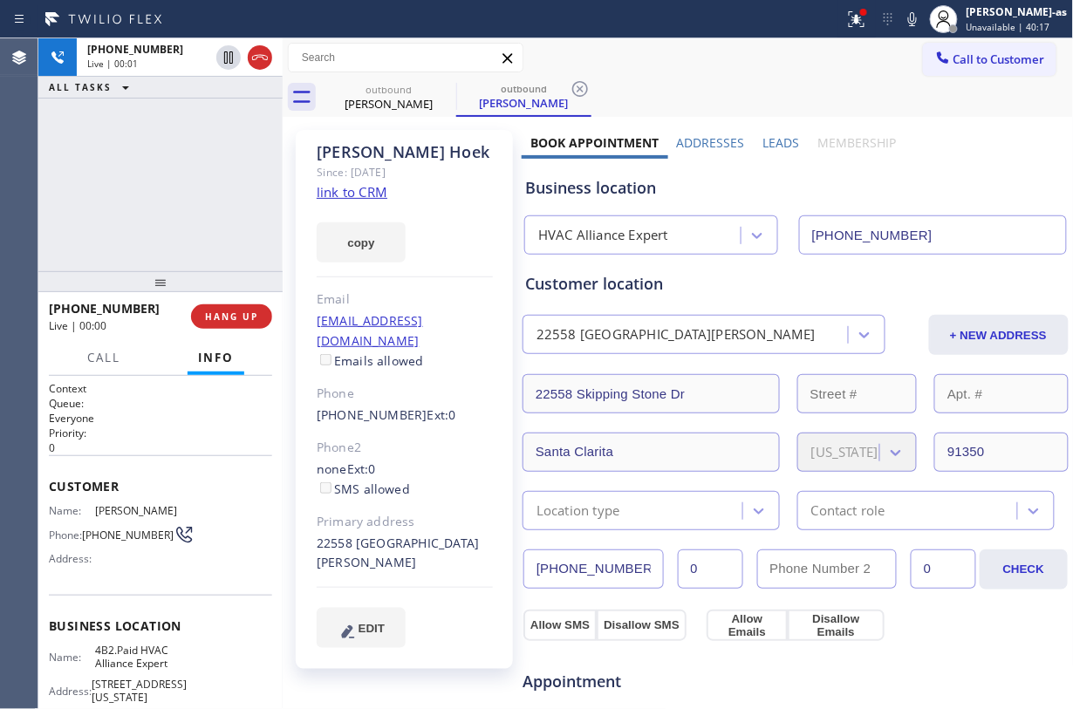
click at [192, 217] on div "+12102196450 Live | 00:01 ALL TASKS ALL TASKS ACTIVE TASKS TASKS IN WRAP UP" at bounding box center [160, 154] width 244 height 233
click at [229, 308] on button "HANG UP" at bounding box center [231, 316] width 81 height 24
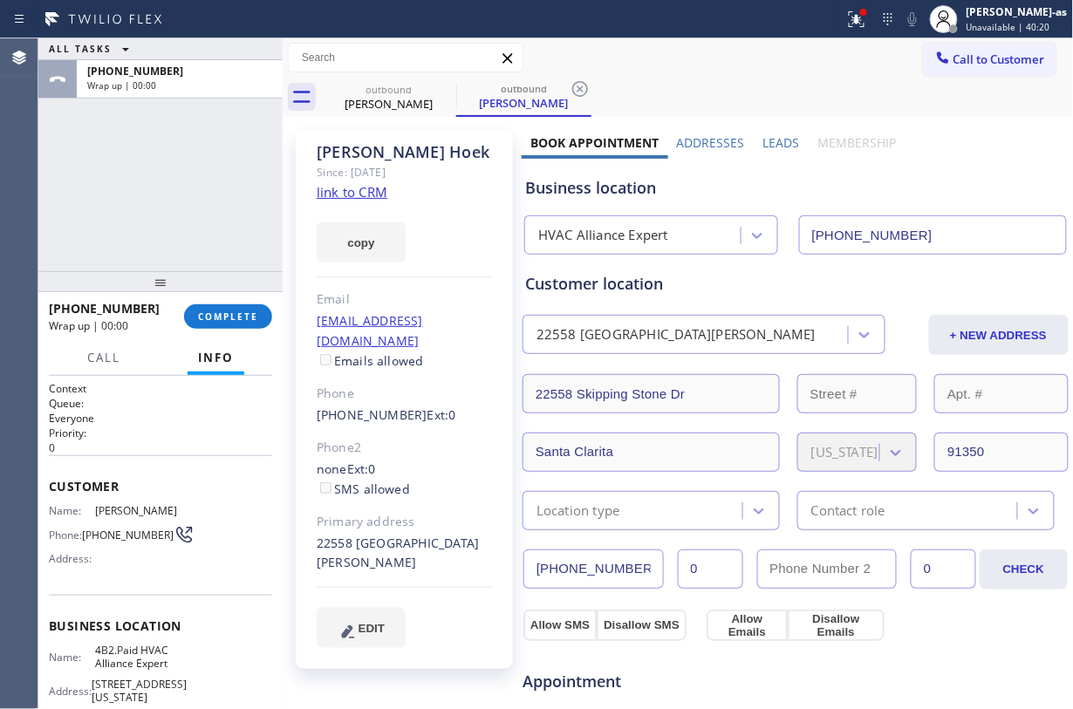
drag, startPoint x: 307, startPoint y: 399, endPoint x: 447, endPoint y: 379, distance: 141.0
click at [447, 379] on div "Darcy Hoek Since: 20 may 2020 link to CRM copy Email dhoek@swbell.net Emails al…" at bounding box center [404, 399] width 217 height 539
click at [381, 384] on div "Phone" at bounding box center [405, 394] width 176 height 20
drag, startPoint x: 308, startPoint y: 395, endPoint x: 406, endPoint y: 396, distance: 97.7
click at [406, 396] on div "Darcy Hoek Since: 20 may 2020 link to CRM copy Email dhoek@swbell.net Emails al…" at bounding box center [404, 399] width 217 height 539
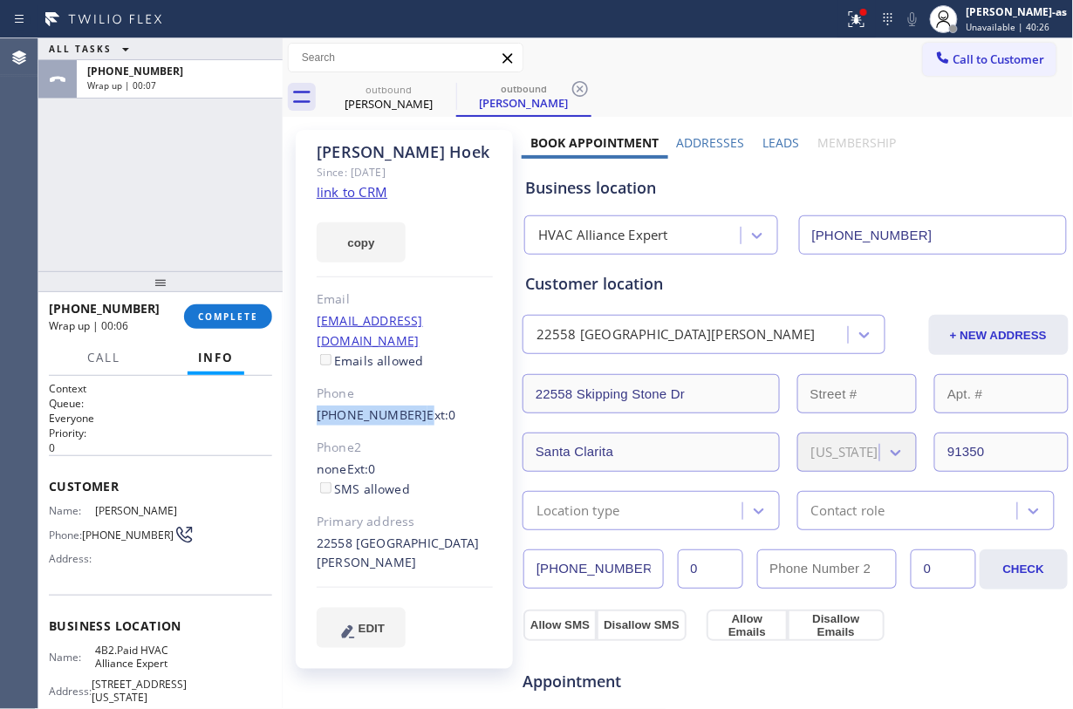
copy div "(210) 219-6450"
click at [222, 321] on button "COMPLETE" at bounding box center [228, 316] width 88 height 24
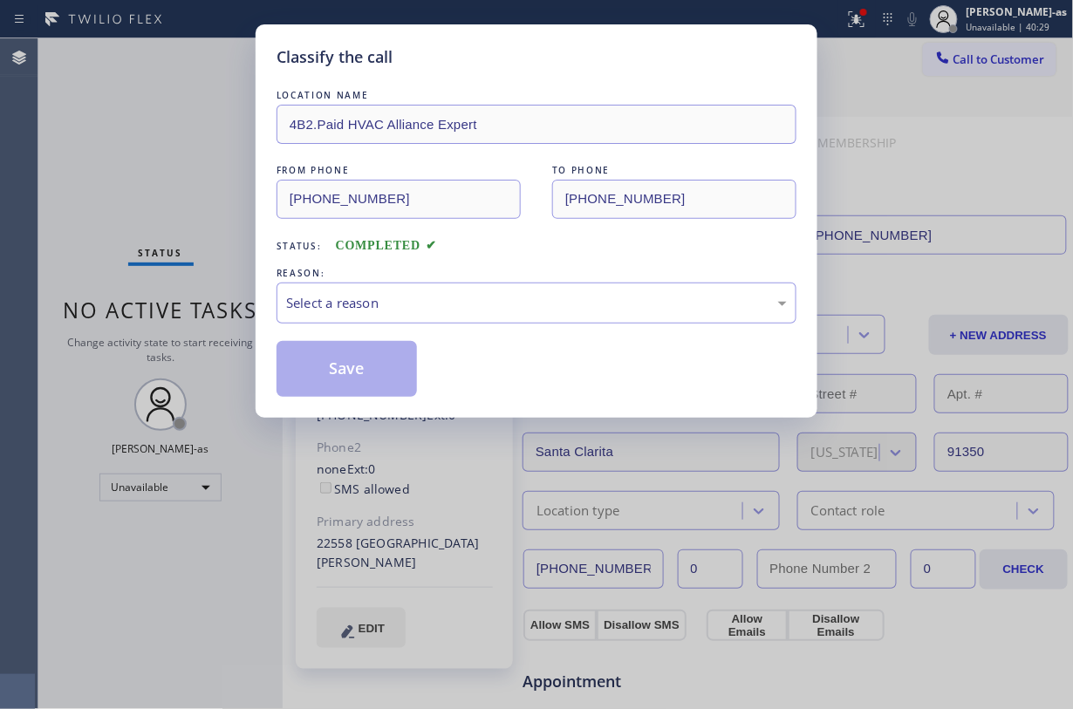
click at [227, 315] on div "Classify the call LOCATION NAME 4B2.Paid HVAC Alliance Expert FROM PHONE (855) …" at bounding box center [536, 354] width 1073 height 709
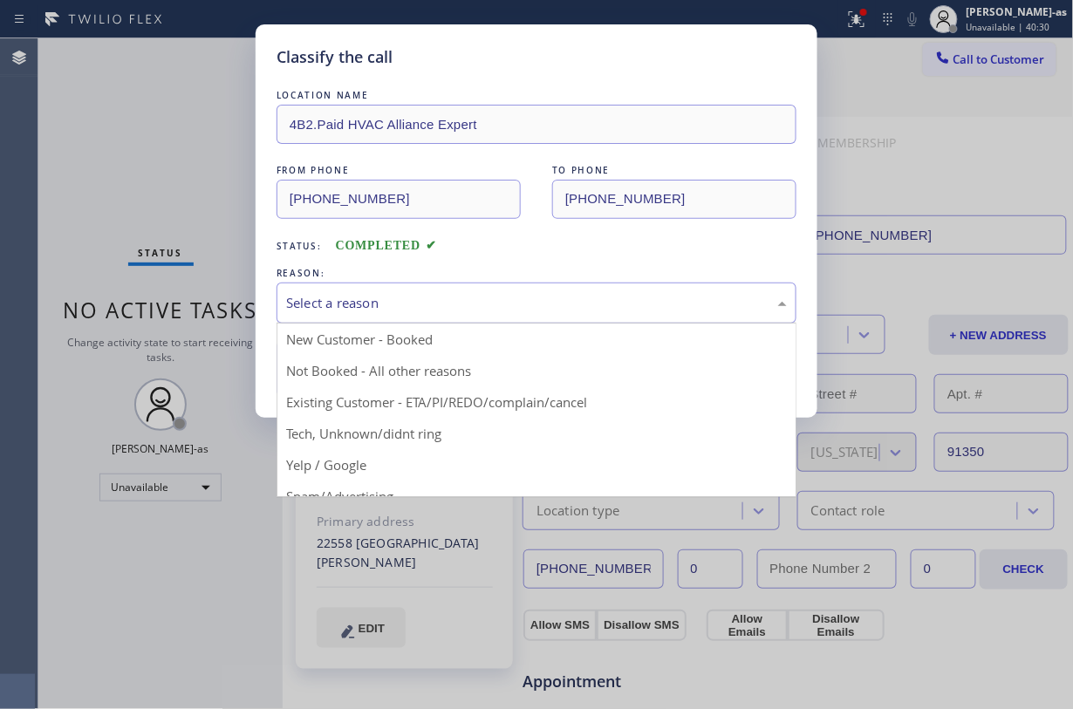
click at [406, 294] on div "Select a reason" at bounding box center [536, 303] width 501 height 20
drag, startPoint x: 448, startPoint y: 394, endPoint x: 428, endPoint y: 394, distance: 20.9
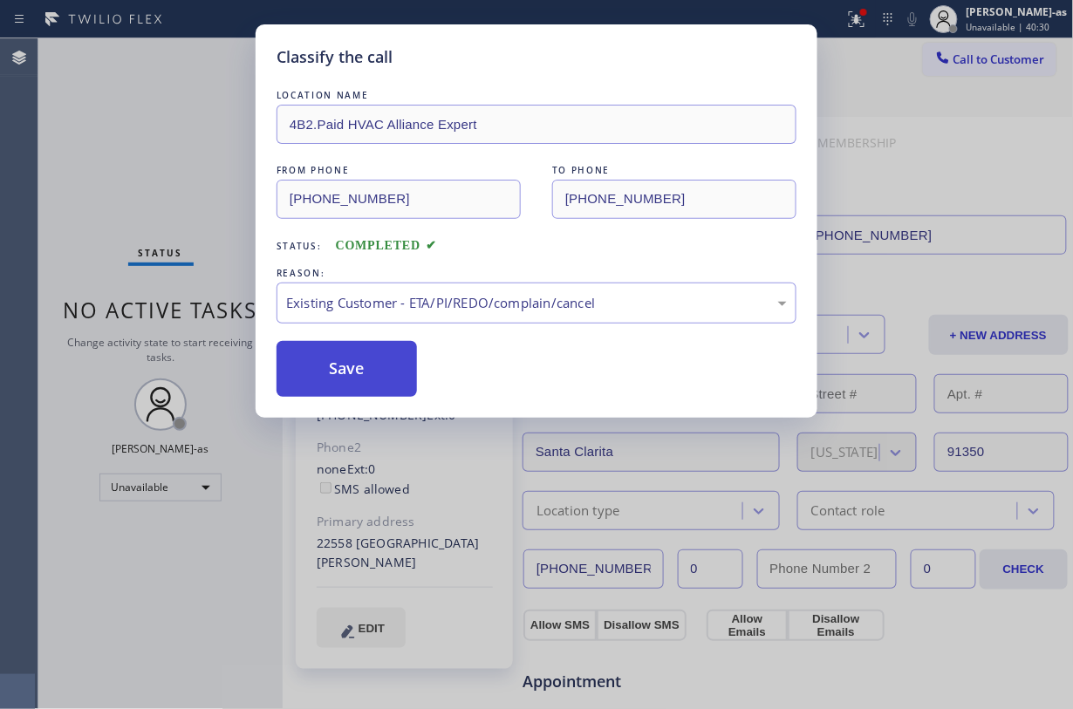
click at [354, 377] on button "Save" at bounding box center [347, 369] width 140 height 56
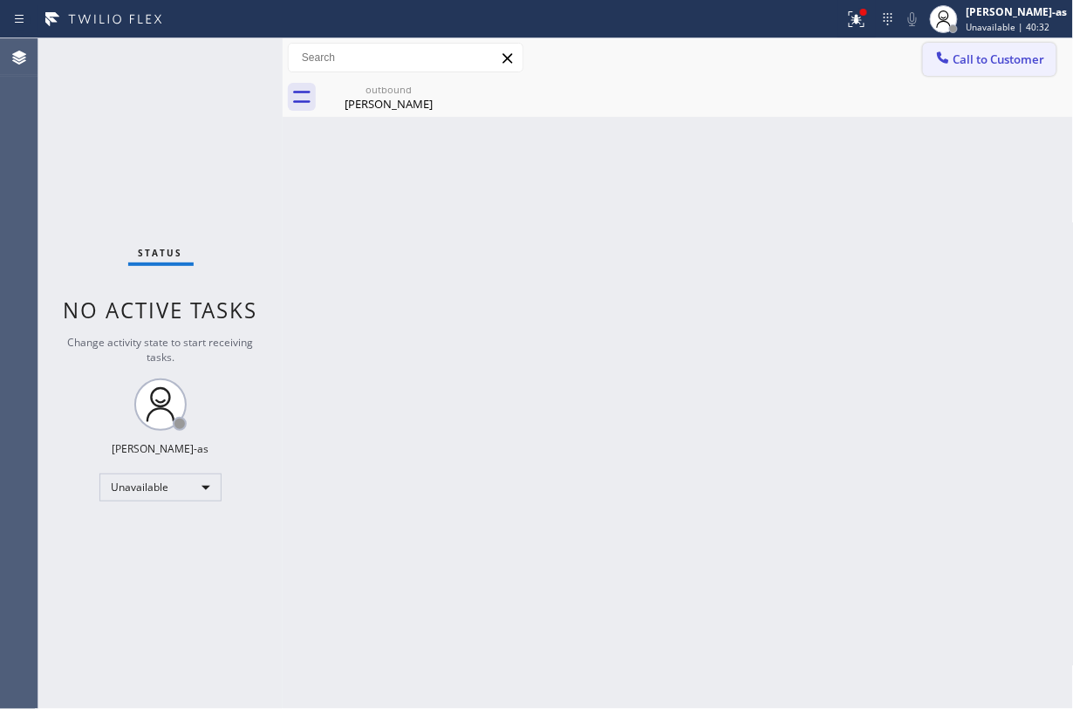
click at [804, 67] on button "Call to Customer" at bounding box center [989, 59] width 133 height 33
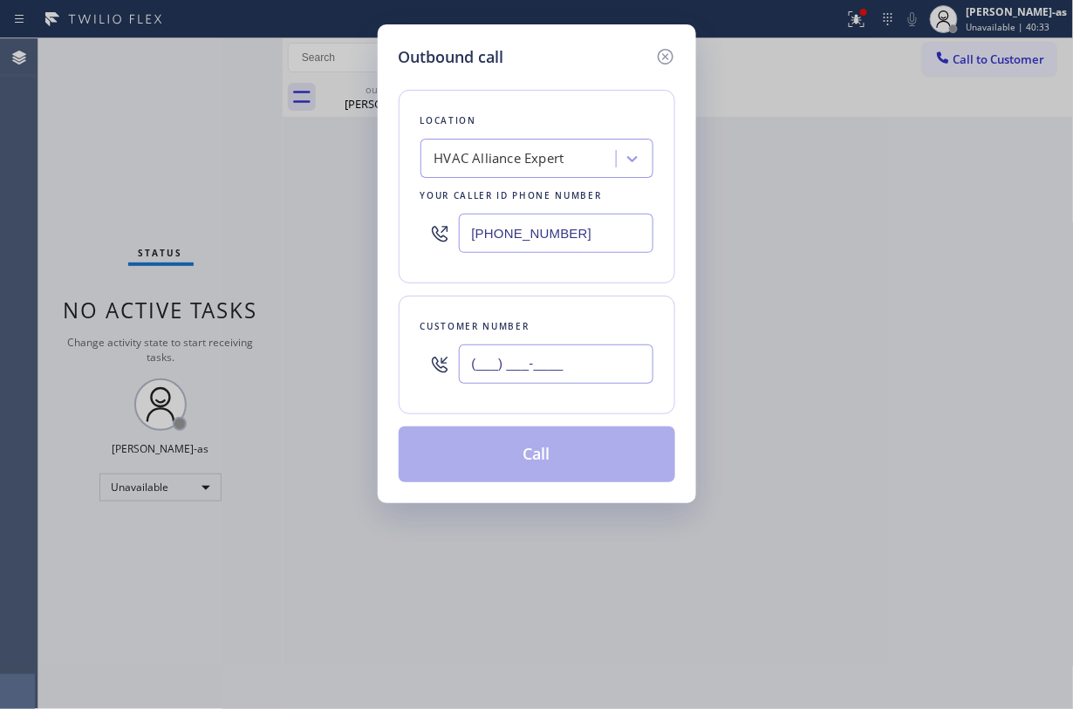
click at [510, 375] on input "(___) ___-____" at bounding box center [556, 364] width 195 height 39
paste input "210) 219-6450"
type input "(210) 219-6450"
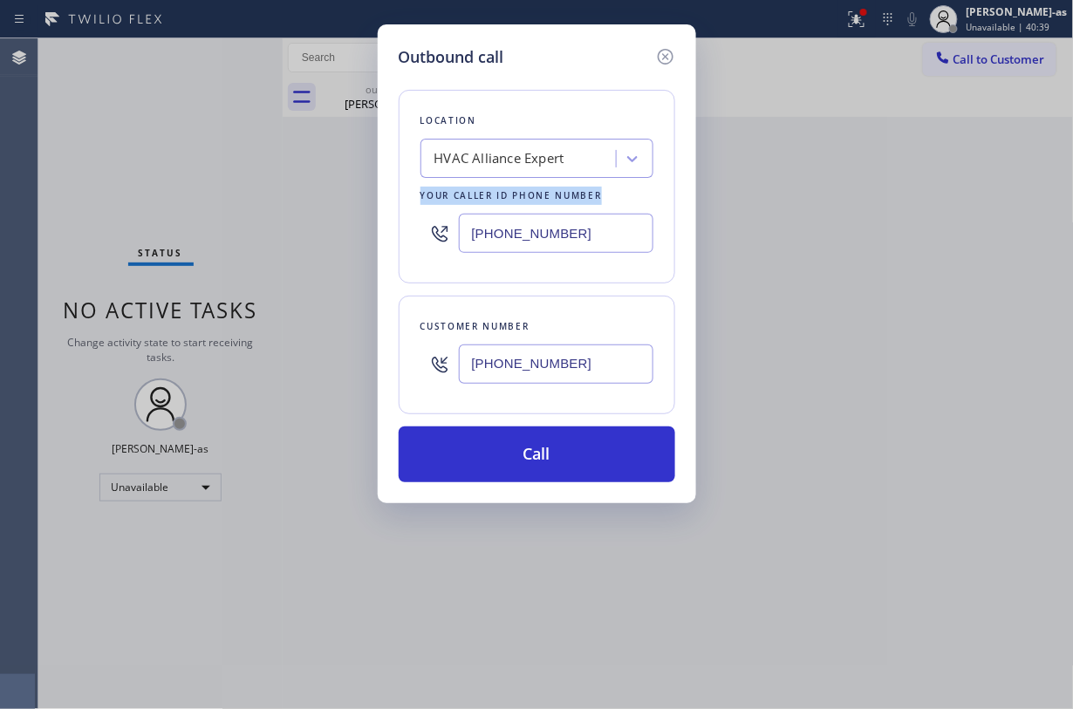
drag, startPoint x: 175, startPoint y: 207, endPoint x: 677, endPoint y: 145, distance: 505.5
click at [217, 217] on div "Outbound call Location HVAC Alliance Expert Your caller id phone number (855) 9…" at bounding box center [536, 354] width 1073 height 709
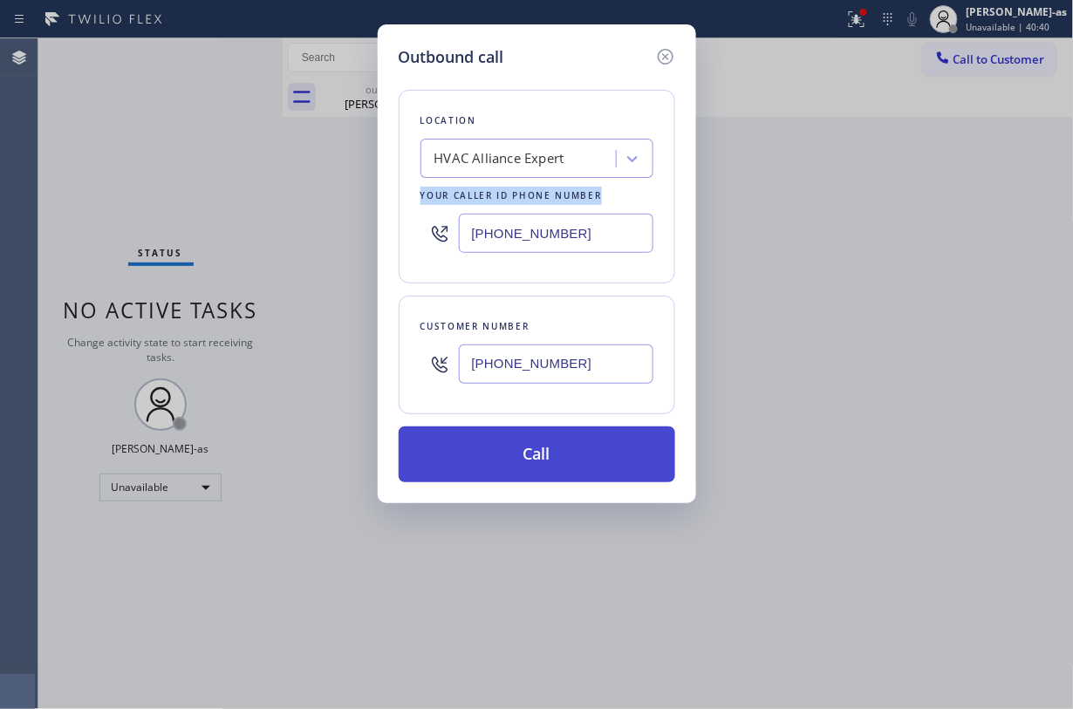
click at [569, 462] on button "Call" at bounding box center [537, 455] width 277 height 56
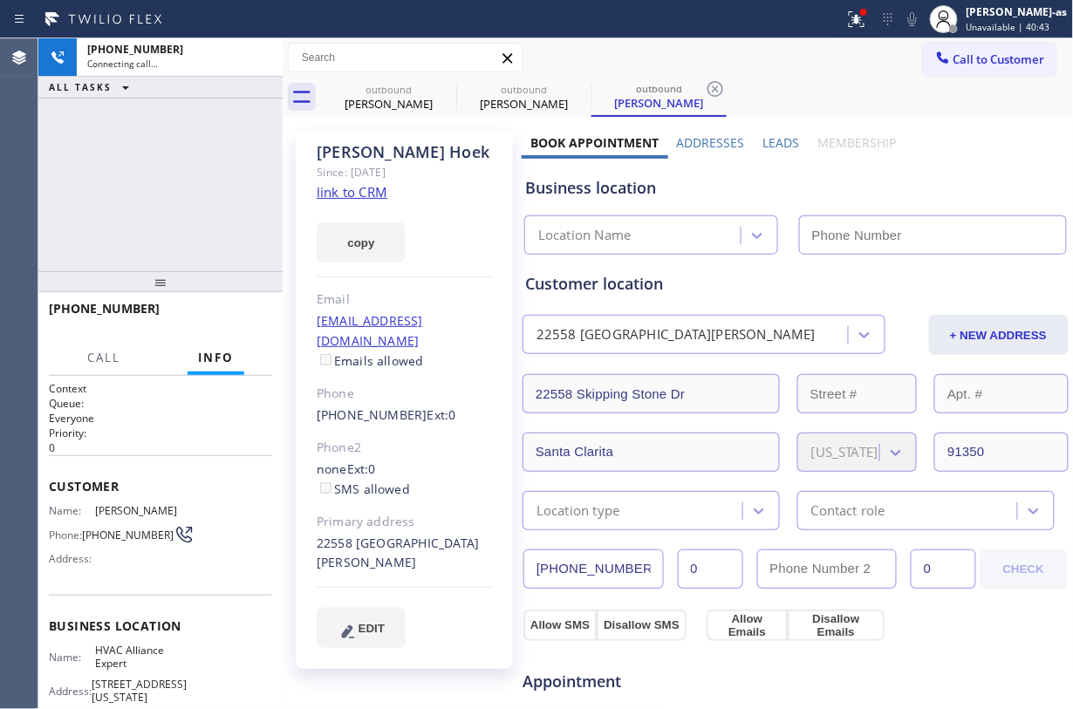
drag, startPoint x: 346, startPoint y: 197, endPoint x: 346, endPoint y: 154, distance: 42.8
click at [346, 197] on link "link to CRM" at bounding box center [352, 191] width 71 height 17
type input "(855) 999-4417"
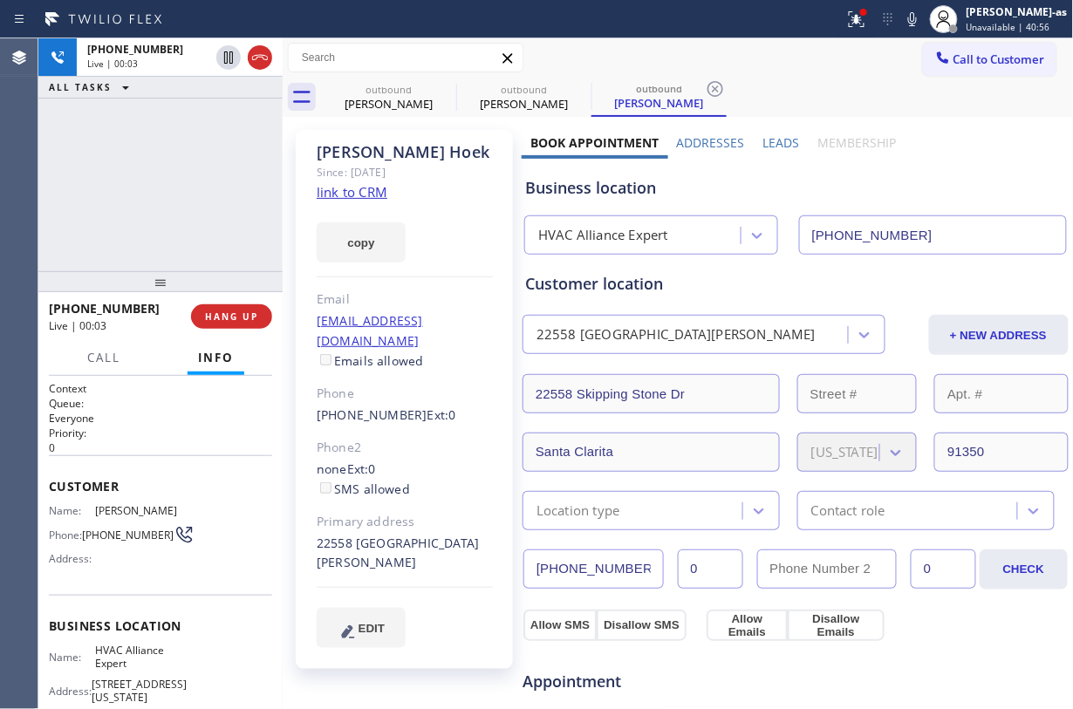
click at [172, 157] on div "+12102196450 Live | 00:03 ALL TASKS ALL TASKS ACTIVE TASKS TASKS IN WRAP UP" at bounding box center [160, 154] width 244 height 233
click at [263, 59] on icon at bounding box center [260, 57] width 21 height 21
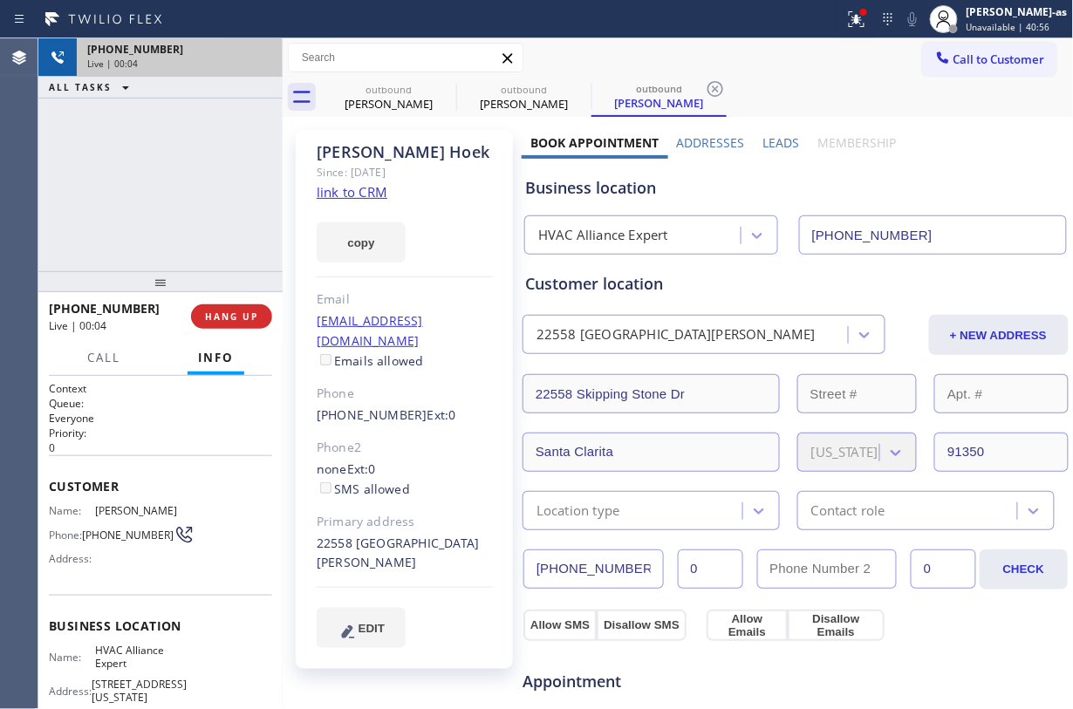
click at [154, 304] on div "+12102196450" at bounding box center [114, 308] width 130 height 17
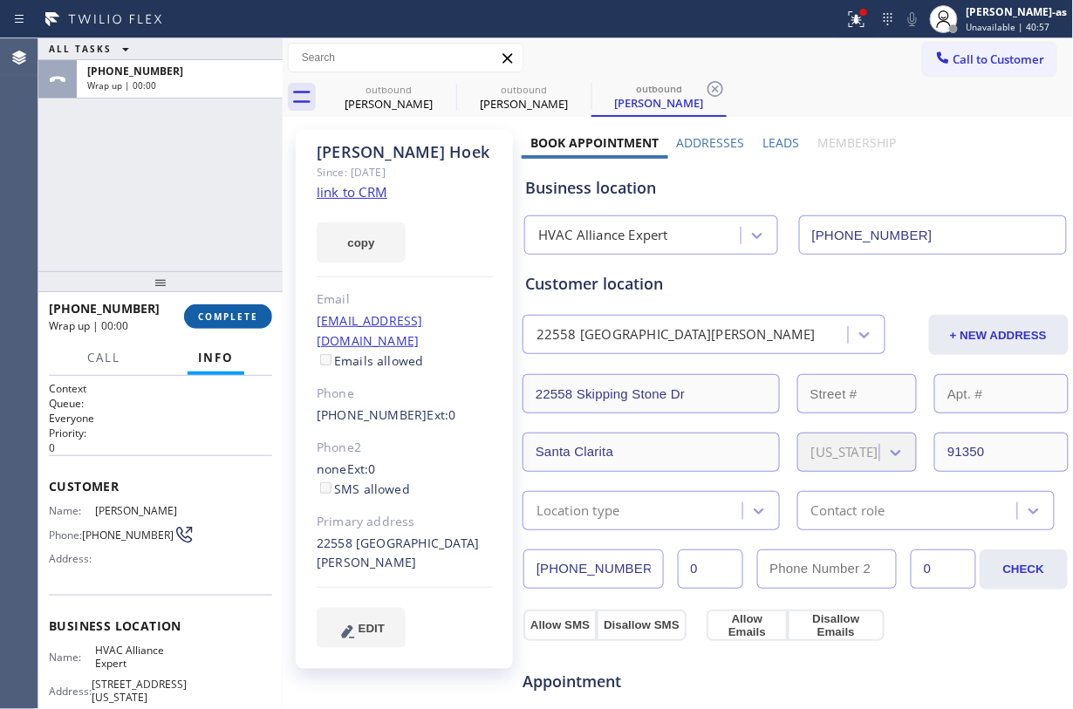
click at [213, 311] on span "COMPLETE" at bounding box center [228, 317] width 60 height 12
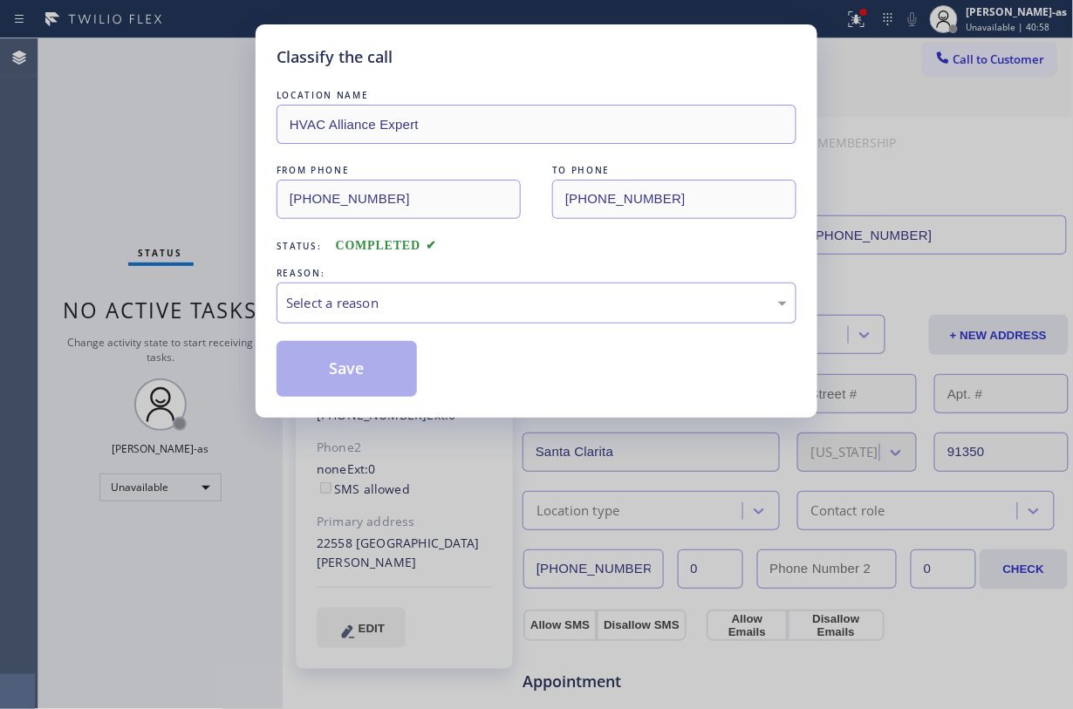
click at [213, 311] on div "Classify the call LOCATION NAME HVAC Alliance Expert FROM PHONE (855) 999-4417 …" at bounding box center [536, 354] width 1073 height 709
click at [496, 308] on div "Select a reason" at bounding box center [536, 303] width 501 height 20
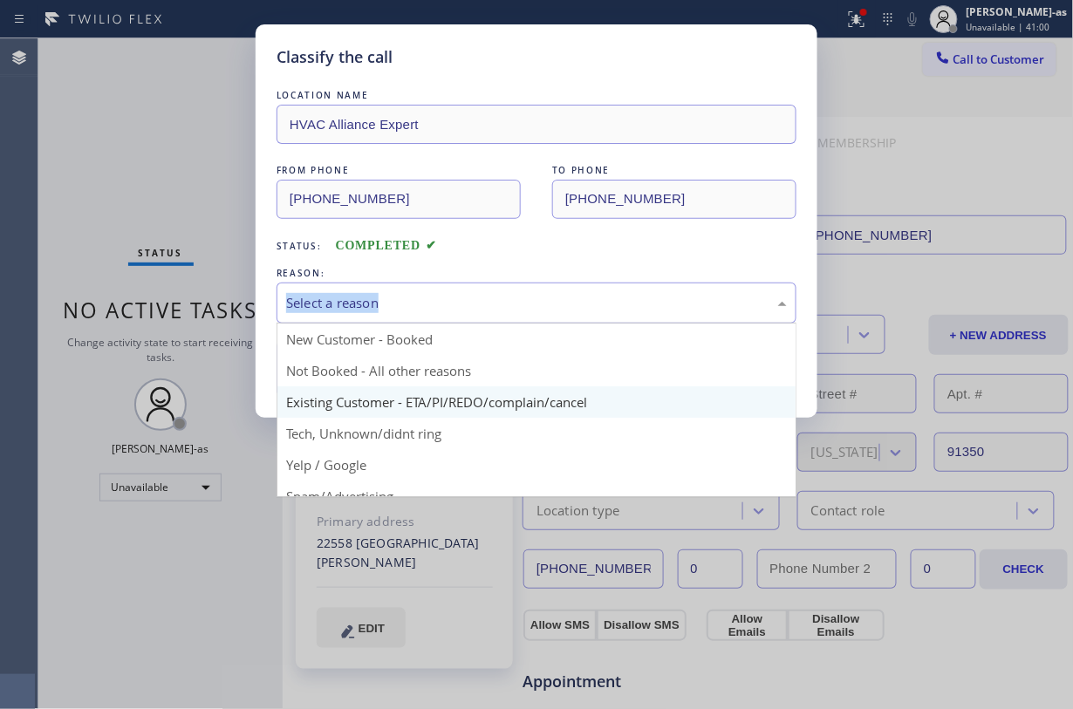
drag, startPoint x: 499, startPoint y: 398, endPoint x: 489, endPoint y: 395, distance: 9.9
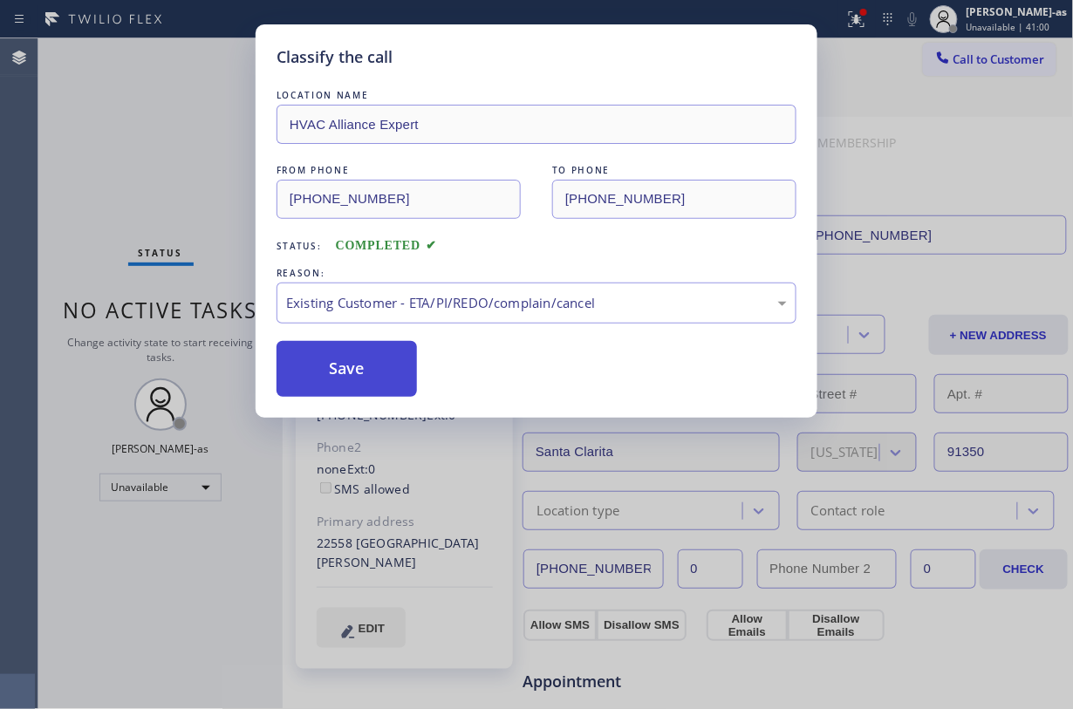
click at [350, 380] on button "Save" at bounding box center [347, 369] width 140 height 56
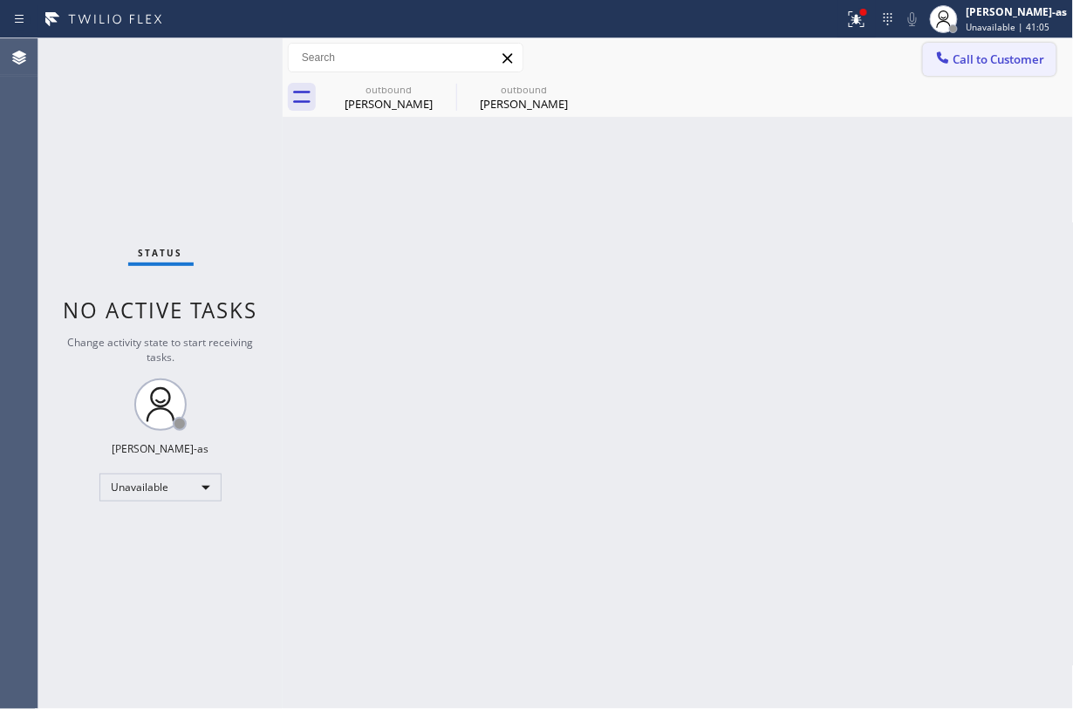
click at [804, 63] on span "Call to Customer" at bounding box center [1000, 59] width 92 height 16
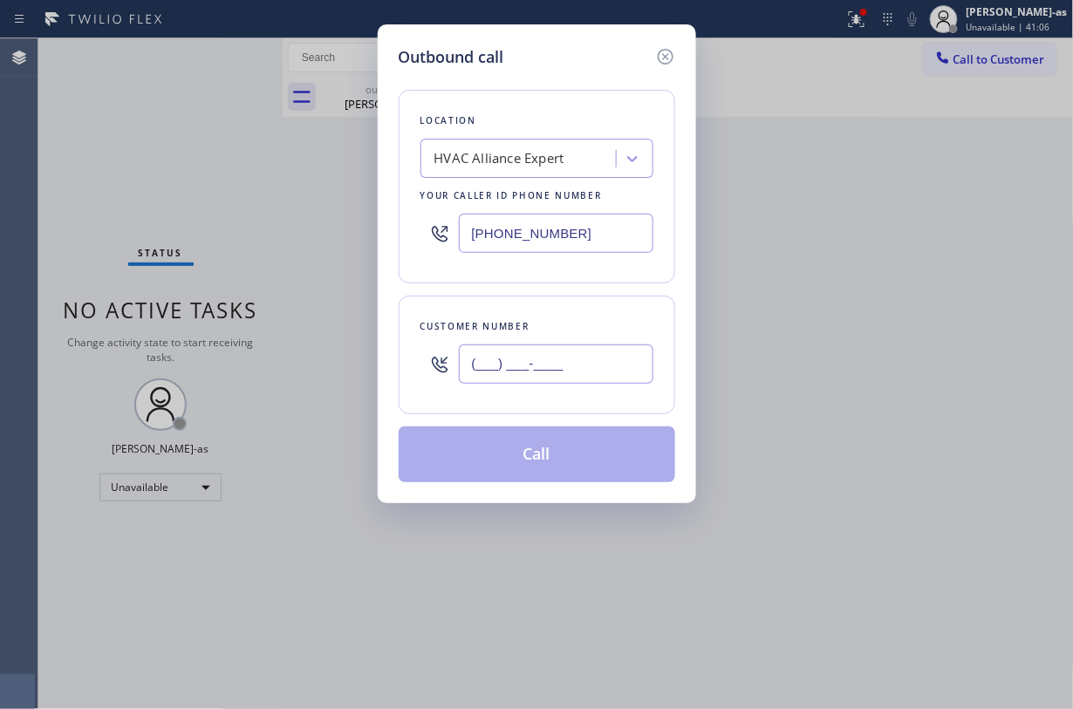
click at [586, 381] on input "(___) ___-____" at bounding box center [556, 364] width 195 height 39
paste input "213) 321-1065"
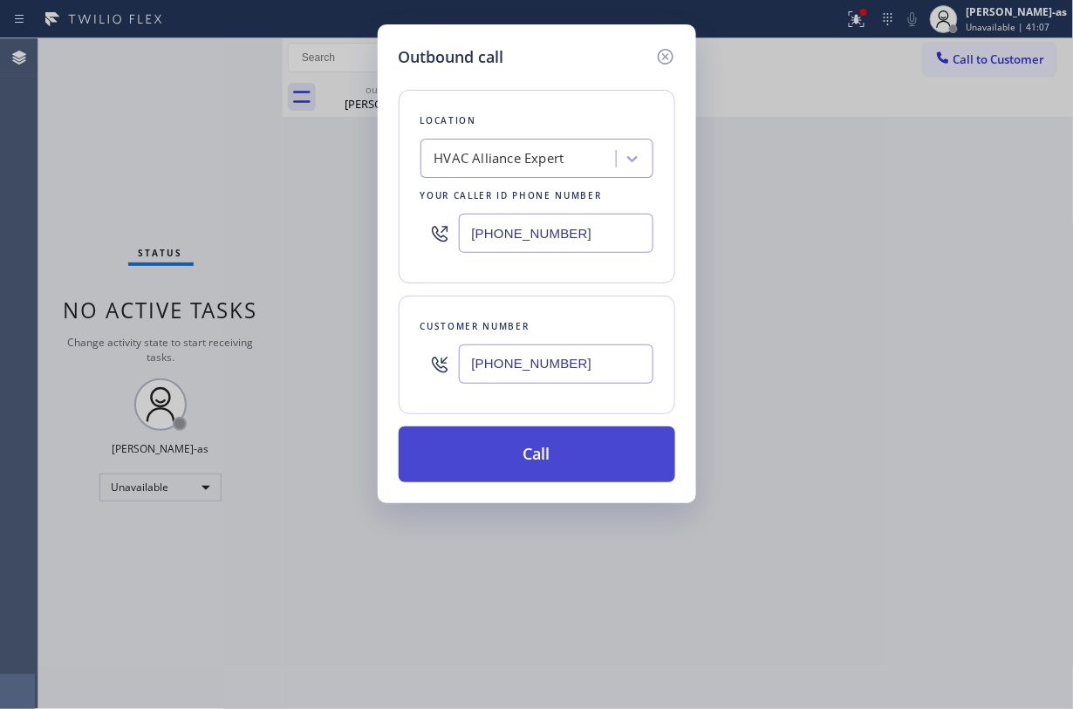
type input "(213) 321-1065"
click at [552, 459] on button "Call" at bounding box center [537, 455] width 277 height 56
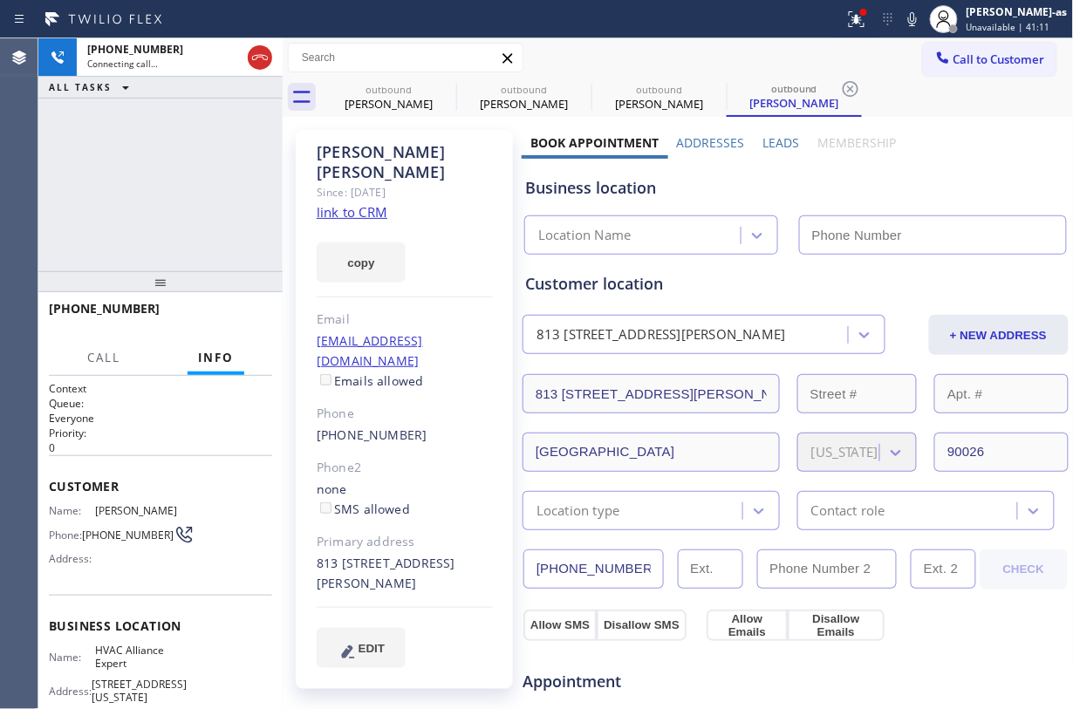
type input "(855) 999-4417"
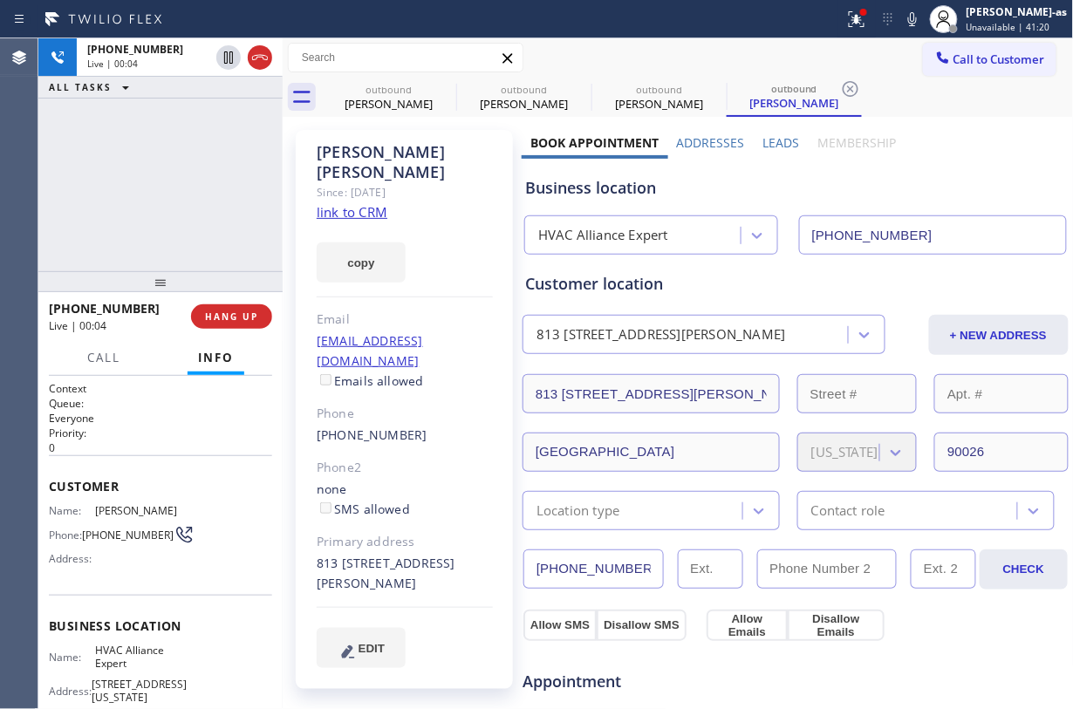
drag, startPoint x: 199, startPoint y: 220, endPoint x: 196, endPoint y: 426, distance: 205.9
click at [199, 243] on div "+12133211065 Live | 00:04 ALL TASKS ALL TASKS ACTIVE TASKS TASKS IN WRAP UP" at bounding box center [160, 154] width 244 height 233
click at [207, 311] on span "HANG UP" at bounding box center [231, 317] width 53 height 12
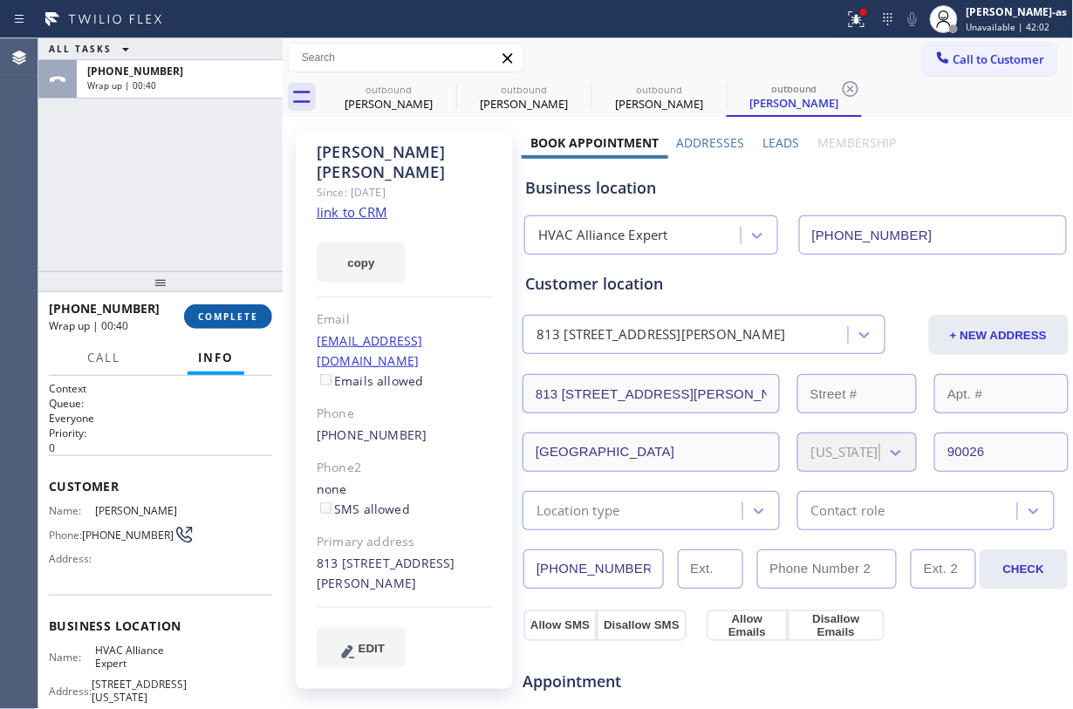
click at [227, 321] on span "COMPLETE" at bounding box center [228, 317] width 60 height 12
click at [190, 241] on div "ALL TASKS ALL TASKS ACTIVE TASKS TASKS IN WRAP UP +12133211065 Wrap up | 00:40" at bounding box center [160, 154] width 244 height 233
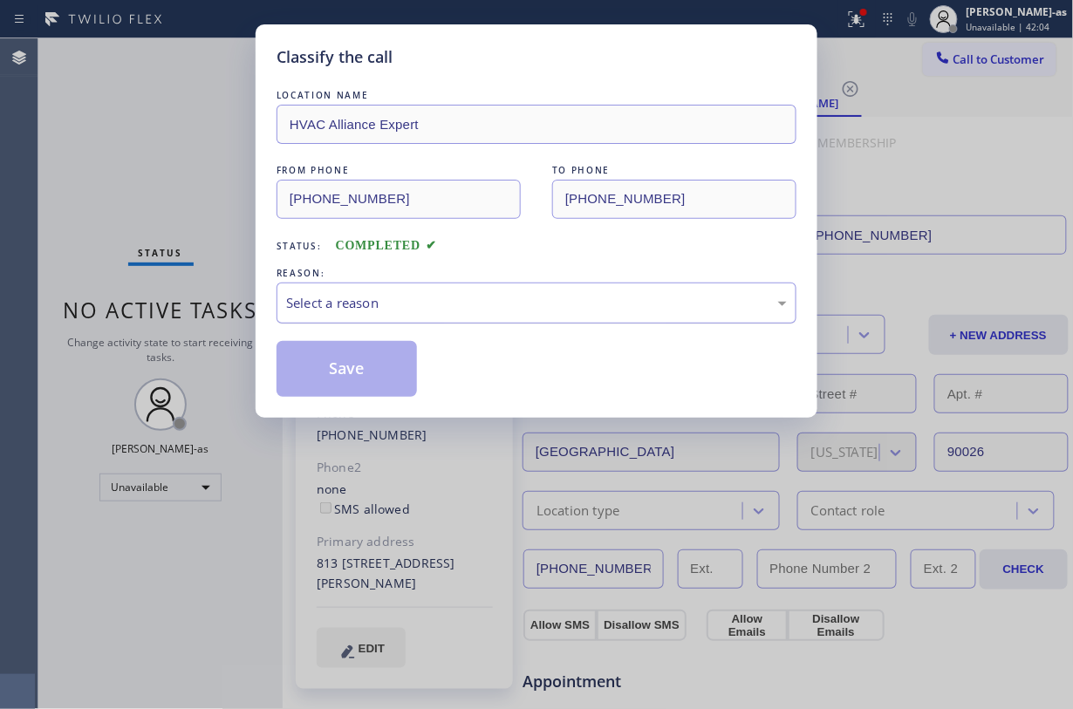
click at [428, 308] on div "Select a reason" at bounding box center [536, 303] width 501 height 20
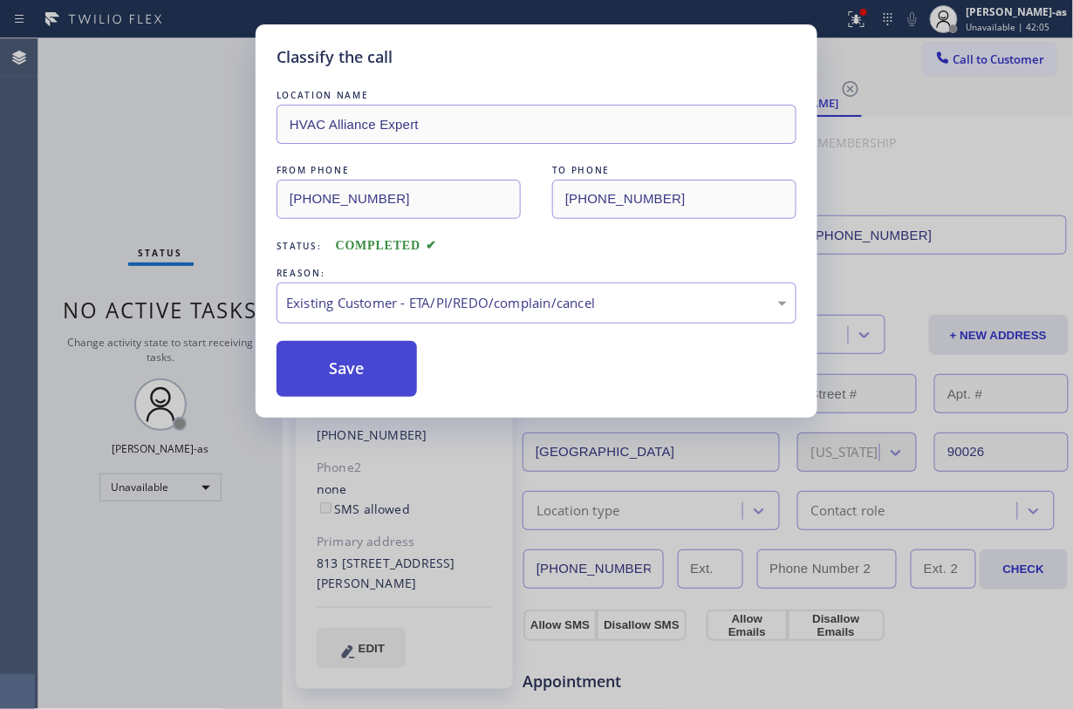
click at [364, 345] on button "Save" at bounding box center [347, 369] width 140 height 56
click at [318, 363] on div "Back to Dashboard Change Sender ID Customers Technicians Select a contact Outbo…" at bounding box center [678, 373] width 791 height 671
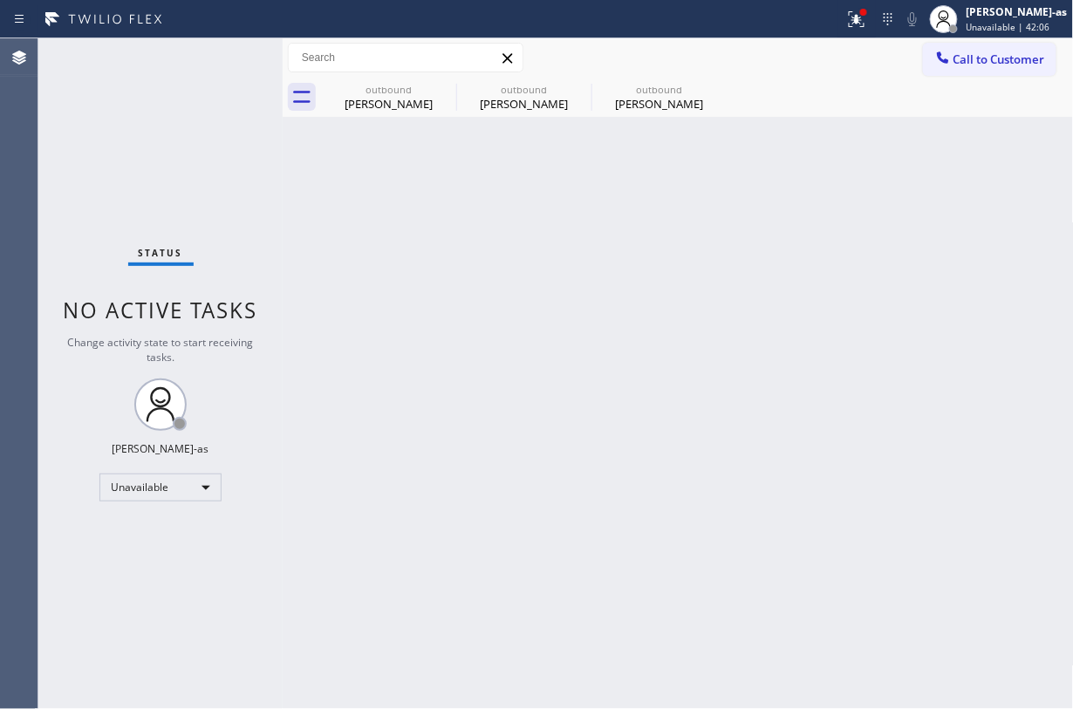
click at [185, 190] on div "Status No active tasks Change activity state to start receiving tasks. Jesica J…" at bounding box center [160, 373] width 244 height 671
drag, startPoint x: 178, startPoint y: 171, endPoint x: 535, endPoint y: 302, distance: 380.1
click at [178, 168] on div "Status No active tasks Change activity state to start receiving tasks. Jesica J…" at bounding box center [160, 373] width 244 height 671
click at [677, 455] on div "Back to Dashboard Change Sender ID Customers Technicians Select a contact Outbo…" at bounding box center [678, 373] width 791 height 671
click at [402, 87] on div "outbound" at bounding box center [389, 89] width 132 height 13
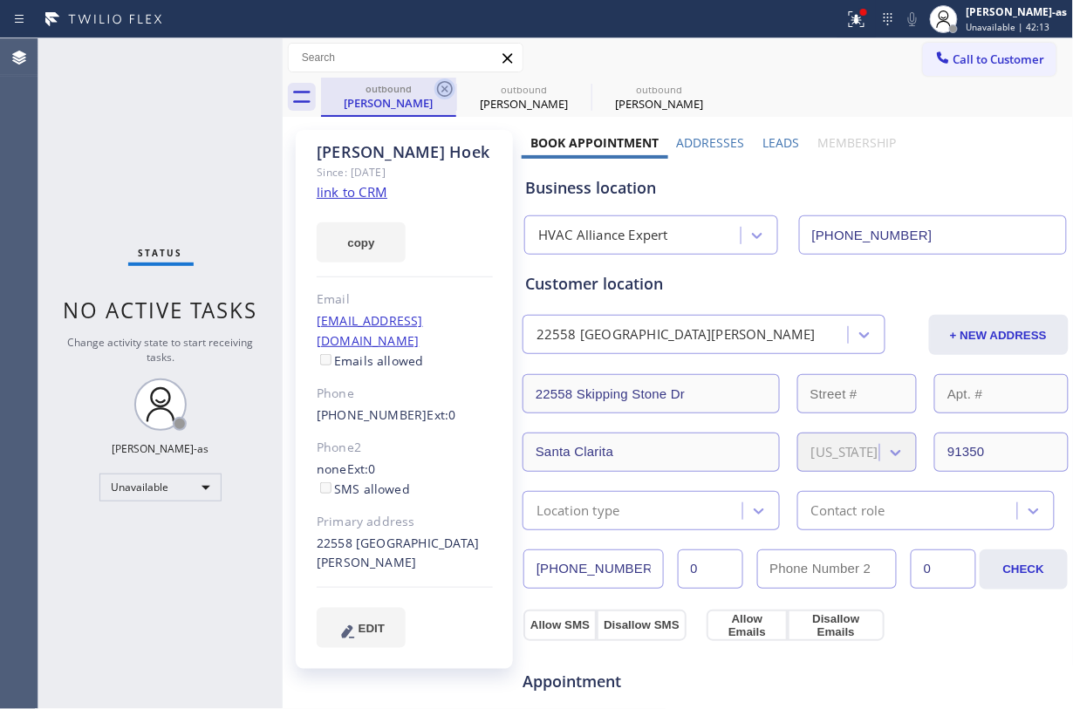
click at [438, 88] on icon at bounding box center [445, 89] width 16 height 16
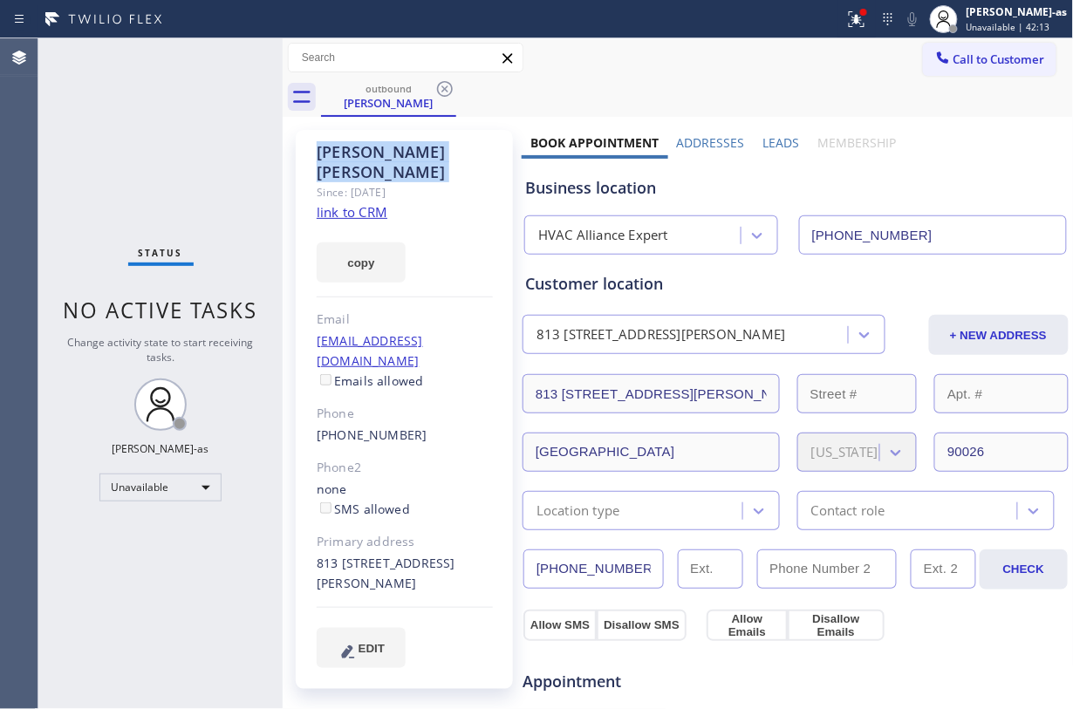
click at [438, 88] on icon at bounding box center [445, 89] width 16 height 16
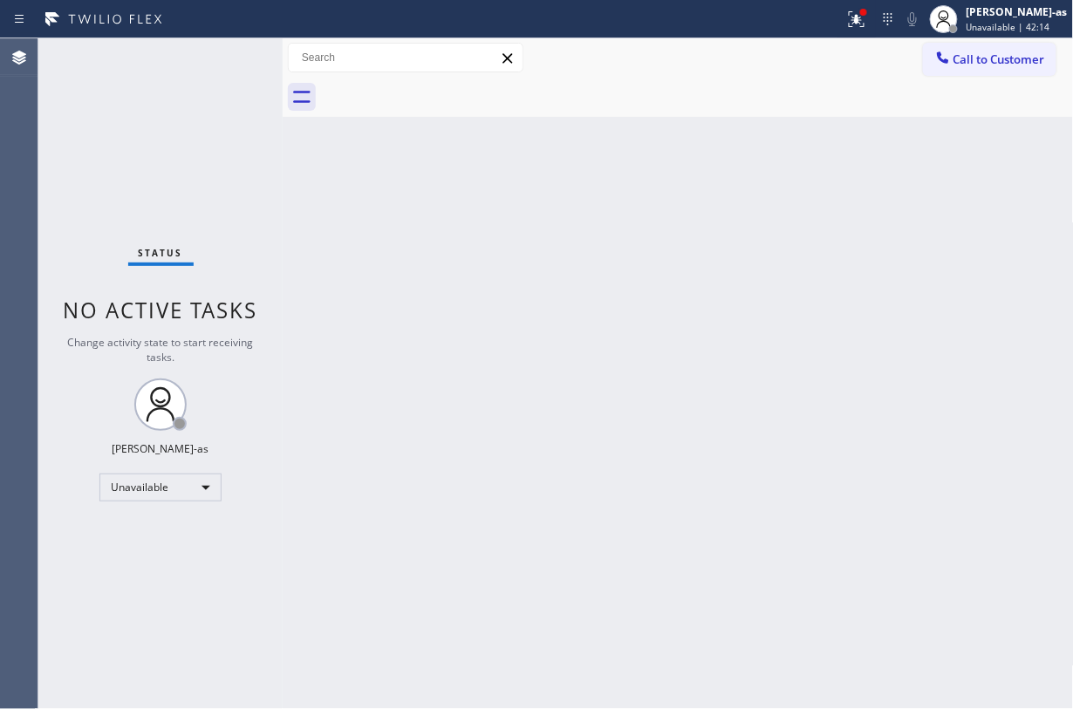
drag, startPoint x: 455, startPoint y: 365, endPoint x: 267, endPoint y: 18, distance: 394.3
click at [455, 345] on div "Back to Dashboard Change Sender ID Customers Technicians Select a contact Outbo…" at bounding box center [678, 373] width 791 height 671
drag, startPoint x: 1003, startPoint y: 57, endPoint x: 958, endPoint y: 66, distance: 46.4
click at [804, 57] on span "Call to Customer" at bounding box center [1000, 59] width 92 height 16
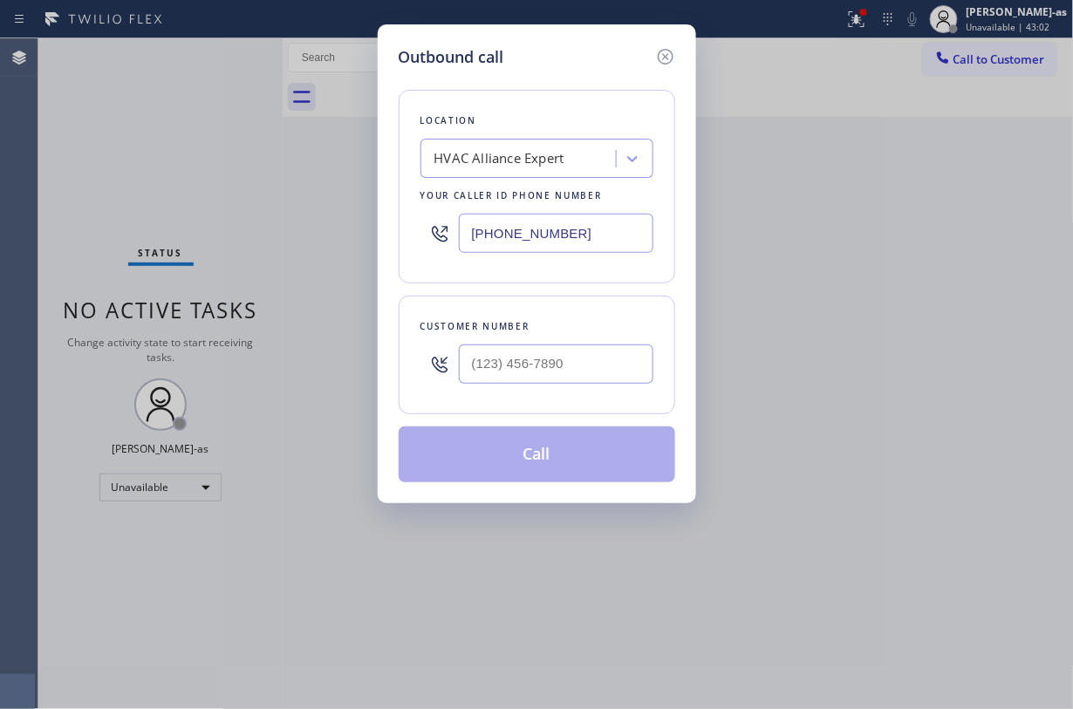
click at [585, 295] on div "Location HVAC Alliance Expert Your caller id phone number (855) 999-4417 Custom…" at bounding box center [537, 276] width 277 height 414
click at [597, 371] on input "(___) ___-____" at bounding box center [556, 364] width 195 height 39
paste input "213) 321-1065"
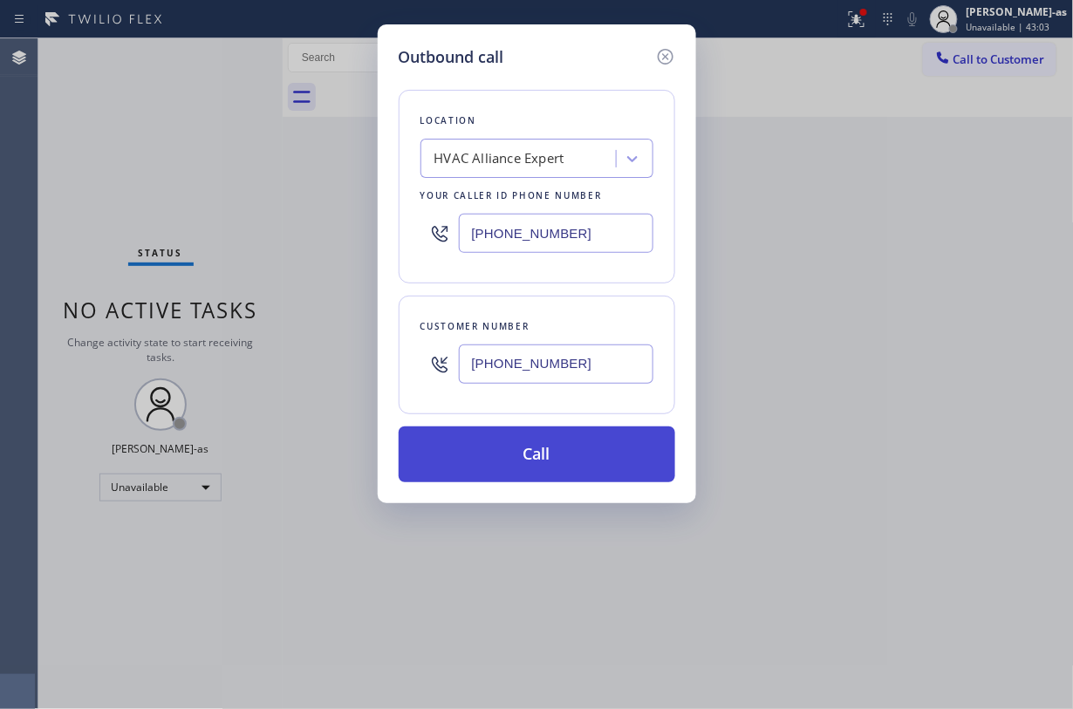
type input "(213) 321-1065"
click at [517, 459] on button "Call" at bounding box center [537, 455] width 277 height 56
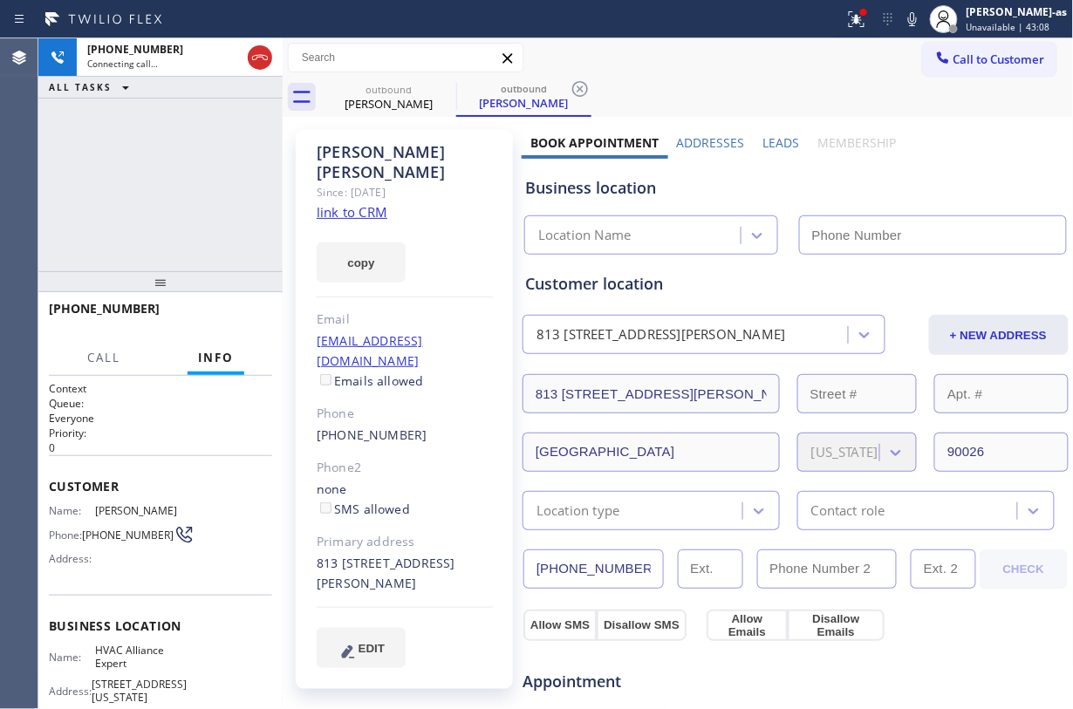
type input "(855) 999-4417"
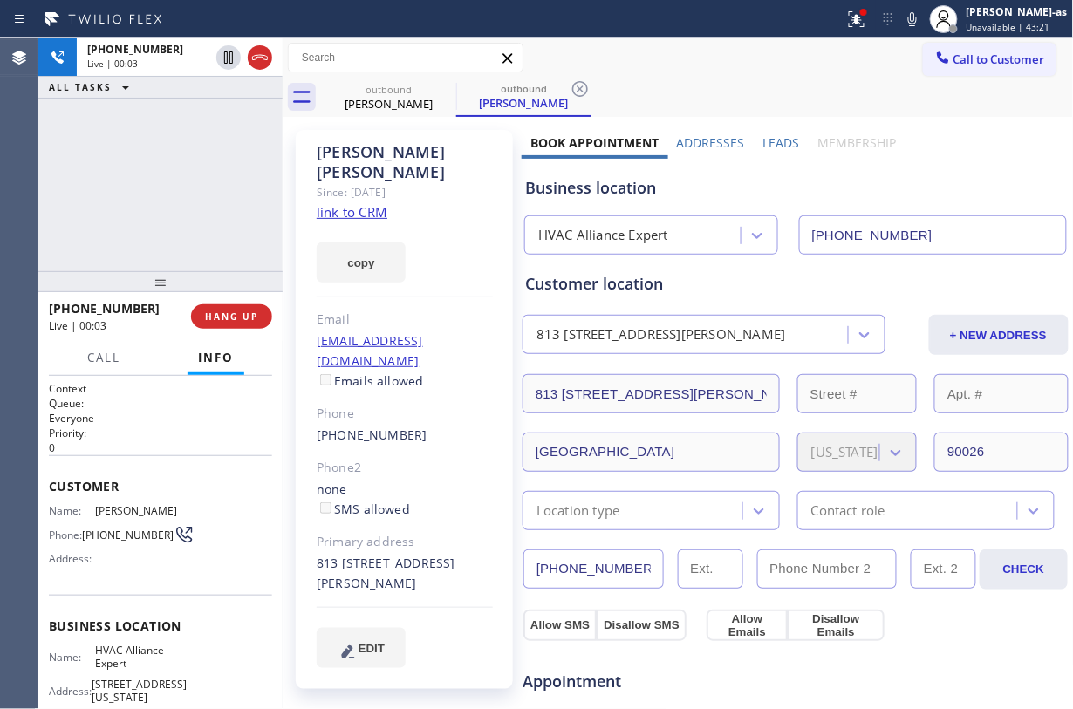
click at [366, 203] on link "link to CRM" at bounding box center [352, 211] width 71 height 17
click at [257, 52] on icon at bounding box center [260, 57] width 21 height 21
click at [403, 94] on div "outbound" at bounding box center [389, 89] width 132 height 13
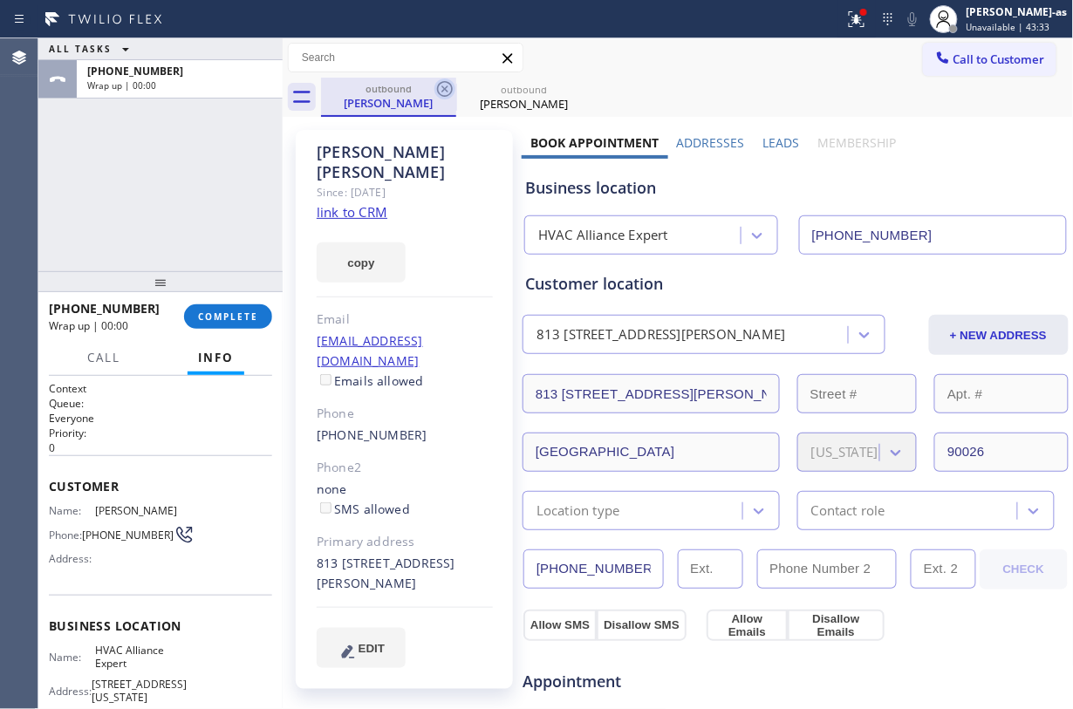
click at [444, 91] on icon at bounding box center [444, 89] width 21 height 21
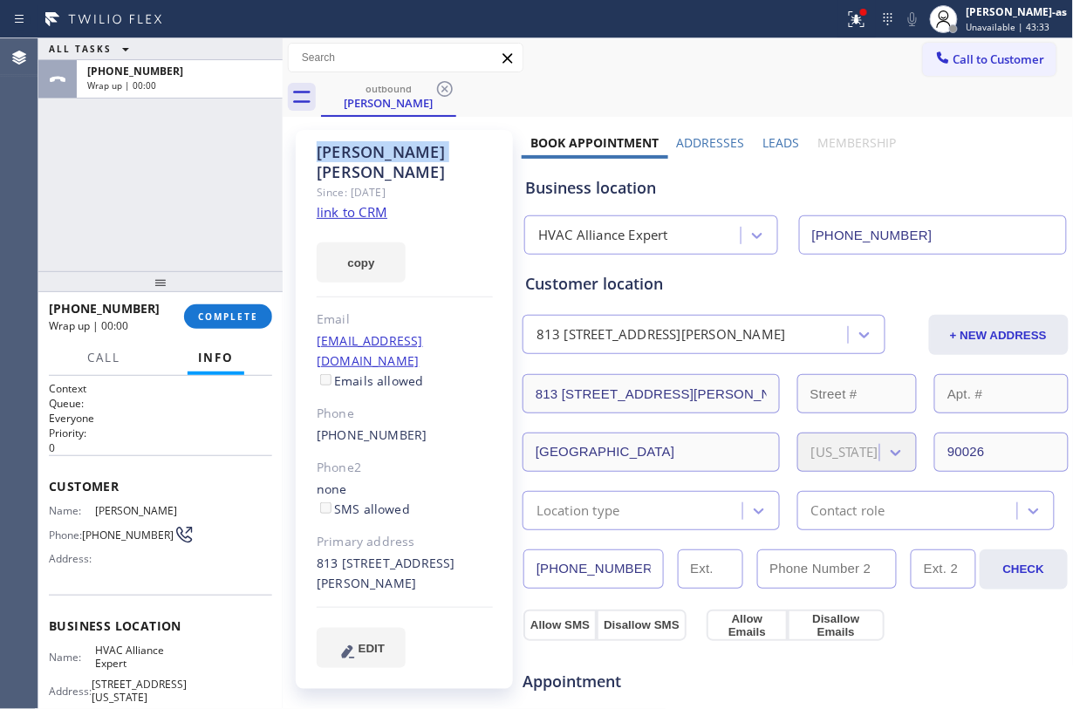
click at [444, 91] on icon at bounding box center [444, 89] width 21 height 21
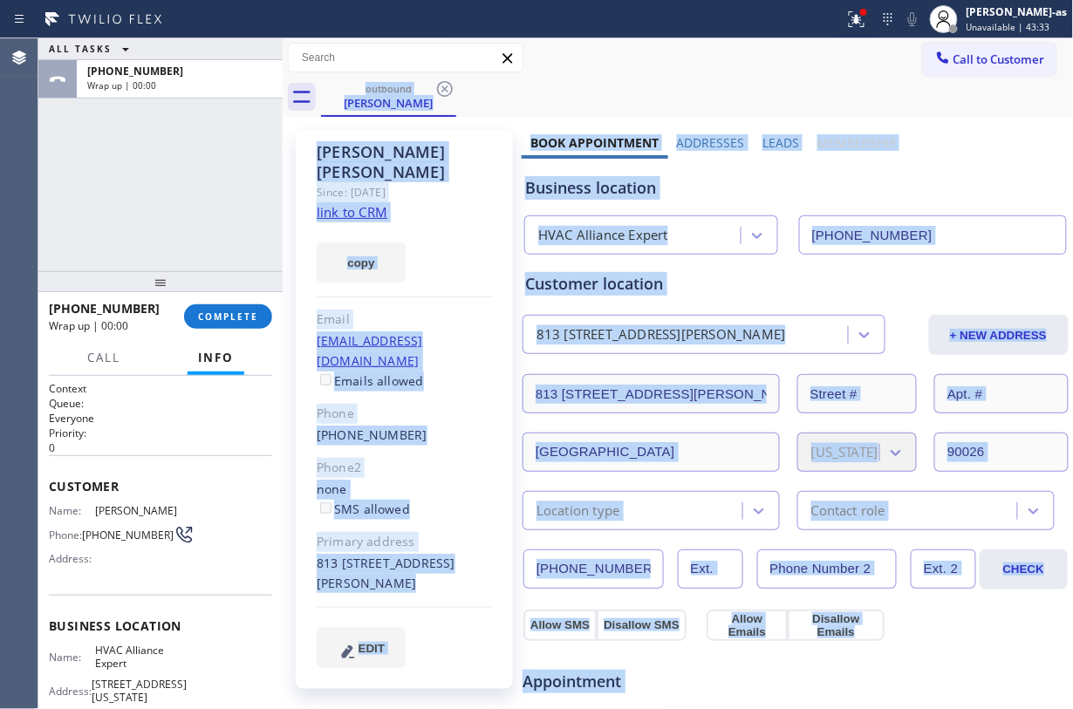
click at [444, 91] on div "outbound John Kim" at bounding box center [697, 97] width 753 height 39
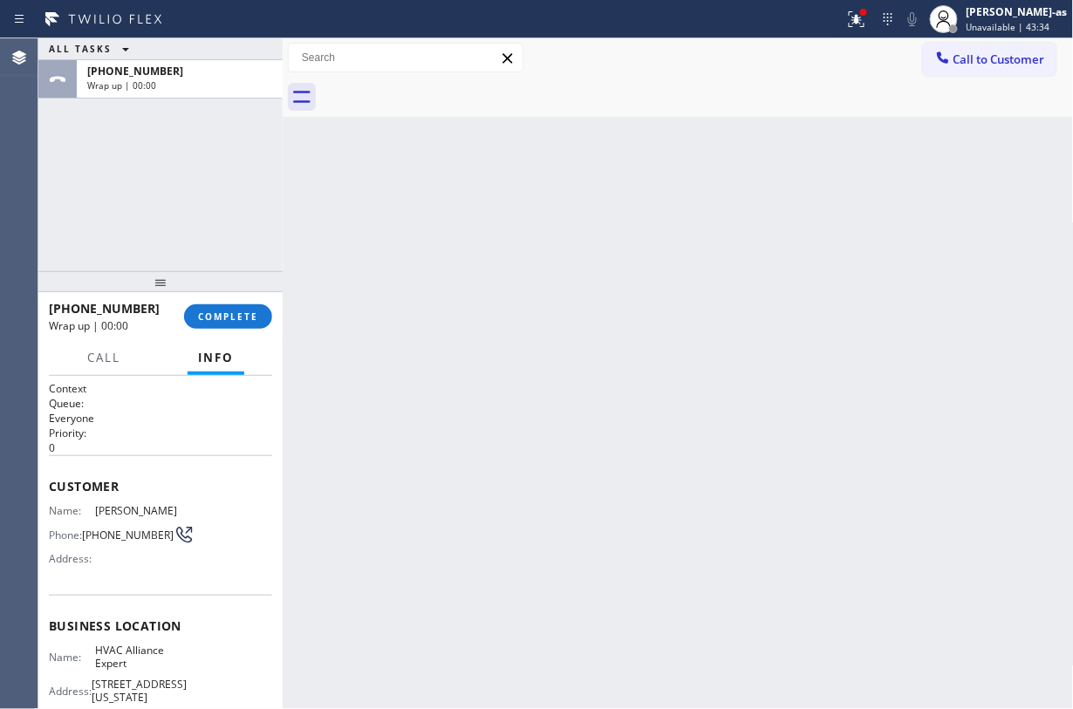
click at [444, 91] on div at bounding box center [697, 97] width 753 height 39
click at [228, 321] on span "COMPLETE" at bounding box center [228, 317] width 60 height 12
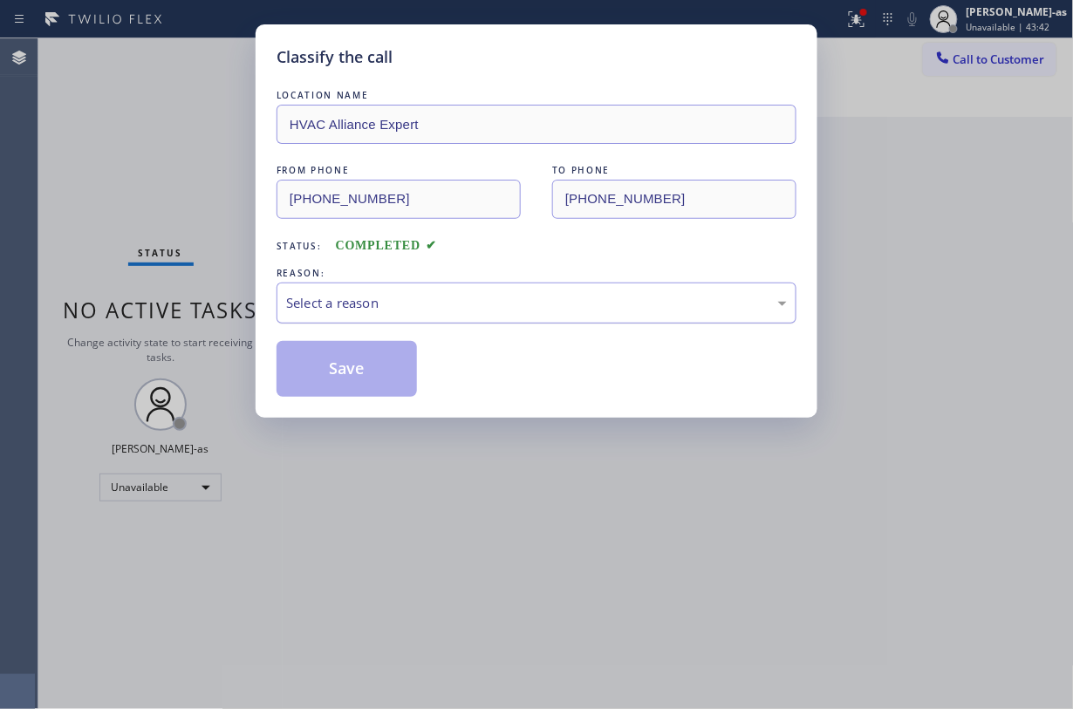
drag, startPoint x: 420, startPoint y: 300, endPoint x: 468, endPoint y: 321, distance: 52.4
click at [421, 298] on div "Select a reason" at bounding box center [536, 303] width 501 height 20
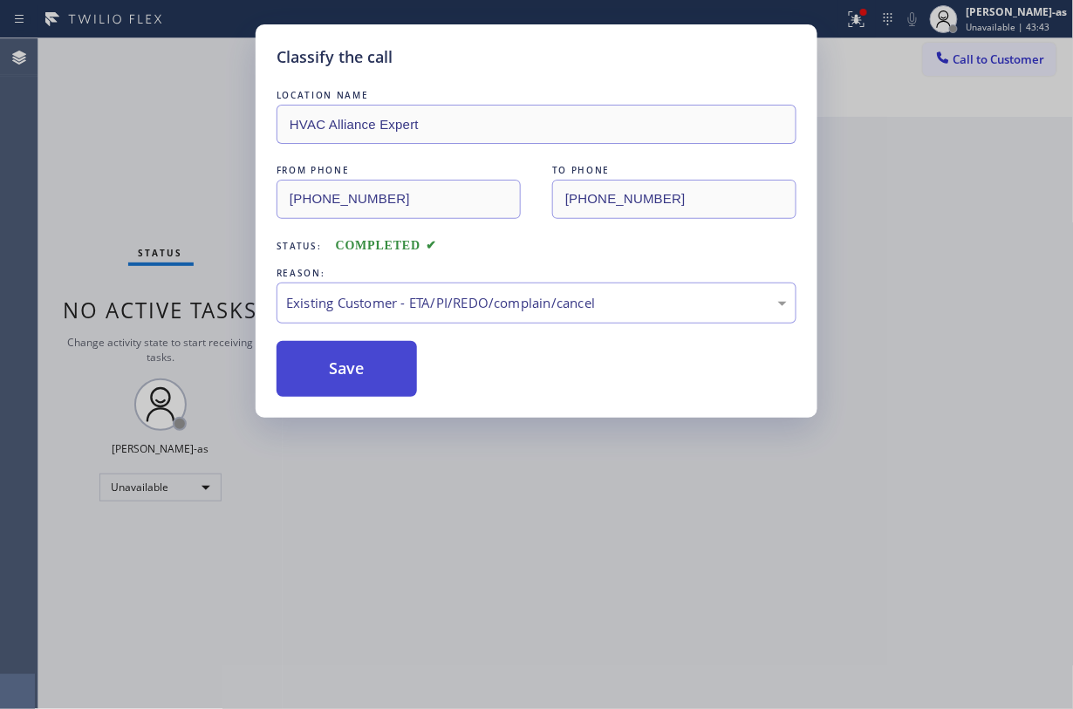
click at [388, 377] on button "Save" at bounding box center [347, 369] width 140 height 56
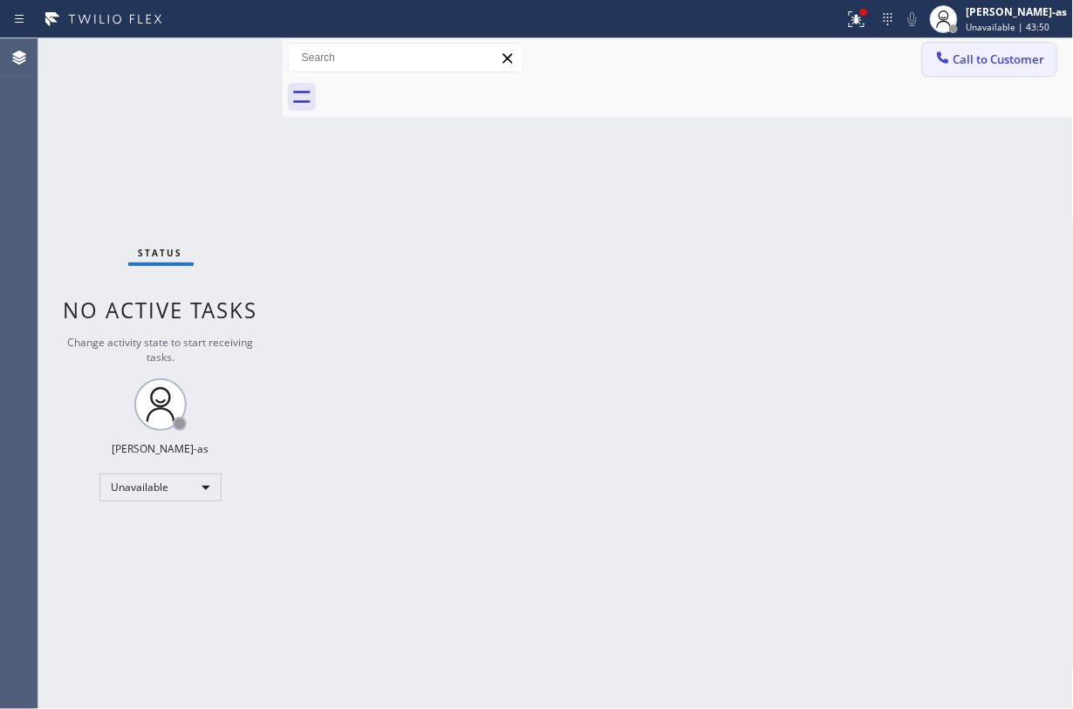
click at [804, 52] on icon at bounding box center [942, 57] width 17 height 17
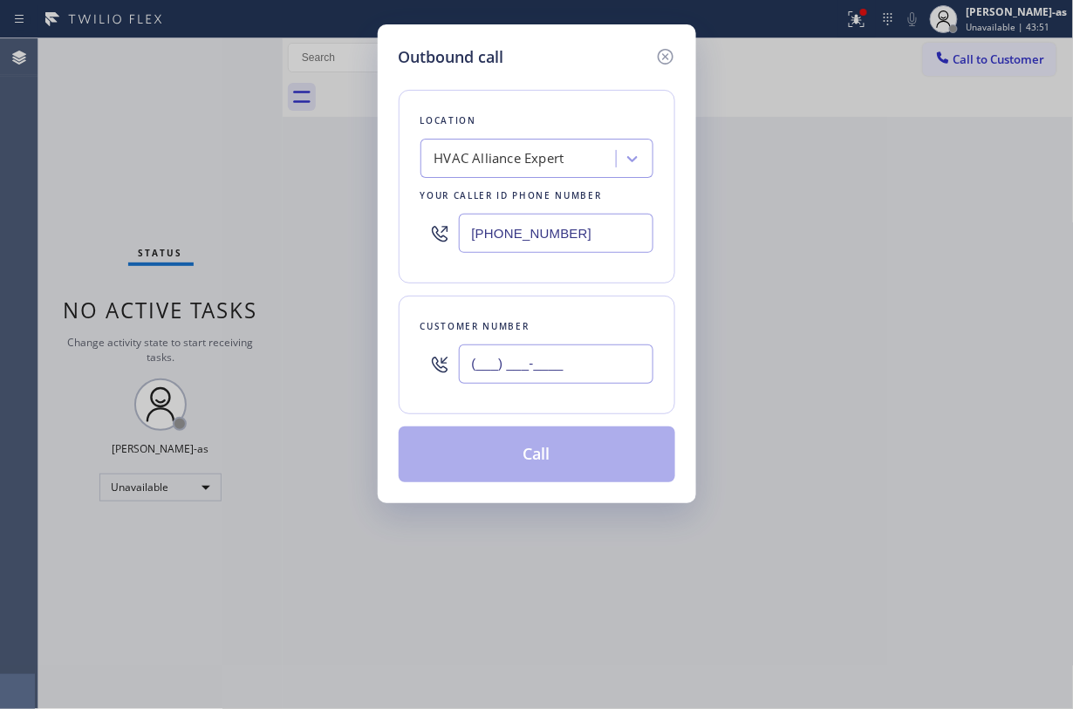
click at [543, 364] on input "(___) ___-____" at bounding box center [556, 364] width 195 height 39
paste input "626) 840-0444"
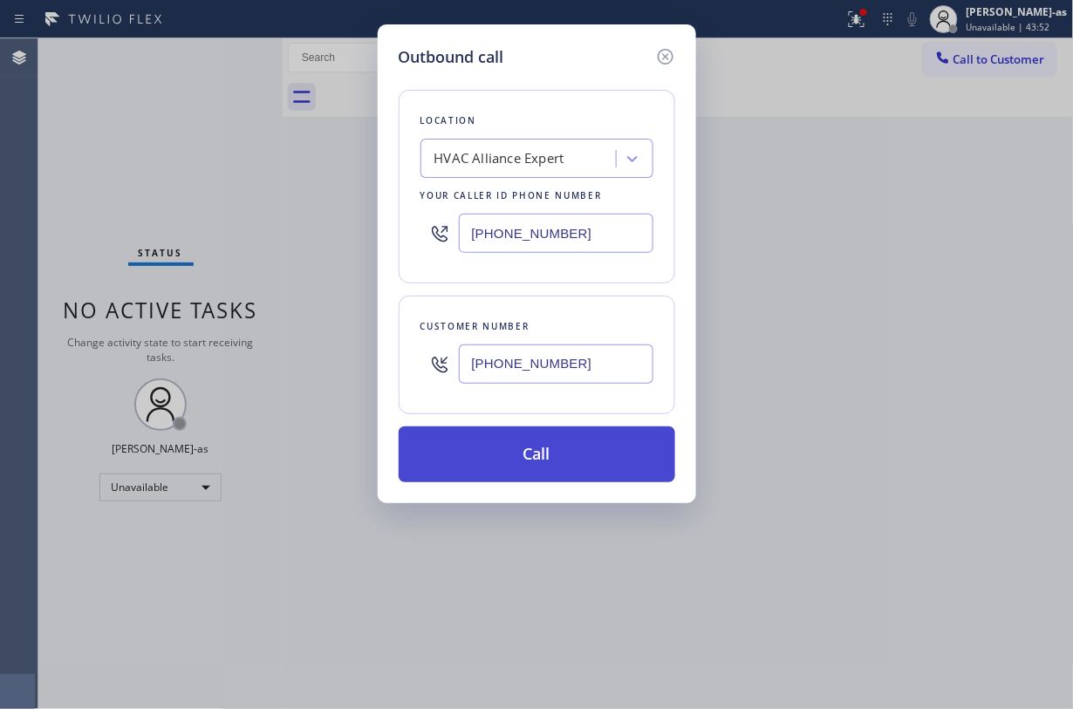
type input "(626) 840-0444"
click at [552, 461] on button "Call" at bounding box center [537, 455] width 277 height 56
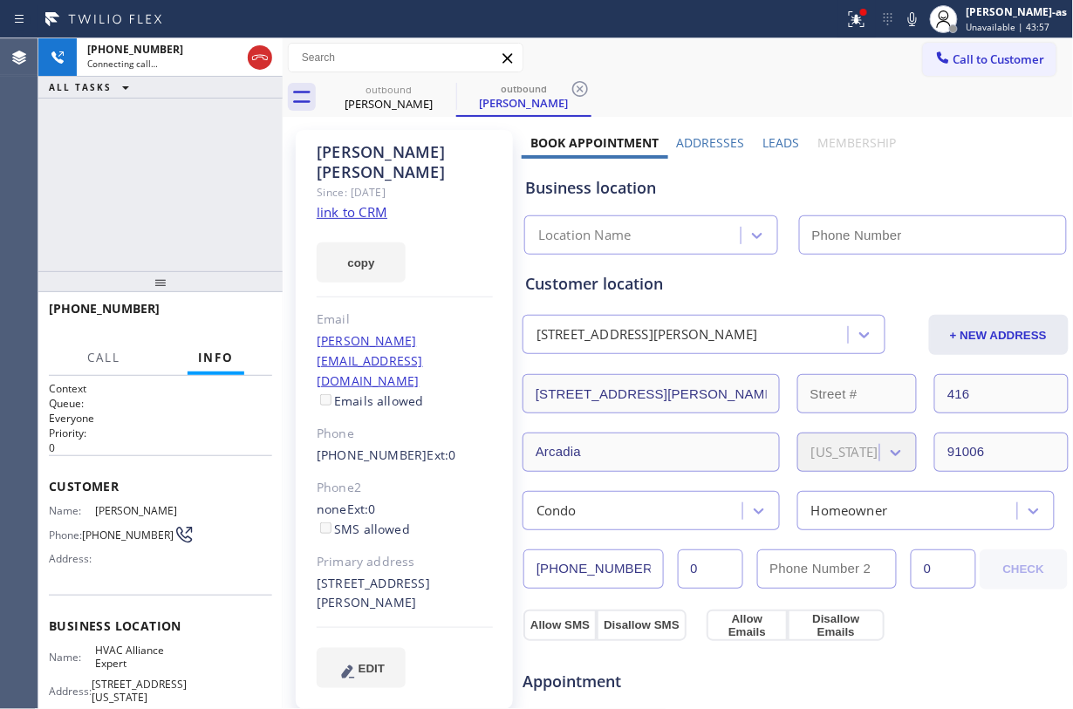
type input "(855) 999-4417"
click at [360, 203] on link "link to CRM" at bounding box center [352, 211] width 71 height 17
drag, startPoint x: 253, startPoint y: 67, endPoint x: 384, endPoint y: 66, distance: 130.9
click at [255, 67] on icon at bounding box center [260, 57] width 21 height 21
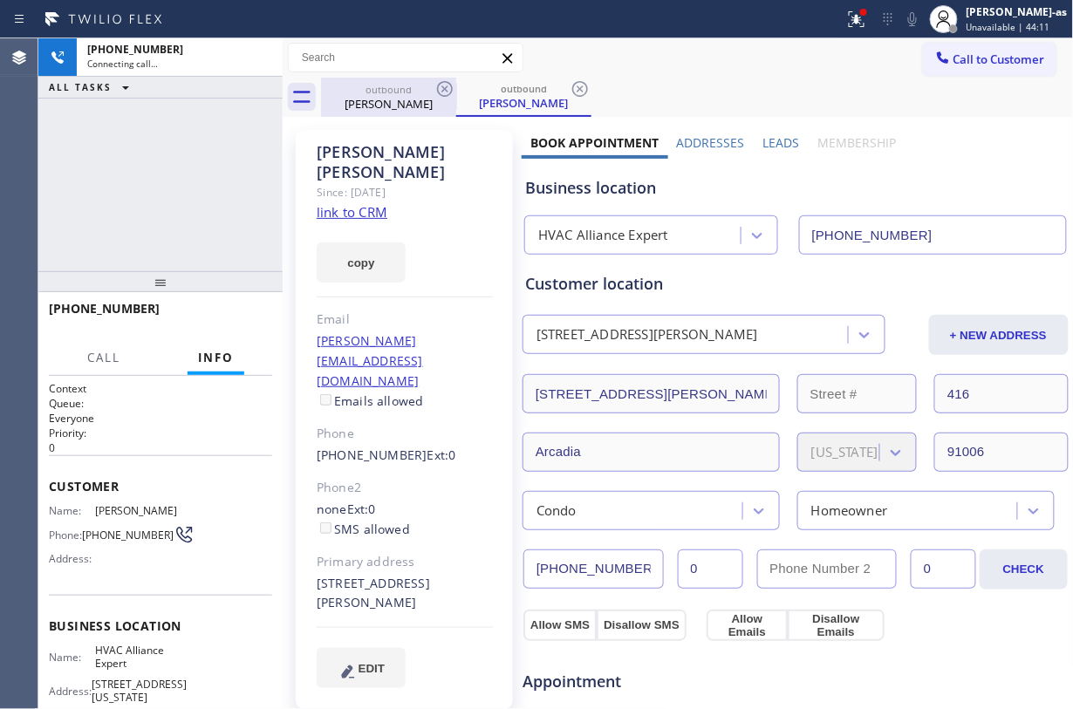
click at [416, 95] on div "outbound Matthew Goldsby" at bounding box center [389, 97] width 132 height 39
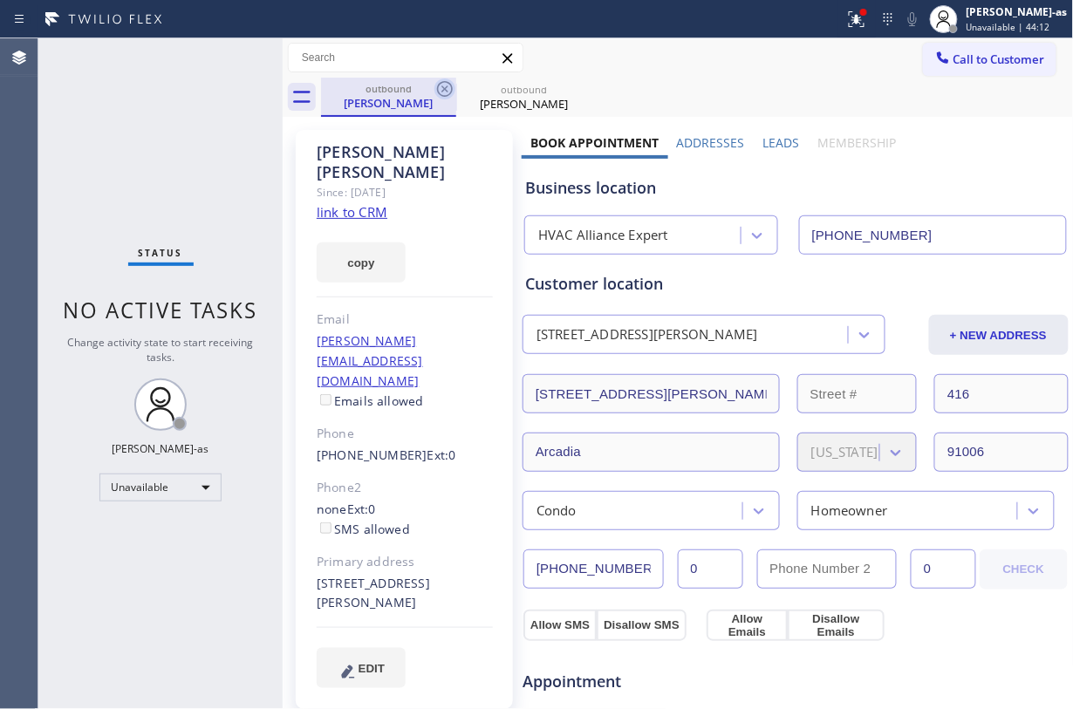
click at [448, 86] on icon at bounding box center [445, 89] width 16 height 16
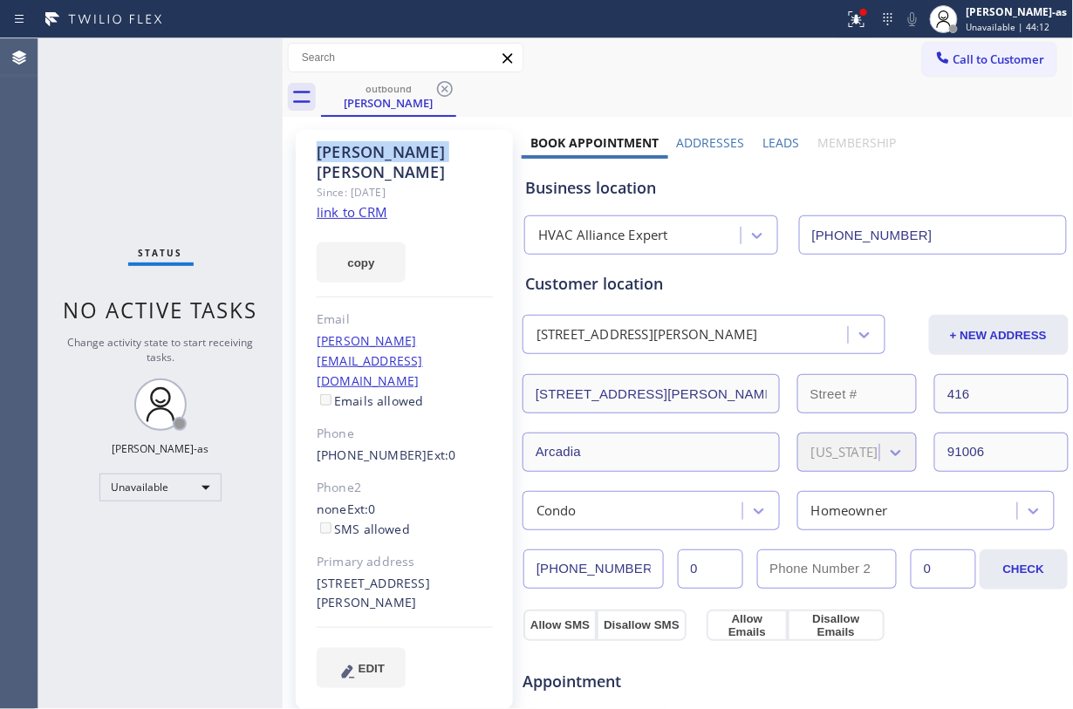
click at [448, 86] on icon at bounding box center [445, 89] width 16 height 16
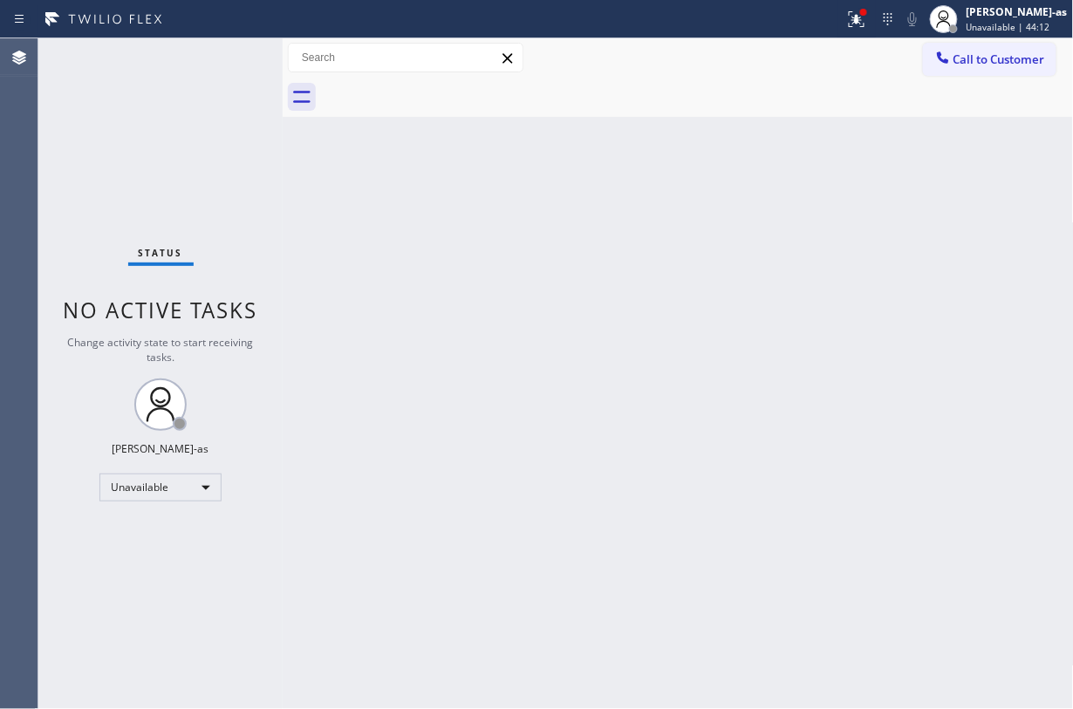
click at [448, 86] on div at bounding box center [697, 97] width 753 height 39
click at [804, 53] on span "Call to Customer" at bounding box center [1000, 59] width 92 height 16
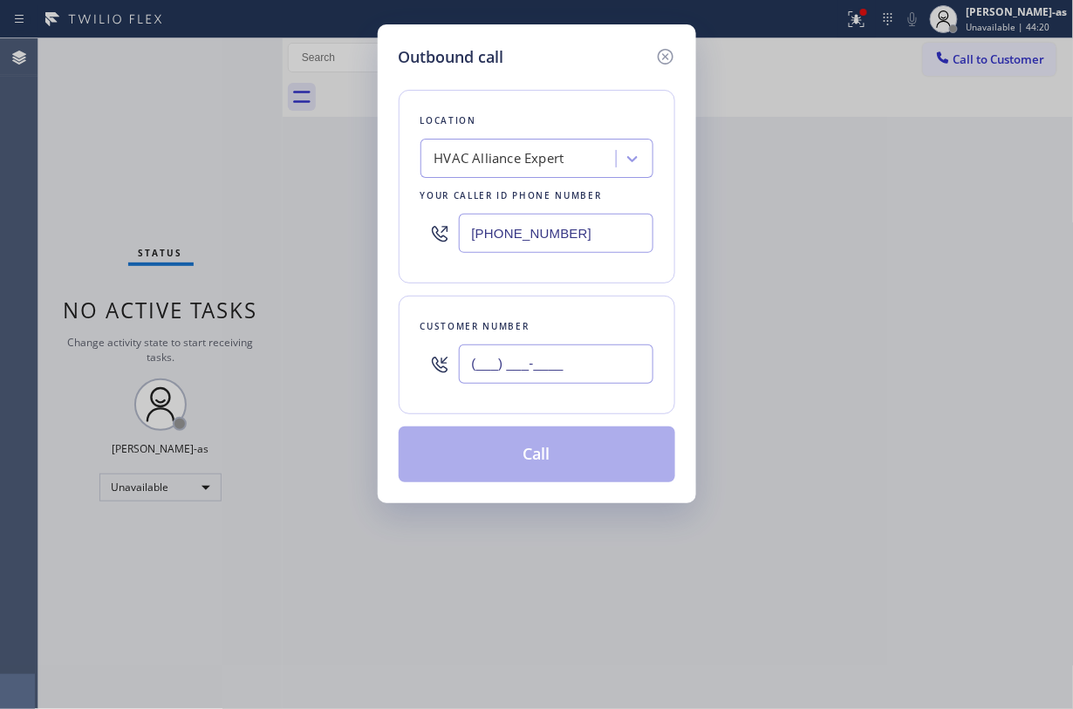
click at [590, 352] on input "(___) ___-____" at bounding box center [556, 364] width 195 height 39
paste input "310) 728-0533"
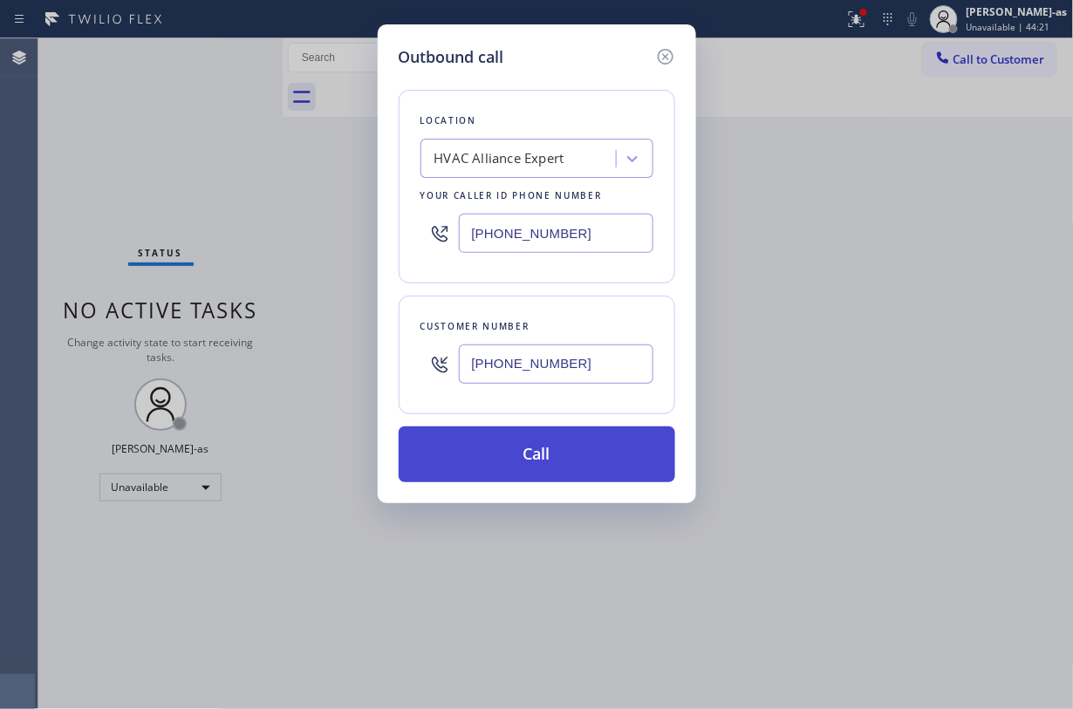
type input "(310) 728-0533"
click at [543, 465] on button "Call" at bounding box center [537, 455] width 277 height 56
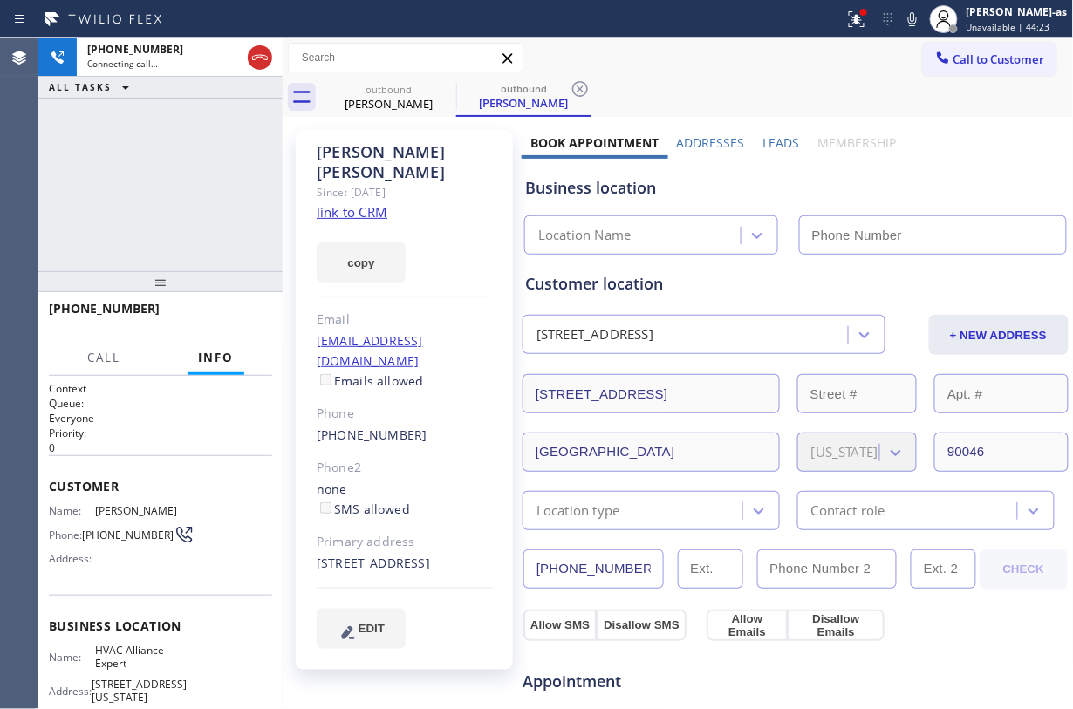
click at [380, 203] on link "link to CRM" at bounding box center [352, 211] width 71 height 17
type input "(855) 999-4417"
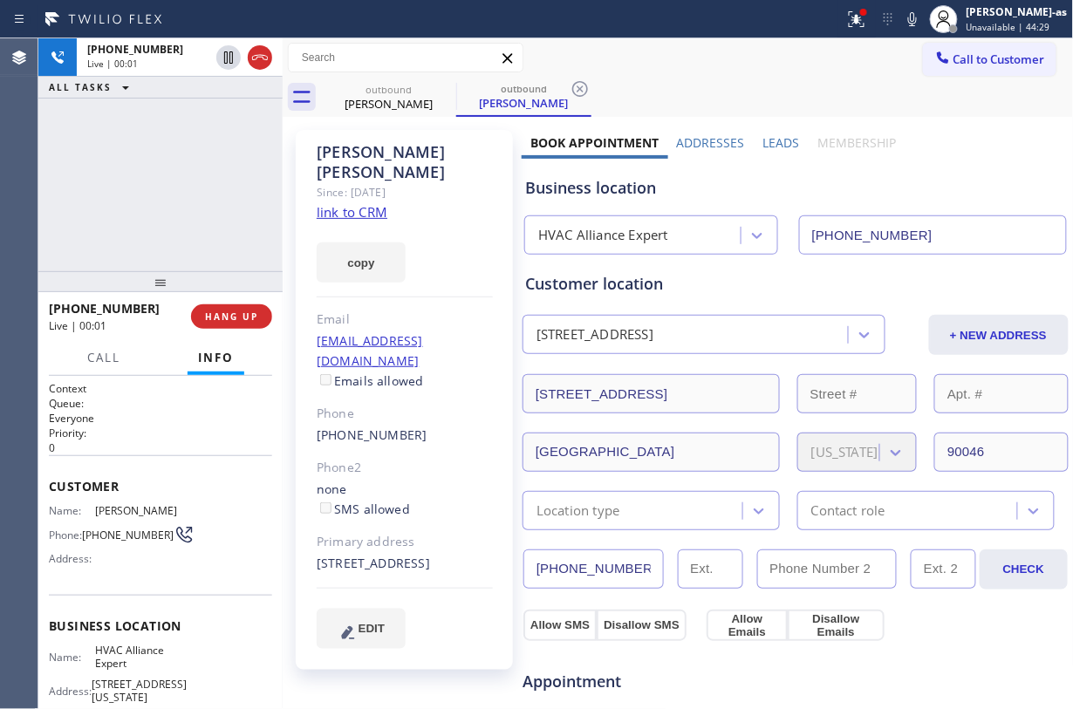
drag, startPoint x: 105, startPoint y: 202, endPoint x: 248, endPoint y: 115, distance: 167.6
click at [122, 197] on div "+13107280533 Live | 00:01 ALL TASKS ALL TASKS ACTIVE TASKS TASKS IN WRAP UP" at bounding box center [160, 154] width 244 height 233
click at [259, 46] on button at bounding box center [260, 57] width 24 height 24
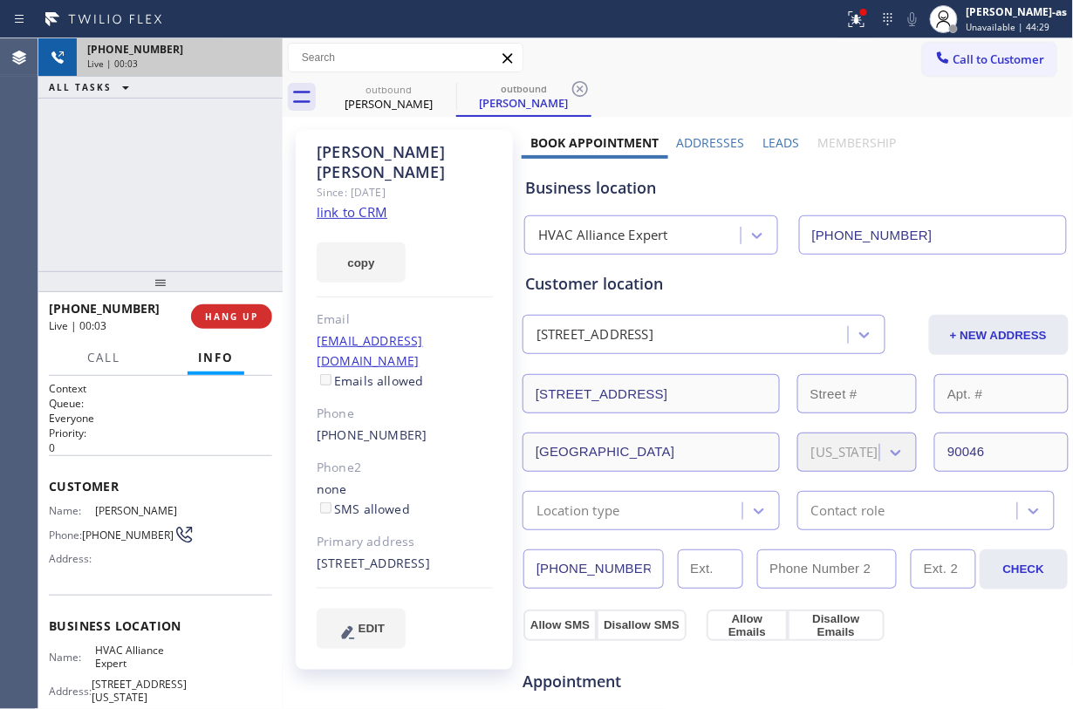
click at [259, 53] on div "+13107280533" at bounding box center [179, 49] width 185 height 15
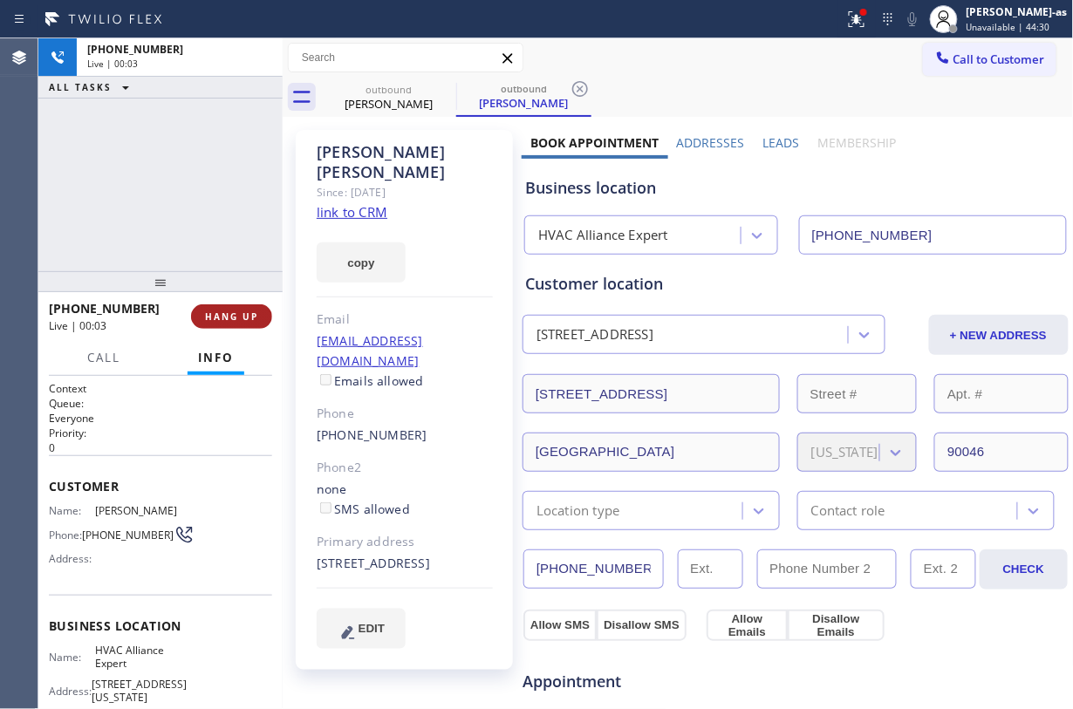
click at [175, 272] on div "+13107280533 Live | 00:03 ALL TASKS ALL TASKS ACTIVE TASKS TASKS IN WRAP UP +13…" at bounding box center [160, 373] width 244 height 671
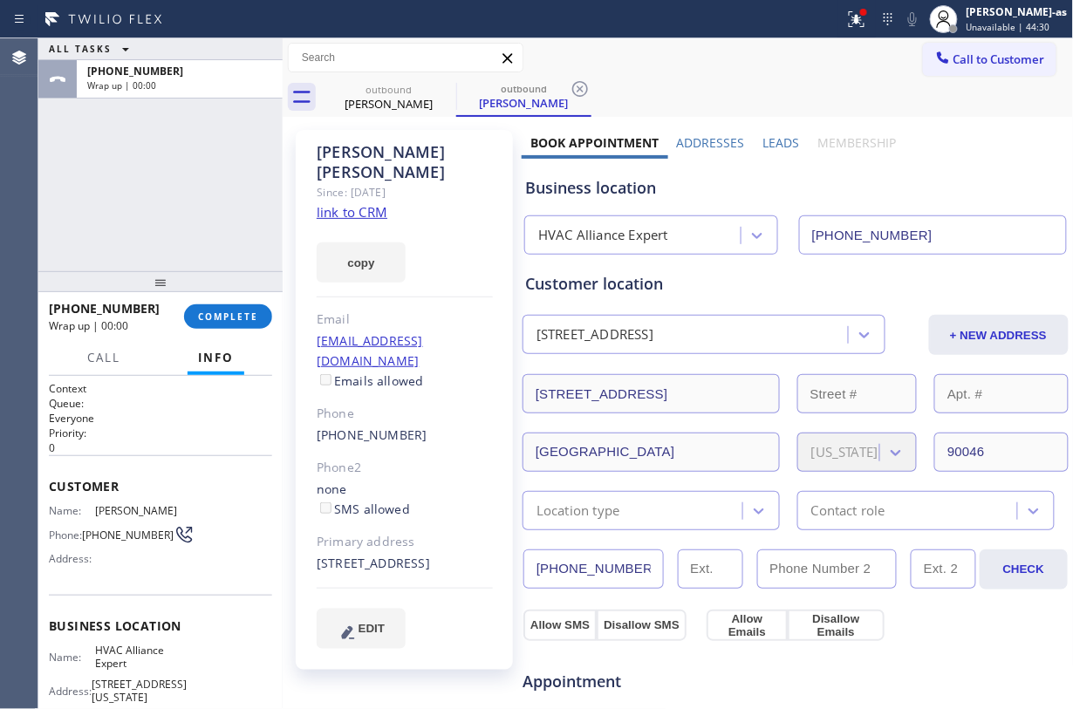
click at [211, 302] on div "+13107280533 Wrap up | 00:00 COMPLETE" at bounding box center [160, 316] width 223 height 45
click at [224, 292] on div at bounding box center [160, 281] width 244 height 21
click at [256, 311] on span "COMPLETE" at bounding box center [228, 316] width 60 height 12
click at [202, 239] on div "ALL TASKS ALL TASKS ACTIVE TASKS TASKS IN WRAP UP +13107280533 Wrap up | 00:01" at bounding box center [160, 154] width 244 height 232
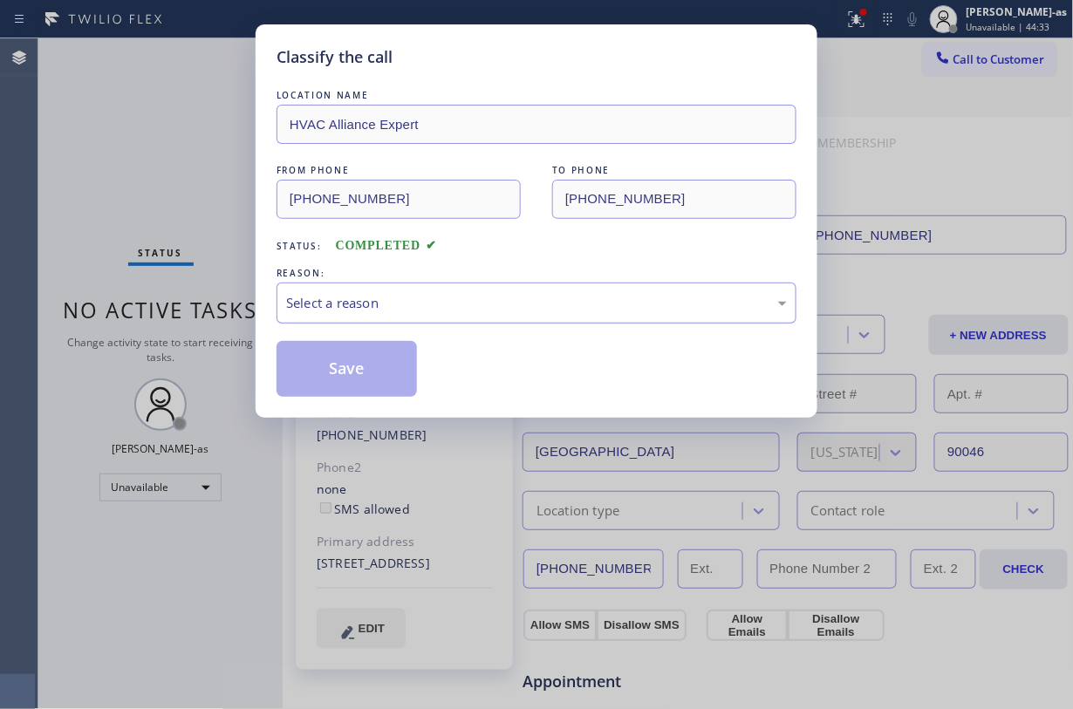
click at [455, 308] on div "Select a reason" at bounding box center [536, 303] width 501 height 20
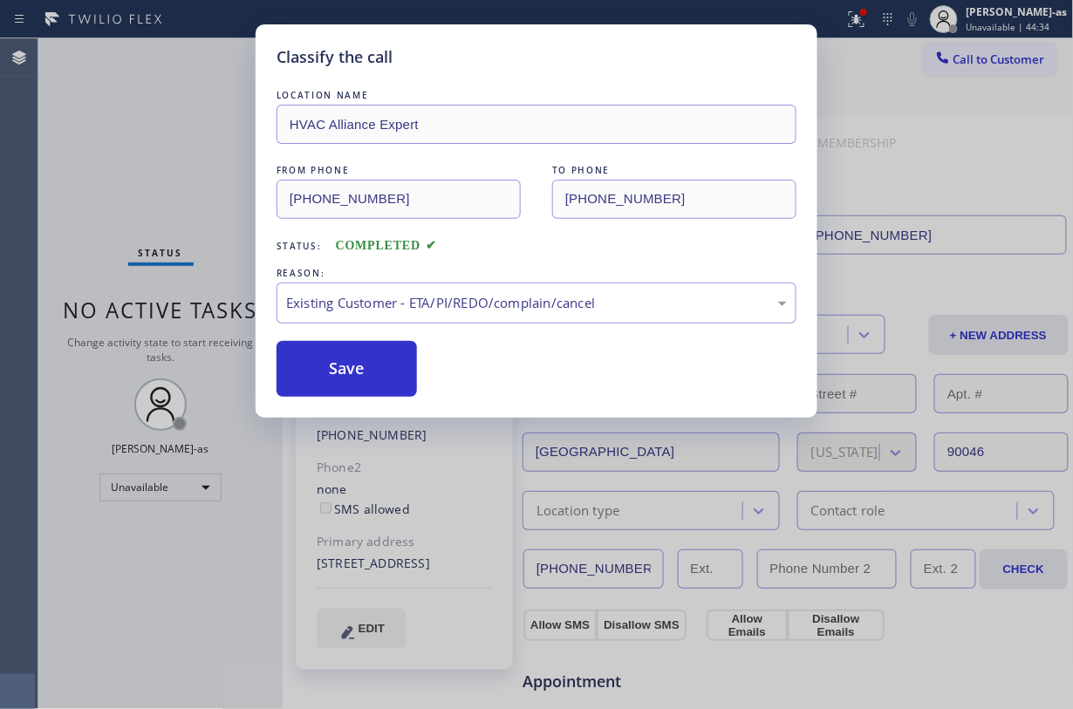
drag, startPoint x: 370, startPoint y: 360, endPoint x: 1036, endPoint y: 265, distance: 673.3
click at [371, 357] on button "Save" at bounding box center [347, 369] width 140 height 56
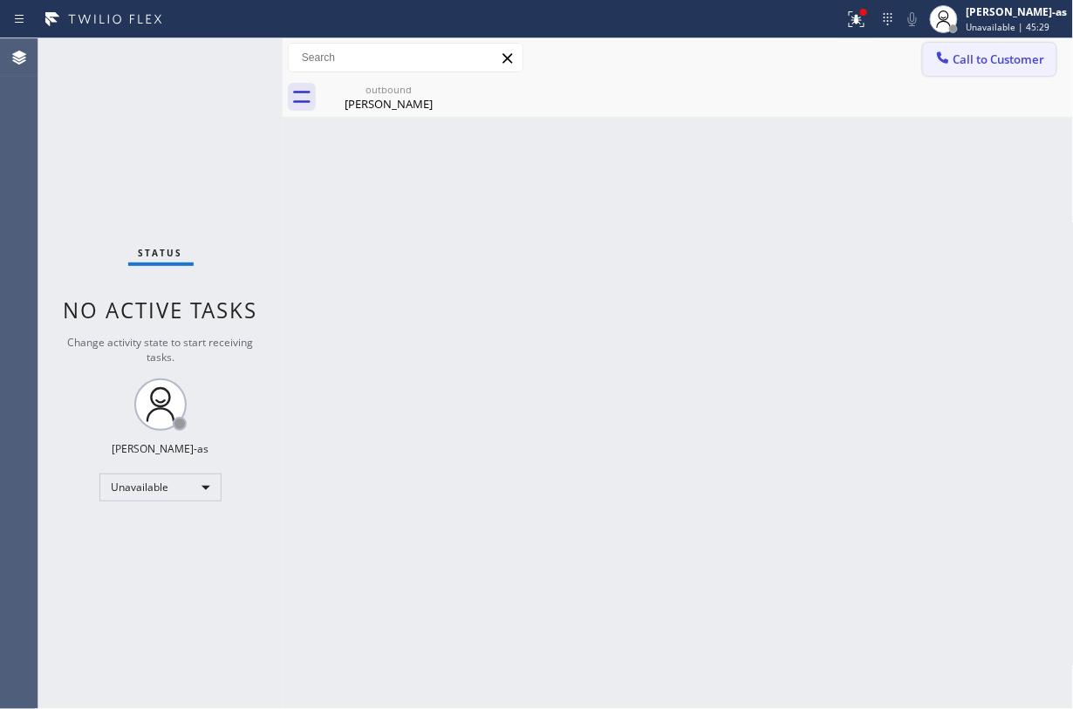
click at [804, 66] on span "Call to Customer" at bounding box center [1000, 59] width 92 height 16
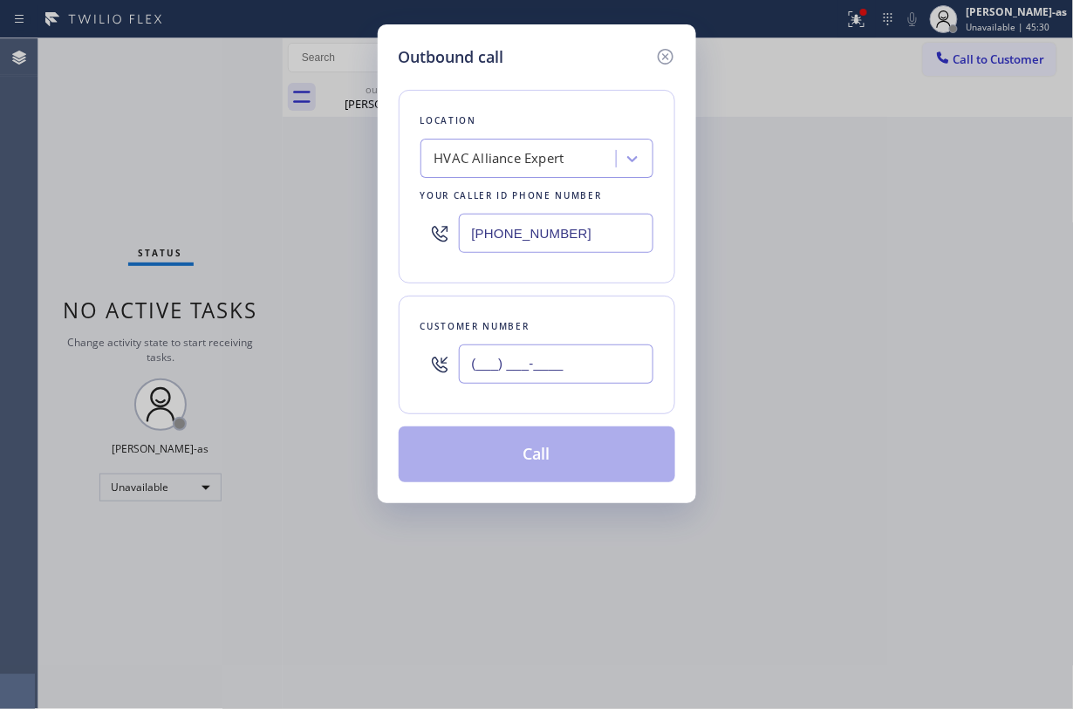
click at [527, 378] on input "(___) ___-____" at bounding box center [556, 364] width 195 height 39
paste input "310) 832-5570"
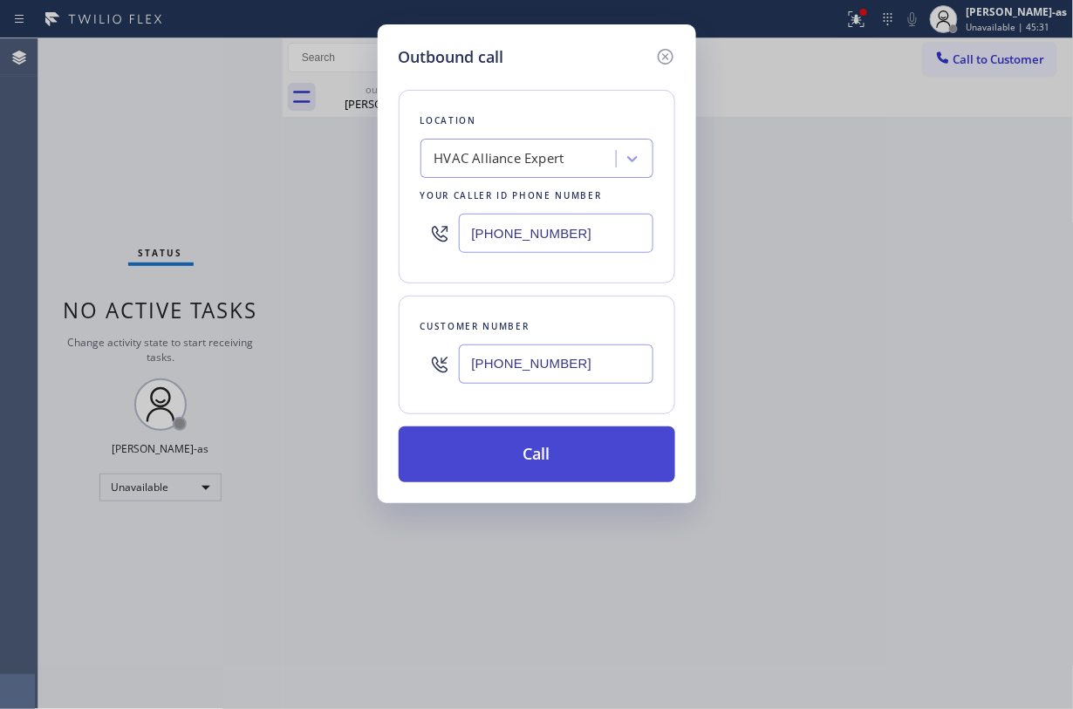
type input "(310) 832-5570"
click at [549, 451] on button "Call" at bounding box center [537, 455] width 277 height 56
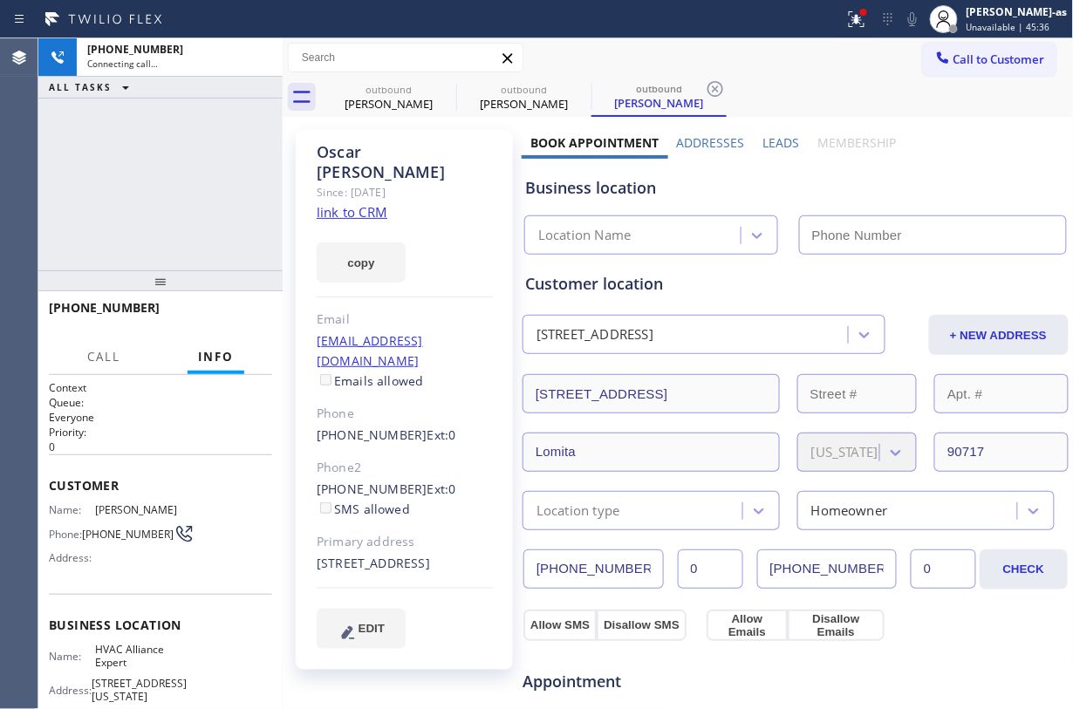
type input "(855) 999-4417"
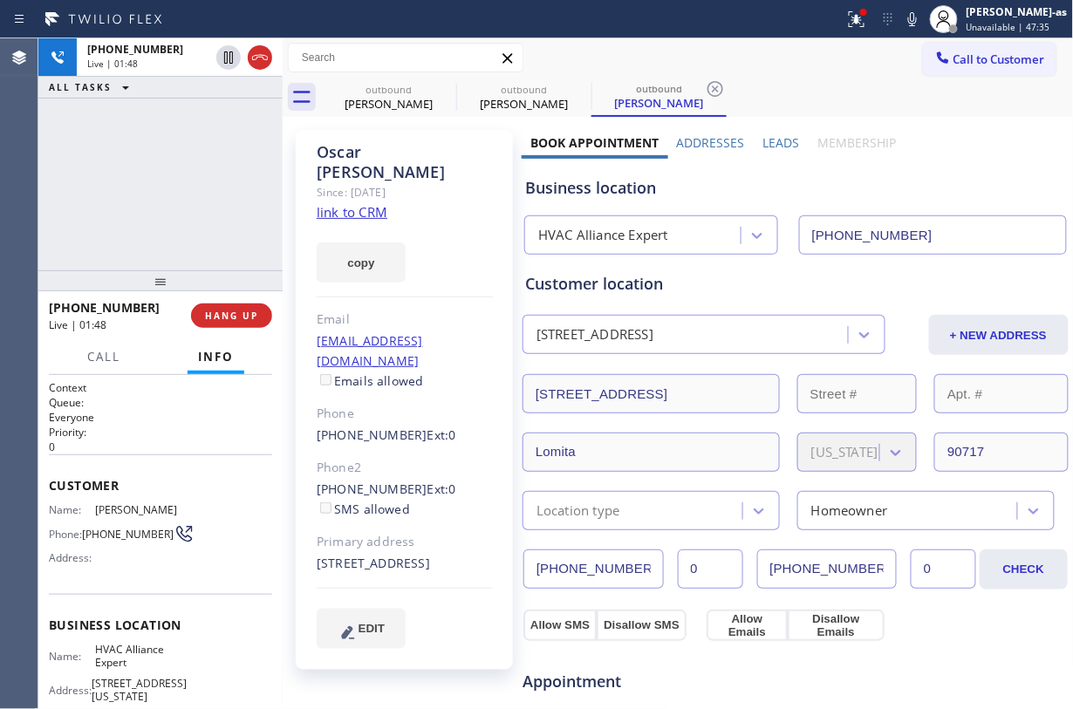
click at [185, 216] on div "+13108325570 Live | 01:48 ALL TASKS ALL TASKS ACTIVE TASKS TASKS IN WRAP UP" at bounding box center [160, 154] width 244 height 232
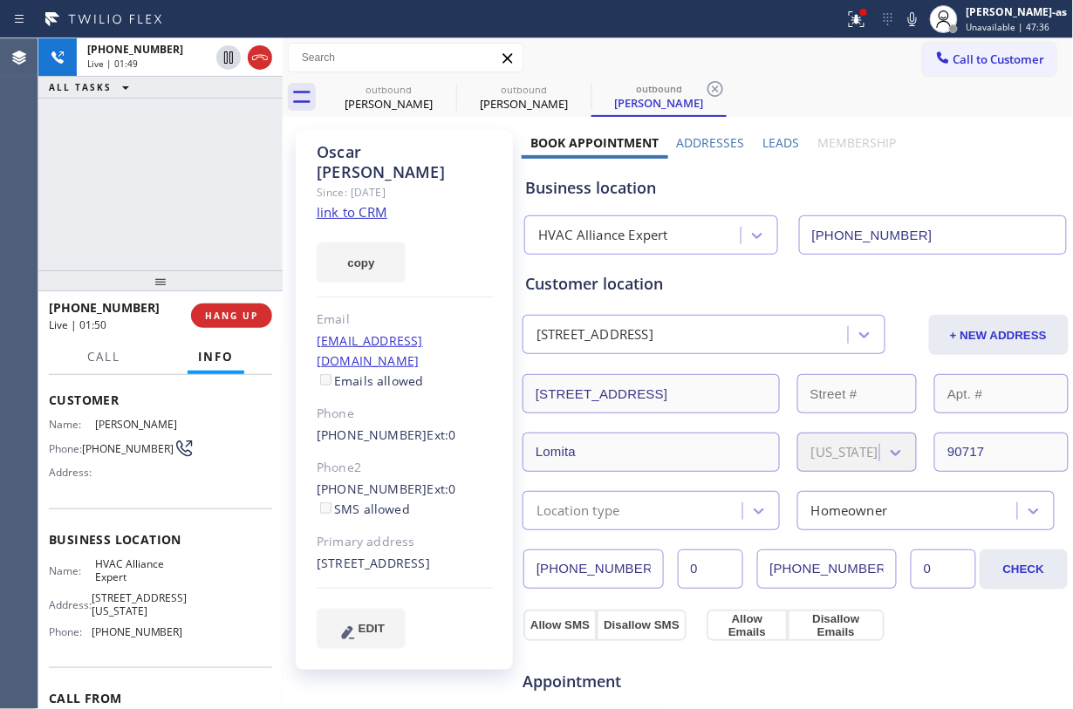
scroll to position [202, 0]
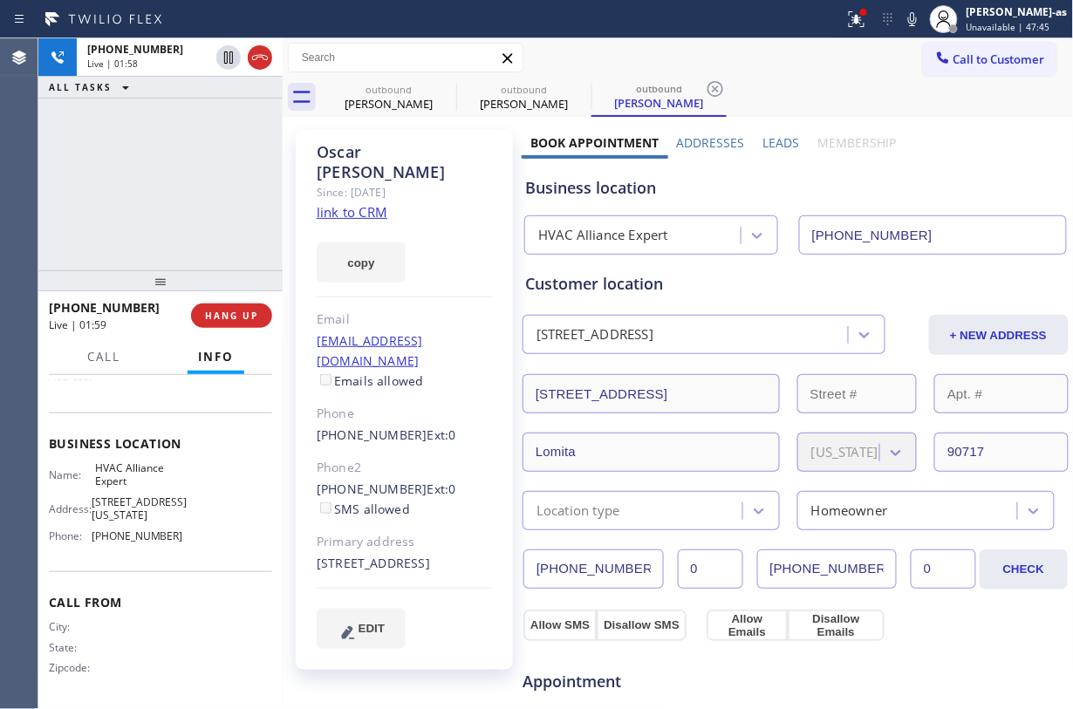
click at [159, 531] on div "Business location Name: HVAC Alliance Expert Address: 10866 Washington Blvd Pho…" at bounding box center [160, 492] width 223 height 159
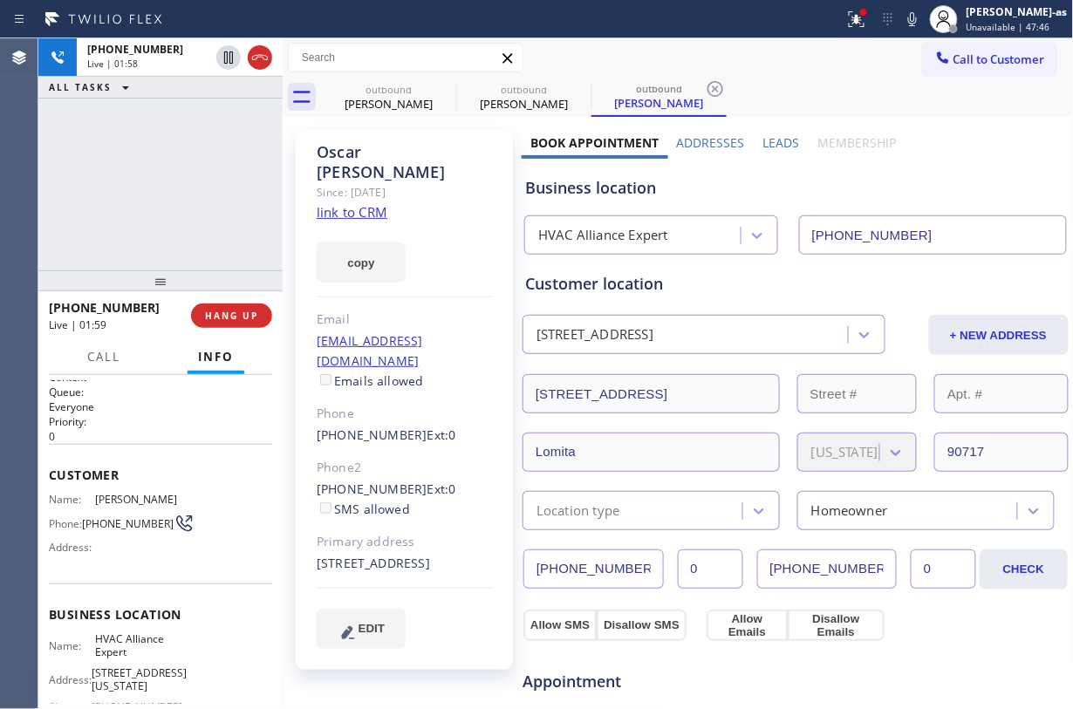
scroll to position [0, 0]
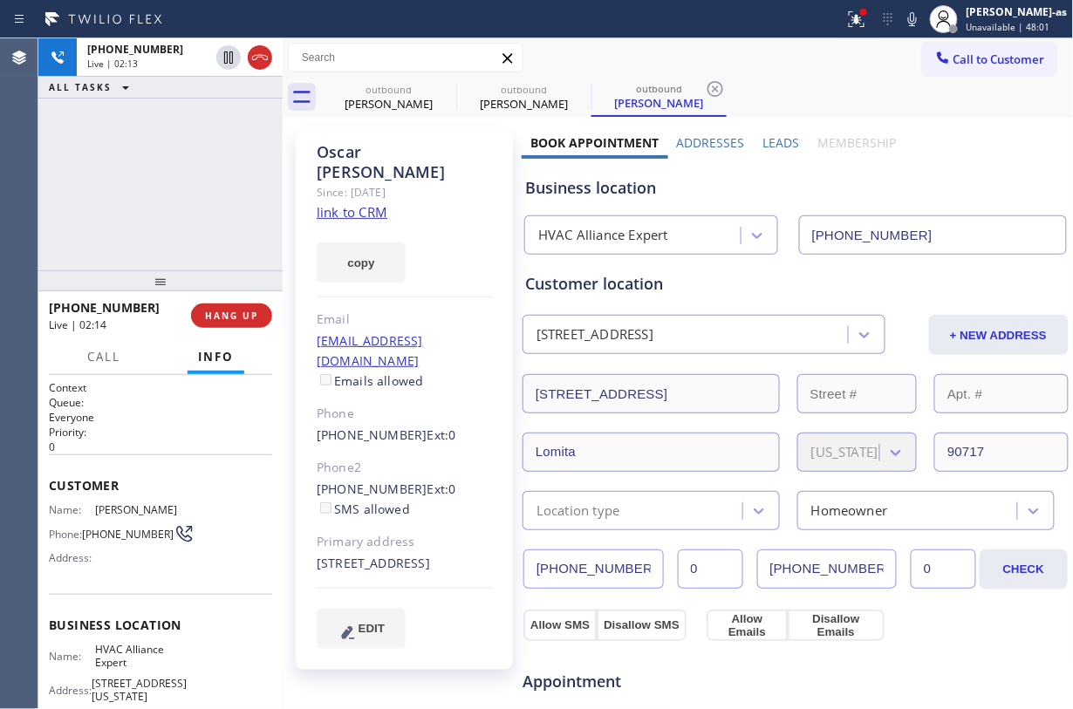
drag, startPoint x: 127, startPoint y: 196, endPoint x: 237, endPoint y: 138, distance: 125.3
click at [174, 192] on div "+13108325570 Live | 02:13 ALL TASKS ALL TASKS ACTIVE TASKS TASKS IN WRAP UP" at bounding box center [160, 154] width 244 height 232
click at [161, 147] on div "+13108325570 Live | 02:14 ALL TASKS ALL TASKS ACTIVE TASKS TASKS IN WRAP UP" at bounding box center [160, 154] width 244 height 232
click at [230, 291] on div at bounding box center [160, 280] width 244 height 21
click at [239, 310] on span "HANG UP" at bounding box center [231, 316] width 53 height 12
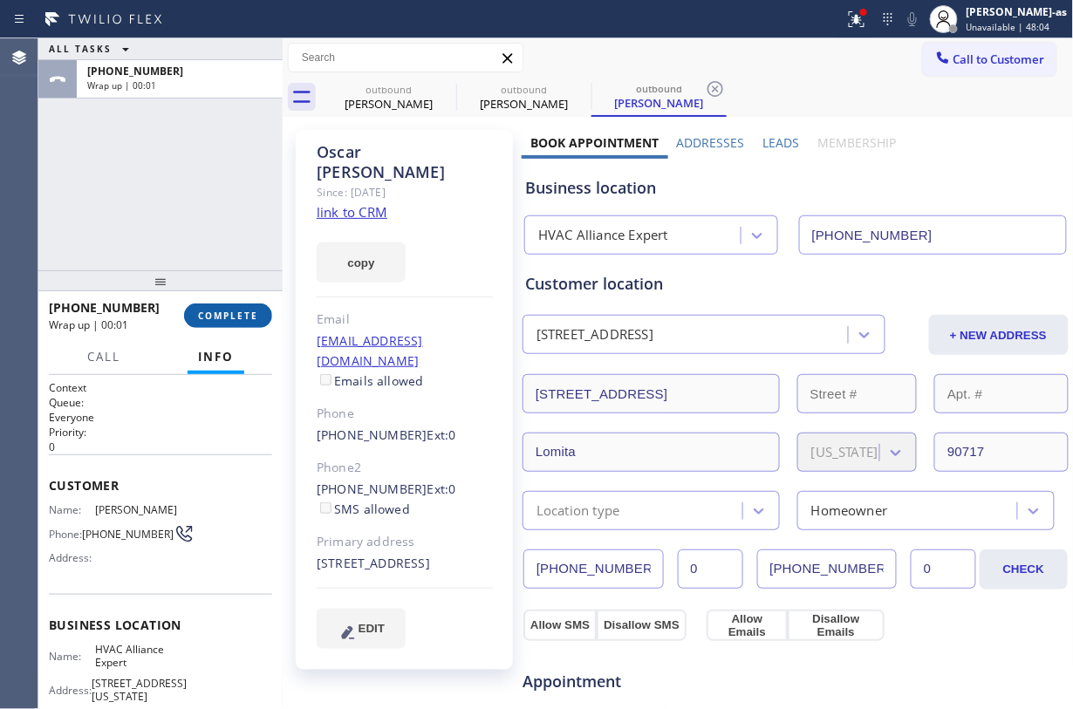
click at [239, 310] on span "COMPLETE" at bounding box center [228, 316] width 60 height 12
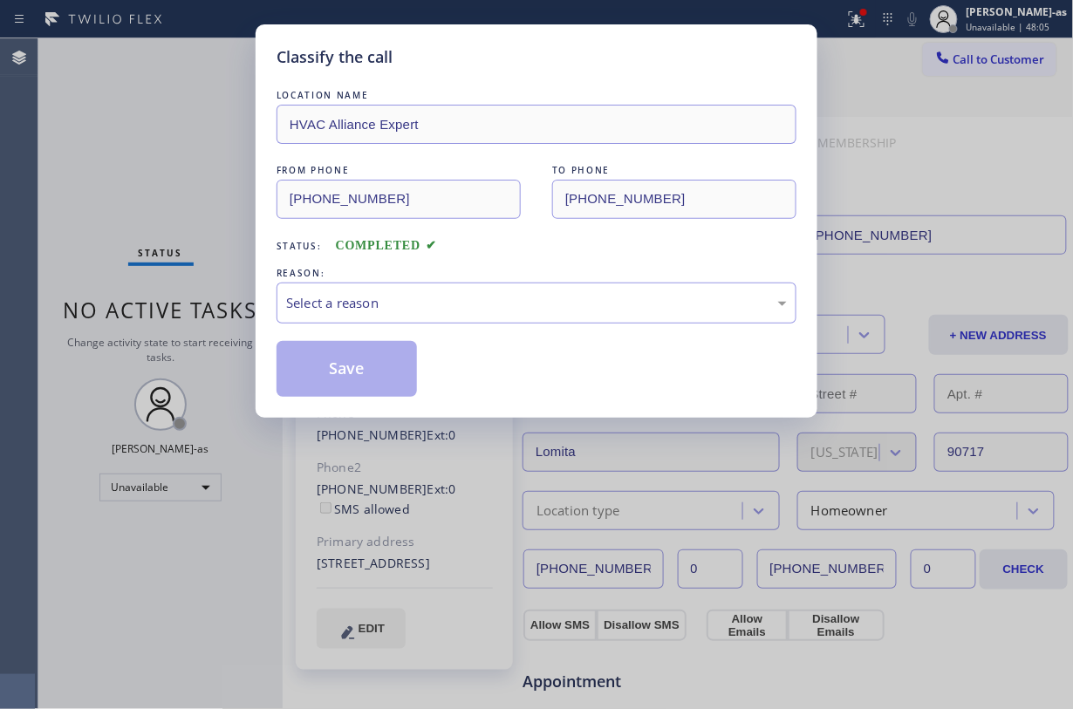
drag, startPoint x: 239, startPoint y: 309, endPoint x: 284, endPoint y: 363, distance: 70.6
click at [180, 256] on div "Classify the call LOCATION NAME HVAC Alliance Expert FROM PHONE (855) 999-4417 …" at bounding box center [536, 354] width 1073 height 709
click at [413, 304] on div "Select a reason" at bounding box center [536, 303] width 501 height 20
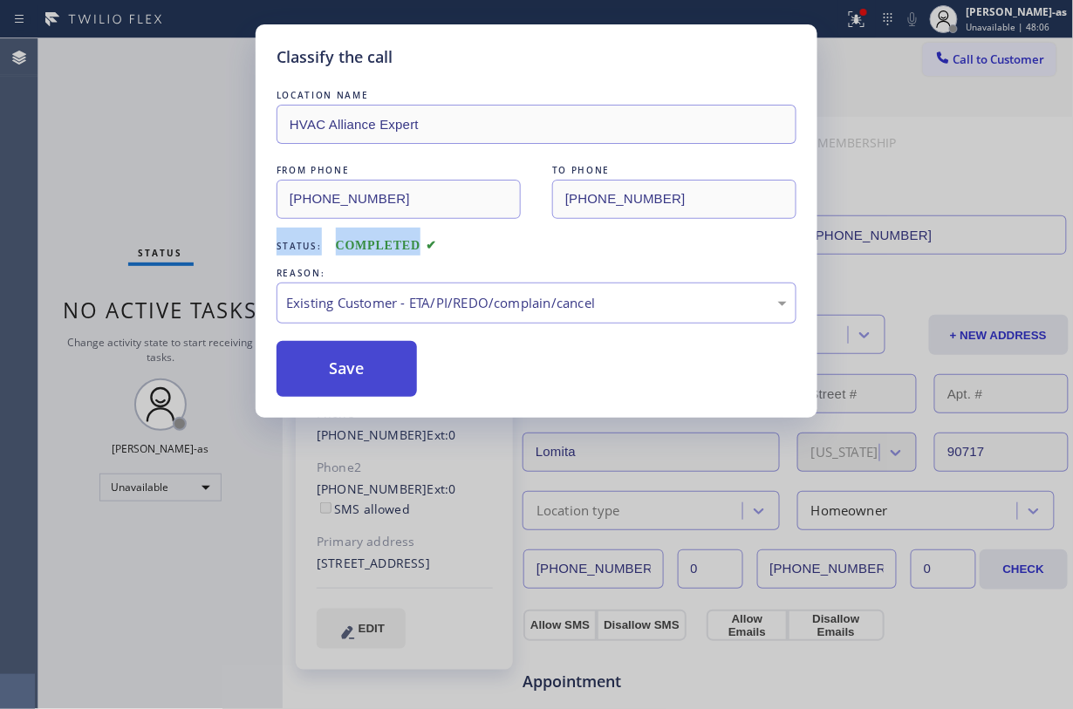
click at [384, 367] on button "Save" at bounding box center [347, 369] width 140 height 56
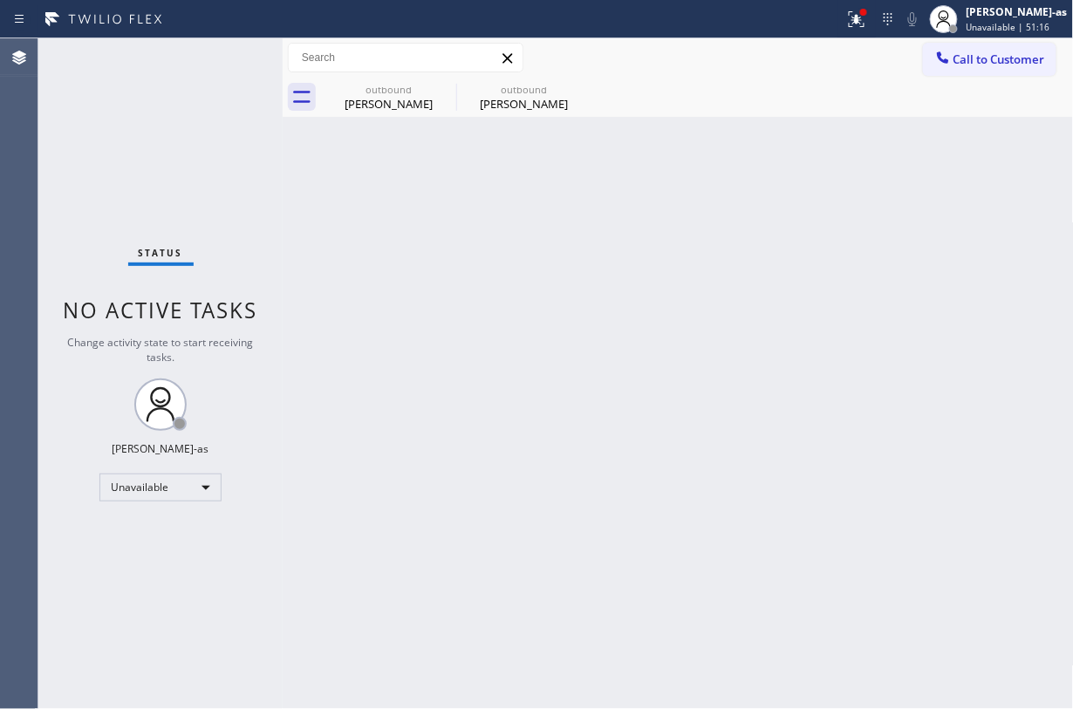
click at [804, 45] on button "Call to Customer" at bounding box center [989, 59] width 133 height 33
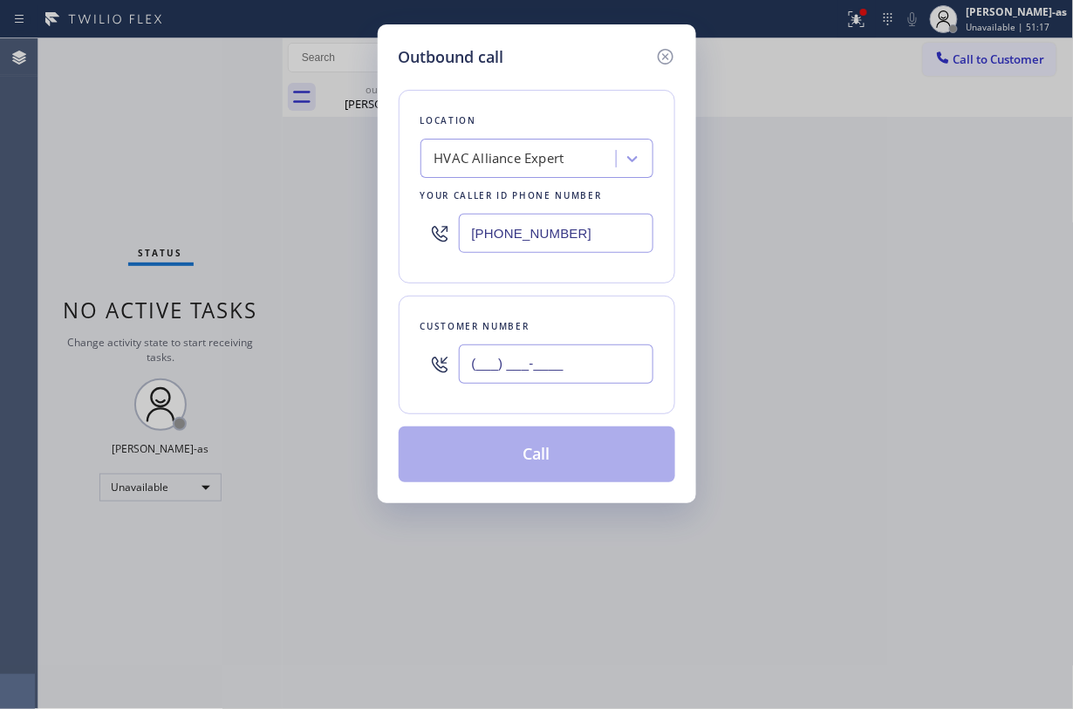
click at [611, 363] on input "(___) ___-____" at bounding box center [556, 364] width 195 height 39
paste input "714) 981-8150"
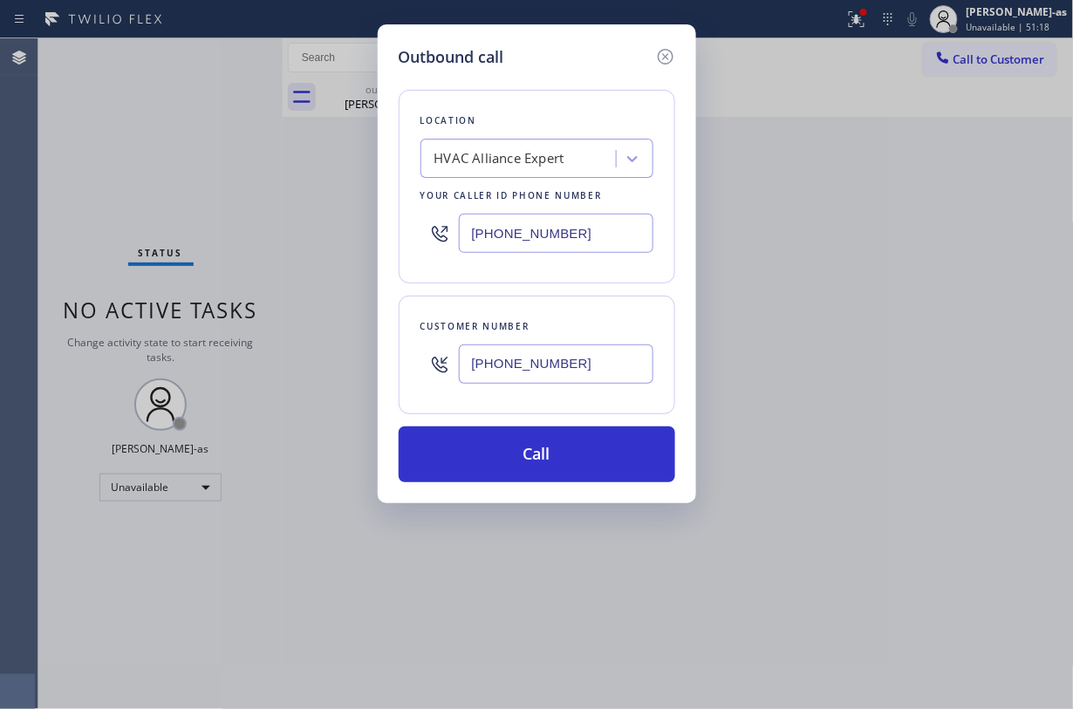
type input "(714) 981-8150"
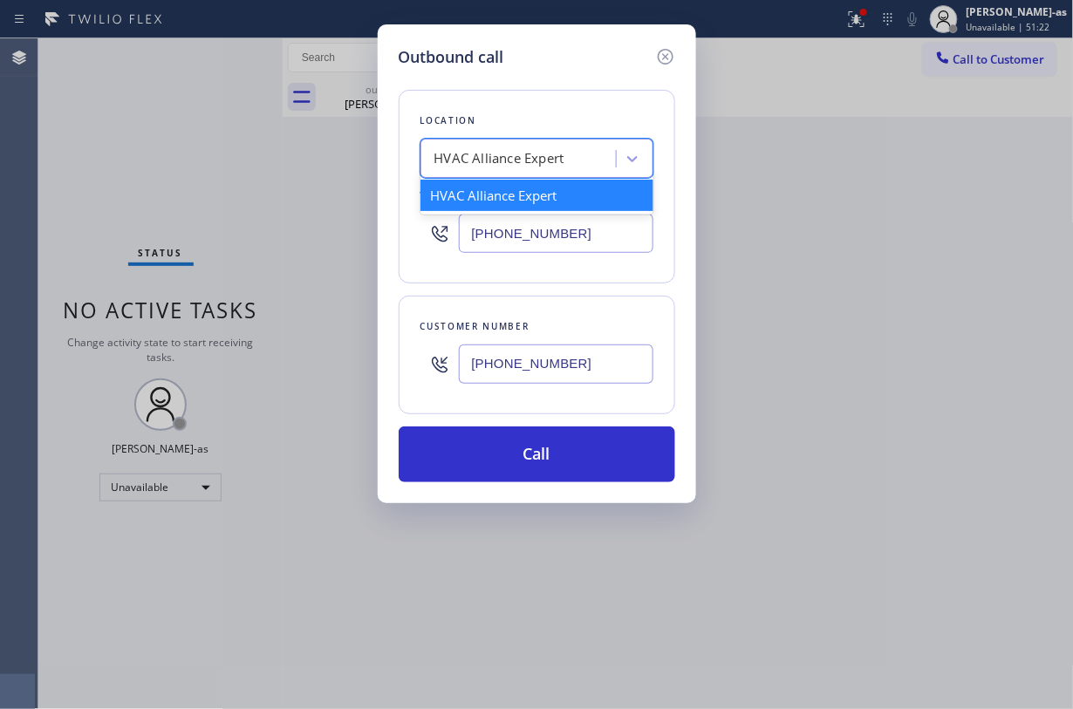
click at [510, 144] on div "HVAC Alliance Expert" at bounding box center [521, 159] width 190 height 31
paste input "Velvet Plumbing Santa Ana"
type input "Velvet Plumbing Santa Ana"
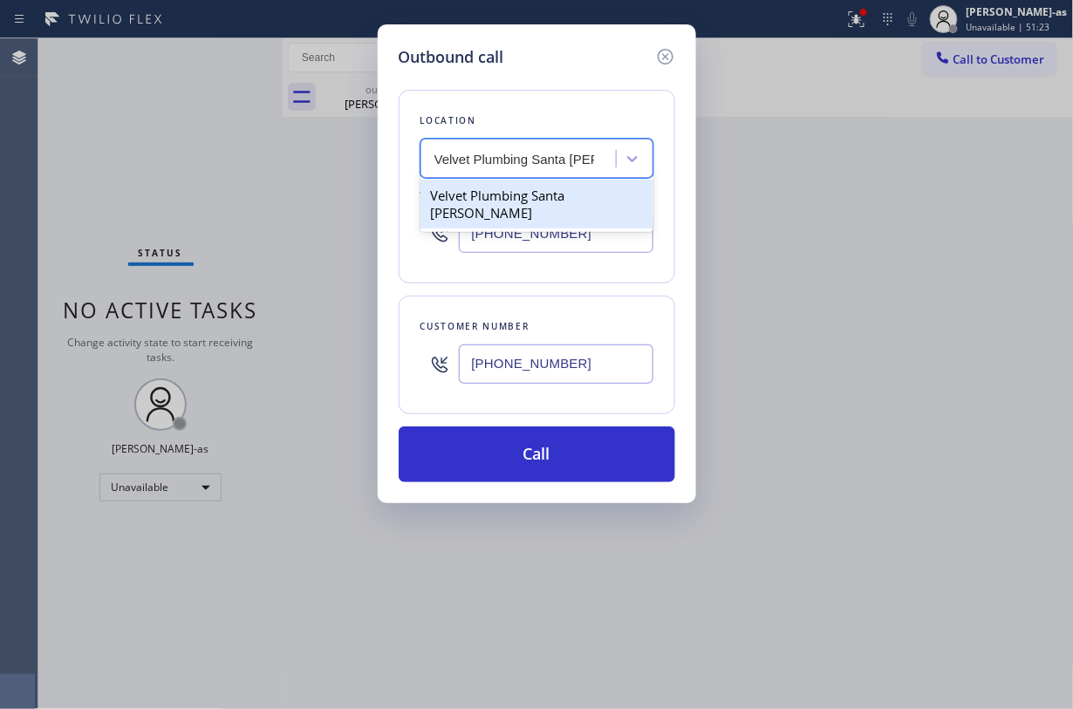
click at [490, 192] on div "Velvet Plumbing Santa Ana" at bounding box center [537, 204] width 233 height 49
type input "(714) 294-2150"
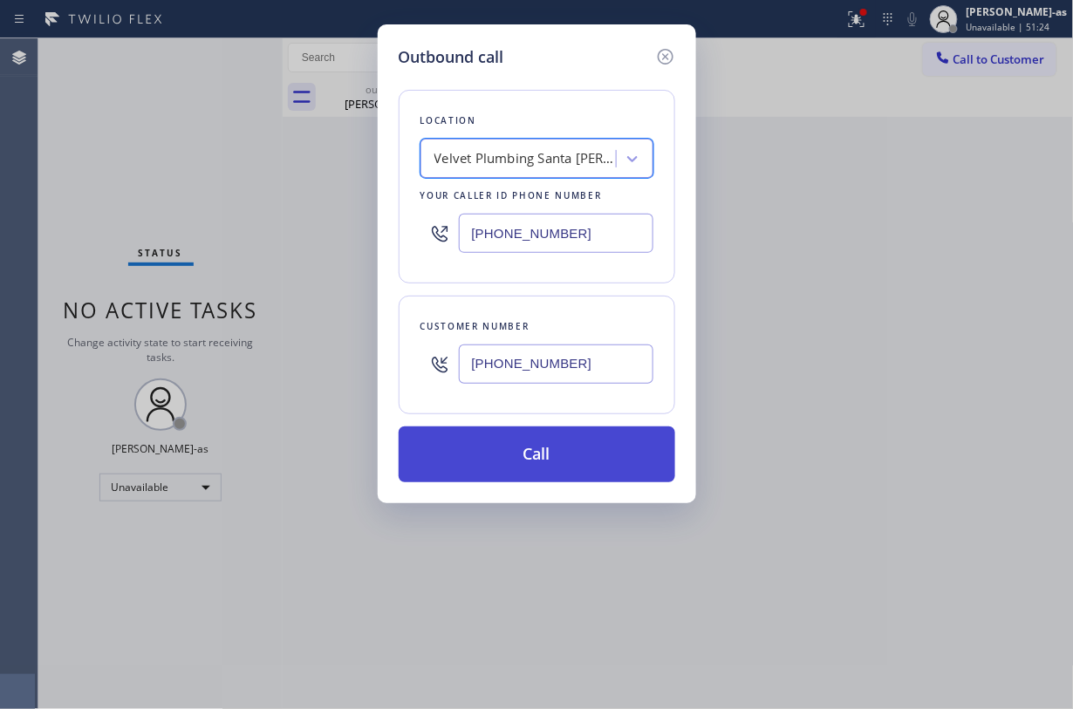
click at [590, 451] on button "Call" at bounding box center [537, 455] width 277 height 56
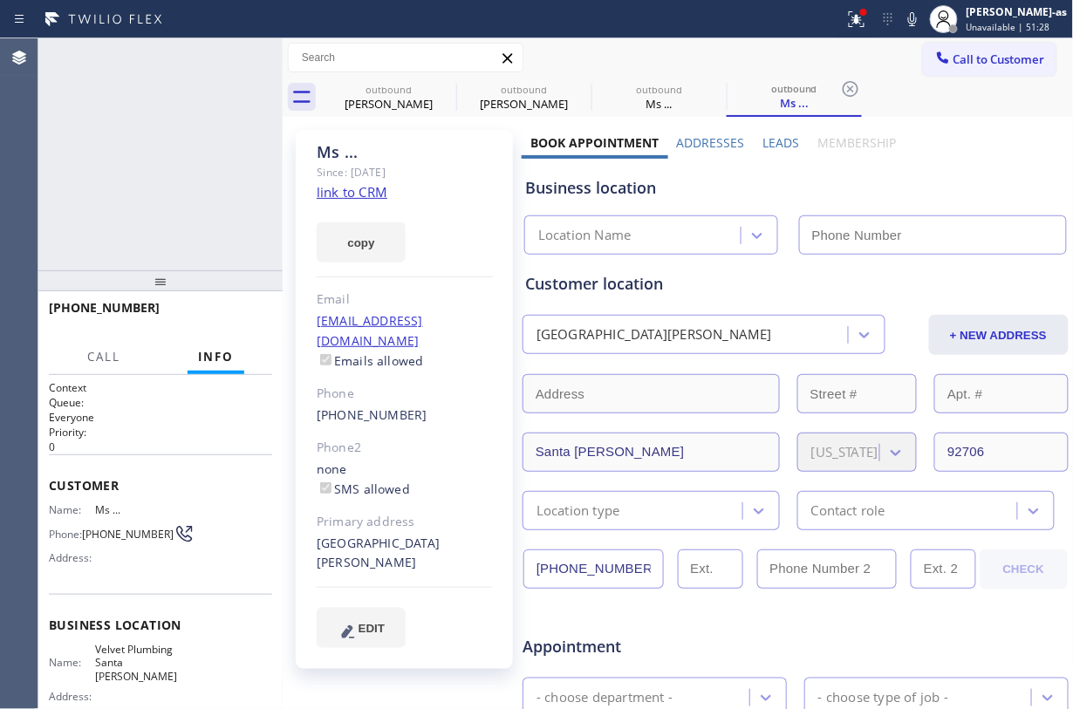
type input "(714) 294-2150"
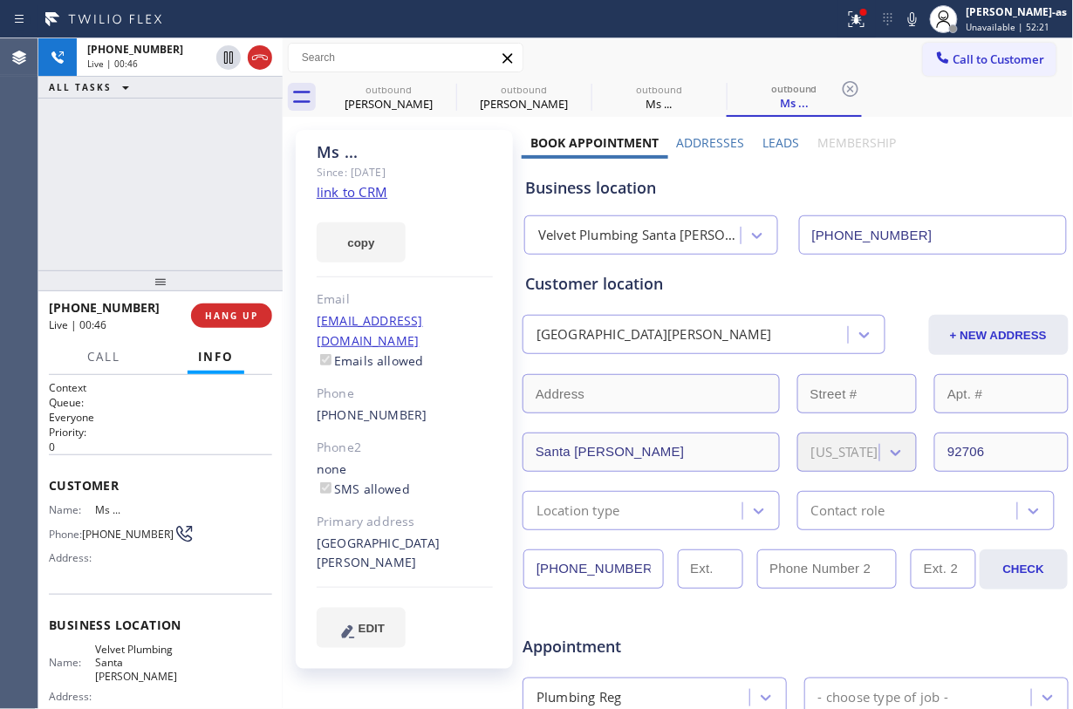
click at [209, 154] on div "+17149818150 Live | 00:46 ALL TASKS ALL TASKS ACTIVE TASKS TASKS IN WRAP UP" at bounding box center [160, 154] width 244 height 232
drag, startPoint x: 190, startPoint y: 223, endPoint x: 234, endPoint y: 237, distance: 45.8
click at [197, 223] on div "+17149818150 Live | 00:46 ALL TASKS ALL TASKS ACTIVE TASKS TASKS IN WRAP UP" at bounding box center [160, 154] width 244 height 232
click at [232, 315] on span "HANG UP" at bounding box center [231, 316] width 53 height 12
click at [202, 270] on div at bounding box center [160, 280] width 244 height 21
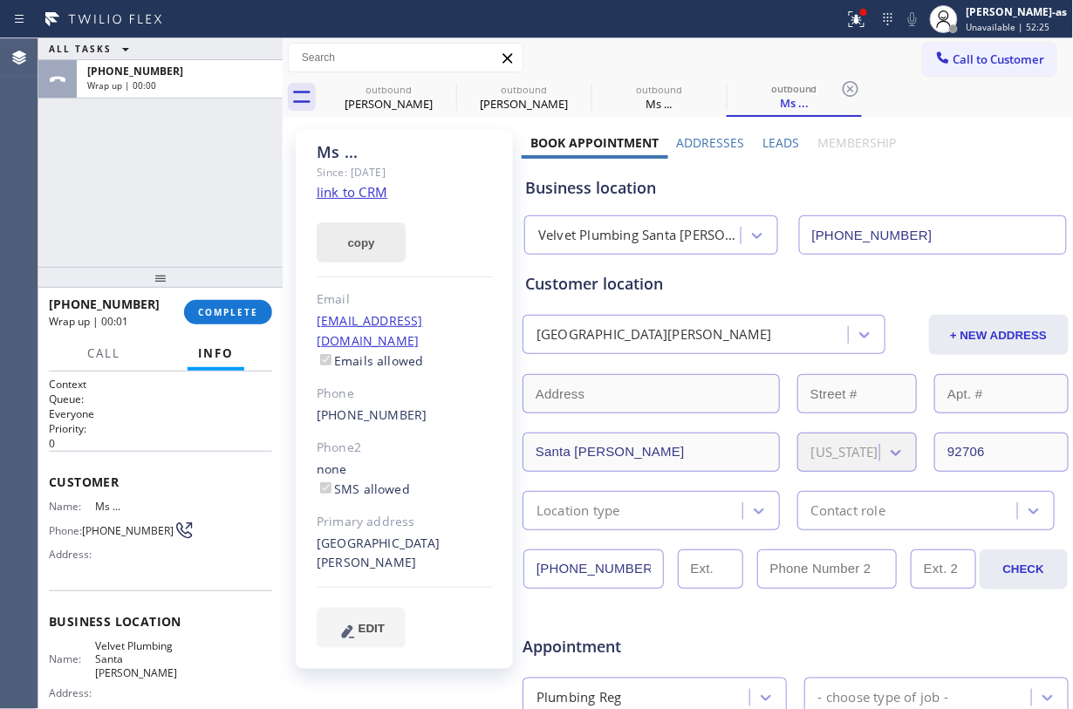
click at [223, 307] on span "COMPLETE" at bounding box center [228, 312] width 60 height 12
click at [207, 222] on div "ALL TASKS ALL TASKS ACTIVE TASKS TASKS IN WRAP UP +17149818150 Wrap up | 00:00" at bounding box center [160, 152] width 244 height 229
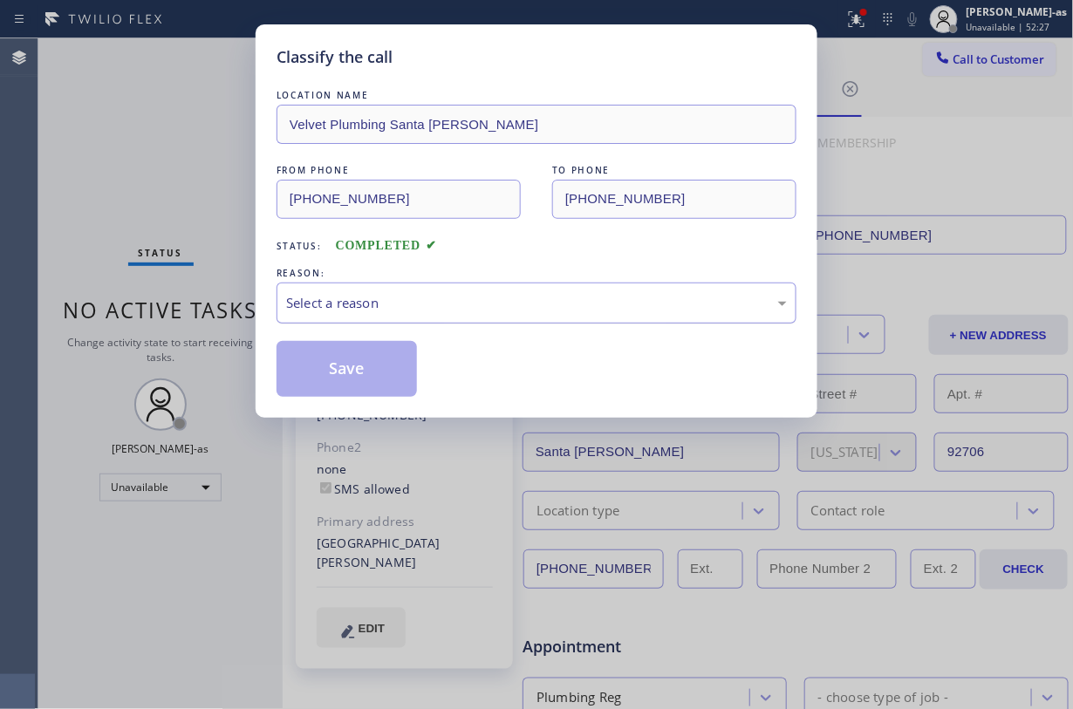
click at [490, 312] on div "Select a reason" at bounding box center [536, 303] width 501 height 20
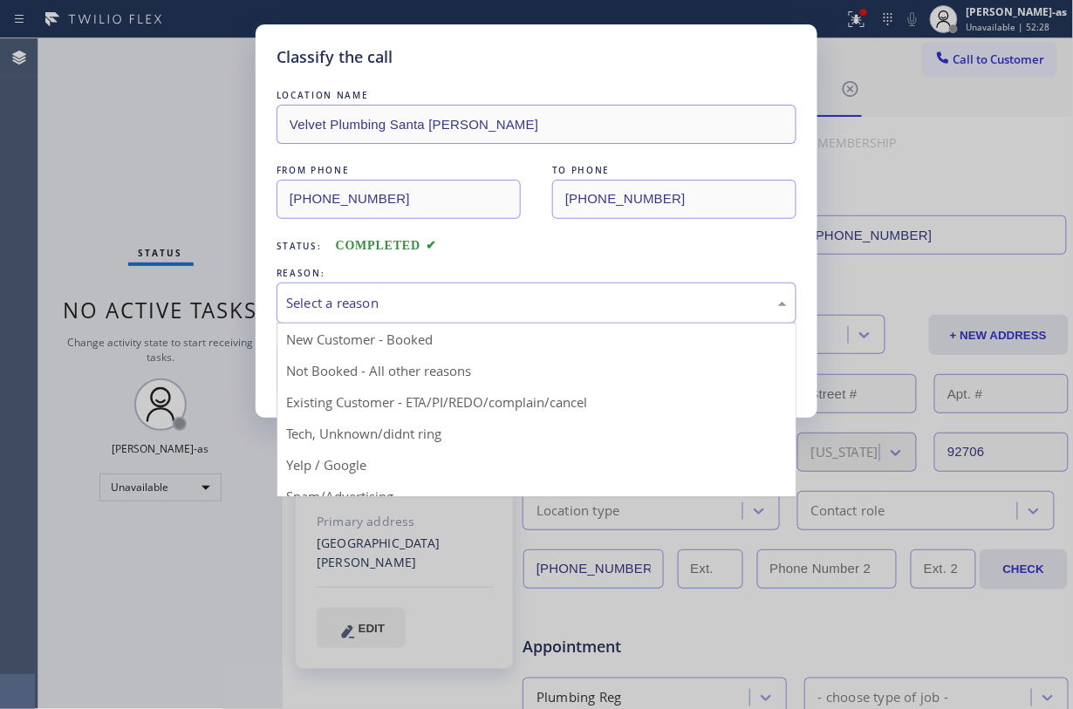
drag, startPoint x: 434, startPoint y: 380, endPoint x: 396, endPoint y: 377, distance: 37.7
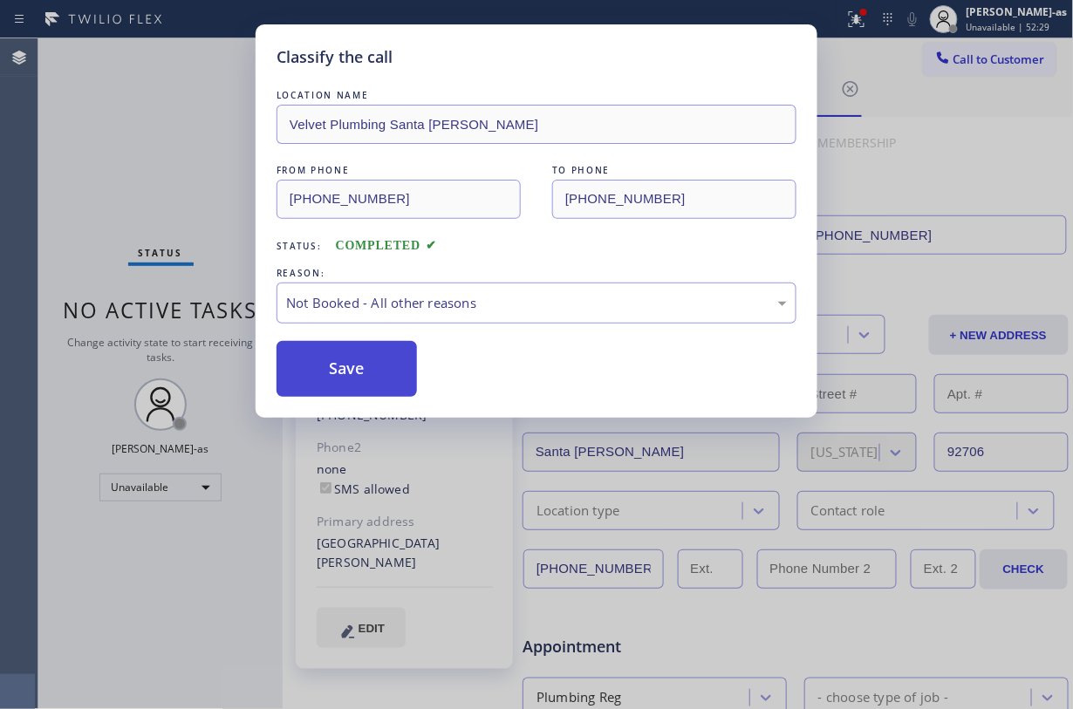
click at [371, 377] on button "Save" at bounding box center [347, 369] width 140 height 56
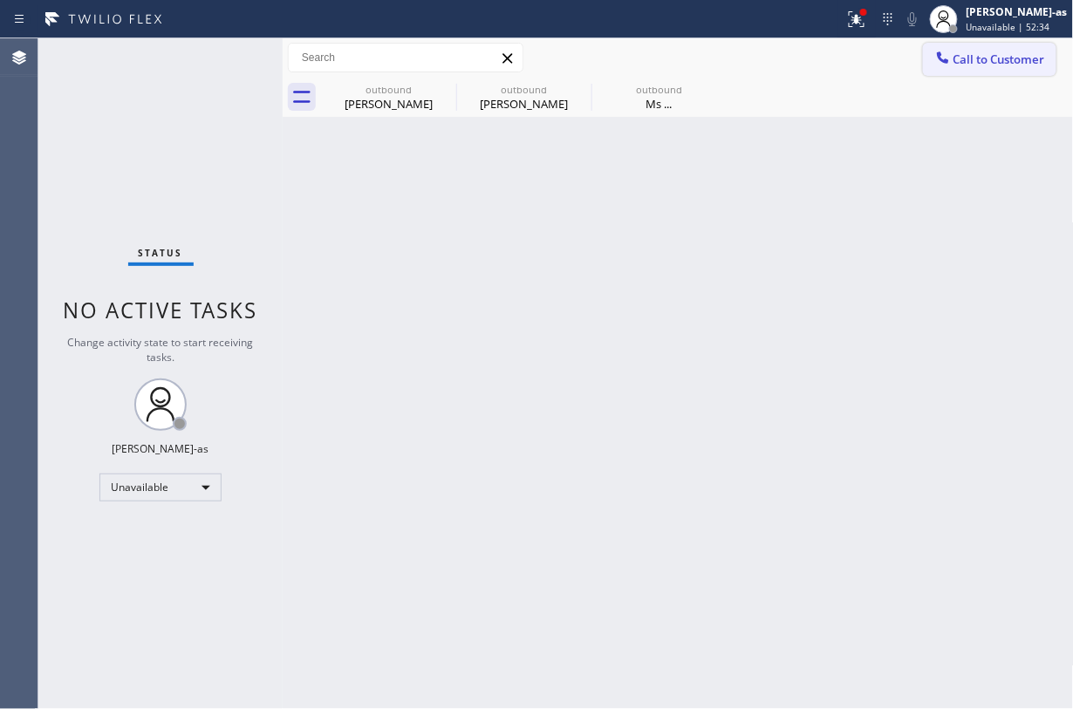
click at [804, 56] on span "Call to Customer" at bounding box center [1000, 59] width 92 height 16
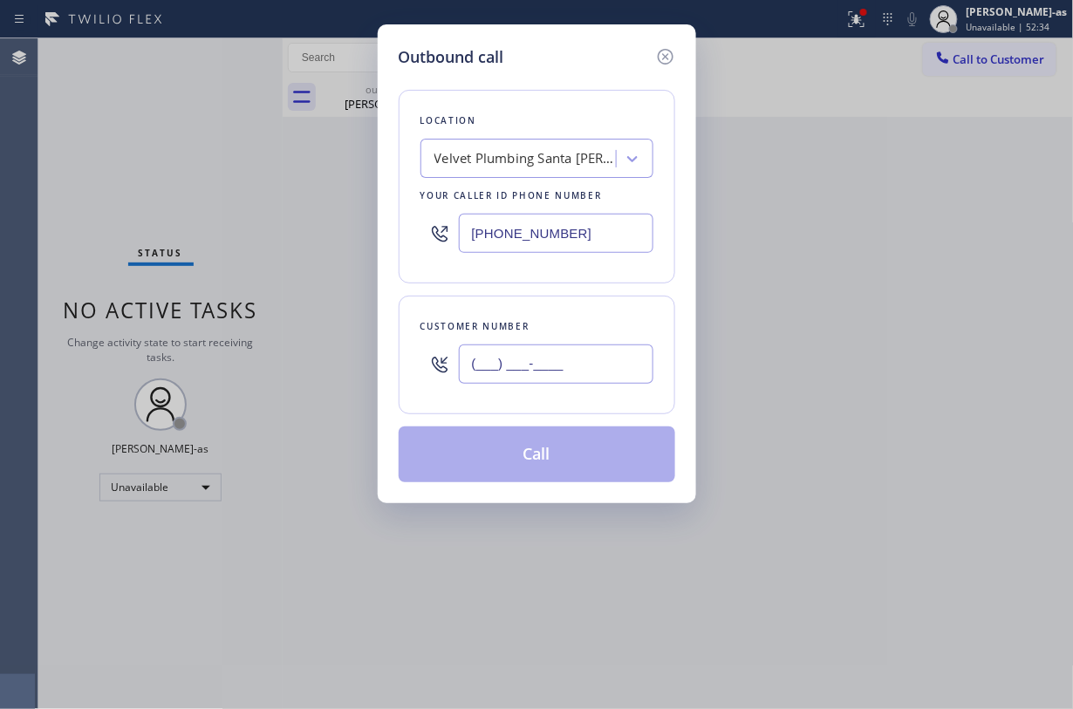
click at [622, 366] on input "(___) ___-____" at bounding box center [556, 364] width 195 height 39
paste input "714) 981-8150"
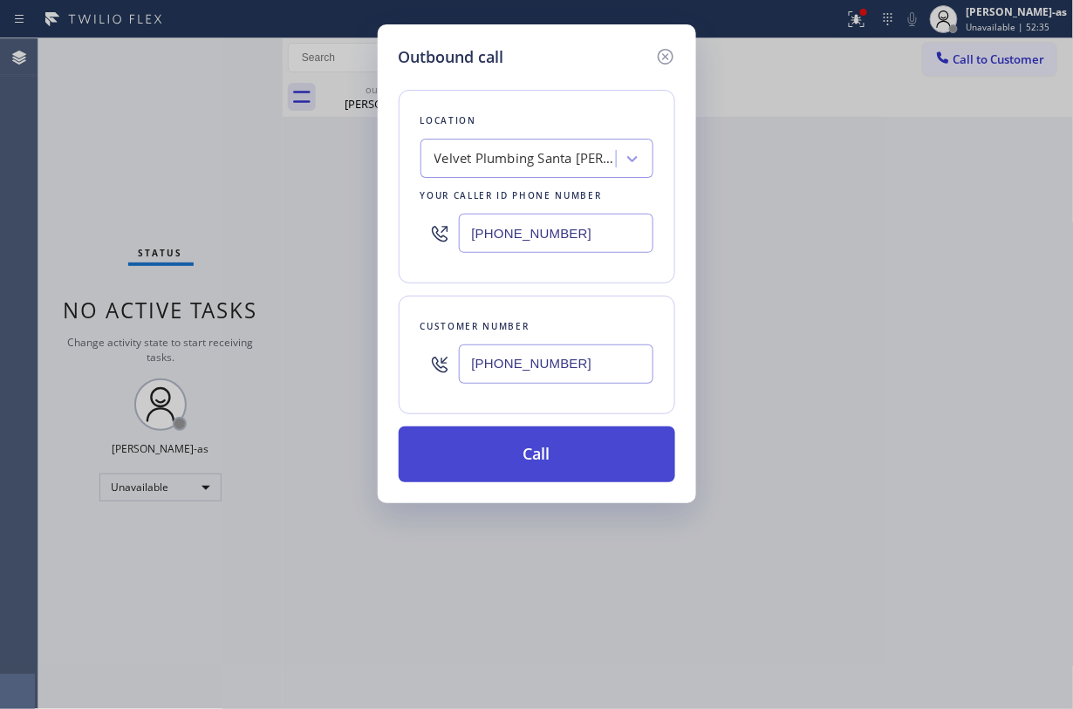
type input "(714) 981-8150"
click at [594, 451] on button "Call" at bounding box center [537, 455] width 277 height 56
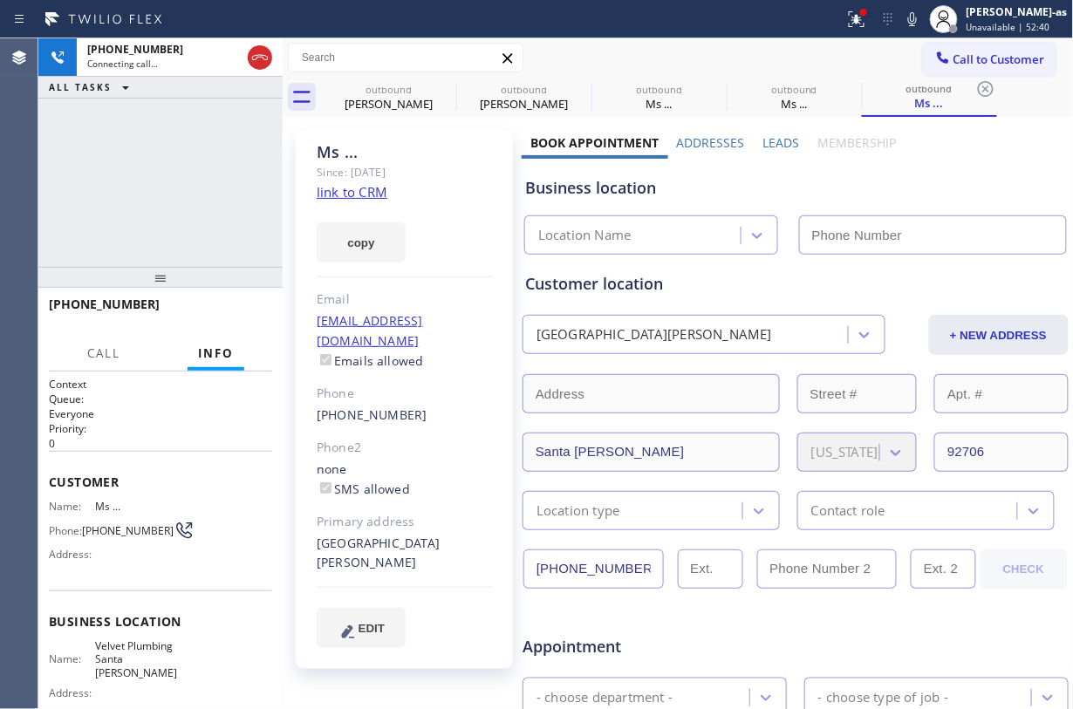
type input "(714) 294-2150"
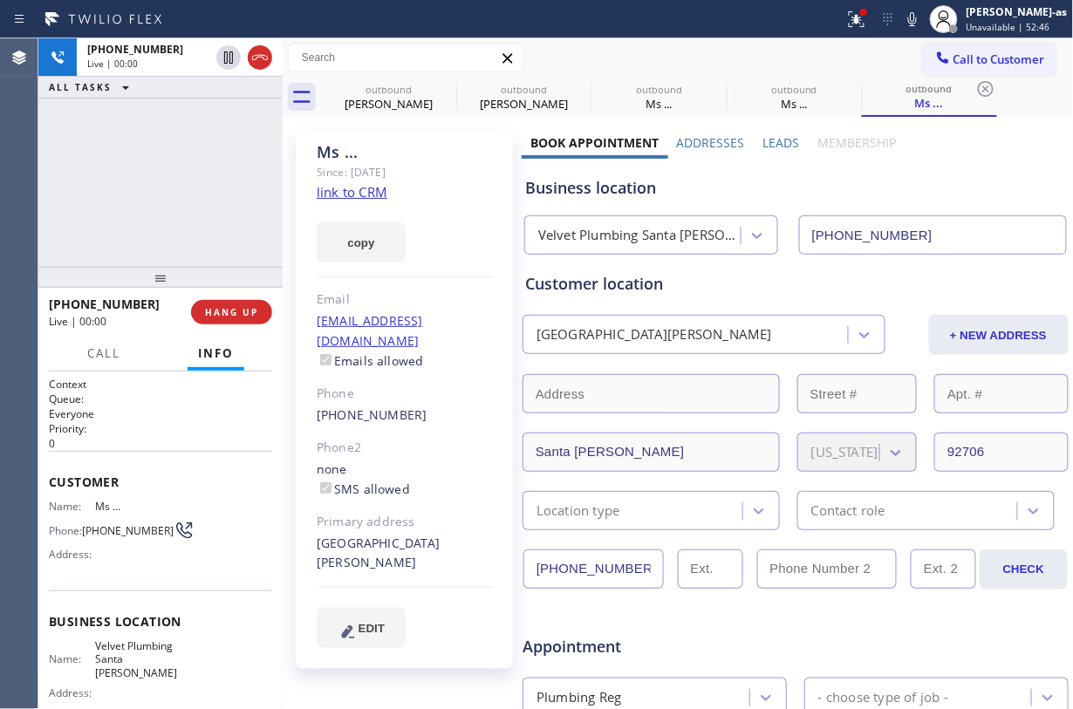
click at [179, 99] on div "+17149818150 Live | 00:00 ALL TASKS ALL TASKS ACTIVE TASKS TASKS IN WRAP UP" at bounding box center [160, 152] width 244 height 229
click at [257, 51] on icon at bounding box center [260, 57] width 21 height 21
drag, startPoint x: 190, startPoint y: 283, endPoint x: 230, endPoint y: 321, distance: 55.5
click at [190, 284] on div at bounding box center [160, 277] width 244 height 21
click at [230, 321] on button "HANG UP" at bounding box center [231, 313] width 81 height 24
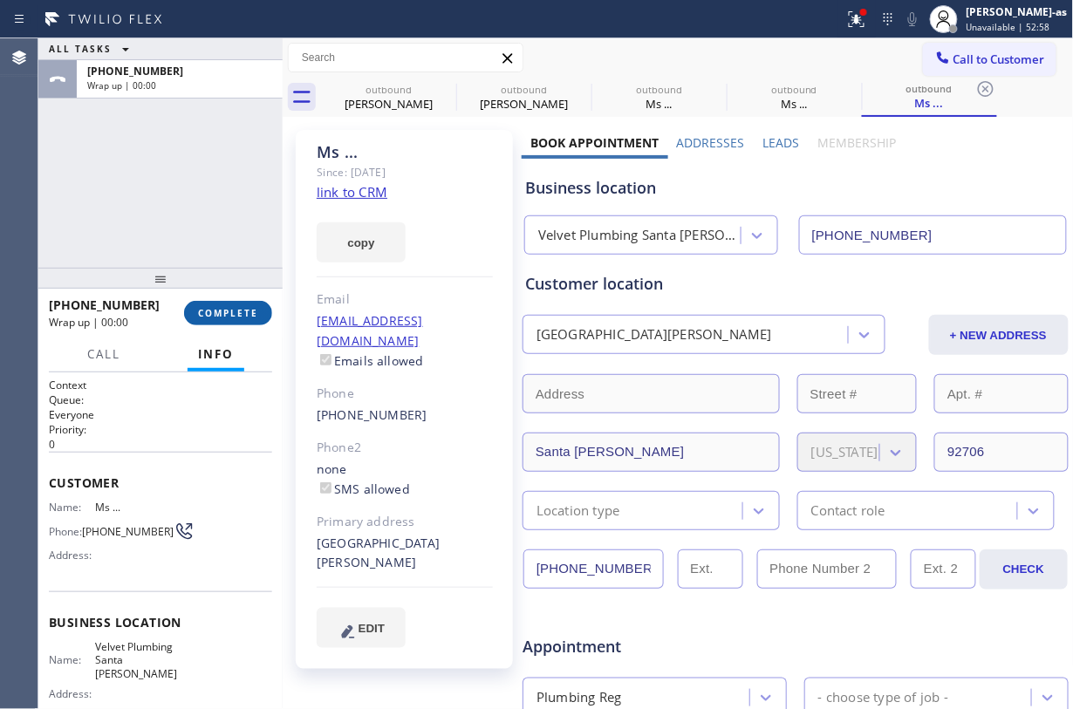
click at [230, 321] on button "COMPLETE" at bounding box center [228, 313] width 88 height 24
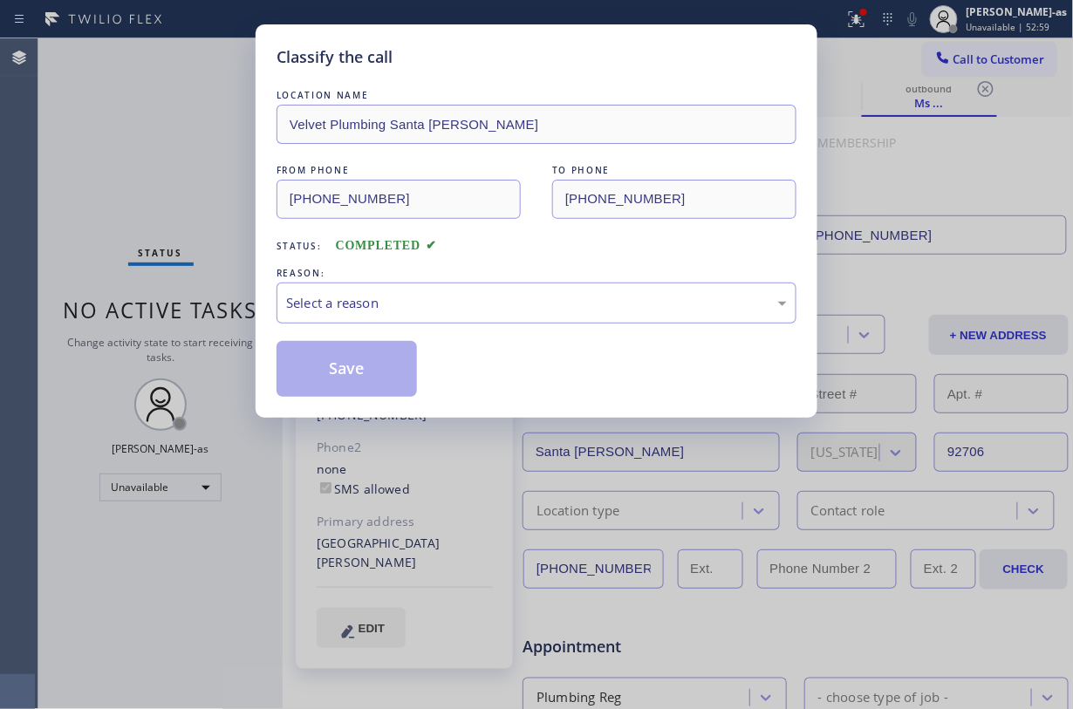
click at [231, 318] on div "Classify the call LOCATION NAME Velvet Plumbing Santa Ana FROM PHONE (714) 294-…" at bounding box center [536, 354] width 1073 height 709
click at [386, 294] on div "Select a reason" at bounding box center [536, 303] width 501 height 20
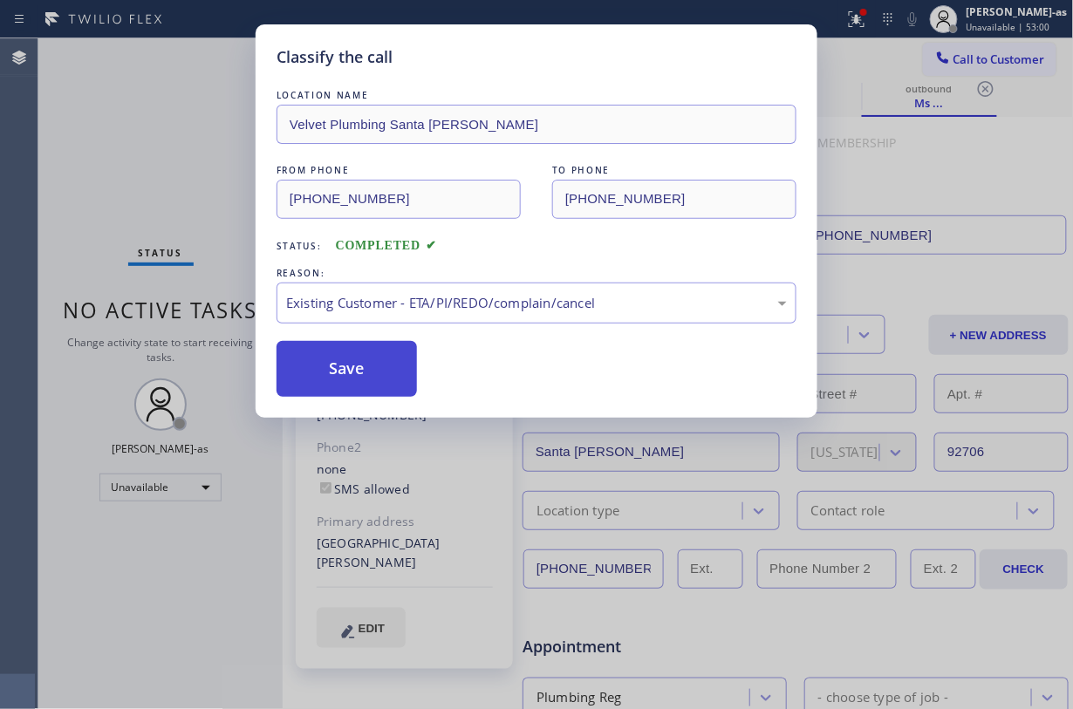
click at [367, 371] on button "Save" at bounding box center [347, 369] width 140 height 56
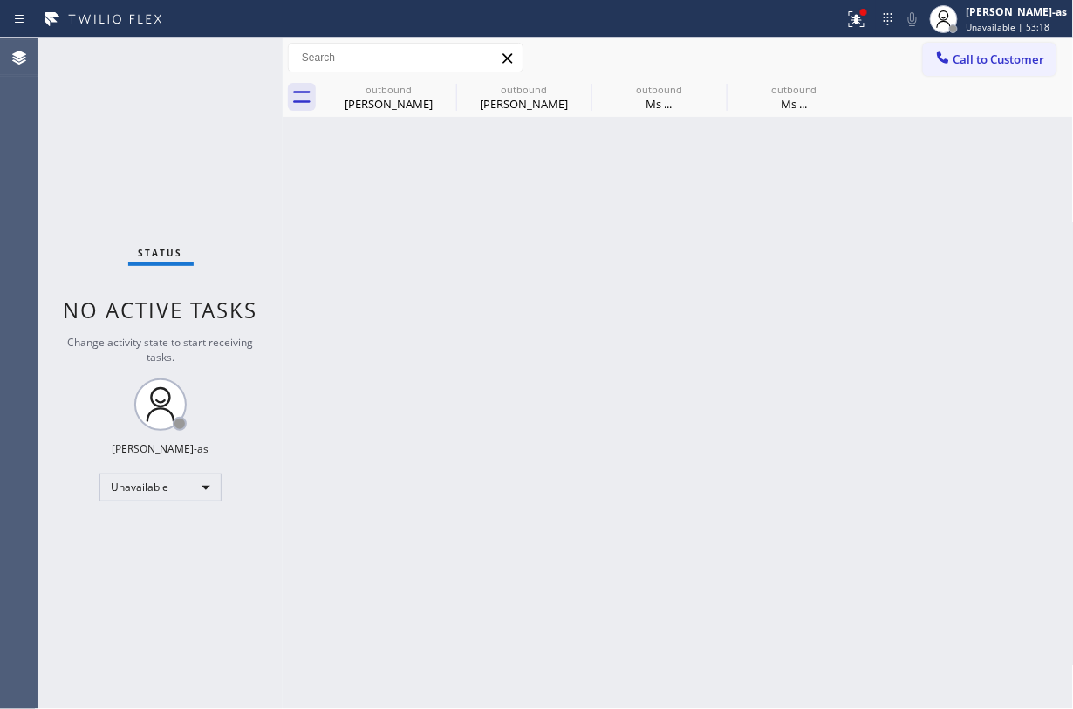
drag, startPoint x: 165, startPoint y: 161, endPoint x: 176, endPoint y: 161, distance: 11.4
click at [165, 161] on div "Status No active tasks Change activity state to start receiving tasks. Jesica J…" at bounding box center [160, 373] width 244 height 671
click at [804, 60] on span "Call to Customer" at bounding box center [1000, 59] width 92 height 16
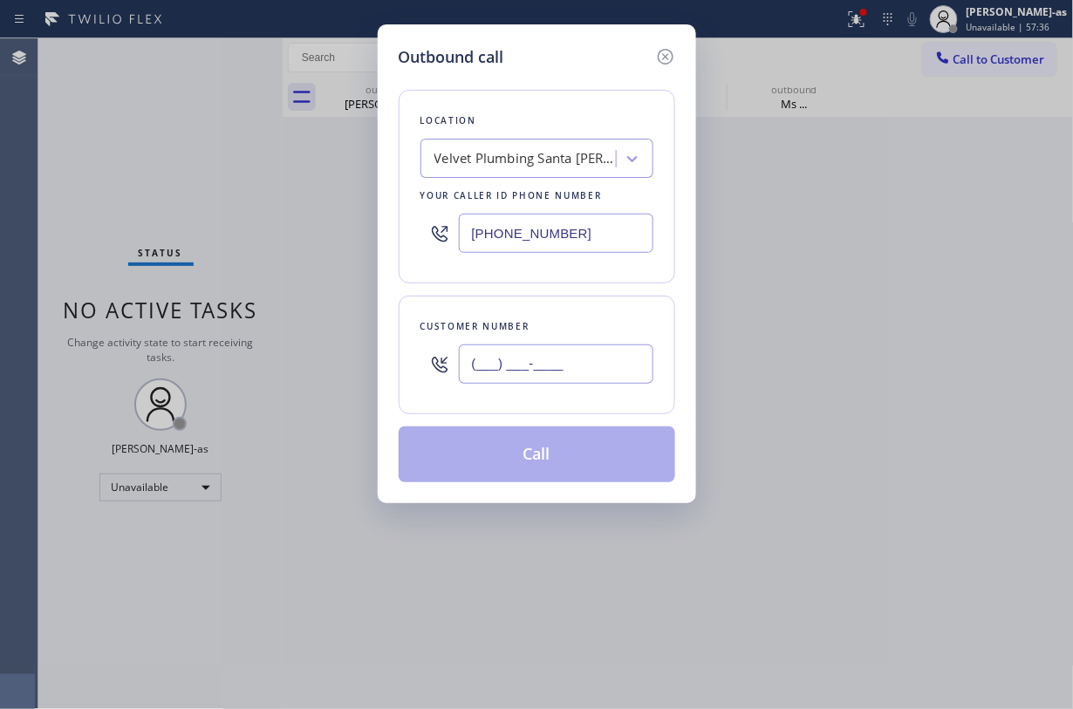
click at [534, 377] on input "(___) ___-____" at bounding box center [556, 364] width 195 height 39
paste input "608) 695-3416"
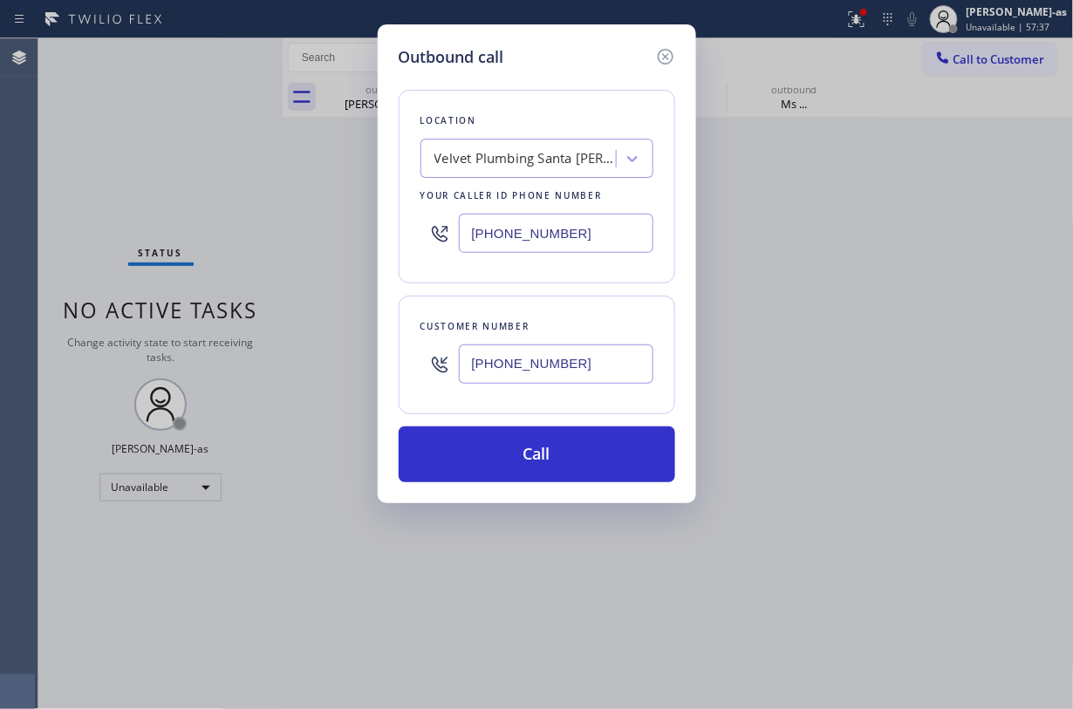
type input "(608) 695-3416"
click at [490, 166] on div "Velvet Plumbing Santa Ana" at bounding box center [525, 159] width 183 height 20
click at [558, 232] on input "(714) 294-2150" at bounding box center [556, 233] width 195 height 39
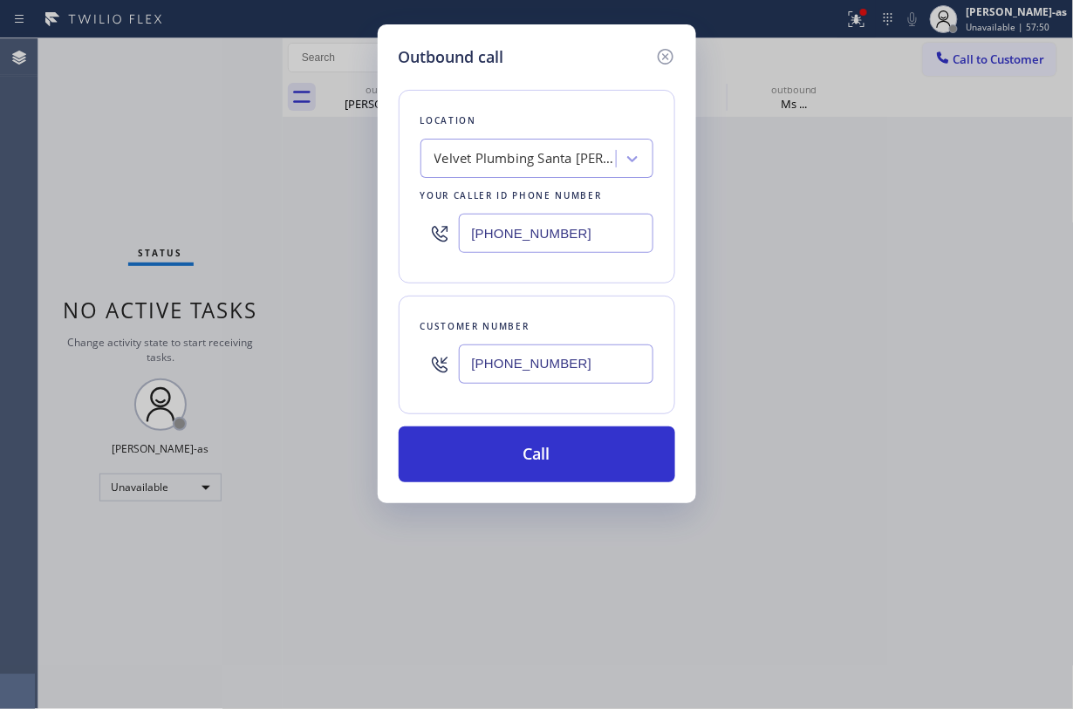
paste input "818) 691-1221"
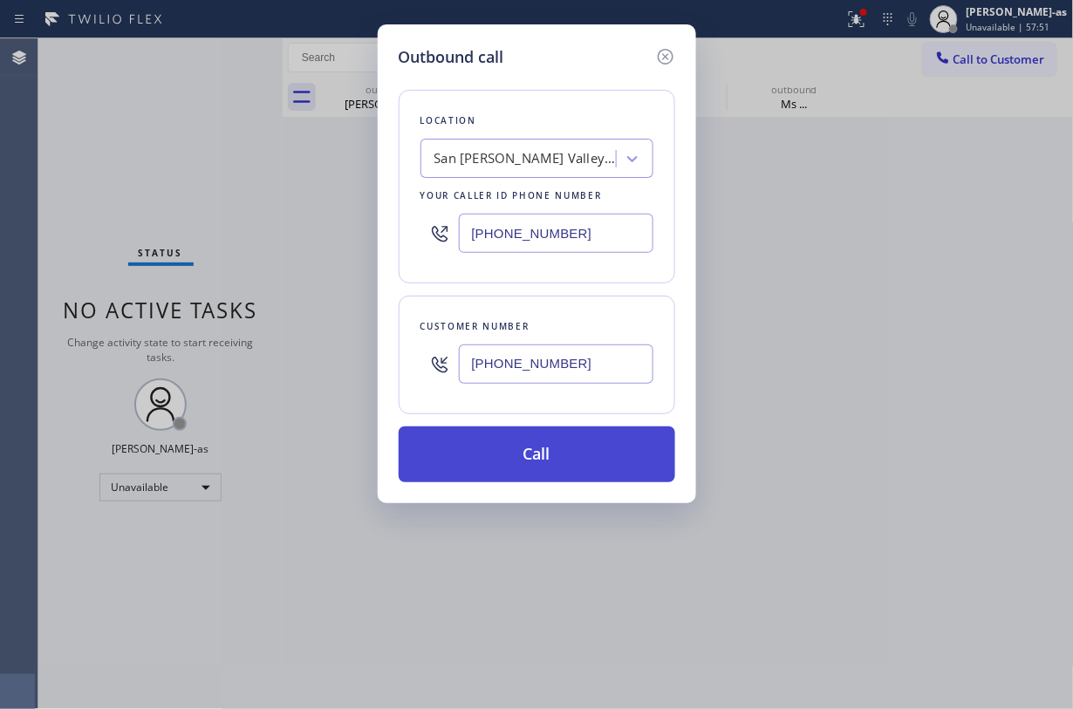
type input "(818) 691-1221"
click at [537, 443] on button "Call" at bounding box center [537, 455] width 277 height 56
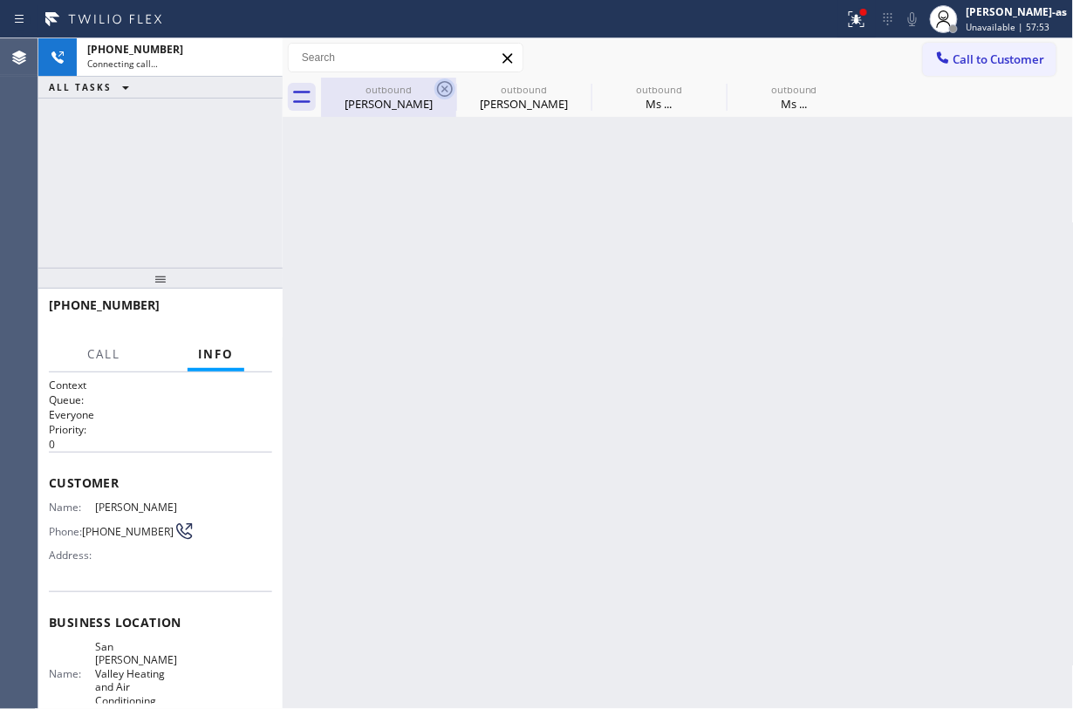
click at [380, 99] on div "Fred Dapp" at bounding box center [389, 104] width 132 height 16
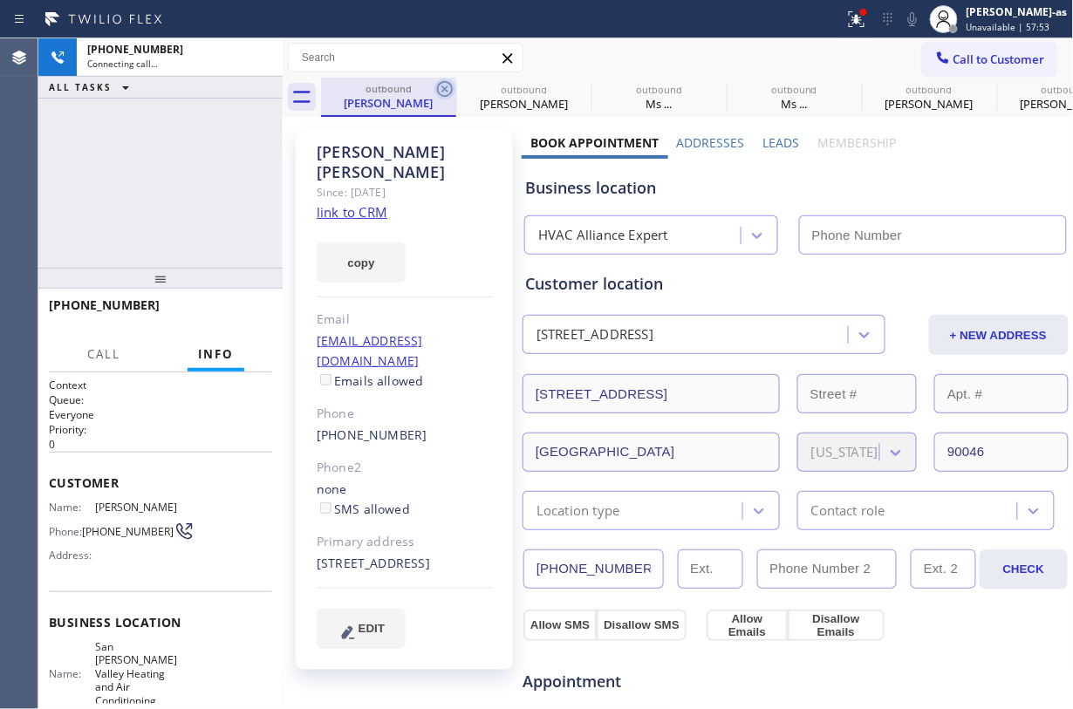
type input "(855) 999-4417"
click at [441, 92] on icon at bounding box center [445, 89] width 16 height 16
click at [0, 0] on icon at bounding box center [0, 0] width 0 height 0
type input "(714) 294-2150"
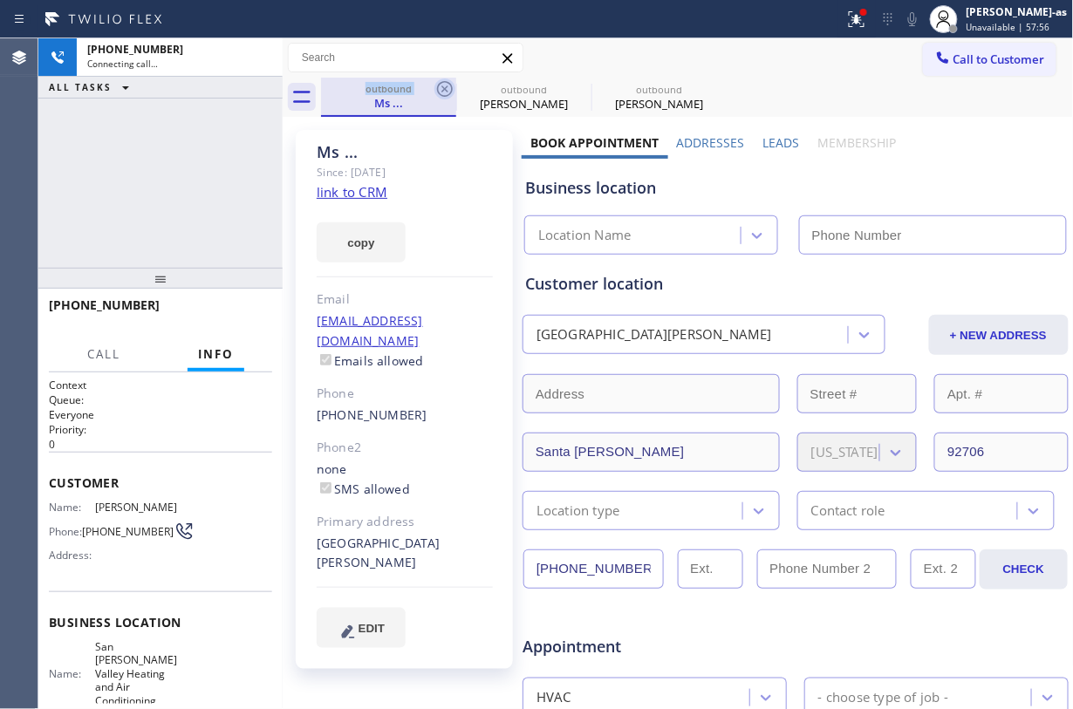
click at [441, 92] on icon at bounding box center [445, 89] width 16 height 16
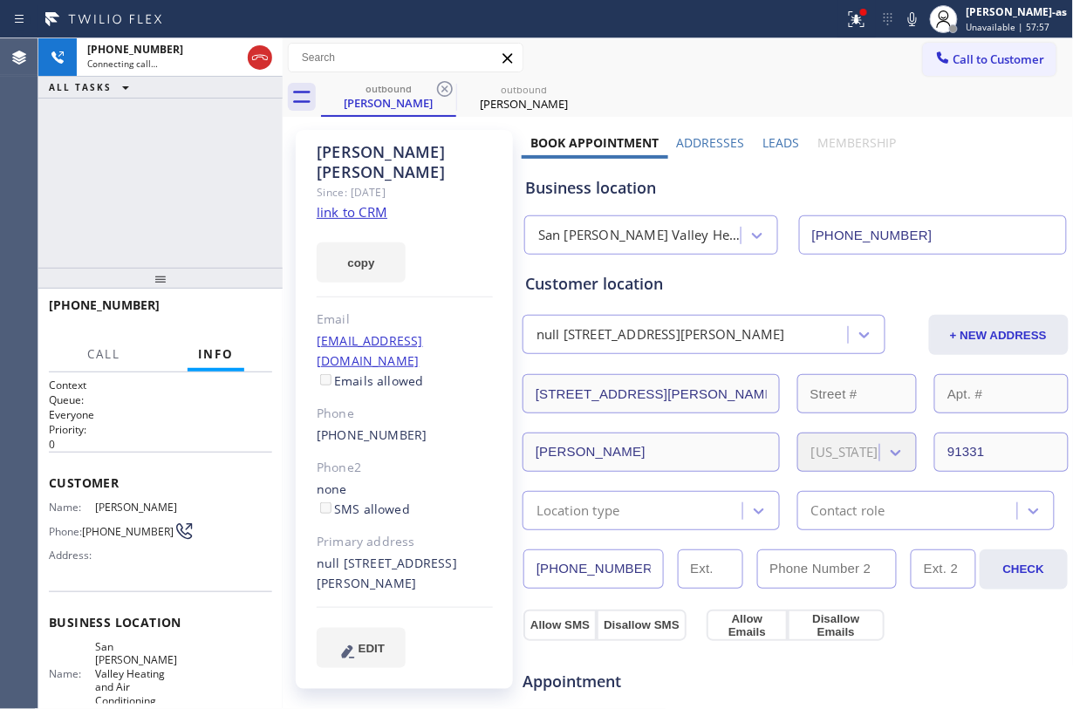
type input "(818) 691-1221"
click at [441, 92] on icon at bounding box center [445, 89] width 16 height 16
click at [208, 190] on div "+16086953416 Live | 00:00 ALL TASKS ALL TASKS ACTIVE TASKS TASKS IN WRAP UP" at bounding box center [160, 152] width 244 height 229
click at [208, 189] on div "+16086953416 Live | 00:03 ALL TASKS ALL TASKS ACTIVE TASKS TASKS IN WRAP UP" at bounding box center [160, 152] width 244 height 229
click at [238, 307] on span "HANG UP" at bounding box center [231, 313] width 53 height 12
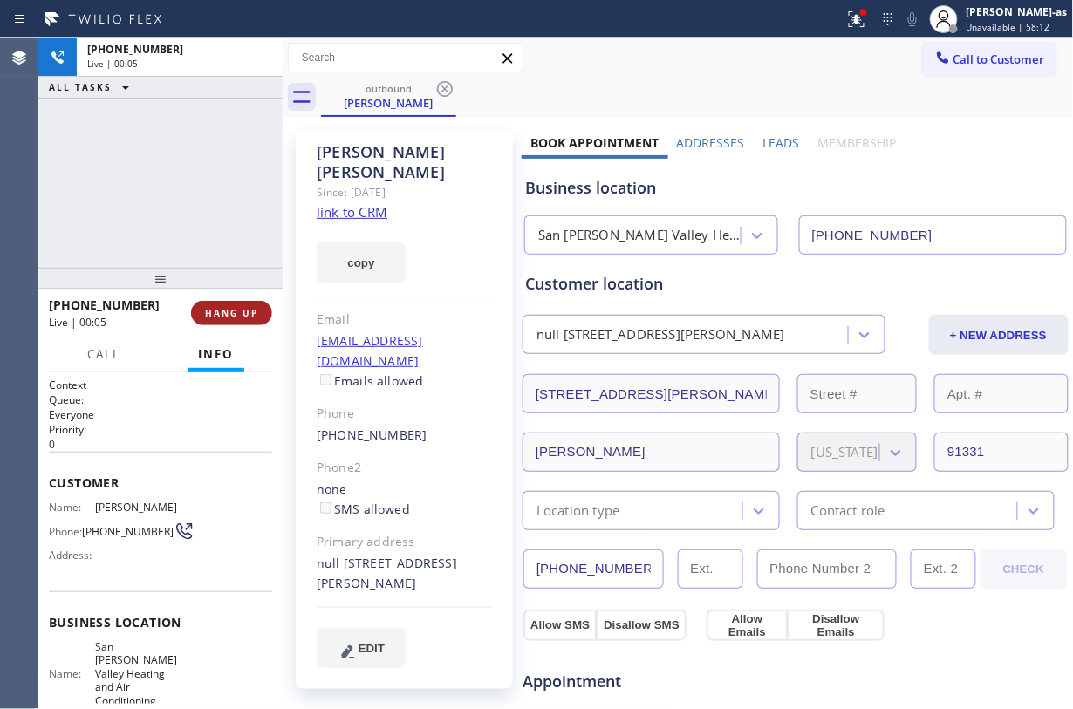
click at [238, 307] on span "HANG UP" at bounding box center [231, 313] width 53 height 12
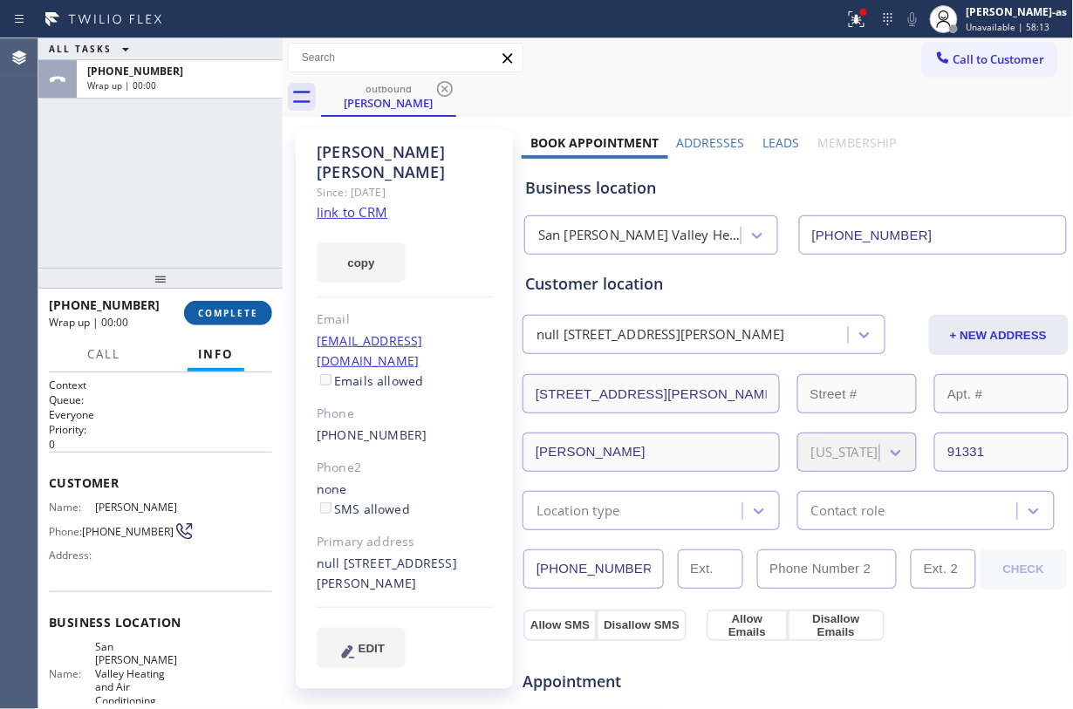
click at [238, 307] on span "COMPLETE" at bounding box center [228, 313] width 60 height 12
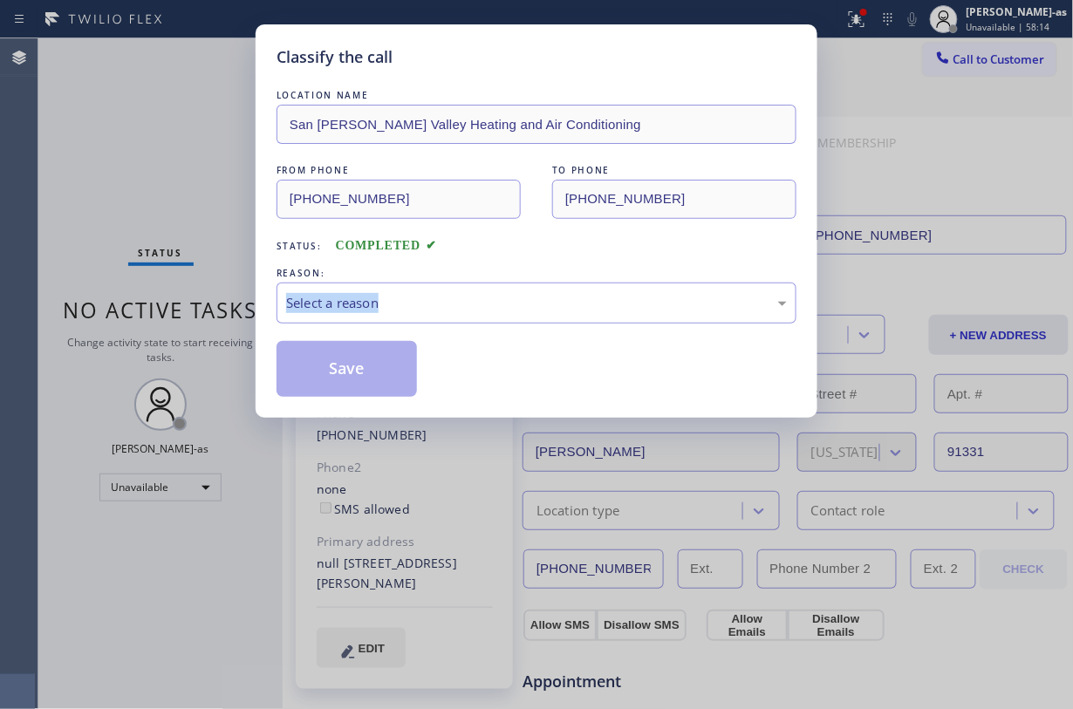
click at [238, 307] on div "Classify the call LOCATION NAME San Fernando Valley Heating and Air Conditionin…" at bounding box center [536, 354] width 1073 height 709
click at [428, 294] on div "Select a reason" at bounding box center [536, 303] width 501 height 20
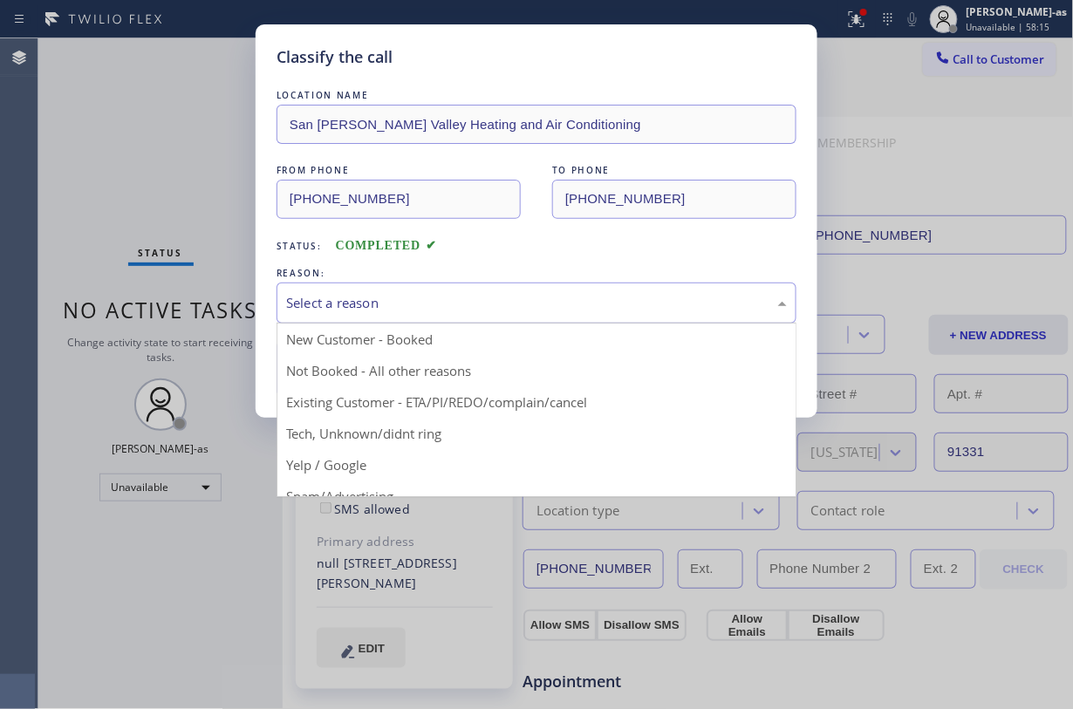
drag, startPoint x: 507, startPoint y: 401, endPoint x: 387, endPoint y: 379, distance: 121.7
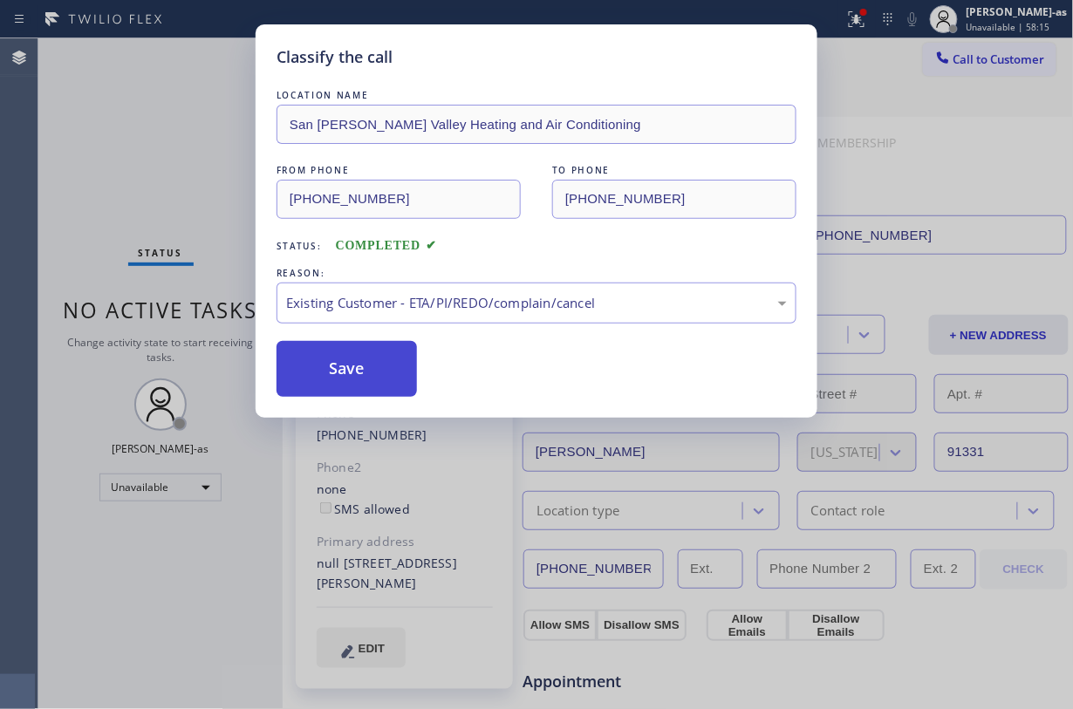
click at [325, 377] on button "Save" at bounding box center [347, 369] width 140 height 56
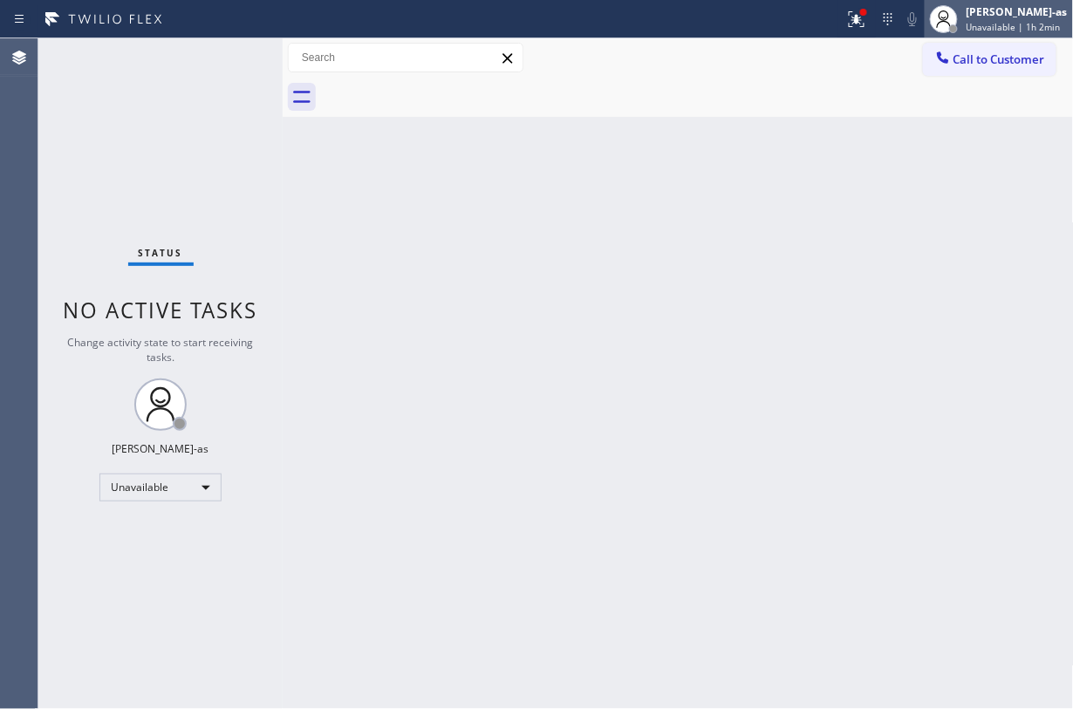
click at [804, 36] on div "Jesica Jumao-as Unavailable | 1h 2min" at bounding box center [999, 19] width 148 height 38
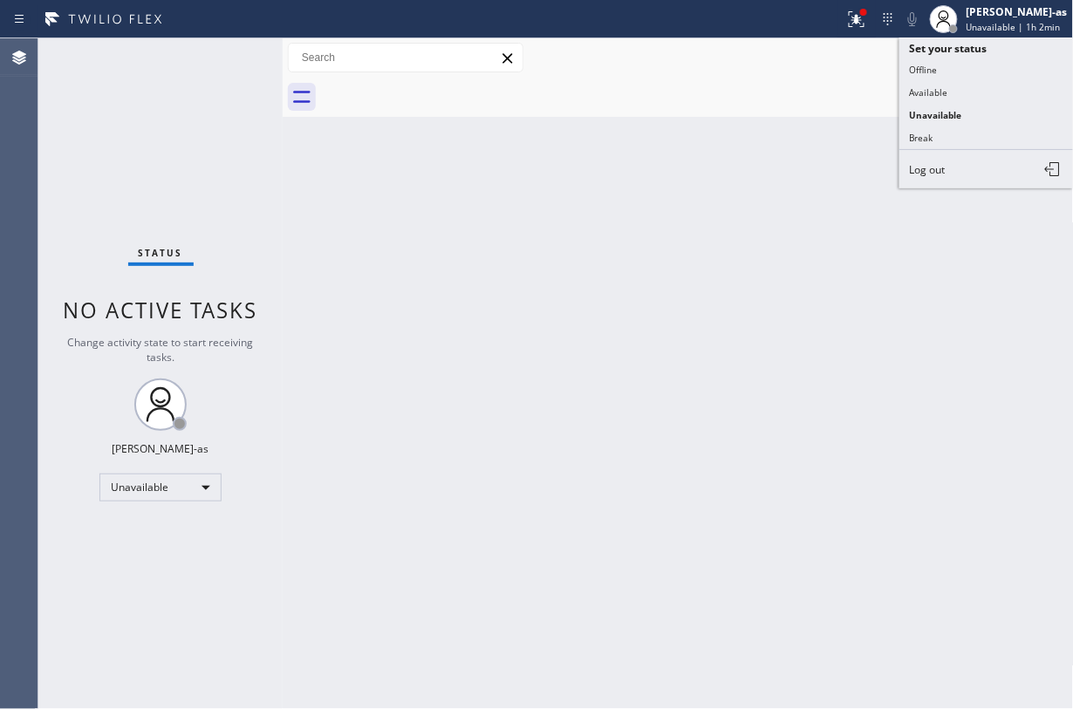
drag, startPoint x: 770, startPoint y: 80, endPoint x: 1030, endPoint y: 43, distance: 262.7
click at [796, 74] on div "Call to Customer Outbound call Location San Fernando Valley Heating and Air Con…" at bounding box center [678, 77] width 791 height 79
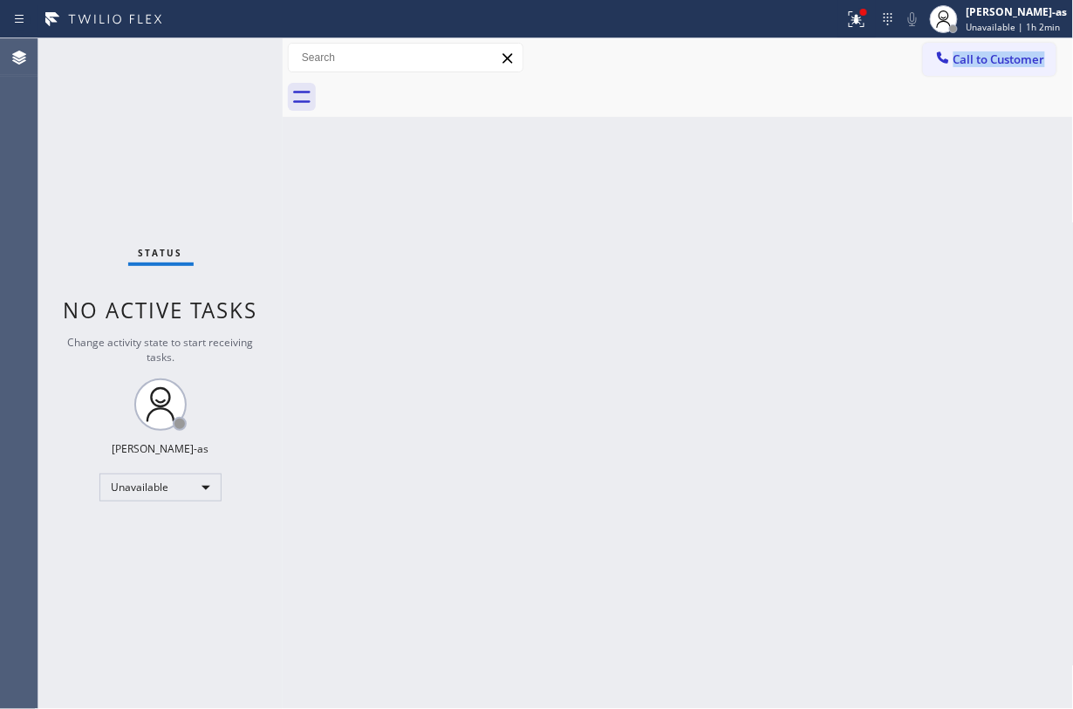
click at [804, 43] on button "Call to Customer" at bounding box center [989, 59] width 133 height 33
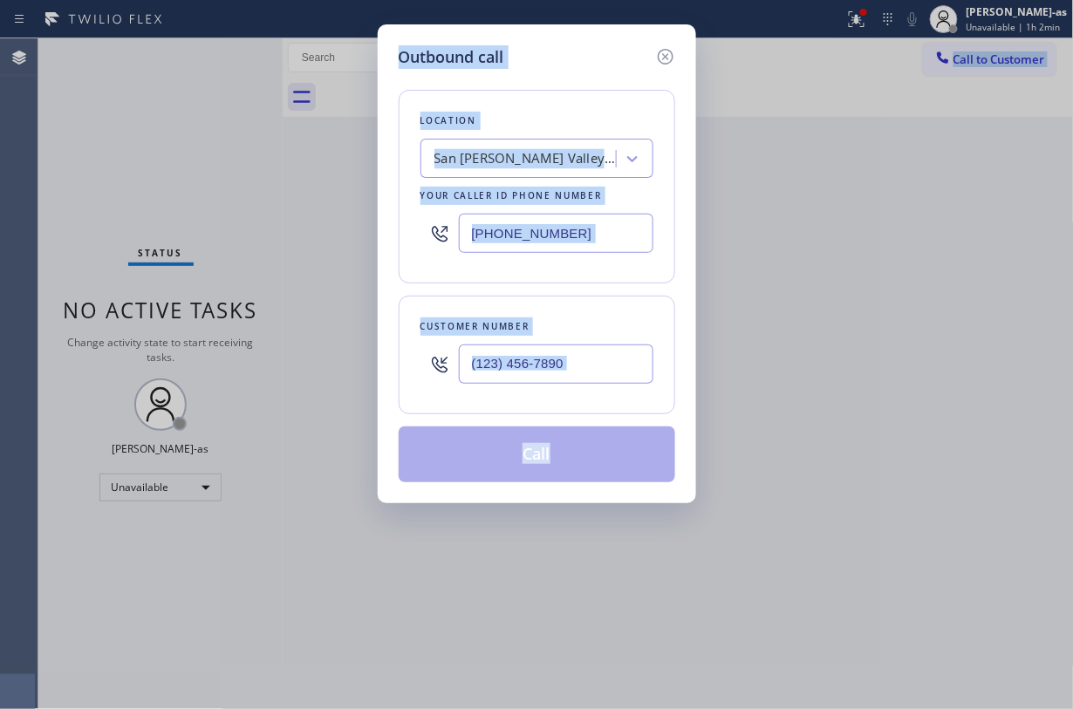
click at [626, 286] on div "Location San Fernando Valley Heating and Air Conditioning Your caller id phone …" at bounding box center [537, 276] width 277 height 414
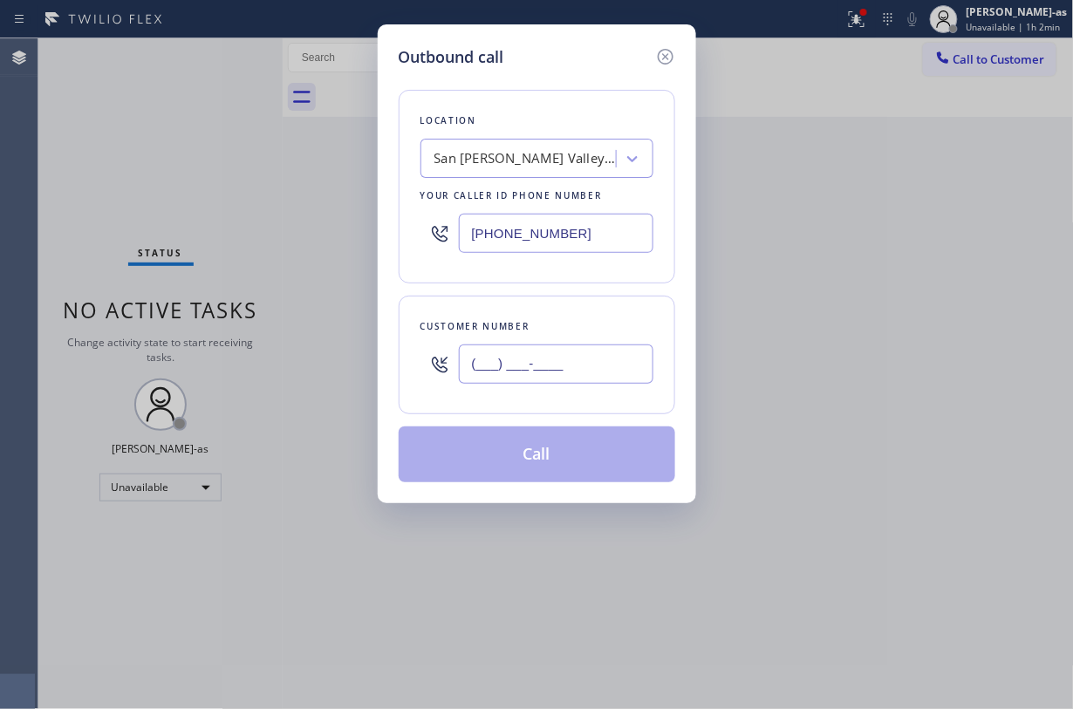
click at [563, 368] on input "(___) ___-____" at bounding box center [556, 364] width 195 height 39
paste input "818) 624-2149"
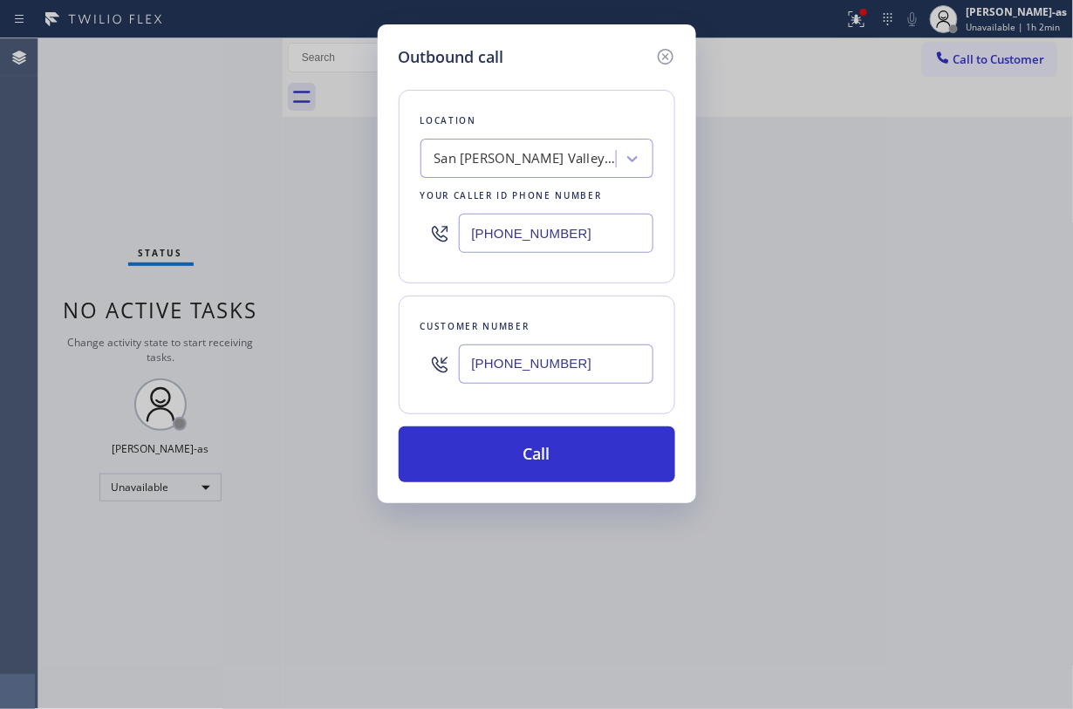
type input "(818) 624-2149"
click at [524, 166] on div "San Fernando Valley Heating and Air Conditioning" at bounding box center [525, 159] width 183 height 20
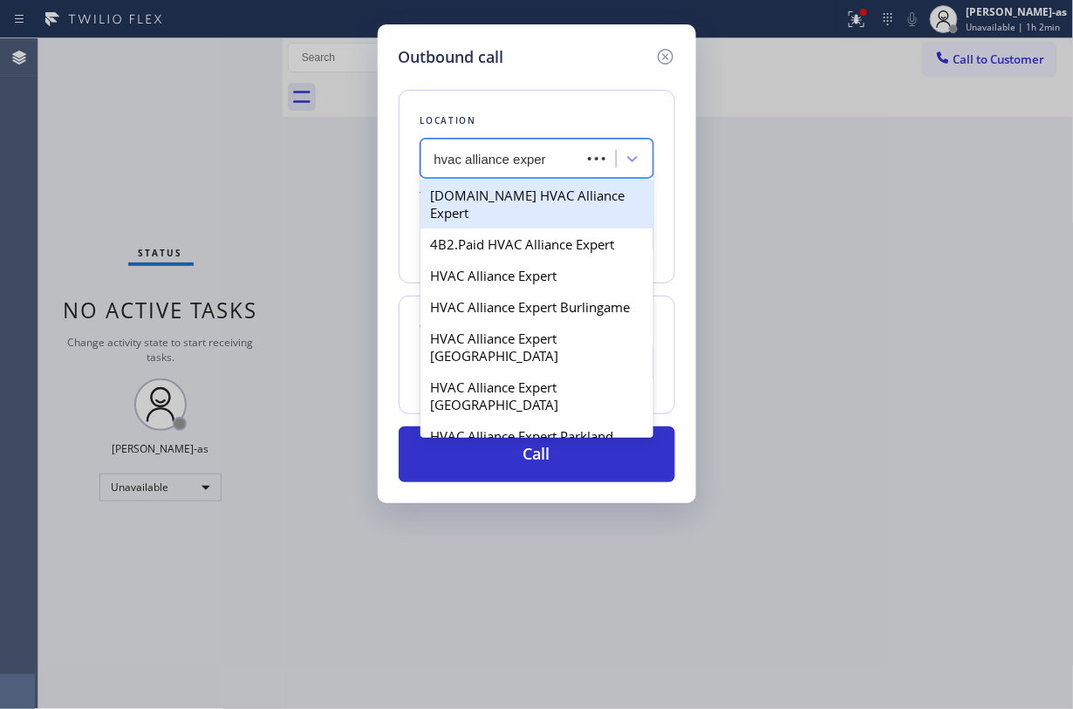
type input "hvac alliance expert"
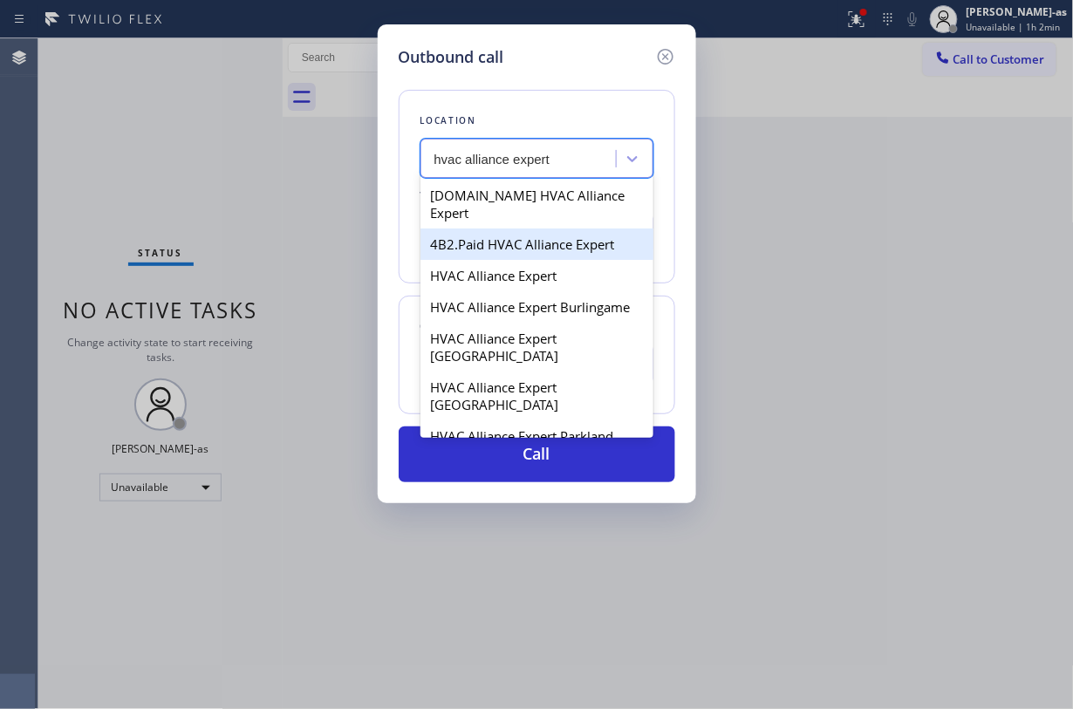
click at [475, 230] on div "4B2.Paid HVAC Alliance Expert" at bounding box center [537, 244] width 233 height 31
type input "(855) 999-4417"
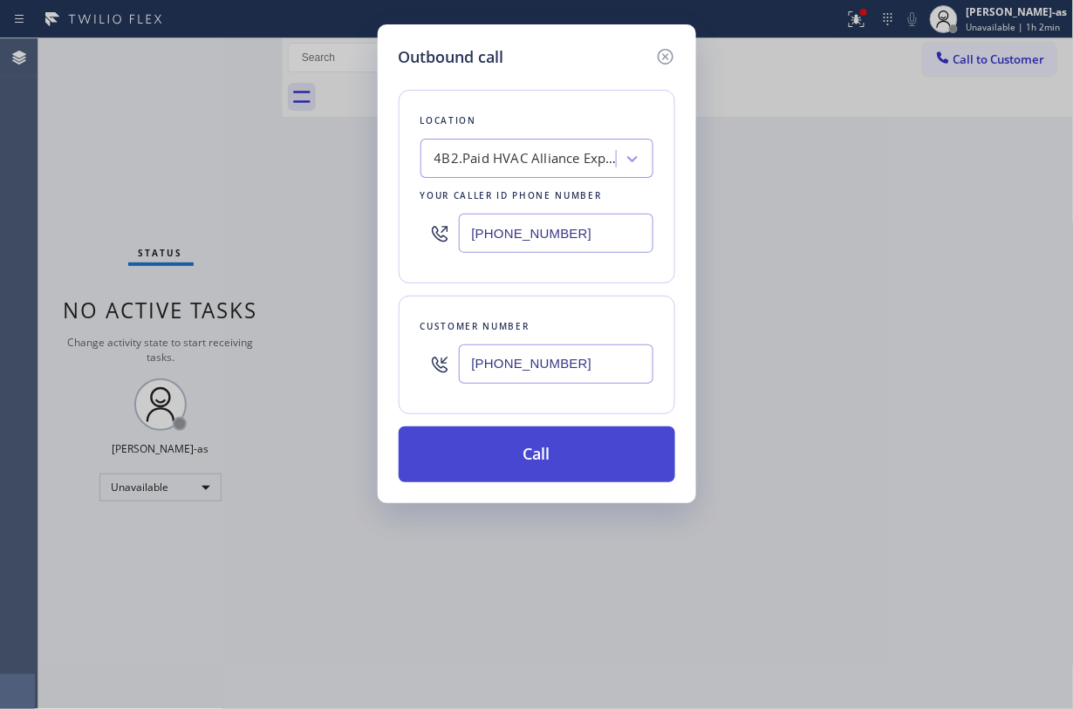
click at [546, 458] on button "Call" at bounding box center [537, 455] width 277 height 56
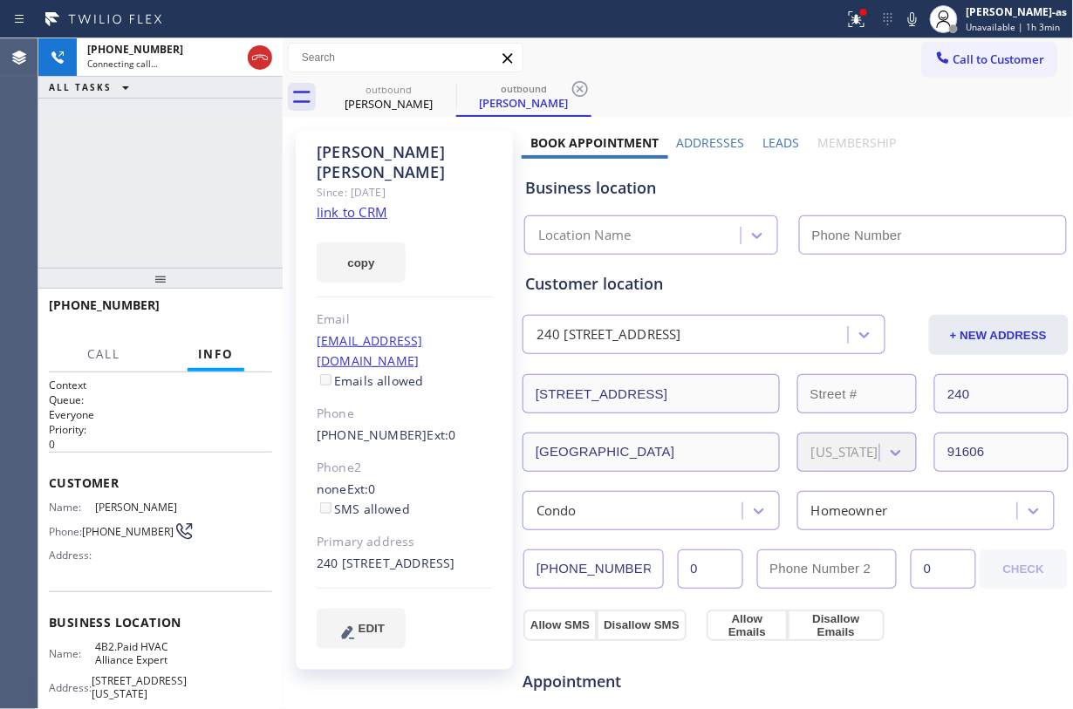
type input "(855) 999-4417"
drag, startPoint x: 178, startPoint y: 204, endPoint x: 187, endPoint y: 202, distance: 8.9
click at [178, 204] on div "+18186242149 Connecting call… ALL TASKS ALL TASKS ACTIVE TASKS TASKS IN WRAP UP" at bounding box center [160, 152] width 244 height 229
drag, startPoint x: 203, startPoint y: 140, endPoint x: 366, endPoint y: 86, distance: 171.9
click at [204, 138] on div "+18186242149 Connecting call… ALL TASKS ALL TASKS ACTIVE TASKS TASKS IN WRAP UP" at bounding box center [160, 152] width 244 height 229
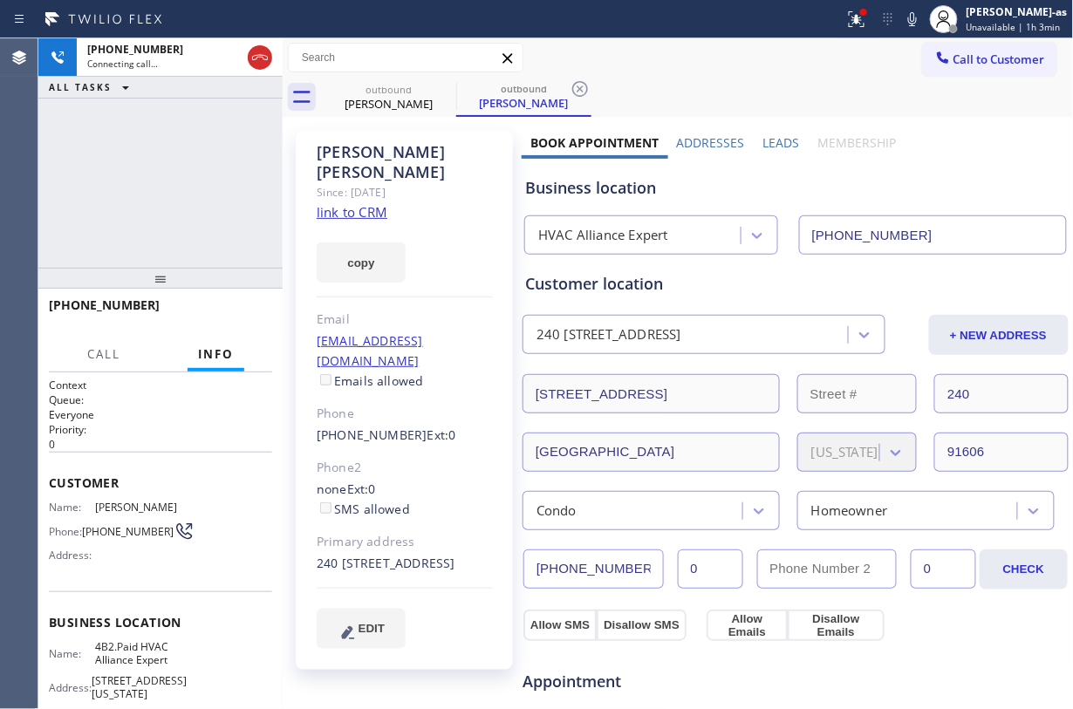
click at [356, 203] on link "link to CRM" at bounding box center [352, 211] width 71 height 17
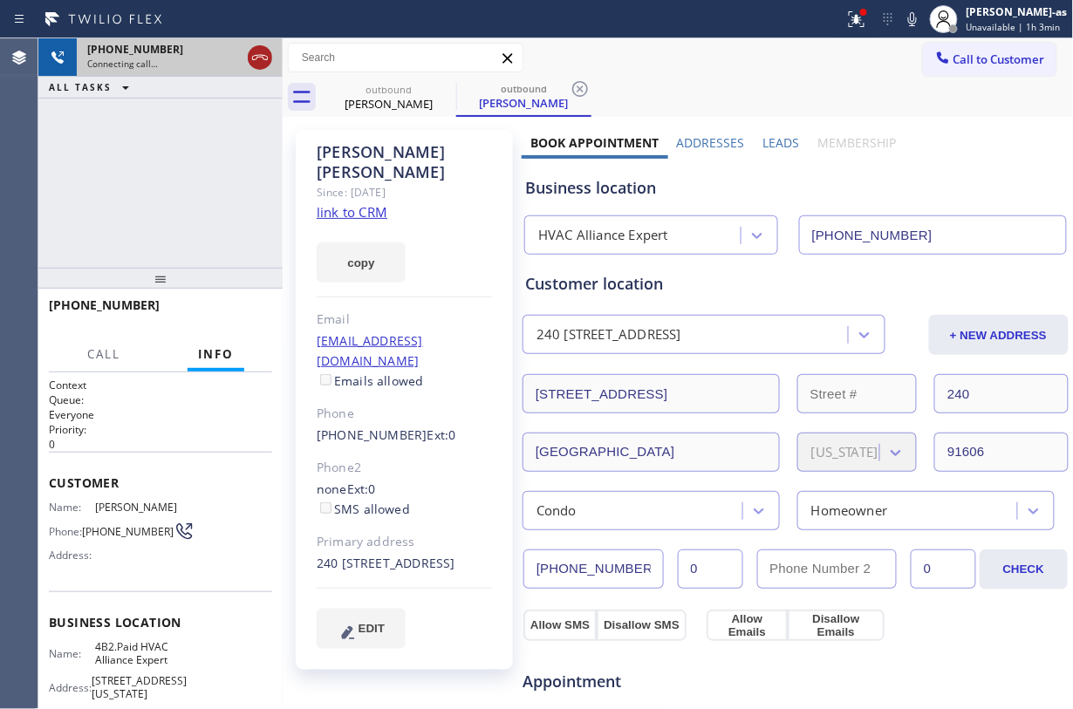
click at [259, 60] on icon at bounding box center [260, 57] width 21 height 21
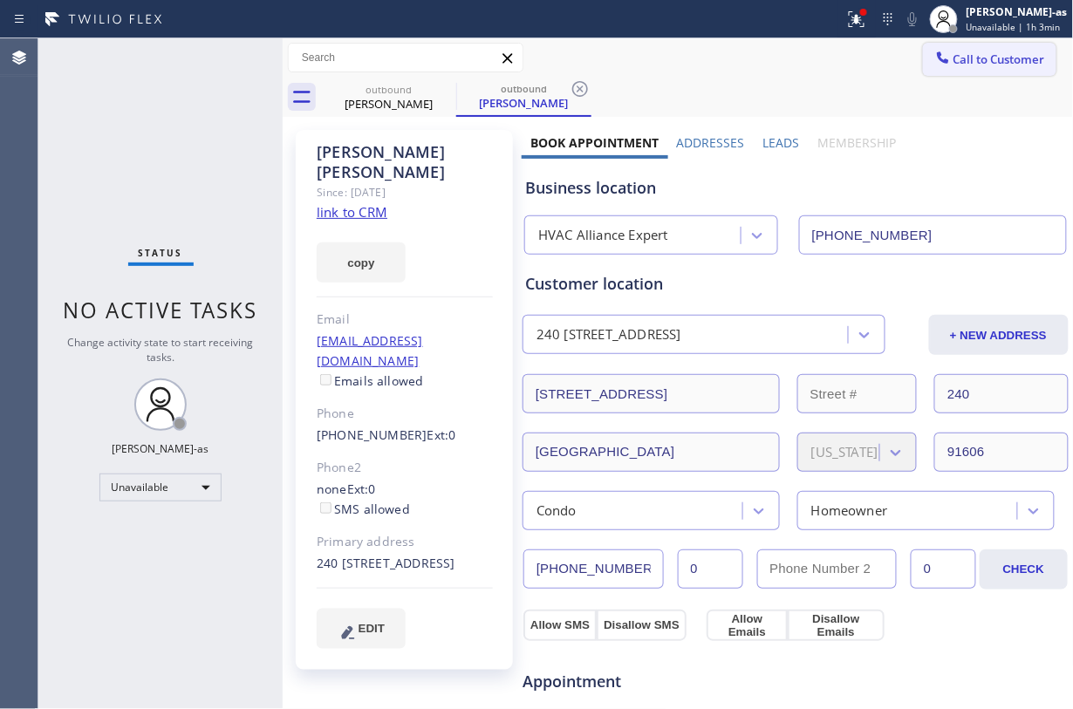
click at [804, 56] on span "Call to Customer" at bounding box center [1000, 59] width 92 height 16
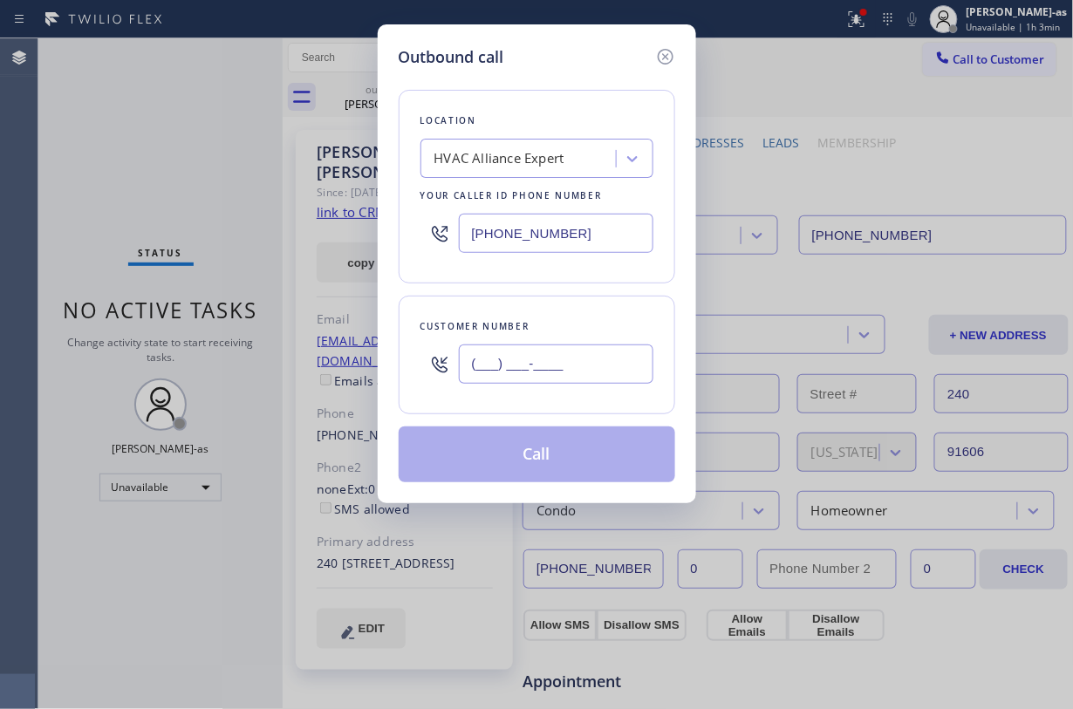
click at [543, 364] on input "(___) ___-____" at bounding box center [556, 364] width 195 height 39
paste input "818) 624-2149"
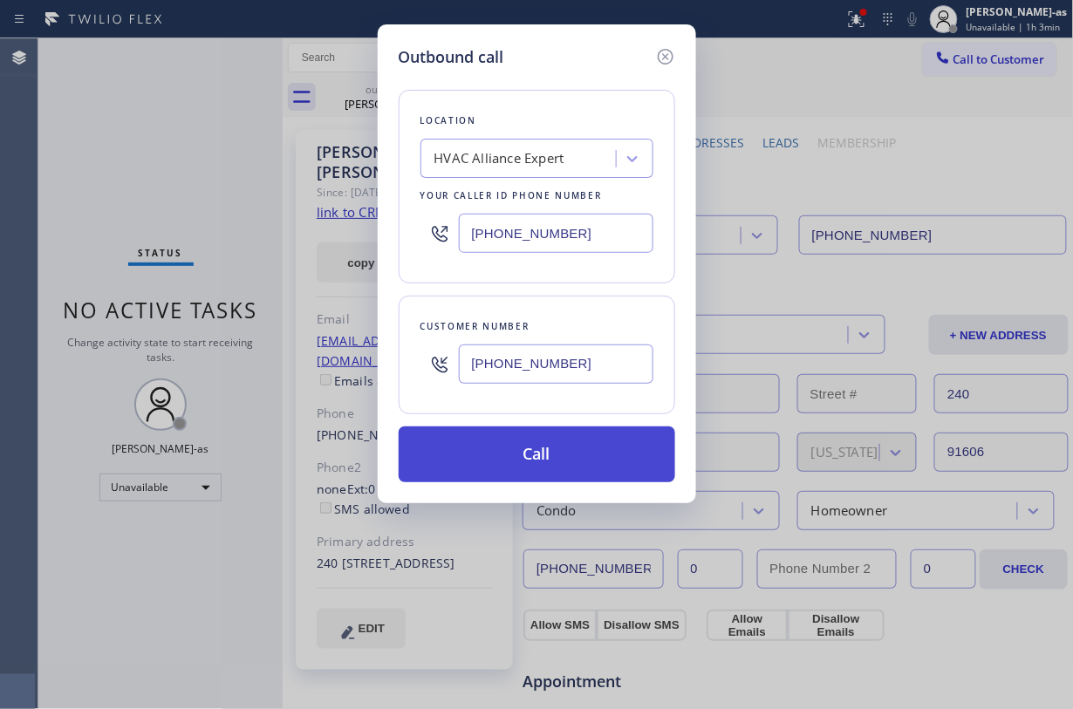
type input "(818) 624-2149"
click at [538, 458] on button "Call" at bounding box center [537, 455] width 277 height 56
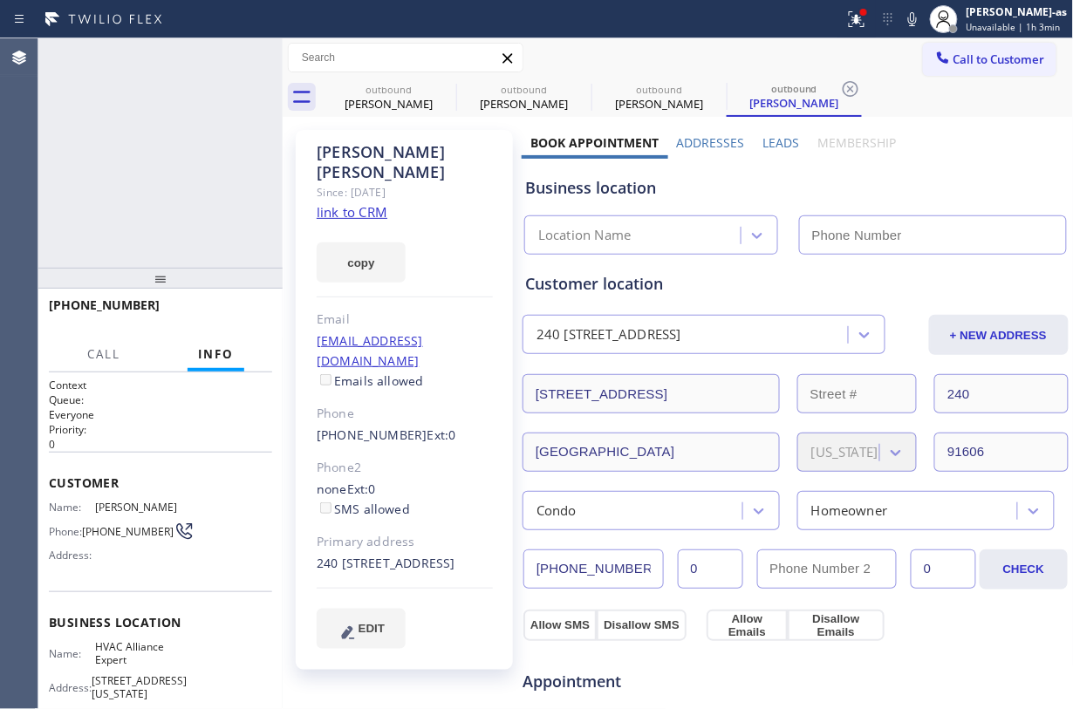
type input "(855) 999-4417"
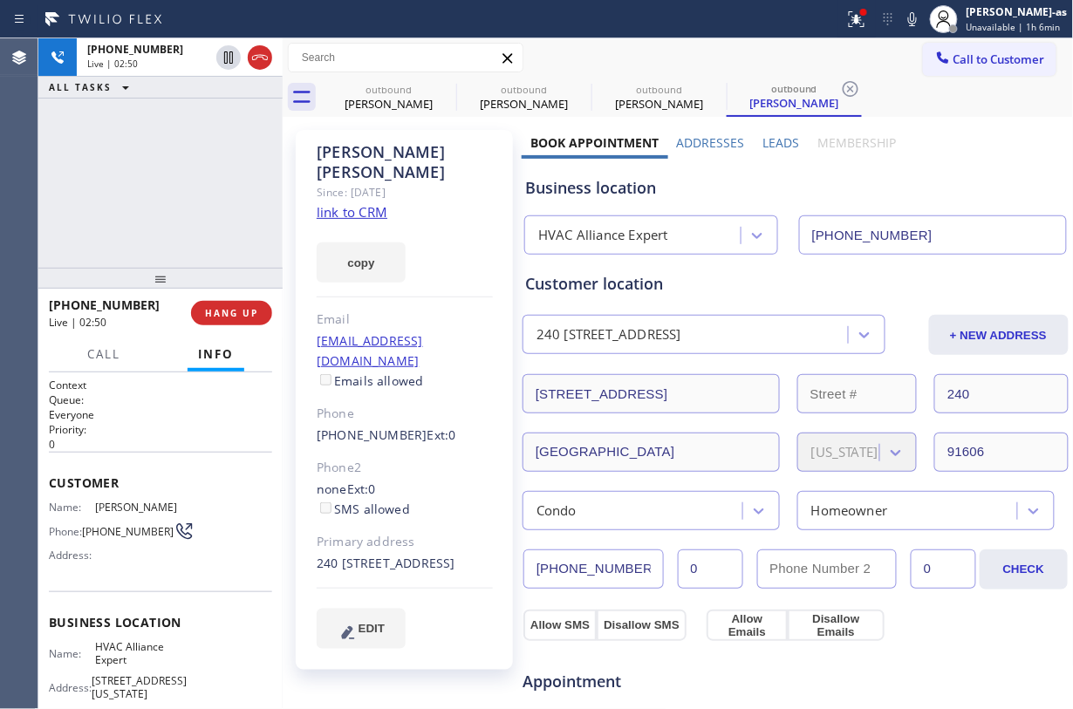
drag, startPoint x: 136, startPoint y: 178, endPoint x: 291, endPoint y: 185, distance: 154.6
click at [137, 176] on div "+18186242149 Live | 02:50 ALL TASKS ALL TASKS ACTIVE TASKS TASKS IN WRAP UP" at bounding box center [160, 152] width 244 height 229
drag, startPoint x: 194, startPoint y: 183, endPoint x: 202, endPoint y: 182, distance: 8.8
click at [194, 182] on div "+18186242149 Live | 02:51 ALL TASKS ALL TASKS ACTIVE TASKS TASKS IN WRAP UP" at bounding box center [160, 152] width 244 height 229
click at [228, 311] on span "HANG UP" at bounding box center [231, 313] width 53 height 12
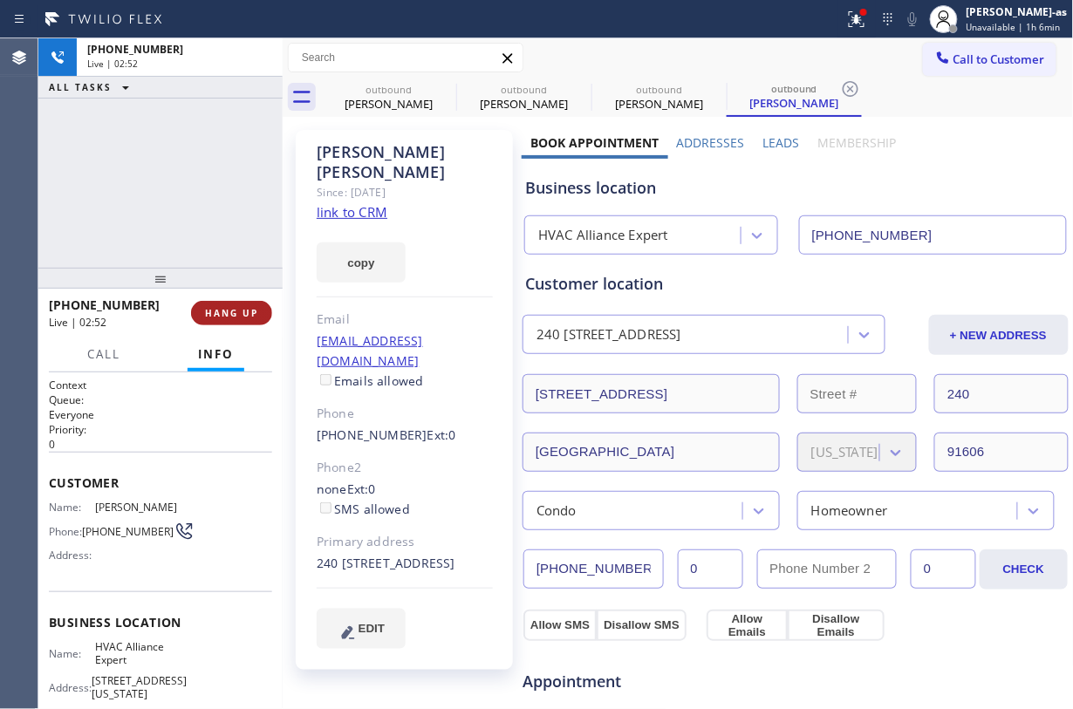
click at [228, 311] on span "HANG UP" at bounding box center [231, 313] width 53 height 12
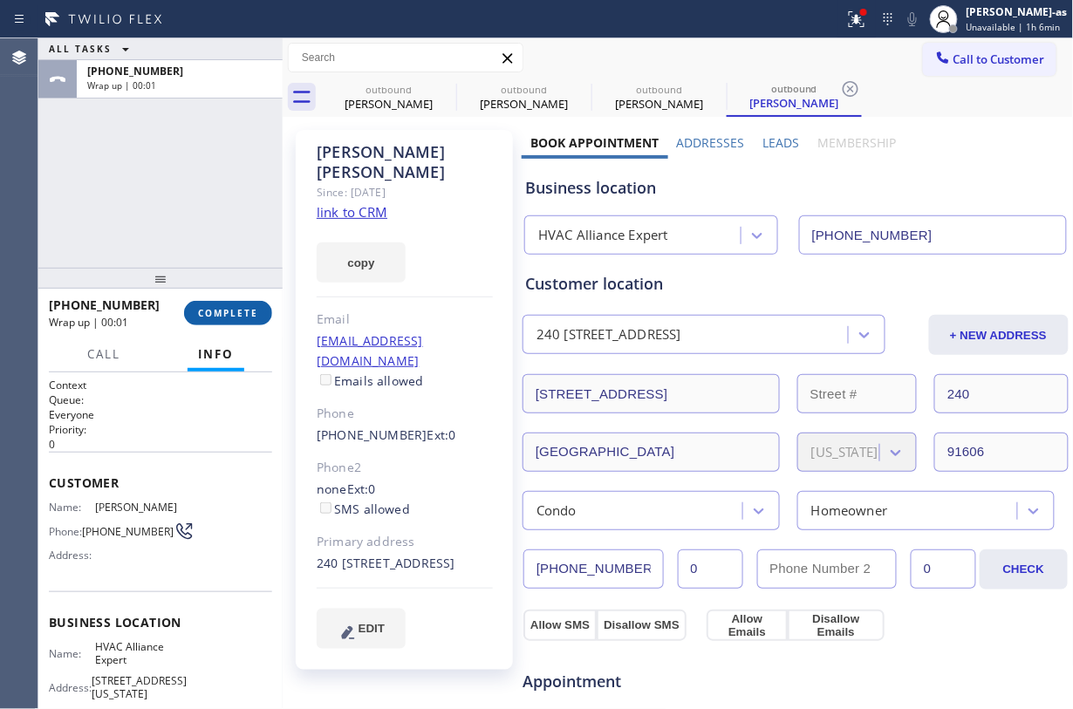
click at [228, 311] on span "COMPLETE" at bounding box center [228, 313] width 60 height 12
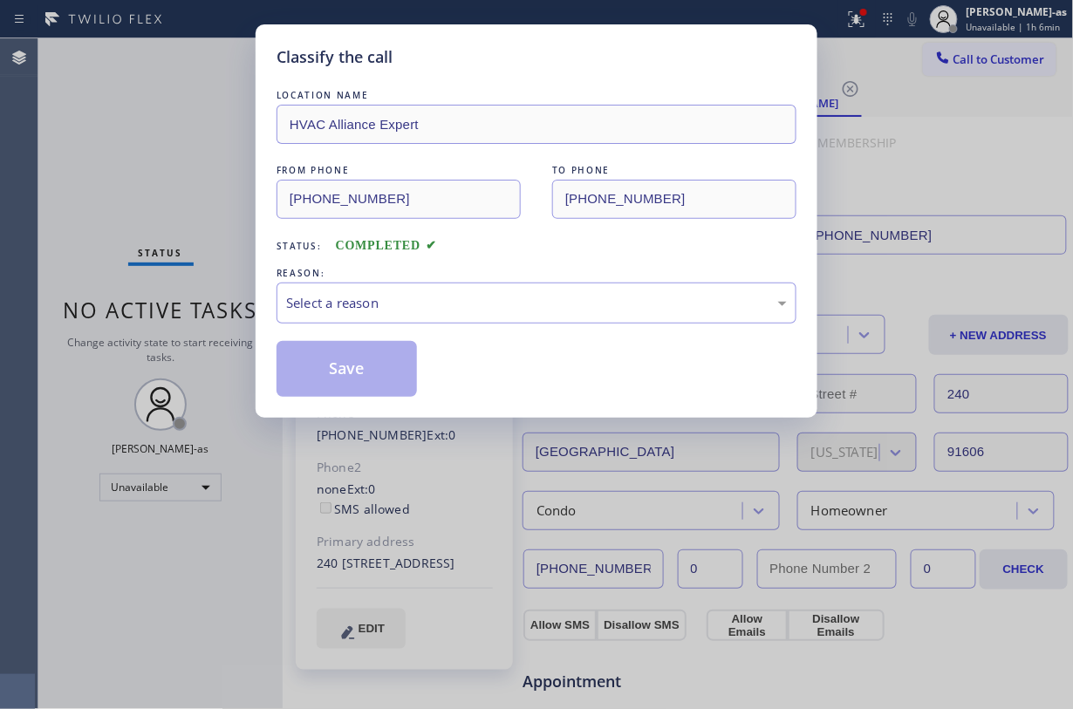
drag, startPoint x: 228, startPoint y: 311, endPoint x: 154, endPoint y: 225, distance: 113.8
click at [228, 311] on div "Classify the call LOCATION NAME HVAC Alliance Expert FROM PHONE (855) 999-4417 …" at bounding box center [536, 354] width 1073 height 709
click at [490, 262] on div "LOCATION NAME HVAC Alliance Expert FROM PHONE (855) 999-4417 TO PHONE (818) 624…" at bounding box center [537, 241] width 520 height 311
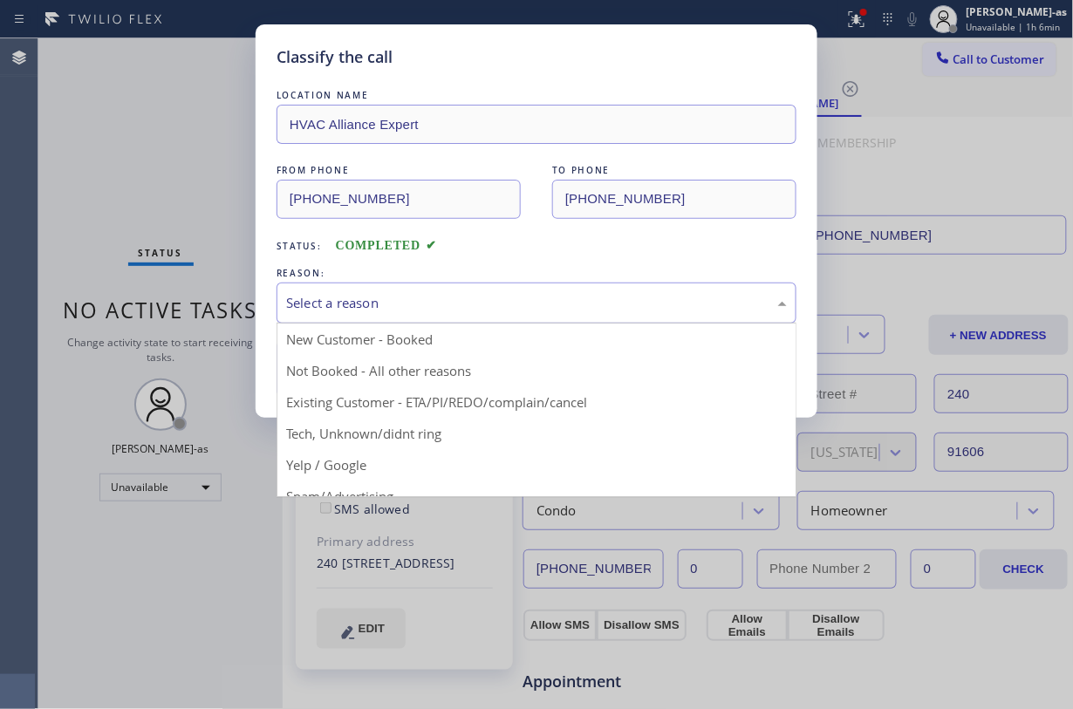
click at [479, 311] on div "Select a reason" at bounding box center [536, 303] width 501 height 20
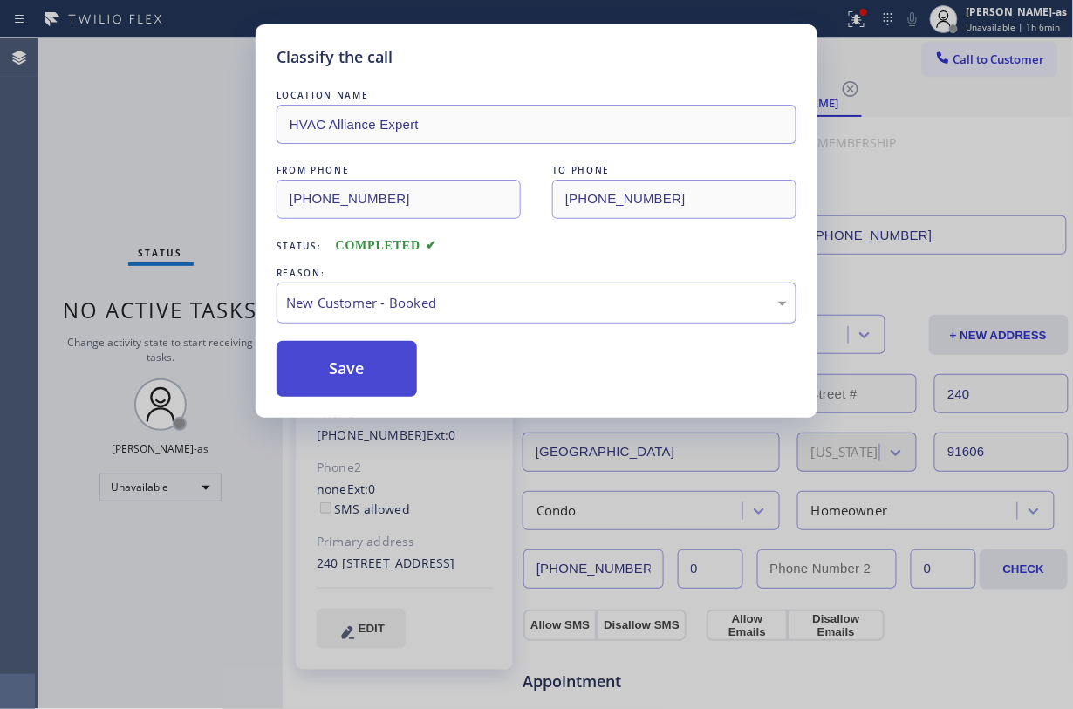
click at [379, 368] on button "Save" at bounding box center [347, 369] width 140 height 56
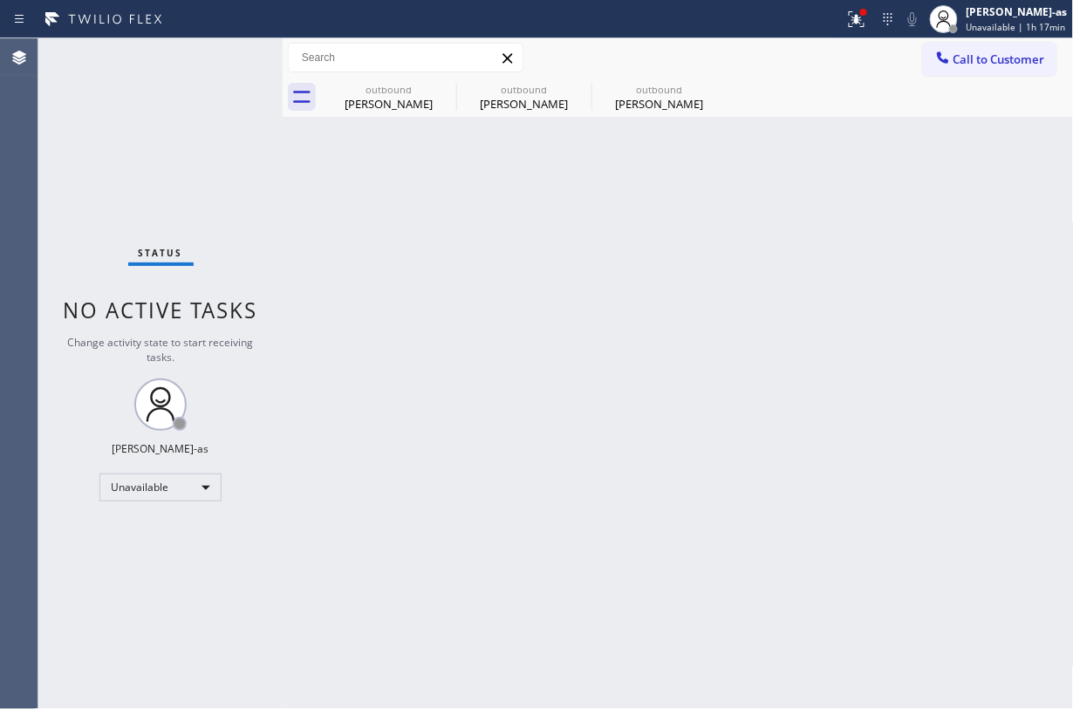
click at [761, 478] on div "Back to Dashboard Change Sender ID Customers Technicians Select a contact Outbo…" at bounding box center [678, 373] width 791 height 671
drag, startPoint x: 329, startPoint y: 73, endPoint x: 396, endPoint y: 82, distance: 67.7
click at [346, 74] on div "Call to Customer Outbound call Location HVAC Alliance Expert Your caller id pho…" at bounding box center [678, 57] width 791 height 39
click at [380, 87] on div "outbound" at bounding box center [389, 89] width 132 height 13
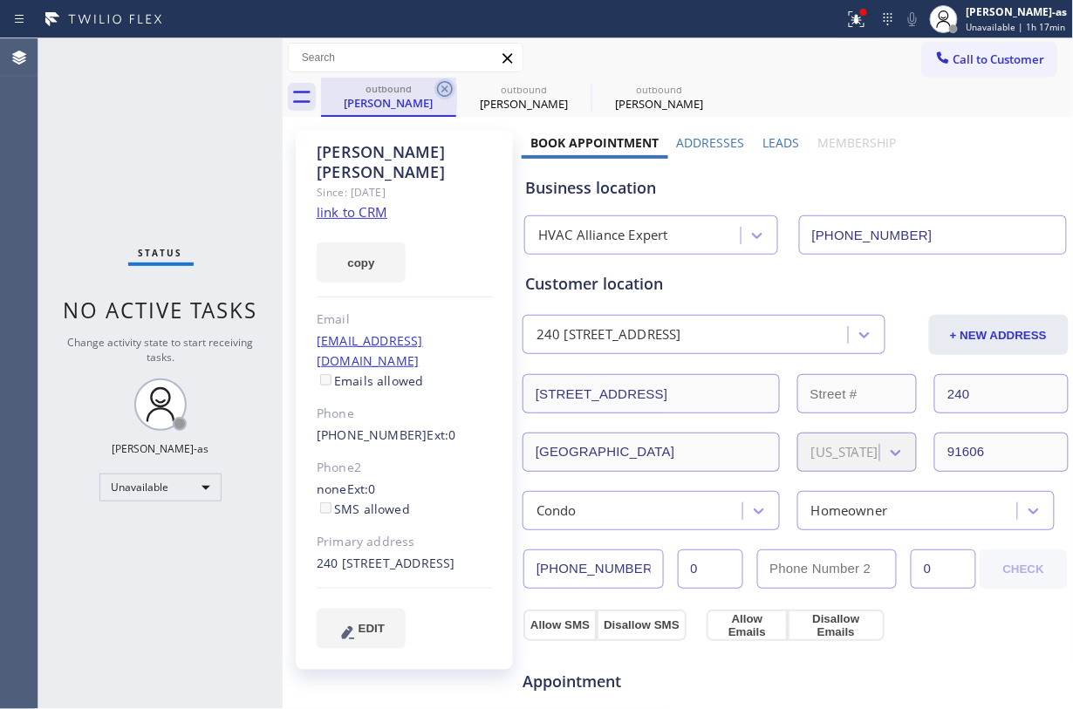
click at [444, 87] on icon at bounding box center [444, 89] width 21 height 21
click at [0, 0] on icon at bounding box center [0, 0] width 0 height 0
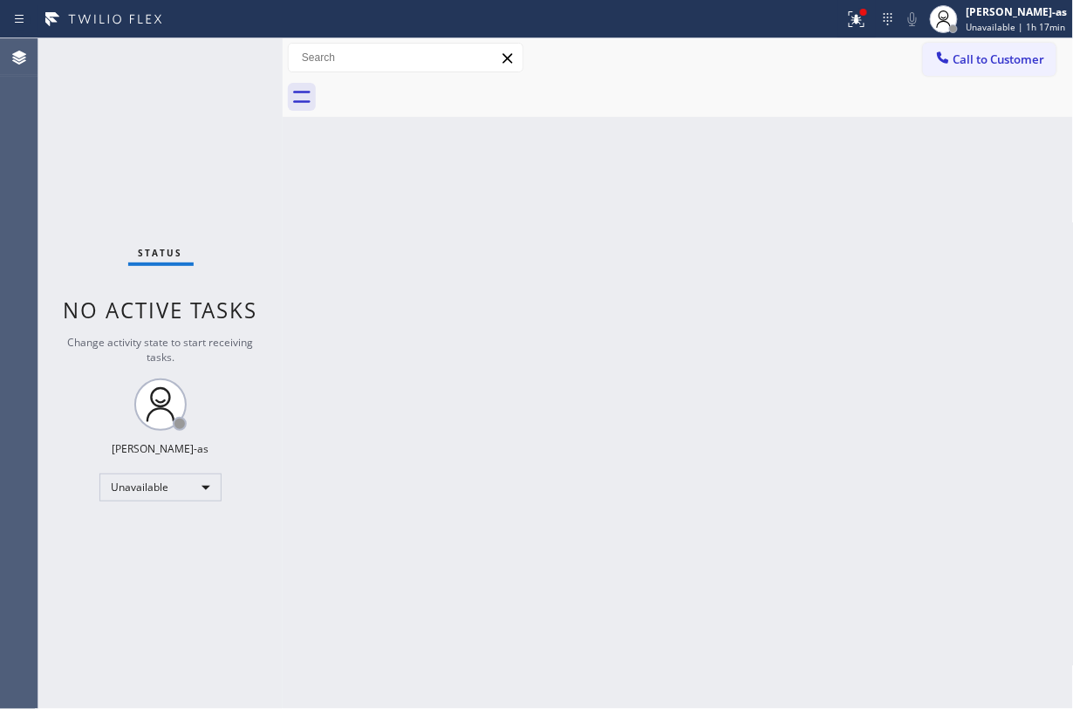
click at [444, 87] on div at bounding box center [697, 97] width 753 height 39
click at [804, 56] on span "Call to Customer" at bounding box center [1000, 59] width 92 height 16
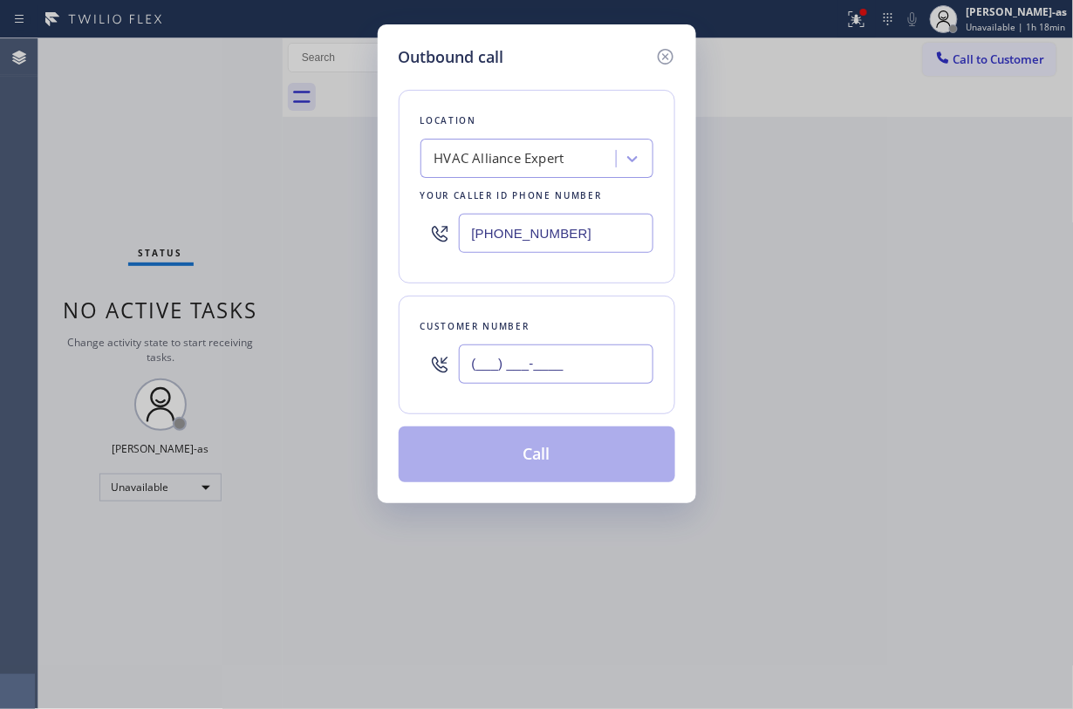
click at [569, 356] on input "(___) ___-____" at bounding box center [556, 364] width 195 height 39
paste input "714) 981-8150"
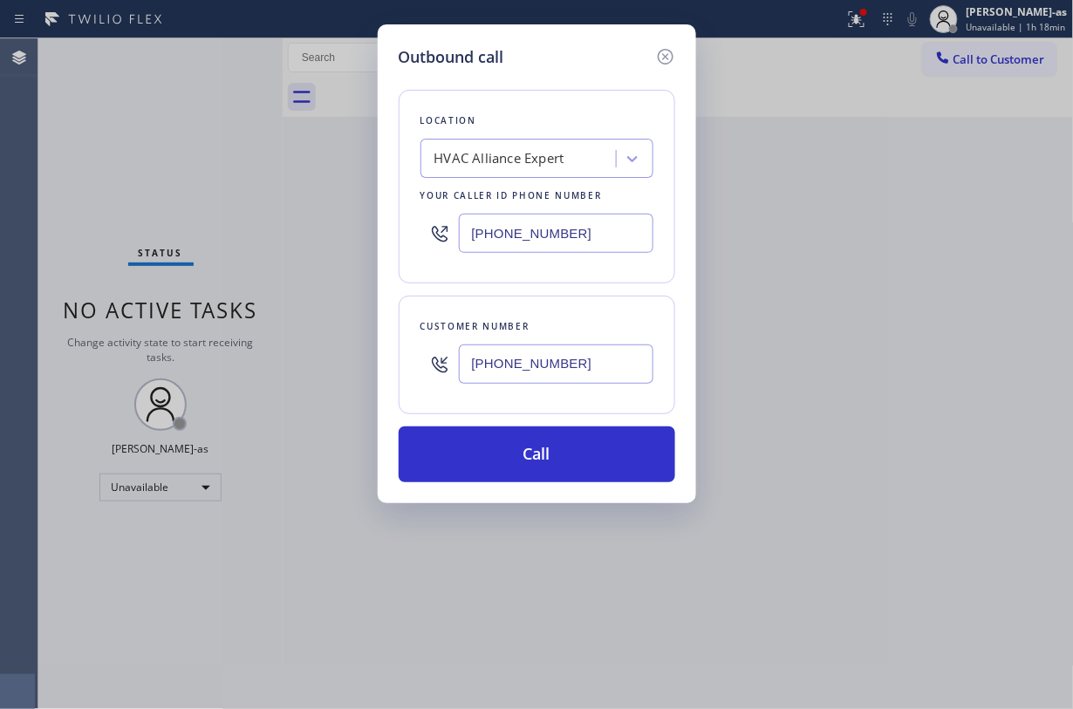
type input "(714) 981-8150"
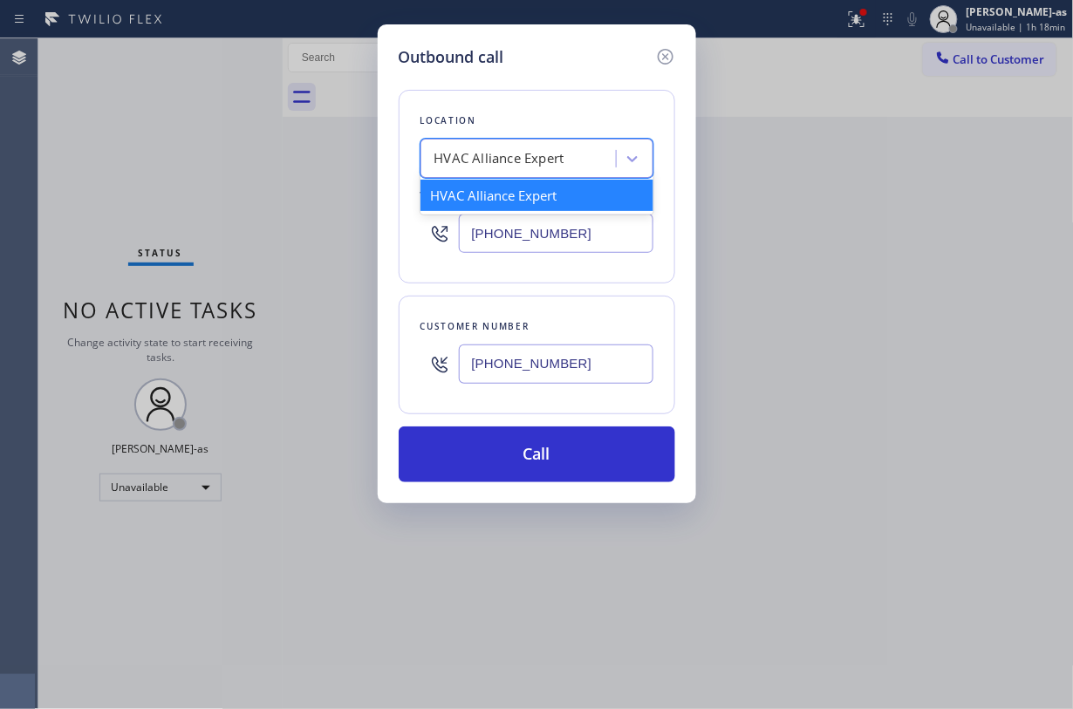
click at [508, 164] on div "HVAC Alliance Expert" at bounding box center [499, 159] width 130 height 20
paste input "Velvet Plumbing Santa Ana"
type input "Velvet Plumbing Santa Ana"
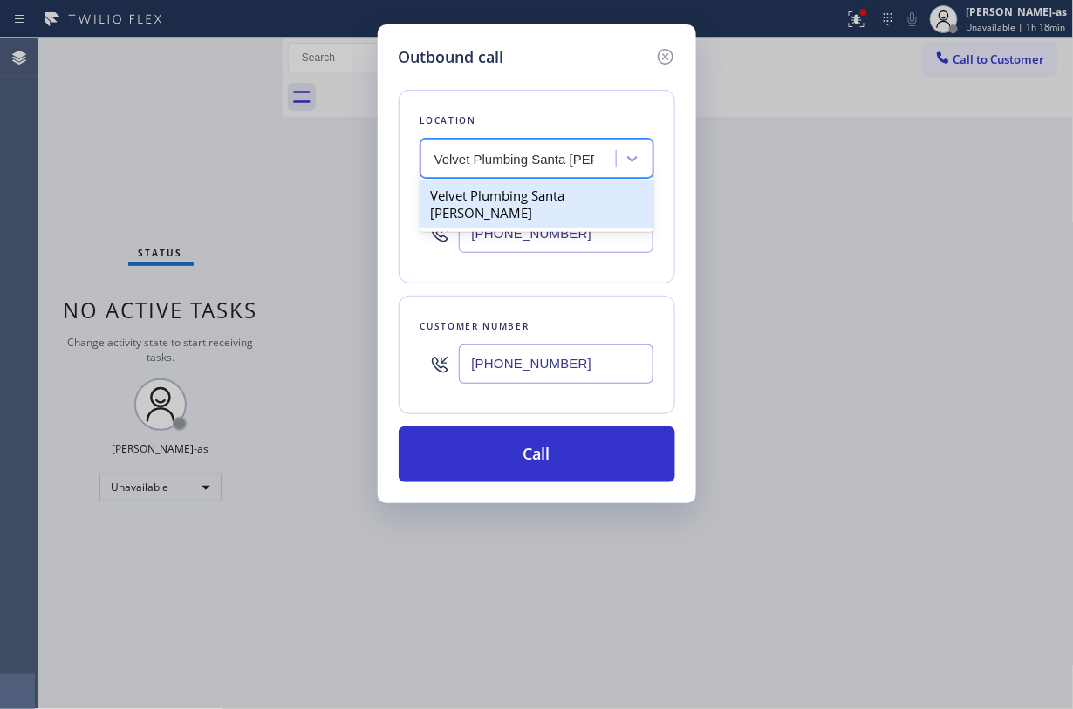
click at [529, 196] on div "Velvet Plumbing Santa Ana" at bounding box center [537, 204] width 233 height 49
type input "(714) 294-2150"
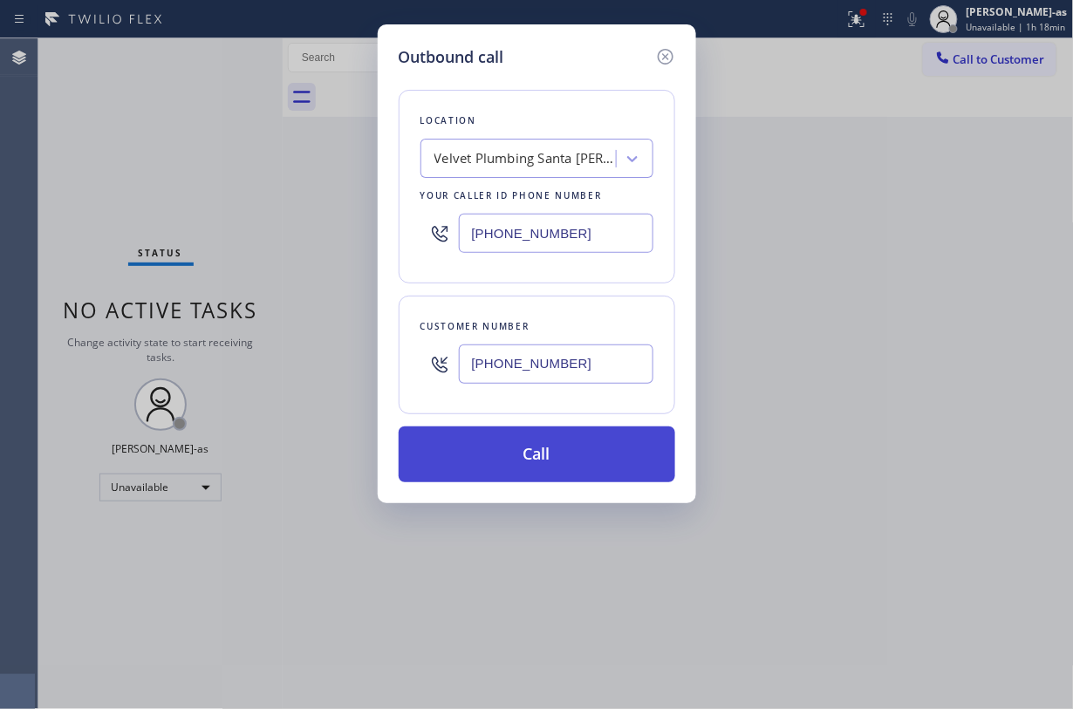
click at [618, 448] on button "Call" at bounding box center [537, 455] width 277 height 56
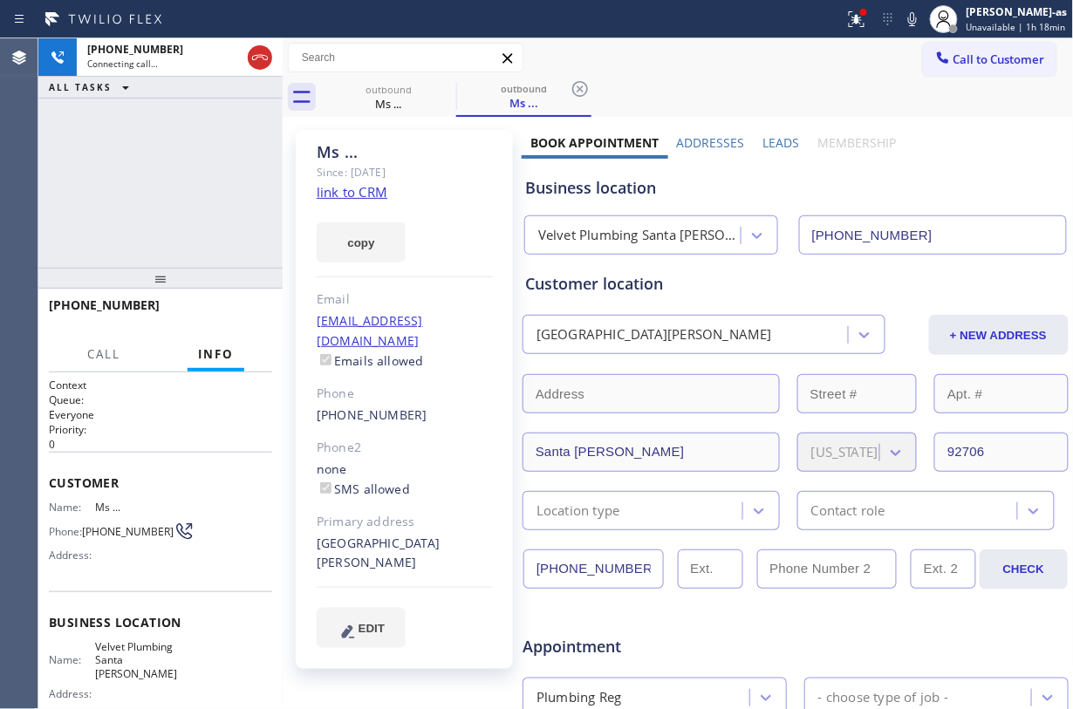
type input "(714) 294-2150"
drag, startPoint x: 154, startPoint y: 166, endPoint x: 265, endPoint y: 99, distance: 130.3
click at [166, 168] on div "+17149818150 Live | 00:08 ALL TASKS ALL TASKS ACTIVE TASKS TASKS IN WRAP UP" at bounding box center [160, 152] width 244 height 229
click at [274, 56] on div at bounding box center [244, 57] width 63 height 38
drag, startPoint x: 374, startPoint y: 101, endPoint x: 452, endPoint y: 78, distance: 81.1
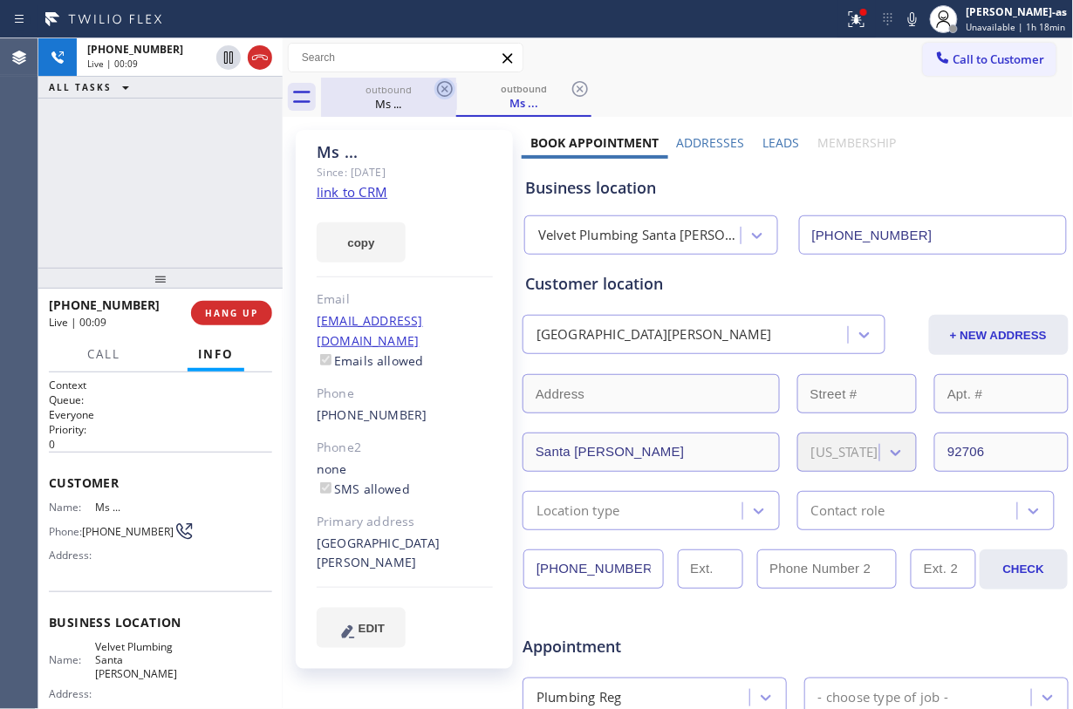
click at [396, 99] on div "Ms ..." at bounding box center [389, 104] width 132 height 16
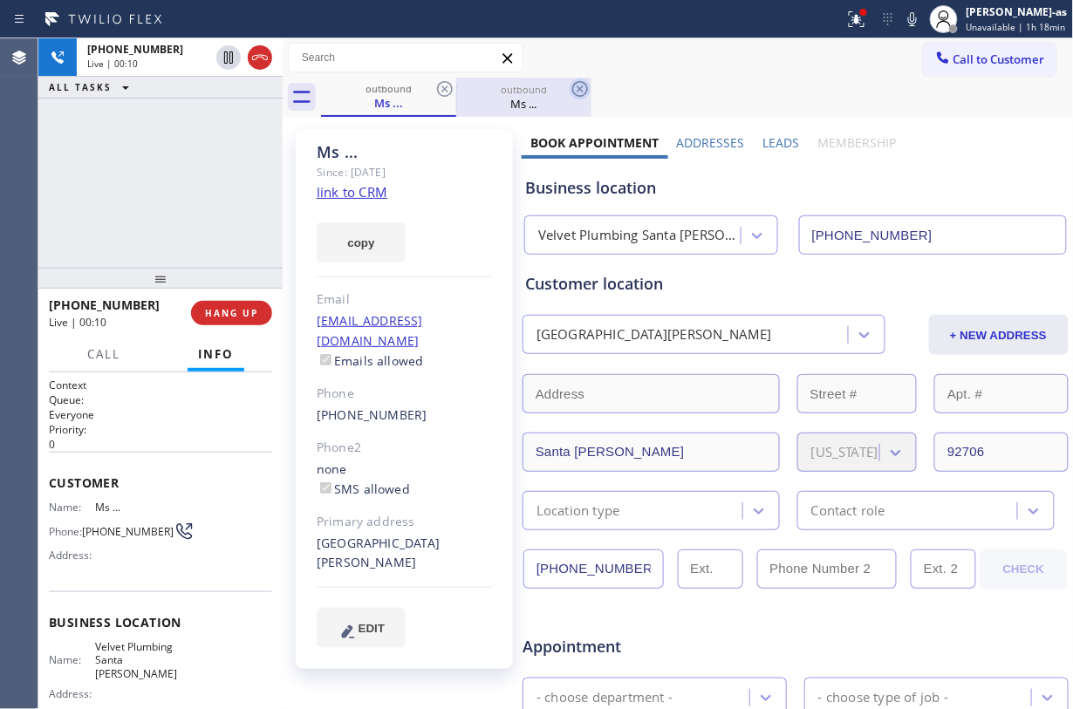
click at [444, 81] on icon at bounding box center [444, 89] width 21 height 21
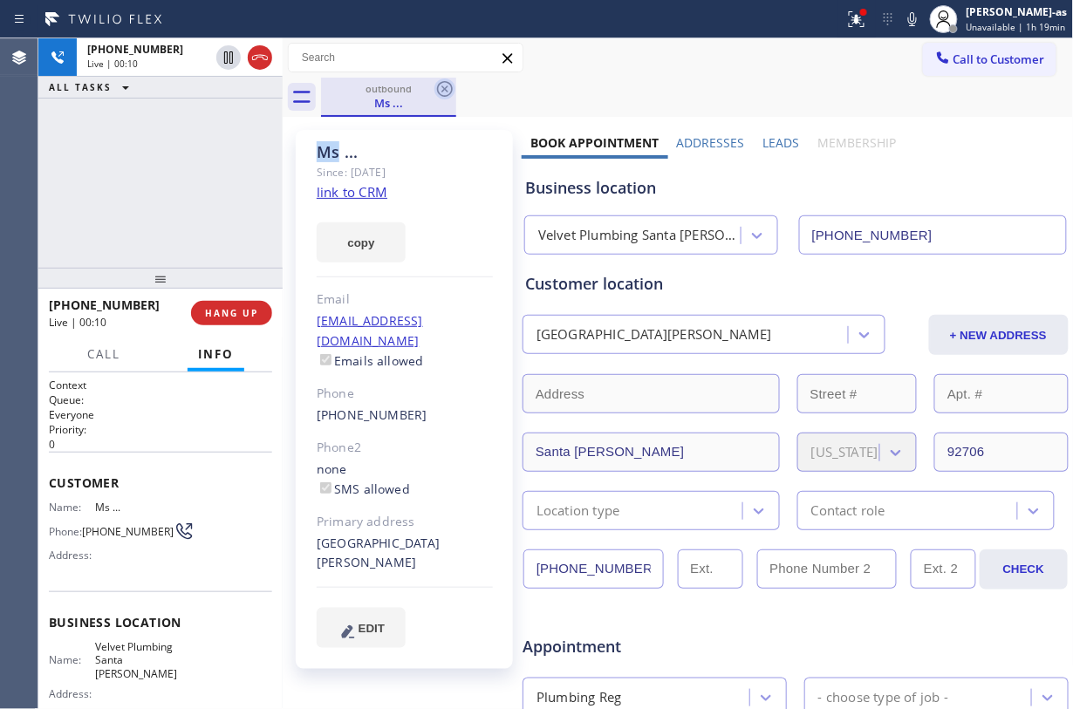
click at [444, 81] on icon at bounding box center [445, 89] width 16 height 16
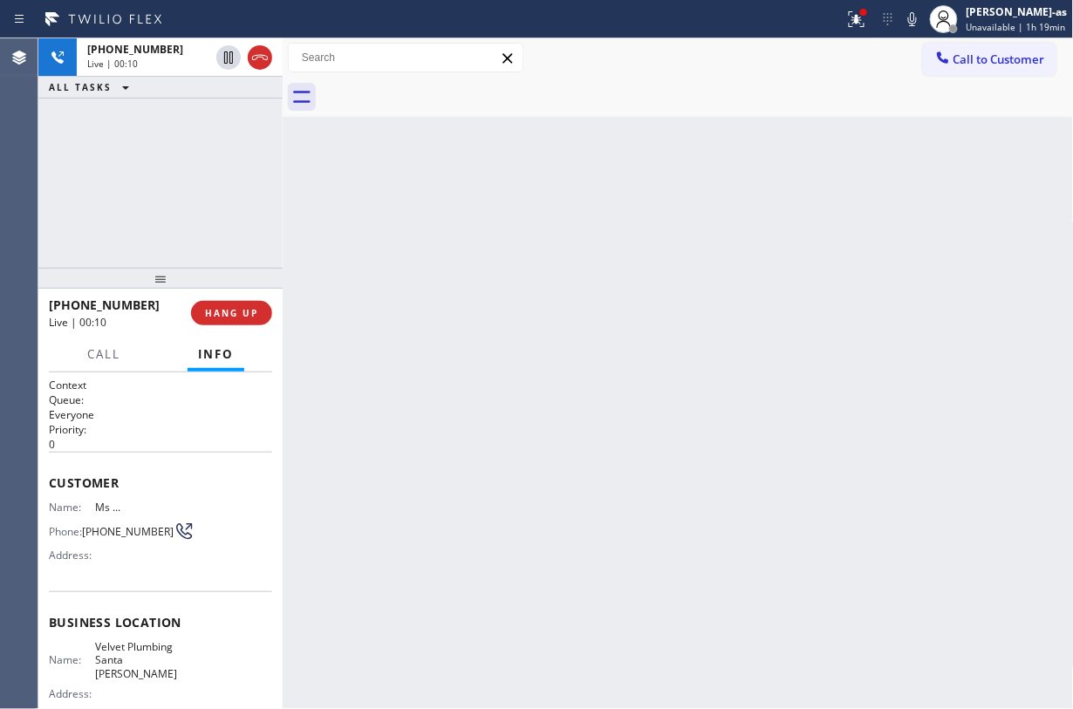
click at [444, 81] on div at bounding box center [697, 97] width 753 height 39
drag, startPoint x: 216, startPoint y: 204, endPoint x: 225, endPoint y: 273, distance: 69.5
click at [221, 241] on div "+17149818150 Live | 00:11 ALL TASKS ALL TASKS ACTIVE TASKS TASKS IN WRAP UP" at bounding box center [160, 152] width 244 height 229
click at [245, 302] on button "HANG UP" at bounding box center [231, 313] width 81 height 24
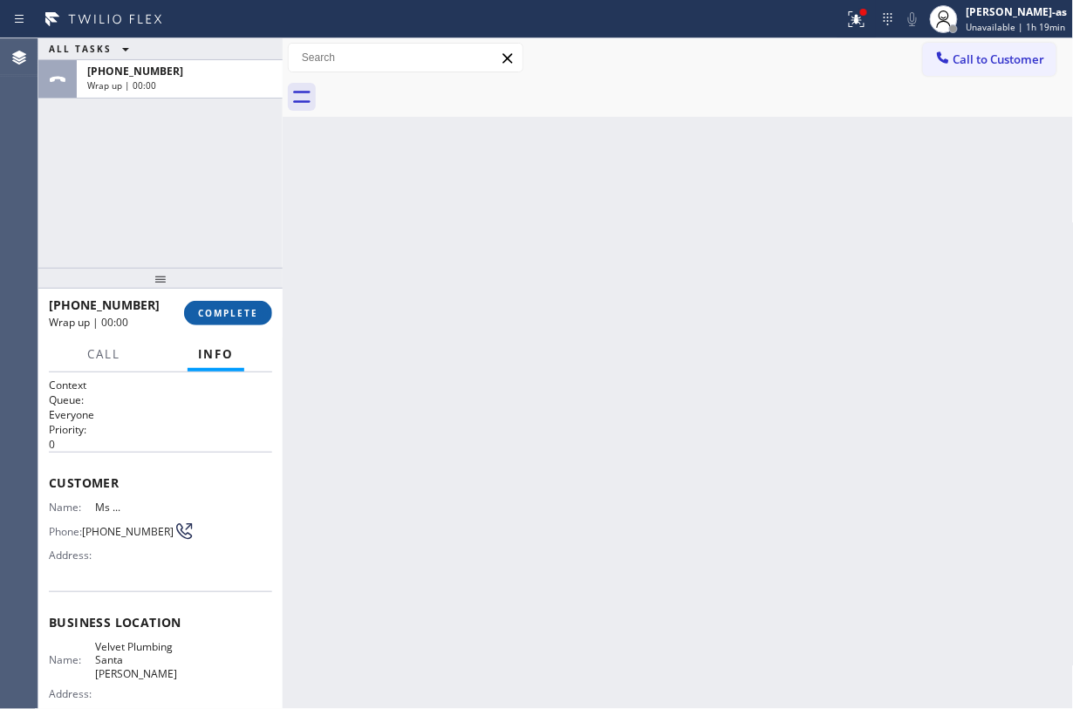
click at [245, 302] on button "COMPLETE" at bounding box center [228, 313] width 88 height 24
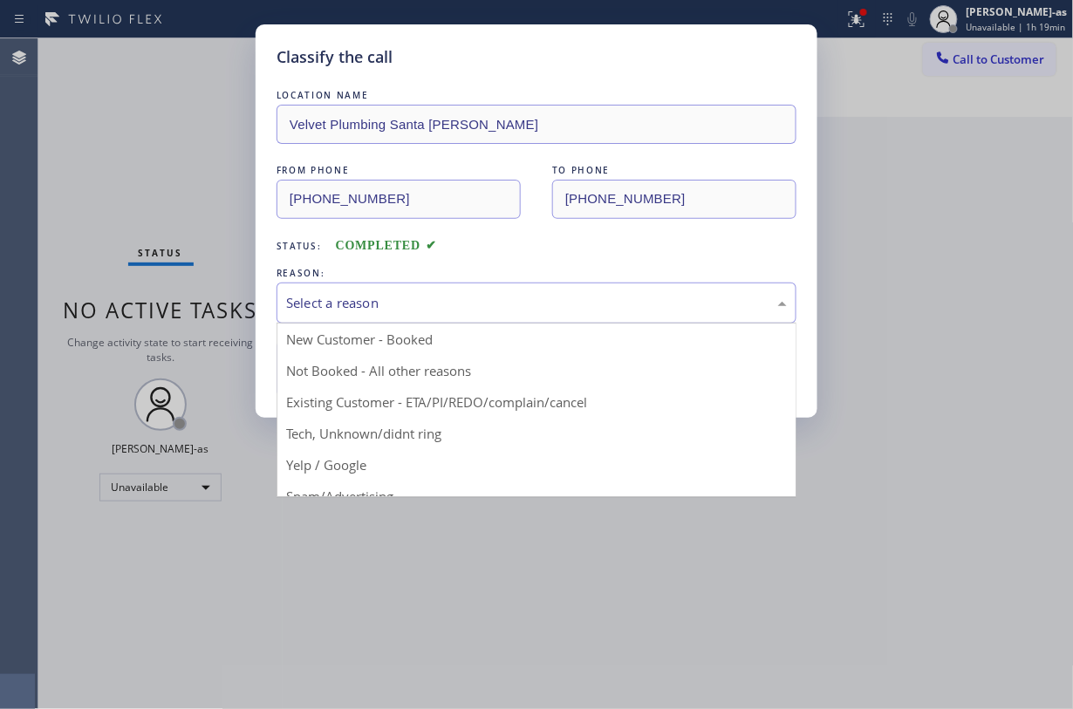
click at [180, 169] on div "Classify the call LOCATION NAME Velvet Plumbing Santa Ana FROM PHONE (714) 294-…" at bounding box center [536, 354] width 1073 height 709
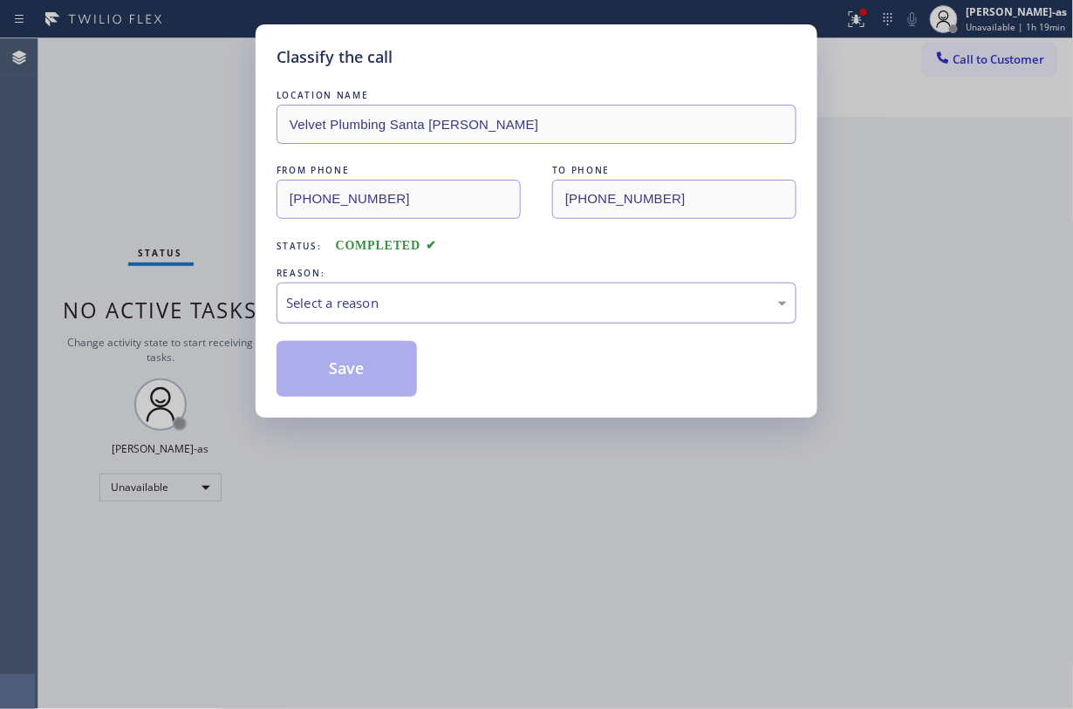
click at [408, 304] on div "Select a reason" at bounding box center [536, 303] width 501 height 20
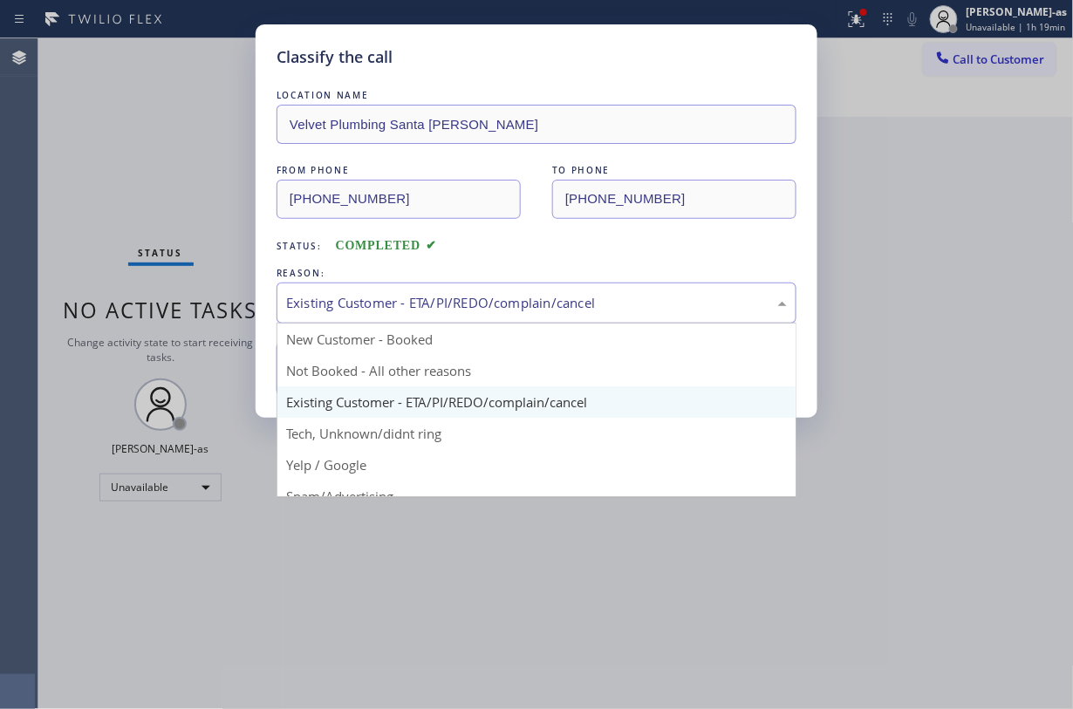
click at [353, 307] on div "Existing Customer - ETA/PI/REDO/complain/cancel" at bounding box center [536, 303] width 501 height 20
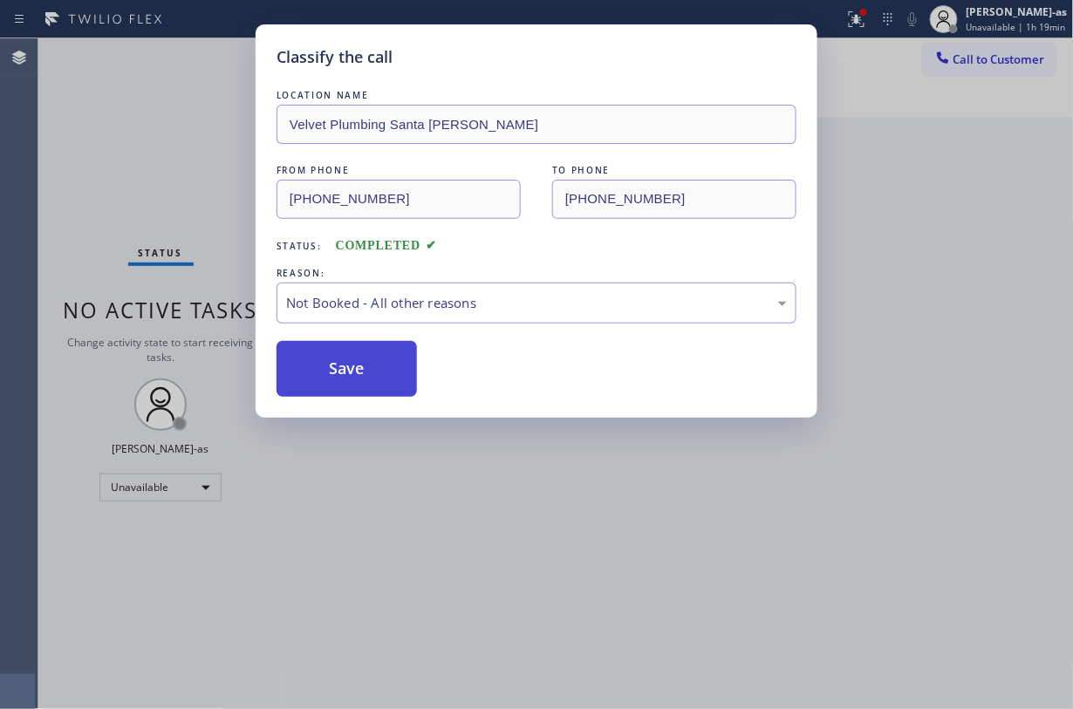
click at [347, 378] on button "Save" at bounding box center [347, 369] width 140 height 56
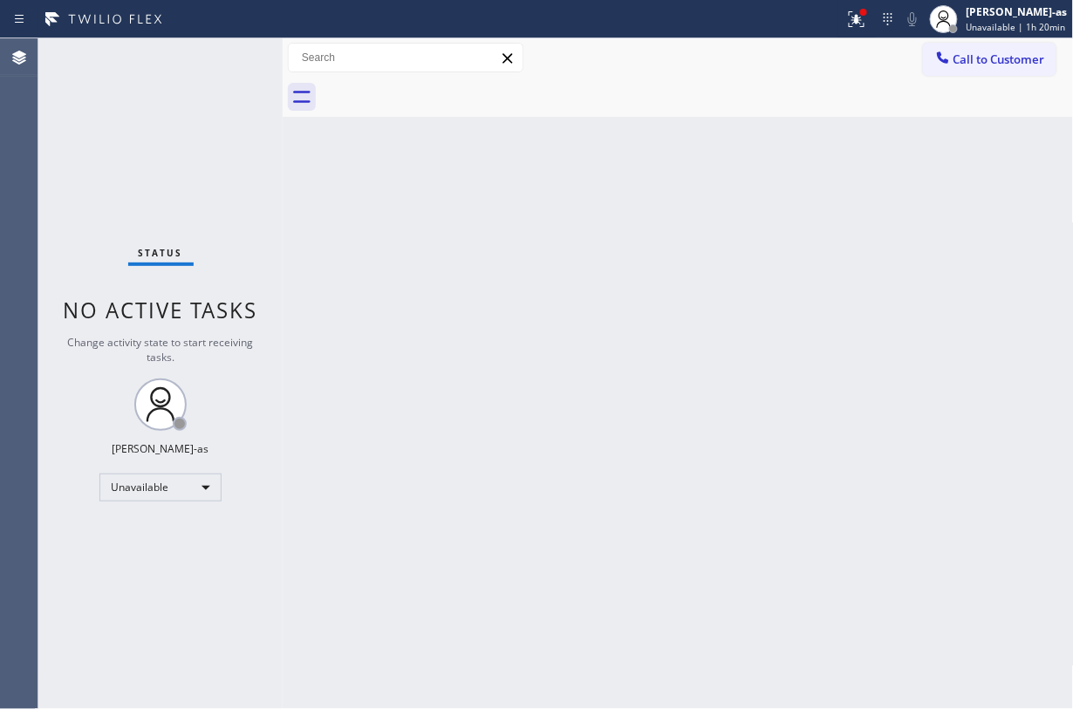
click at [462, 322] on div "Back to Dashboard Change Sender ID Customers Technicians Select a contact Outbo…" at bounding box center [678, 373] width 791 height 671
click at [64, 106] on div "Status No active tasks Change activity state to start receiving tasks. Jesica J…" at bounding box center [160, 373] width 244 height 671
click at [218, 174] on div "Status No active tasks Change activity state to start receiving tasks. Jesica J…" at bounding box center [160, 373] width 244 height 671
click at [178, 462] on div "Status No active tasks Change activity state to start receiving tasks. Jesica J…" at bounding box center [160, 373] width 244 height 671
click at [176, 482] on div "Unavailable" at bounding box center [160, 488] width 122 height 28
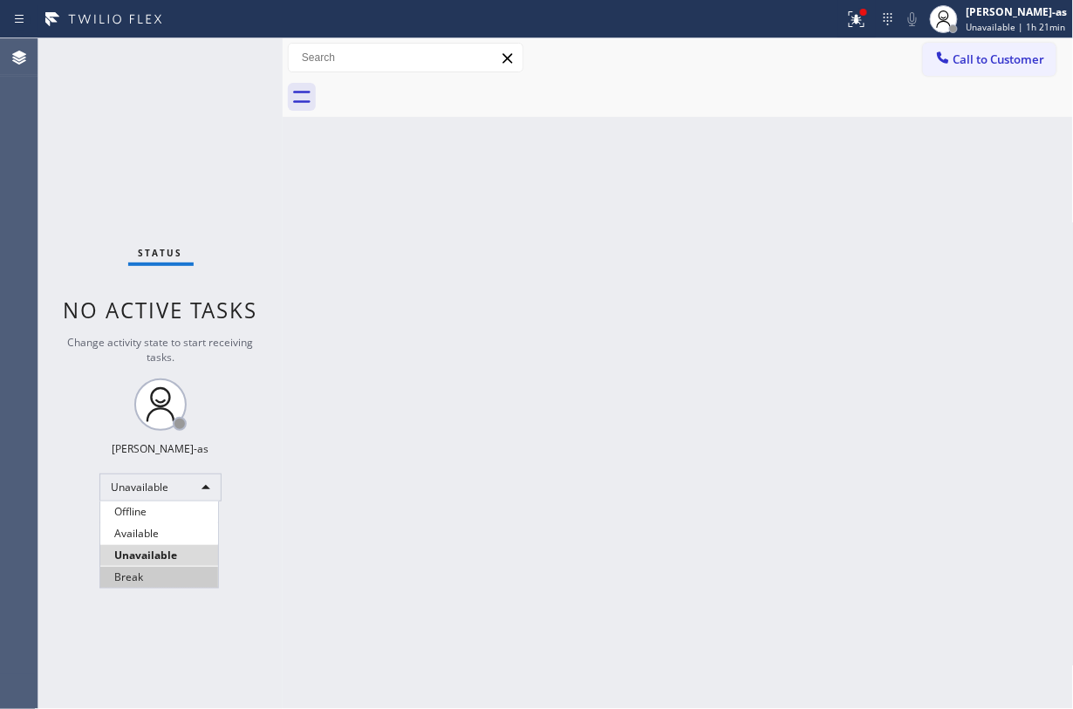
click at [187, 531] on li "Break" at bounding box center [159, 577] width 118 height 21
